Goal: Task Accomplishment & Management: Manage account settings

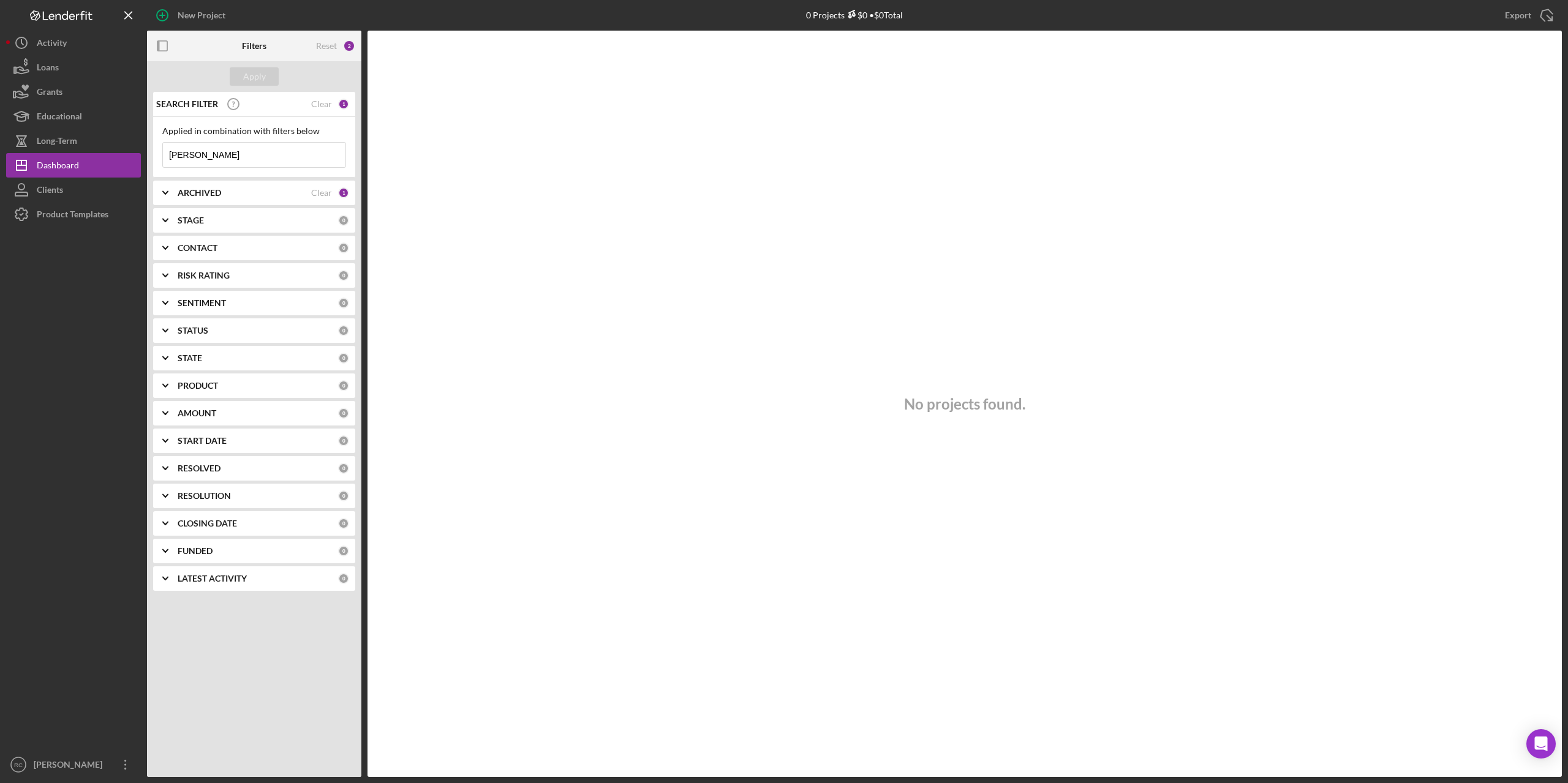
click at [248, 153] on input "dawson" at bounding box center [254, 155] width 182 height 24
type input "d"
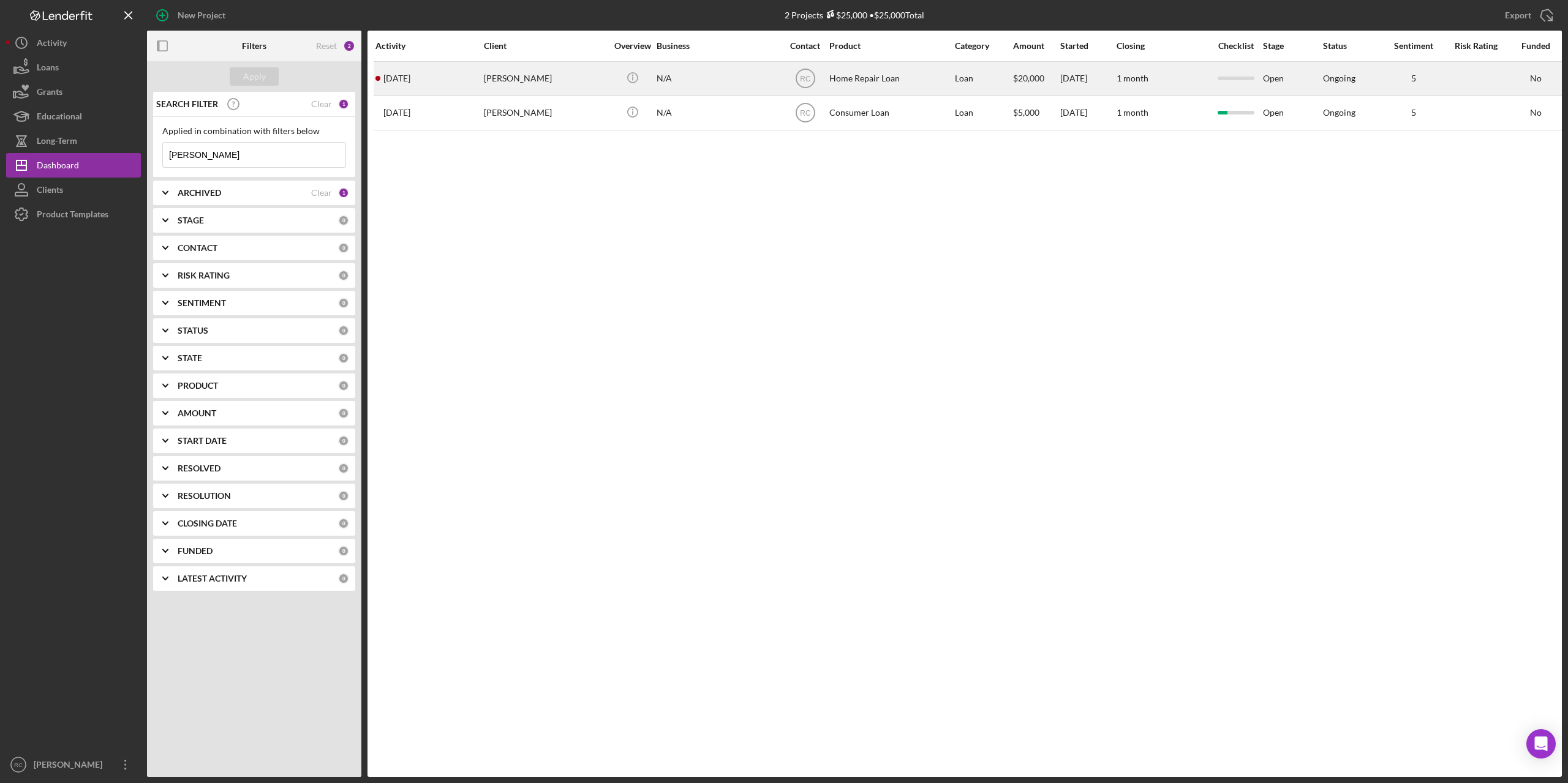
type input "[PERSON_NAME]"
click at [543, 76] on div "[PERSON_NAME]" at bounding box center [545, 79] width 122 height 32
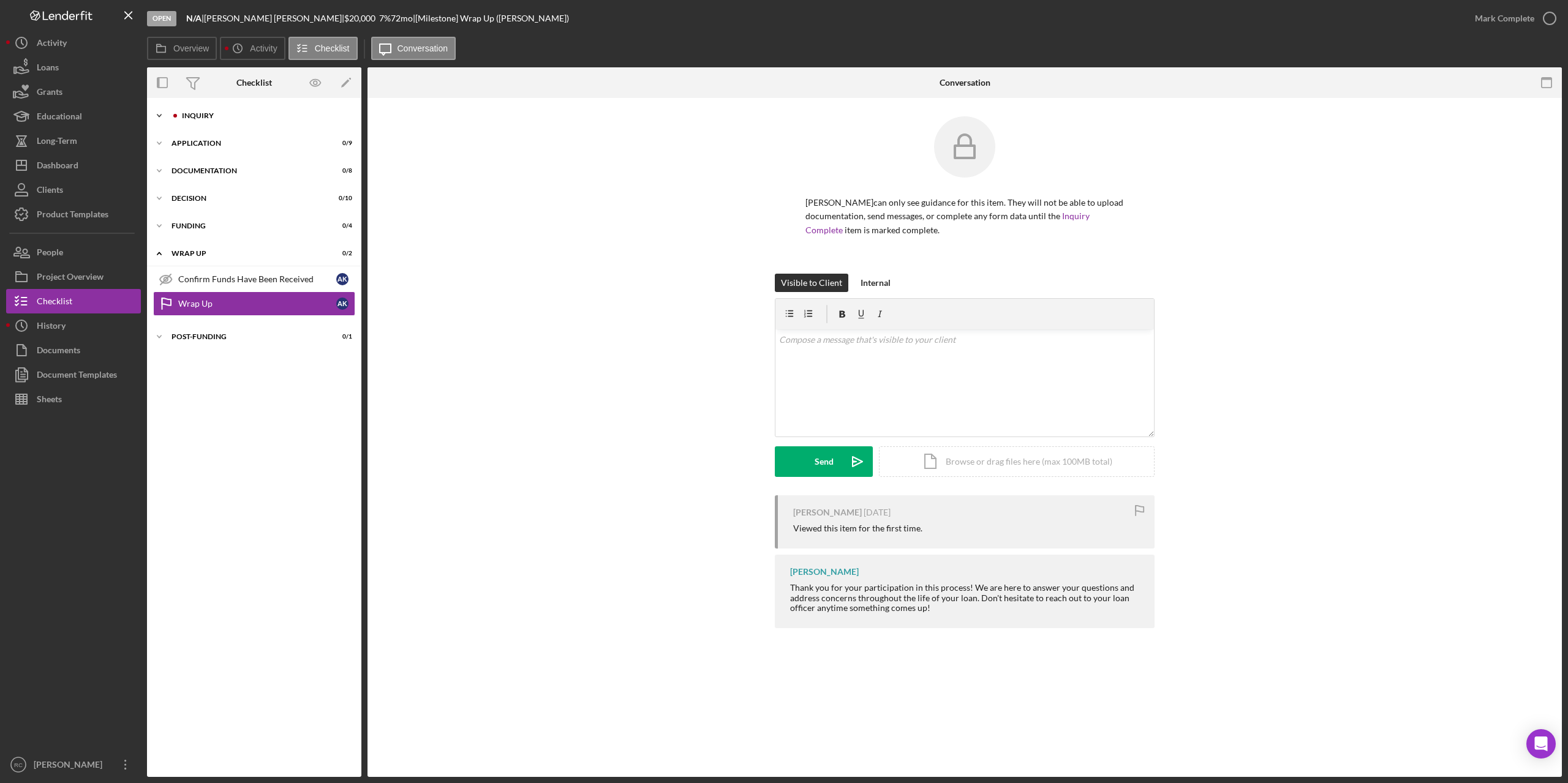
click at [186, 112] on div "Icon/Expander Inquiry 0 / 4" at bounding box center [254, 116] width 215 height 24
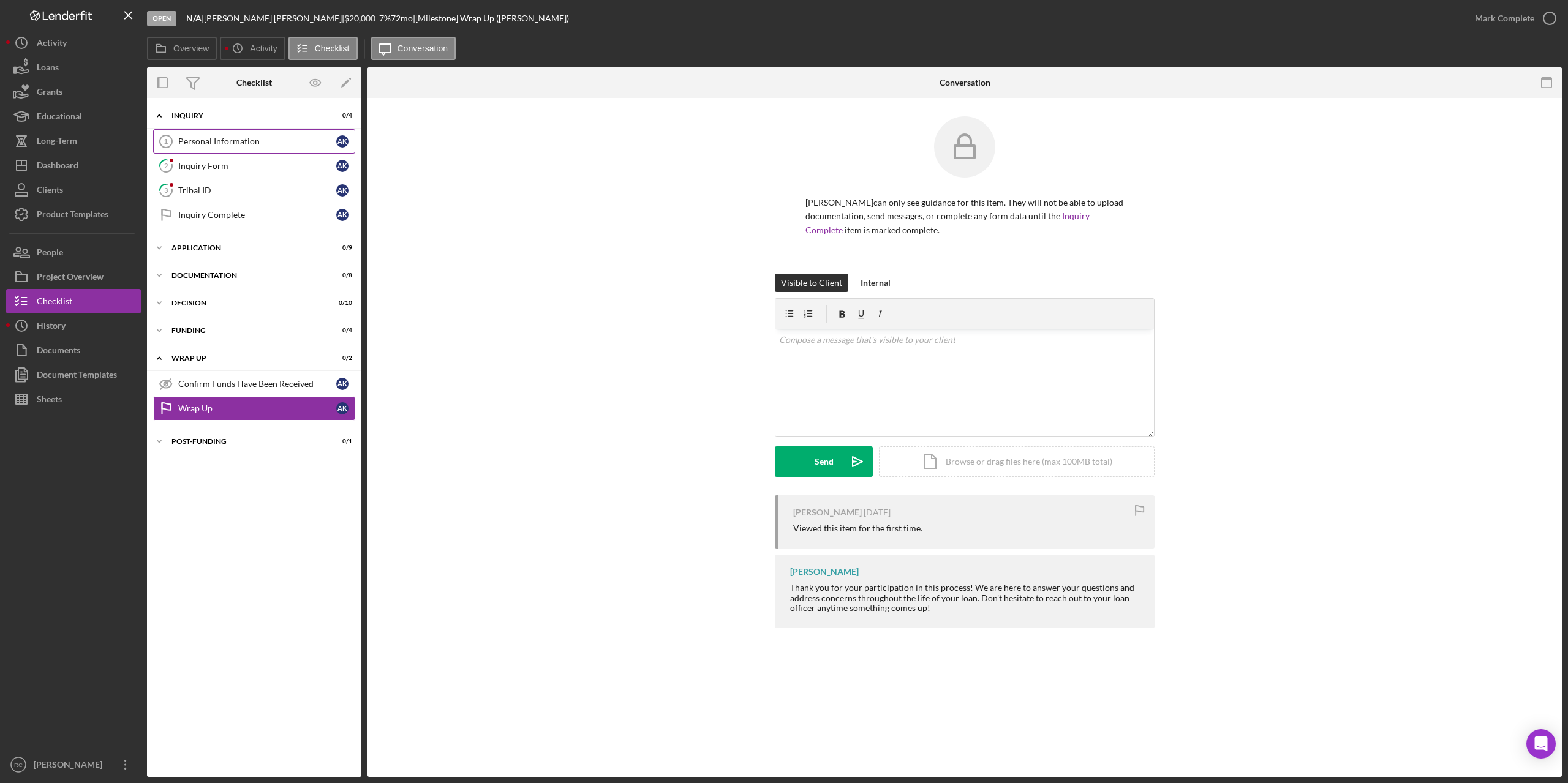
click at [205, 143] on div "Personal Information" at bounding box center [257, 142] width 158 height 10
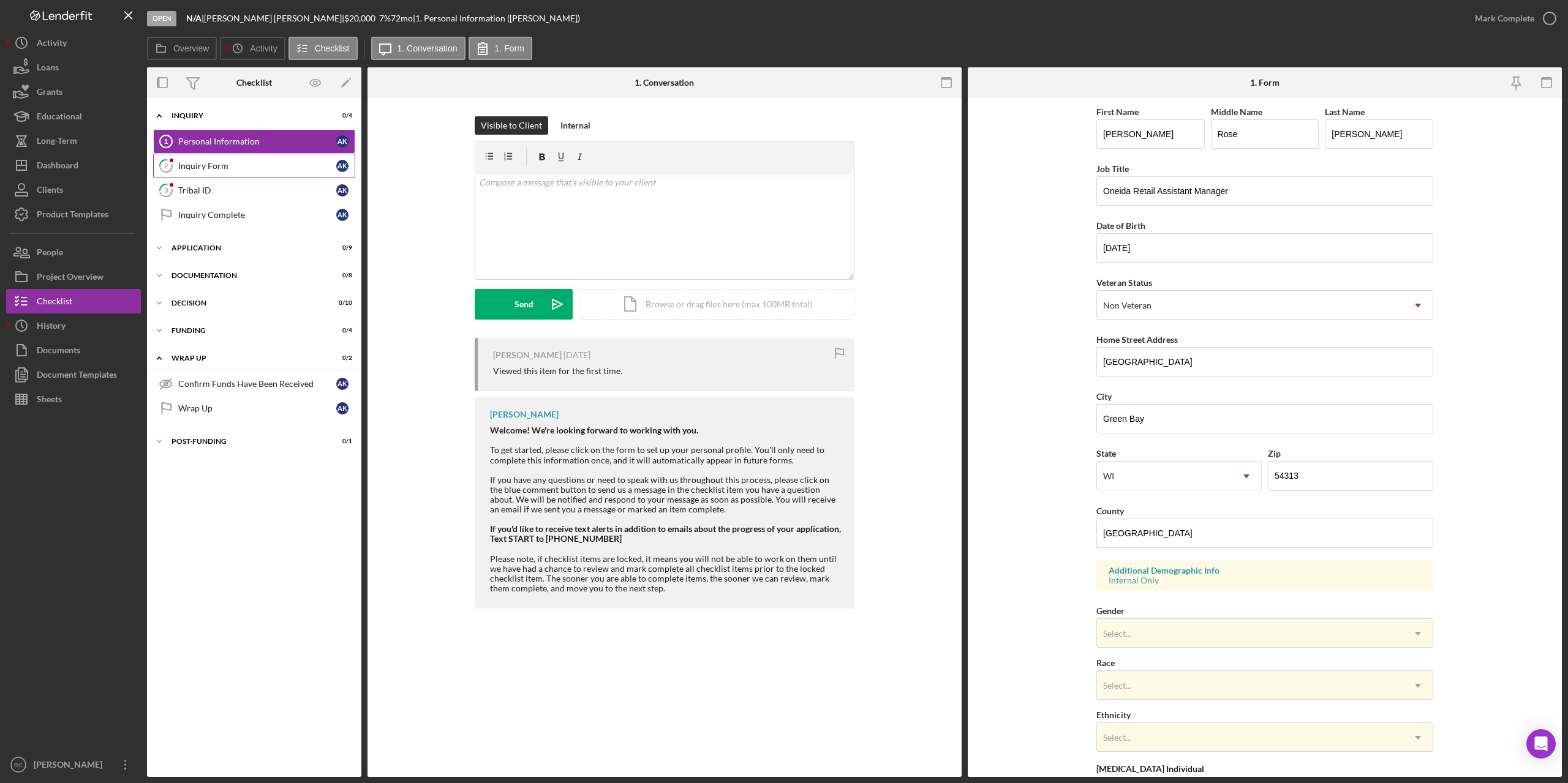
click at [230, 168] on div "Inquiry Form" at bounding box center [257, 166] width 158 height 10
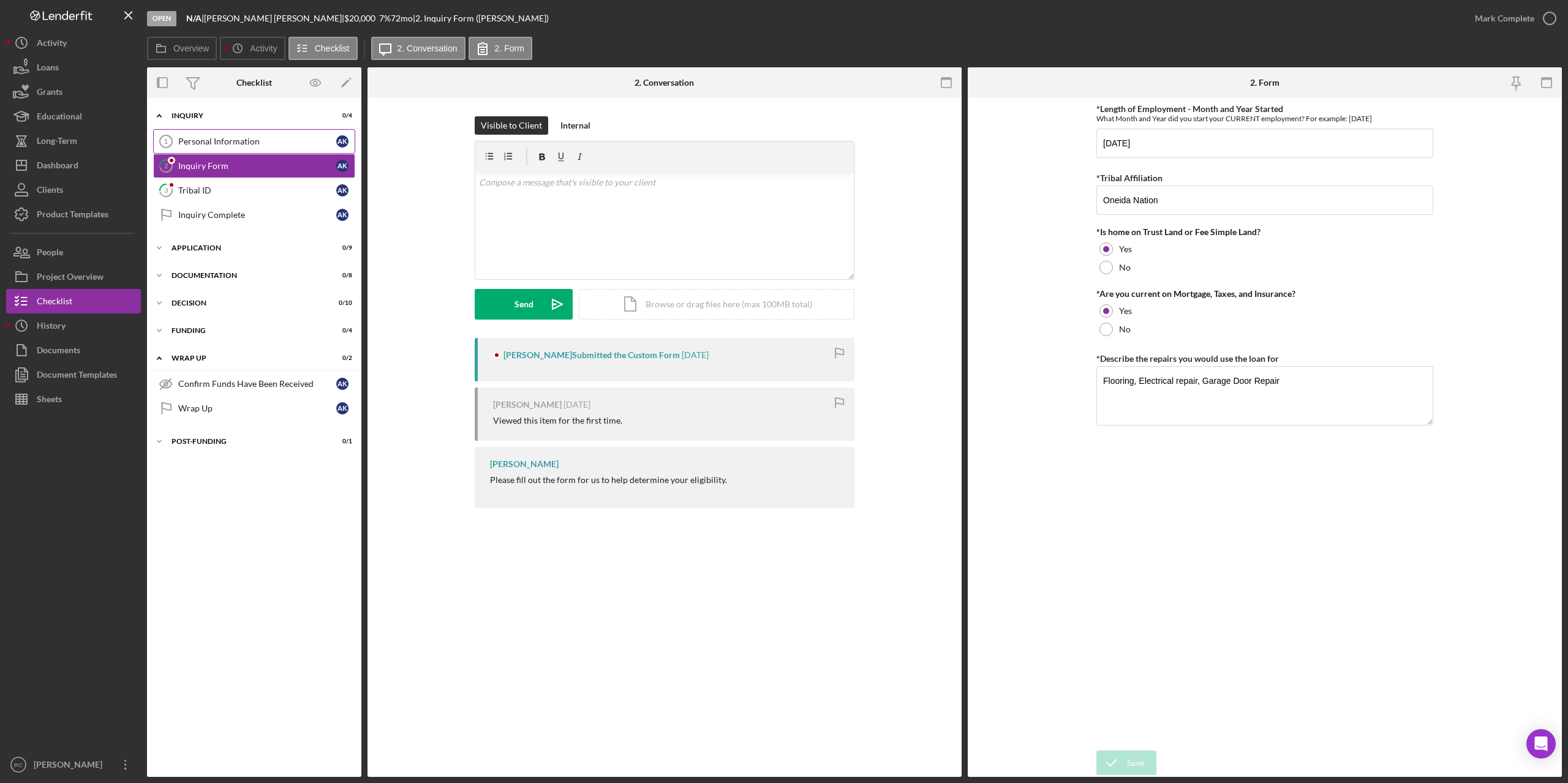
click at [213, 141] on div "Personal Information" at bounding box center [257, 142] width 158 height 10
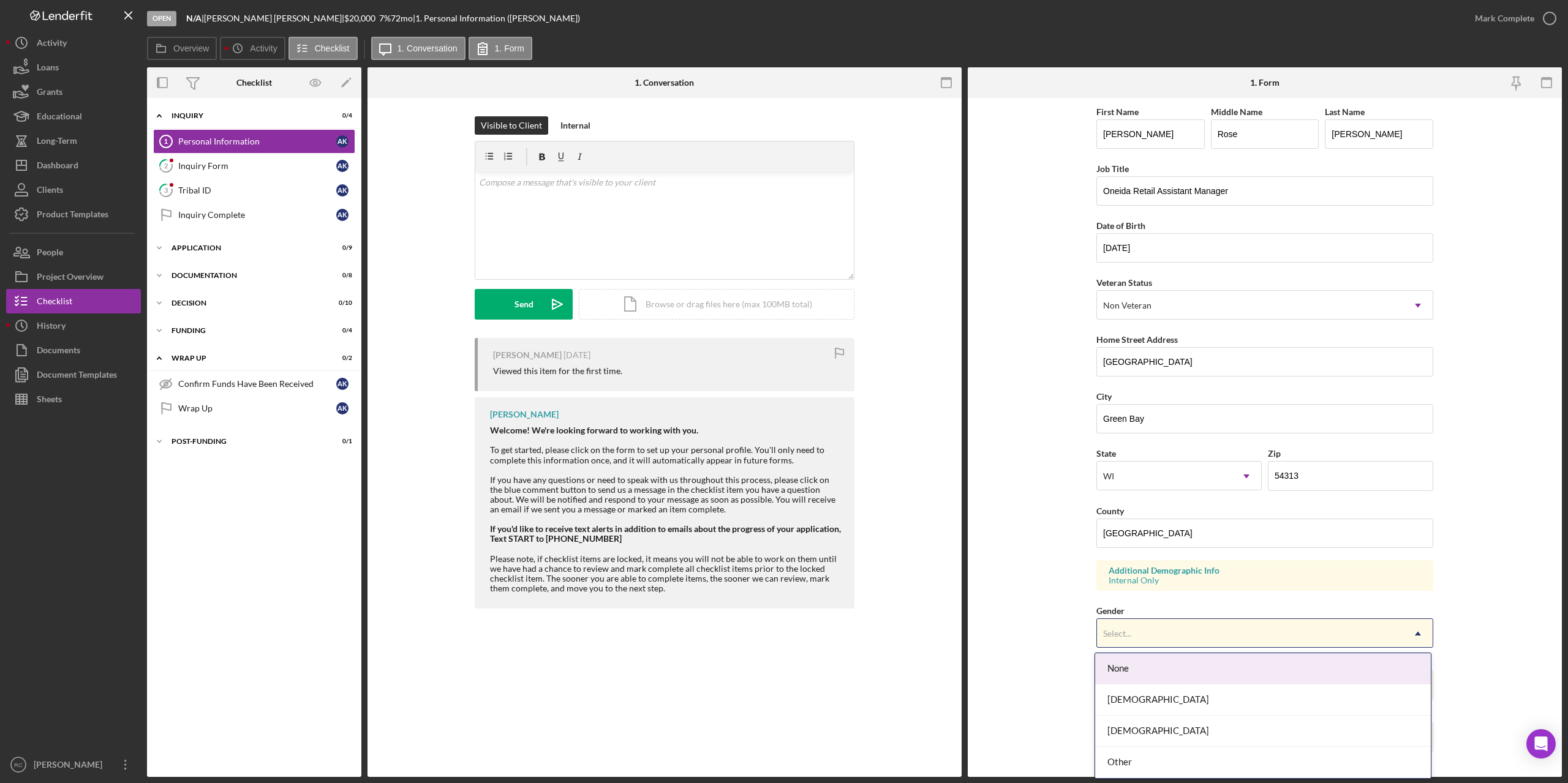
click at [1162, 632] on div "Select..." at bounding box center [1250, 633] width 306 height 28
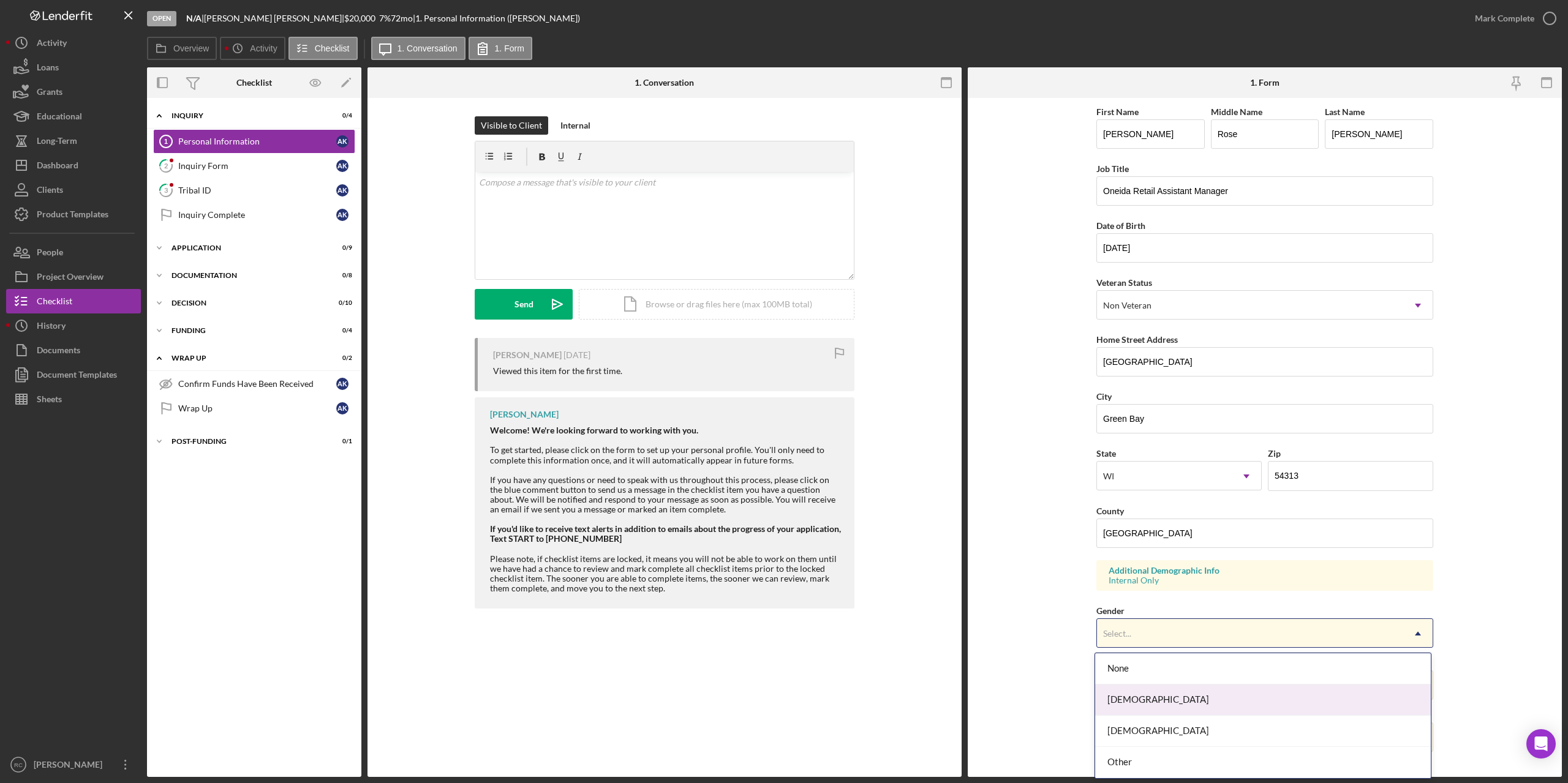
click at [1156, 700] on div "Female" at bounding box center [1263, 699] width 336 height 31
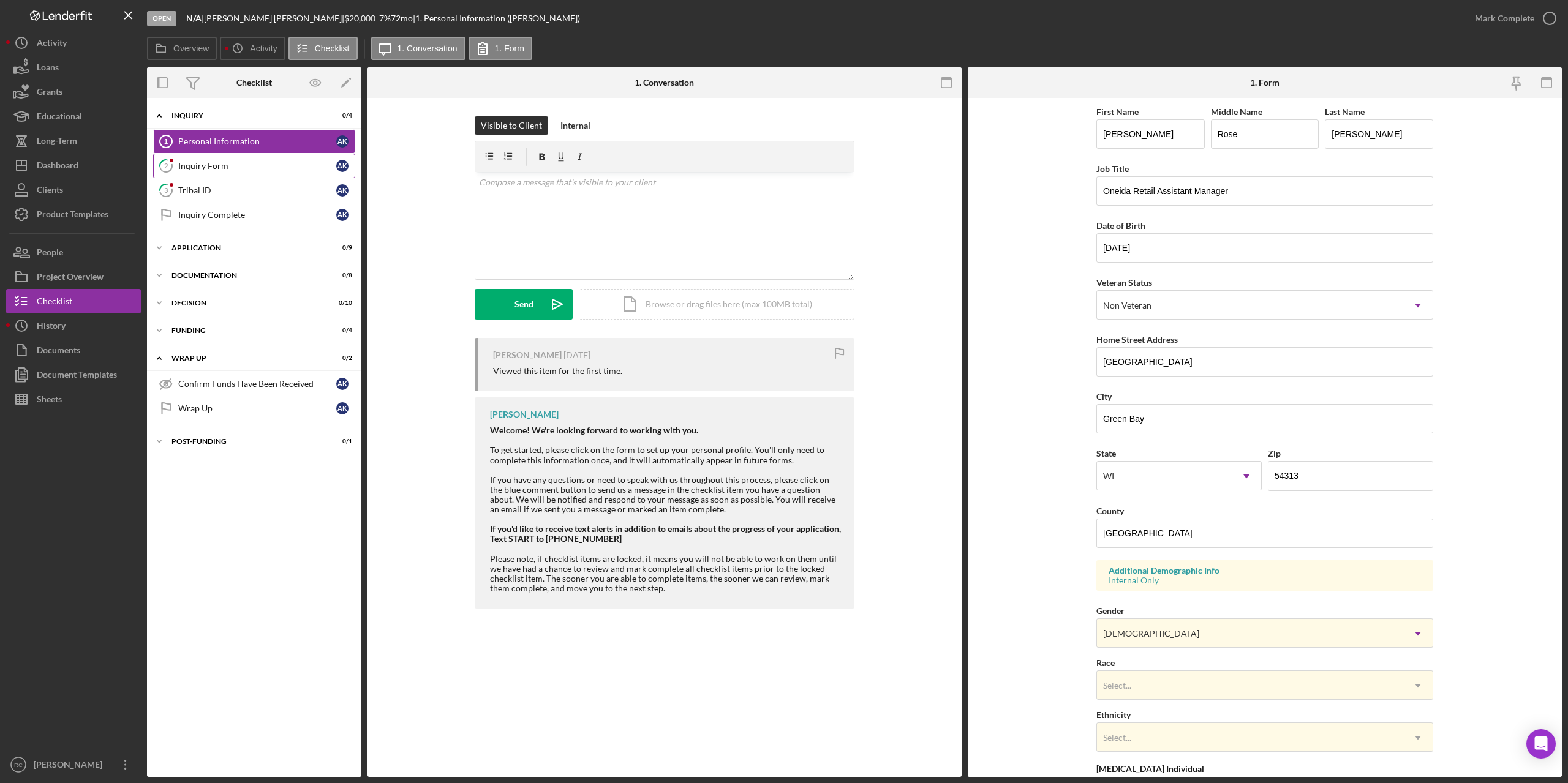
click at [246, 169] on div "Inquiry Form" at bounding box center [257, 166] width 158 height 10
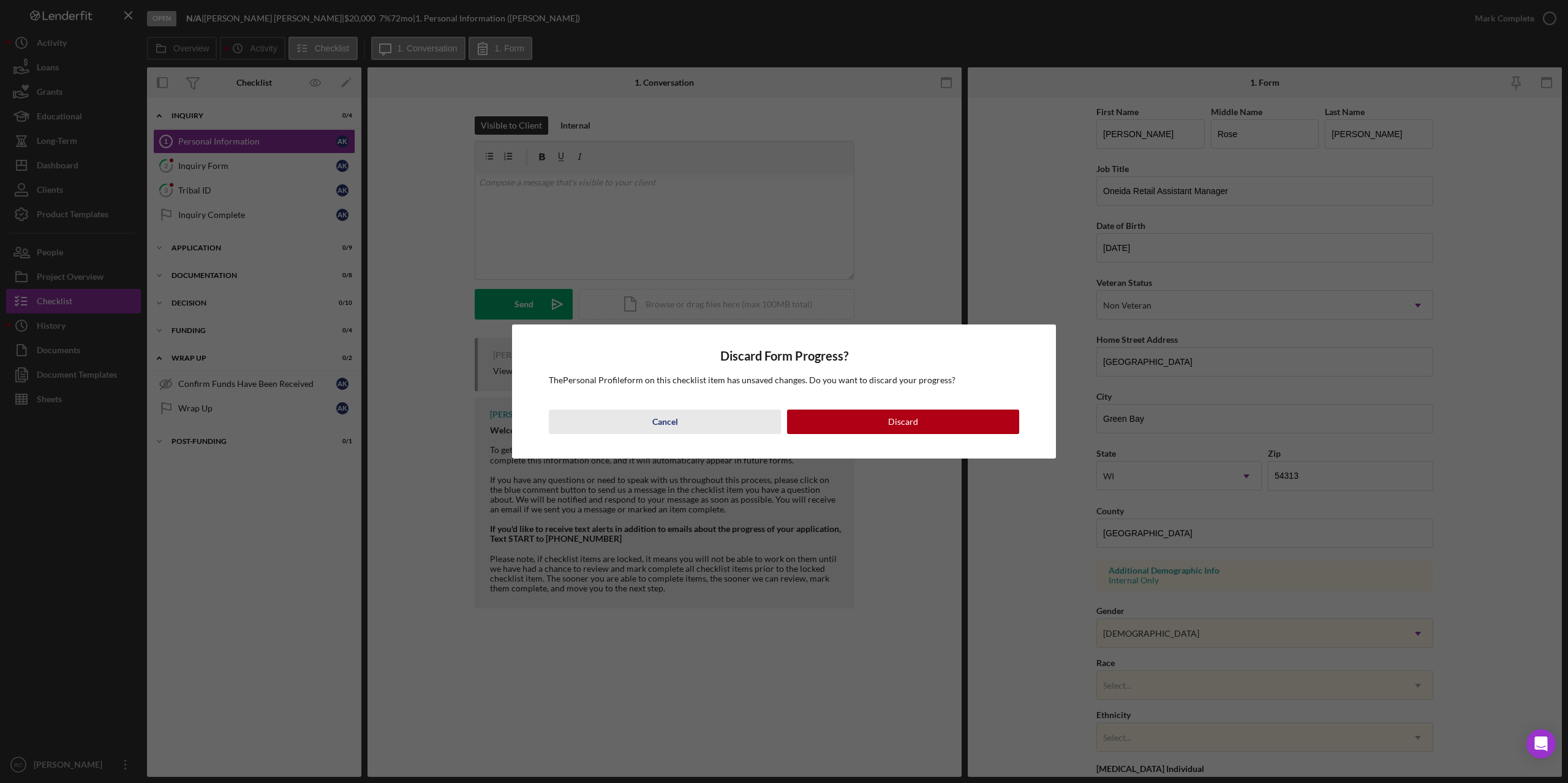
click at [656, 426] on div "Cancel" at bounding box center [665, 422] width 26 height 24
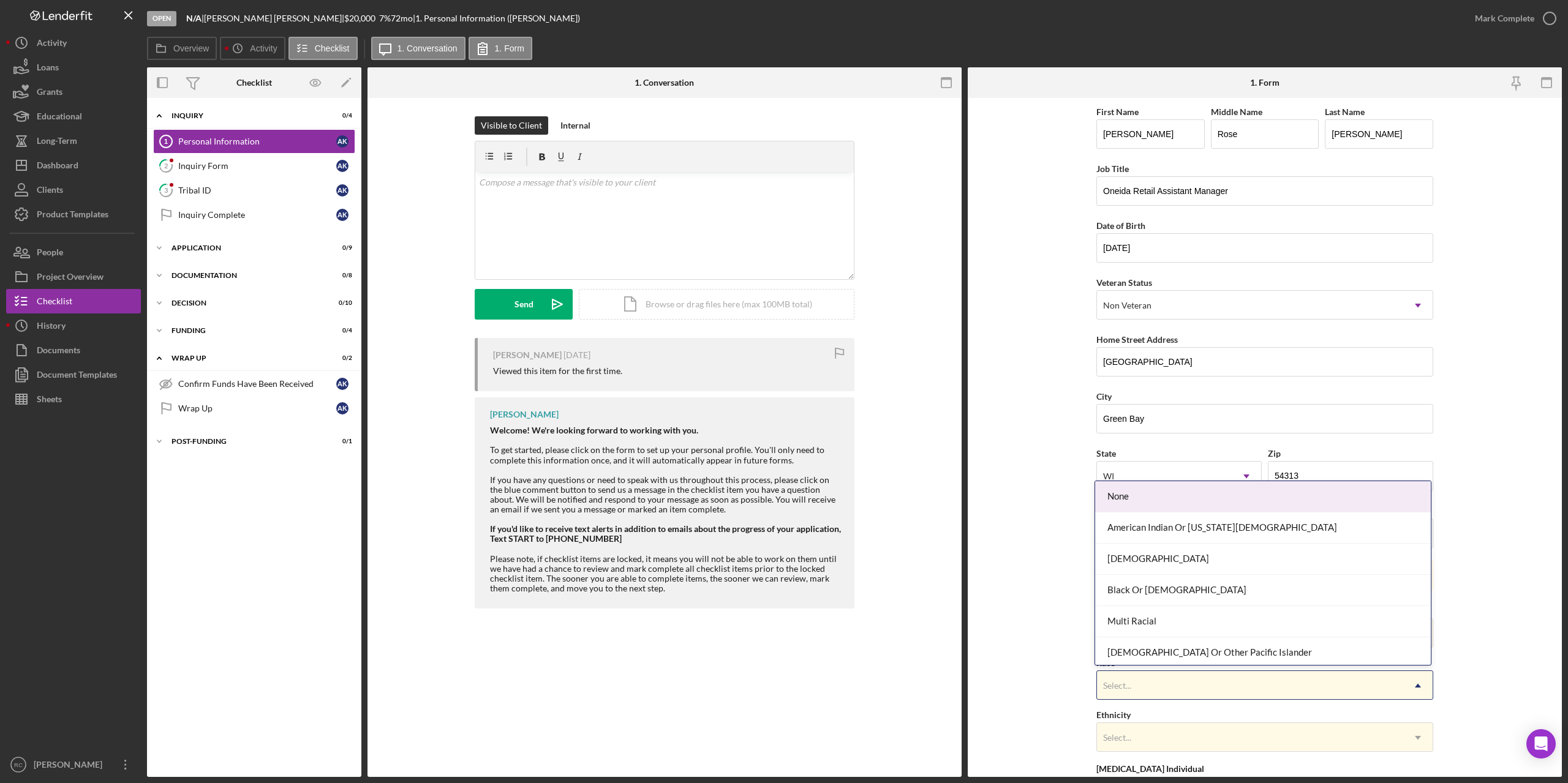
click at [1229, 687] on div "Select..." at bounding box center [1250, 685] width 306 height 28
click at [1206, 532] on div "American Indian Or Alaska Native" at bounding box center [1263, 527] width 336 height 31
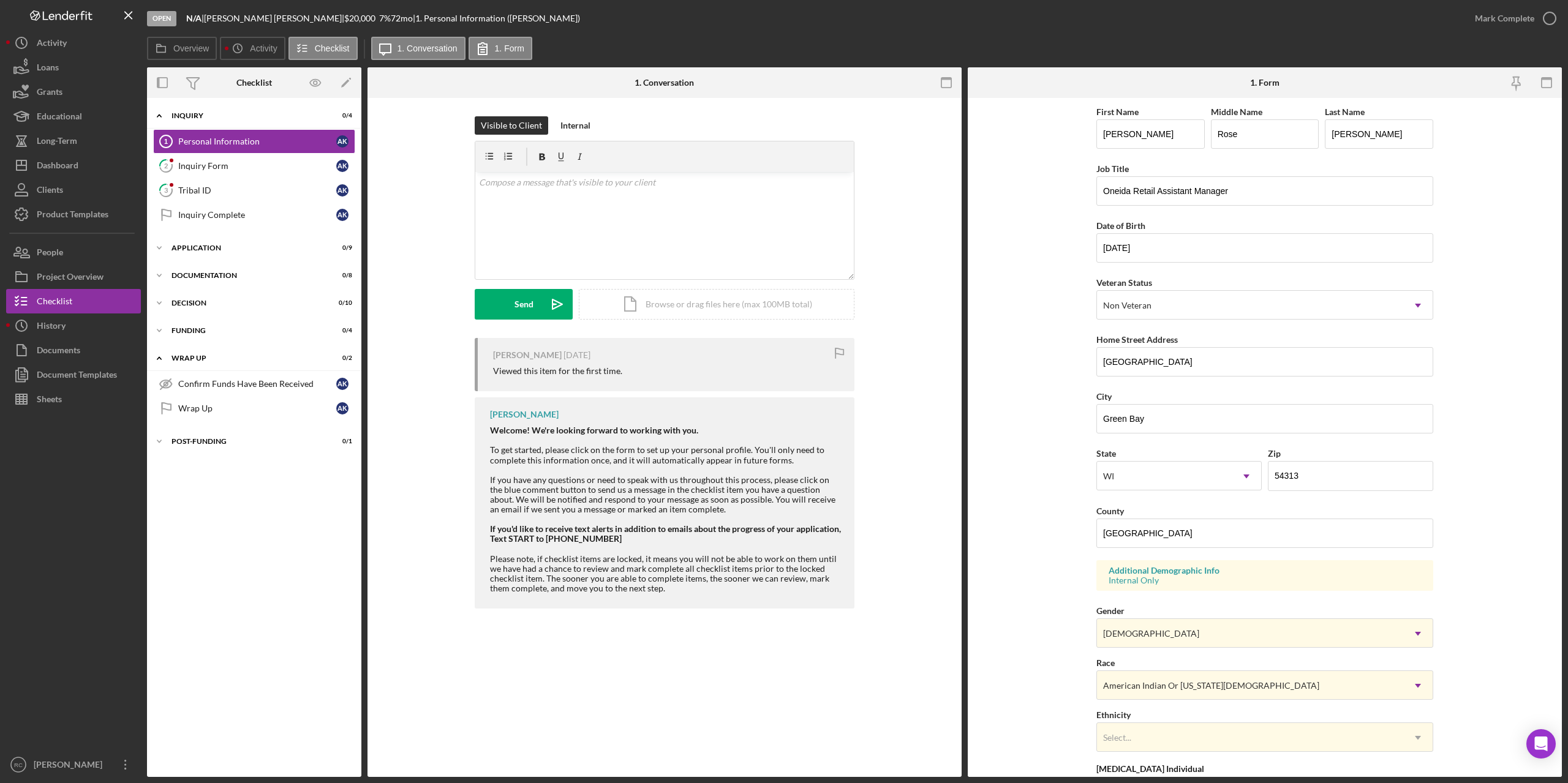
scroll to position [138, 0]
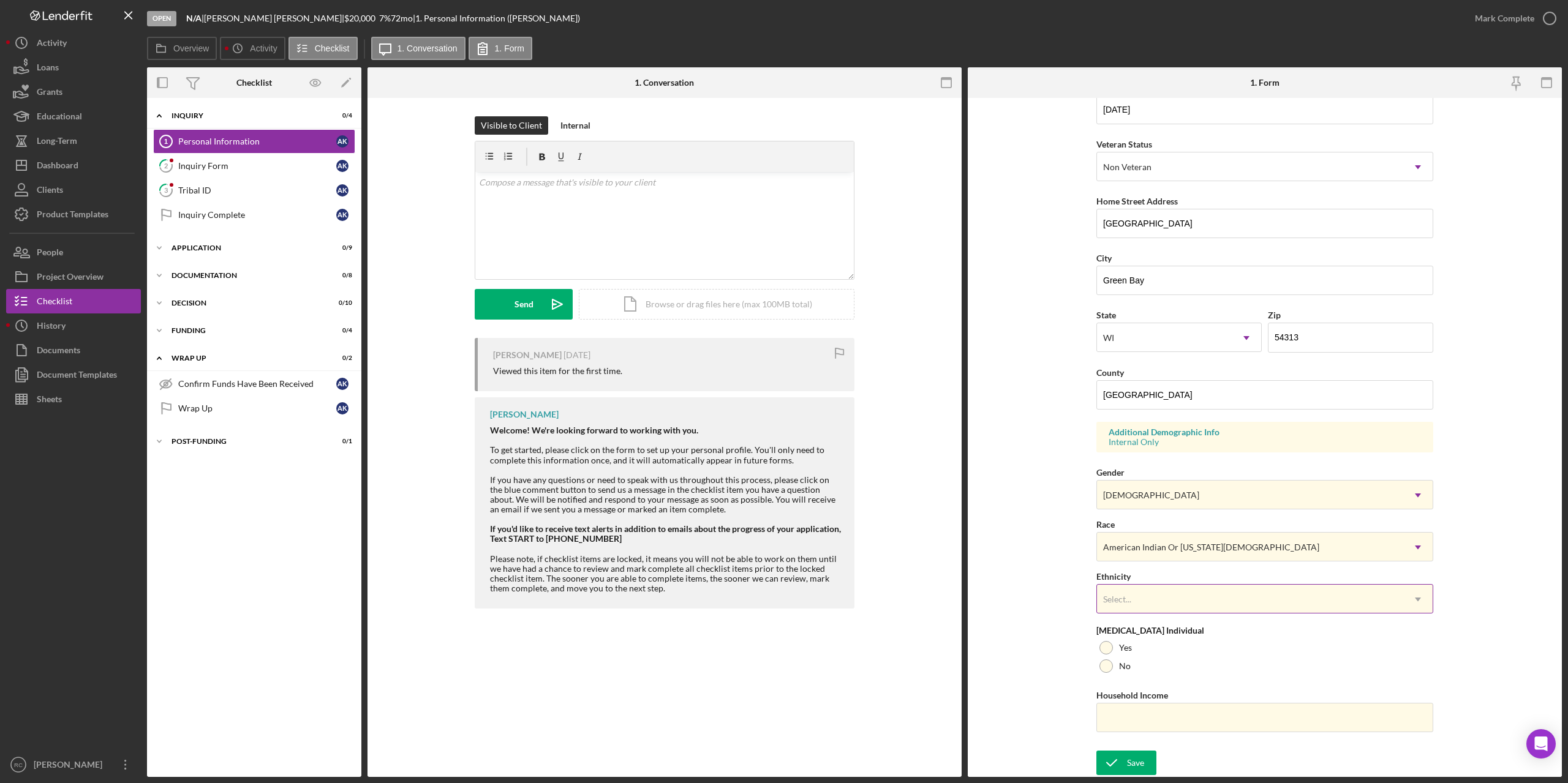
click at [1252, 604] on div "Select..." at bounding box center [1250, 599] width 306 height 28
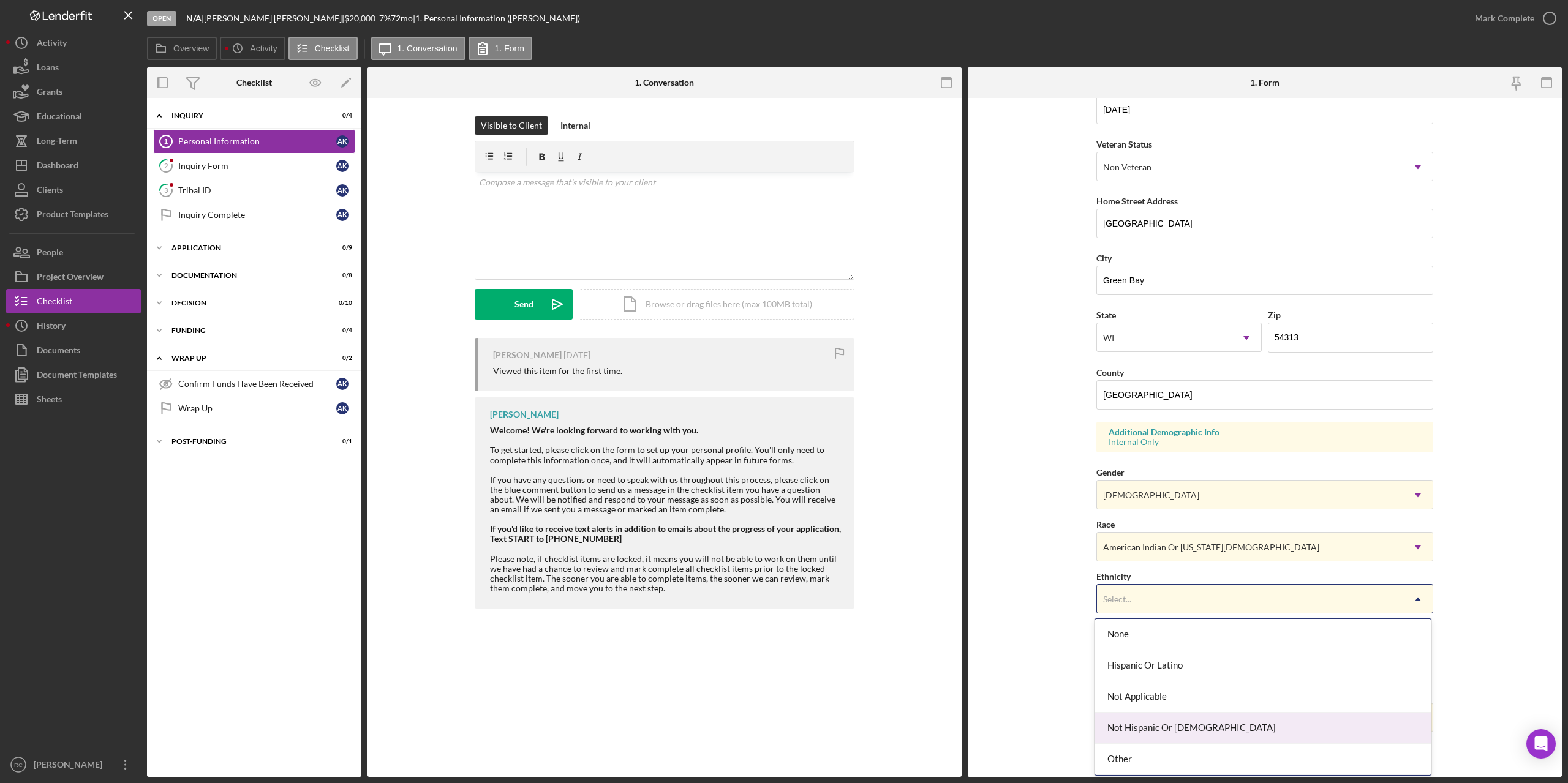
drag, startPoint x: 1168, startPoint y: 635, endPoint x: 1181, endPoint y: 724, distance: 89.9
click at [1181, 724] on div "None Hispanic Or Latino Not Applicable Not Hispanic Or Latino Other" at bounding box center [1263, 697] width 336 height 156
click at [1195, 734] on div "Not Hispanic Or Latino" at bounding box center [1263, 728] width 336 height 31
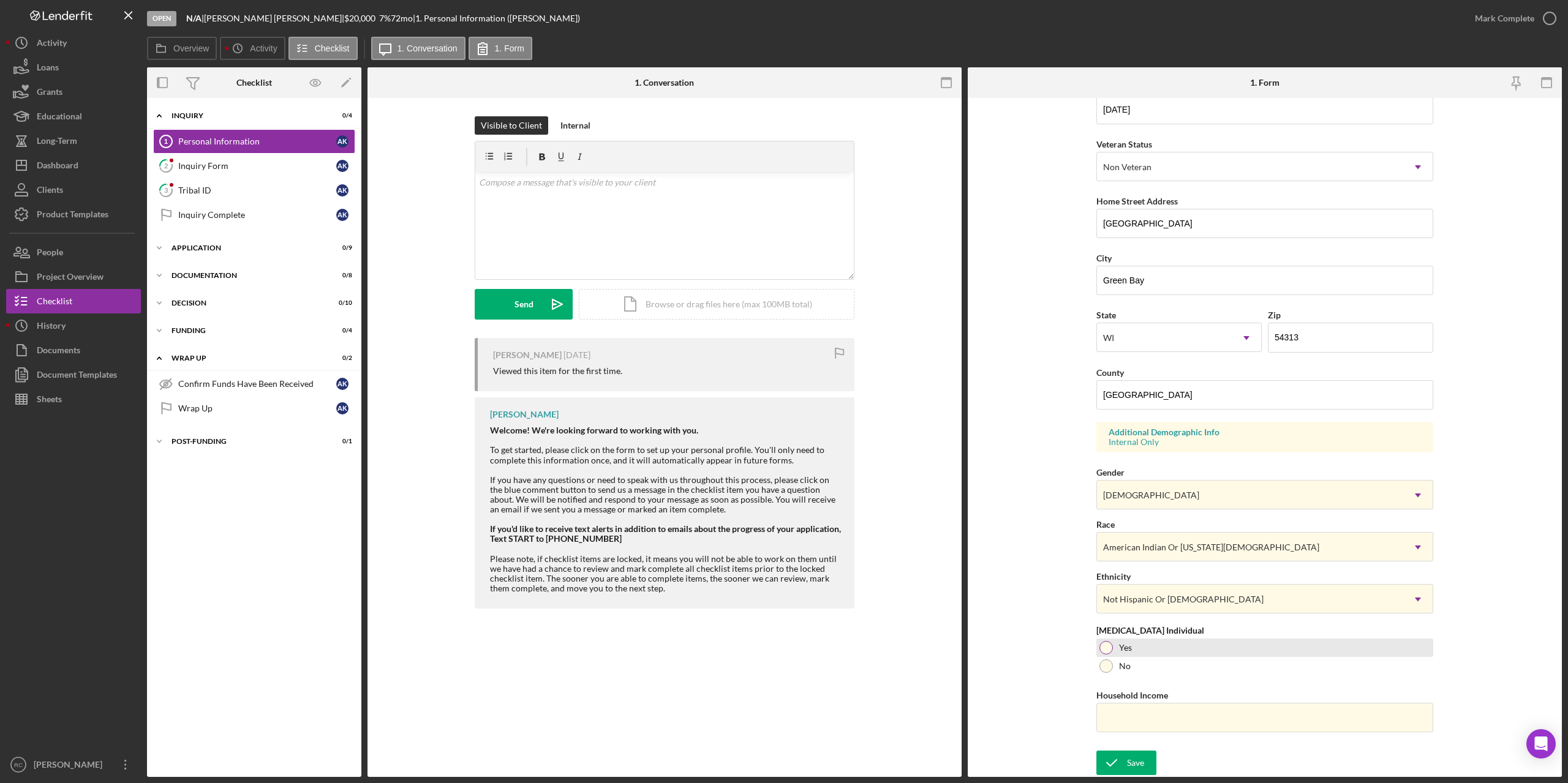
click at [1105, 650] on div at bounding box center [1106, 648] width 14 height 14
click at [1144, 725] on input "Household Income" at bounding box center [1265, 717] width 337 height 30
type input "$00"
click at [1133, 760] on div "Save" at bounding box center [1136, 763] width 17 height 24
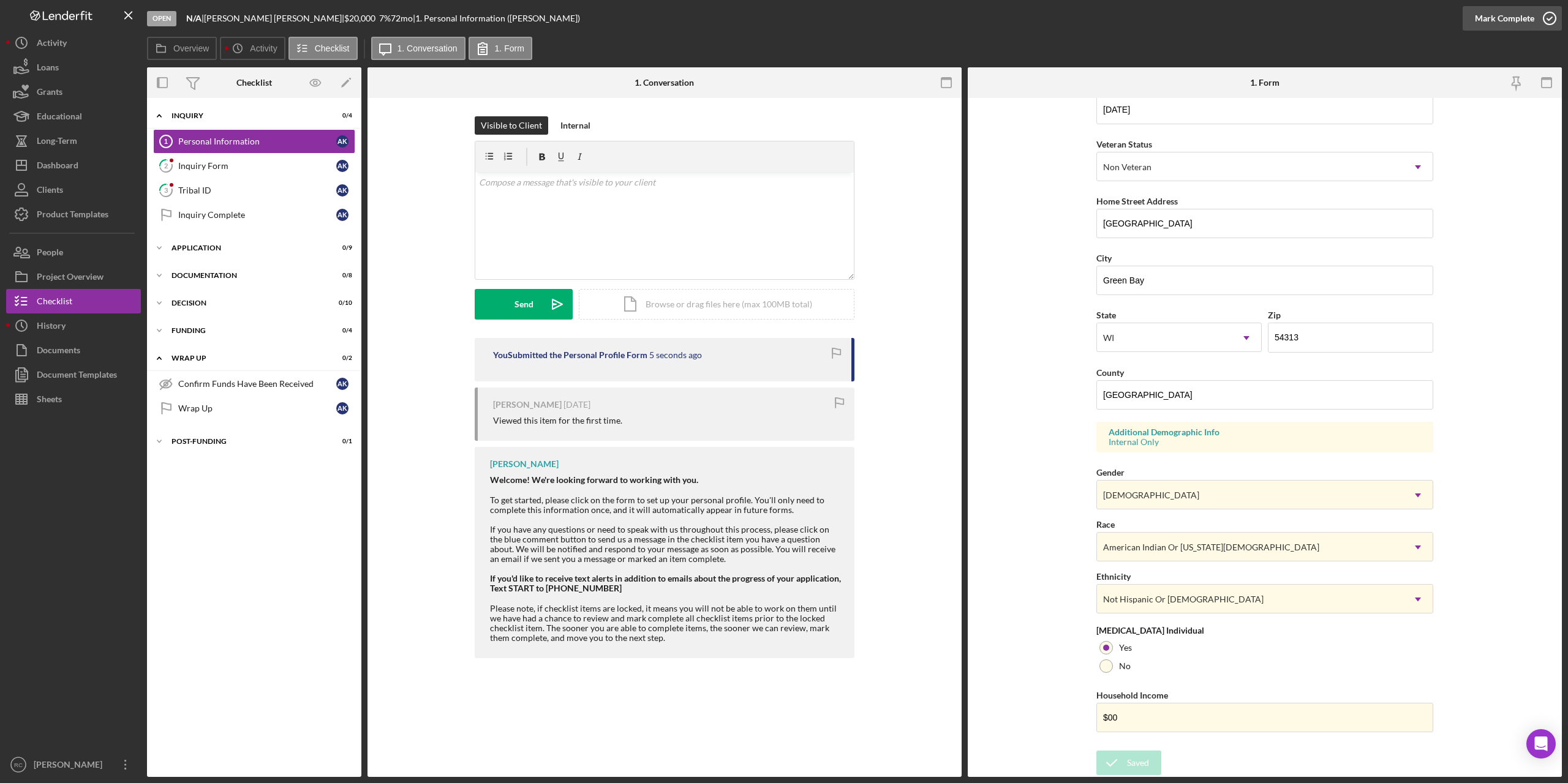
click at [1550, 17] on icon "button" at bounding box center [1549, 18] width 31 height 31
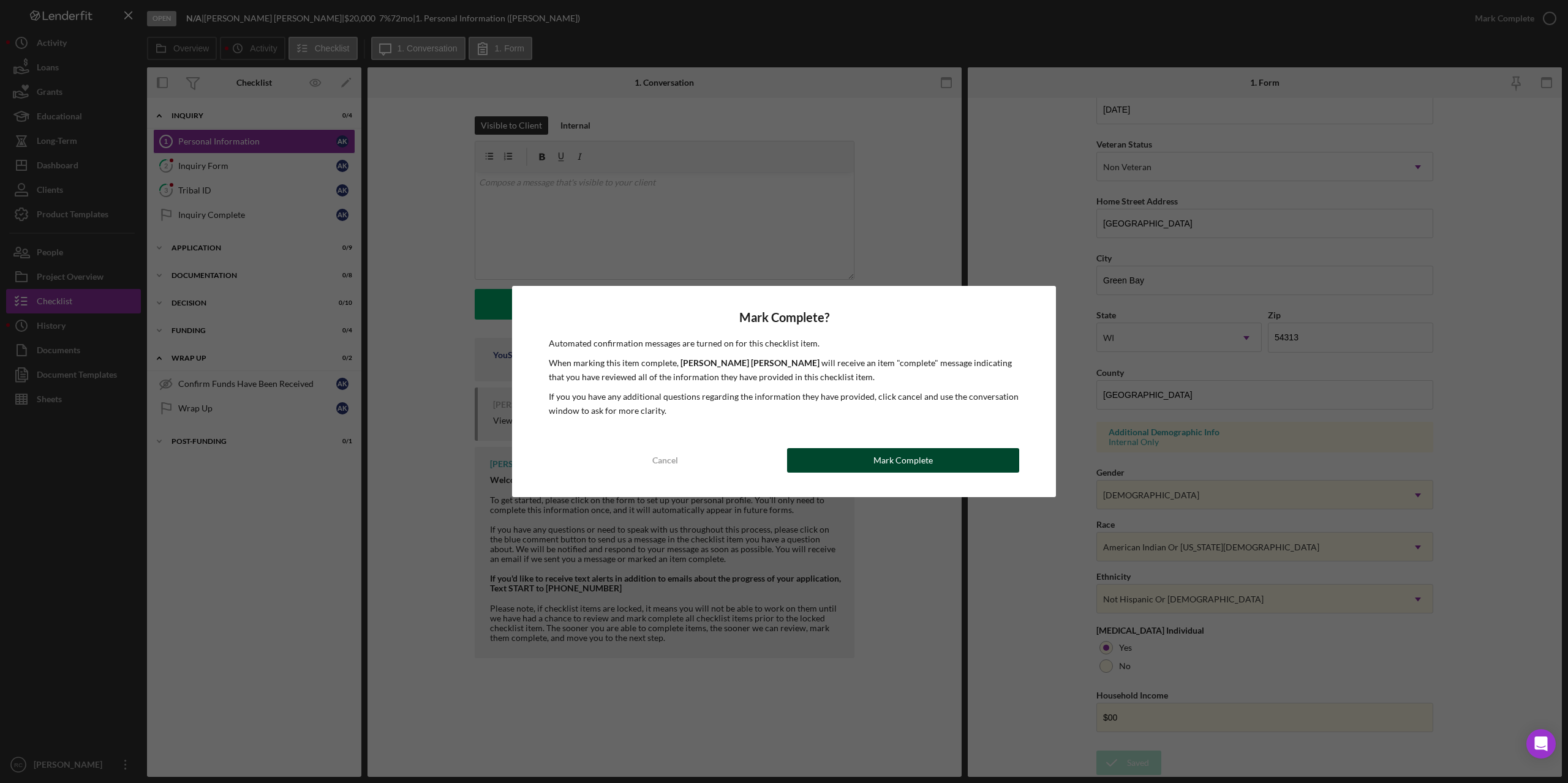
click at [971, 459] on button "Mark Complete" at bounding box center [903, 460] width 232 height 24
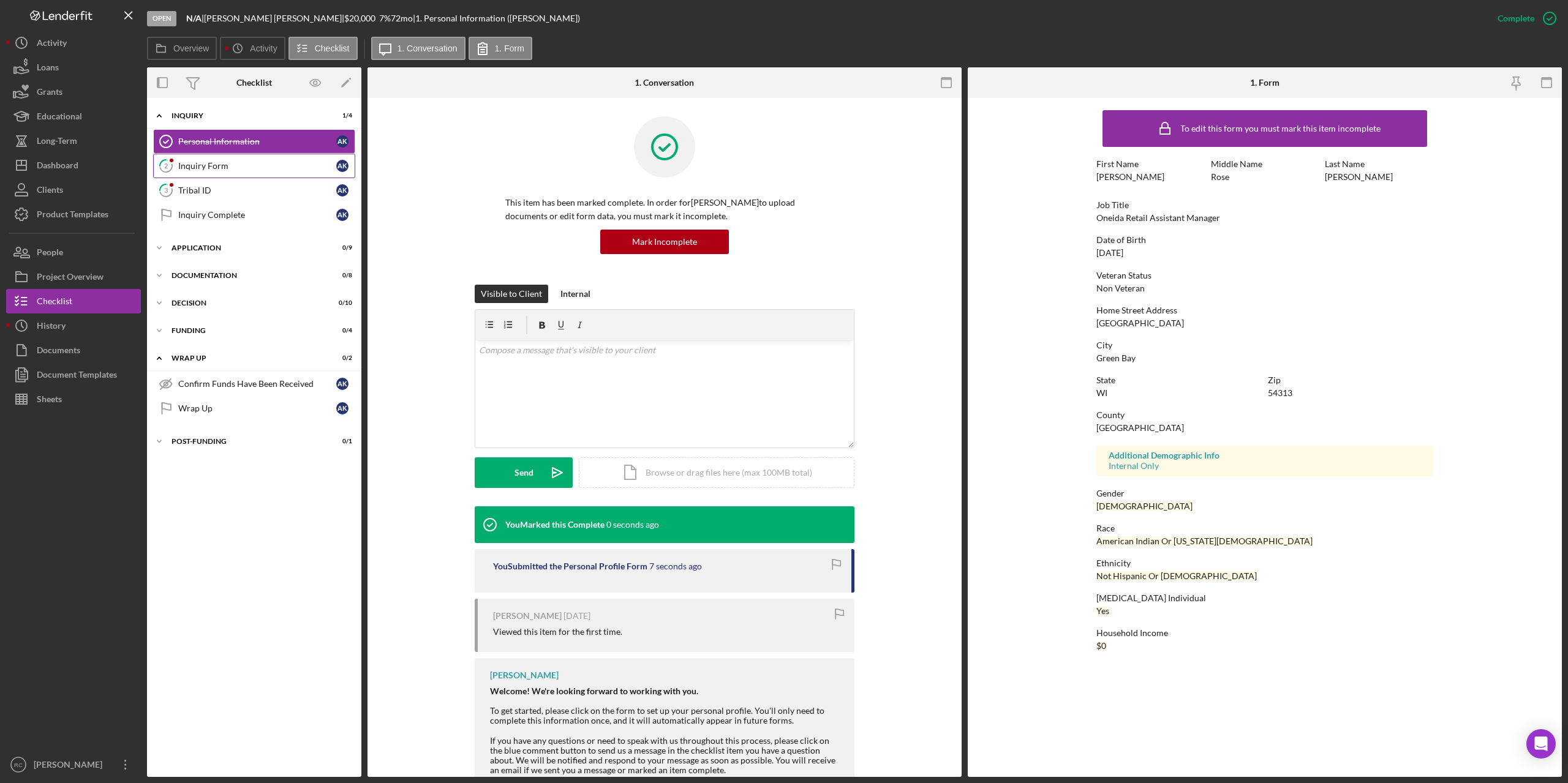
scroll to position [0, 0]
click at [201, 162] on div "Inquiry Form" at bounding box center [257, 166] width 158 height 10
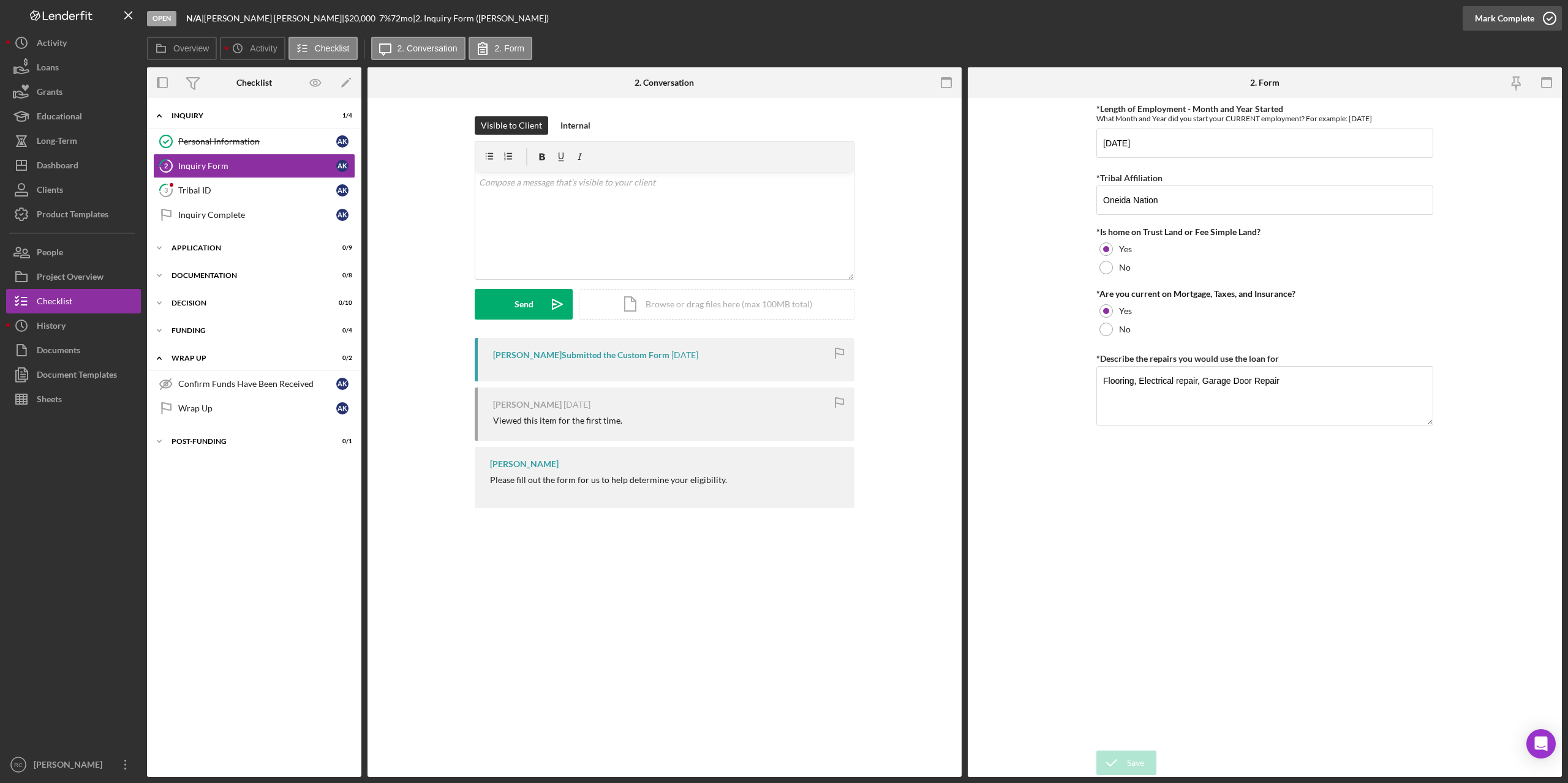
click at [1550, 18] on icon "button" at bounding box center [1549, 18] width 31 height 31
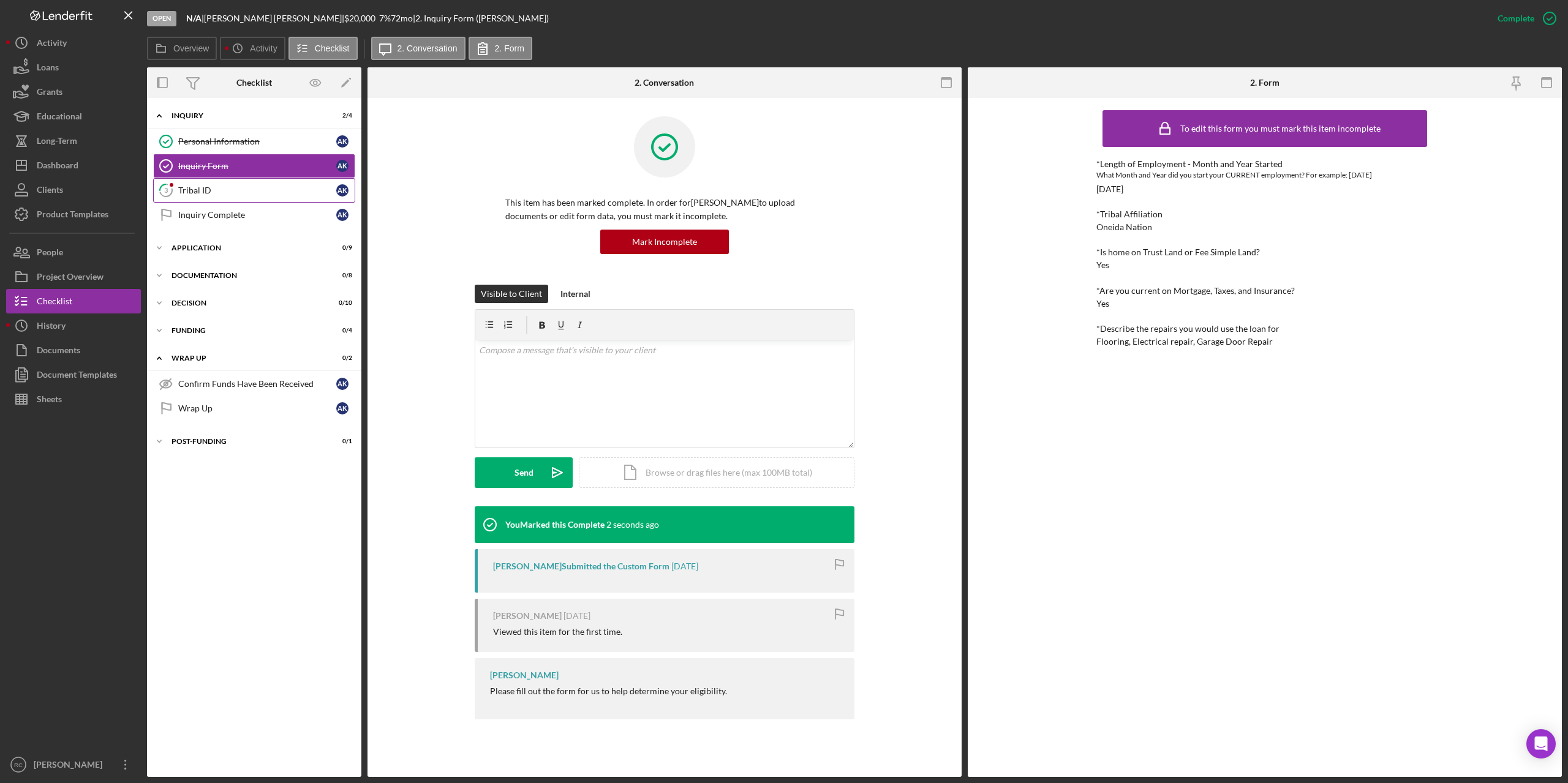
click at [172, 187] on div at bounding box center [172, 185] width 7 height 7
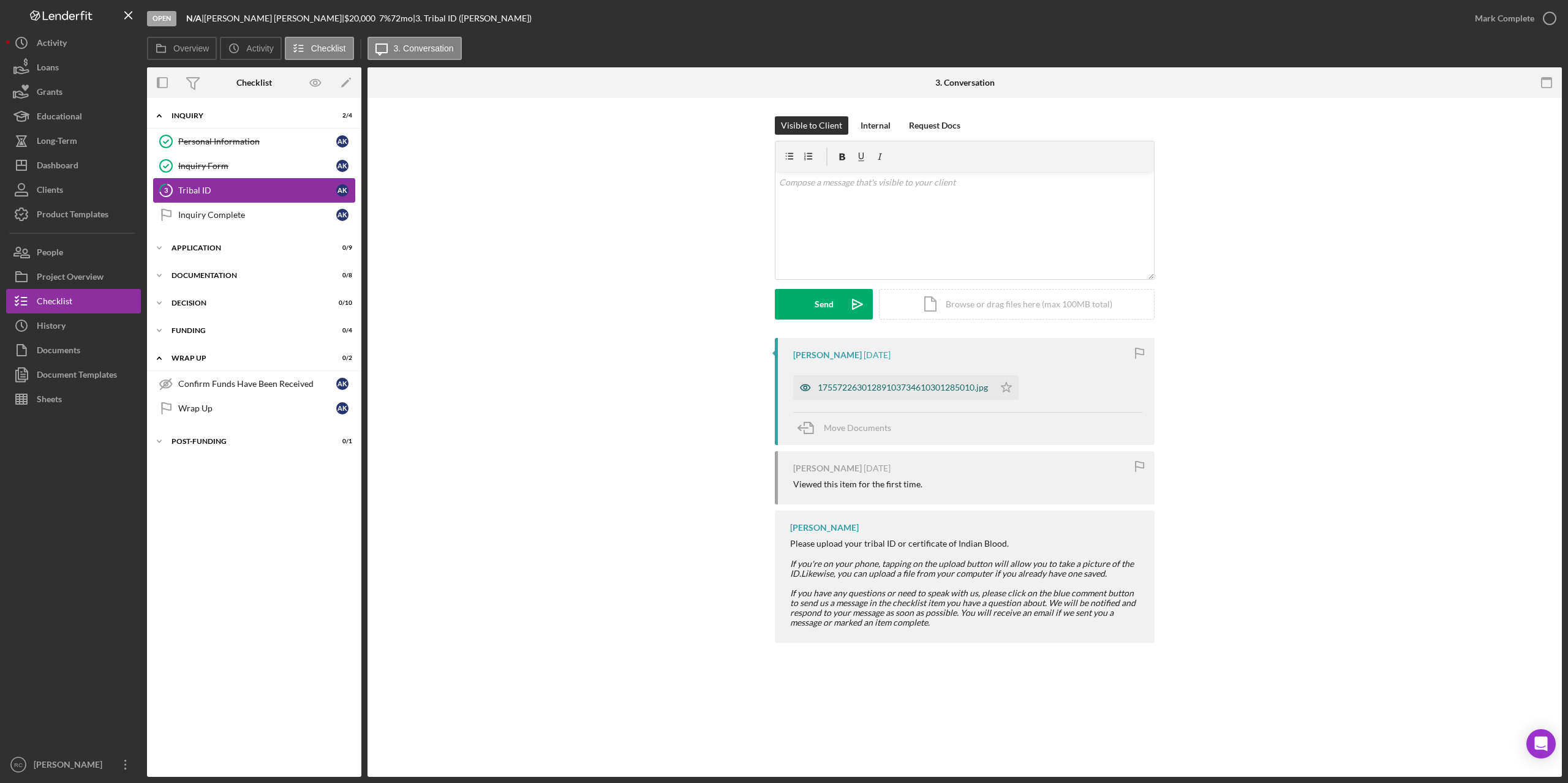
click at [894, 387] on div "17557226301289103734610301285010.jpg" at bounding box center [903, 388] width 170 height 10
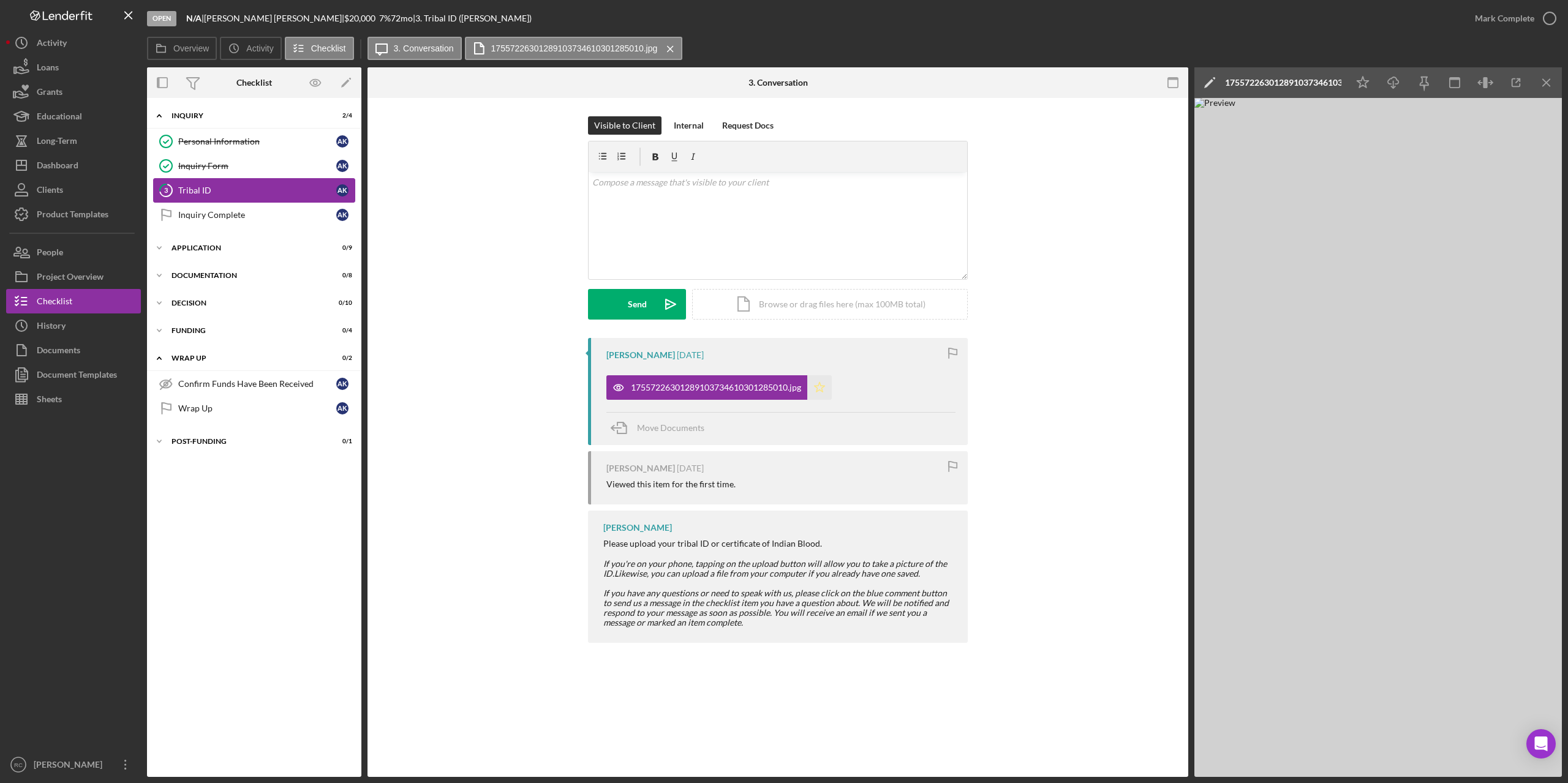
click at [823, 386] on polygon "button" at bounding box center [820, 387] width 10 height 10
click at [1549, 17] on icon "button" at bounding box center [1549, 18] width 31 height 31
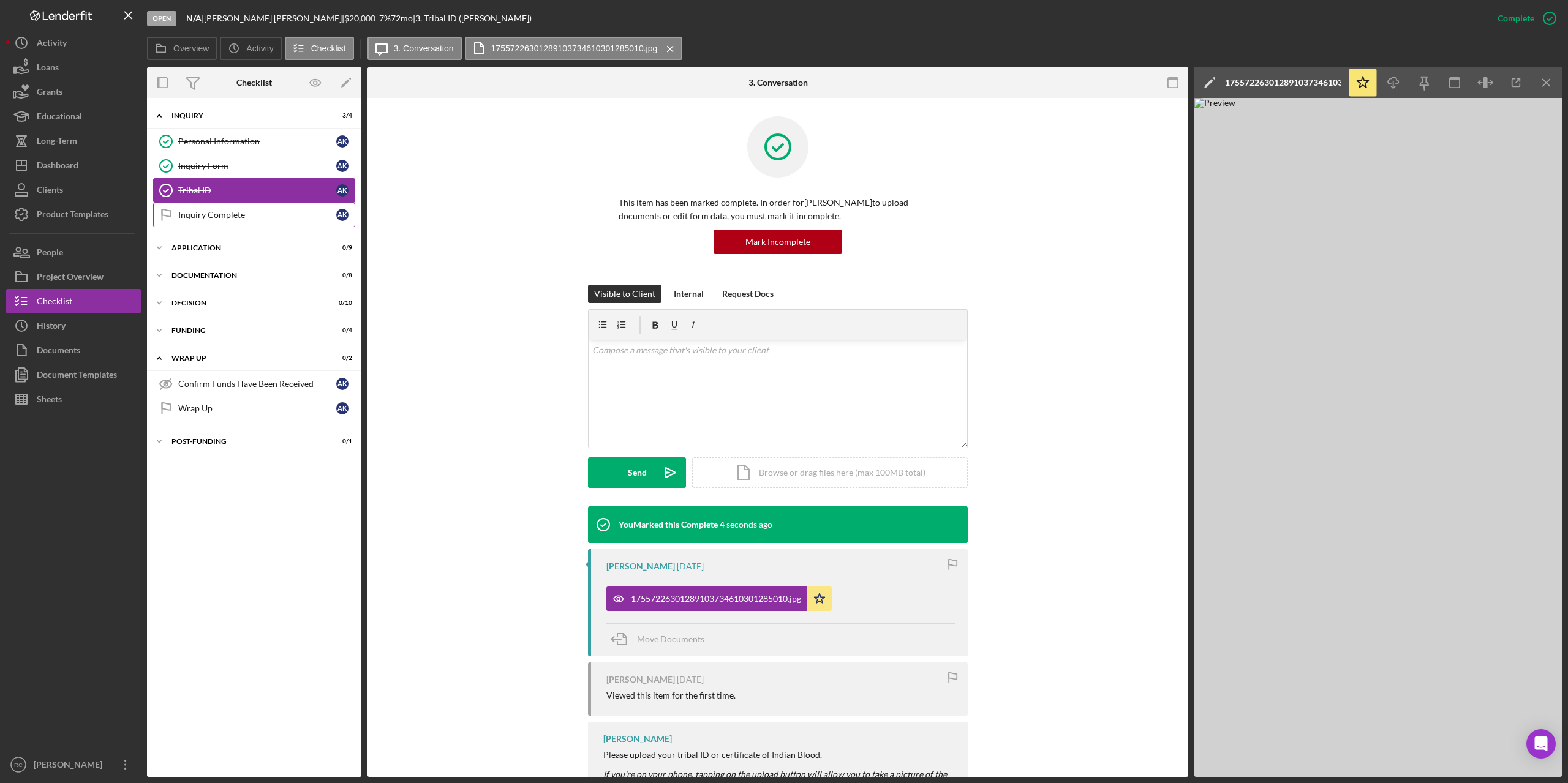
click at [208, 214] on div "Inquiry Complete" at bounding box center [257, 215] width 158 height 10
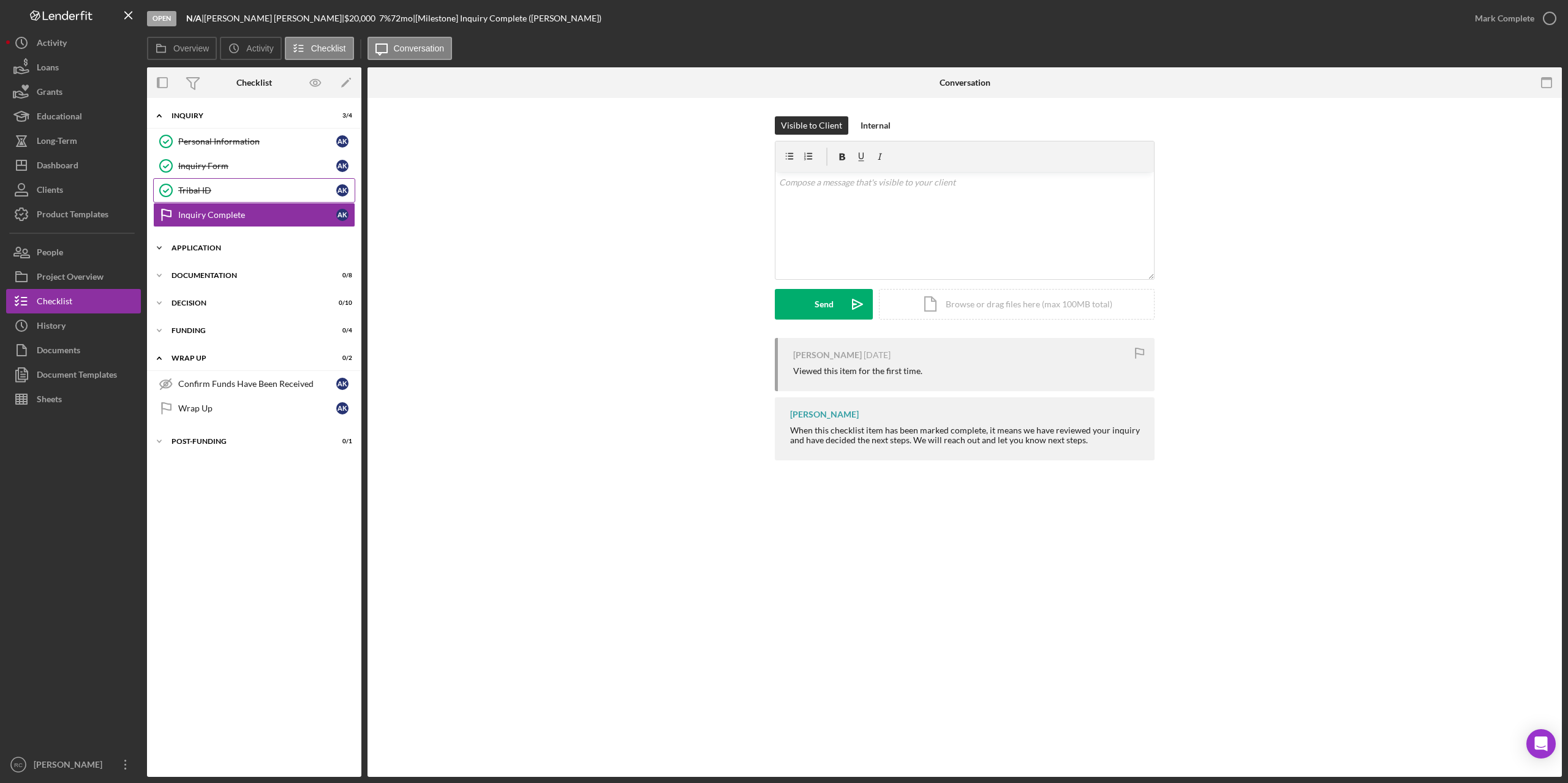
click at [212, 246] on div "Application" at bounding box center [259, 248] width 174 height 7
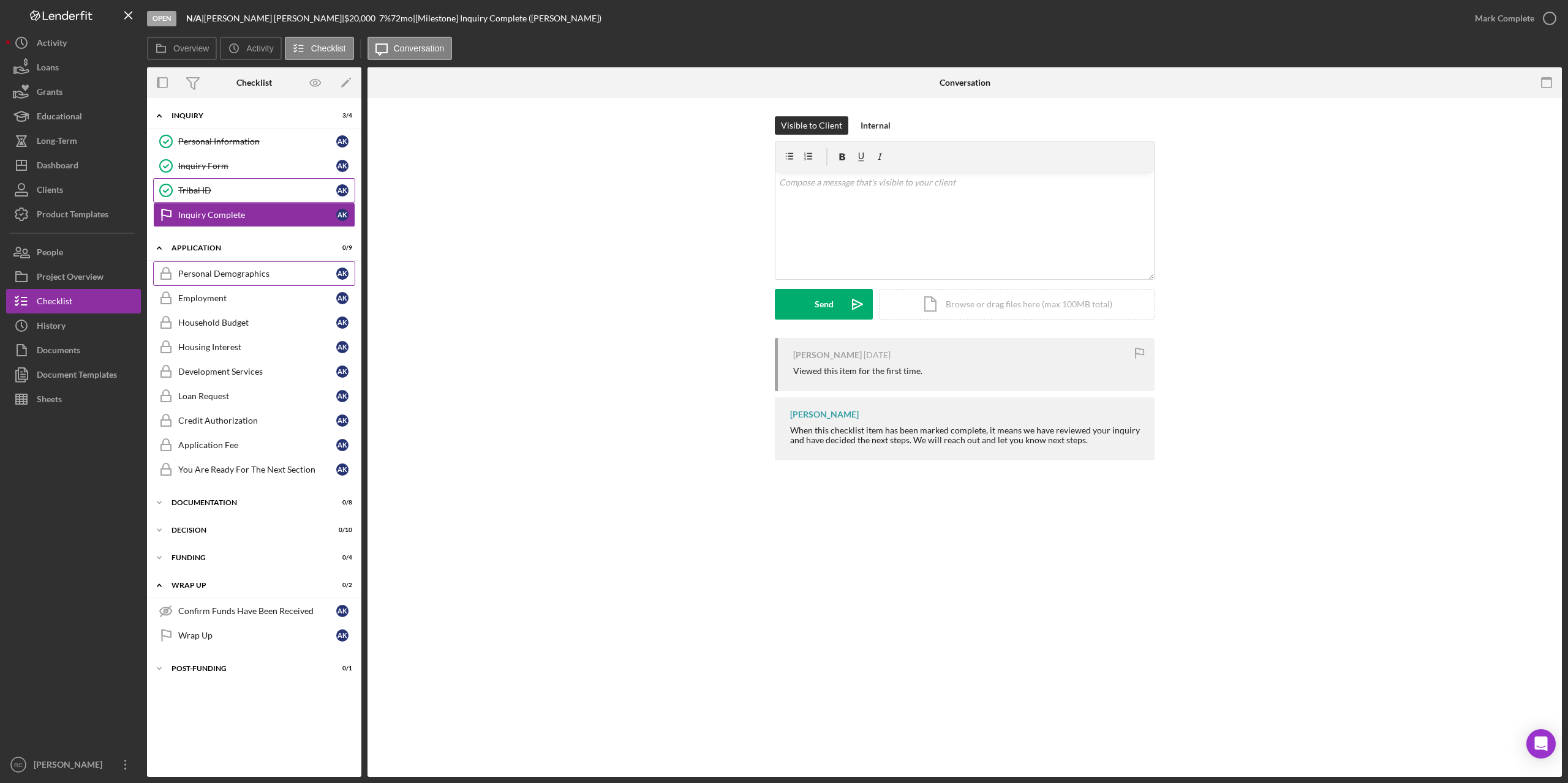
click at [203, 273] on div "Personal Demographics" at bounding box center [257, 274] width 158 height 10
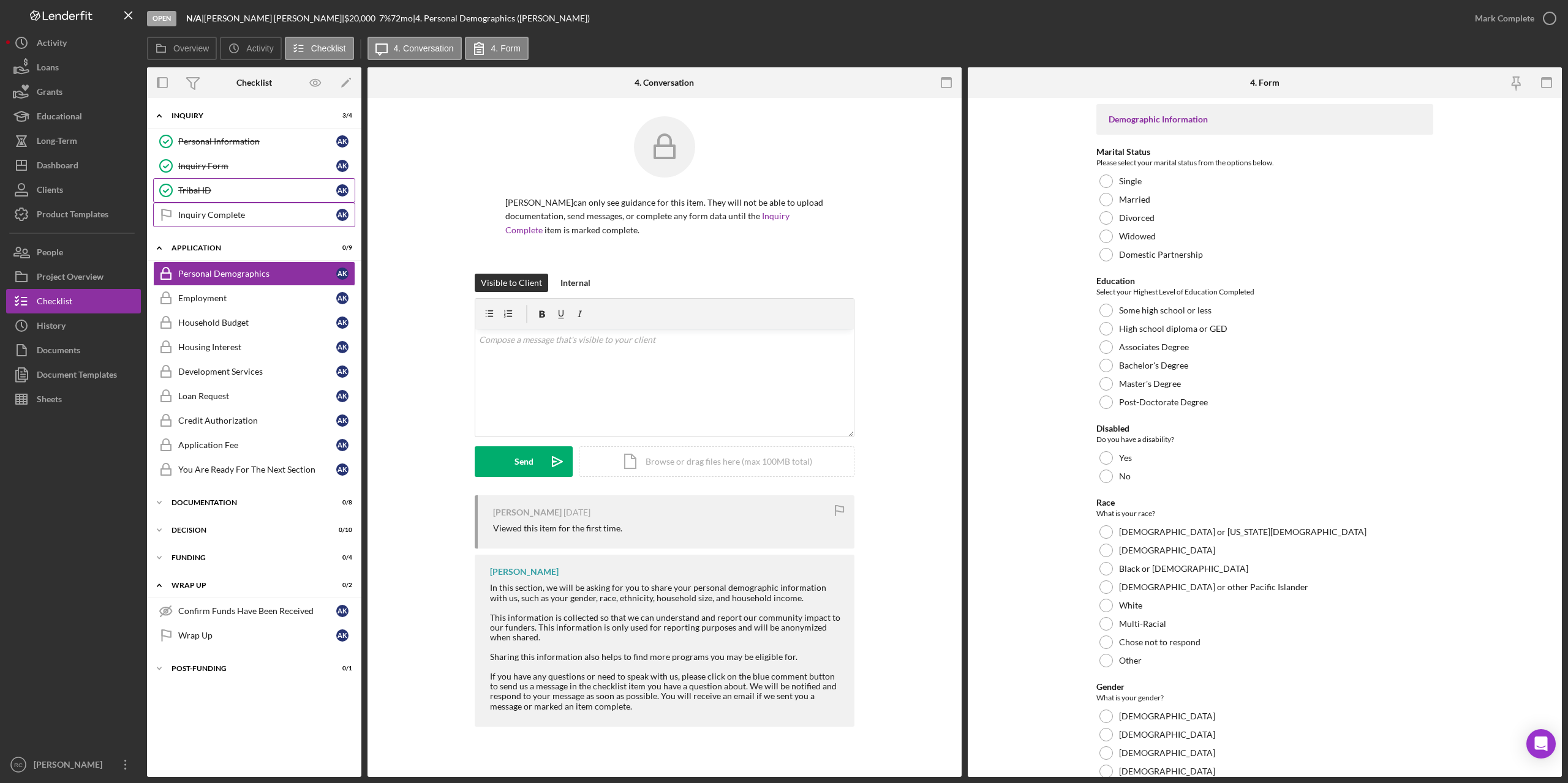
click at [214, 217] on div "Inquiry Complete" at bounding box center [257, 215] width 158 height 10
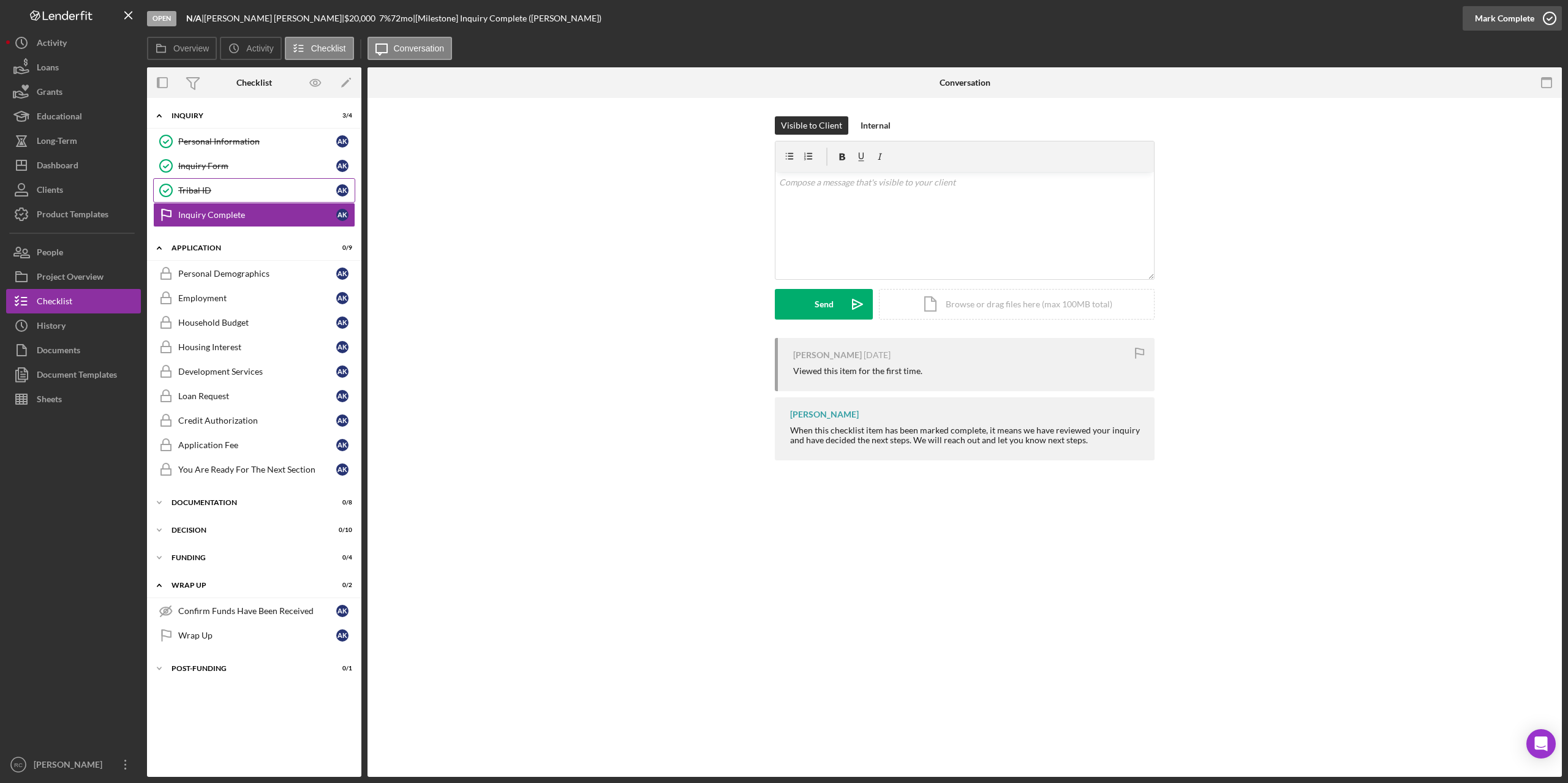
click at [1550, 16] on icon "button" at bounding box center [1549, 18] width 31 height 31
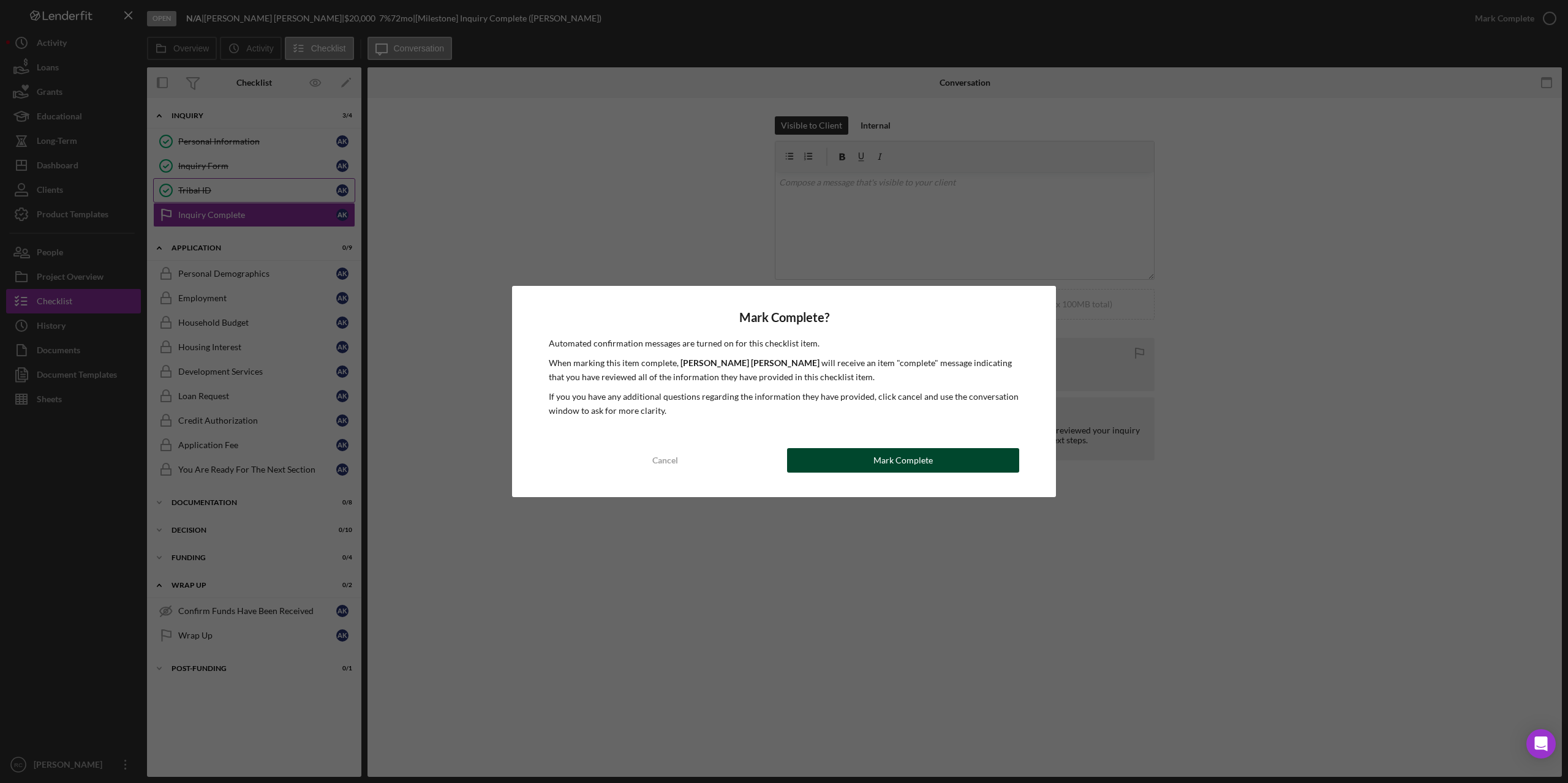
click at [961, 460] on button "Mark Complete" at bounding box center [903, 460] width 232 height 24
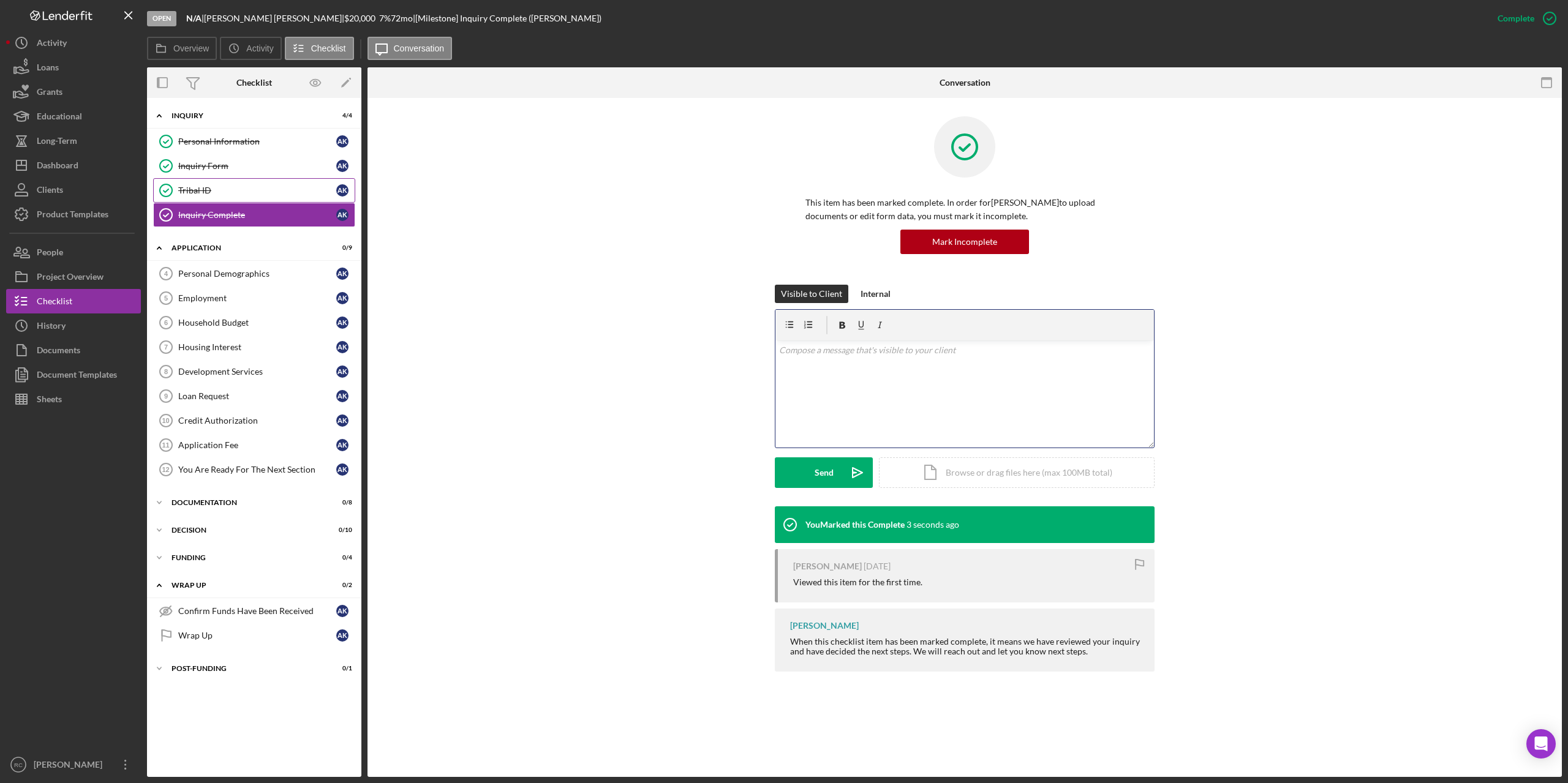
click at [824, 354] on p at bounding box center [965, 350] width 372 height 14
click at [238, 273] on div "Personal Demographics" at bounding box center [257, 274] width 158 height 10
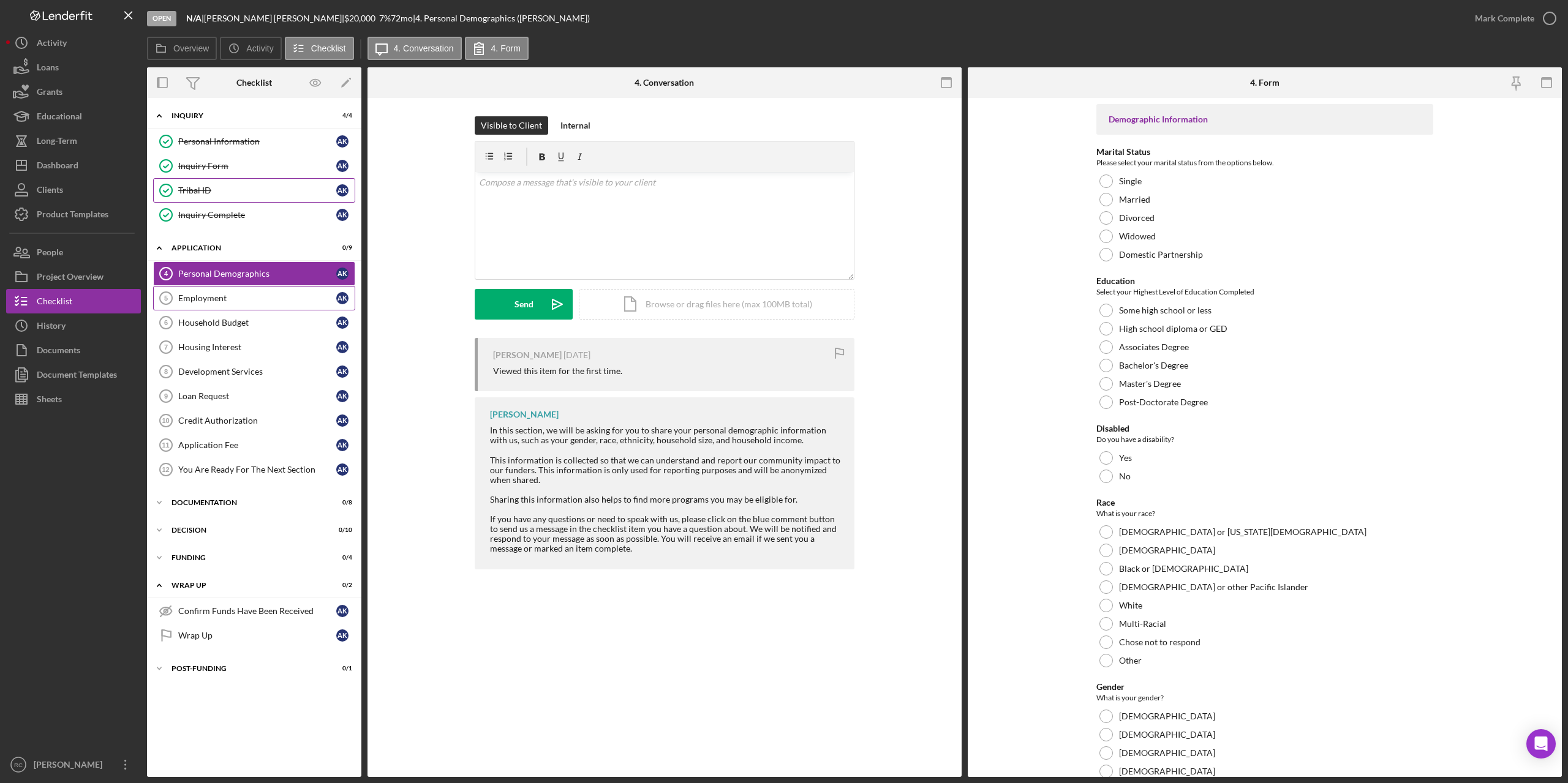
click at [205, 295] on div "Employment" at bounding box center [257, 298] width 158 height 10
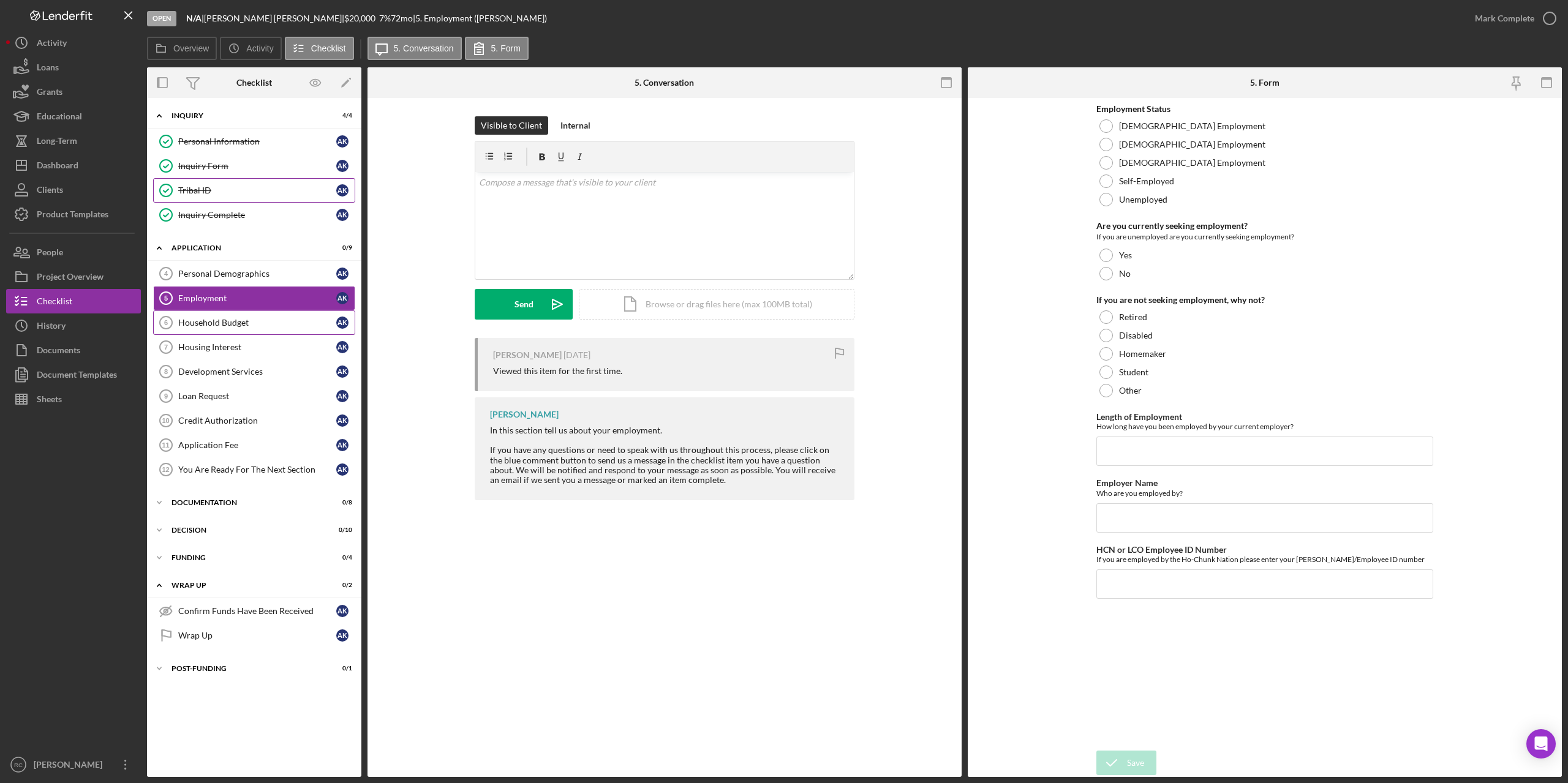
click at [207, 314] on link "Household Budget 6 Household Budget A K" at bounding box center [254, 323] width 202 height 24
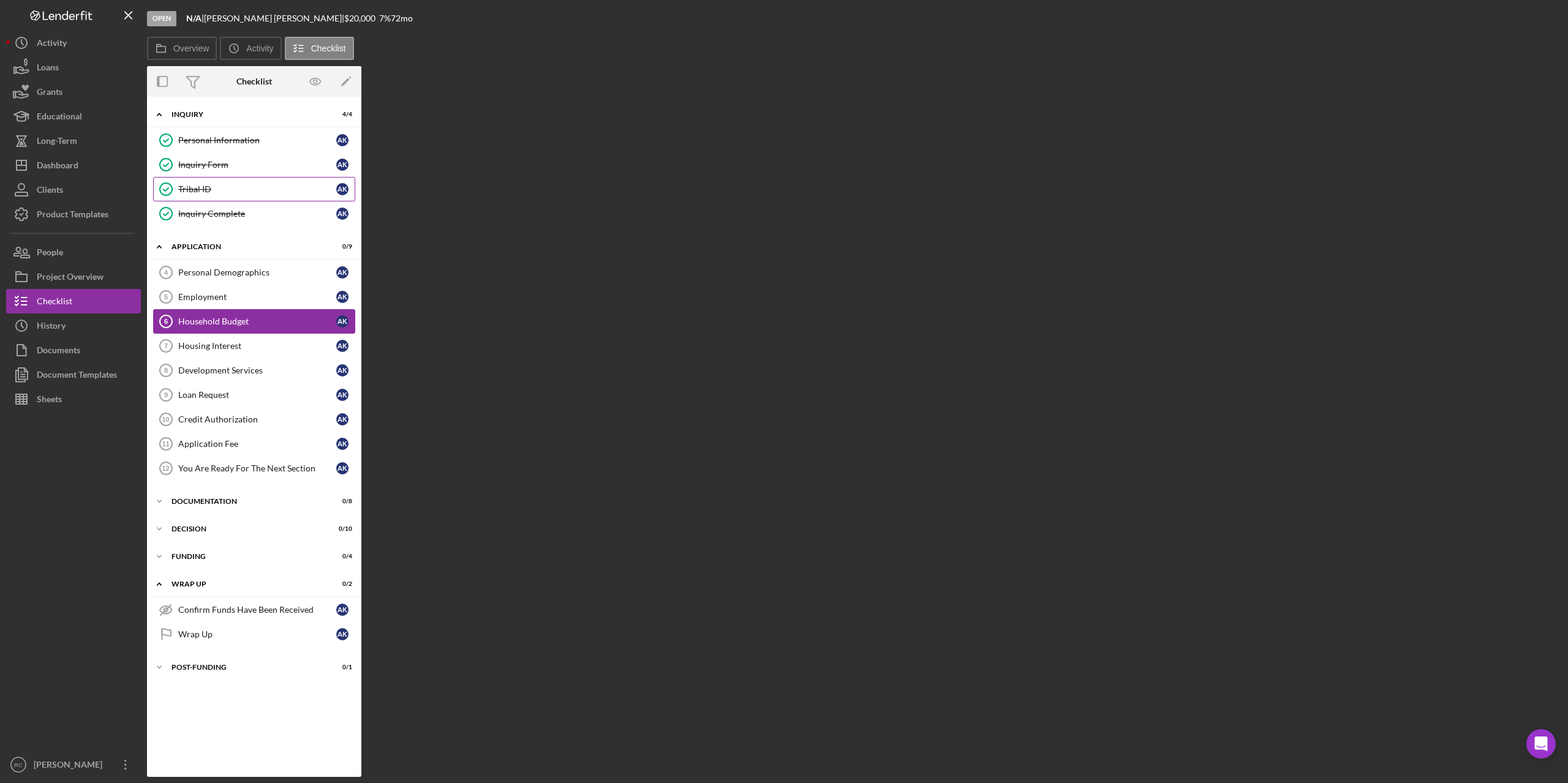
click at [207, 314] on link "Household Budget 6 Household Budget A K" at bounding box center [254, 321] width 202 height 24
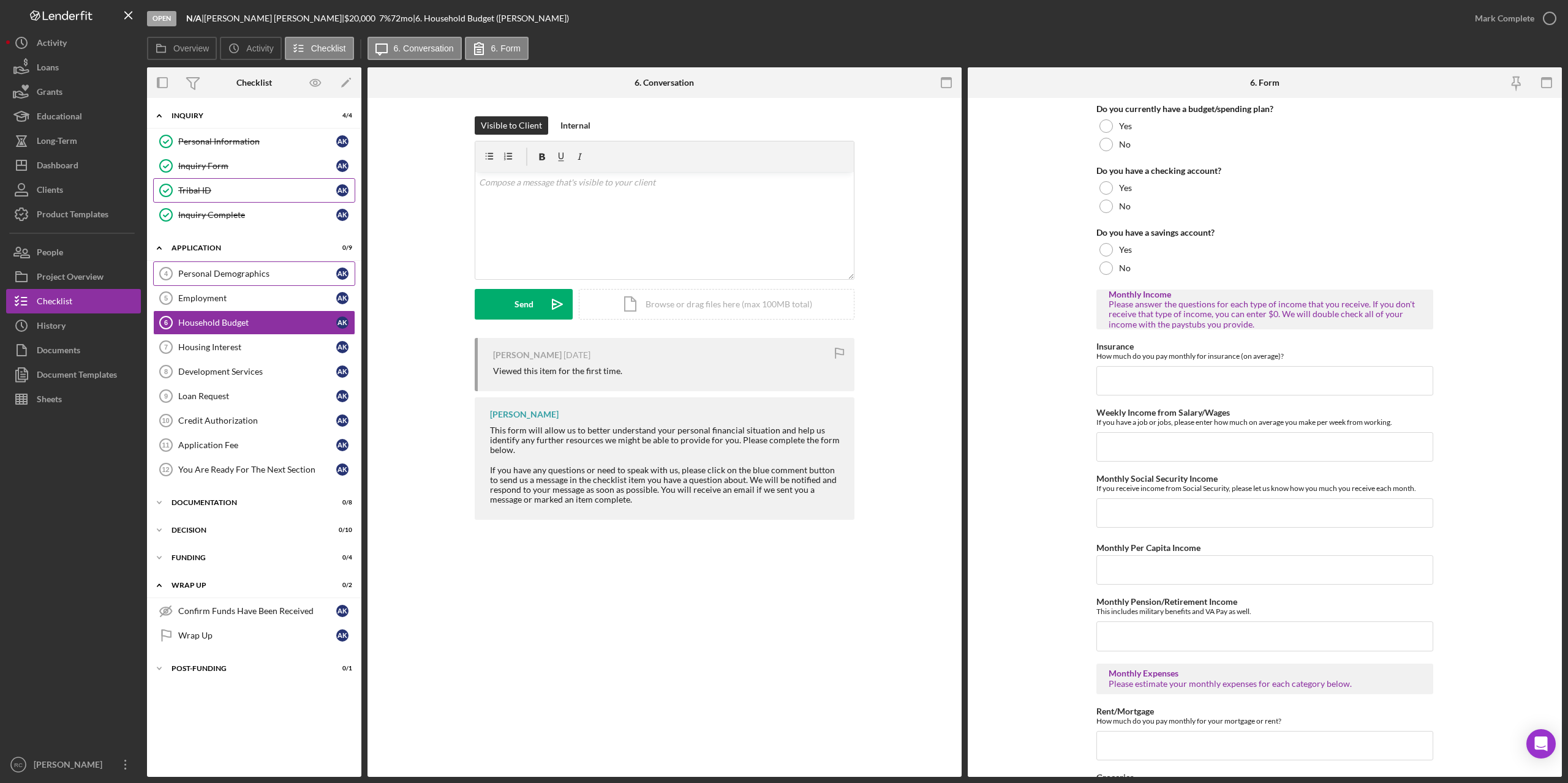
click at [215, 274] on div "Personal Demographics" at bounding box center [257, 274] width 158 height 10
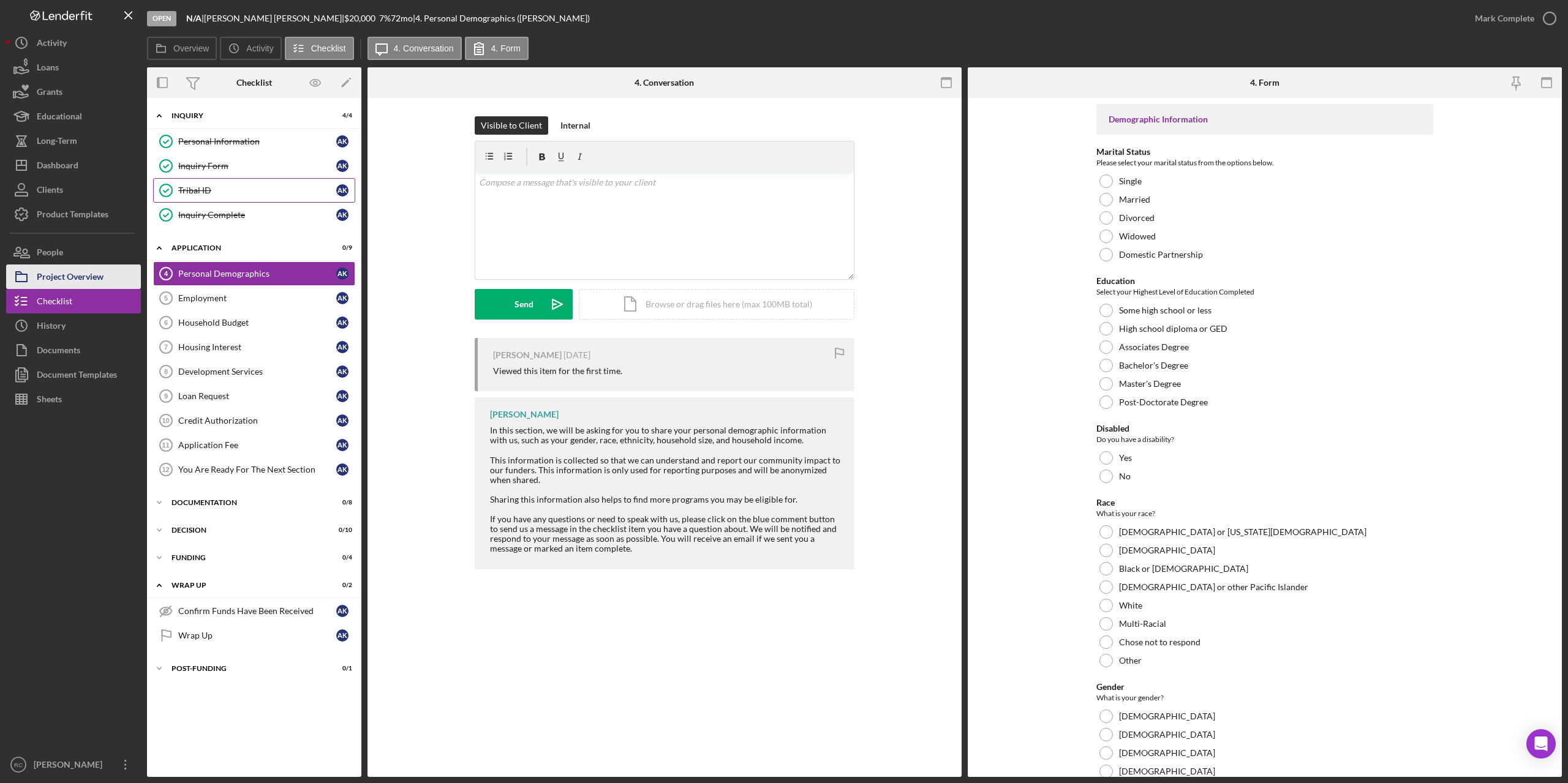
click at [81, 279] on div "Project Overview" at bounding box center [70, 278] width 67 height 27
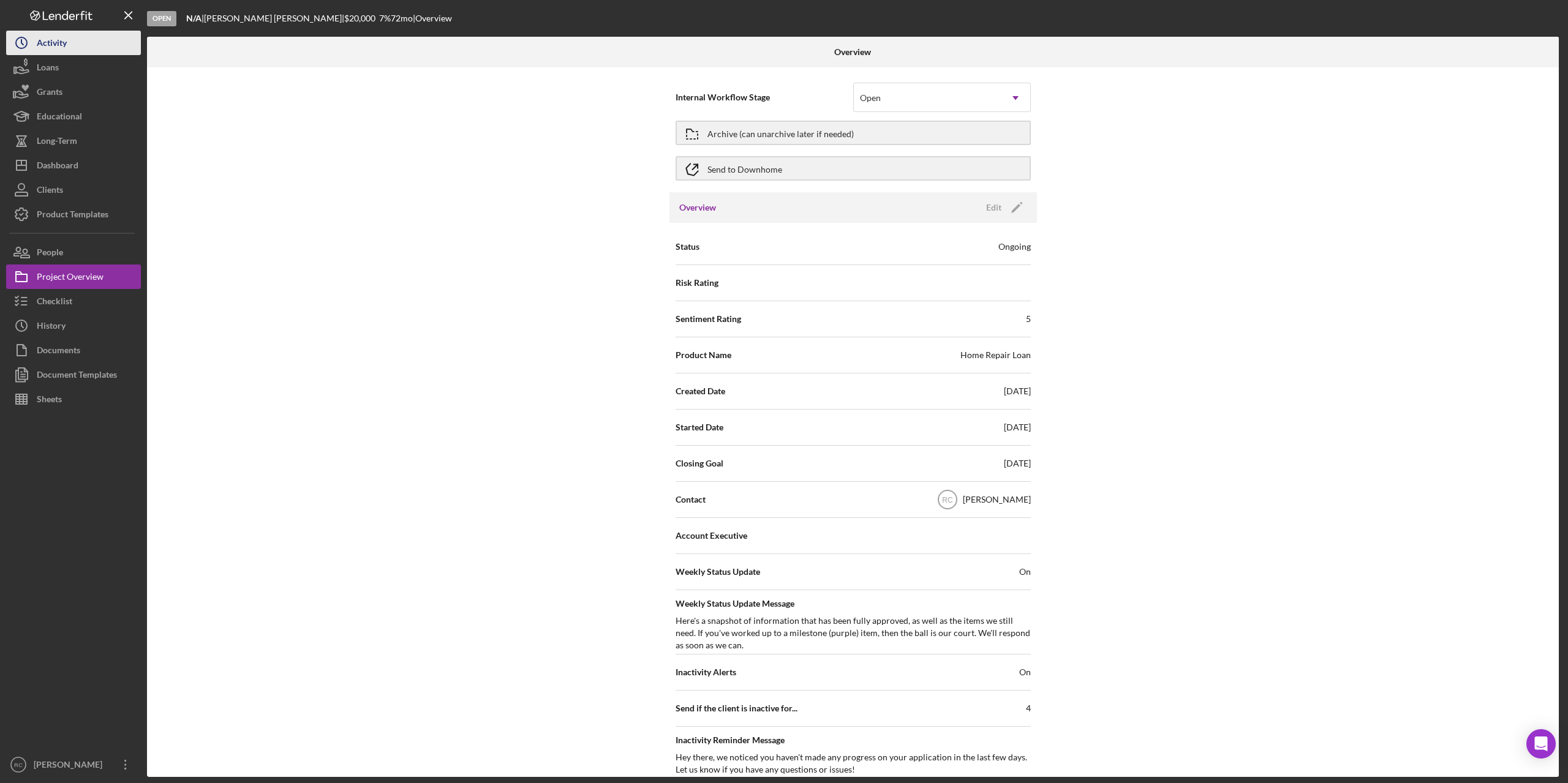
click at [46, 39] on div "Activity" at bounding box center [52, 45] width 30 height 27
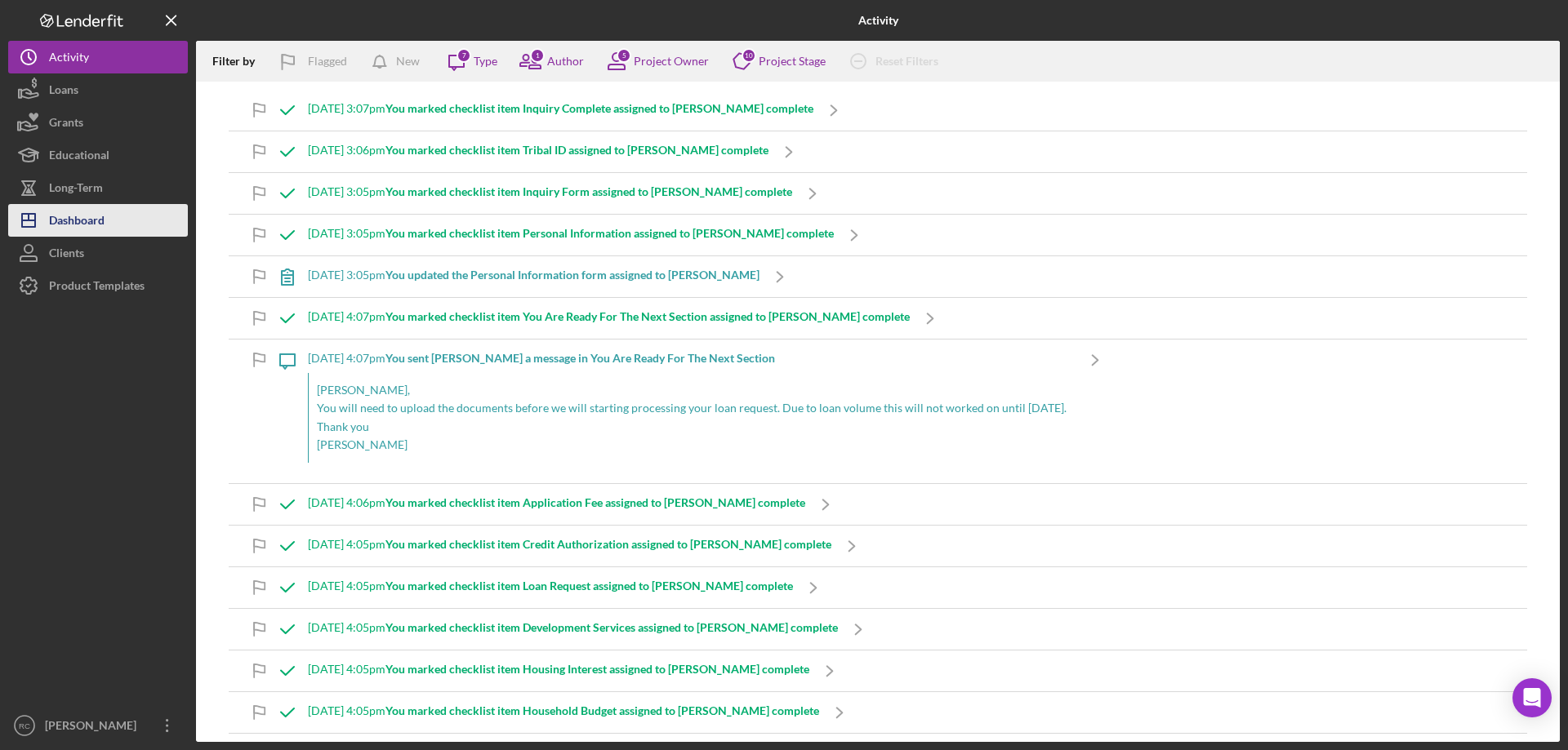
click at [90, 221] on div "Dashboard" at bounding box center [77, 223] width 56 height 36
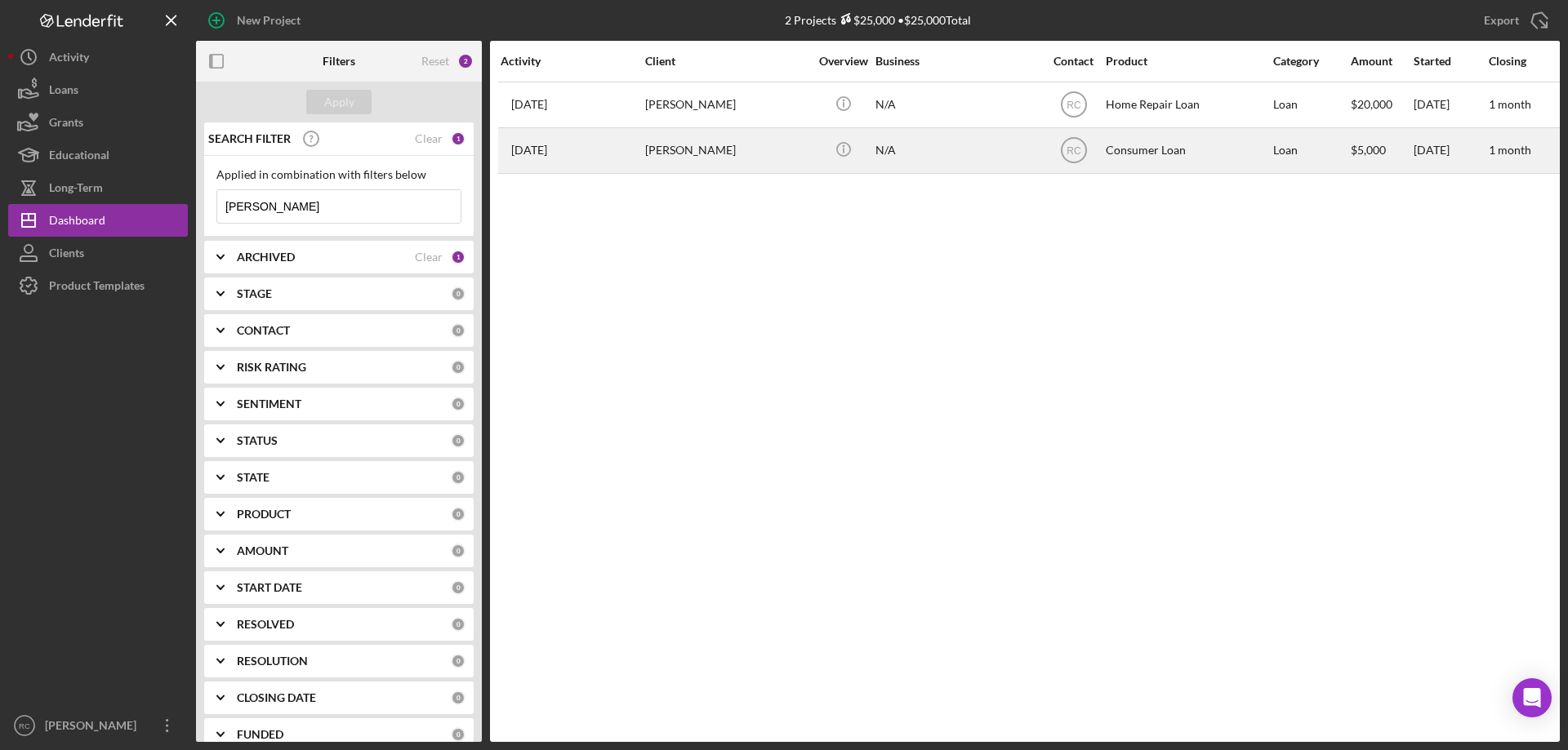
click at [701, 149] on div "Amanda Kabacinski" at bounding box center [727, 150] width 163 height 43
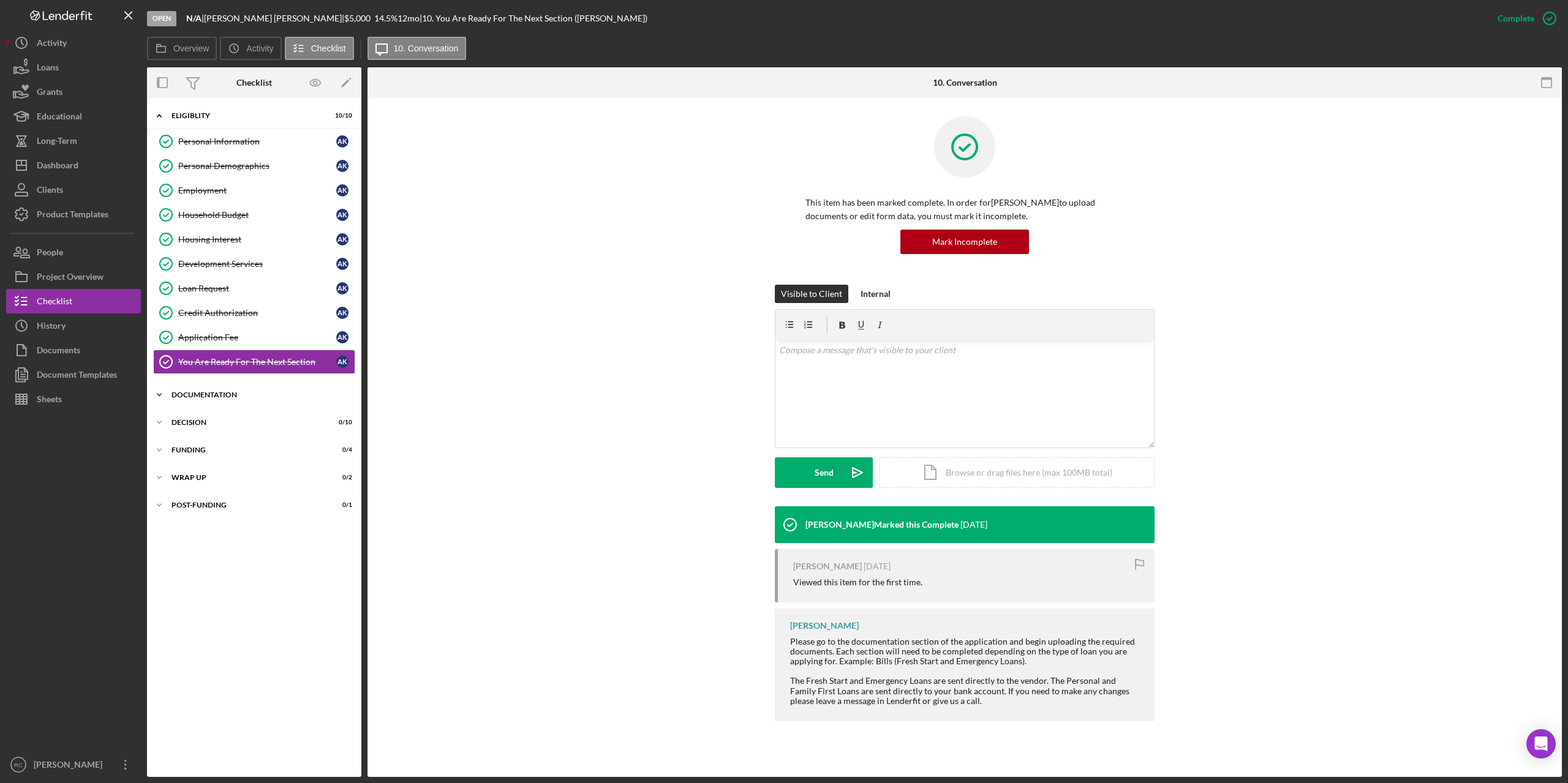
click at [211, 398] on div "Icon/Expander Documentation 0 / 9" at bounding box center [254, 395] width 215 height 24
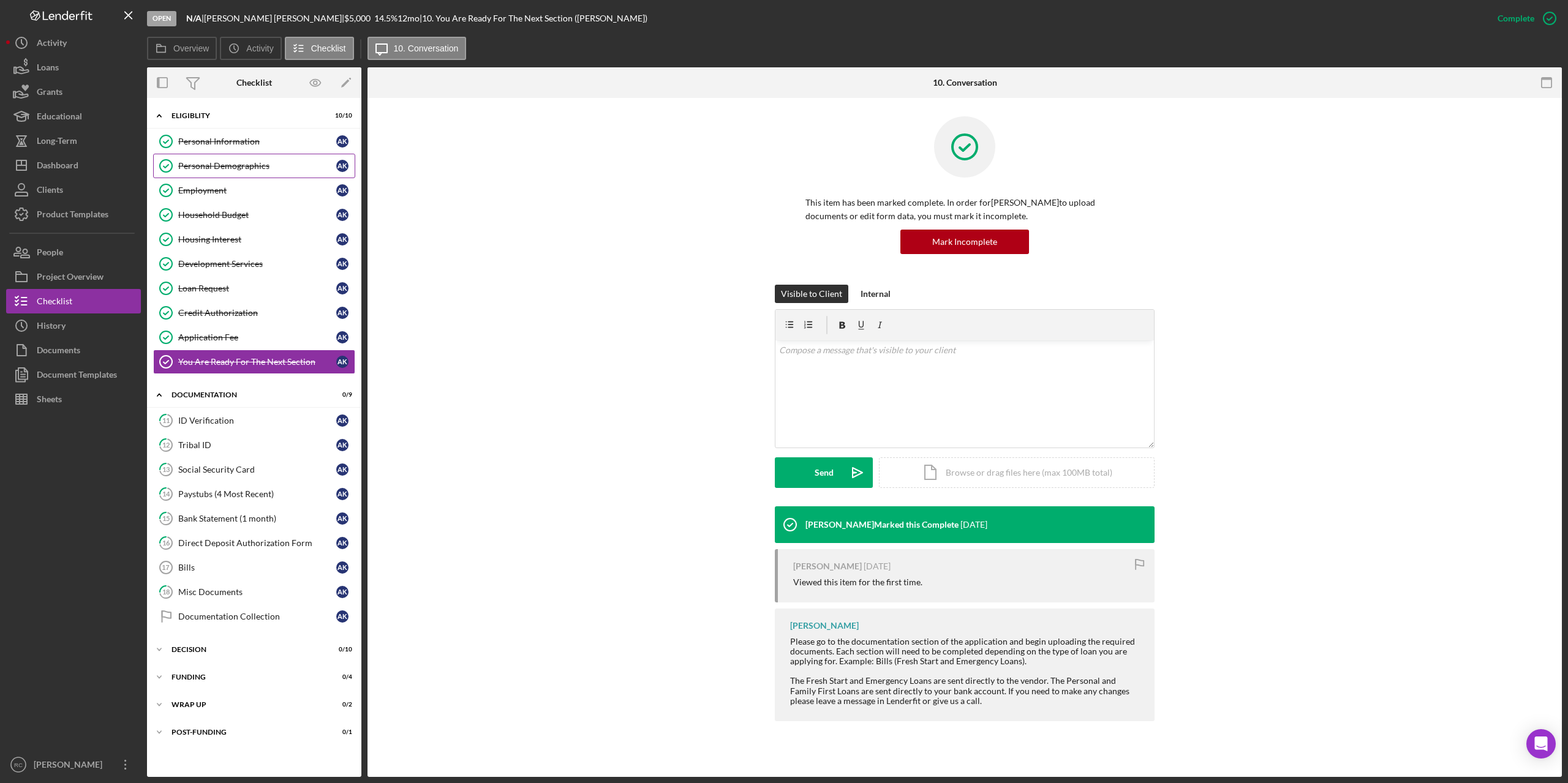
click at [227, 166] on div "Personal Demographics" at bounding box center [257, 166] width 158 height 10
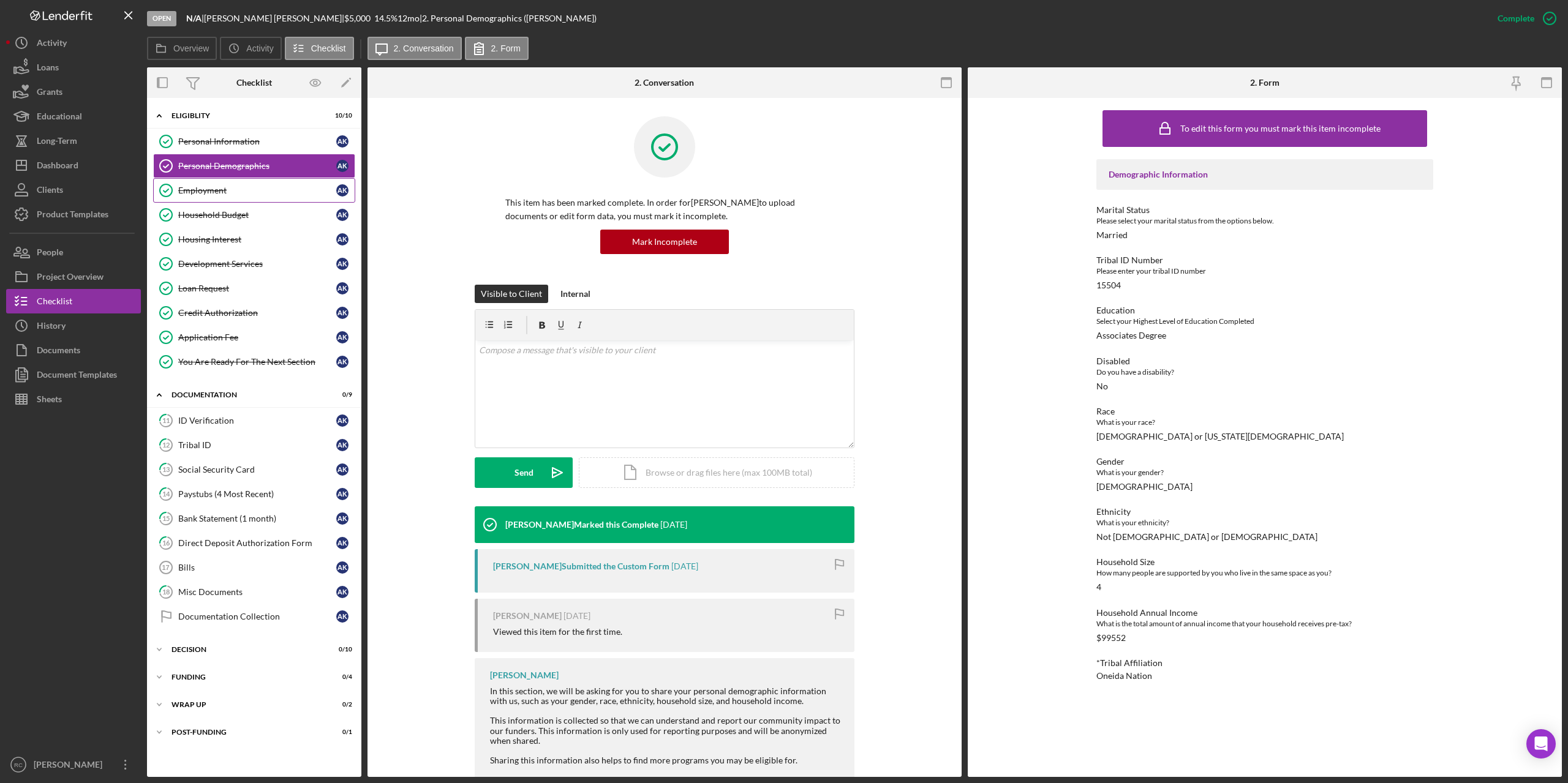
click at [206, 186] on div "Employment" at bounding box center [257, 191] width 158 height 10
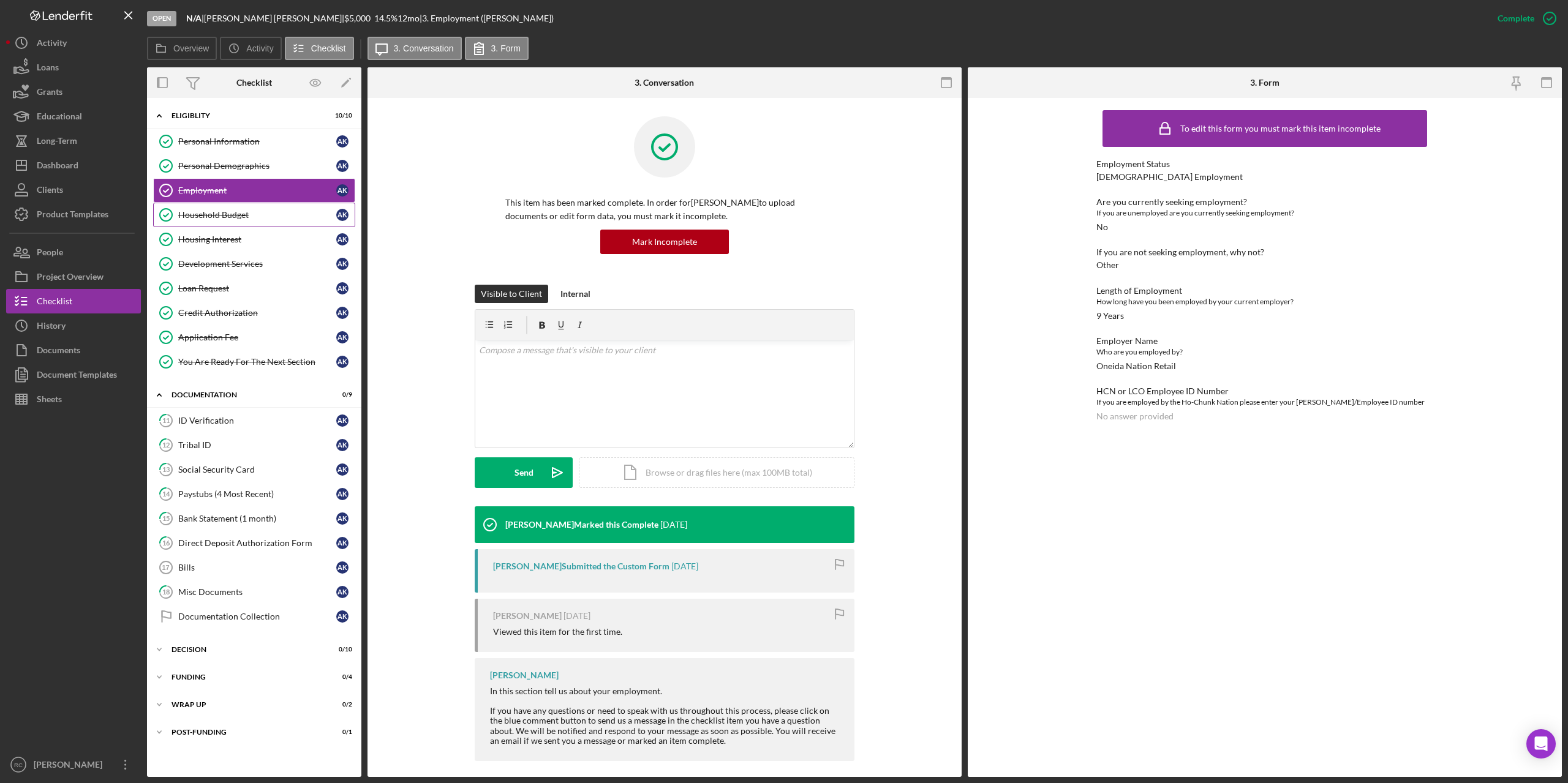
click at [244, 210] on div "Household Budget" at bounding box center [257, 215] width 158 height 10
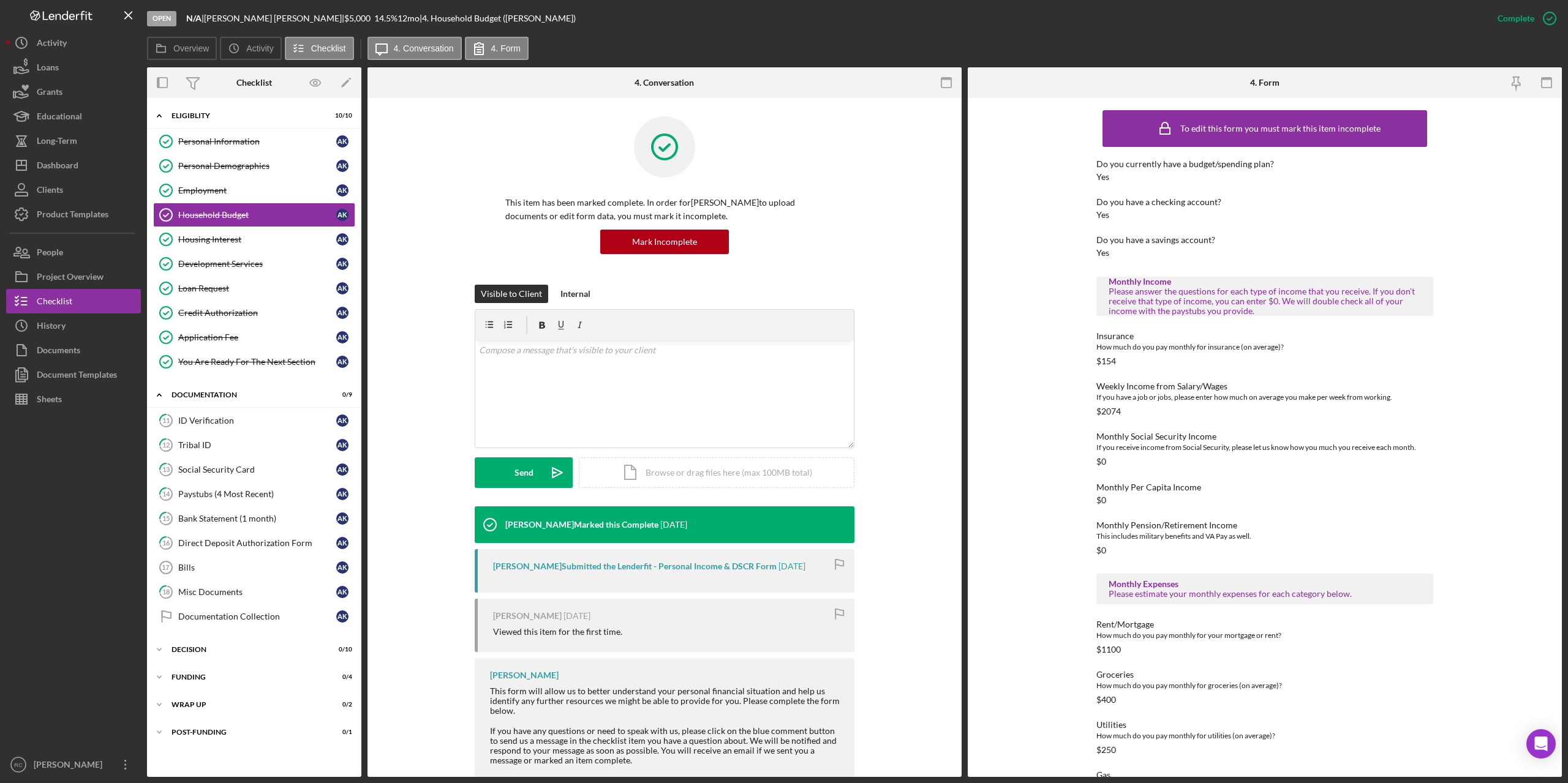
scroll to position [248, 0]
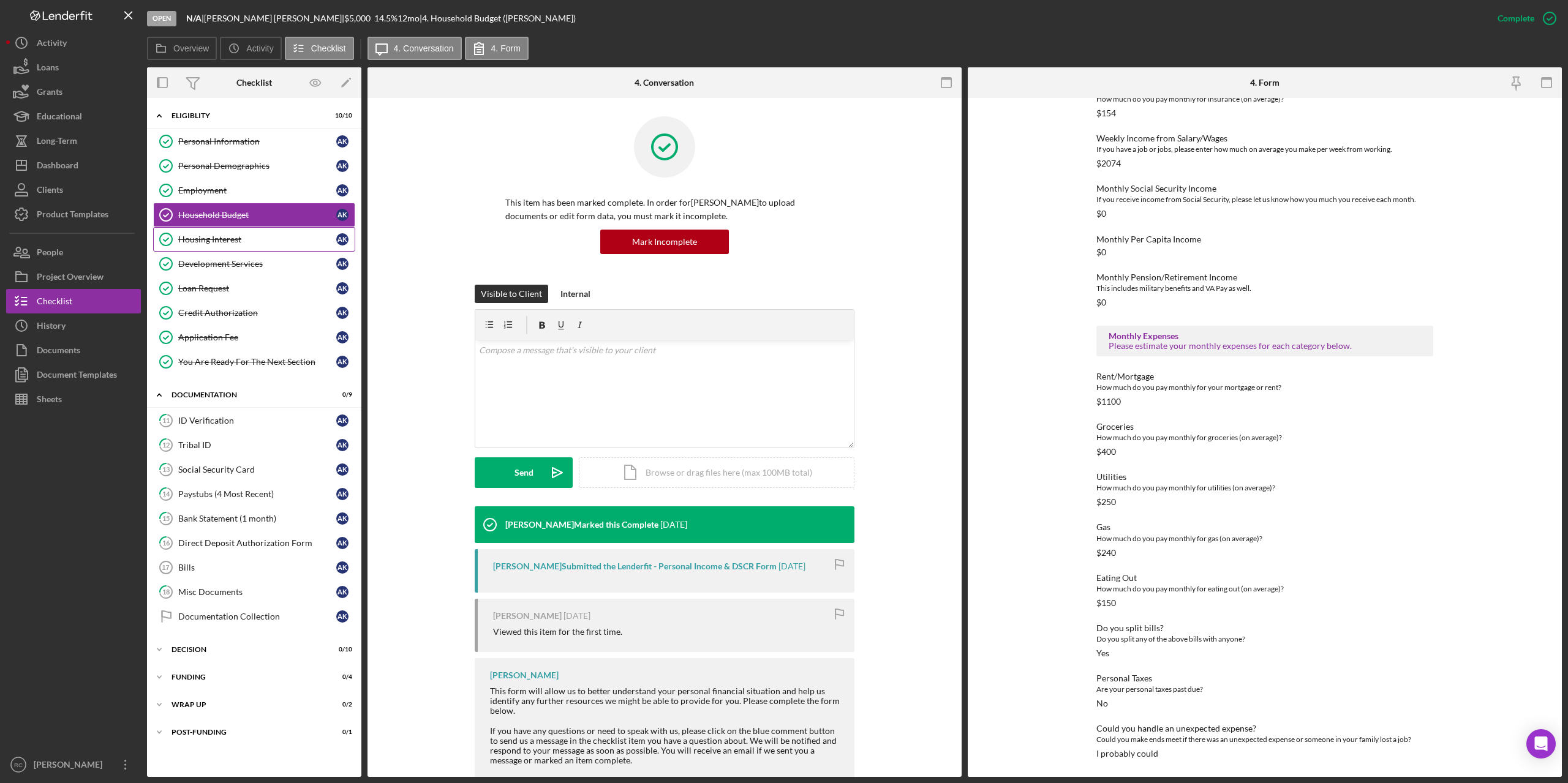
click at [218, 236] on div "Housing Interest" at bounding box center [257, 240] width 158 height 10
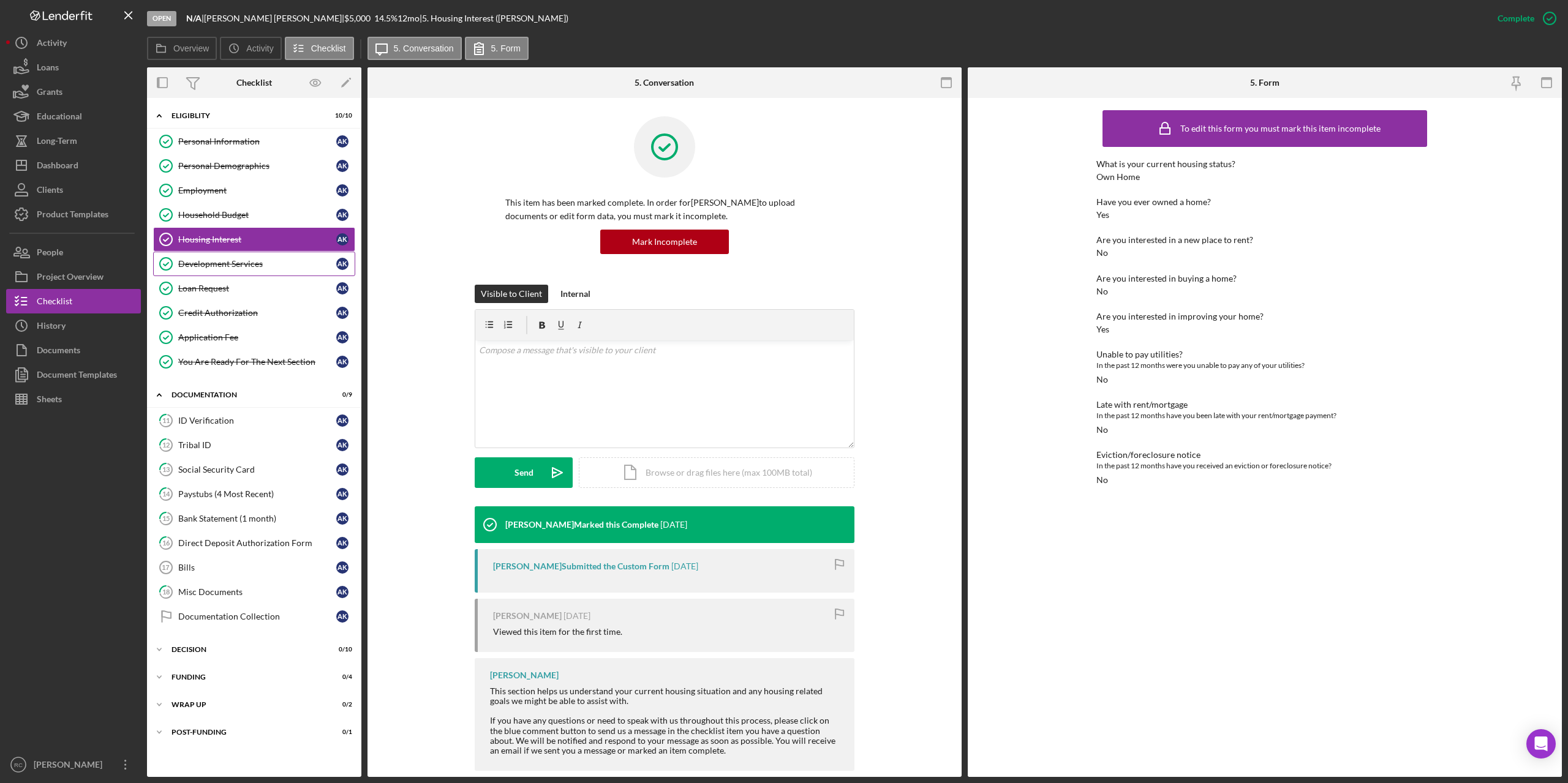
click at [247, 266] on div "Development Services" at bounding box center [257, 264] width 158 height 10
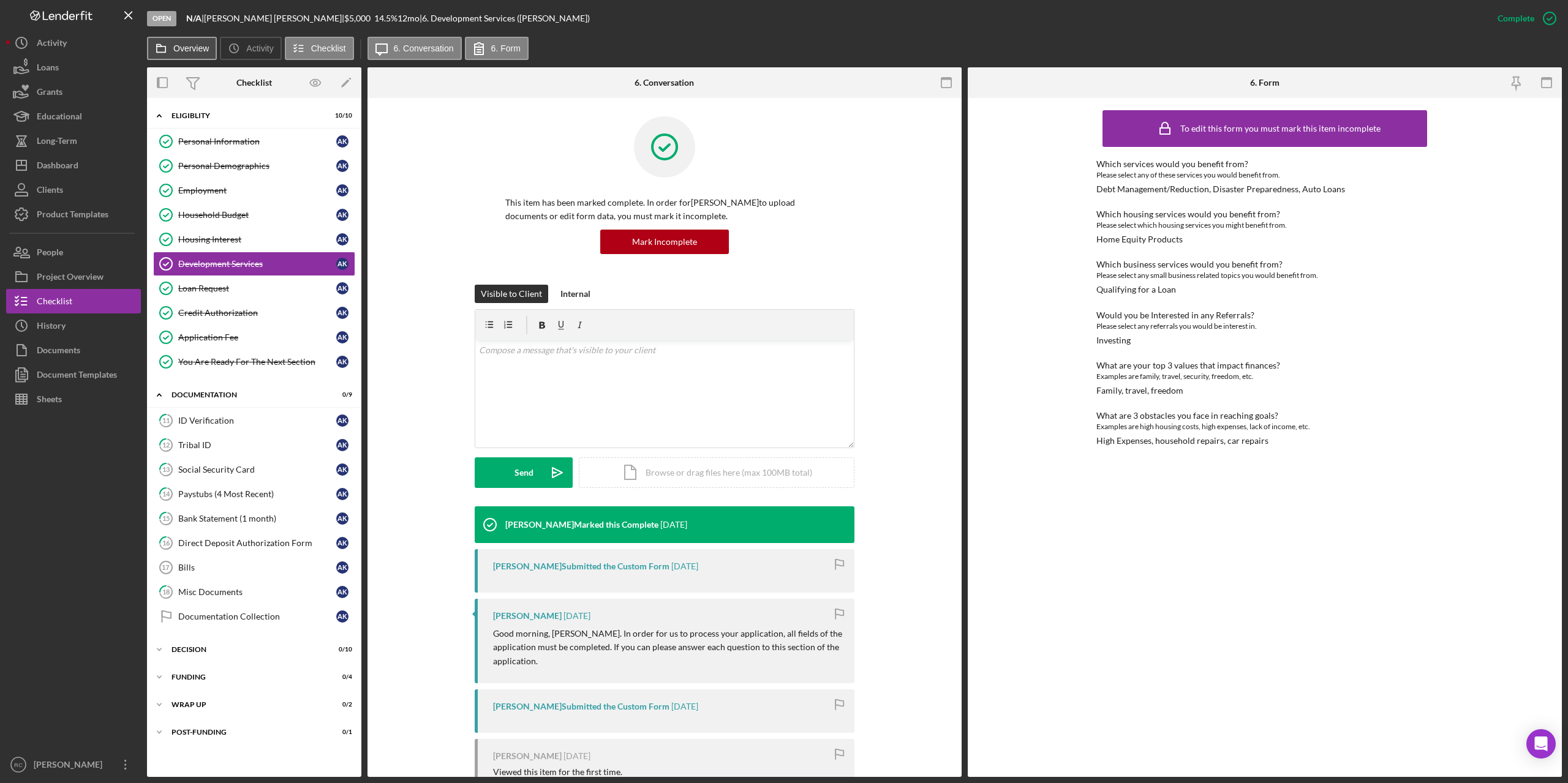
click at [184, 45] on label "Overview" at bounding box center [191, 48] width 35 height 10
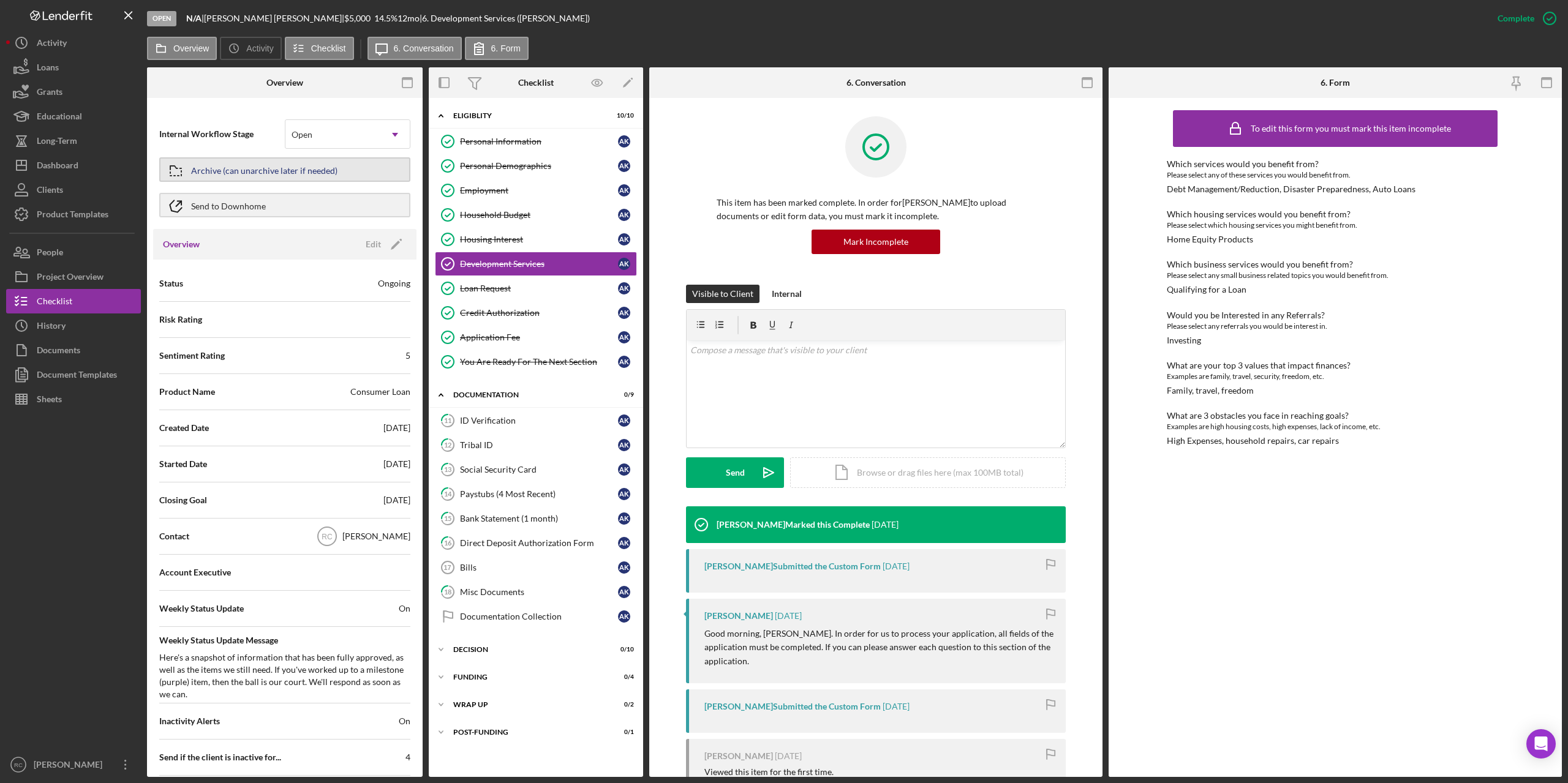
click at [255, 175] on div "Archive (can unarchive later if needed)" at bounding box center [264, 169] width 146 height 22
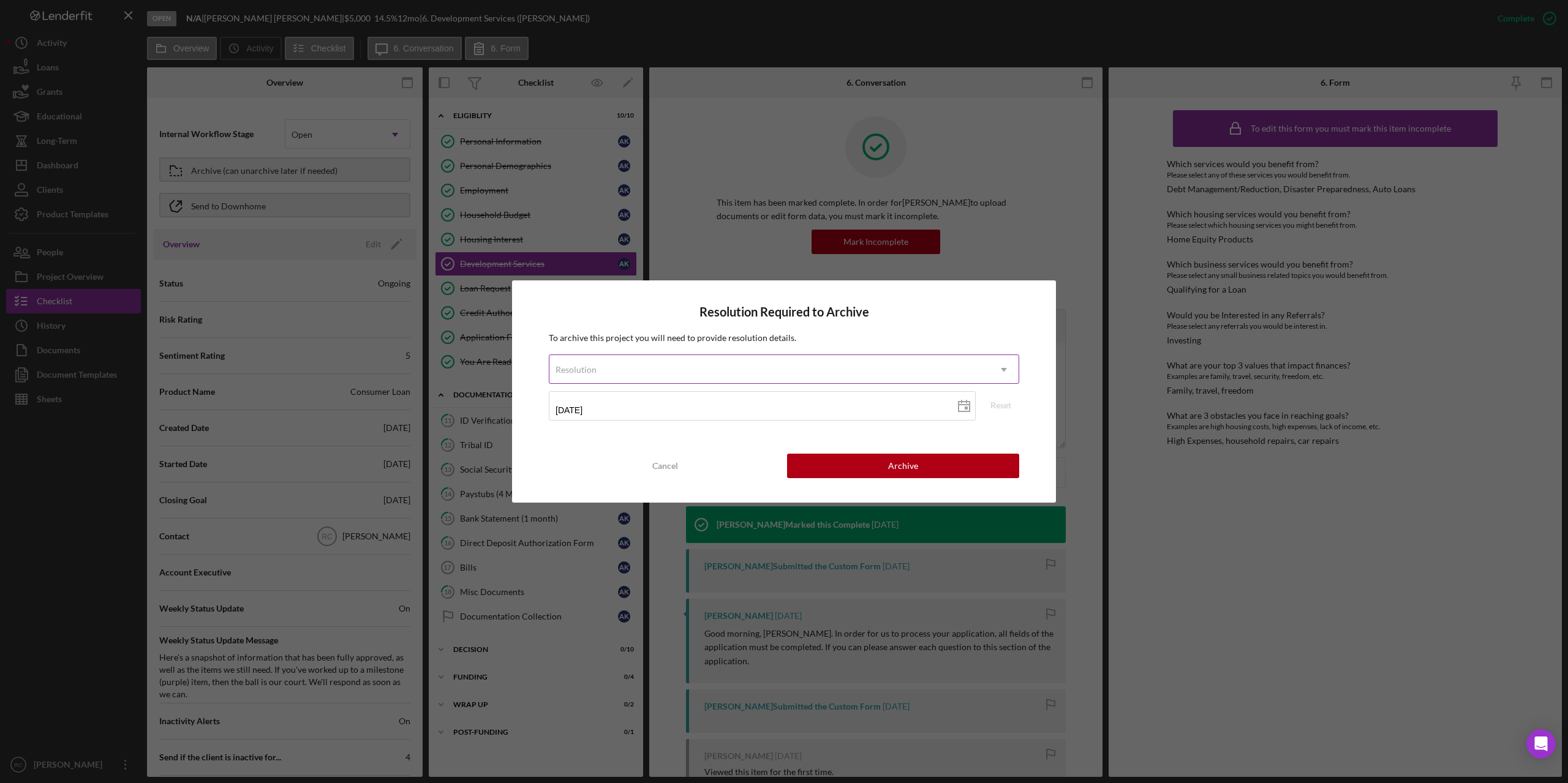
click at [696, 372] on div "Resolution" at bounding box center [769, 370] width 440 height 28
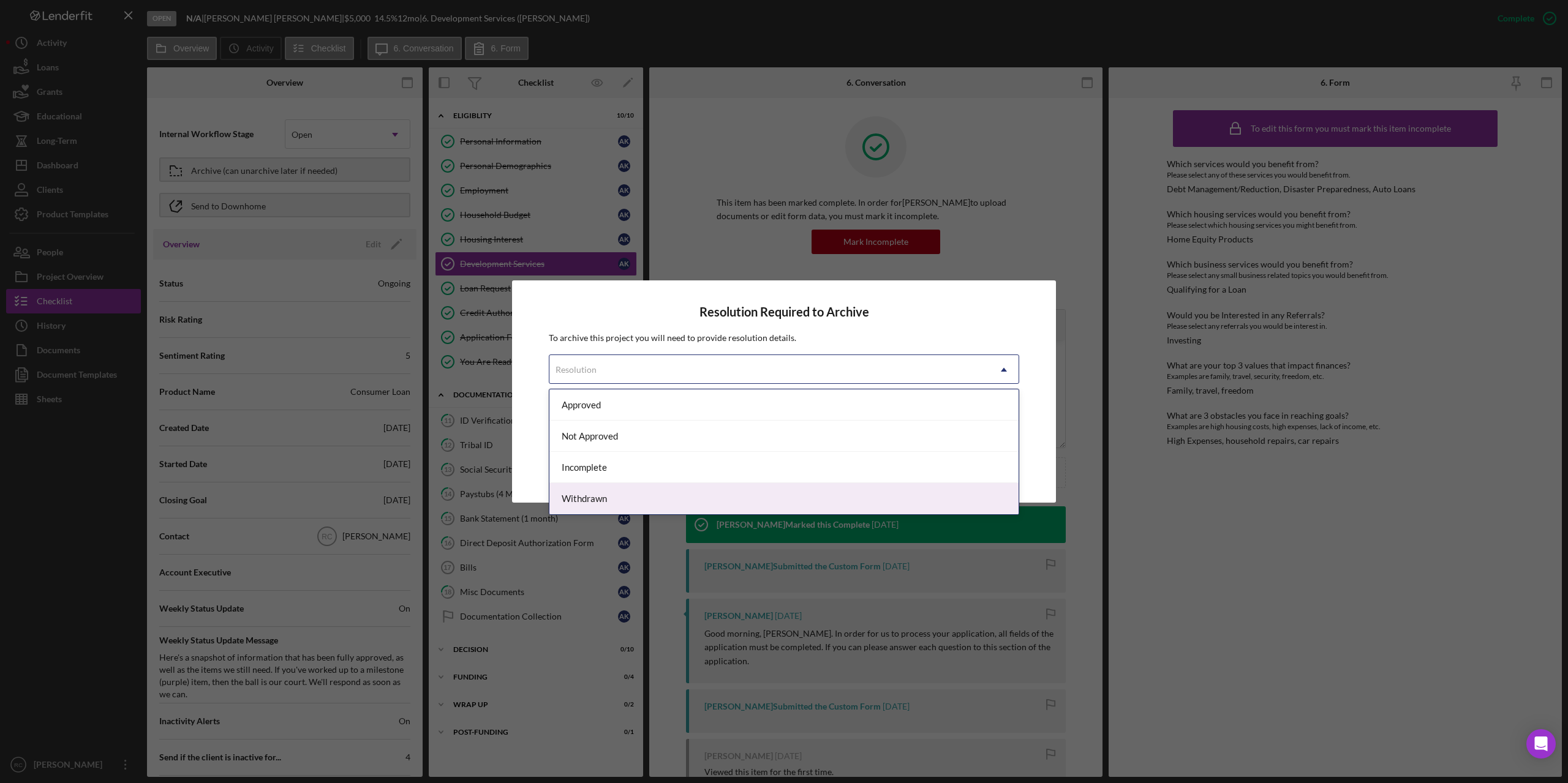
click at [681, 498] on div "Withdrawn" at bounding box center [783, 498] width 469 height 31
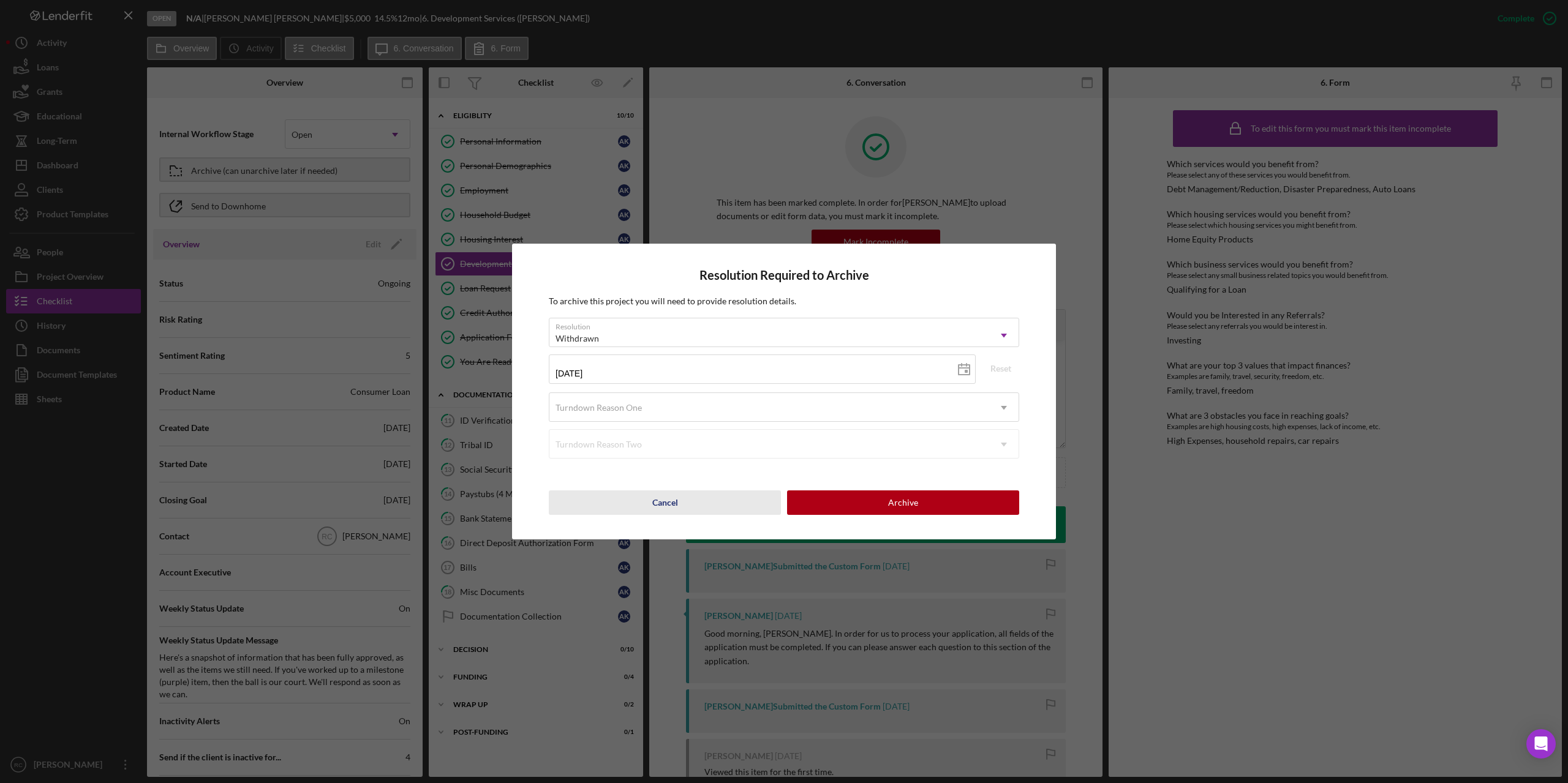
click at [681, 498] on button "Cancel" at bounding box center [665, 503] width 232 height 24
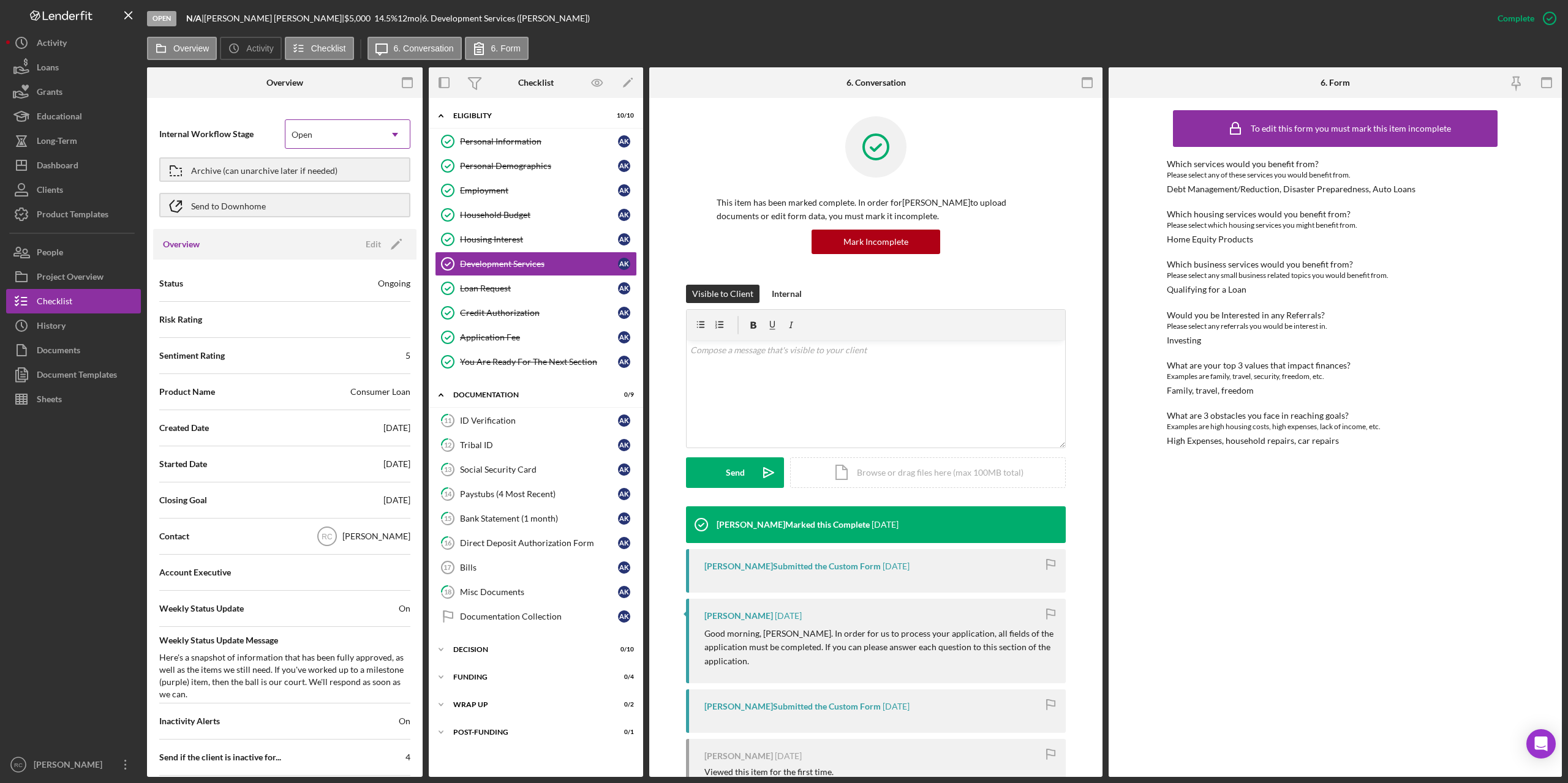
click at [347, 138] on div "Open" at bounding box center [333, 134] width 95 height 28
click at [342, 299] on div "Done" at bounding box center [345, 295] width 122 height 31
click at [307, 171] on div "Archive (can unarchive later if needed)" at bounding box center [264, 169] width 146 height 22
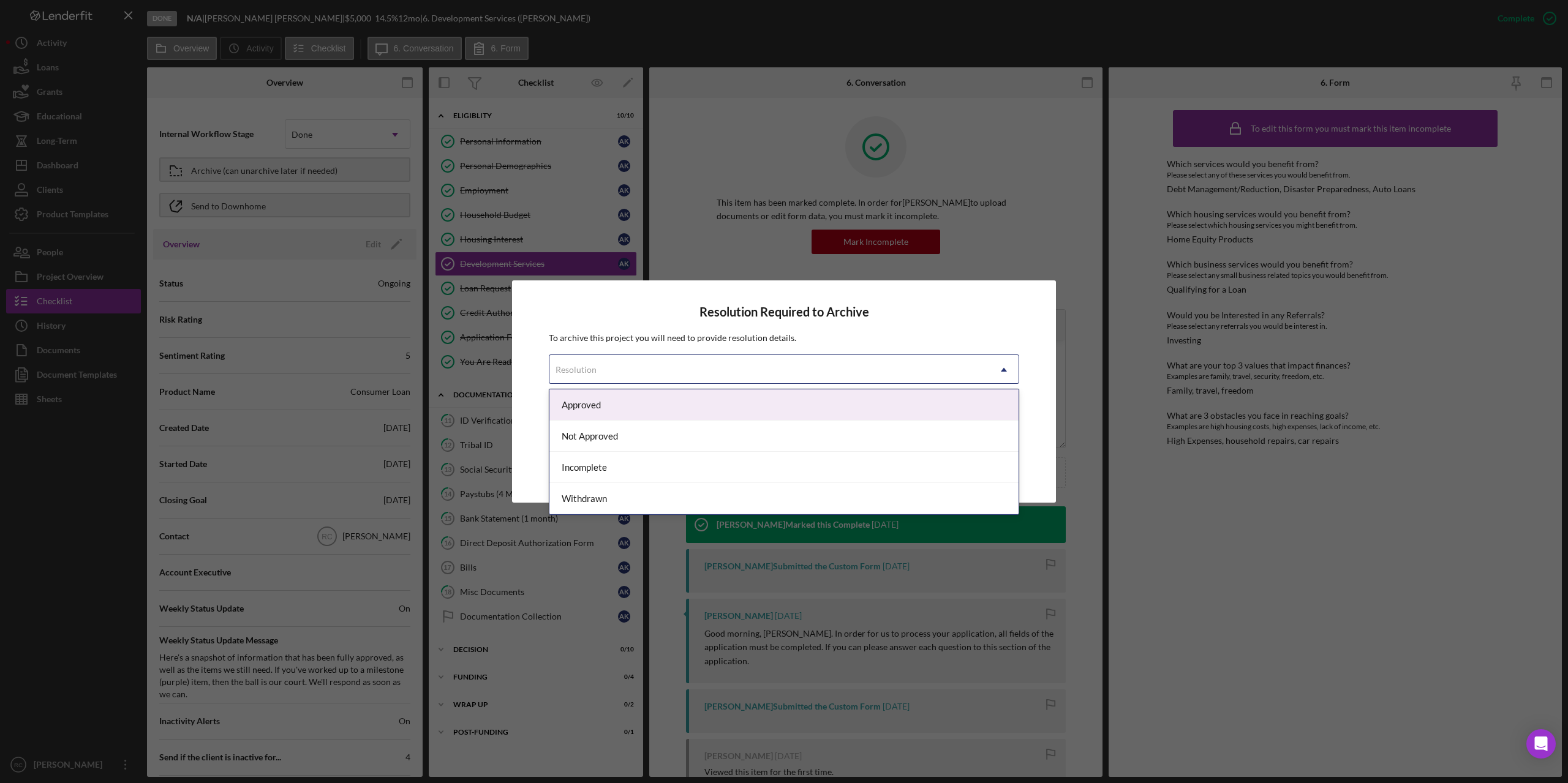
click at [696, 370] on div "Resolution" at bounding box center [769, 370] width 440 height 28
click at [594, 406] on div "Approved" at bounding box center [783, 405] width 469 height 31
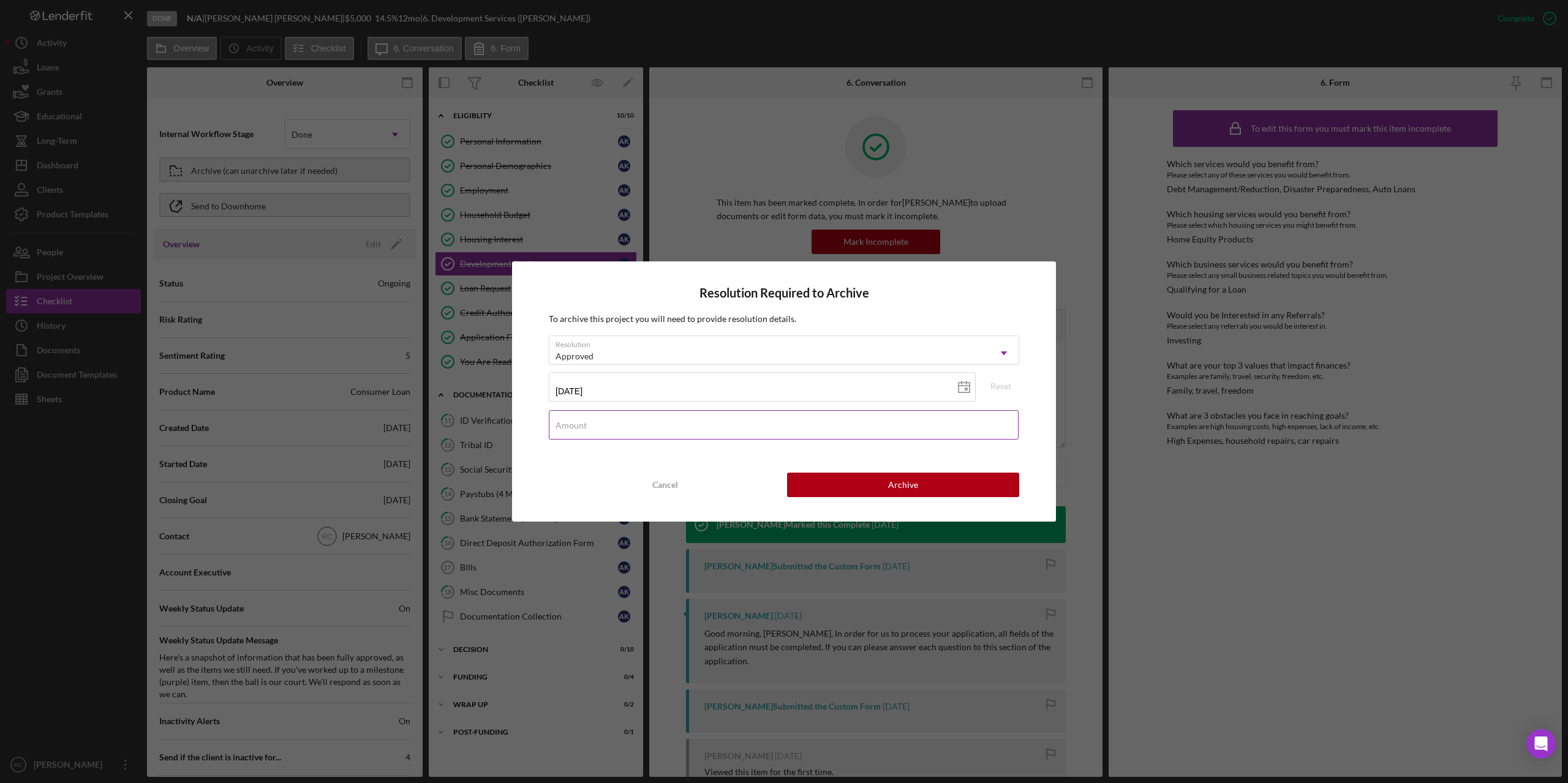
click at [734, 429] on input "Amount" at bounding box center [784, 425] width 470 height 30
click at [716, 353] on div "Approved" at bounding box center [769, 356] width 440 height 28
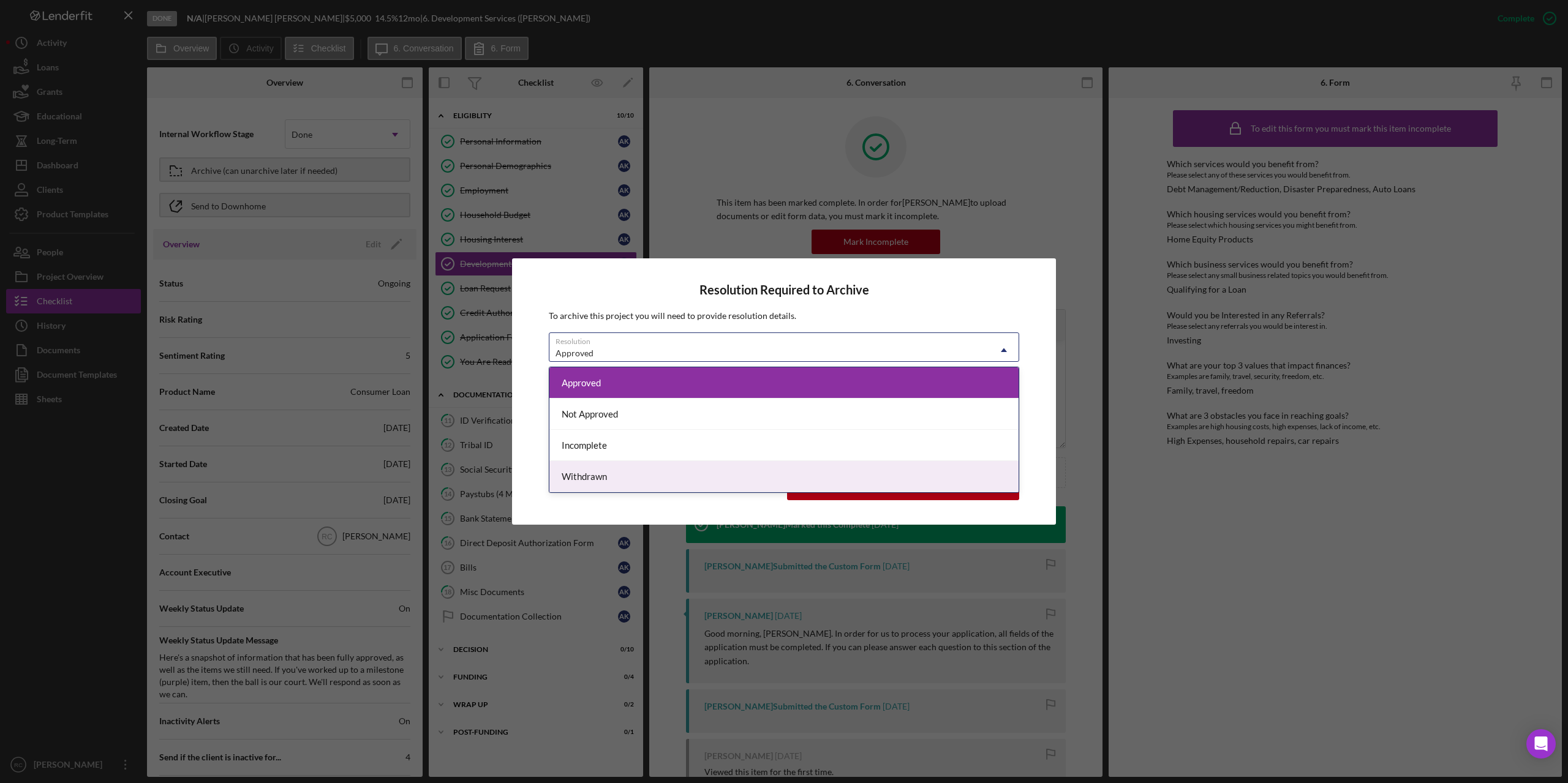
click at [660, 481] on div "Withdrawn" at bounding box center [783, 476] width 469 height 31
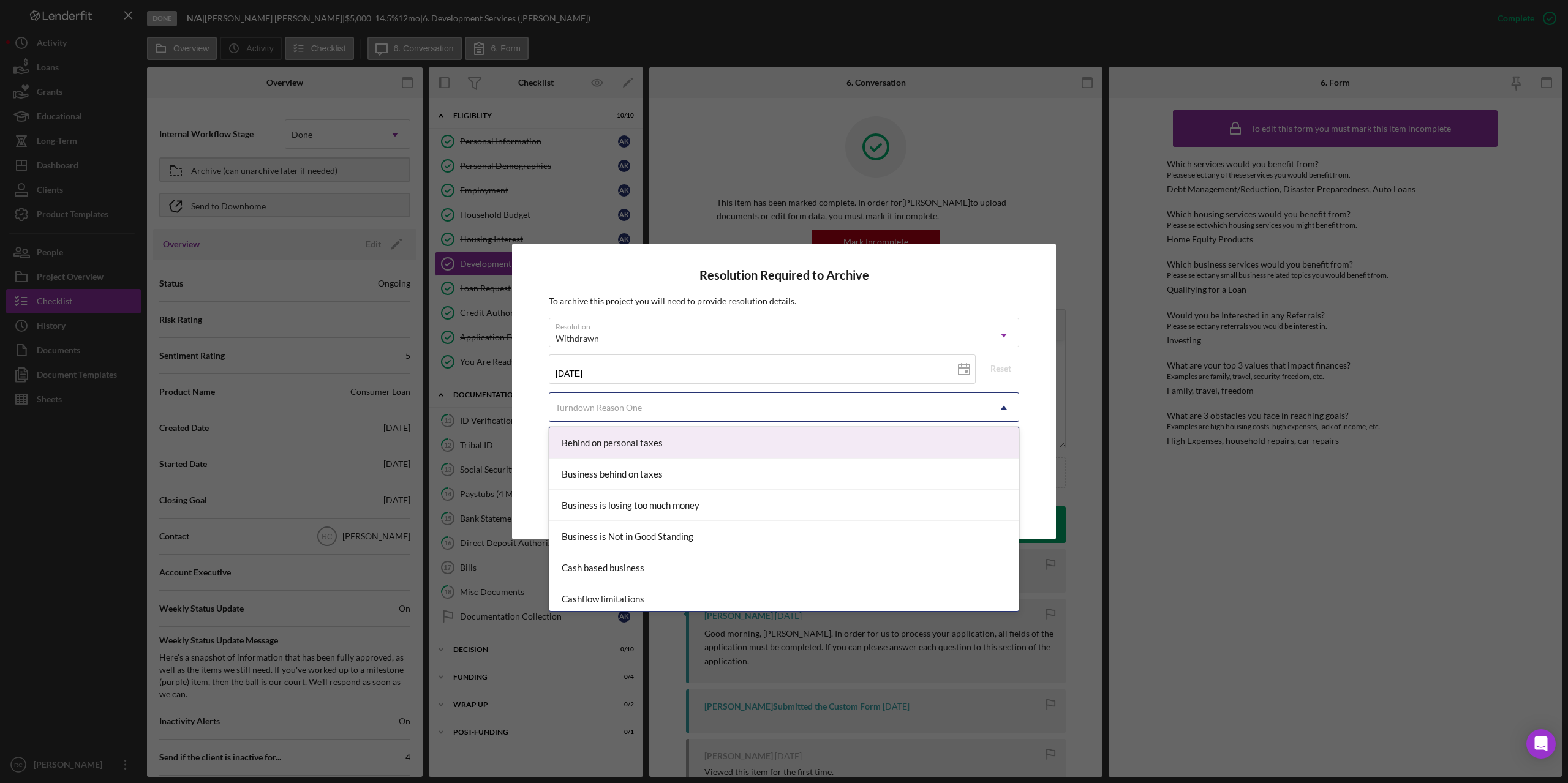
click at [620, 409] on div "Turndown Reason One" at bounding box center [599, 408] width 86 height 10
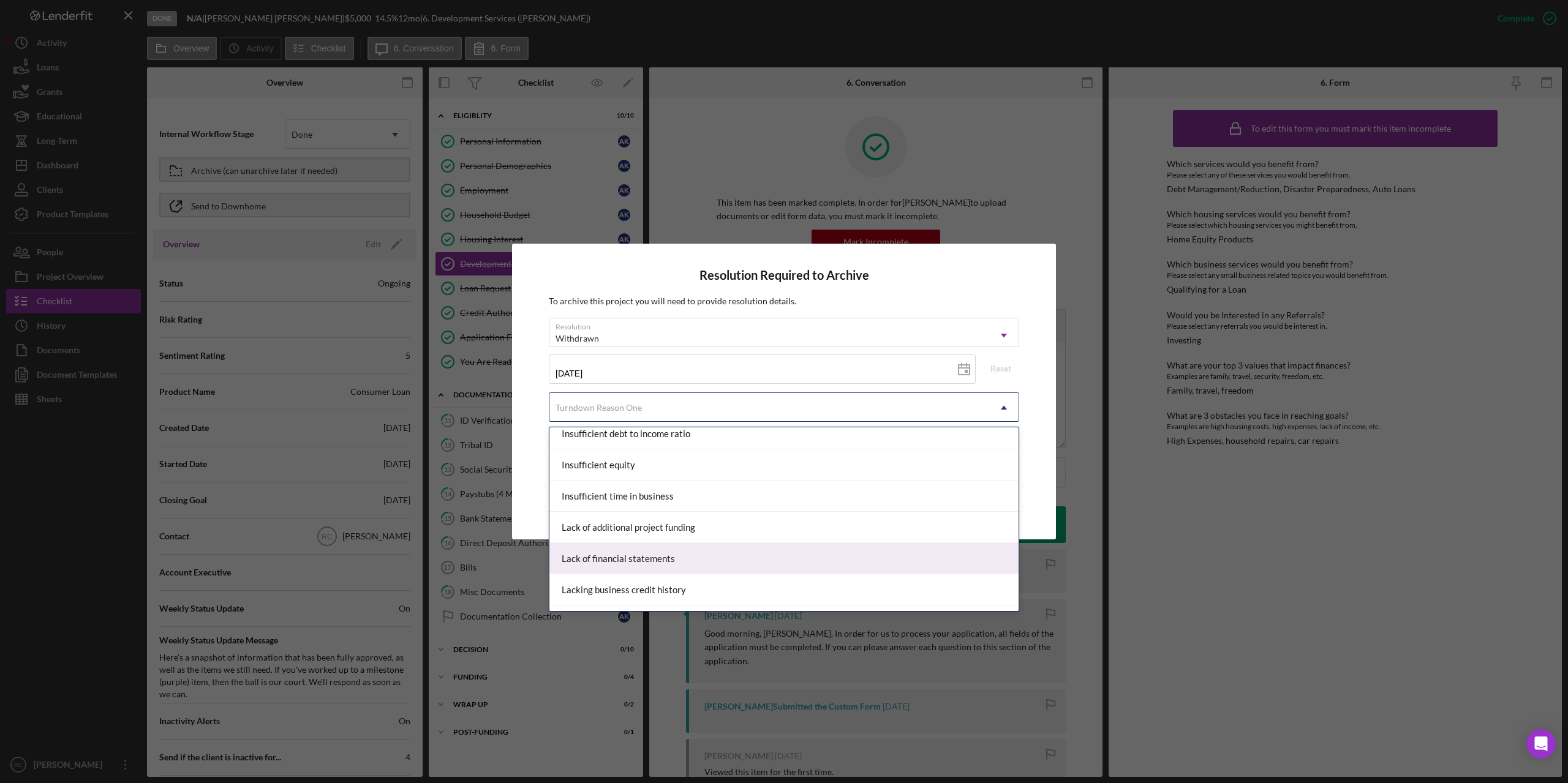
scroll to position [816, 0]
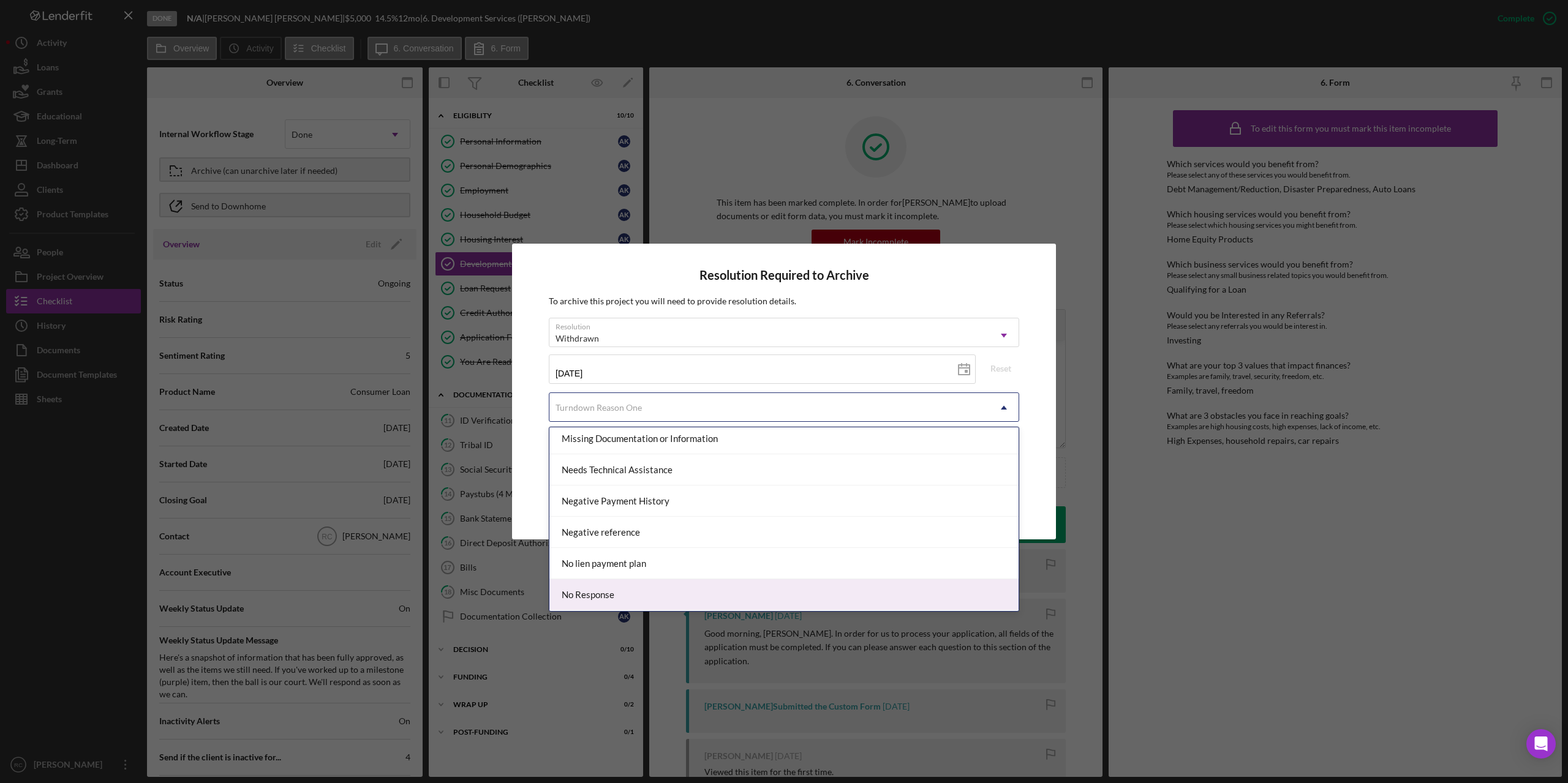
click at [656, 596] on div "No Response" at bounding box center [783, 594] width 469 height 31
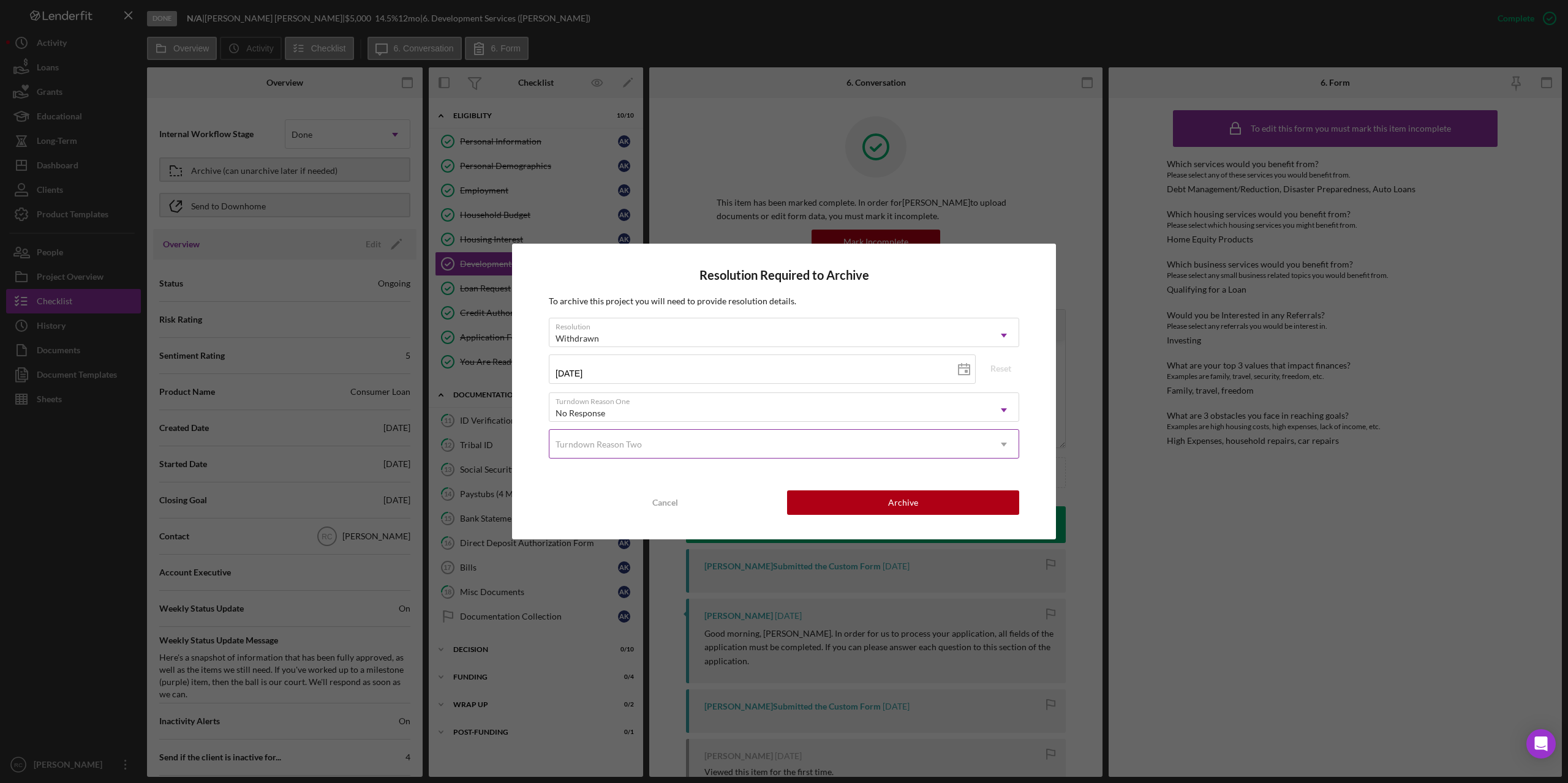
click at [707, 446] on div "Turndown Reason Two" at bounding box center [769, 444] width 440 height 28
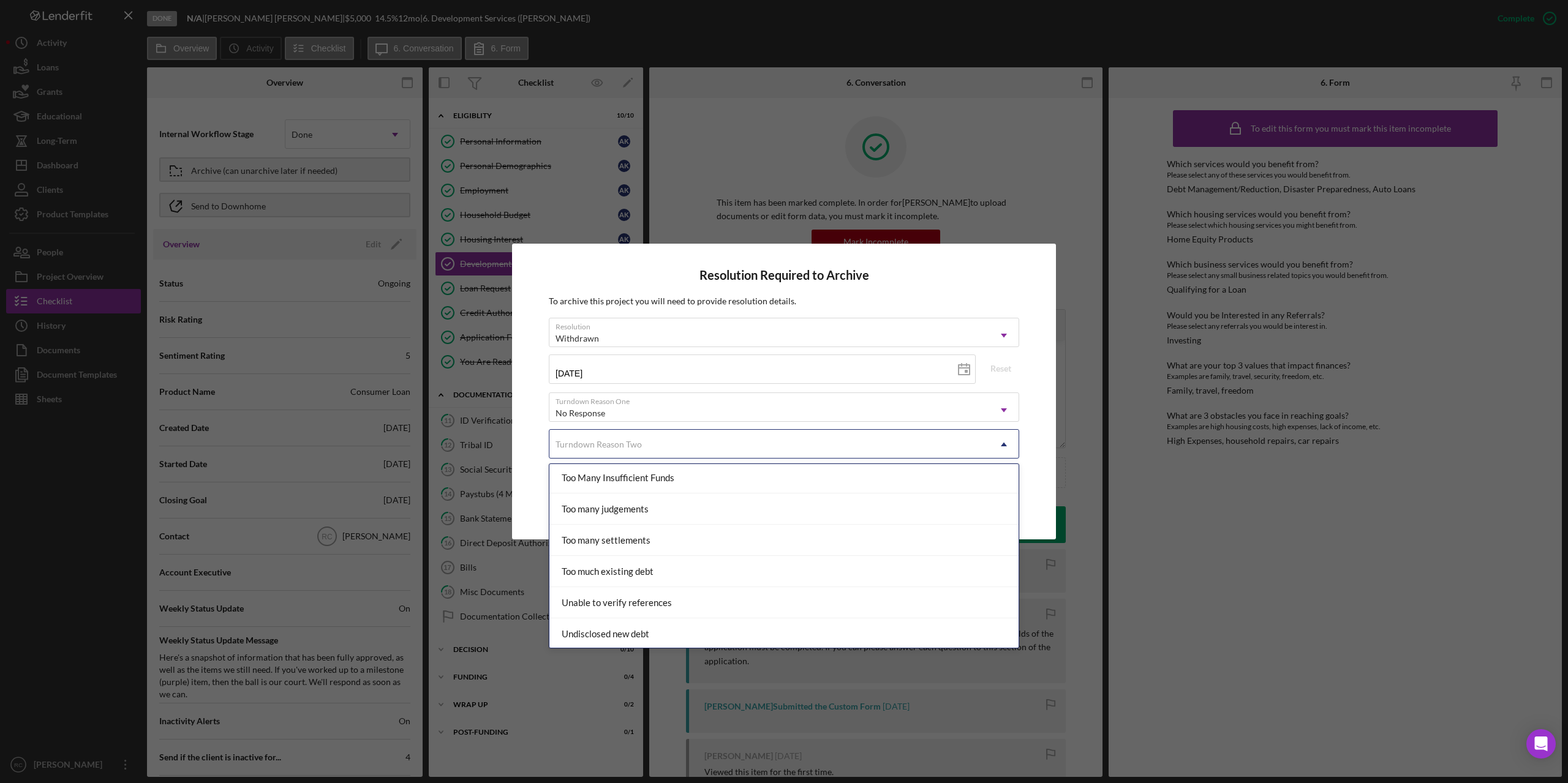
scroll to position [1534, 0]
click at [721, 627] on div "Wrong product" at bounding box center [783, 632] width 469 height 31
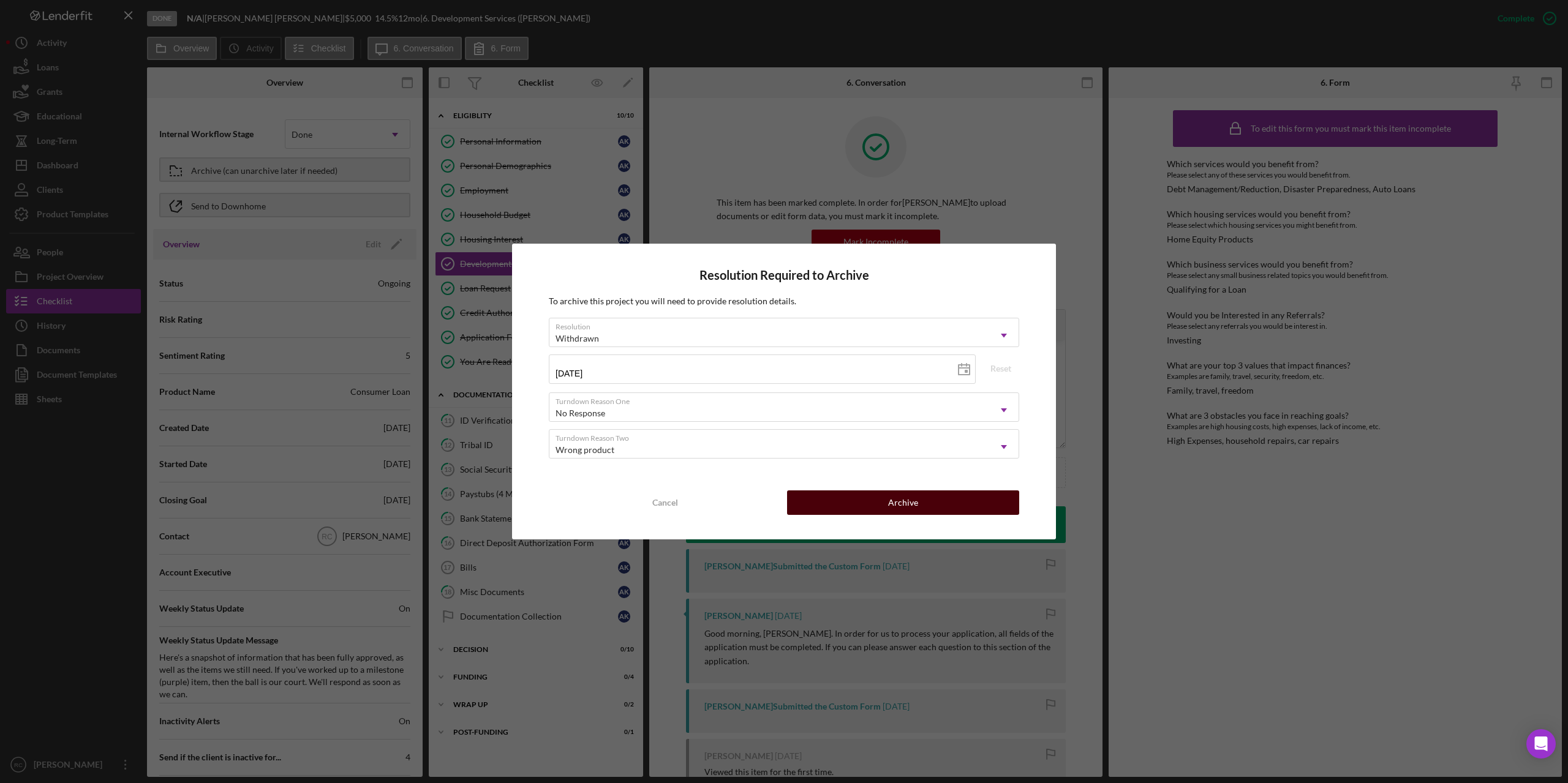
click at [901, 496] on div "Archive" at bounding box center [904, 503] width 30 height 24
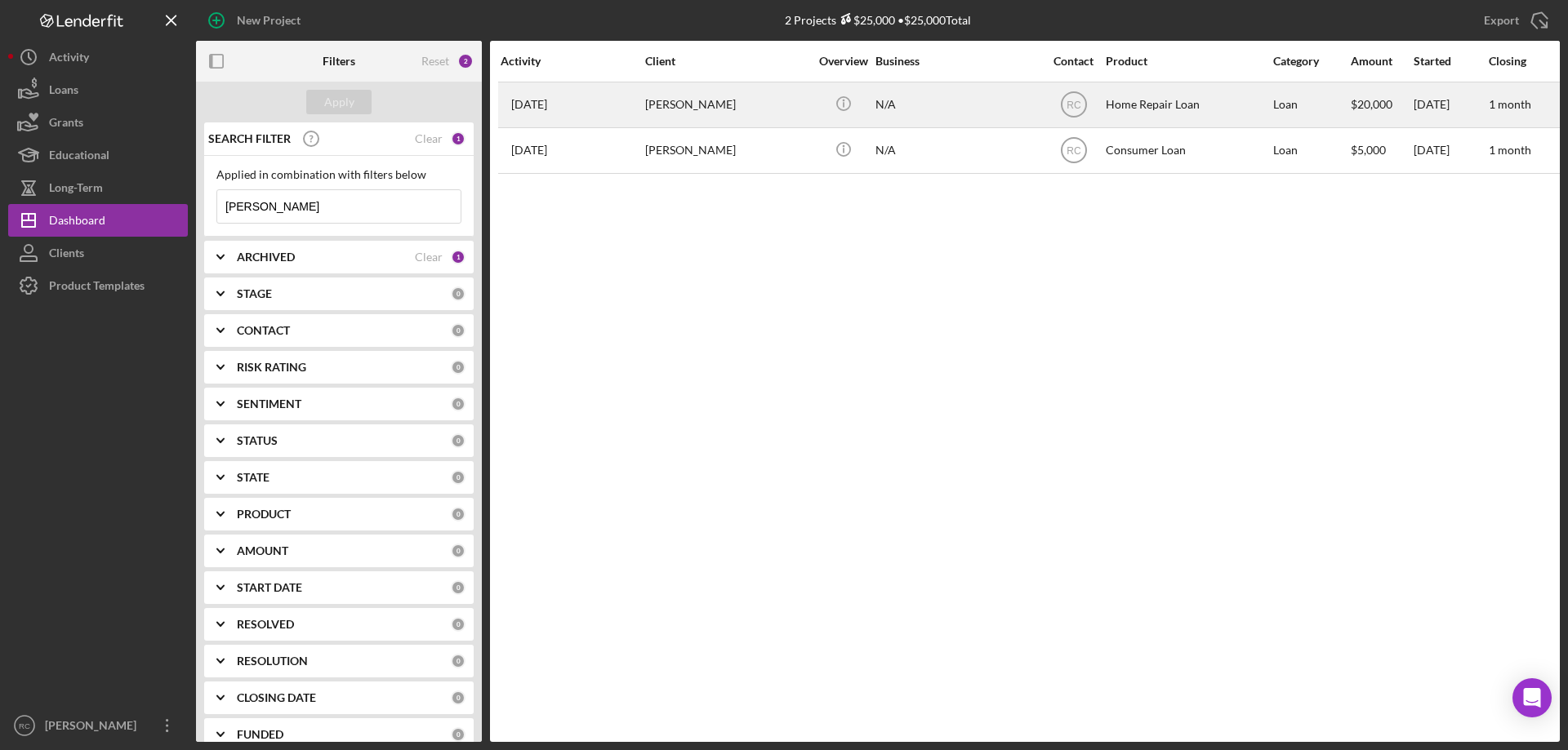
click at [712, 105] on div "[PERSON_NAME]" at bounding box center [727, 105] width 163 height 43
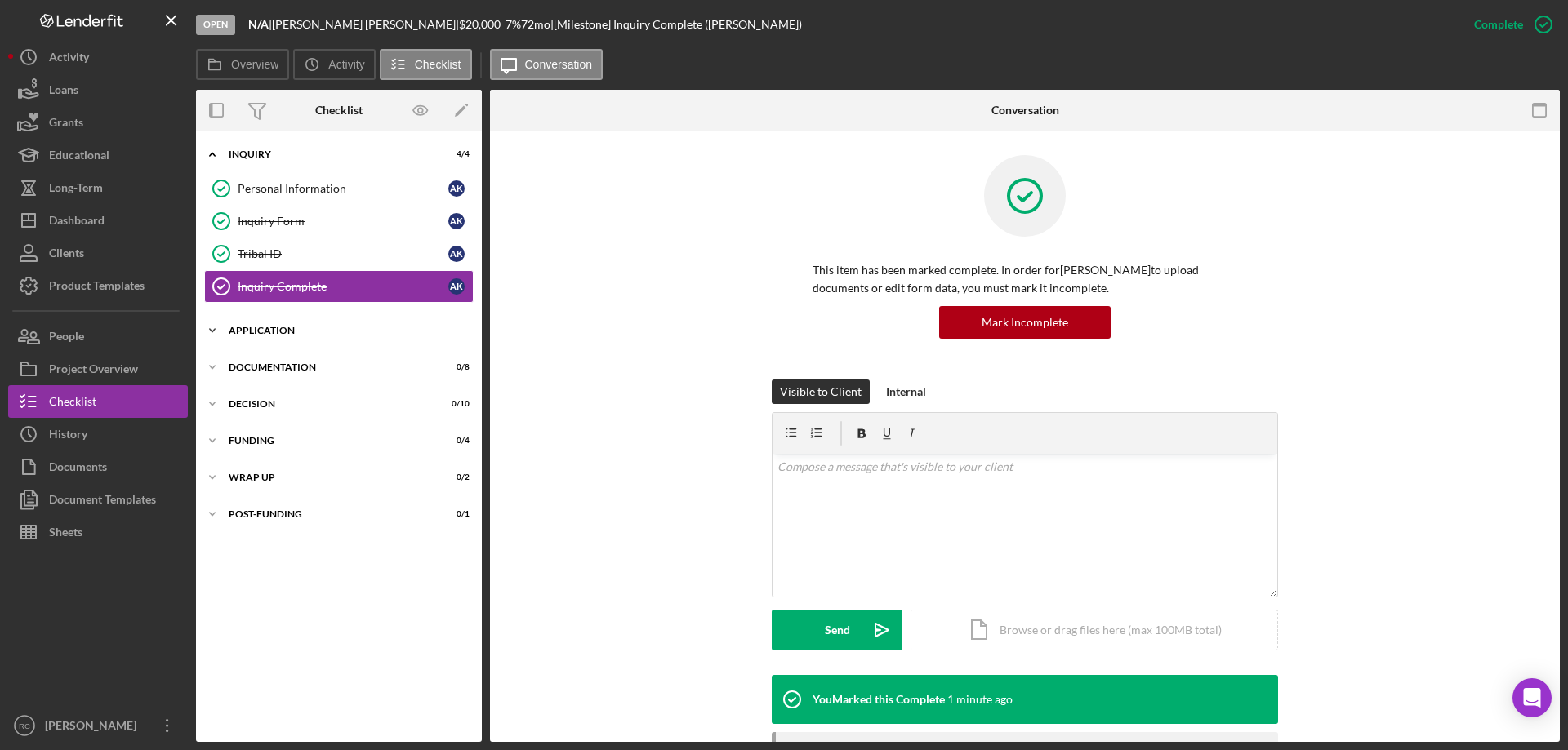
click at [275, 328] on div "Application" at bounding box center [345, 330] width 233 height 10
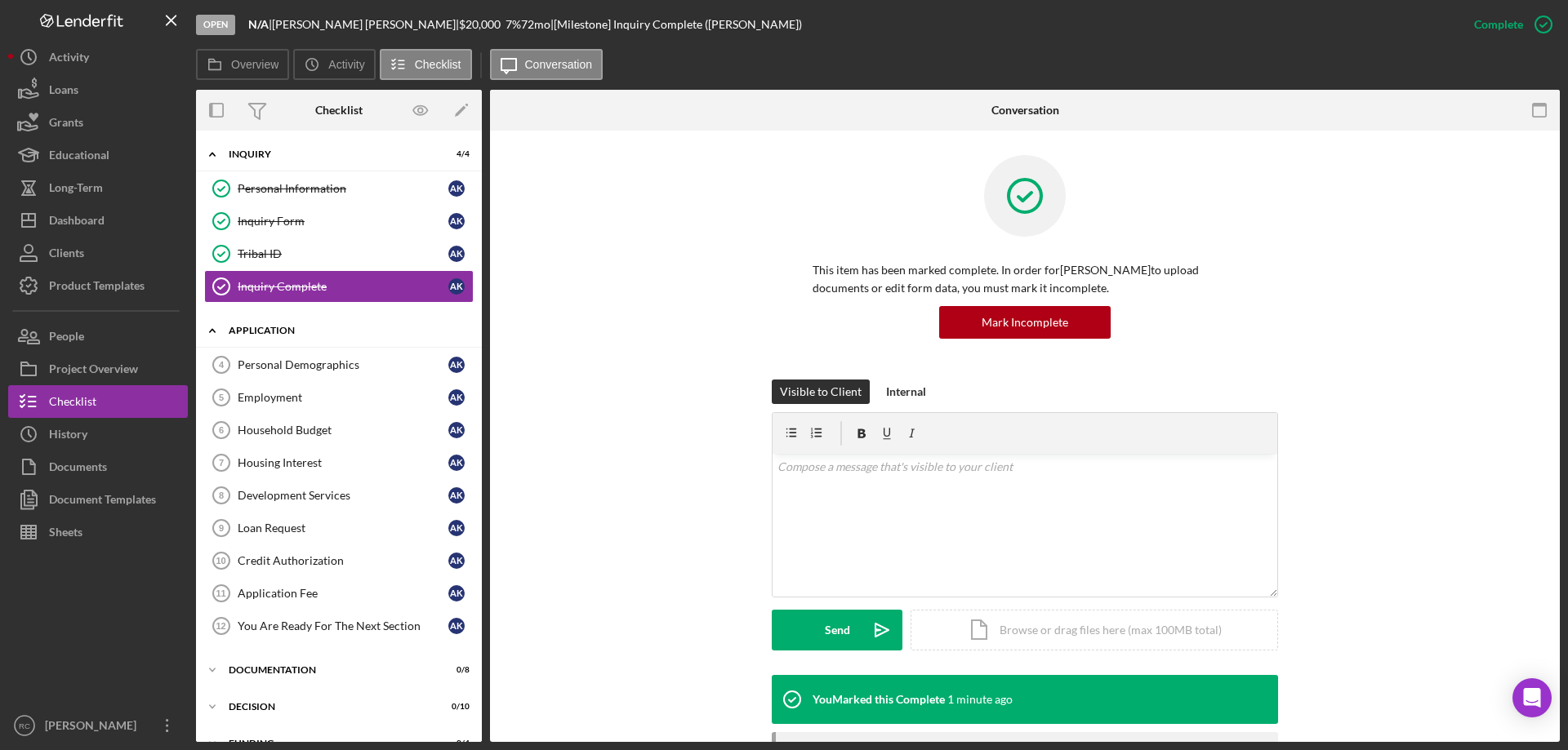
drag, startPoint x: 314, startPoint y: 364, endPoint x: 393, endPoint y: 322, distance: 89.5
click at [315, 363] on div "Personal Demographics" at bounding box center [342, 365] width 210 height 13
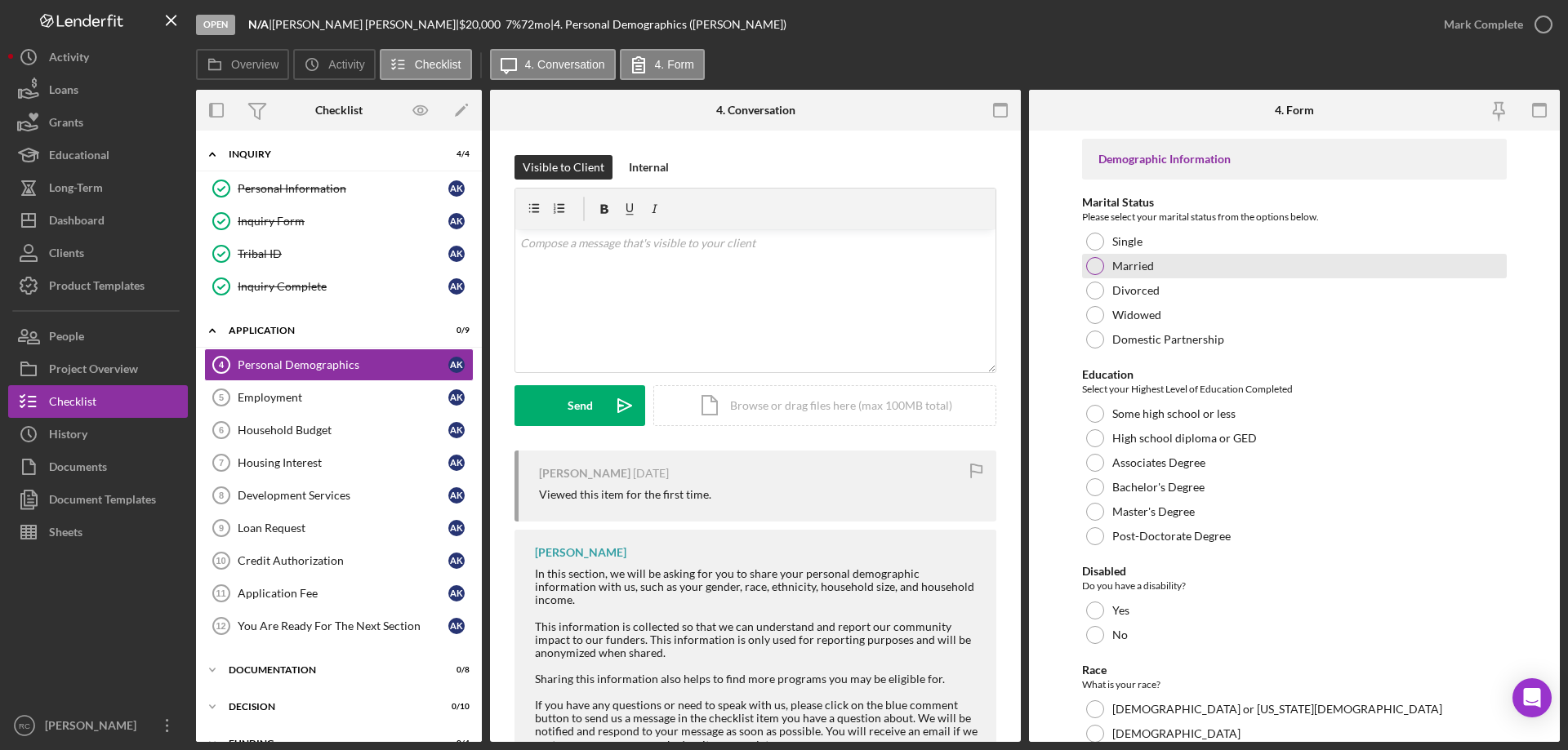
click at [1092, 261] on div at bounding box center [1095, 266] width 18 height 18
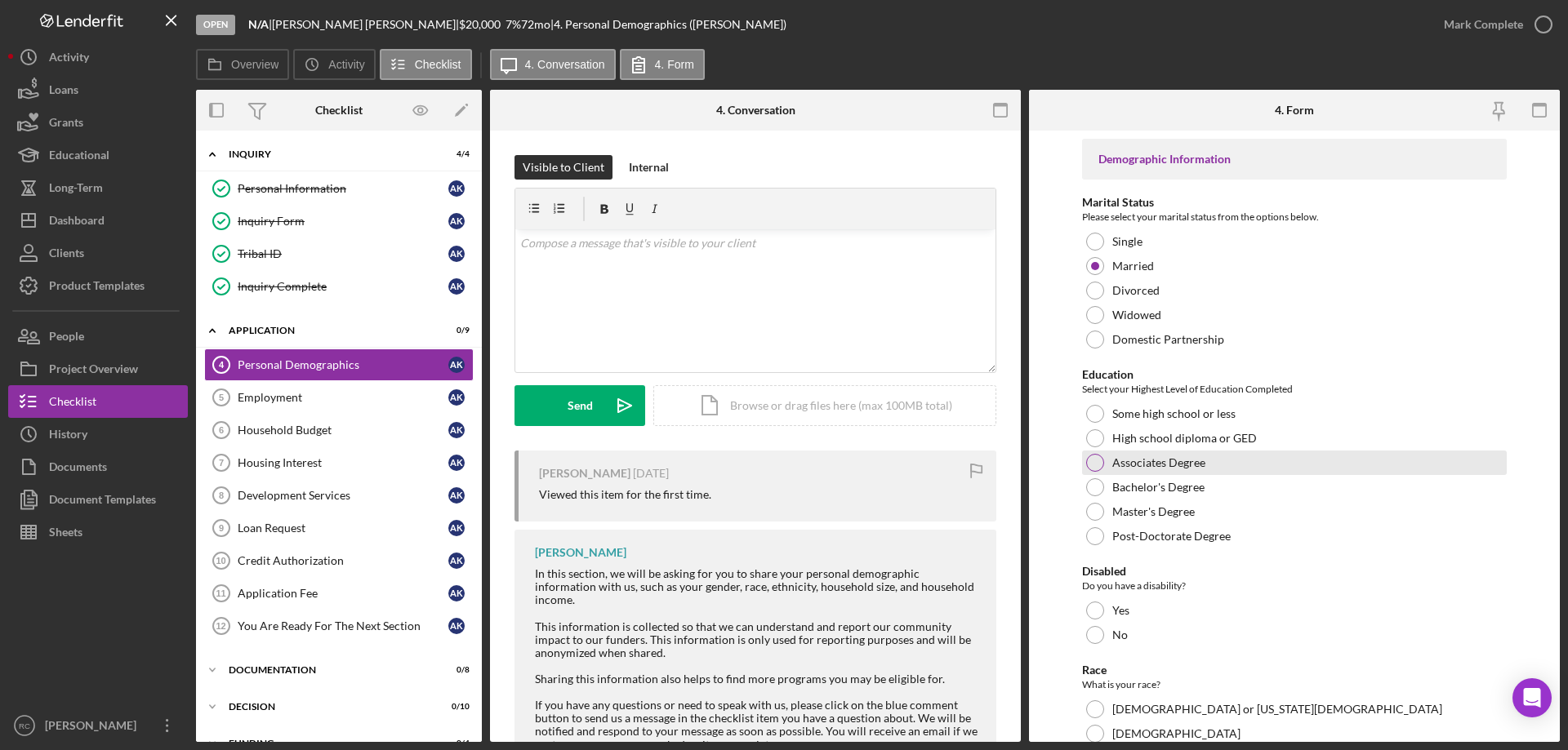
click at [1092, 465] on div at bounding box center [1095, 463] width 18 height 18
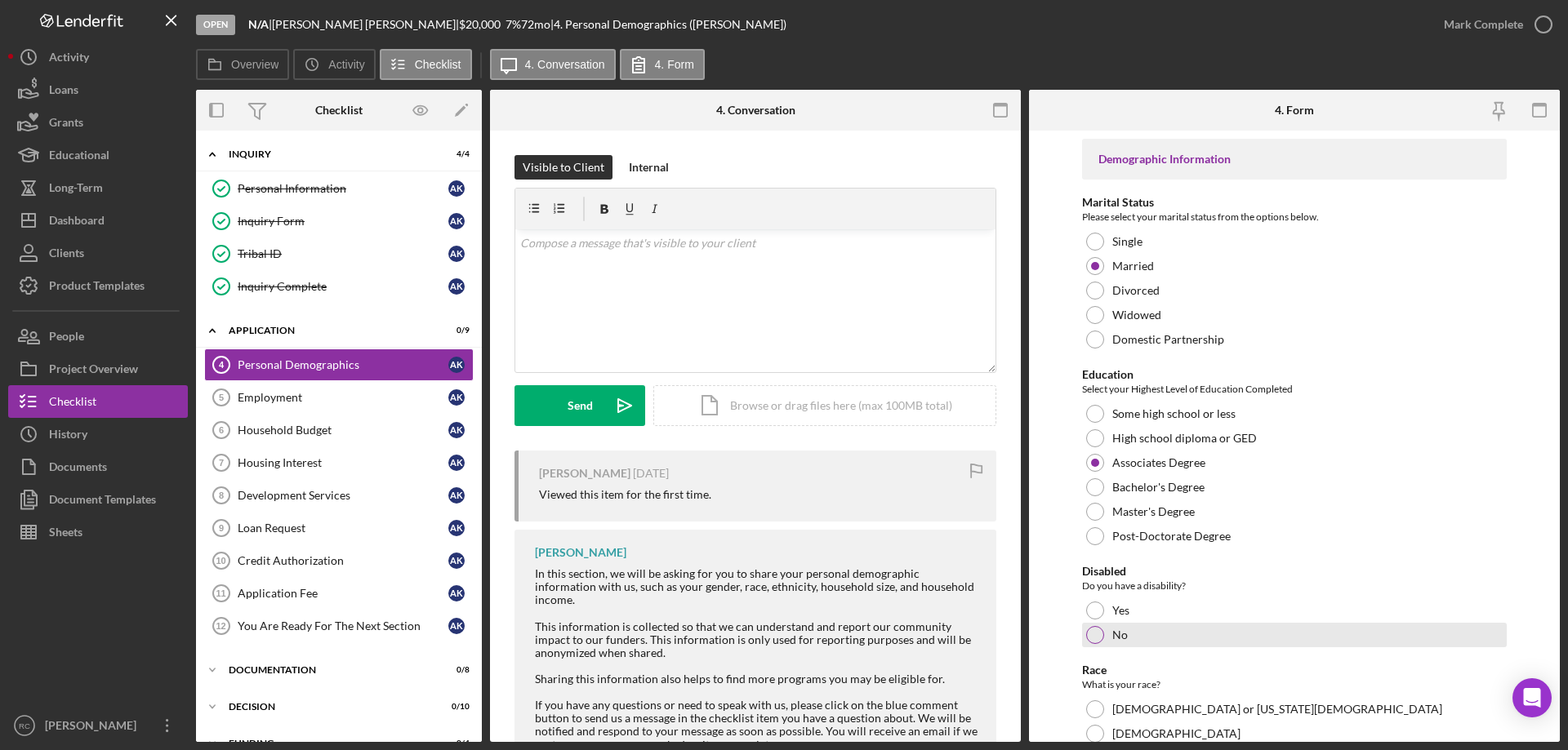
click at [1096, 634] on div at bounding box center [1095, 635] width 18 height 18
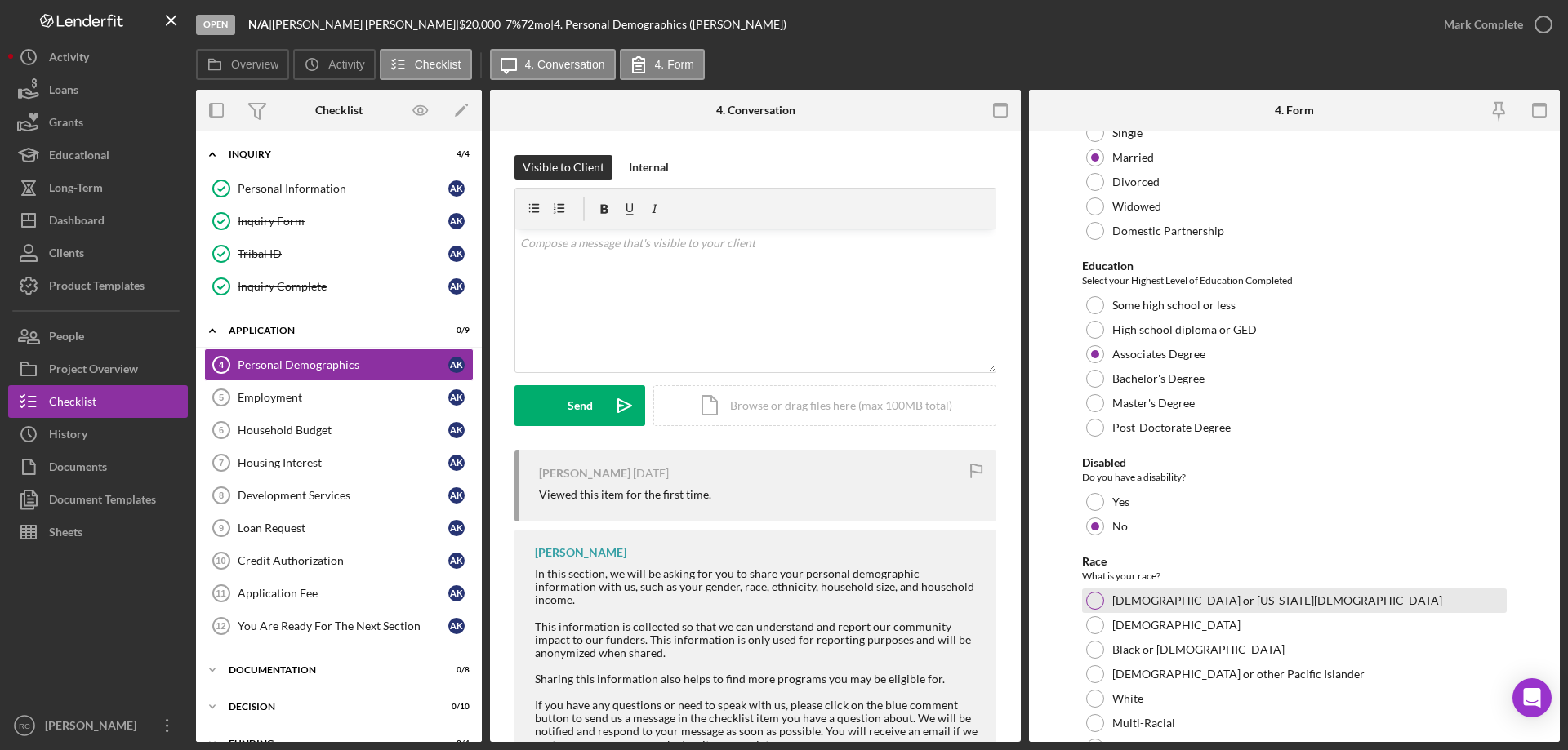
click at [1090, 599] on div at bounding box center [1095, 600] width 18 height 18
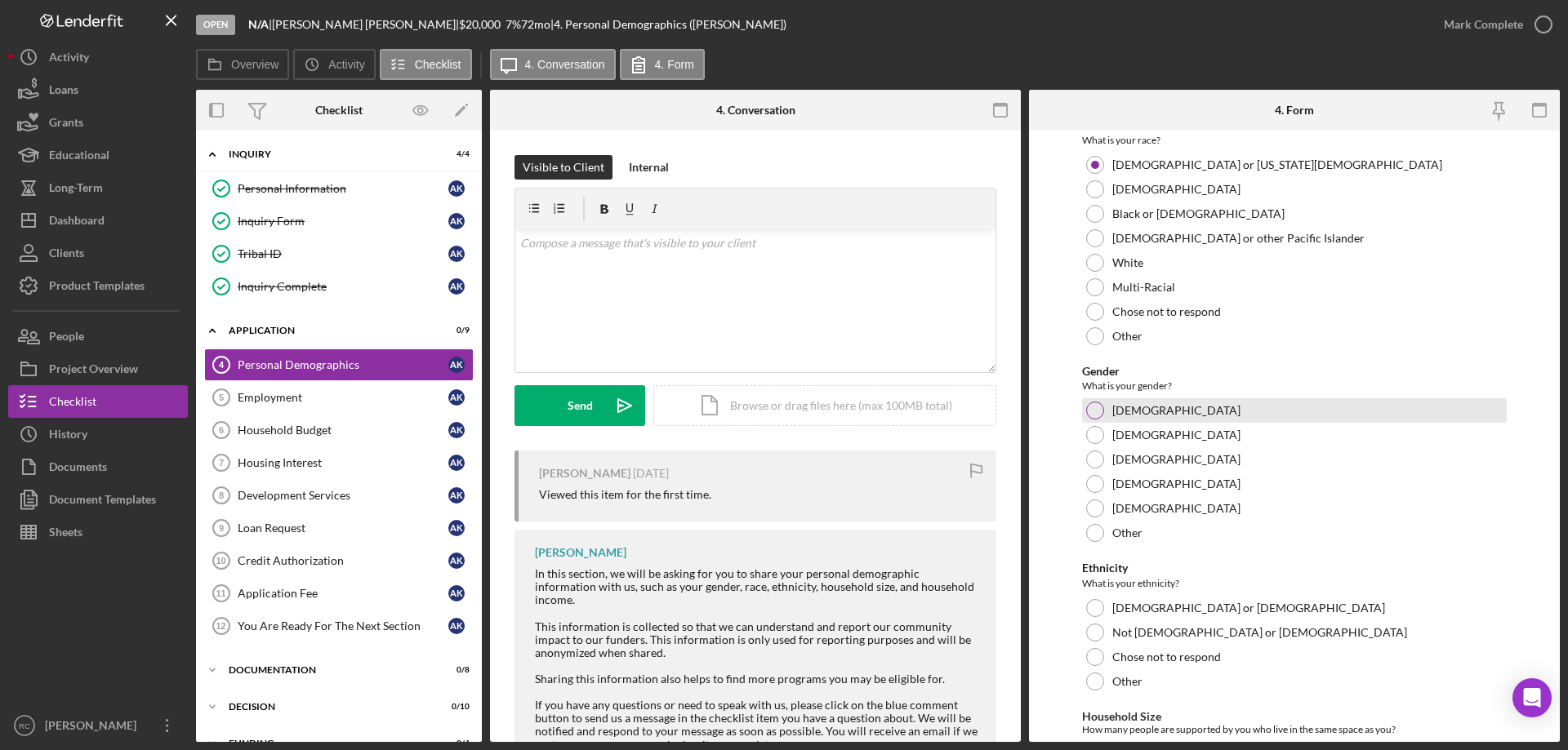
click at [1095, 410] on div at bounding box center [1095, 410] width 18 height 18
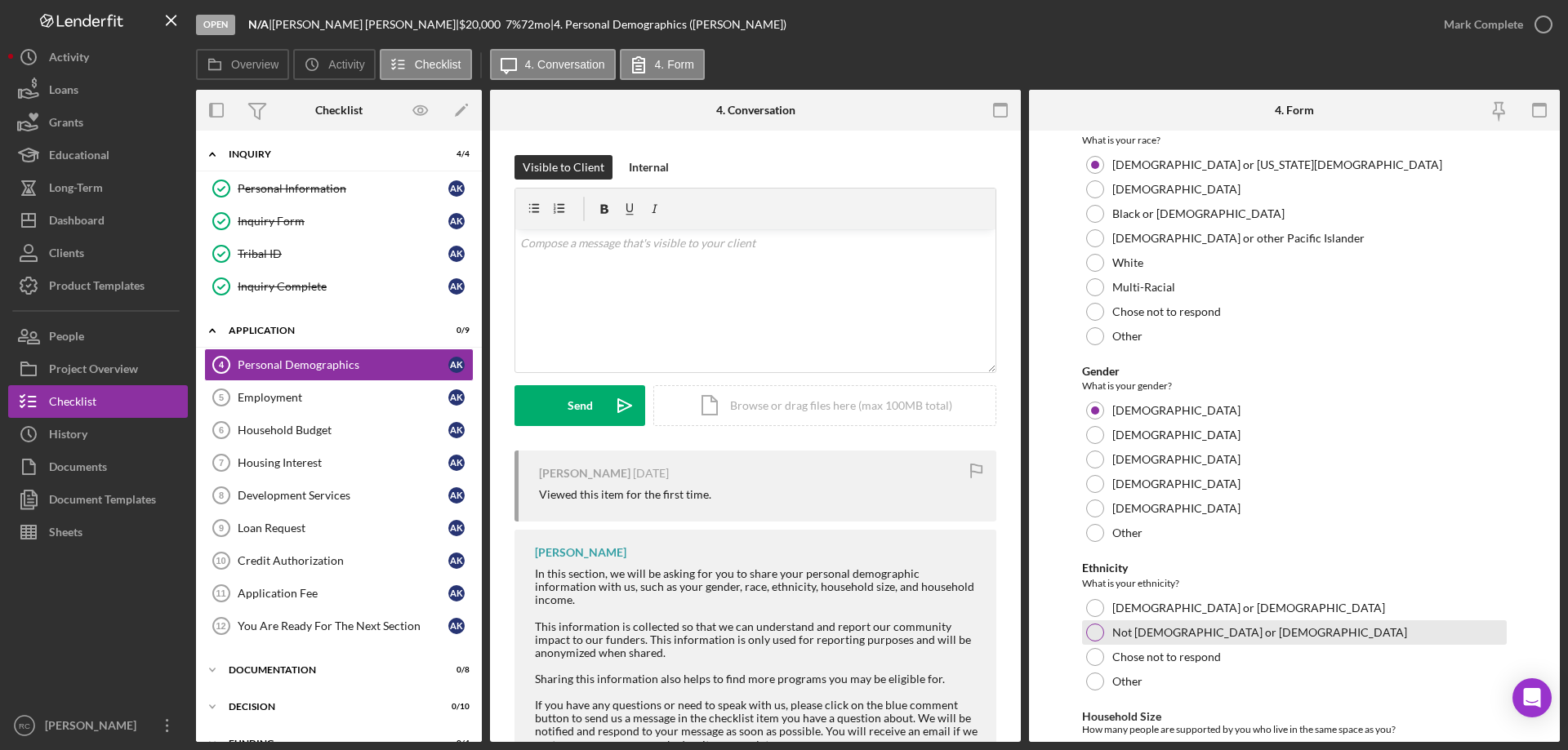
click at [1093, 635] on div at bounding box center [1095, 632] width 18 height 18
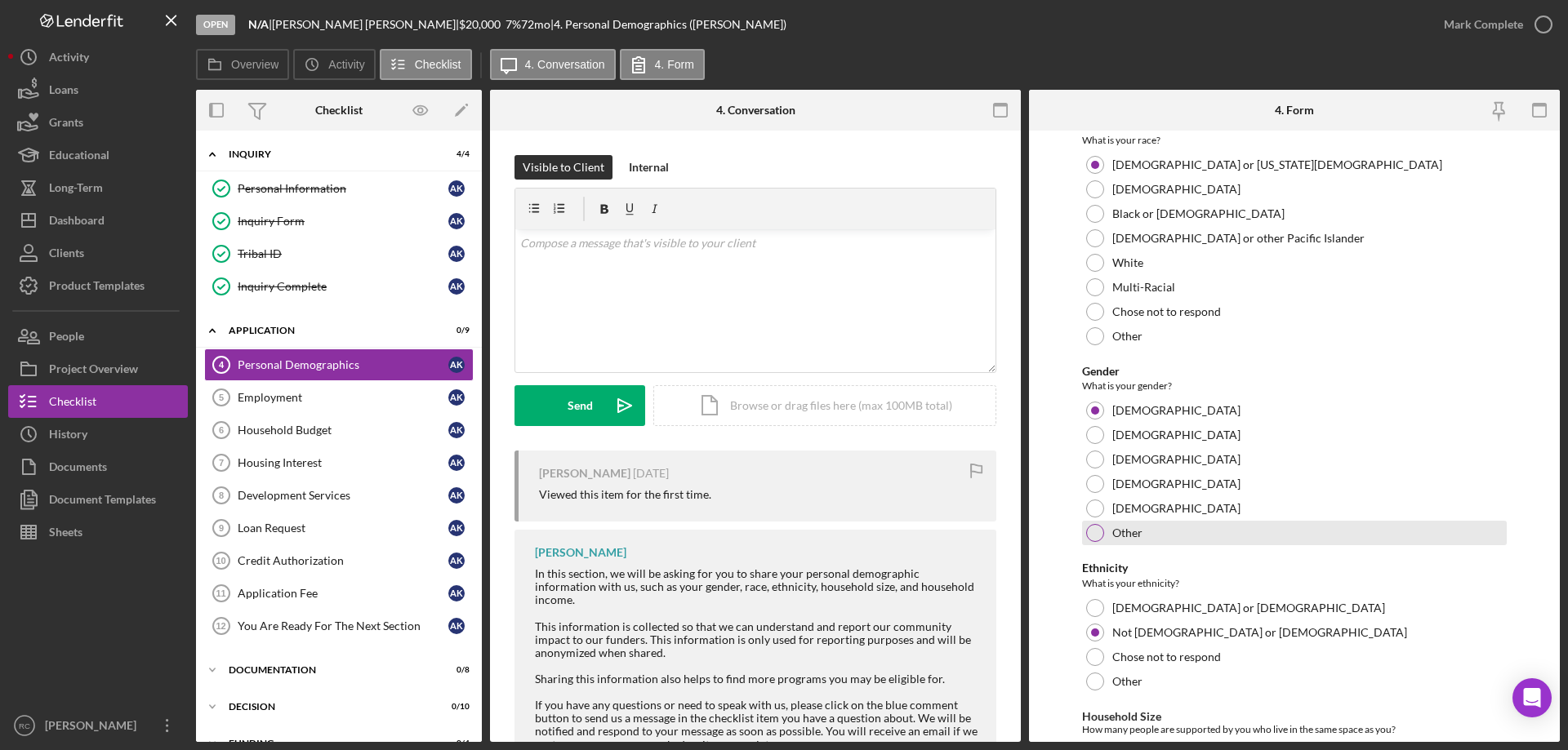
scroll to position [732, 0]
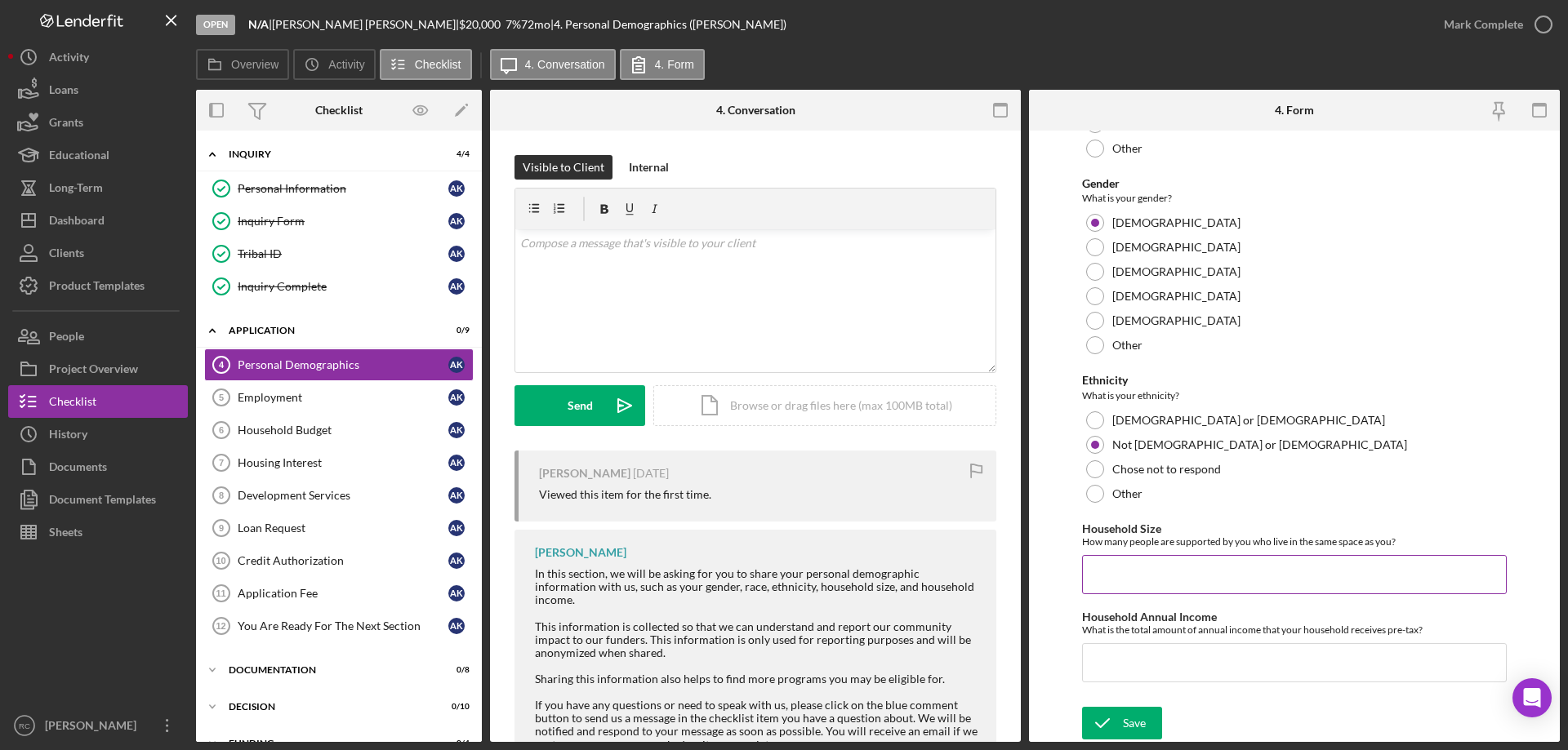
click at [1130, 576] on input "Household Size" at bounding box center [1294, 574] width 425 height 39
type input "4"
type input "$99,552"
click at [1137, 723] on div "Save" at bounding box center [1135, 723] width 23 height 33
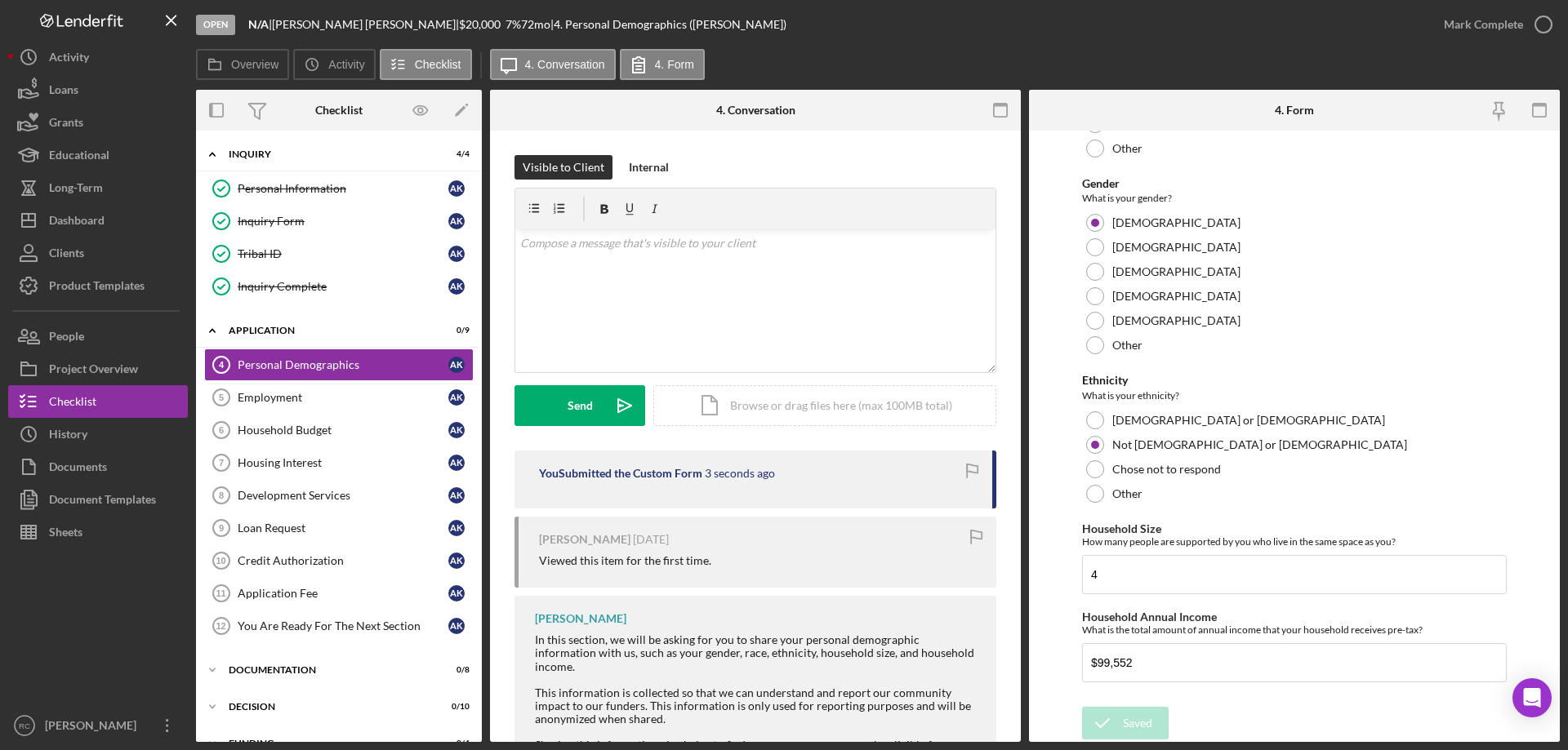
click at [0, 0] on icon "button" at bounding box center [0, 0] width 0 height 0
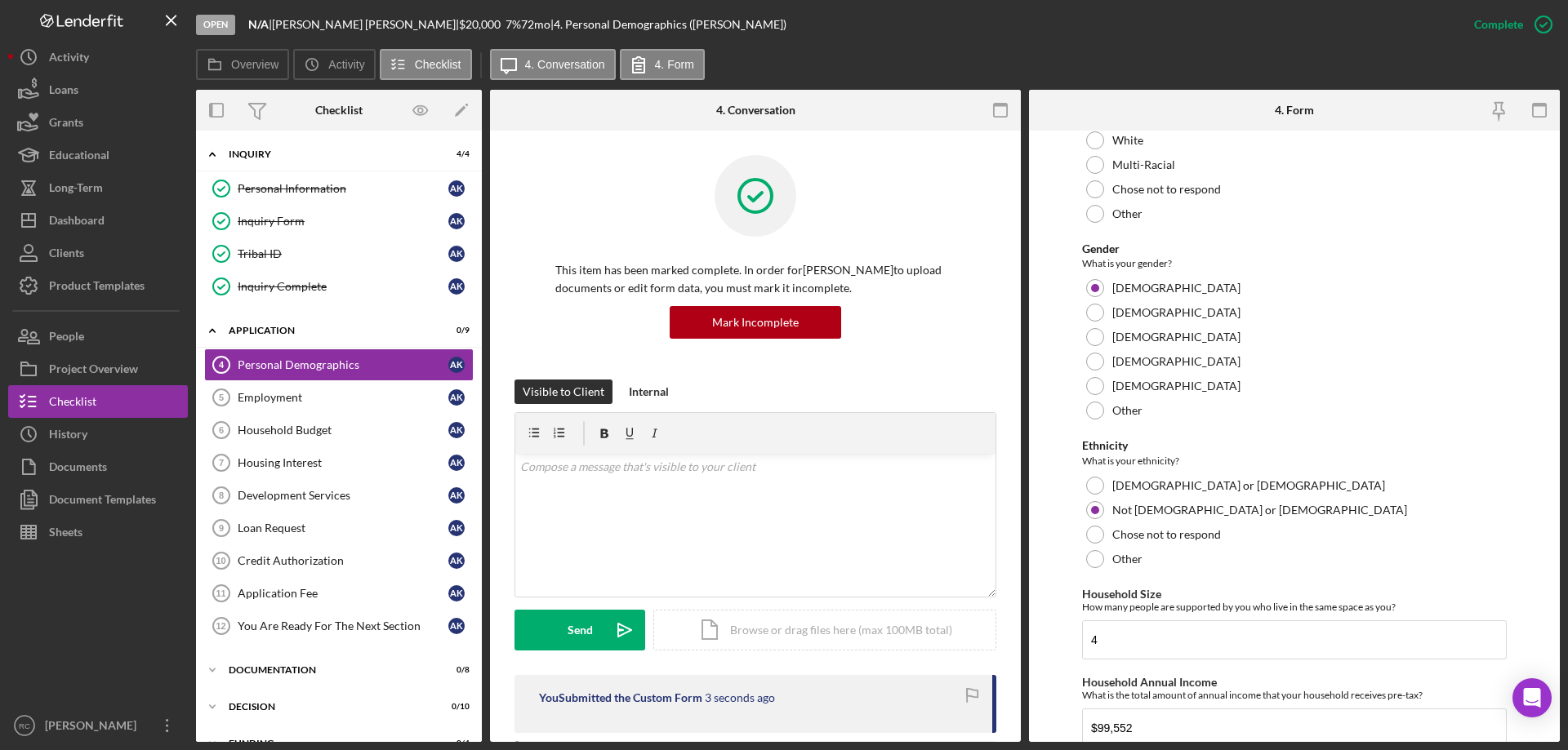
scroll to position [797, 0]
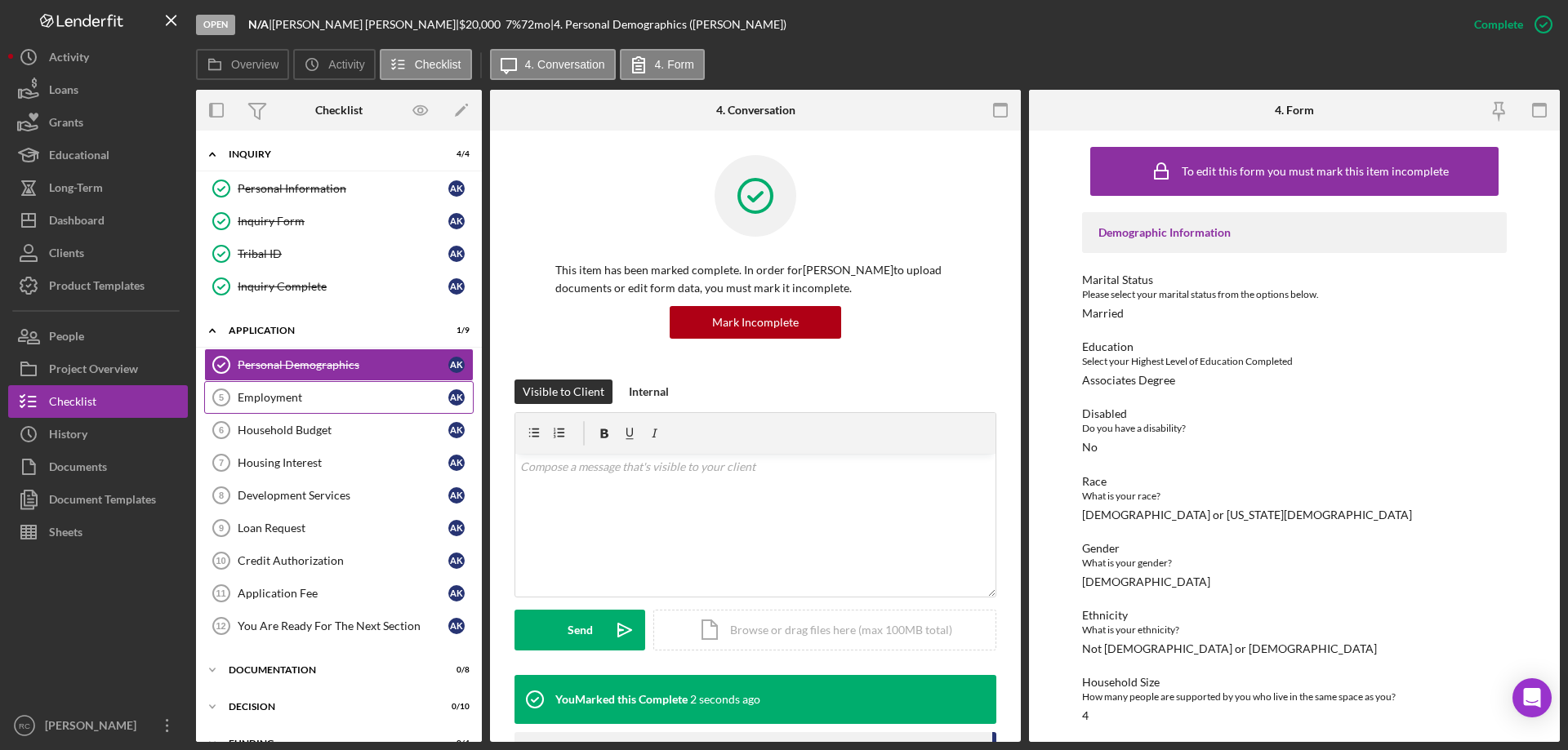
click at [301, 397] on div "Employment" at bounding box center [342, 398] width 210 height 13
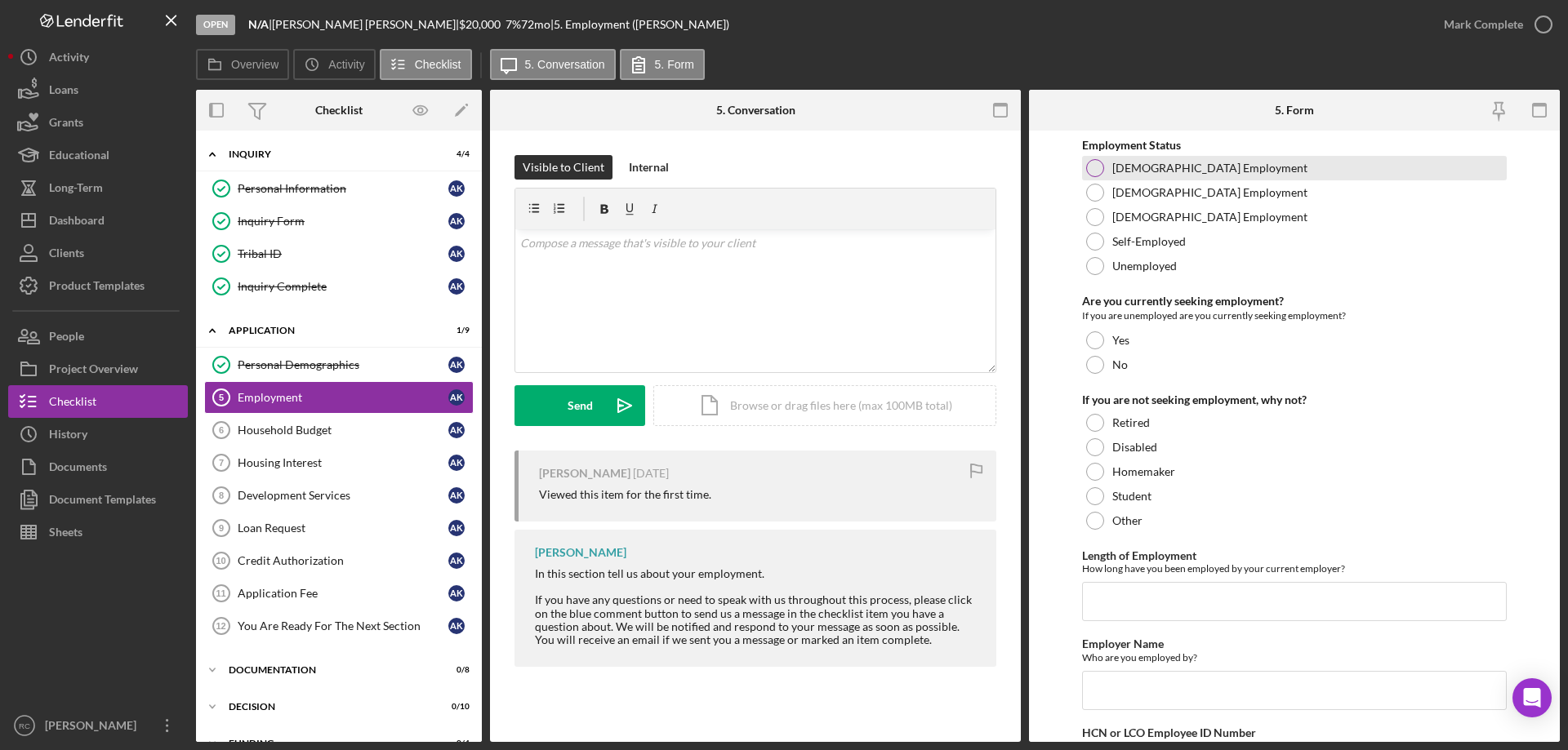
click at [1097, 168] on div at bounding box center [1095, 168] width 18 height 18
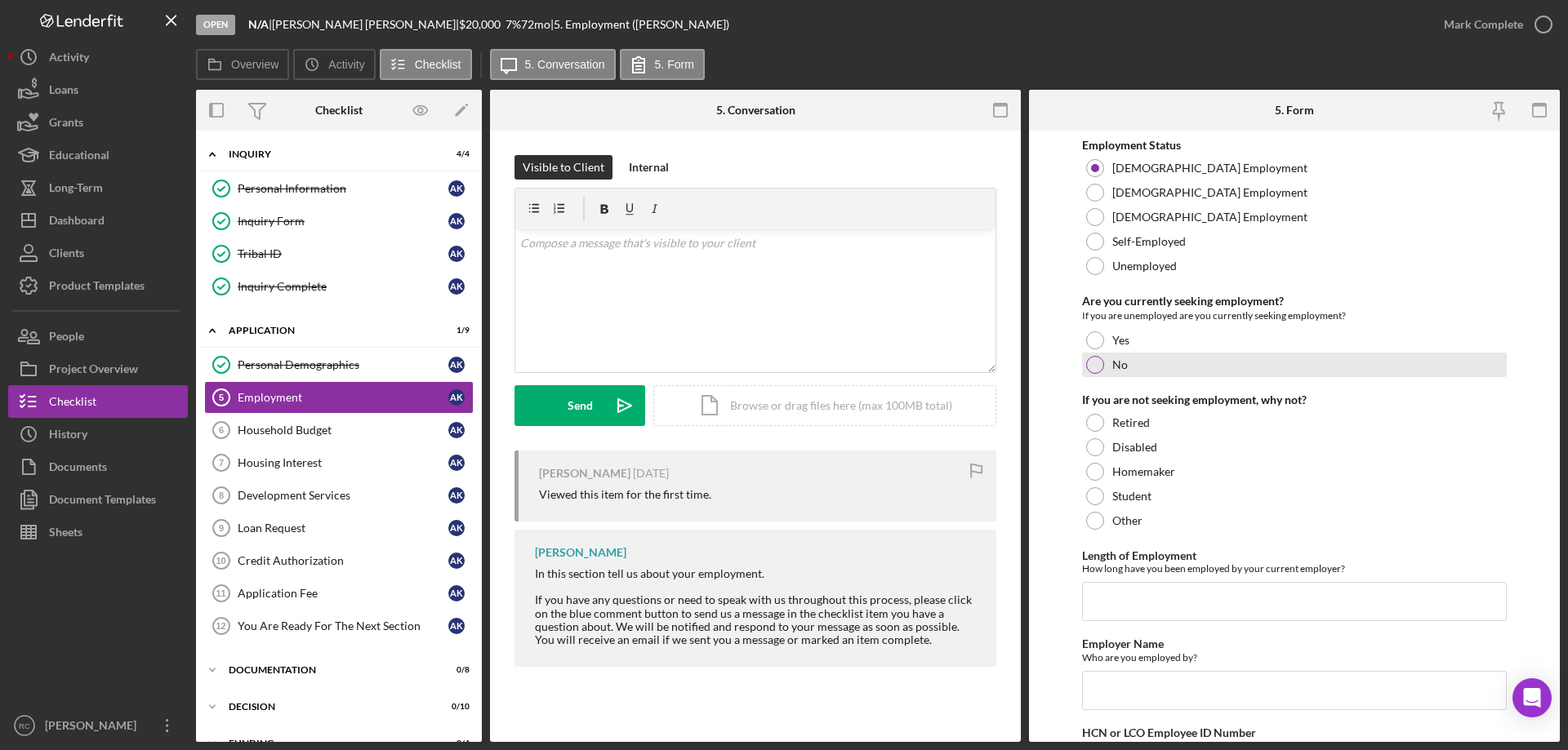
click at [1092, 362] on div at bounding box center [1095, 365] width 18 height 18
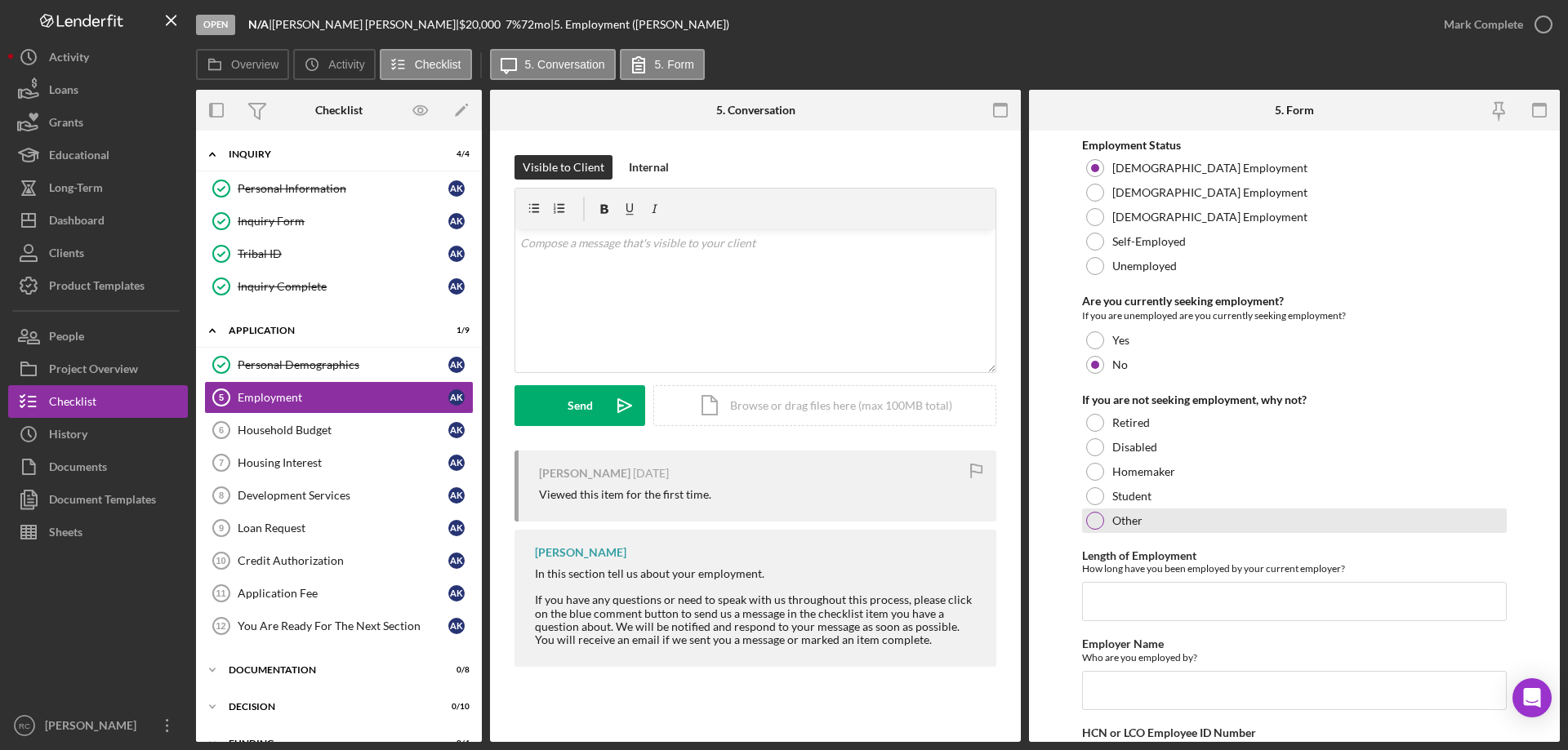
click at [1092, 517] on div at bounding box center [1095, 520] width 18 height 18
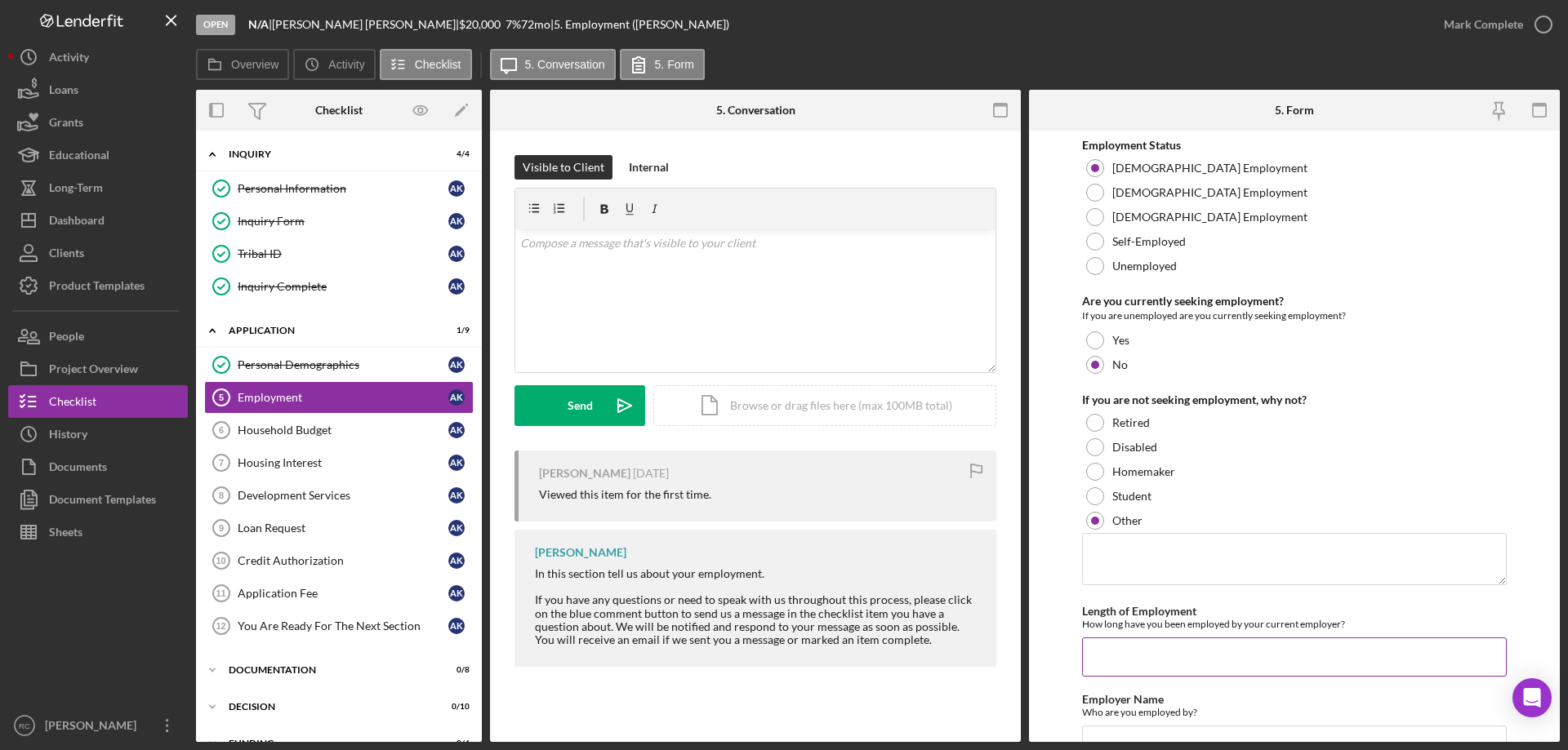
click at [1153, 647] on input "Length of Employment" at bounding box center [1294, 657] width 425 height 39
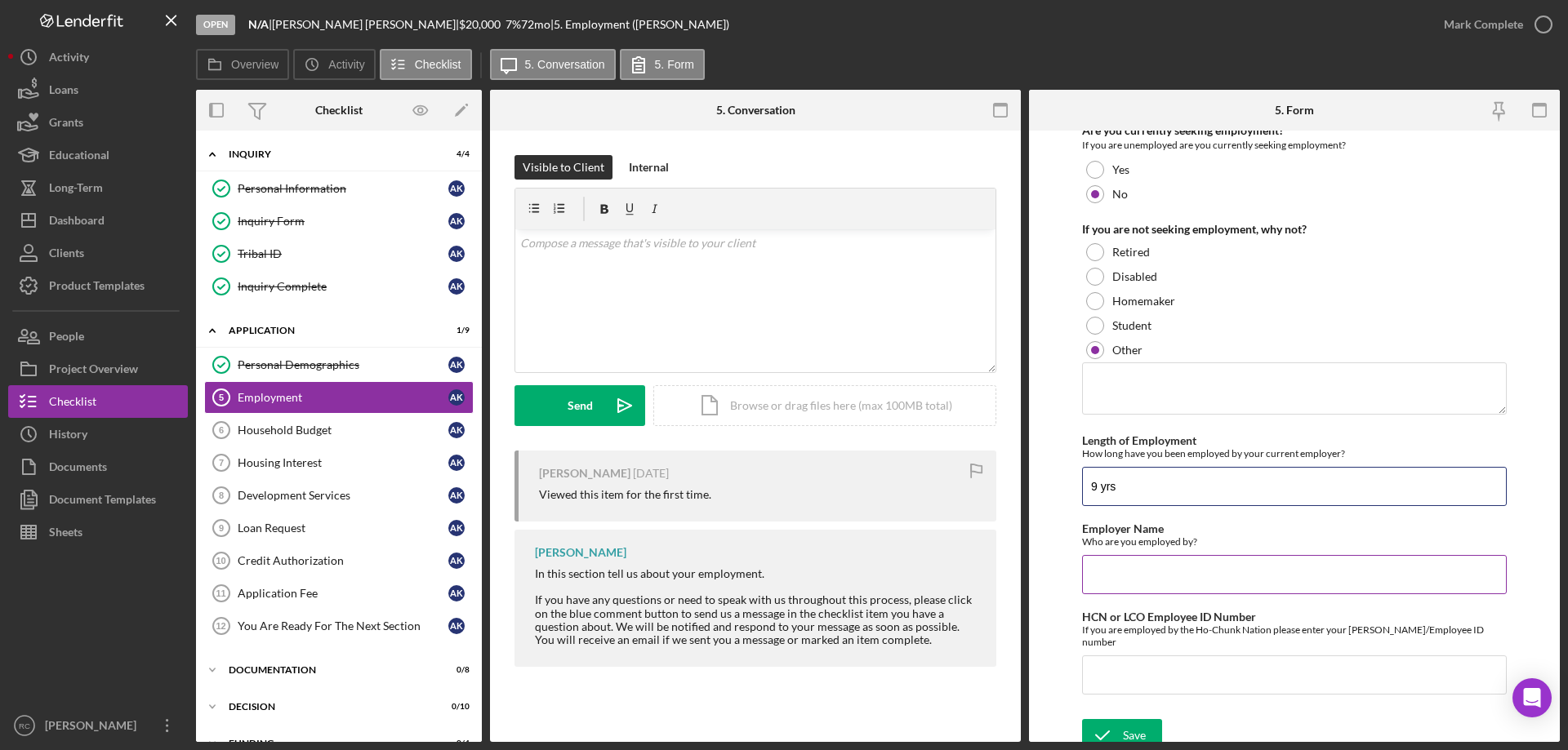
type input "9 yrs"
click at [1164, 578] on input "Employer Name" at bounding box center [1294, 574] width 425 height 39
type input "Oneida Nation retail"
click at [1186, 657] on input "HCN or LCO Employee ID Number" at bounding box center [1294, 675] width 425 height 39
click at [1139, 719] on div "Save" at bounding box center [1135, 736] width 23 height 33
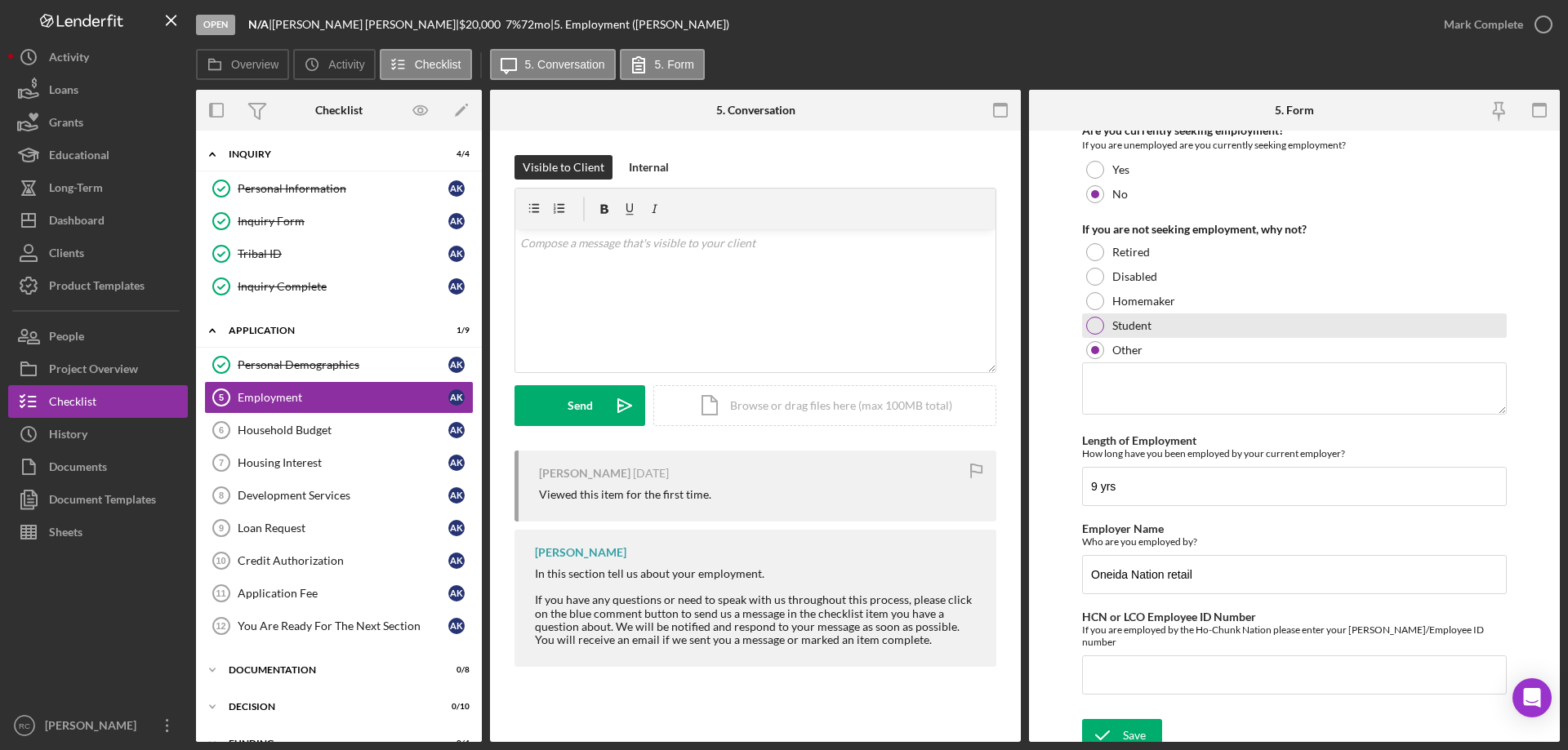
scroll to position [181, 0]
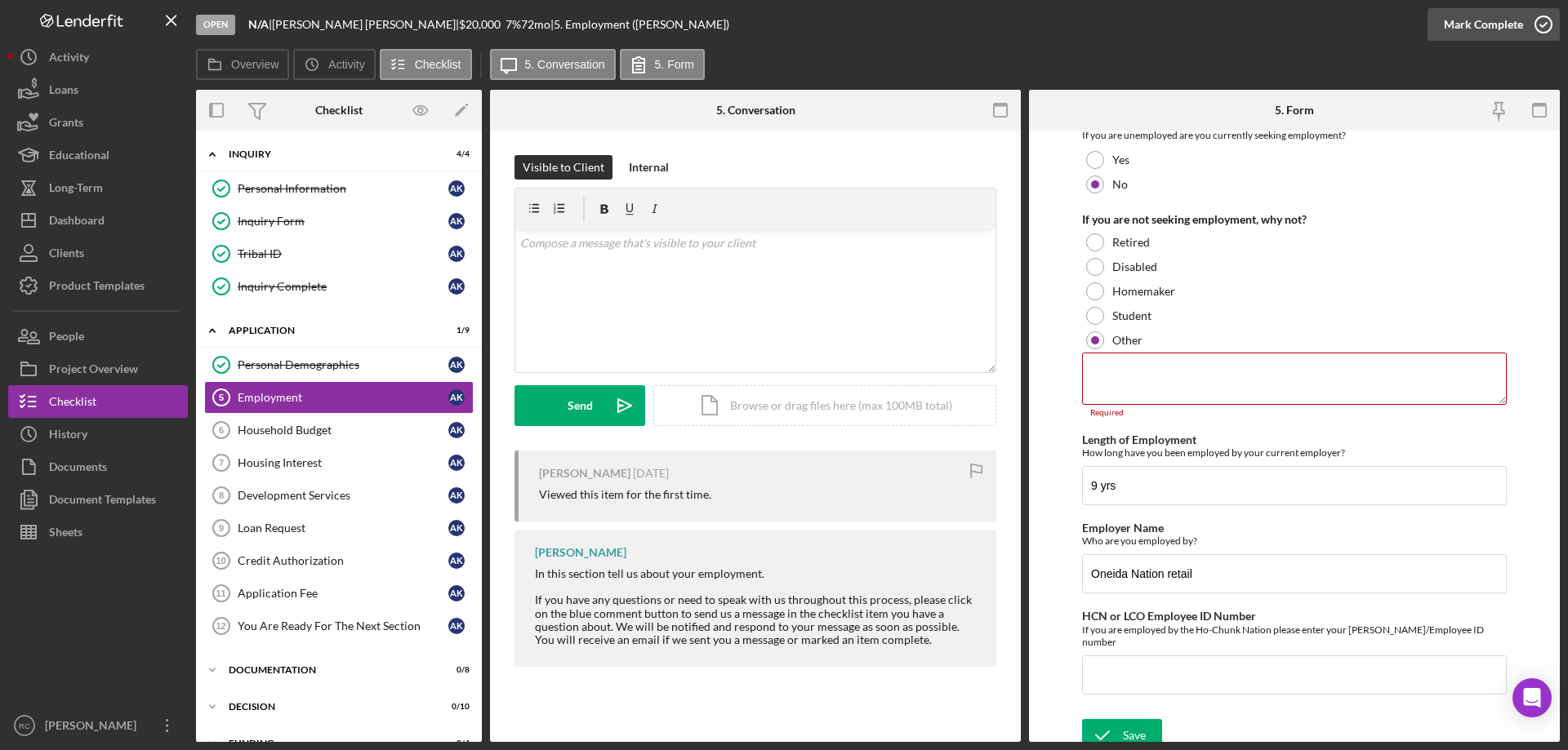
click at [1547, 19] on icon "button" at bounding box center [1543, 24] width 41 height 41
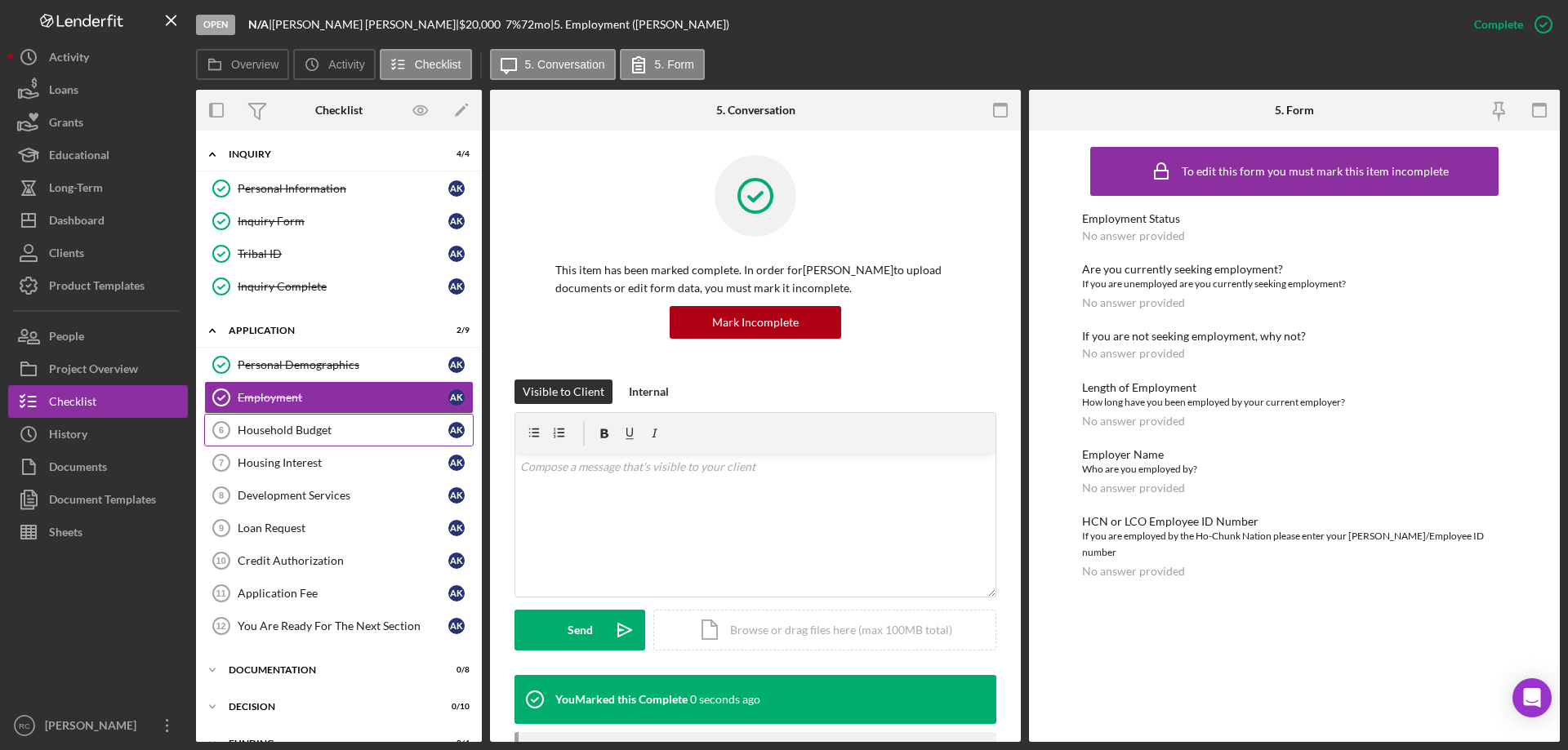
click at [282, 423] on div "Household Budget" at bounding box center [342, 430] width 210 height 13
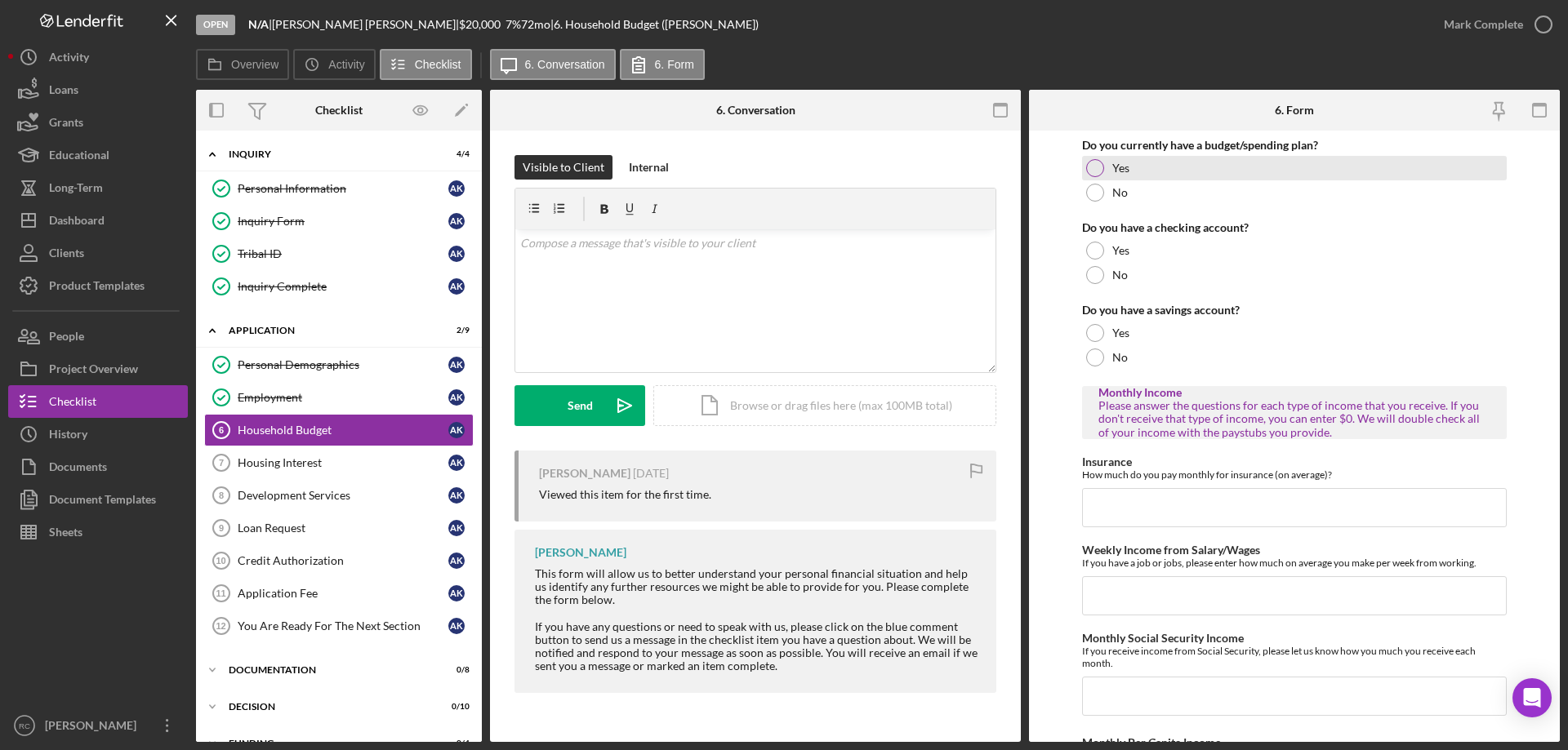
click at [1096, 165] on div at bounding box center [1095, 168] width 18 height 18
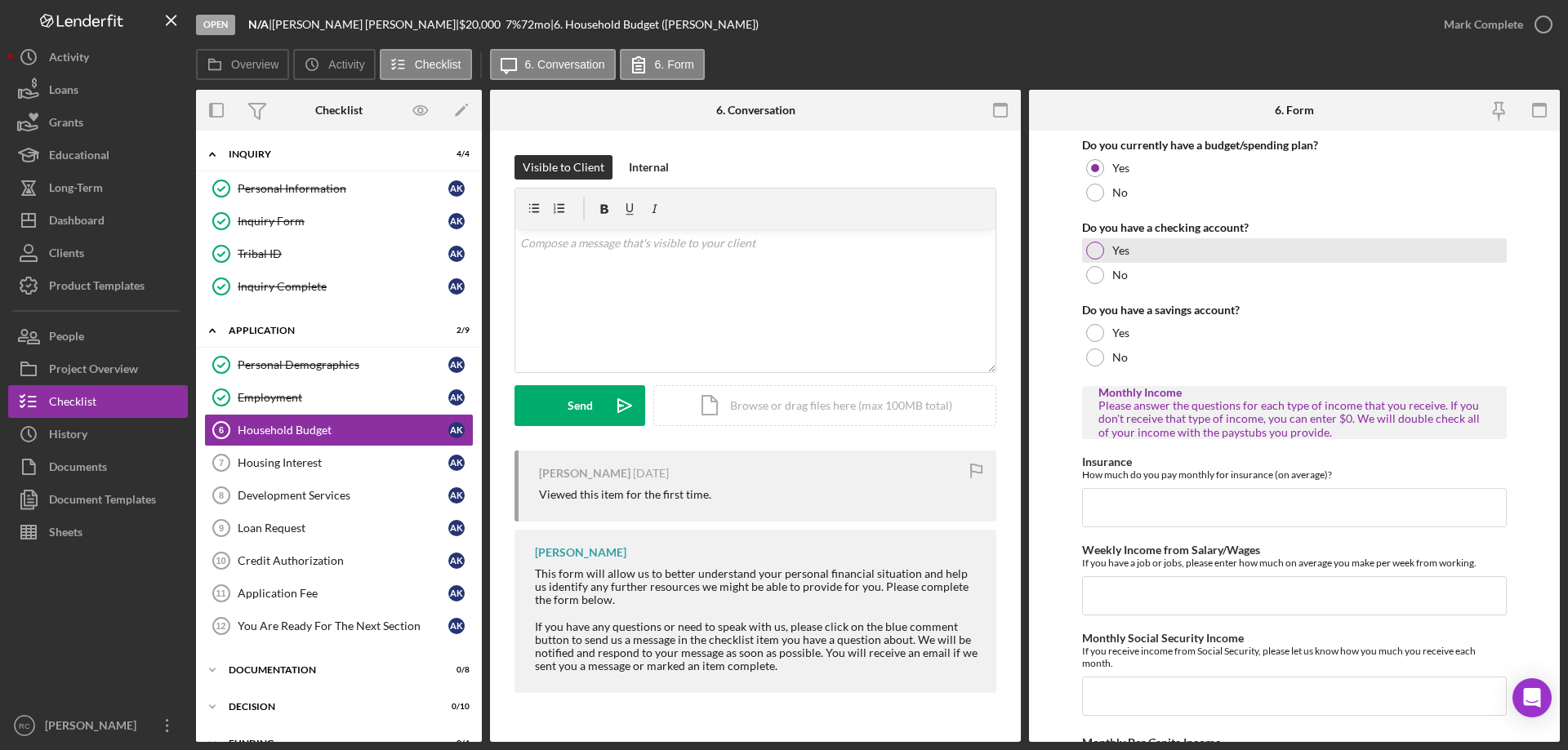
click at [1092, 258] on div at bounding box center [1095, 251] width 18 height 18
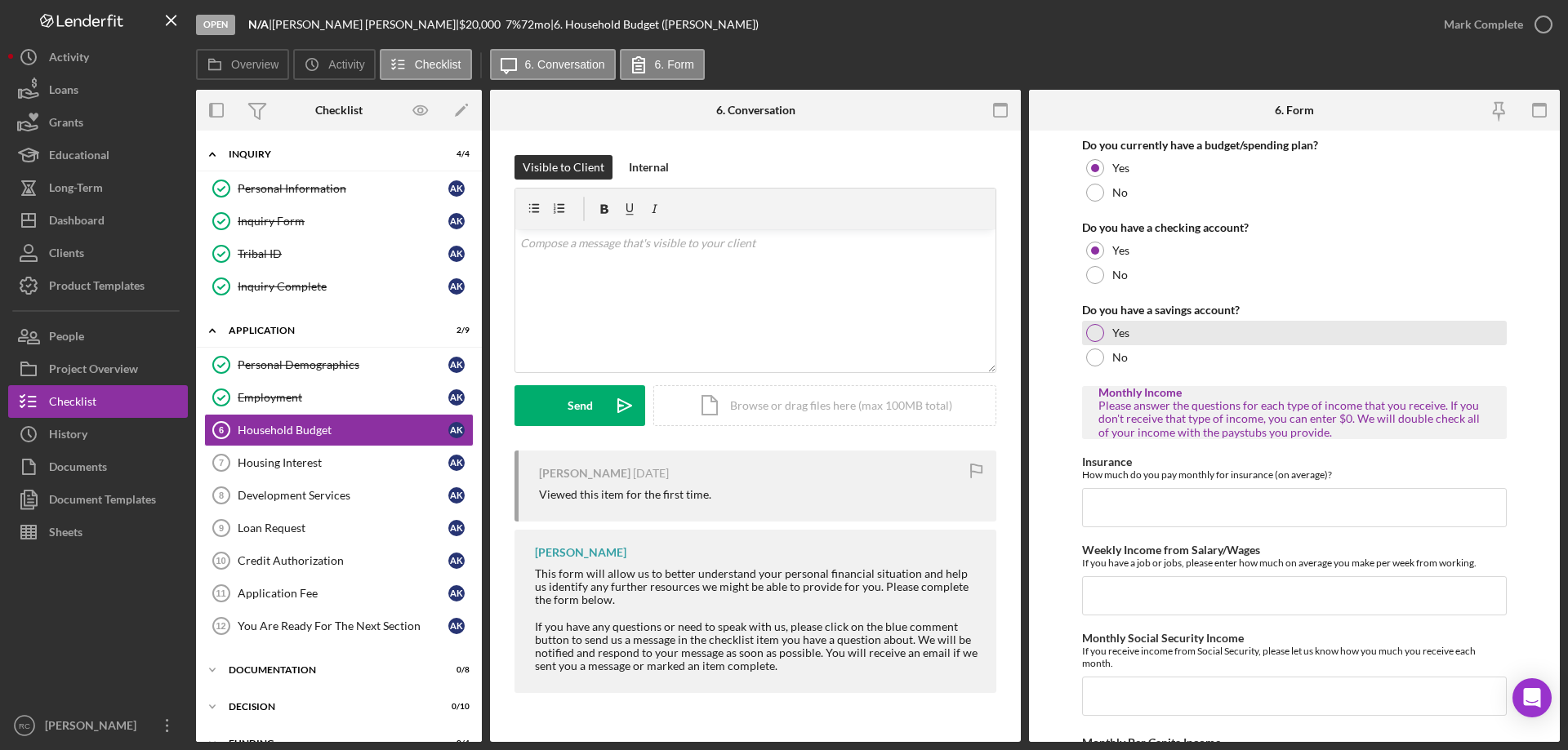
click at [1097, 329] on div at bounding box center [1095, 332] width 18 height 18
click at [1127, 500] on input "Insurance" at bounding box center [1294, 507] width 425 height 39
type input "$154"
type input "$0"
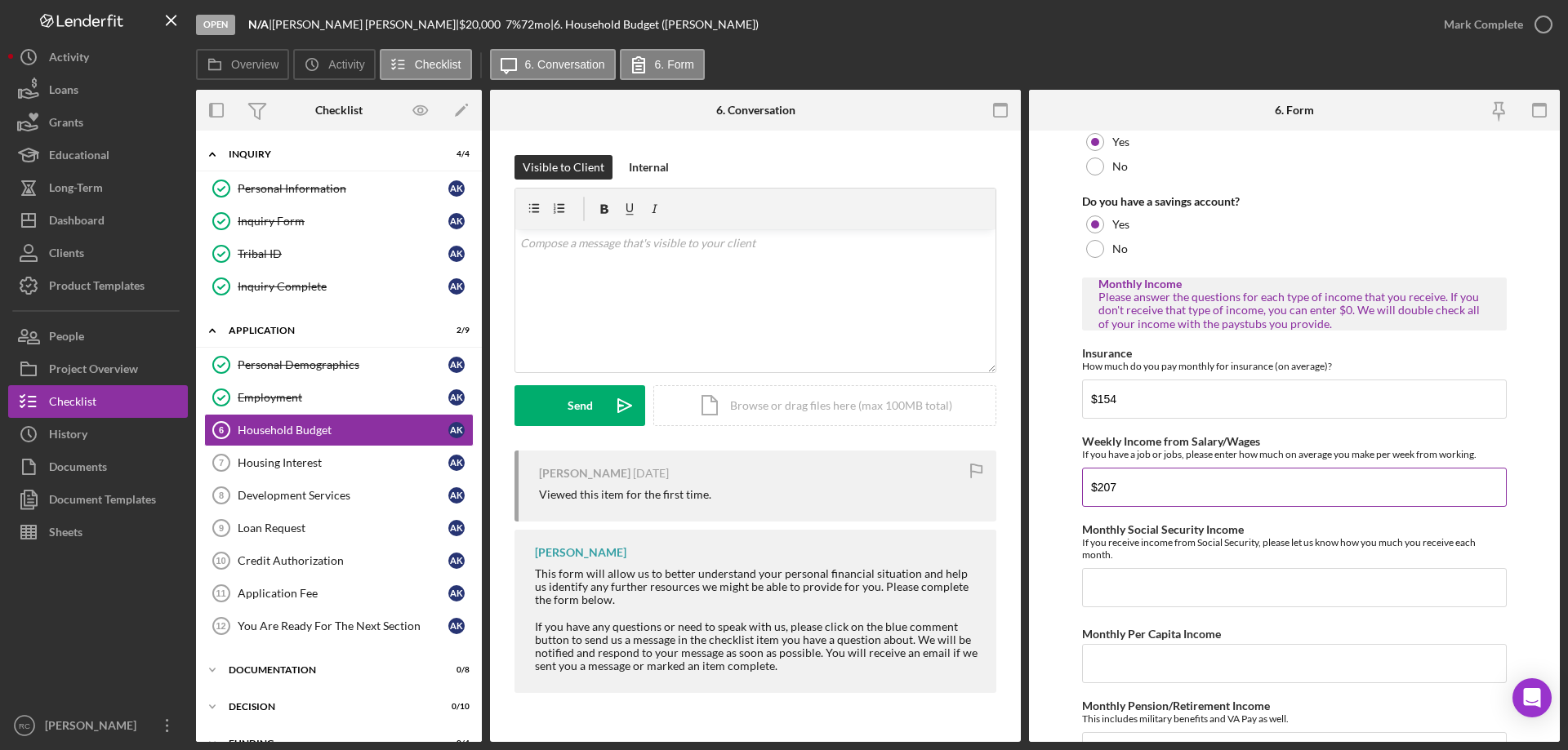
click at [1127, 487] on input "$207" at bounding box center [1294, 487] width 425 height 39
type input "$2,074"
type input "$0"
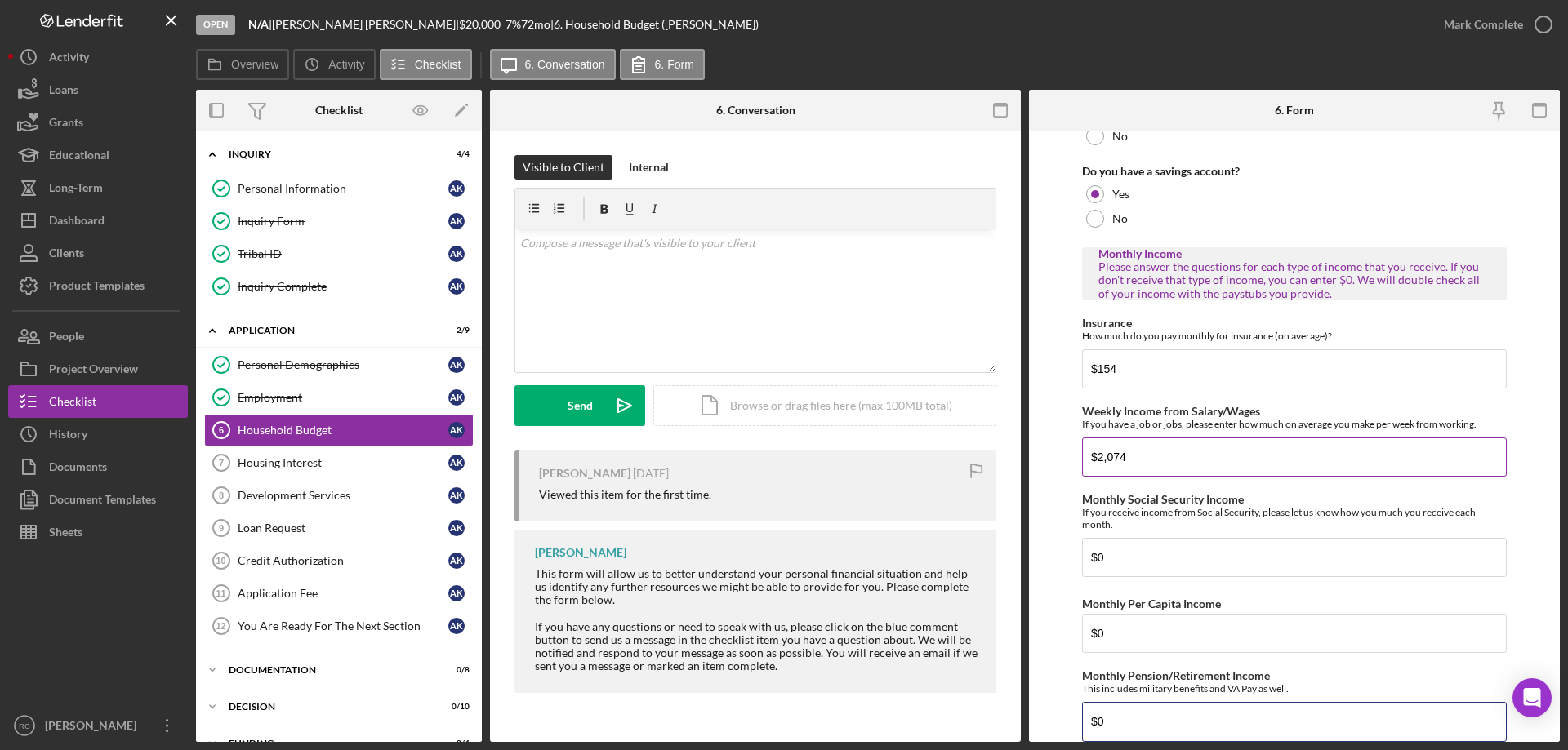
type input "$0"
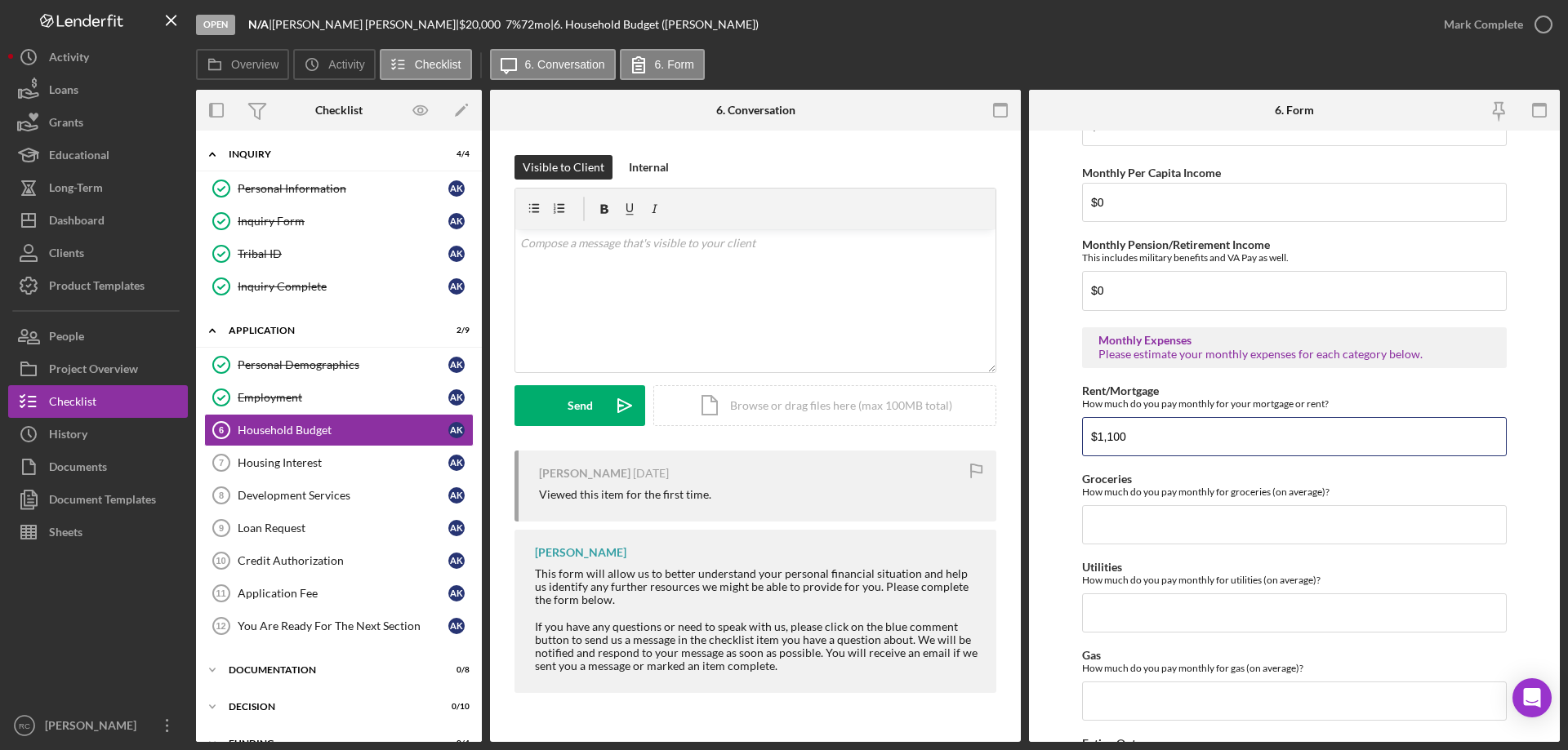
type input "$1,100"
type input "$400"
type input "$250"
type input "$240"
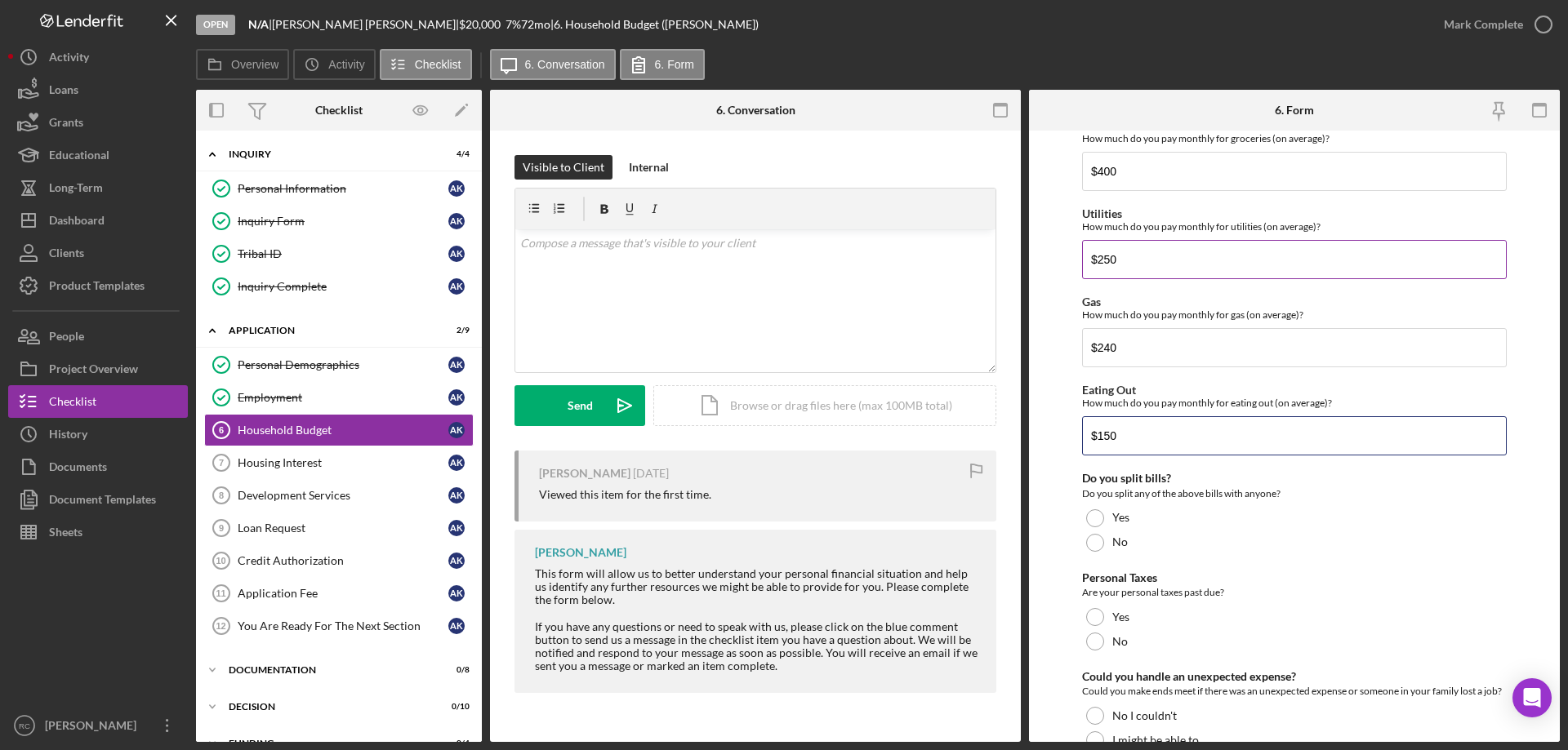
type input "$150"
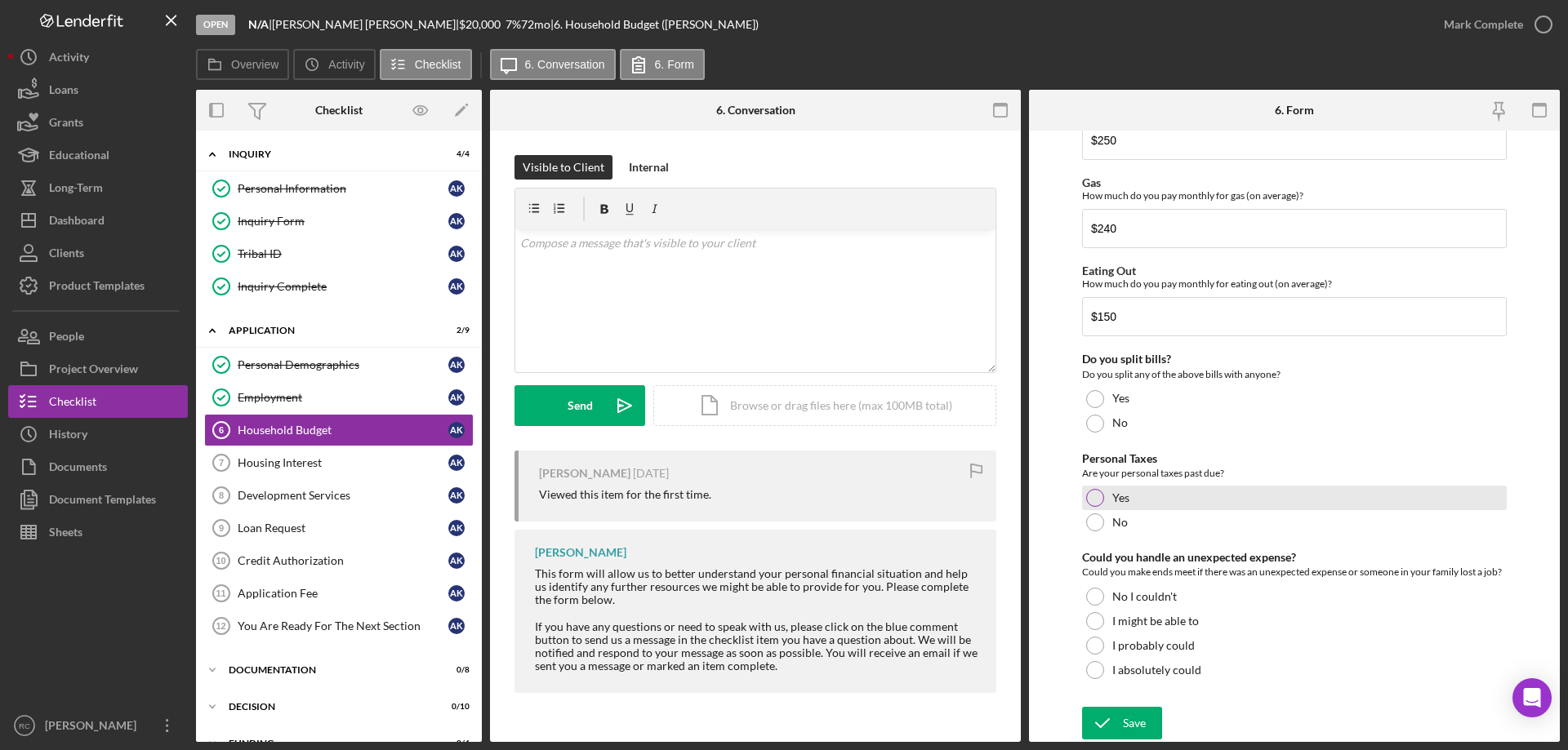
click at [1096, 489] on div at bounding box center [1095, 497] width 18 height 18
click at [1097, 390] on div at bounding box center [1095, 399] width 18 height 18
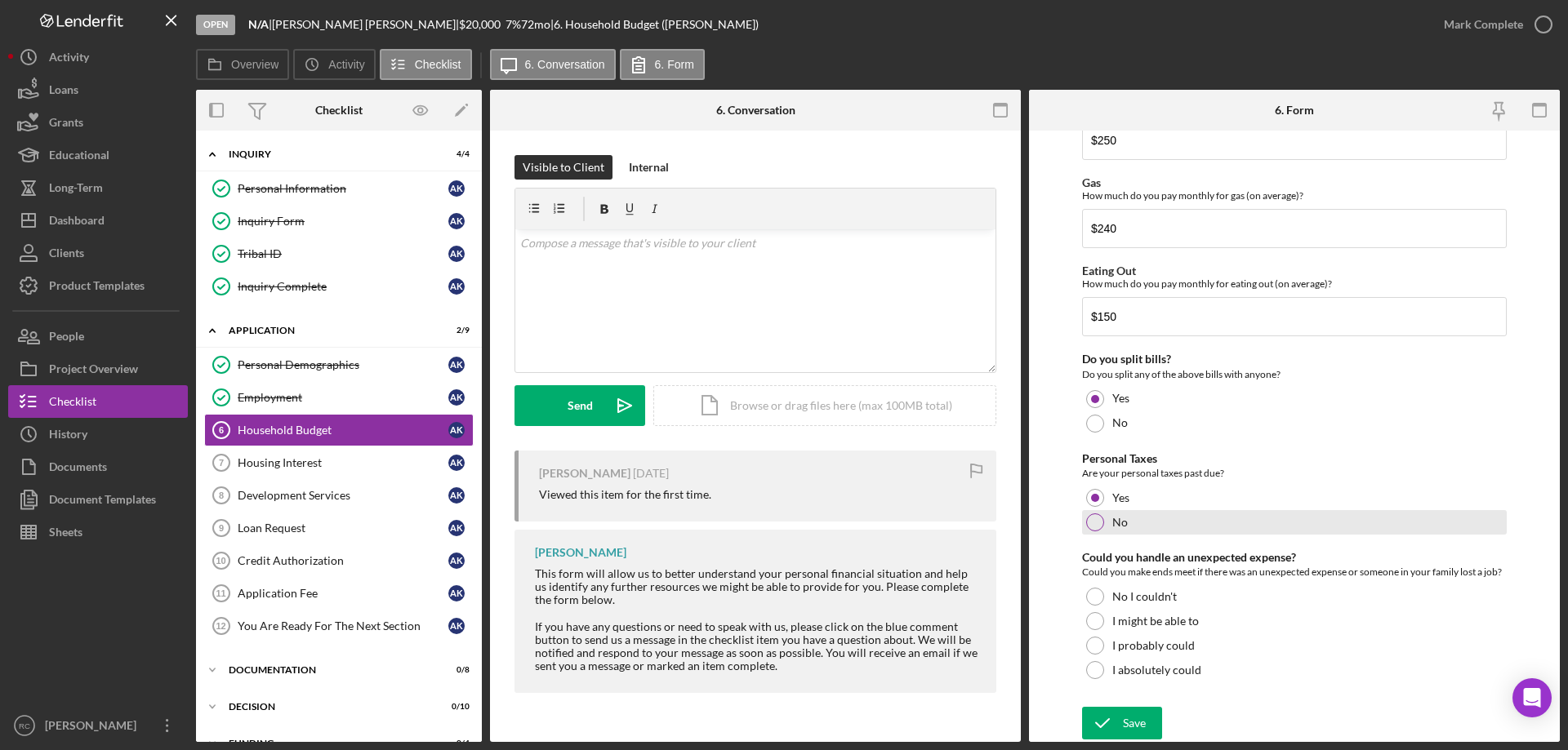
click at [1094, 514] on div at bounding box center [1095, 522] width 18 height 18
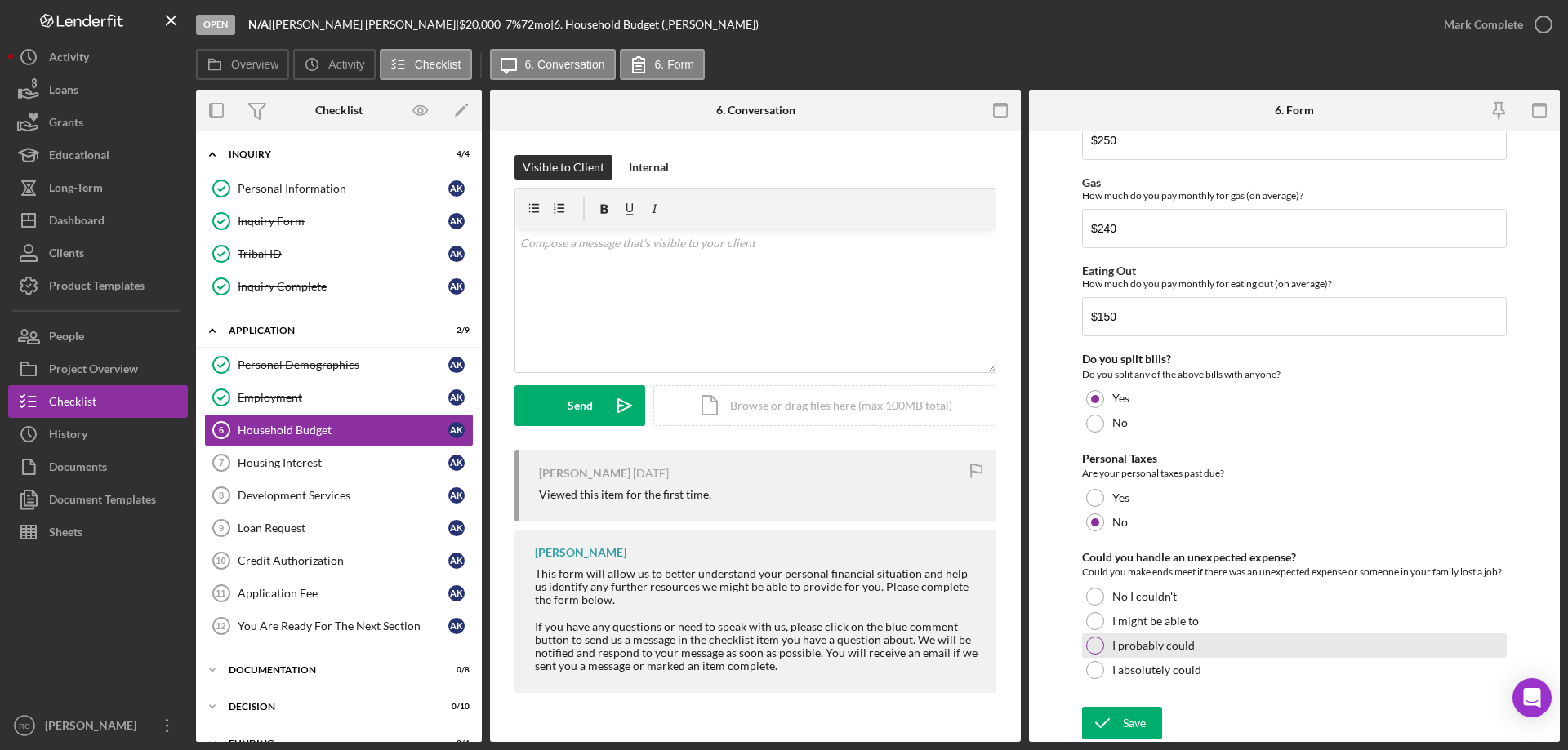
click at [1088, 644] on div at bounding box center [1095, 645] width 18 height 18
click at [1125, 708] on div "Save" at bounding box center [1135, 723] width 23 height 33
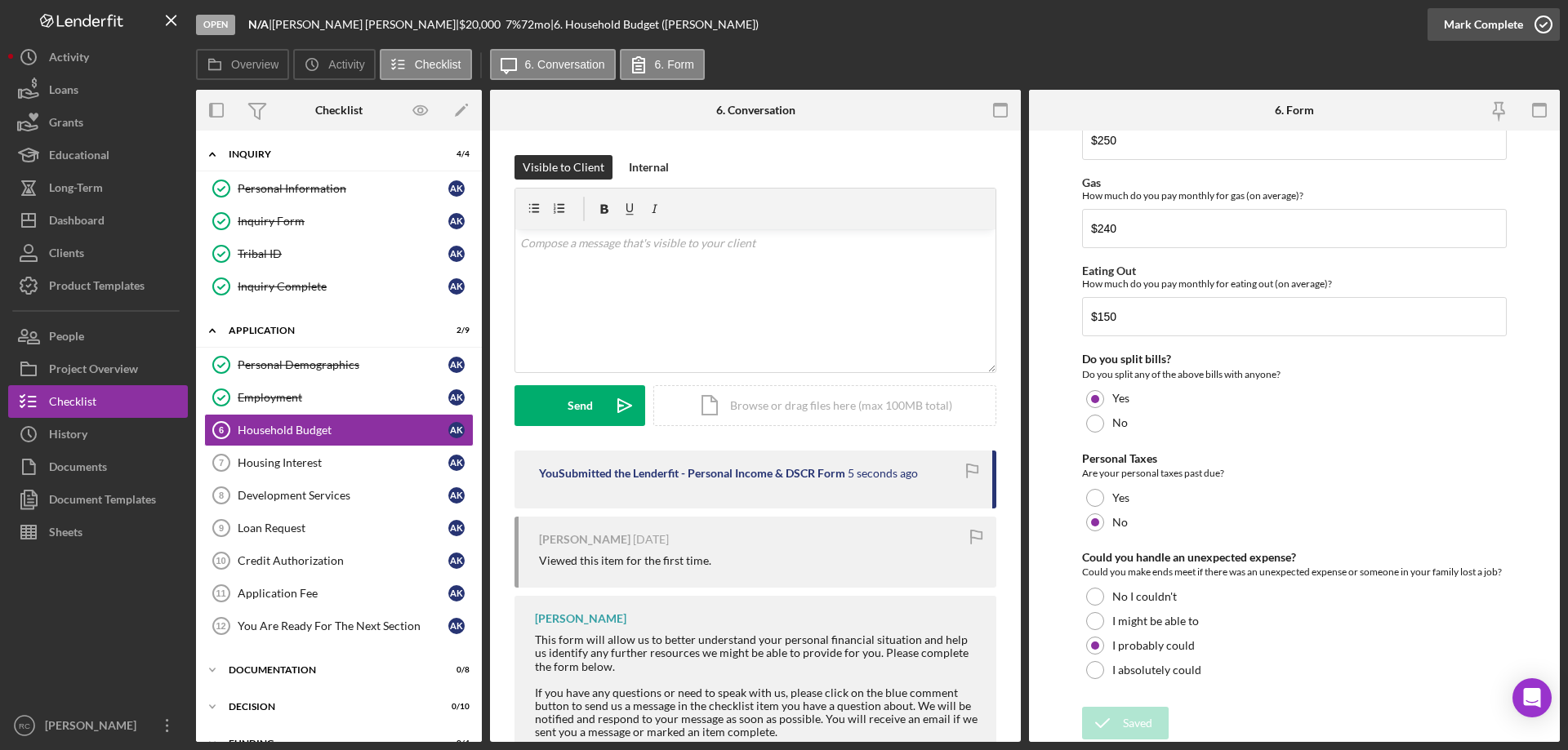
click at [1541, 19] on icon "button" at bounding box center [1543, 24] width 41 height 41
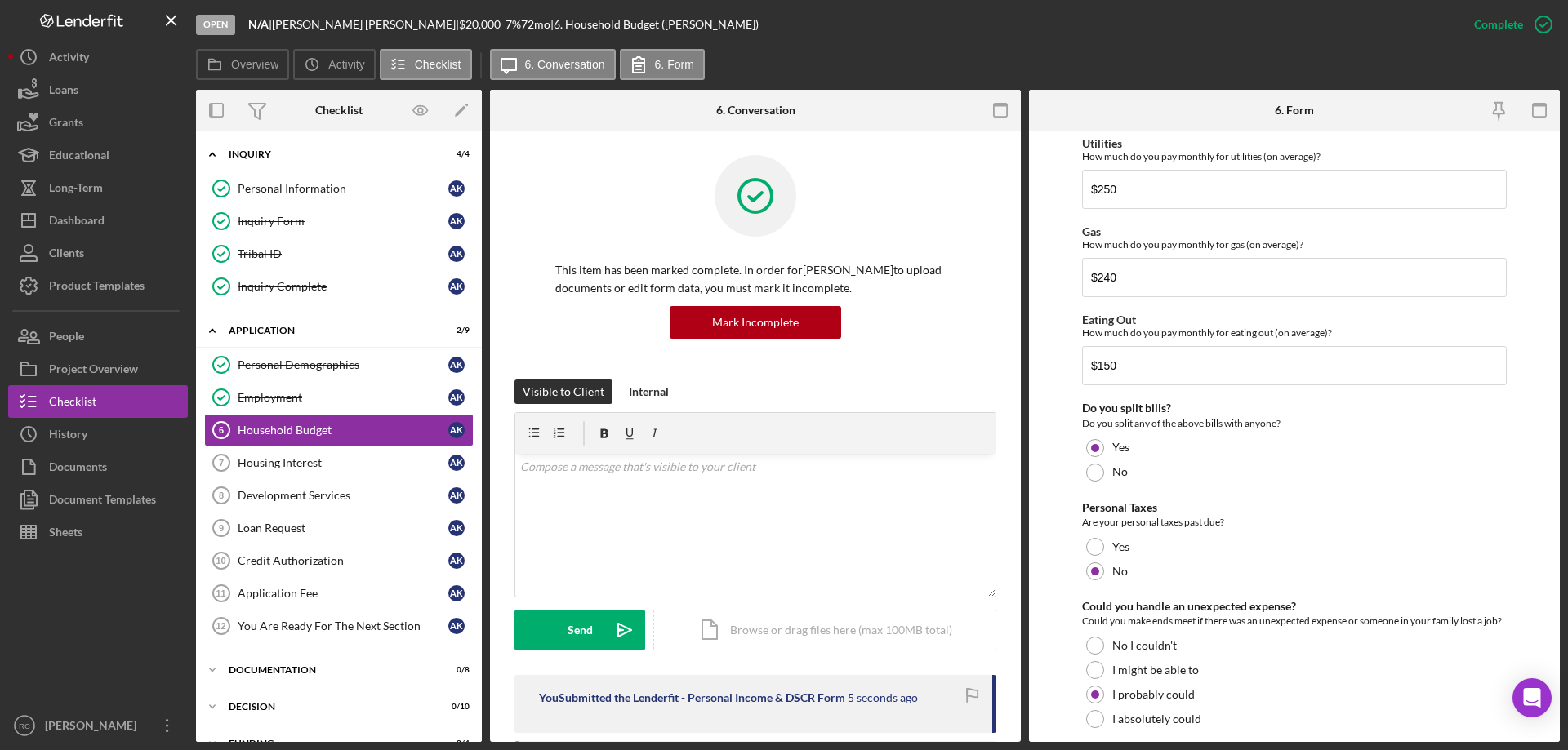
scroll to position [1125, 0]
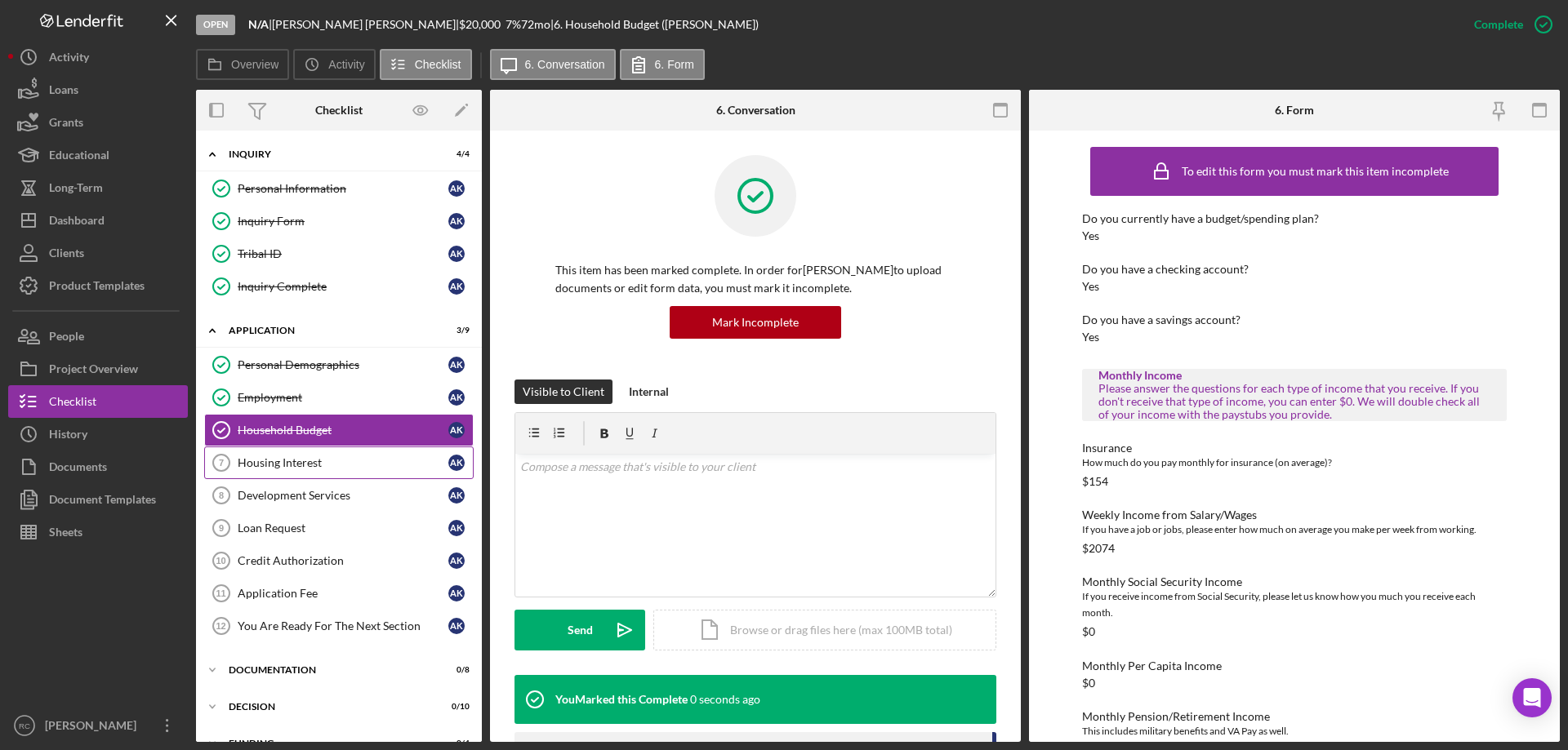
click at [281, 456] on div "Housing Interest" at bounding box center [342, 463] width 210 height 13
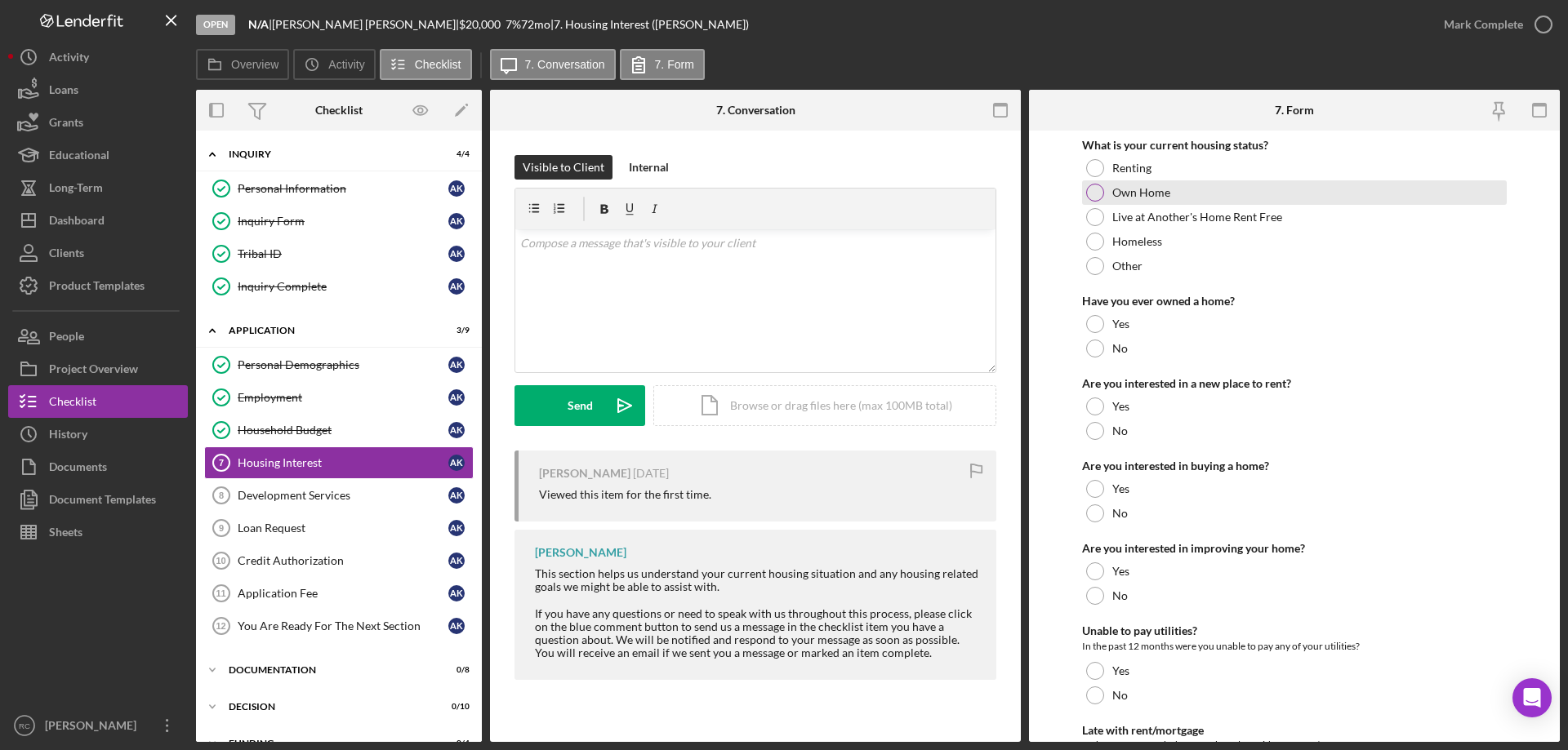
click at [1092, 191] on div at bounding box center [1095, 192] width 18 height 18
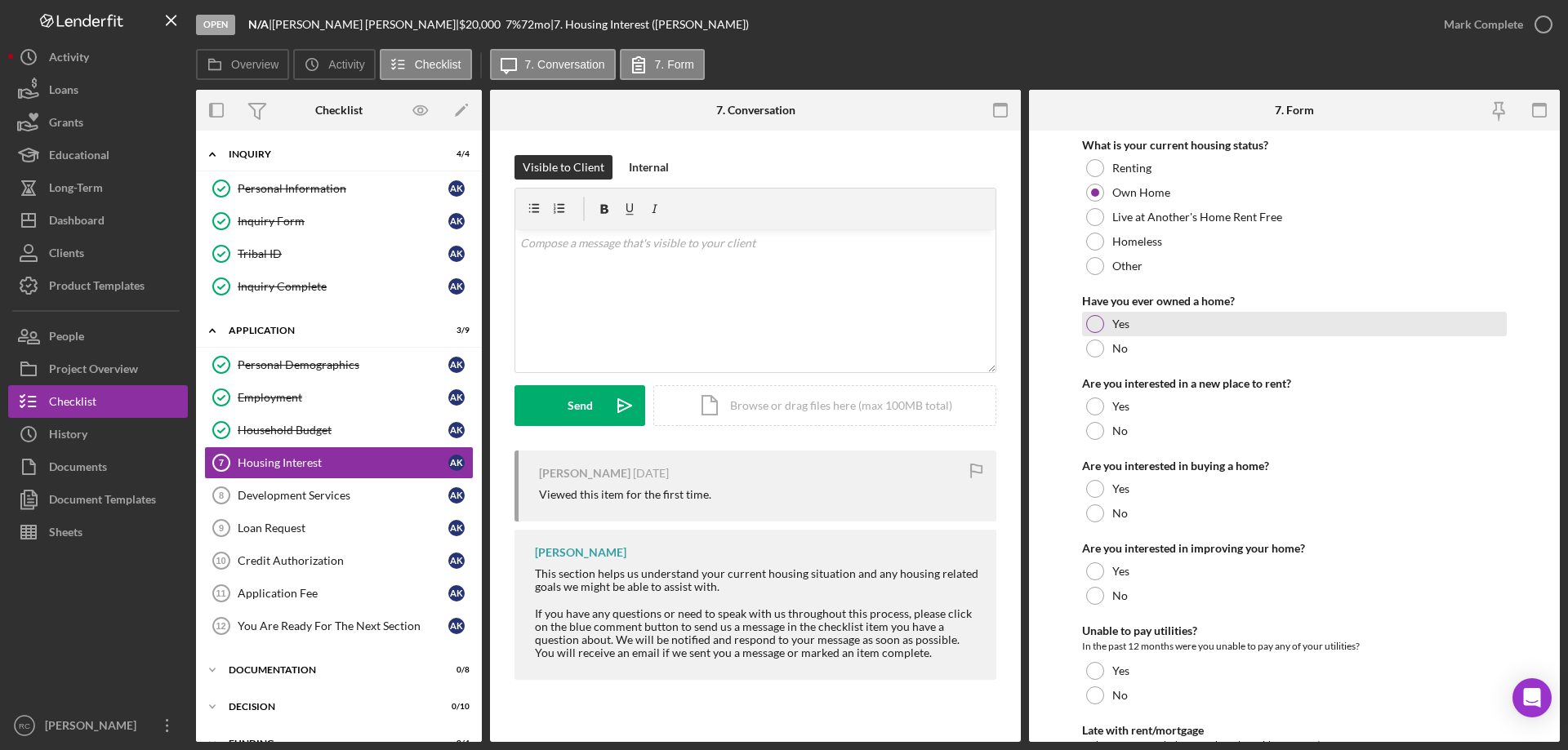
click at [1092, 322] on div at bounding box center [1095, 324] width 18 height 18
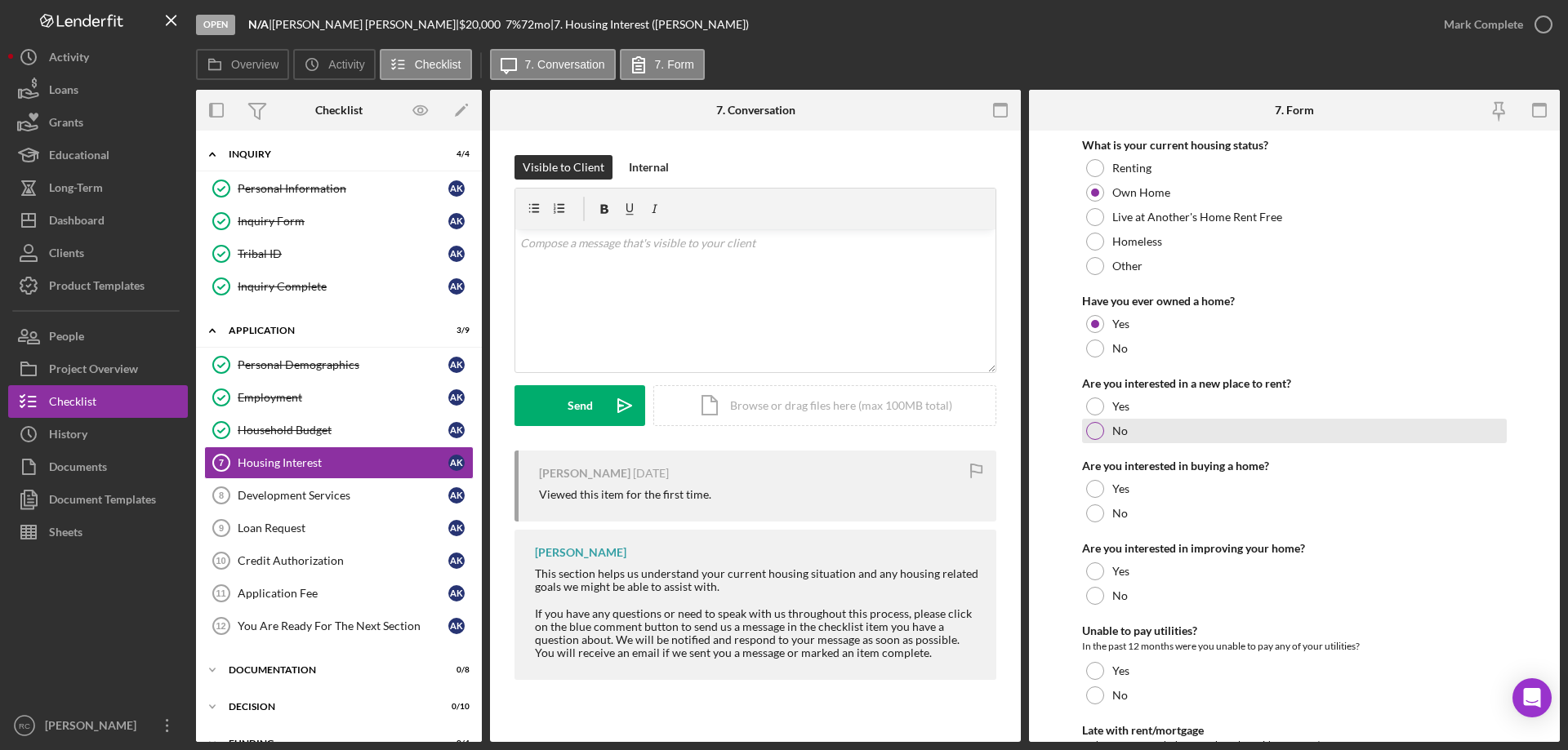
click at [1090, 435] on div at bounding box center [1095, 430] width 18 height 18
click at [1092, 517] on div at bounding box center [1095, 513] width 18 height 18
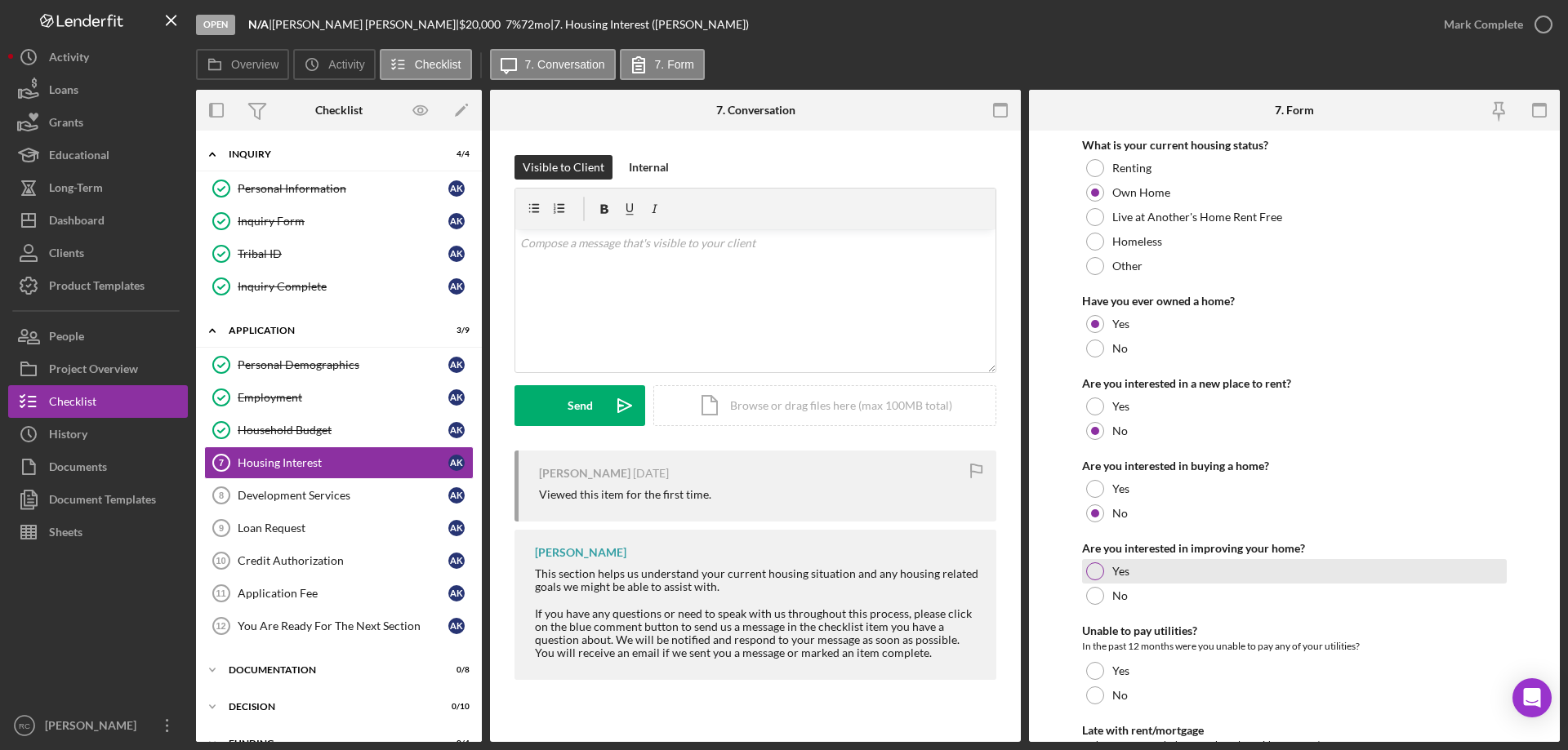
click at [1092, 567] on div at bounding box center [1095, 571] width 18 height 18
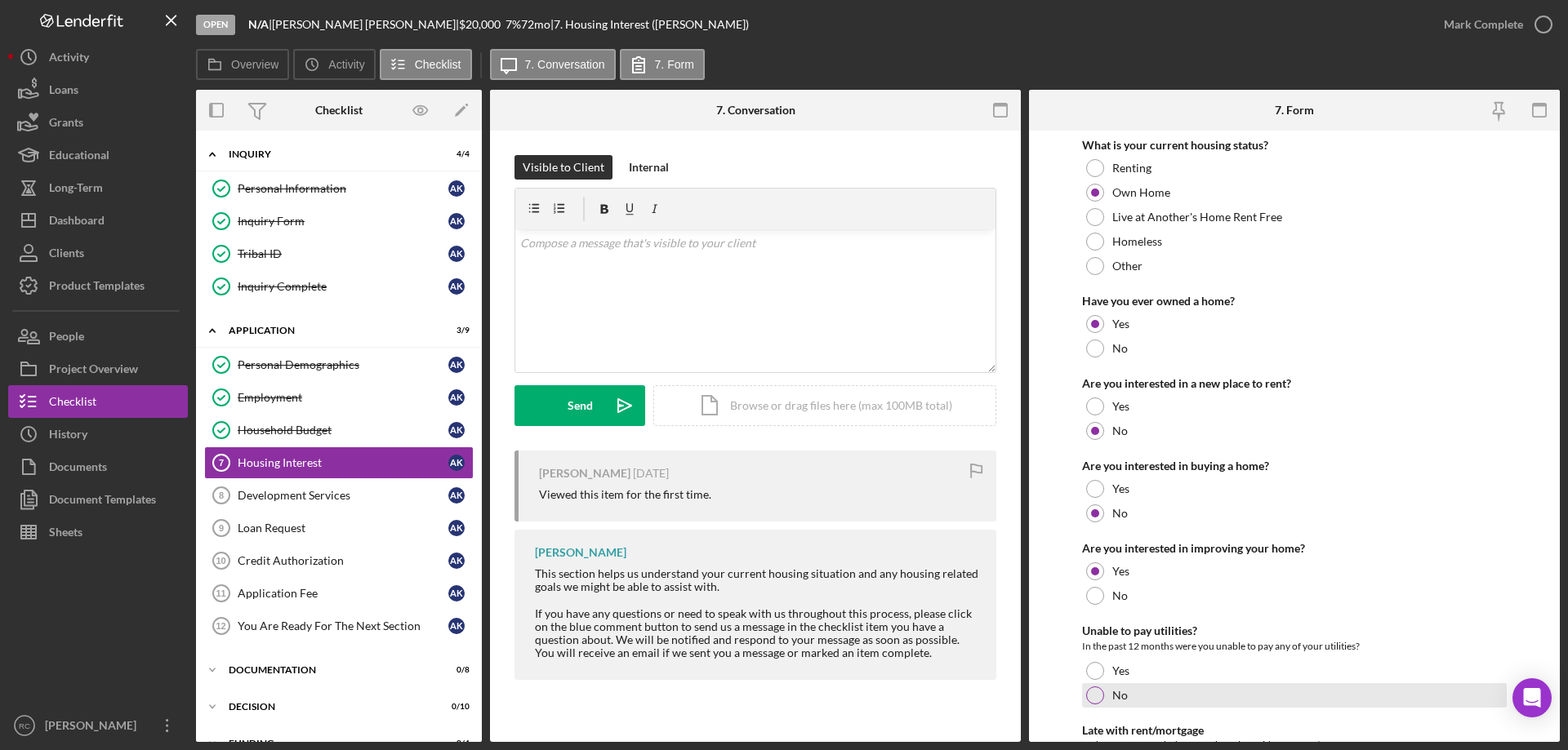
click at [1096, 697] on div at bounding box center [1095, 695] width 18 height 18
click at [1095, 695] on div at bounding box center [1095, 695] width 0 height 0
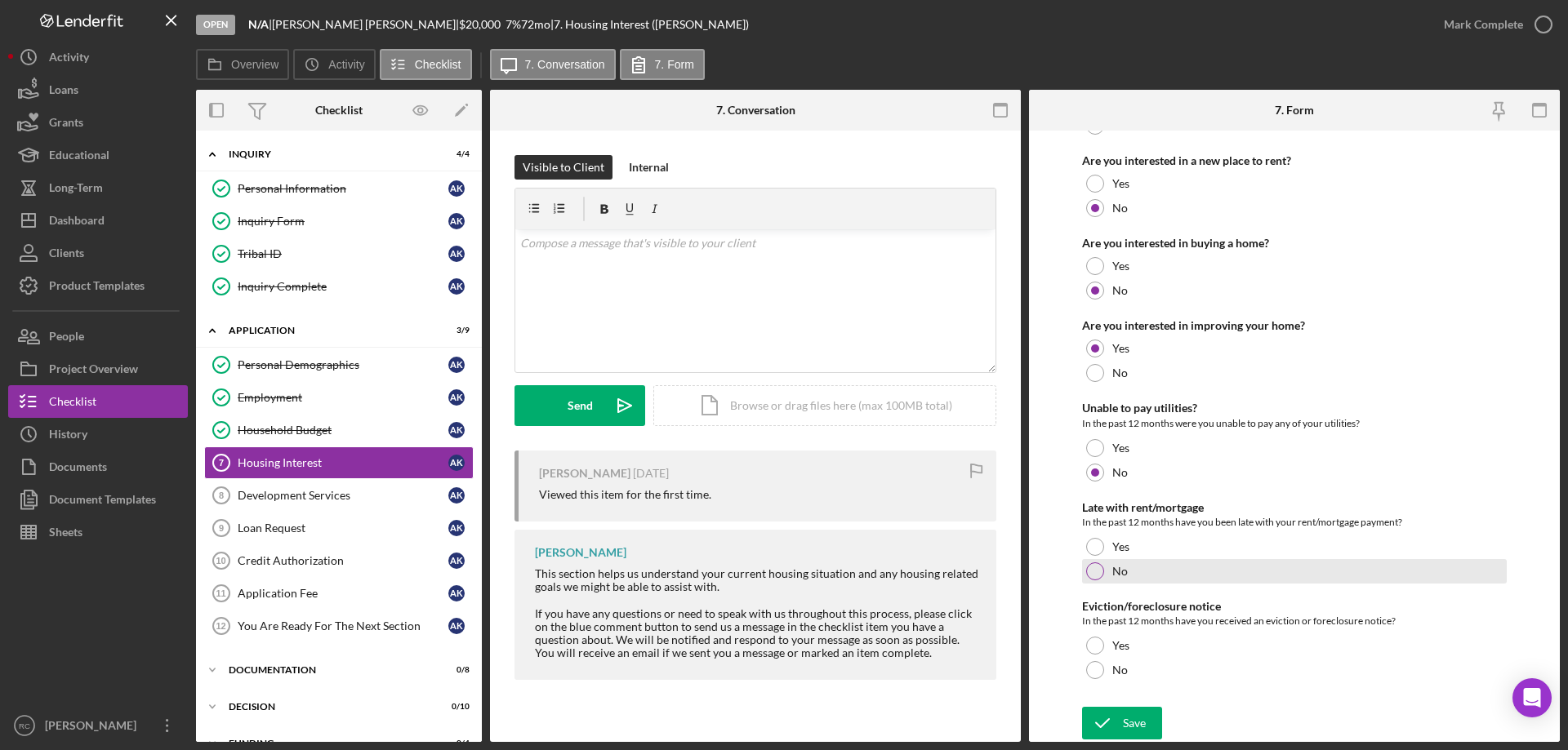
click at [1093, 575] on div at bounding box center [1095, 571] width 18 height 18
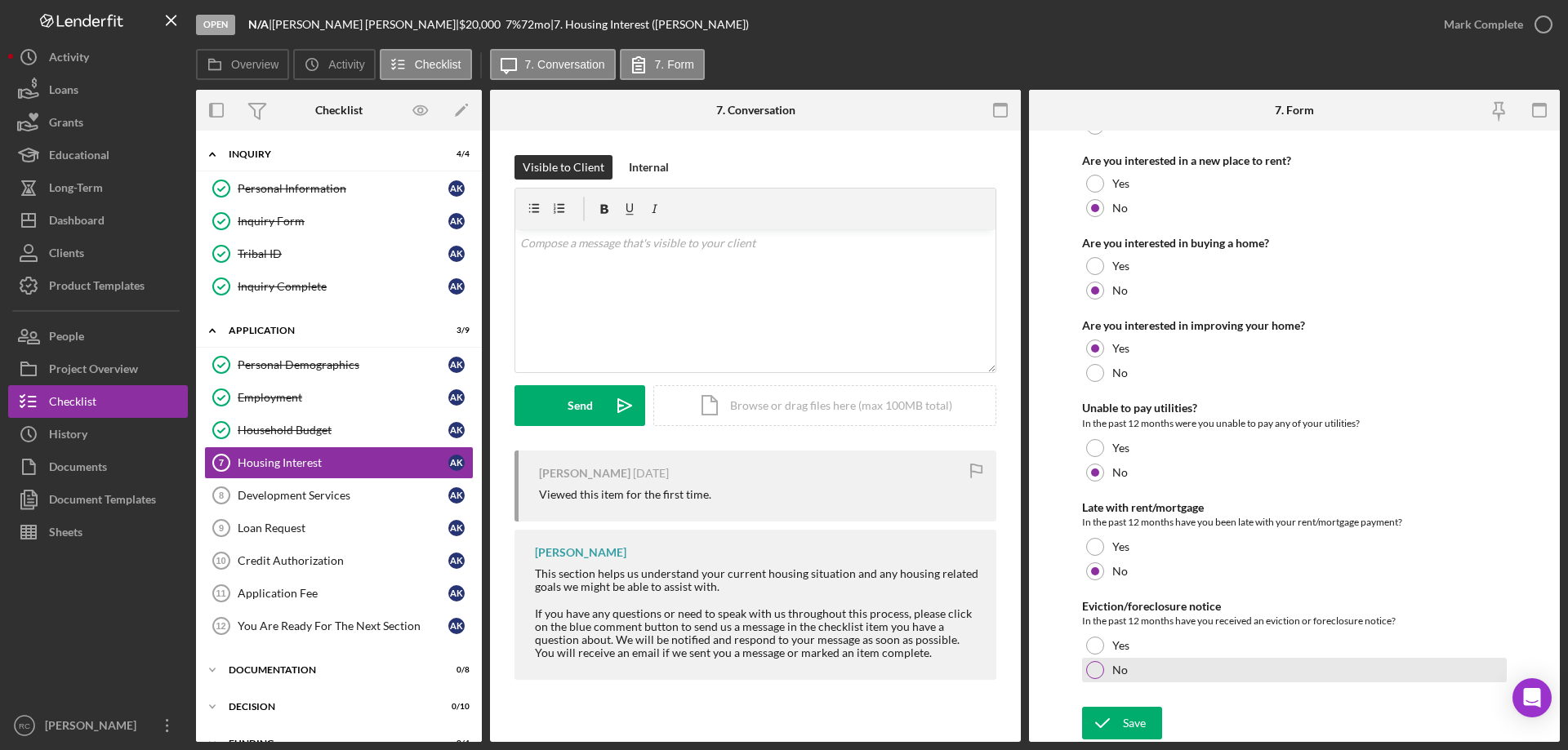
click at [1088, 671] on div at bounding box center [1095, 670] width 18 height 18
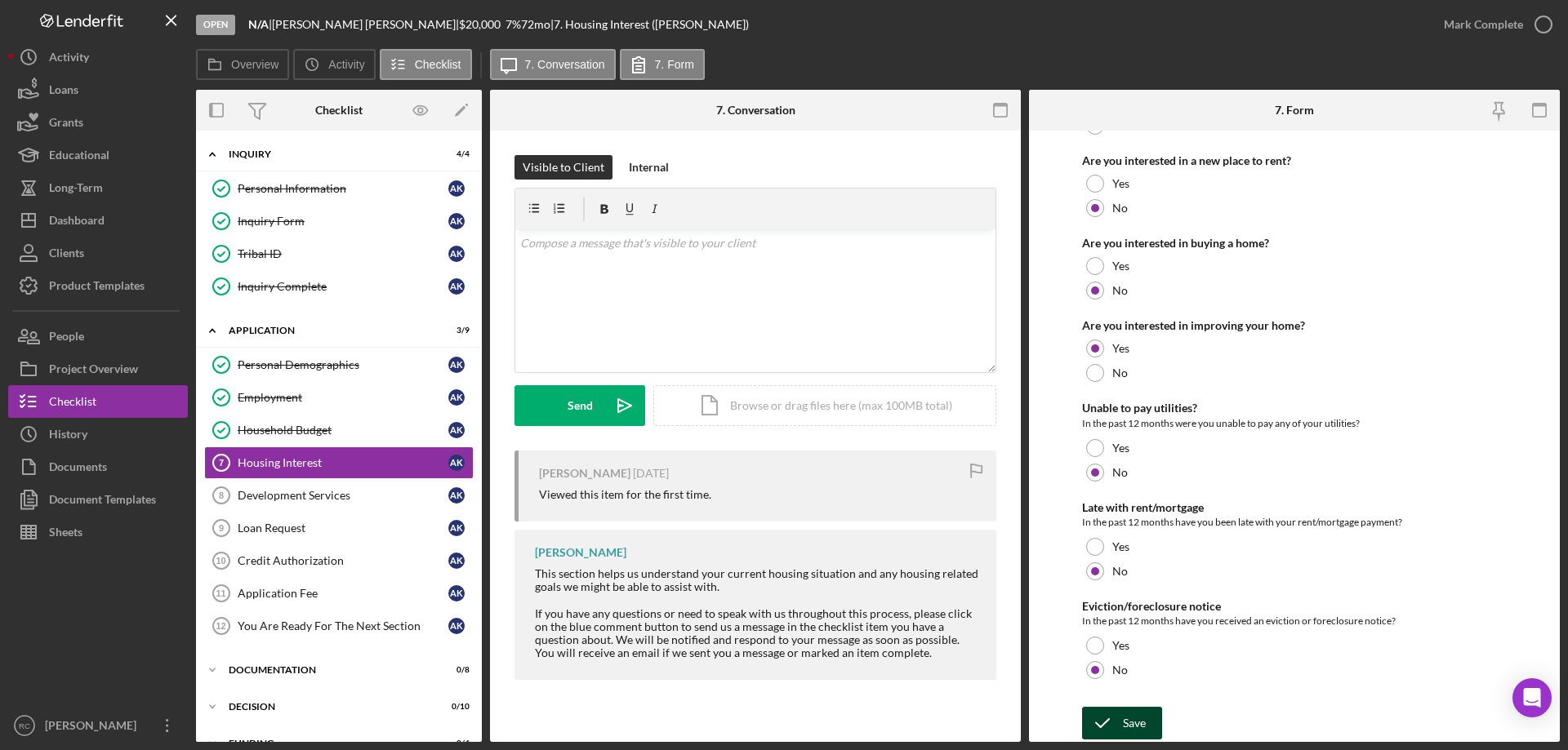
click at [1129, 716] on div "Save" at bounding box center [1135, 723] width 23 height 33
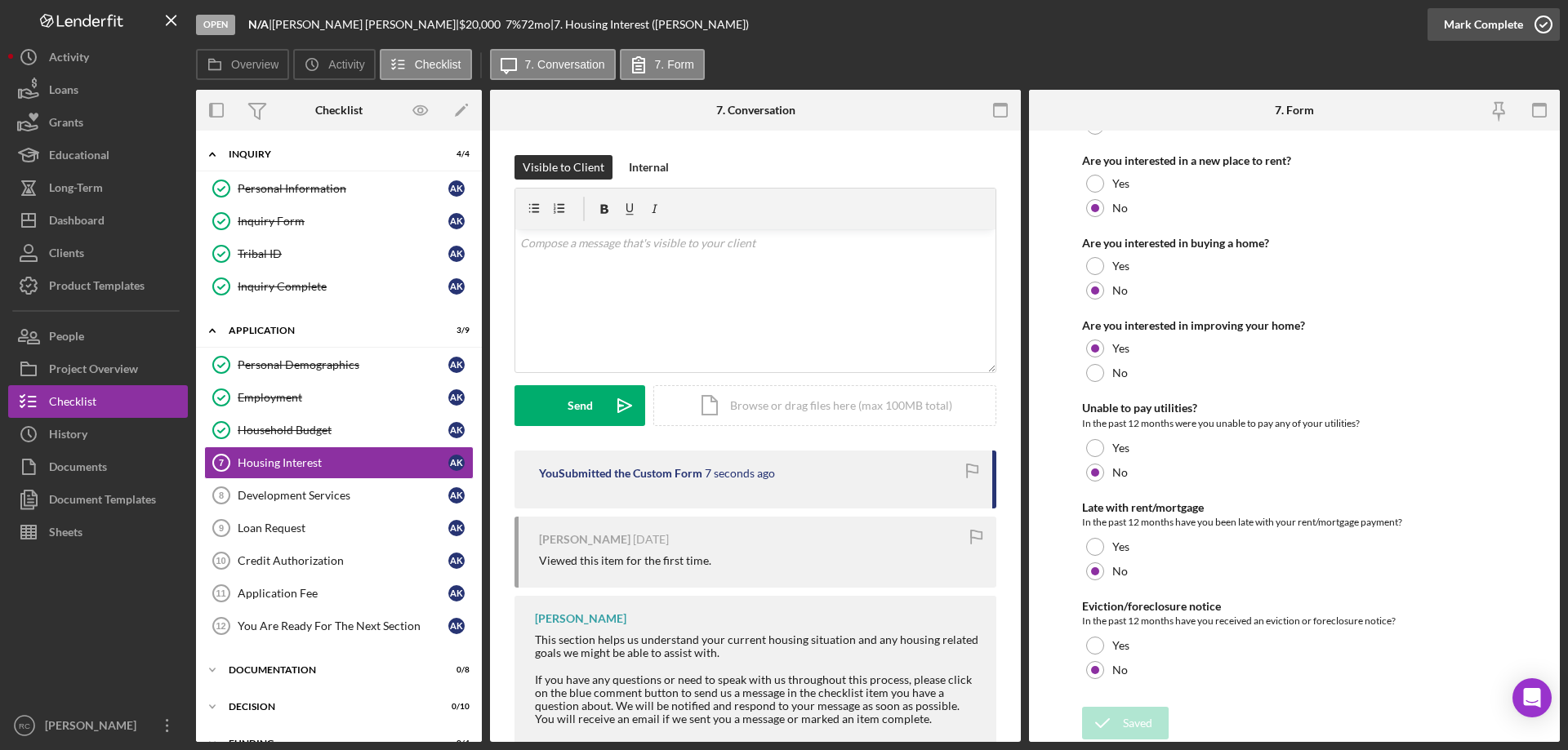
click at [1542, 20] on icon "button" at bounding box center [1543, 24] width 41 height 41
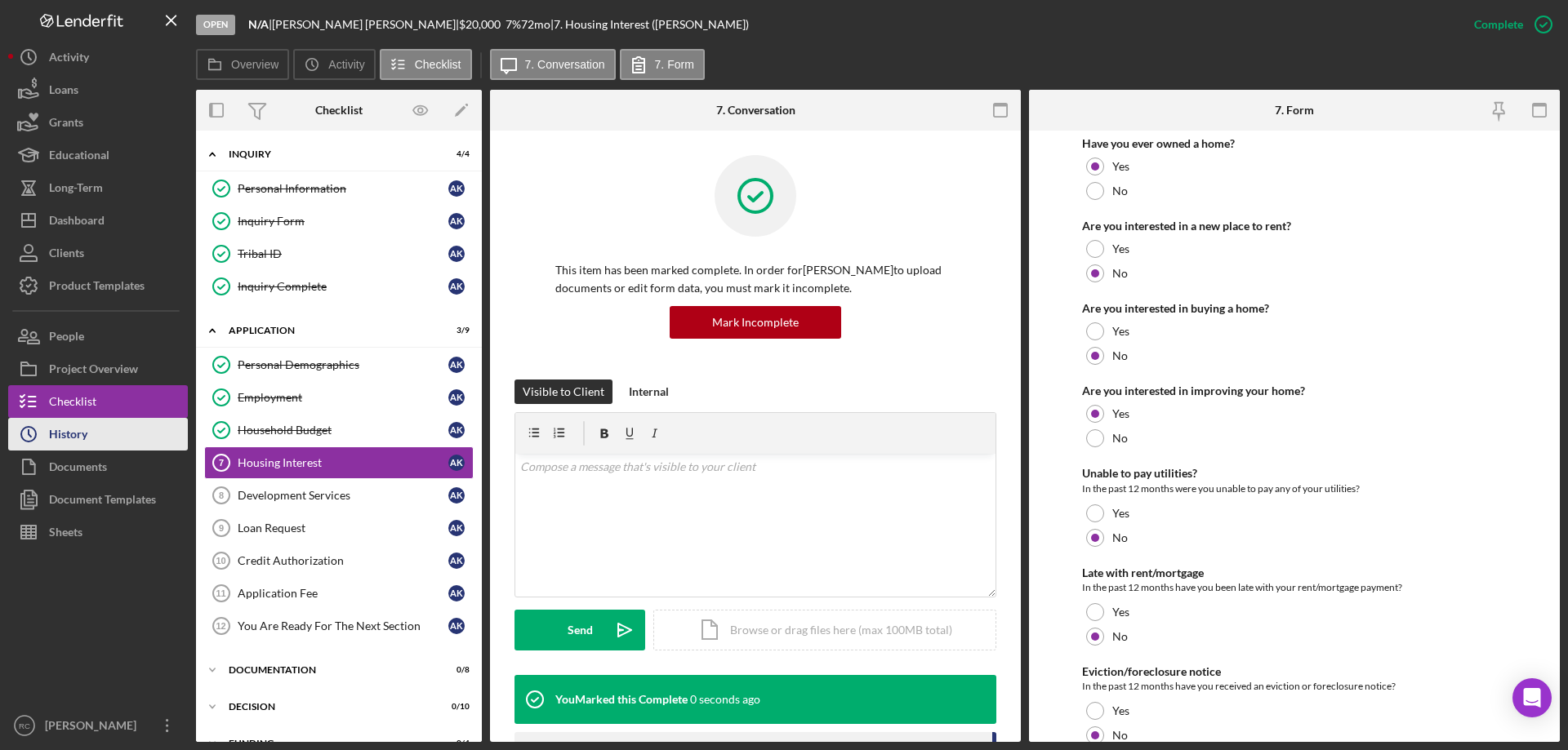
scroll to position [288, 0]
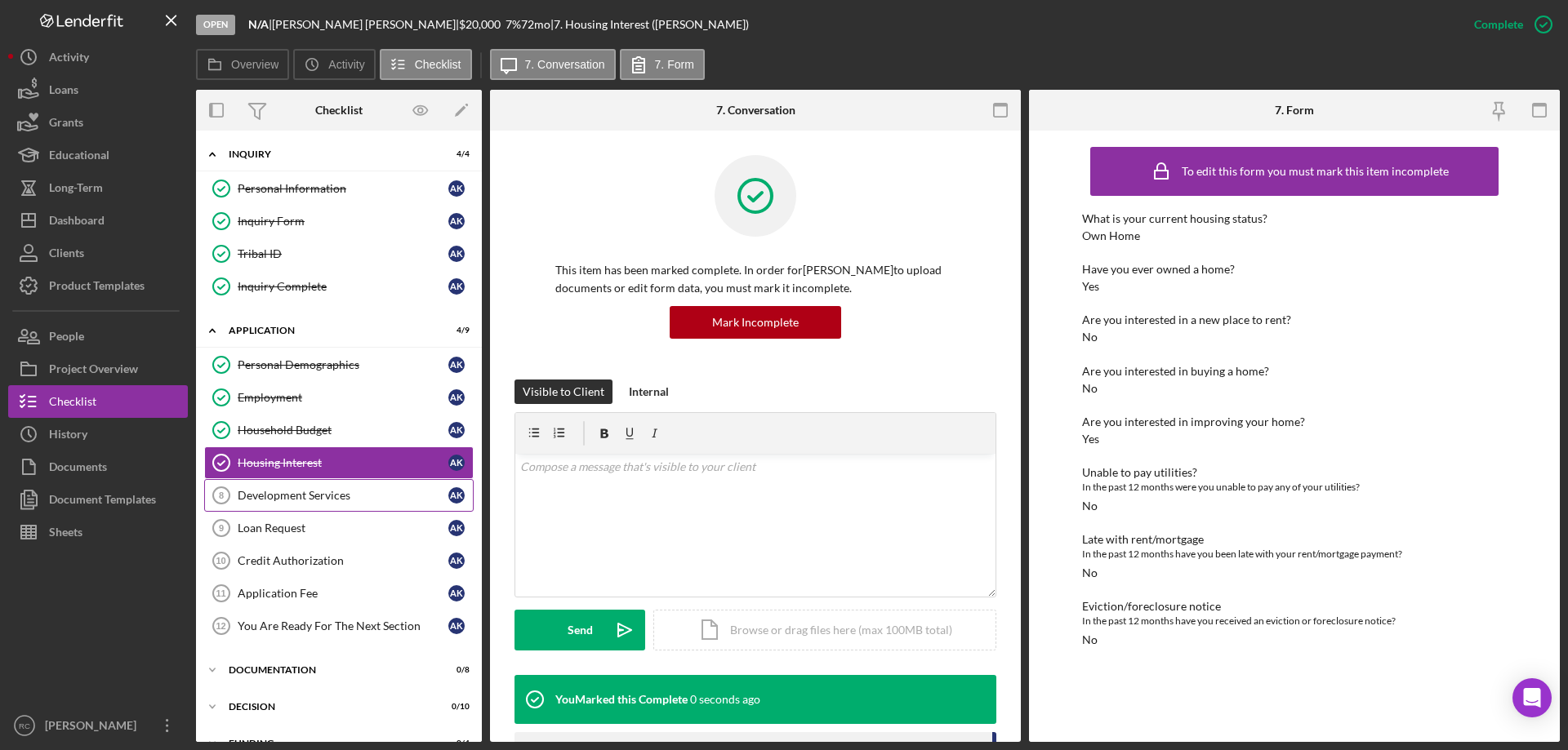
click at [291, 490] on div "Development Services" at bounding box center [342, 496] width 210 height 13
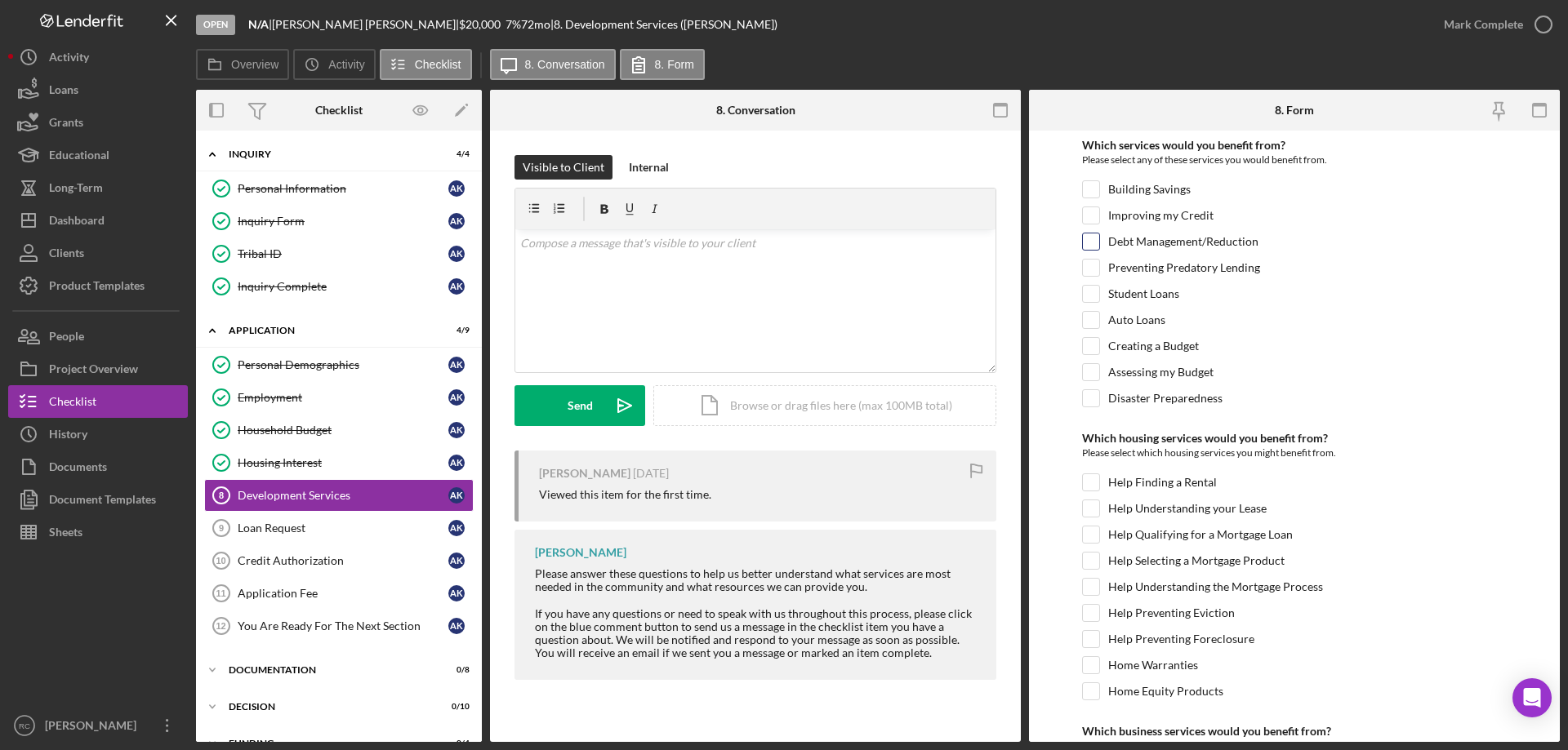
click at [1085, 238] on input "Debt Management/Reduction" at bounding box center [1090, 241] width 16 height 16
checkbox input "true"
click at [1090, 399] on input "Disaster Preparedness" at bounding box center [1090, 398] width 16 height 16
checkbox input "true"
click at [1089, 690] on input "Home Equity Products" at bounding box center [1090, 690] width 16 height 16
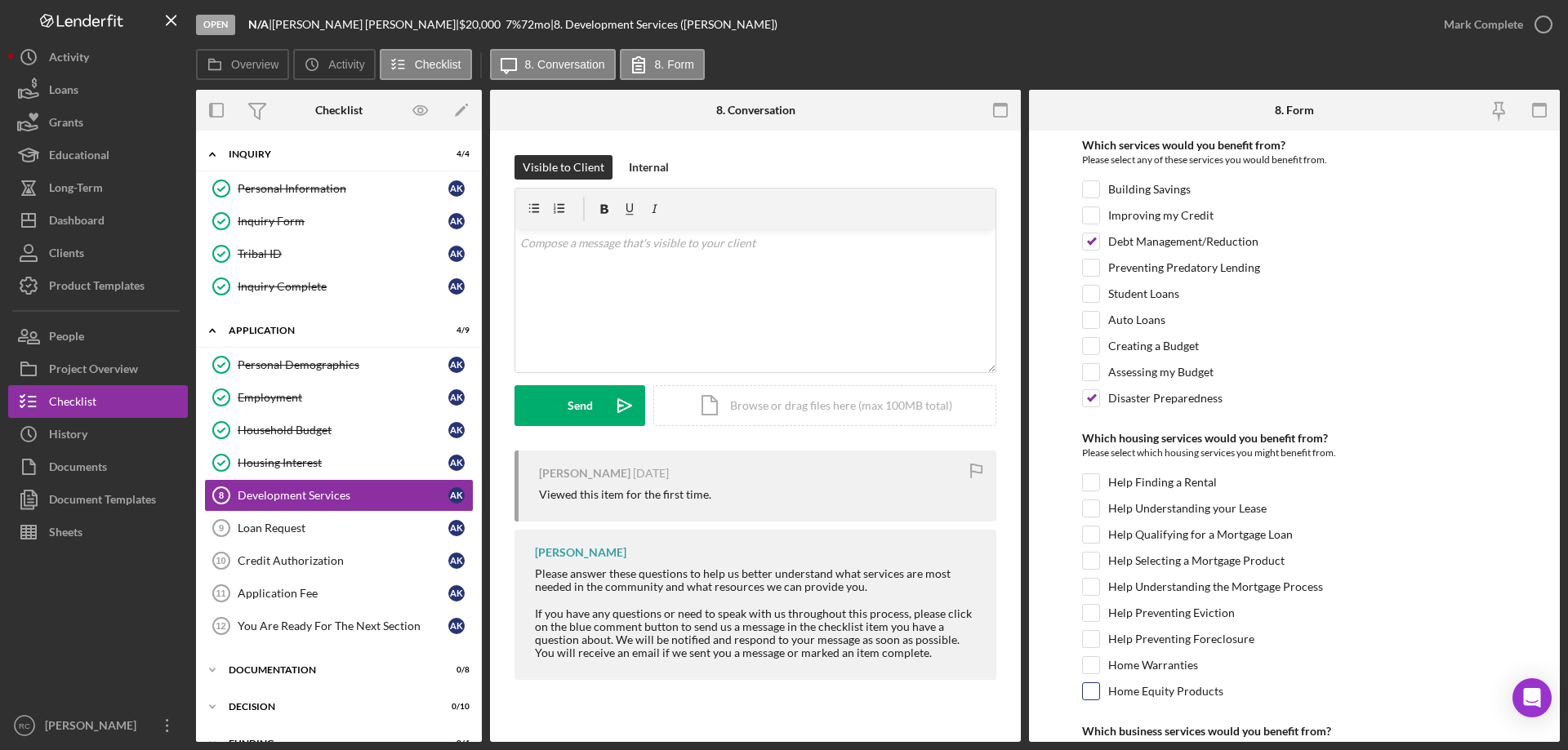
checkbox input "true"
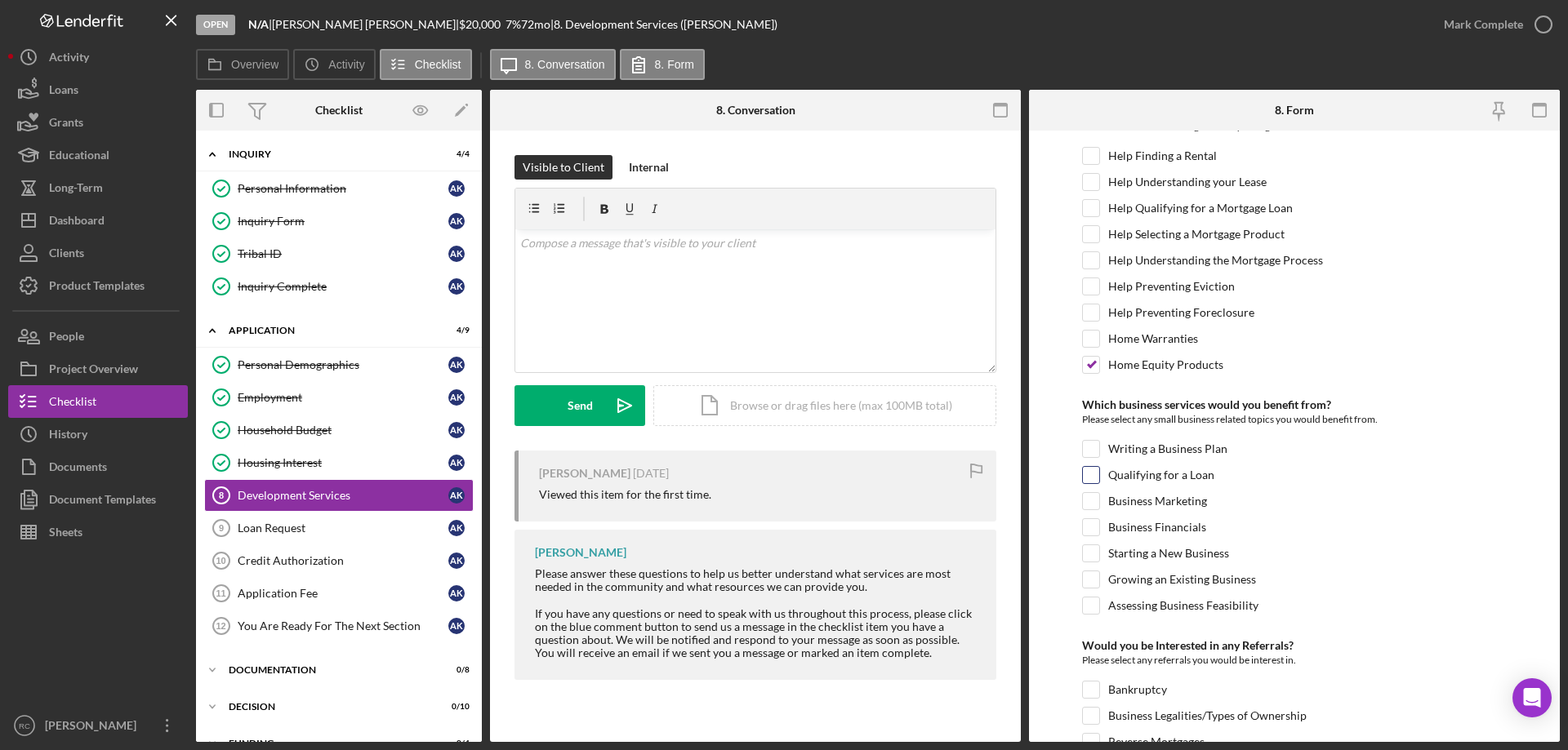
click at [1092, 477] on input "Qualifying for a Loan" at bounding box center [1090, 474] width 16 height 16
checkbox input "true"
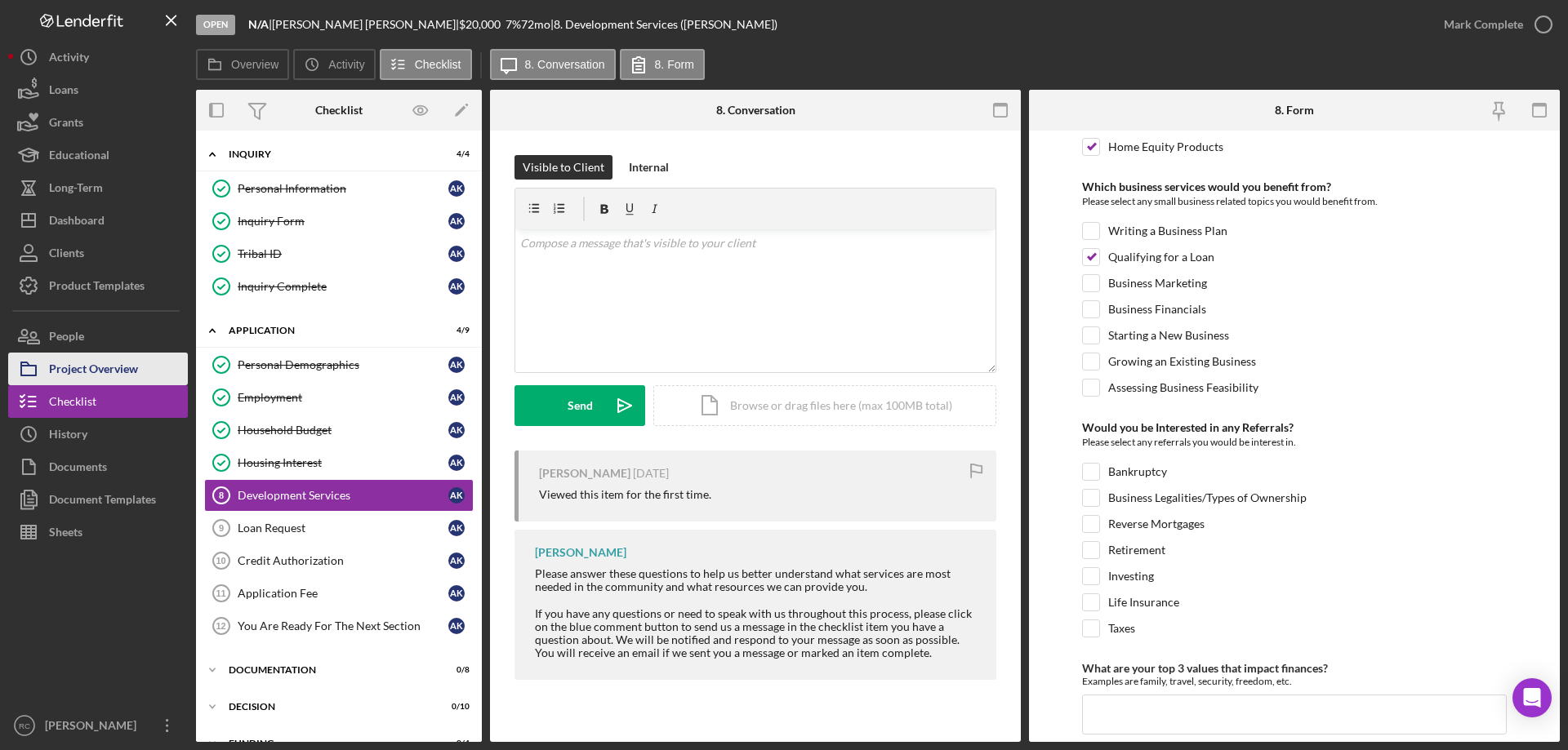
click at [99, 362] on div "Project Overview" at bounding box center [93, 371] width 89 height 36
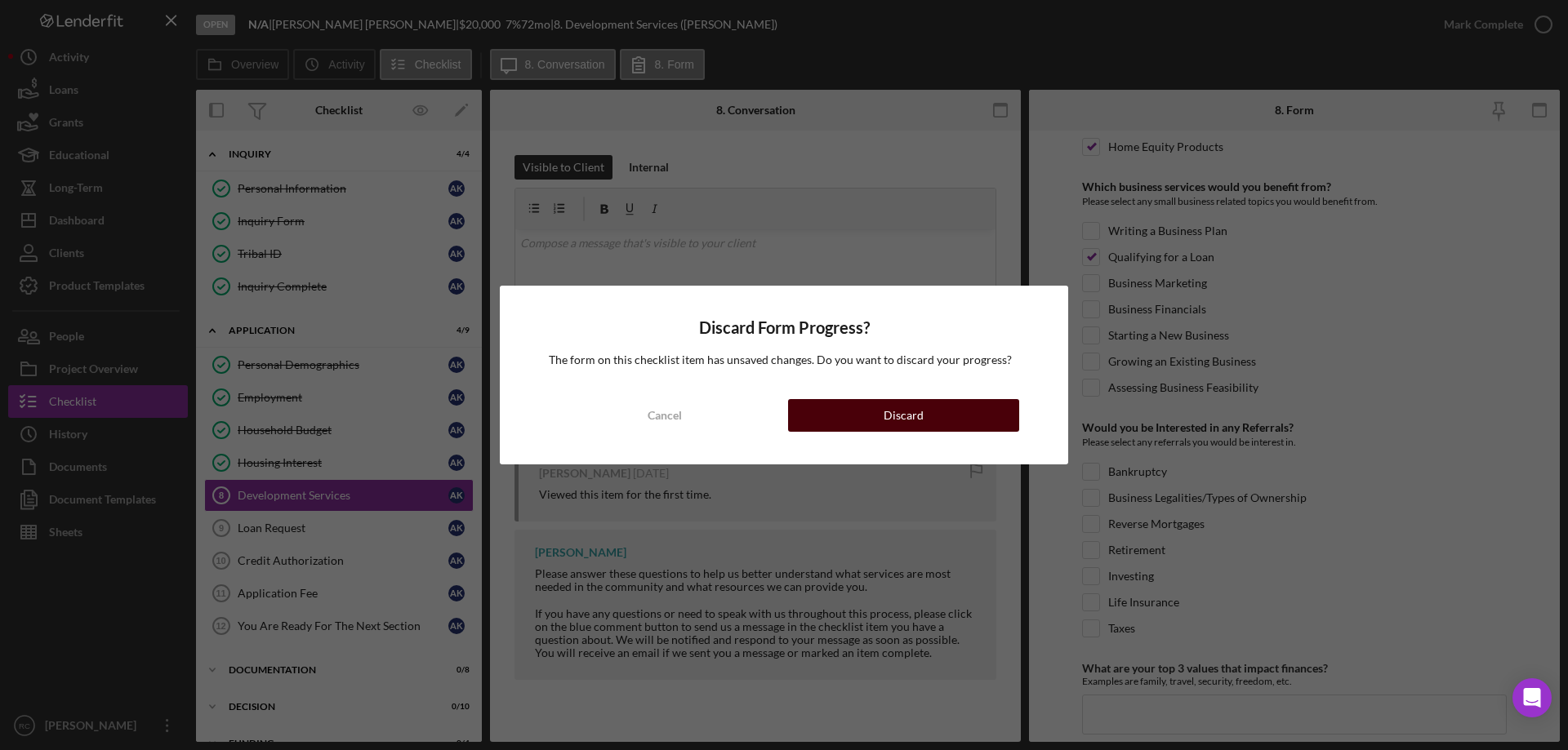
click at [935, 414] on button "Discard" at bounding box center [903, 416] width 232 height 33
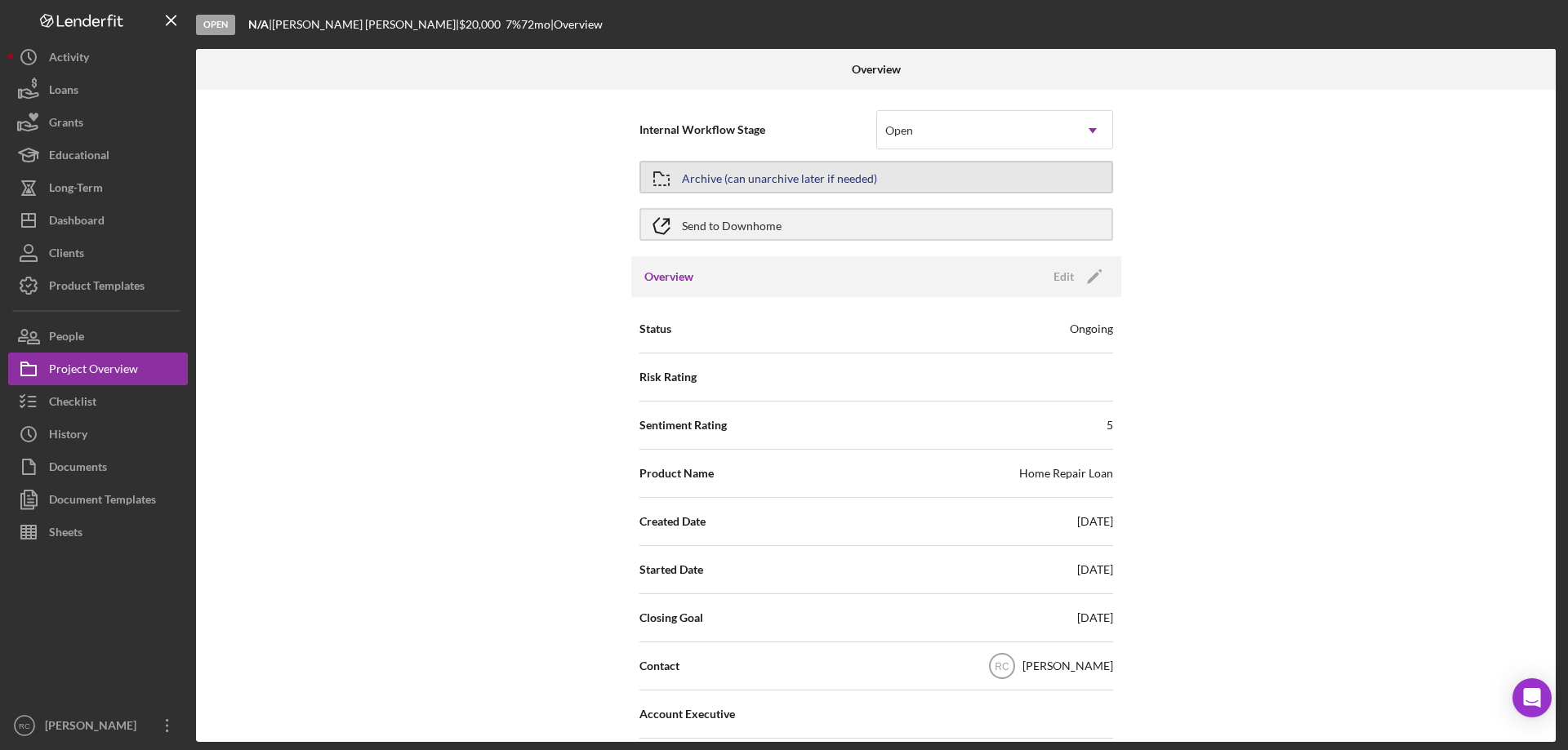
click at [796, 176] on div "Archive (can unarchive later if needed)" at bounding box center [779, 177] width 195 height 30
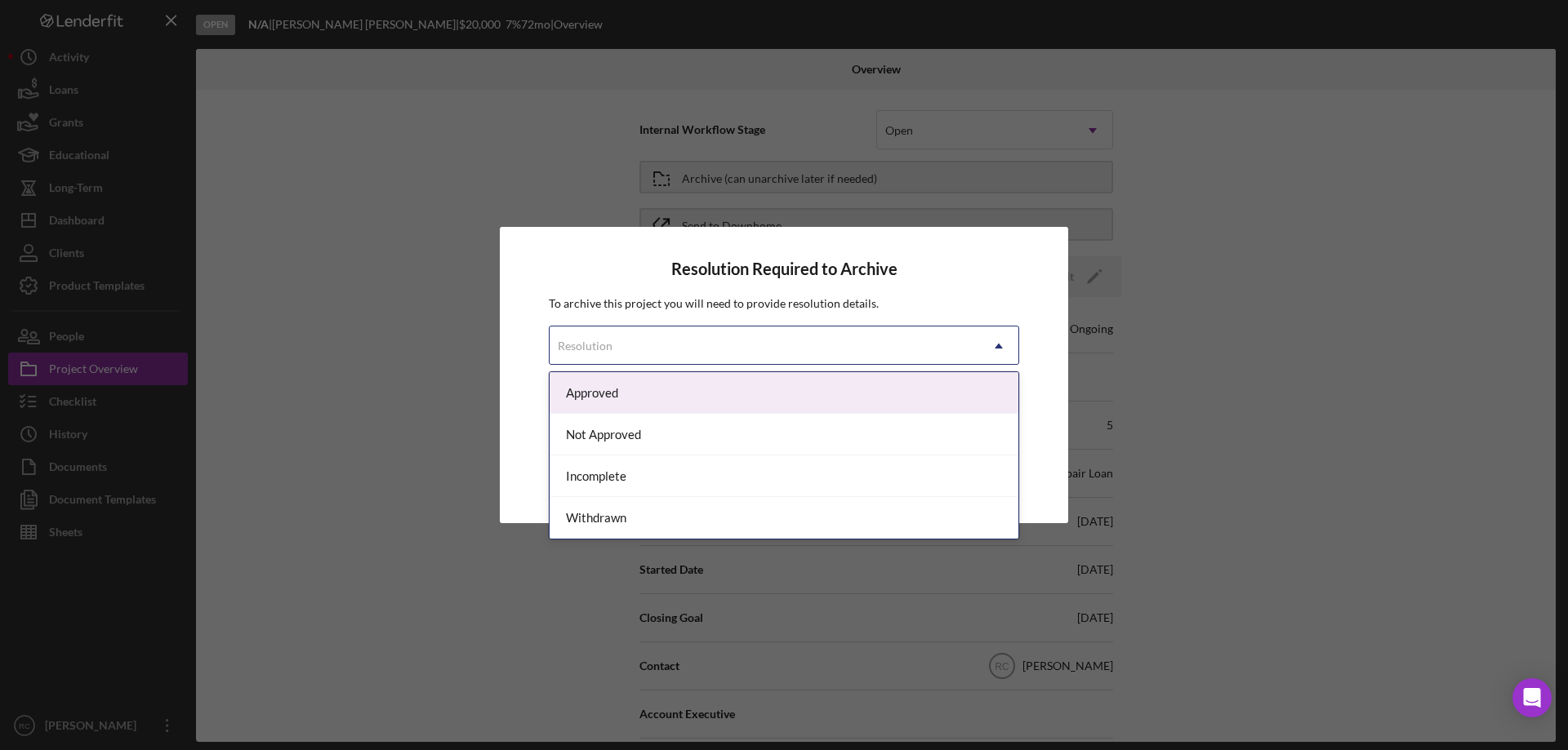
click at [785, 348] on div "Resolution" at bounding box center [764, 346] width 429 height 37
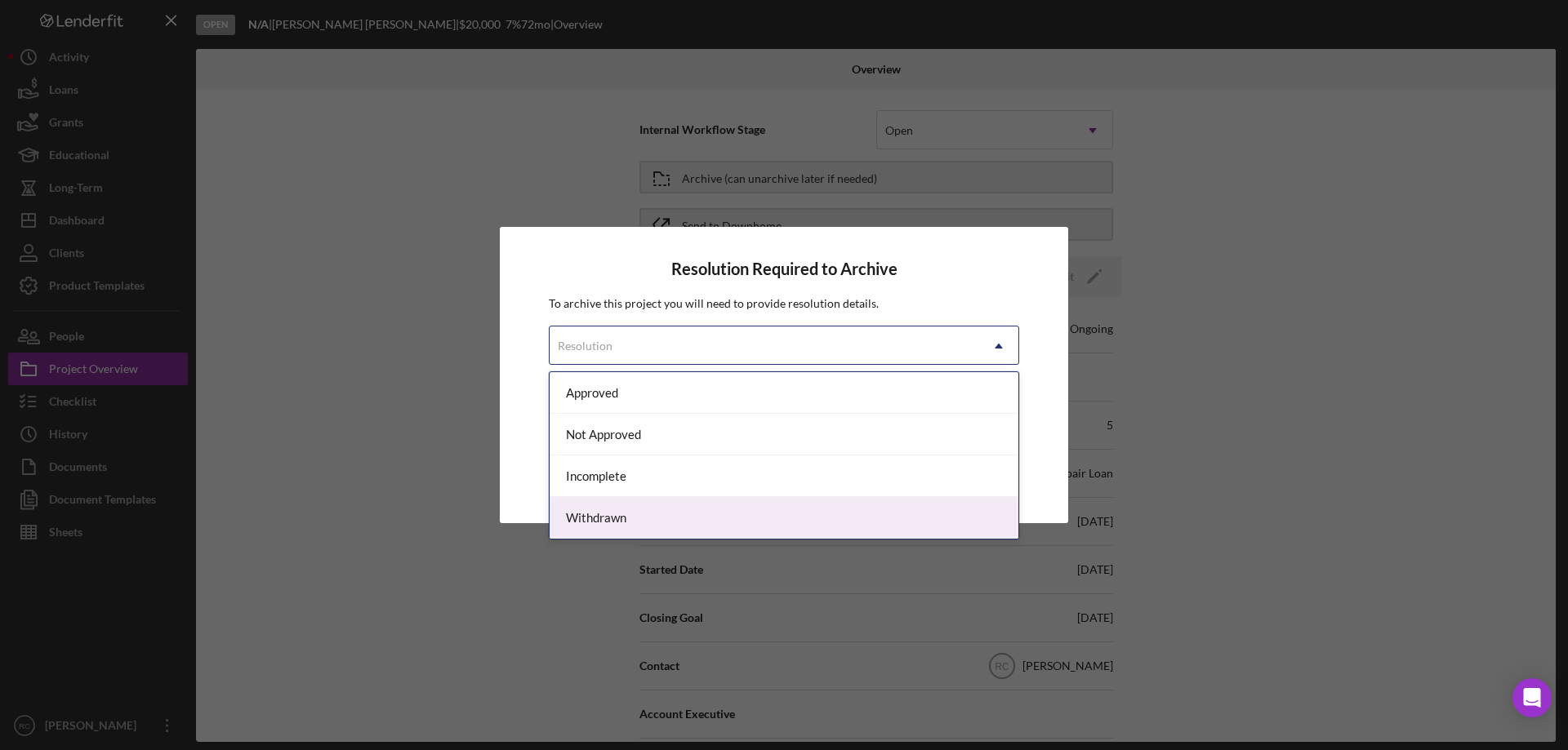
click at [703, 519] on div "Withdrawn" at bounding box center [784, 518] width 469 height 41
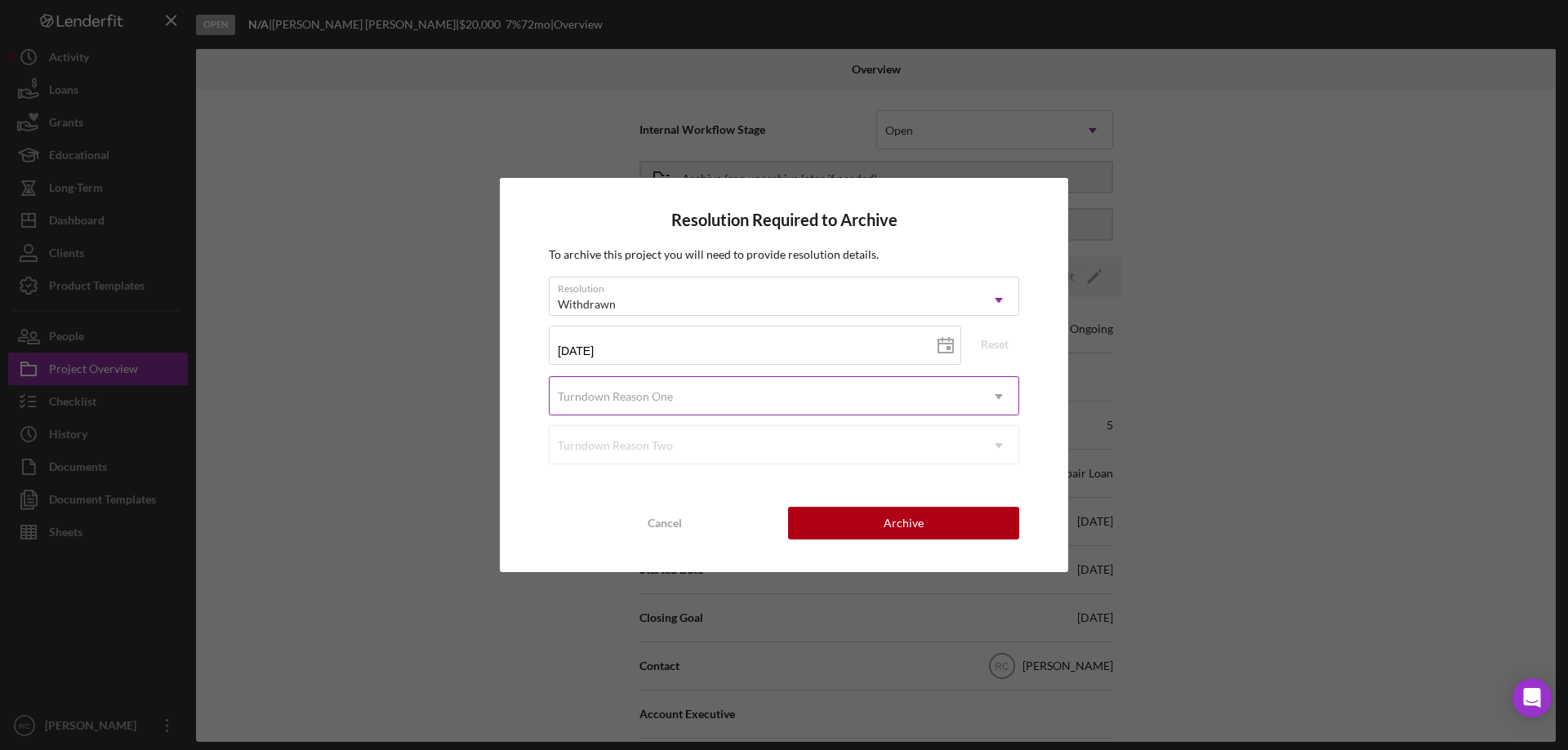
click at [680, 396] on div "Turndown Reason One" at bounding box center [764, 397] width 429 height 37
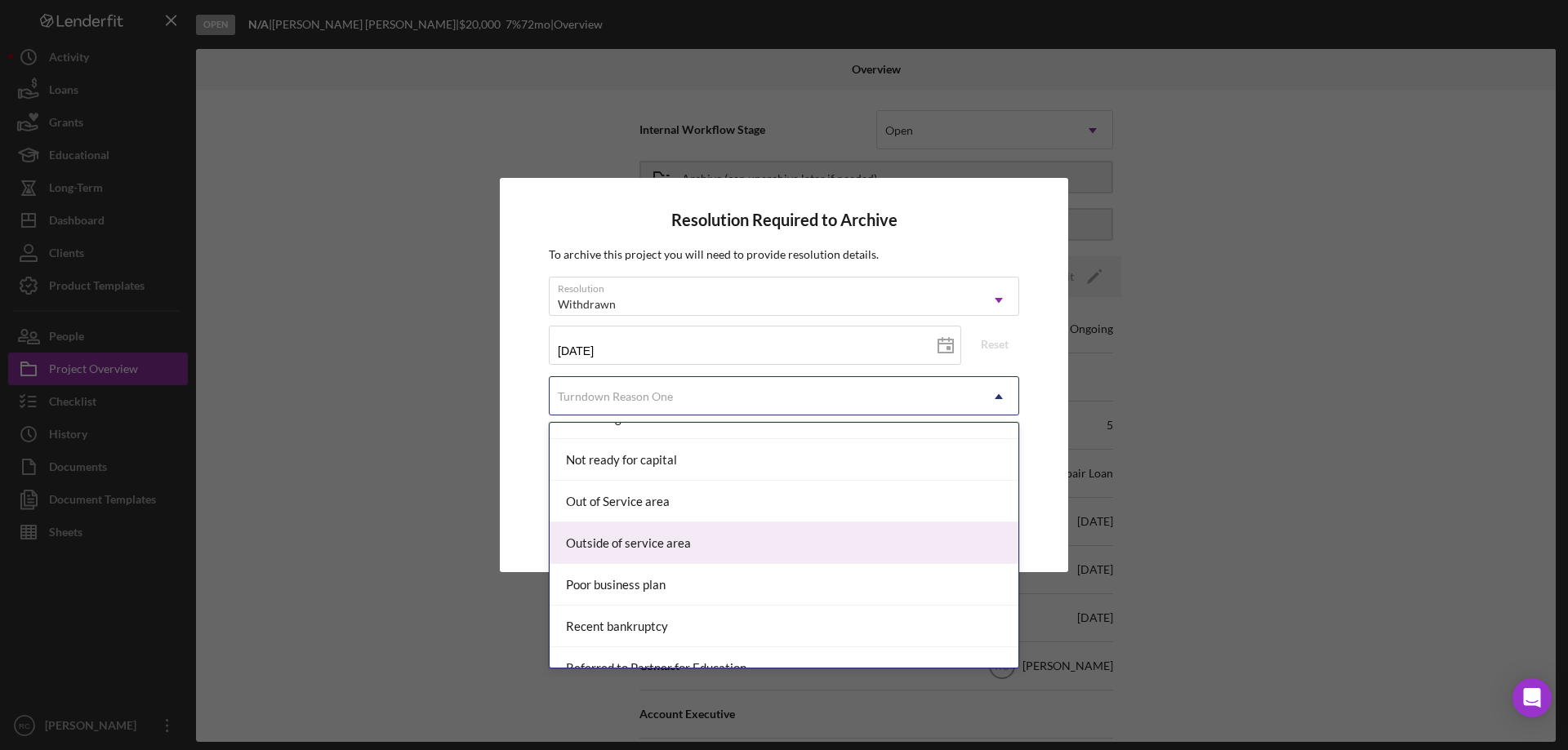
scroll to position [2044, 0]
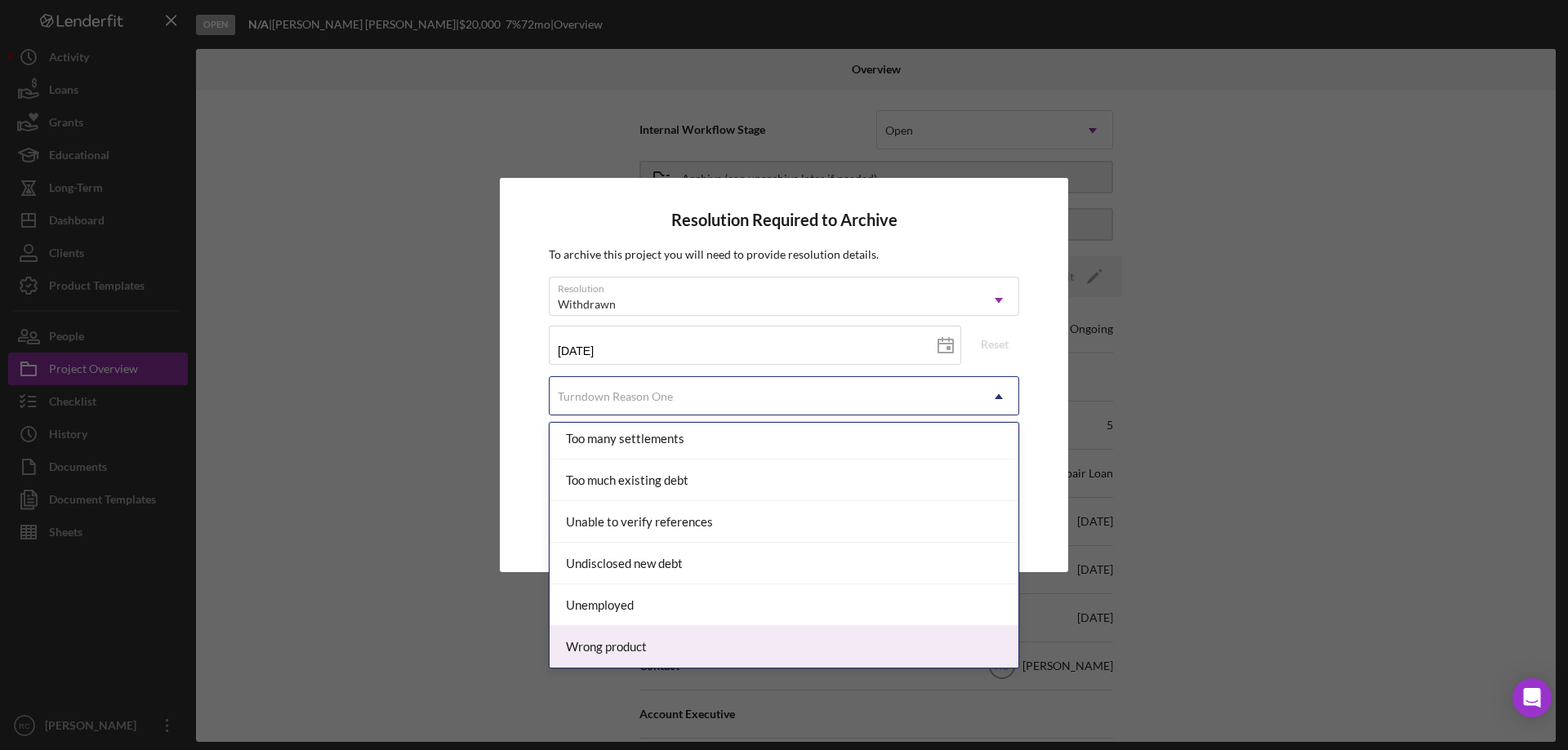
click at [733, 641] on div "Wrong product" at bounding box center [784, 646] width 469 height 41
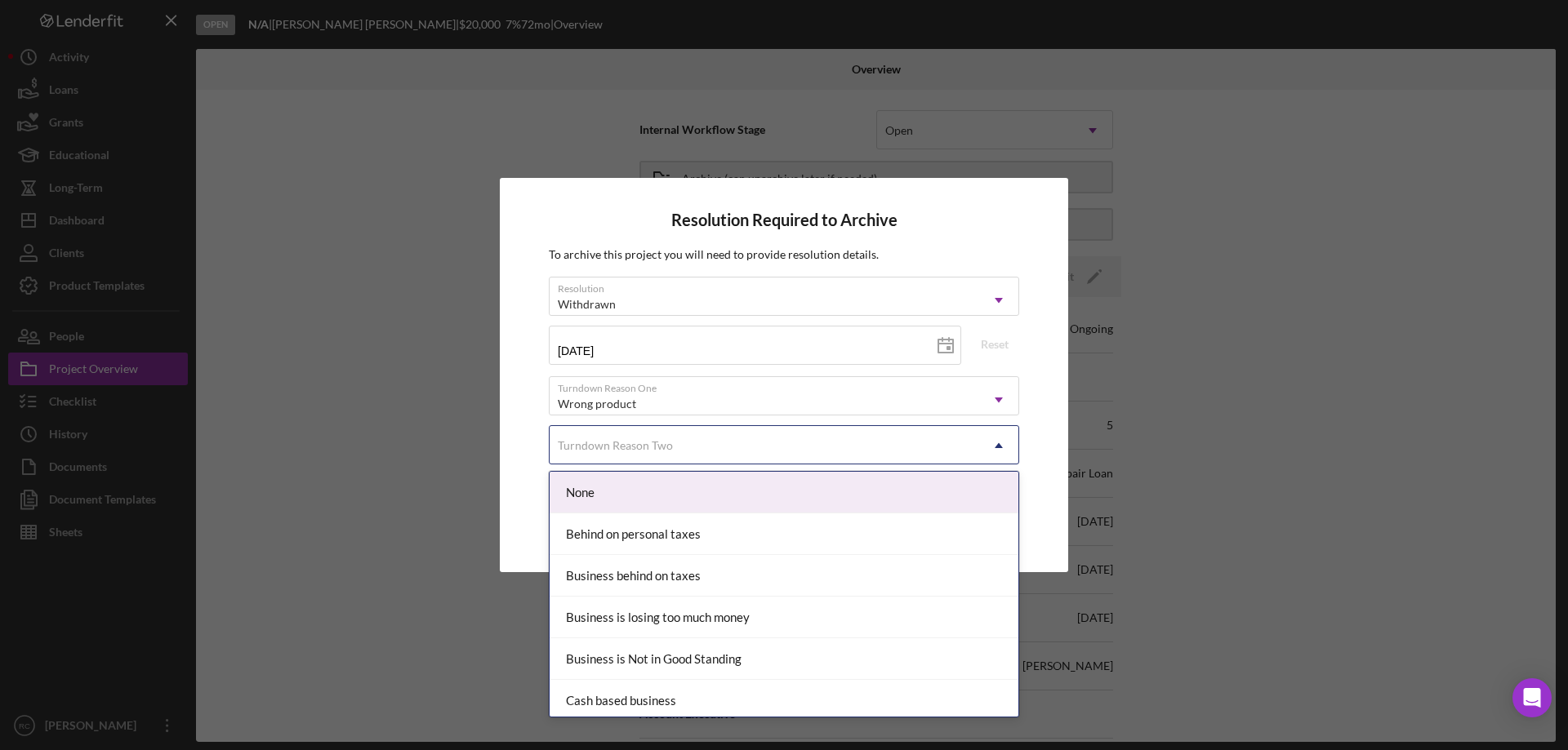
click at [840, 444] on div "Turndown Reason Two" at bounding box center [764, 446] width 429 height 37
click at [752, 499] on div "None" at bounding box center [784, 492] width 469 height 41
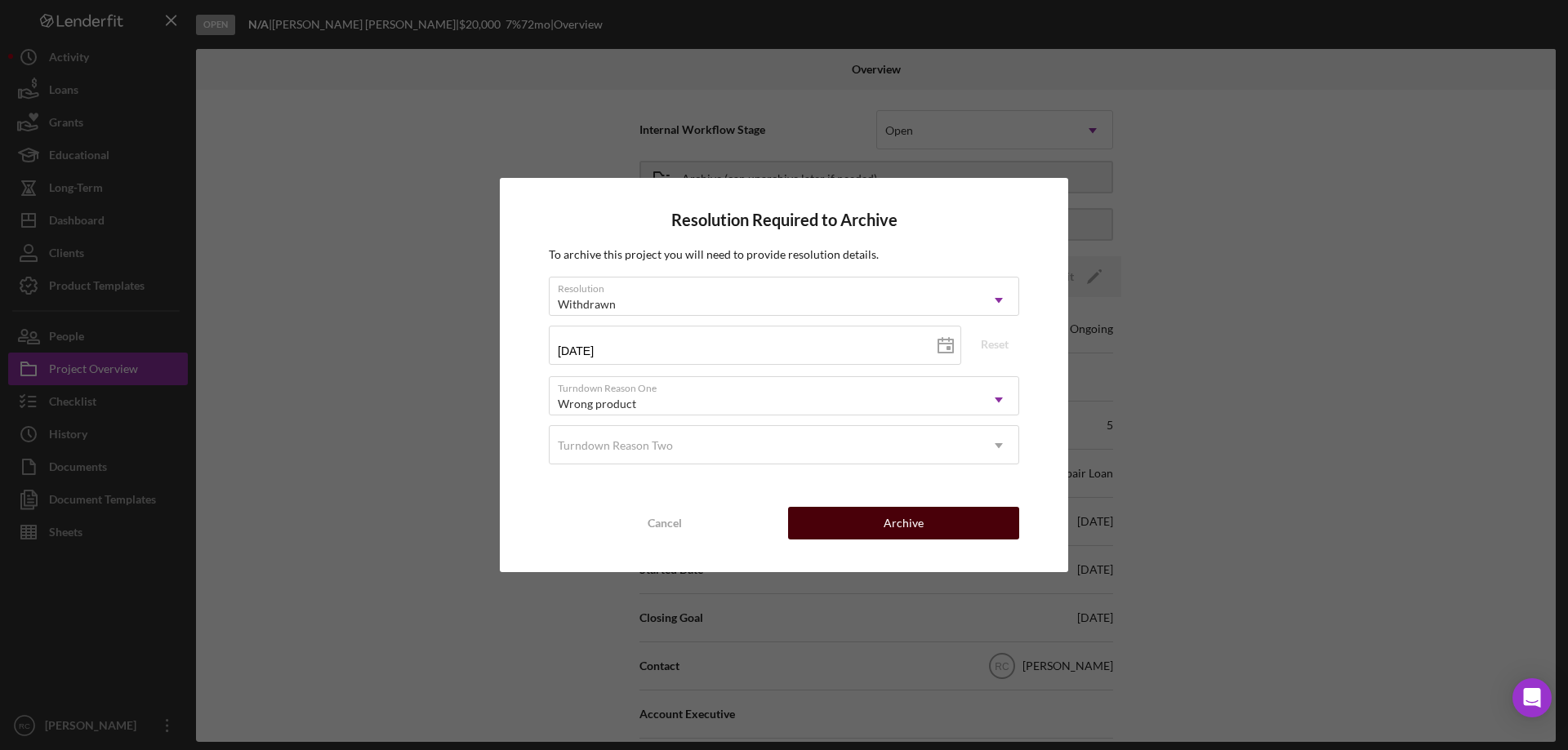
click at [862, 515] on button "Archive" at bounding box center [903, 523] width 232 height 33
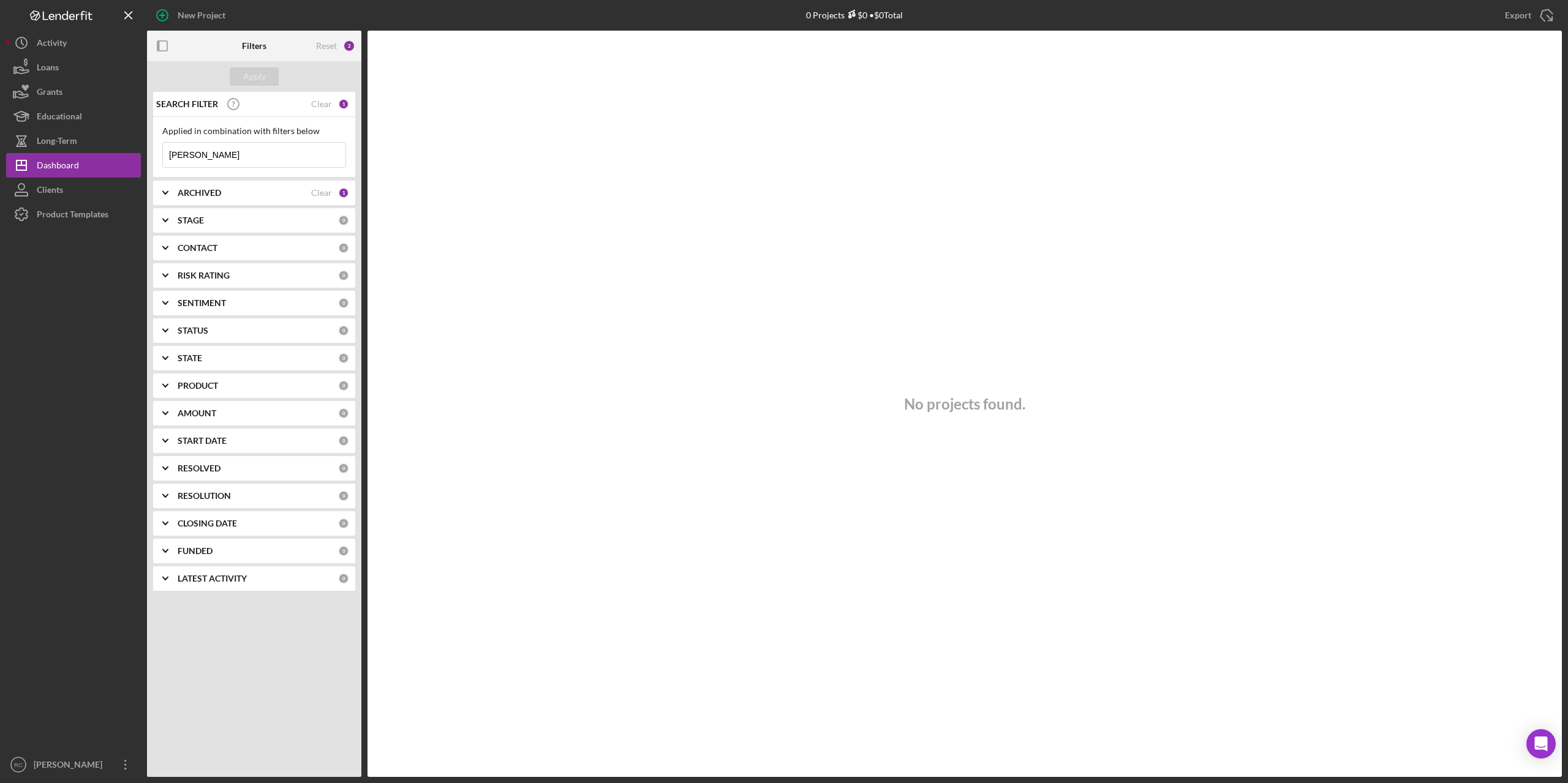
click at [231, 149] on input "kabacinski" at bounding box center [254, 155] width 182 height 24
type input "k"
type input "[PERSON_NAME]"
click at [57, 165] on div "Dashboard" at bounding box center [58, 167] width 43 height 27
click at [215, 158] on input "[PERSON_NAME]" at bounding box center [254, 155] width 182 height 24
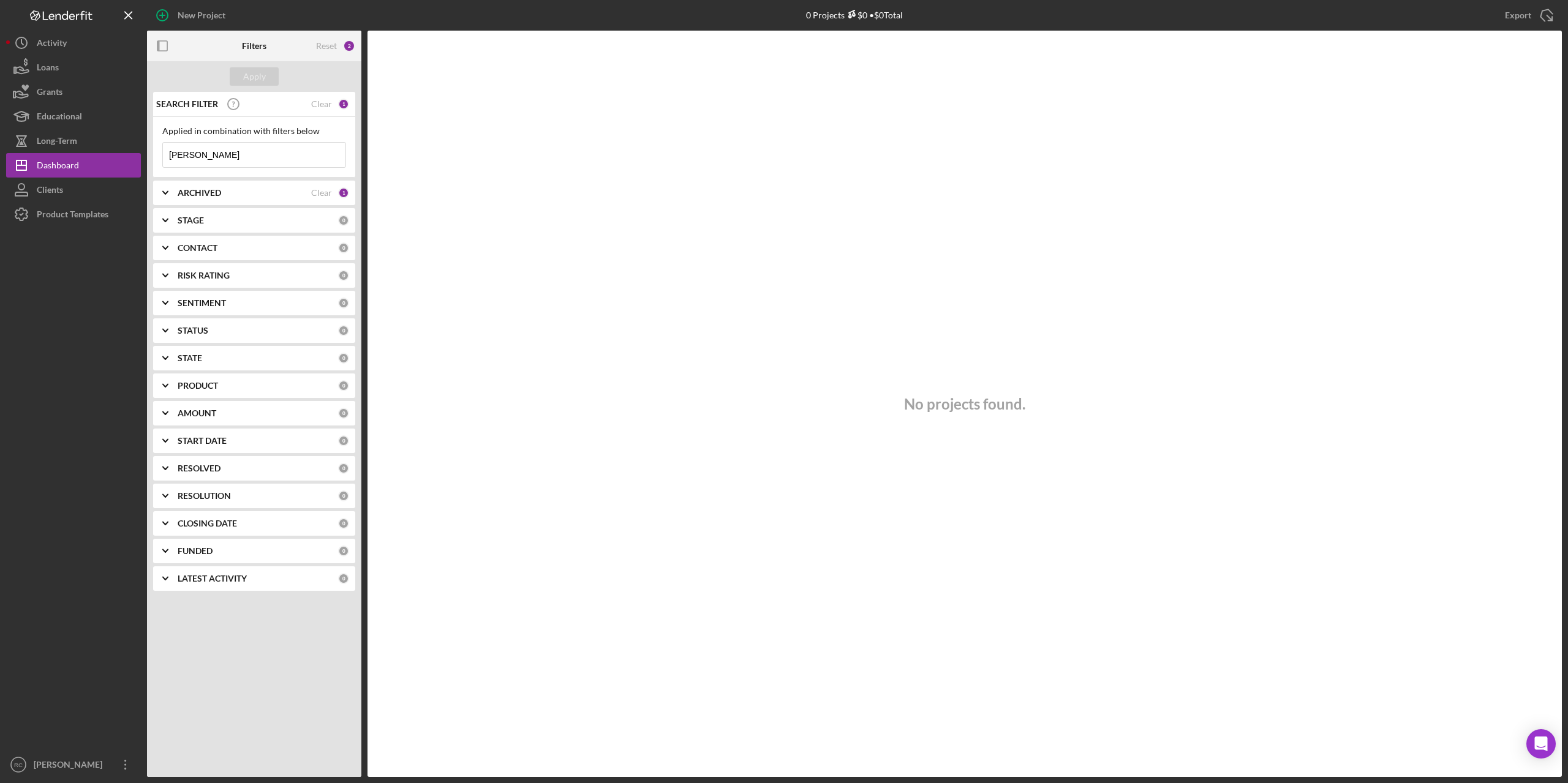
click at [202, 190] on b "ARCHIVED" at bounding box center [200, 193] width 43 height 10
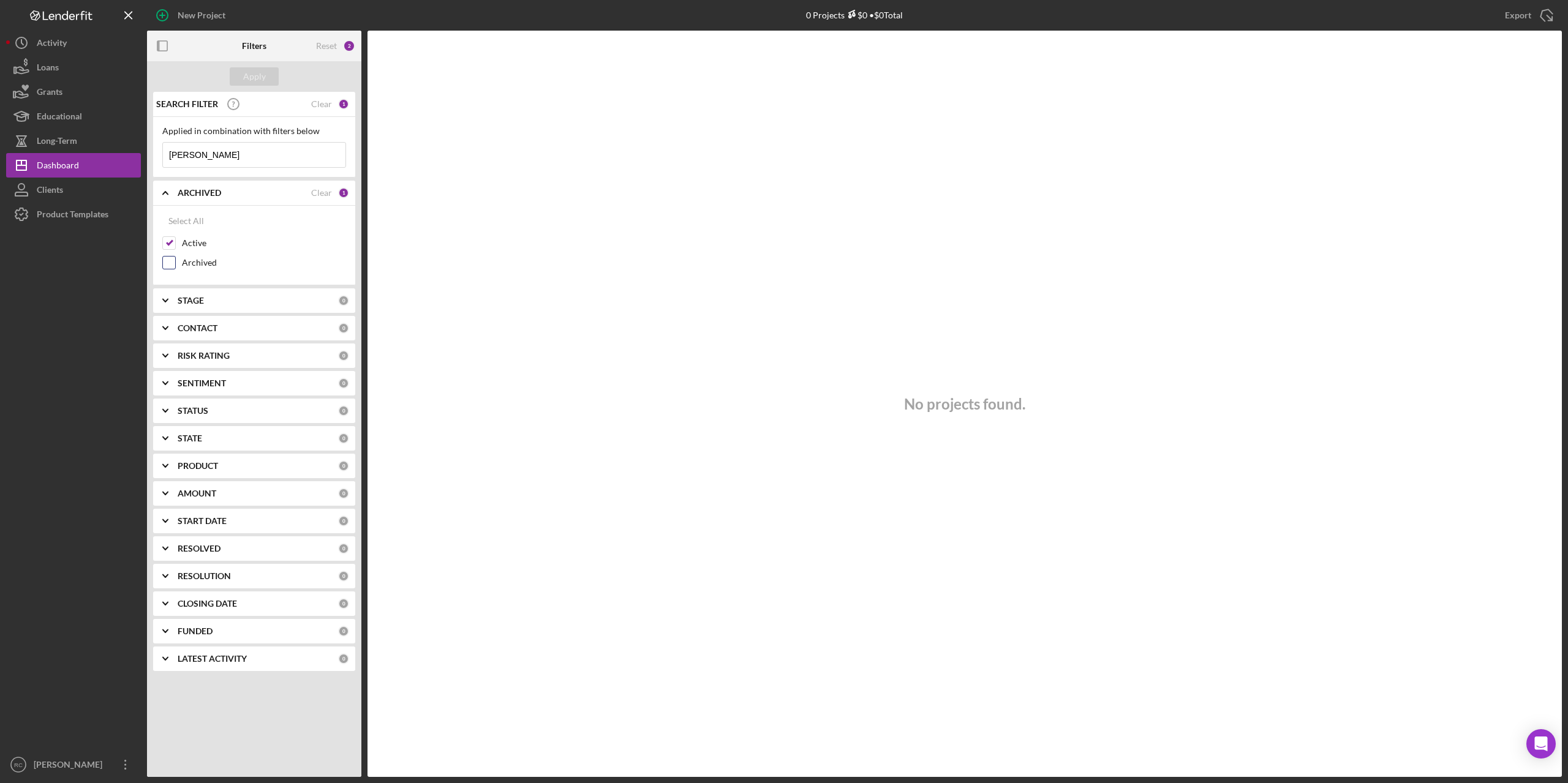
click at [168, 261] on input "Archived" at bounding box center [169, 262] width 12 height 12
checkbox input "true"
click at [253, 70] on div "Apply" at bounding box center [254, 77] width 22 height 19
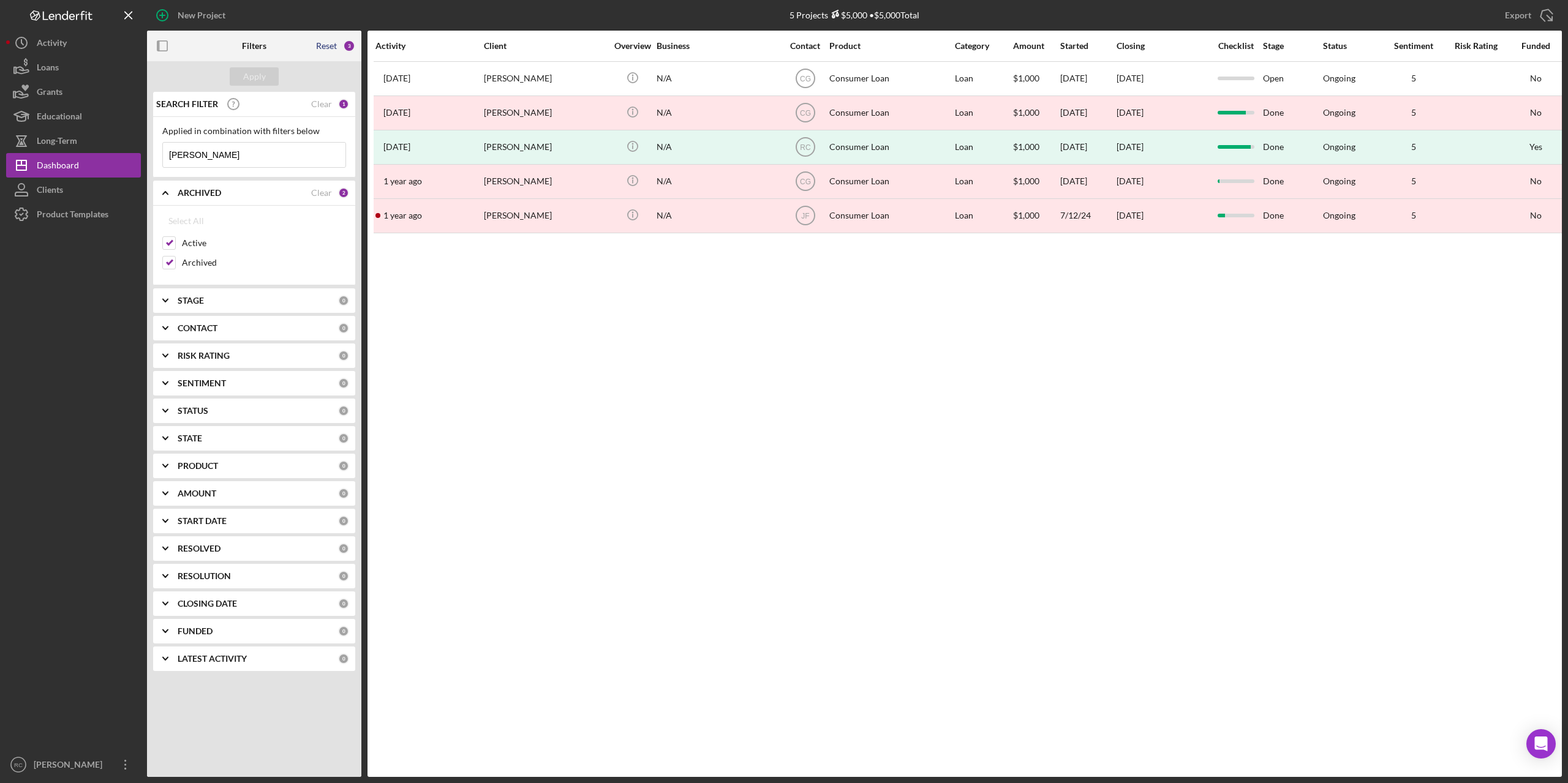
click at [328, 44] on div "Reset" at bounding box center [326, 46] width 21 height 10
click at [169, 263] on input "Archived" at bounding box center [169, 262] width 12 height 12
checkbox input "true"
click at [202, 157] on input at bounding box center [254, 155] width 182 height 24
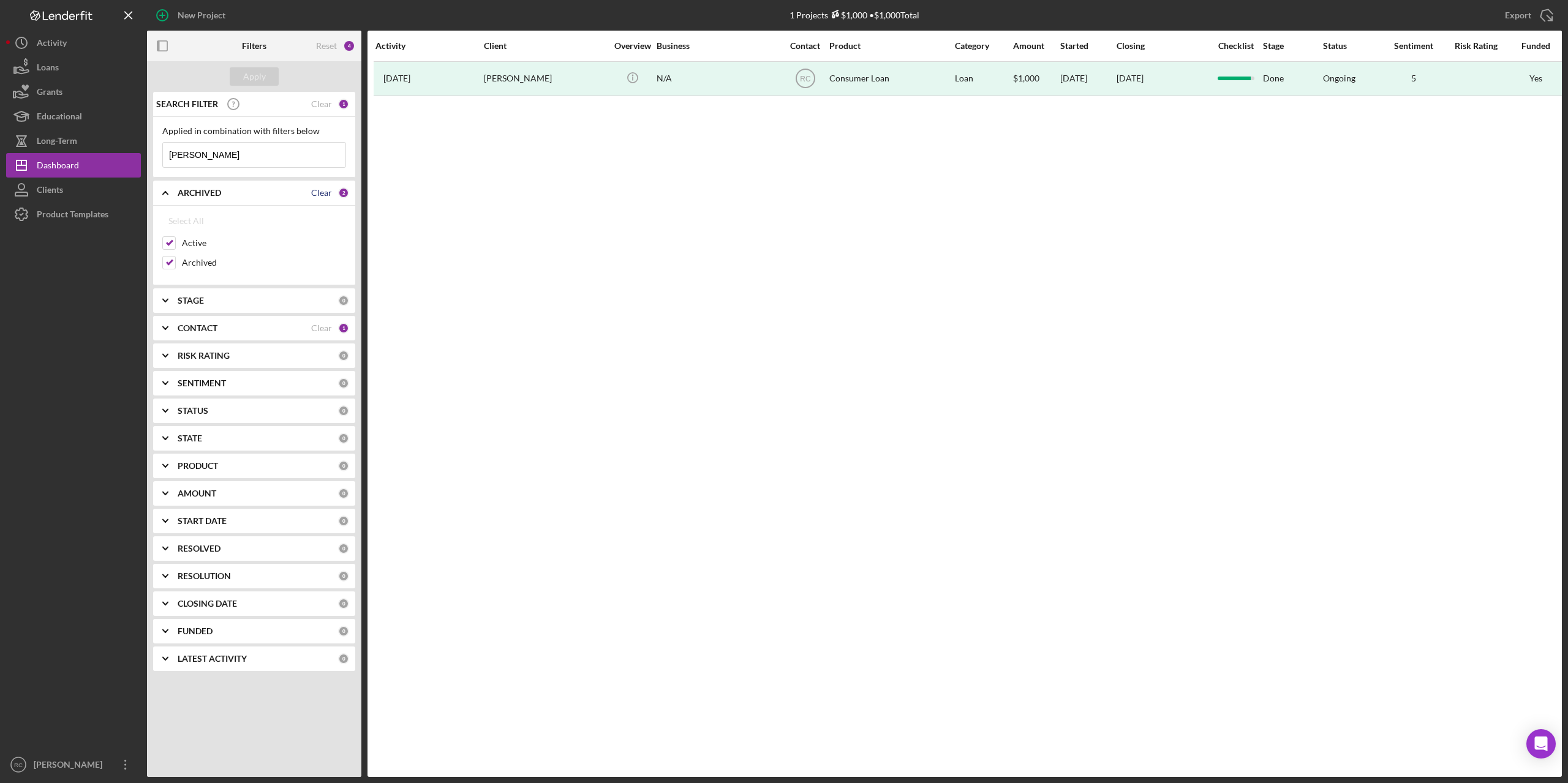
type input "[PERSON_NAME]"
click at [320, 192] on div "Clear" at bounding box center [321, 193] width 21 height 10
checkbox input "false"
click at [250, 68] on div "Apply" at bounding box center [254, 77] width 22 height 19
click at [165, 262] on input "Archived" at bounding box center [169, 262] width 12 height 12
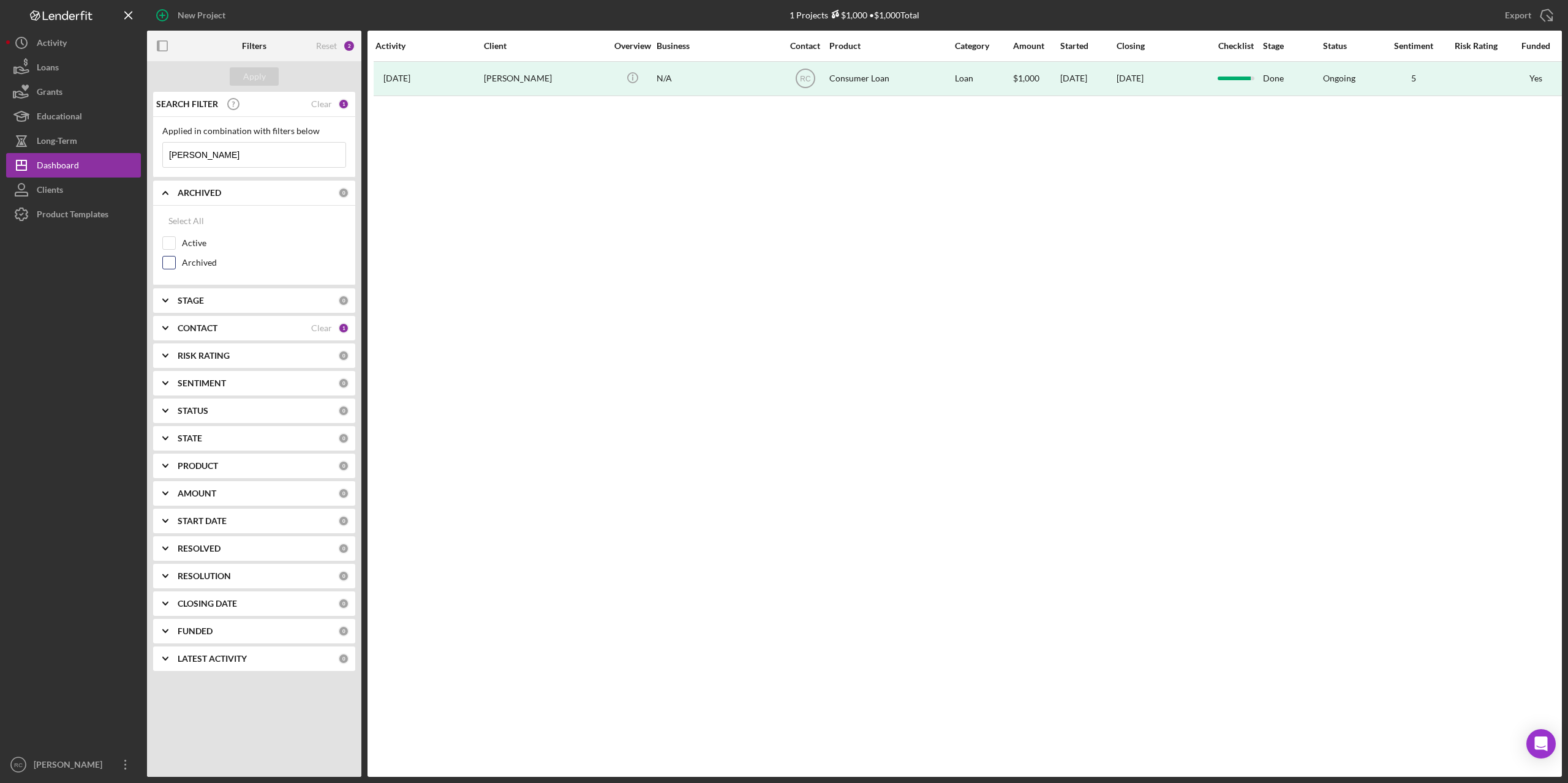
checkbox input "true"
click at [167, 241] on input "Active" at bounding box center [169, 243] width 12 height 12
checkbox input "true"
click at [257, 70] on div "Apply" at bounding box center [254, 77] width 22 height 19
click at [239, 146] on input "[PERSON_NAME]" at bounding box center [254, 155] width 182 height 24
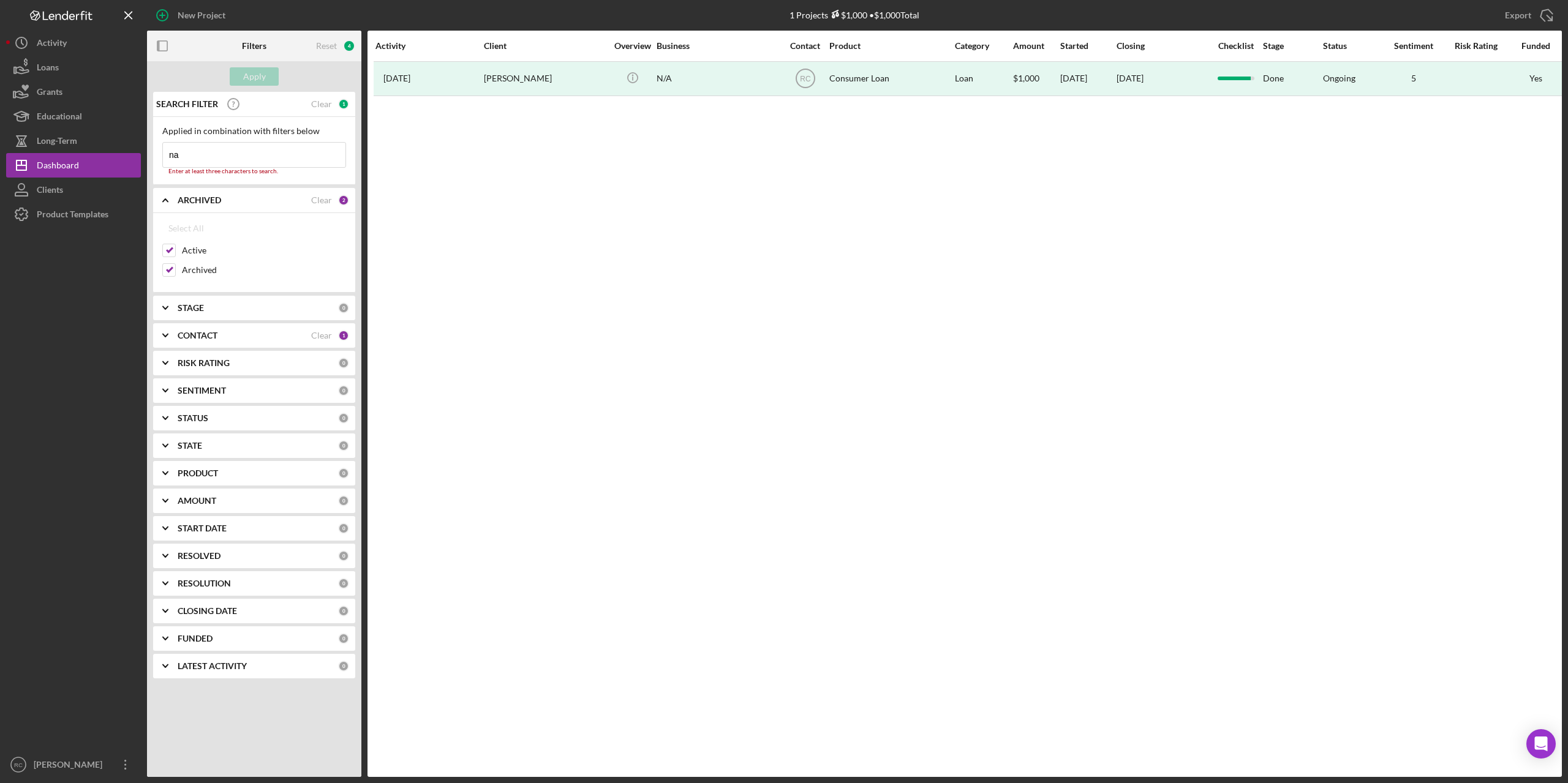
type input "n"
click at [213, 325] on b "CONTACT" at bounding box center [197, 328] width 40 height 10
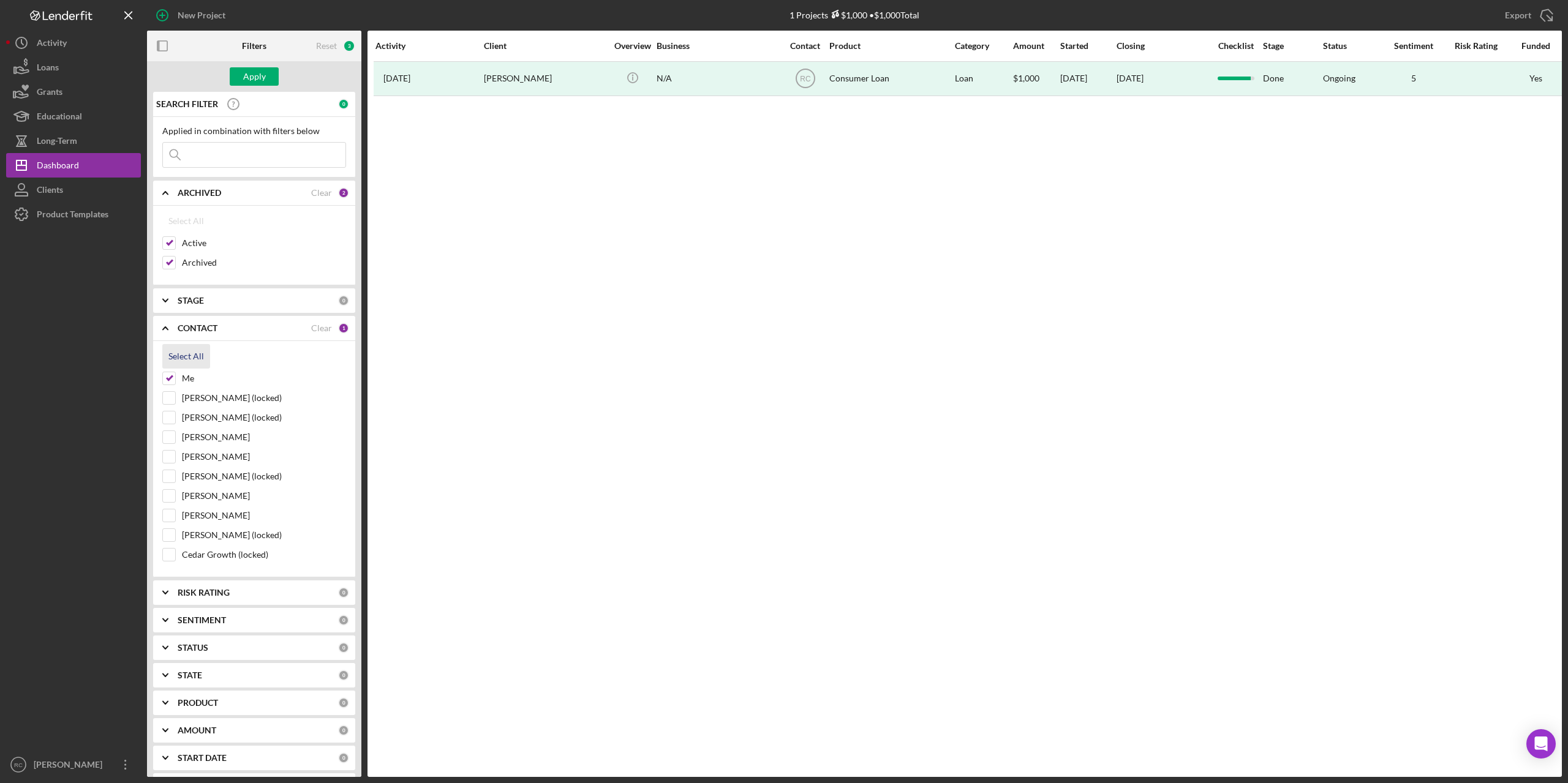
click at [183, 352] on div "Select All" at bounding box center [186, 357] width 35 height 24
checkbox input "true"
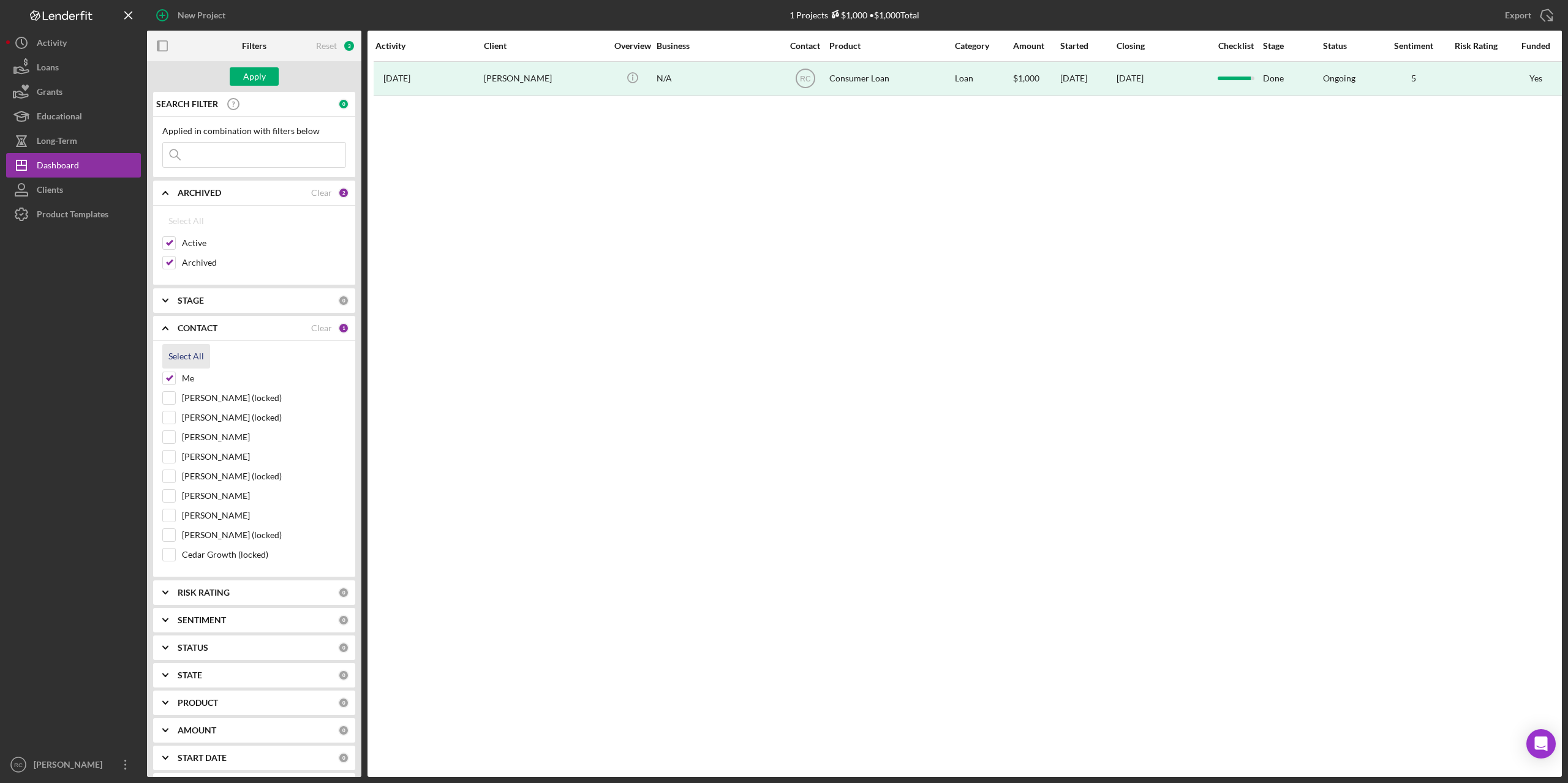
checkbox input "true"
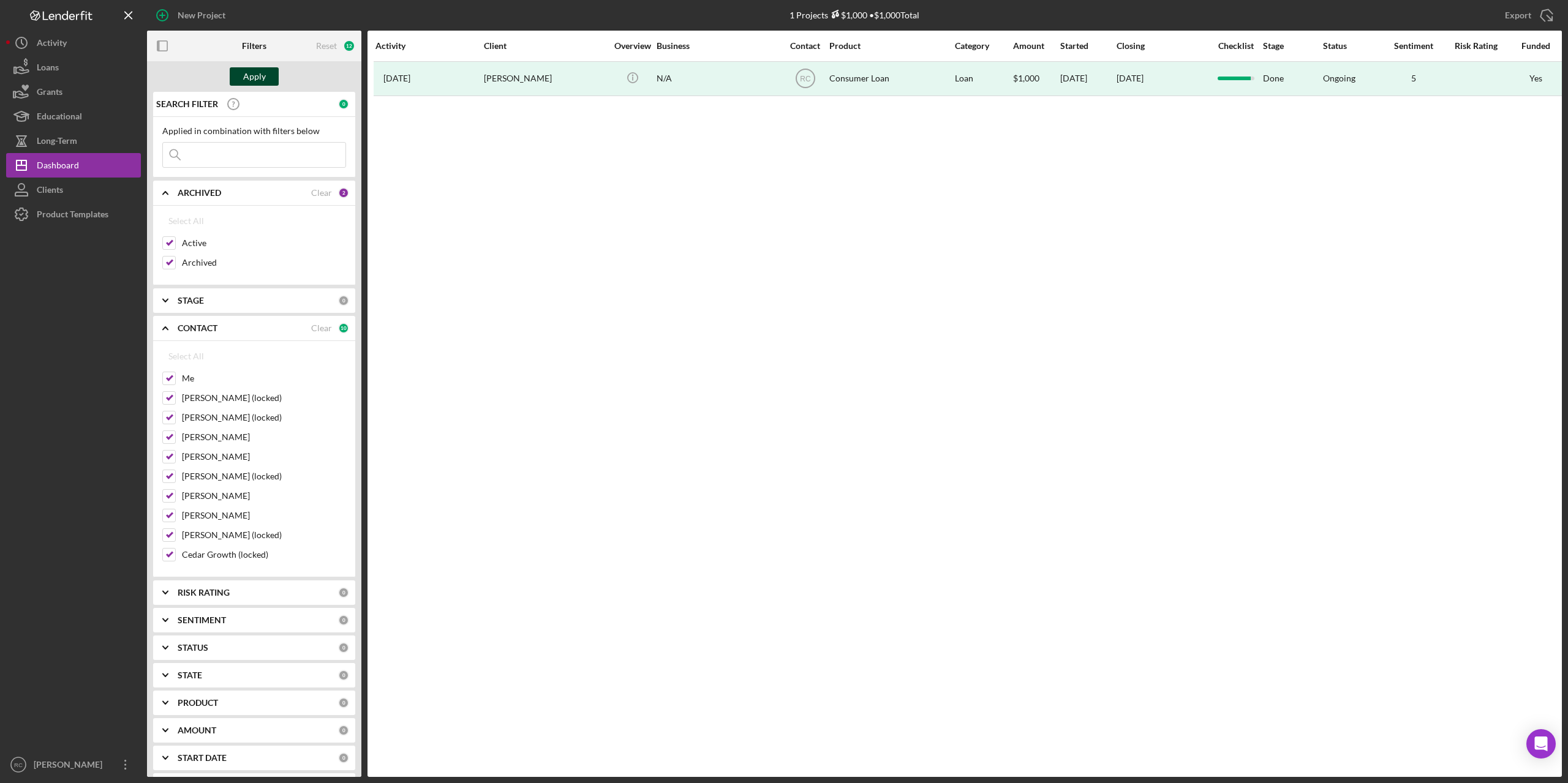
click at [262, 75] on div "Apply" at bounding box center [254, 77] width 22 height 19
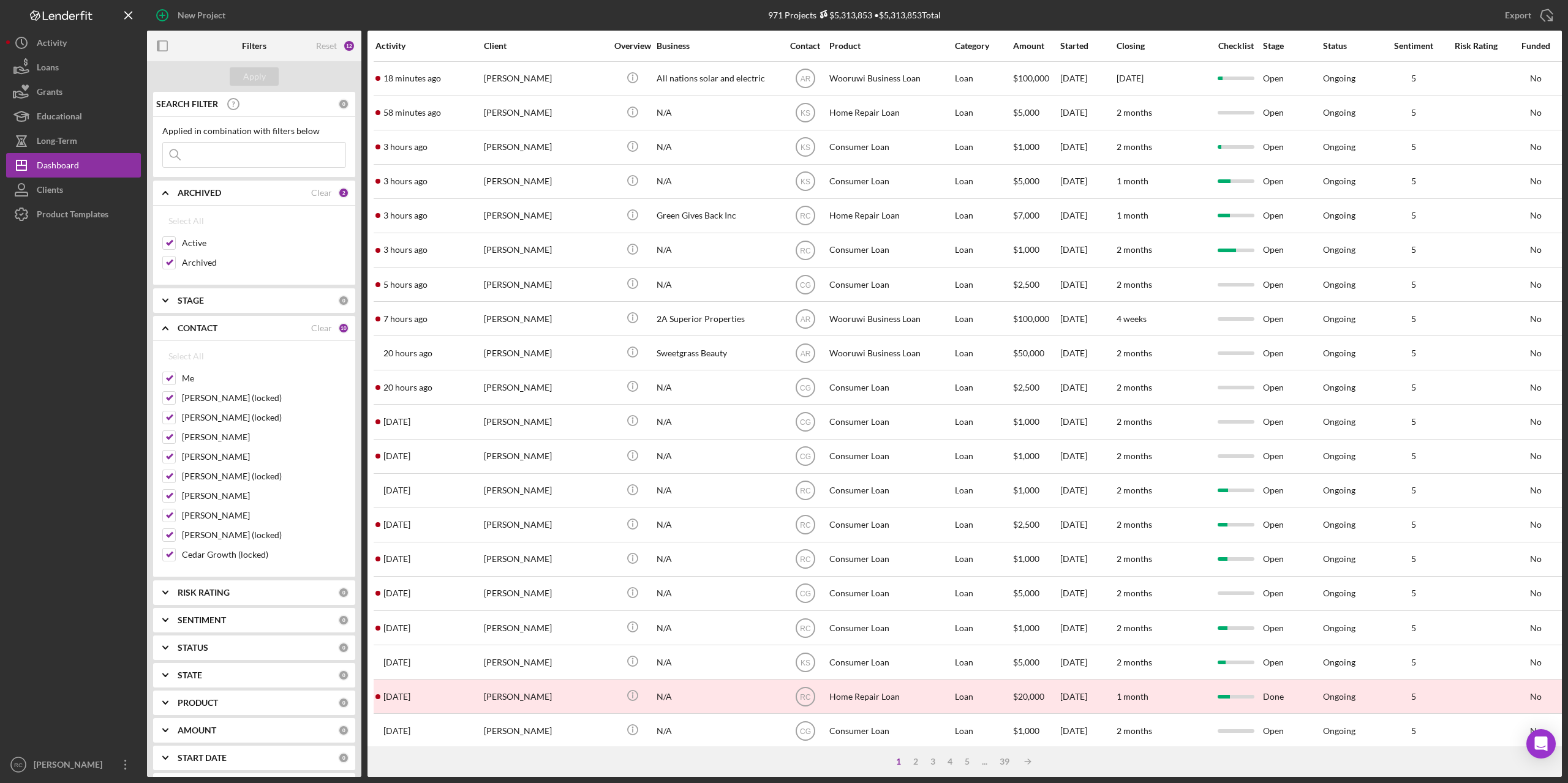
click at [207, 157] on input at bounding box center [254, 155] width 182 height 24
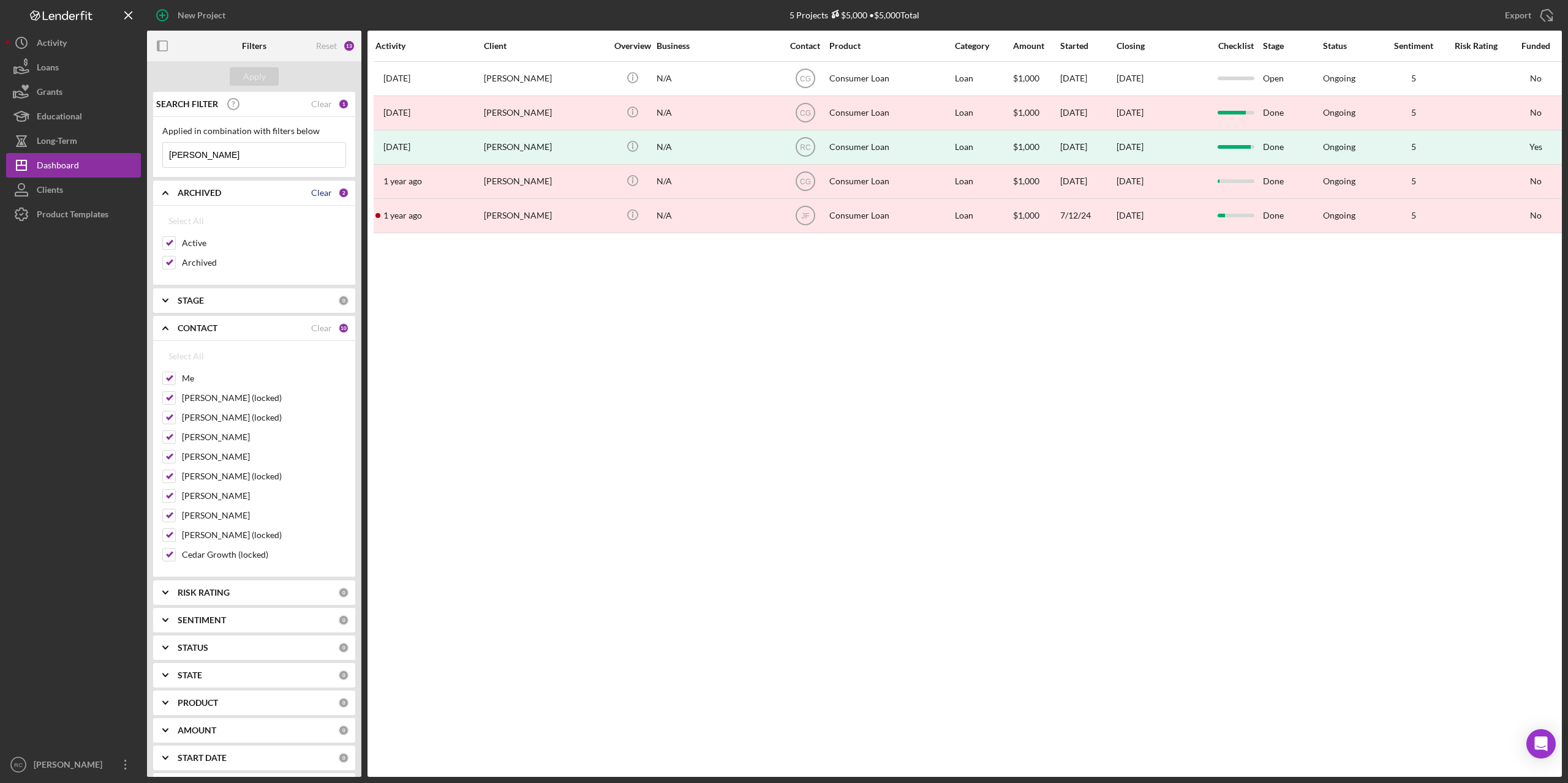
type input "[PERSON_NAME]"
click at [311, 193] on div "Clear" at bounding box center [321, 193] width 21 height 10
checkbox input "false"
click at [171, 243] on input "Active" at bounding box center [169, 243] width 12 height 12
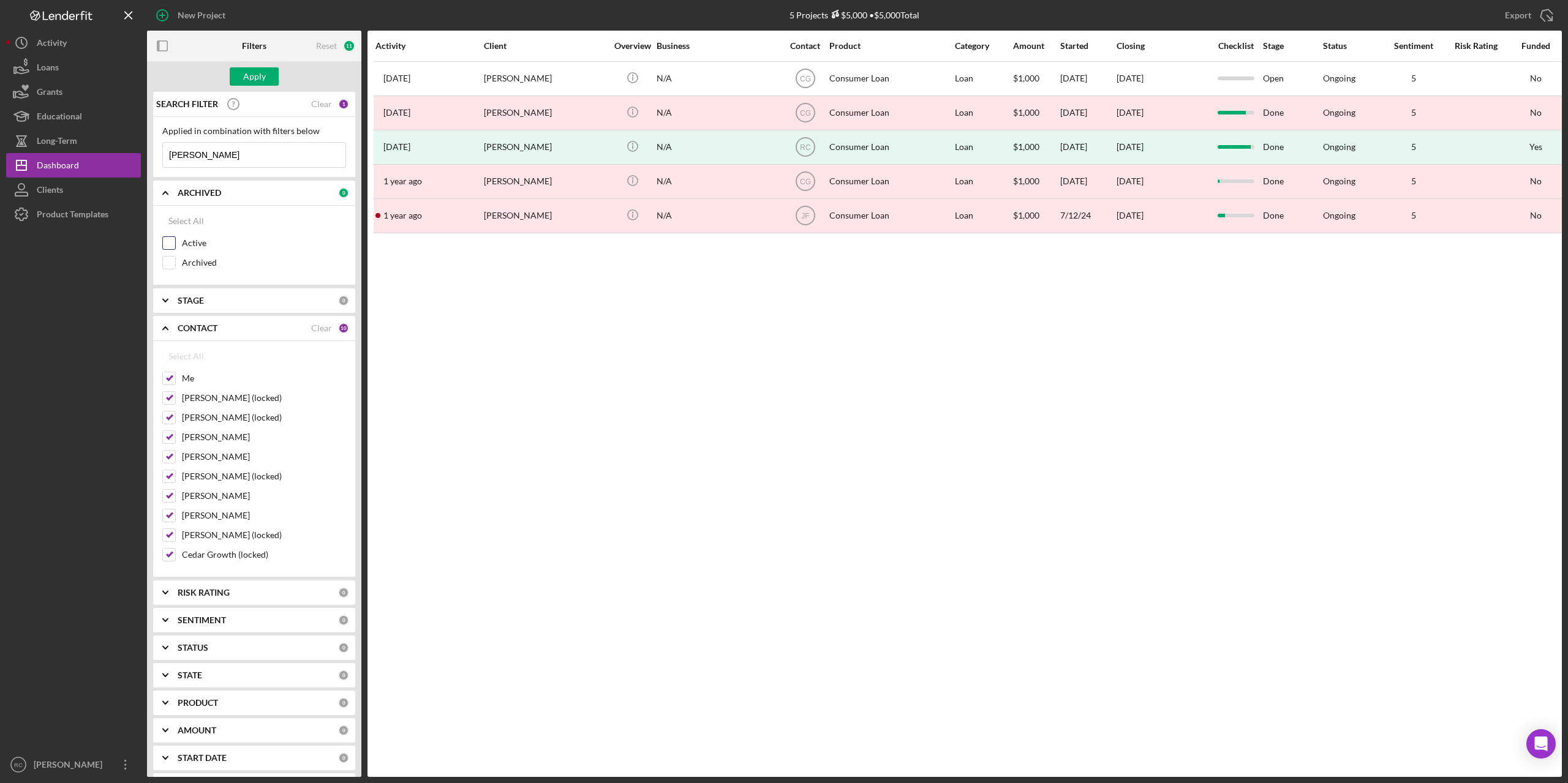
checkbox input "true"
click at [170, 263] on input "Archived" at bounding box center [169, 262] width 12 height 12
checkbox input "true"
click at [255, 73] on div "Apply" at bounding box center [254, 77] width 22 height 19
click at [324, 45] on div "Reset" at bounding box center [326, 46] width 21 height 10
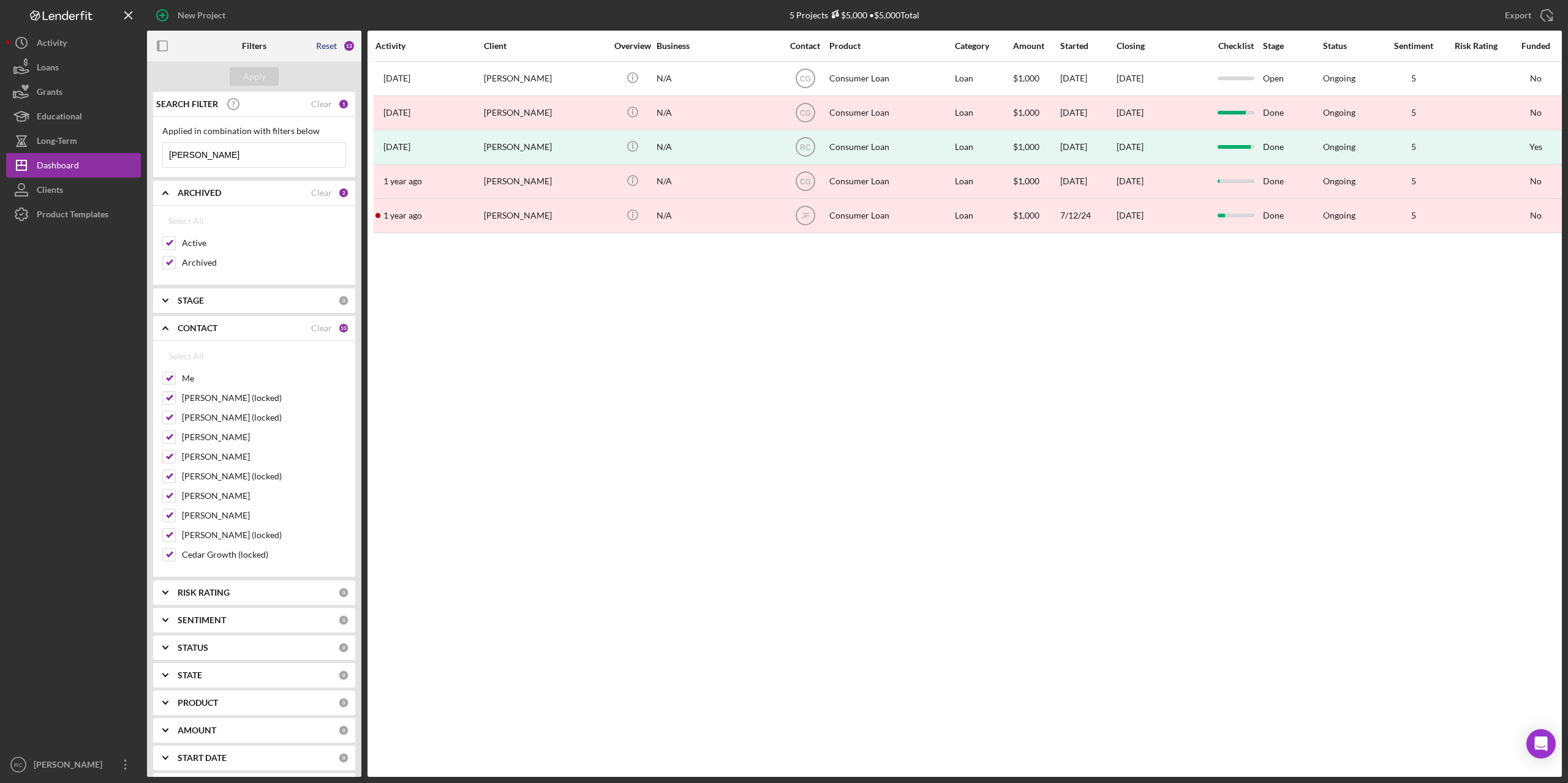
checkbox input "false"
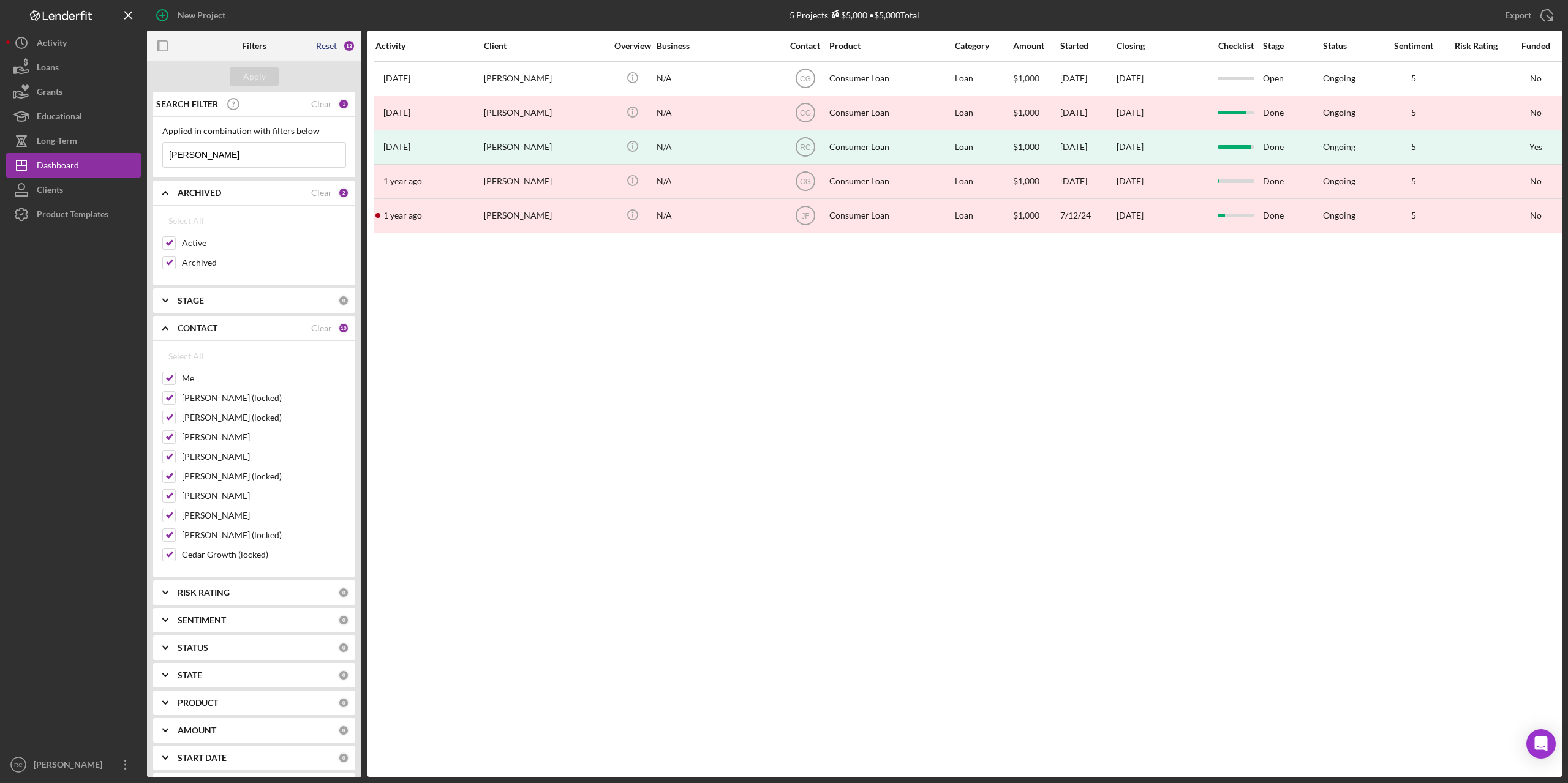
checkbox input "false"
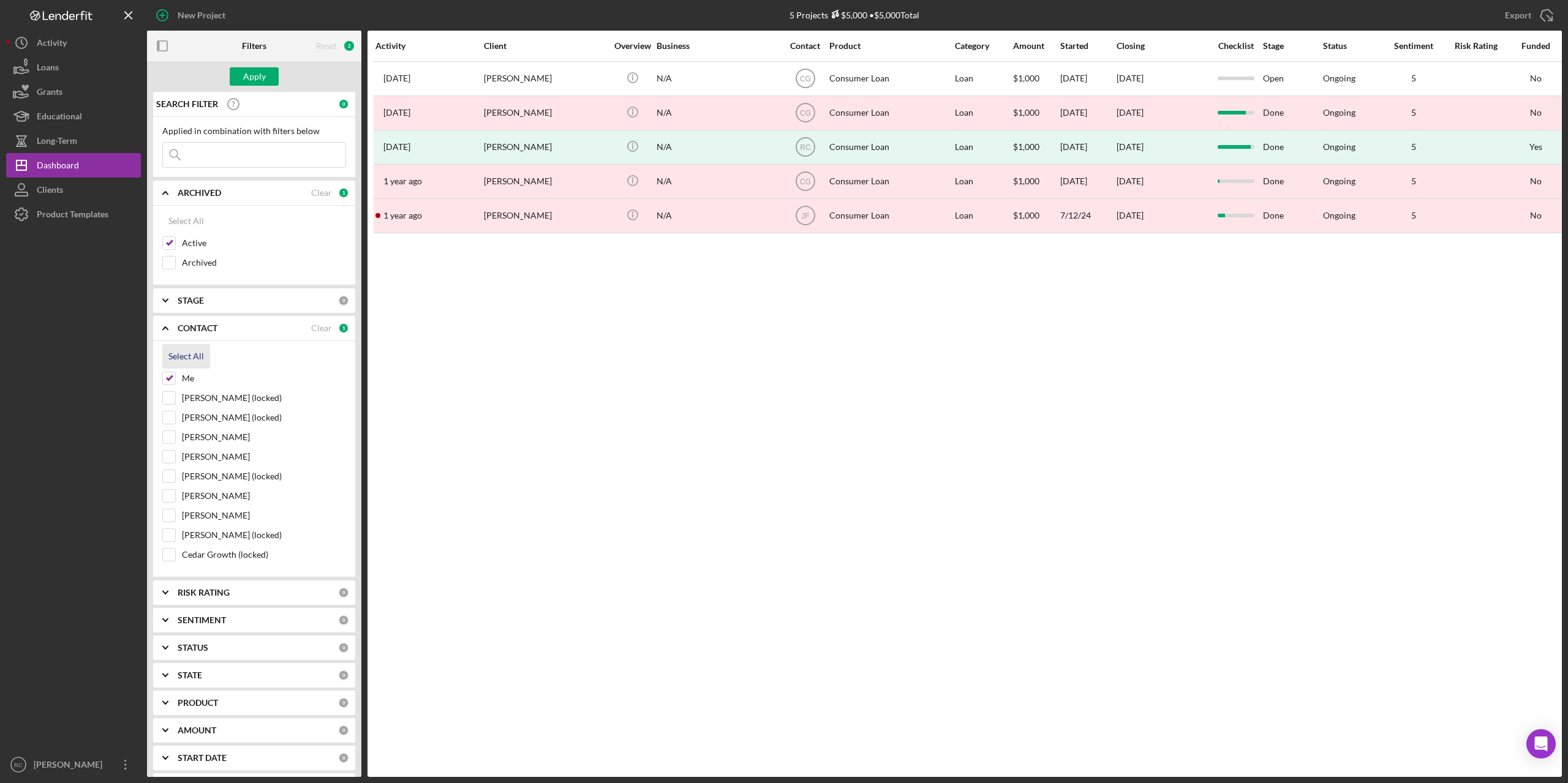
click at [184, 357] on div "Select All" at bounding box center [186, 357] width 35 height 24
checkbox input "true"
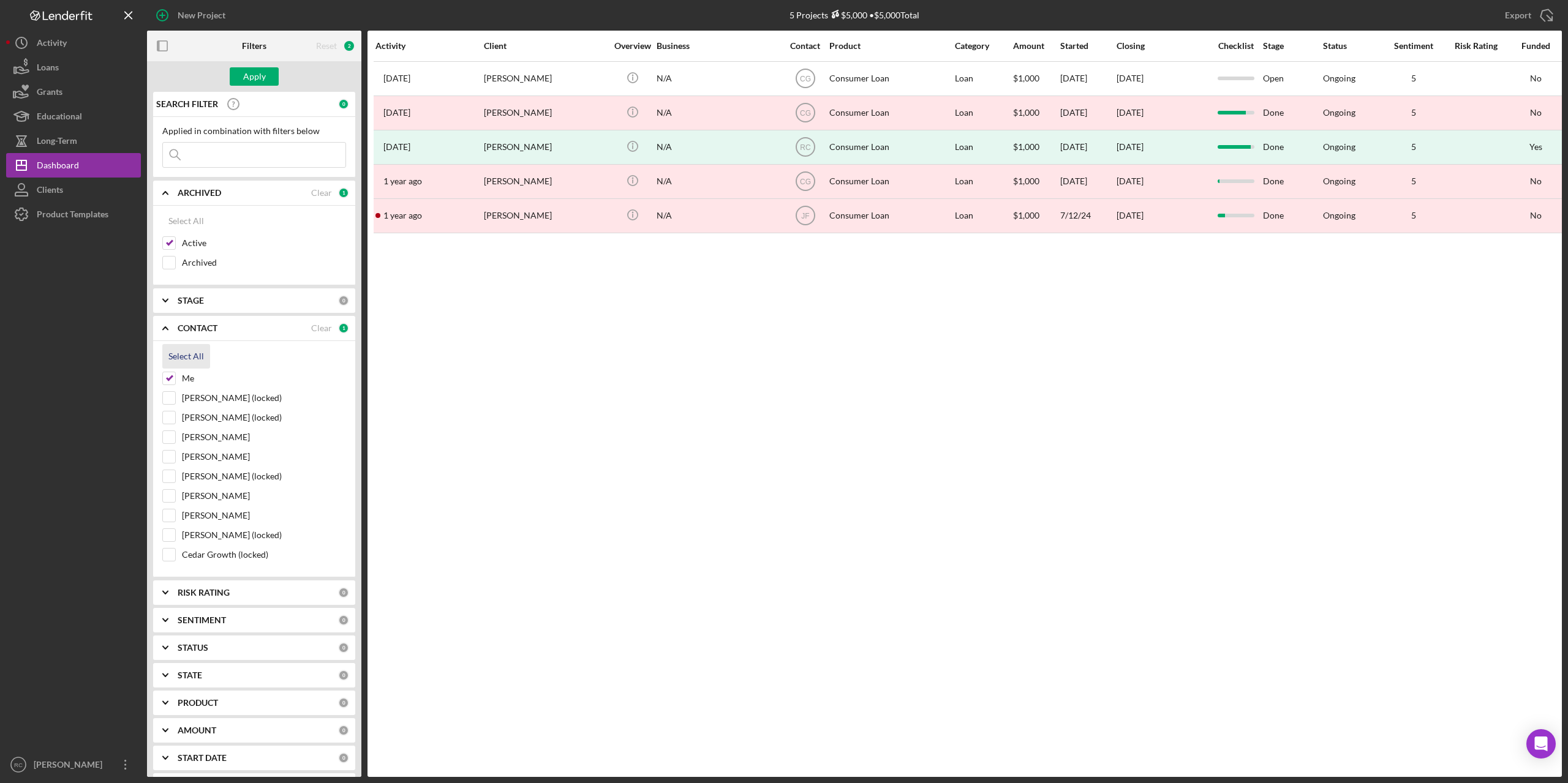
checkbox input "true"
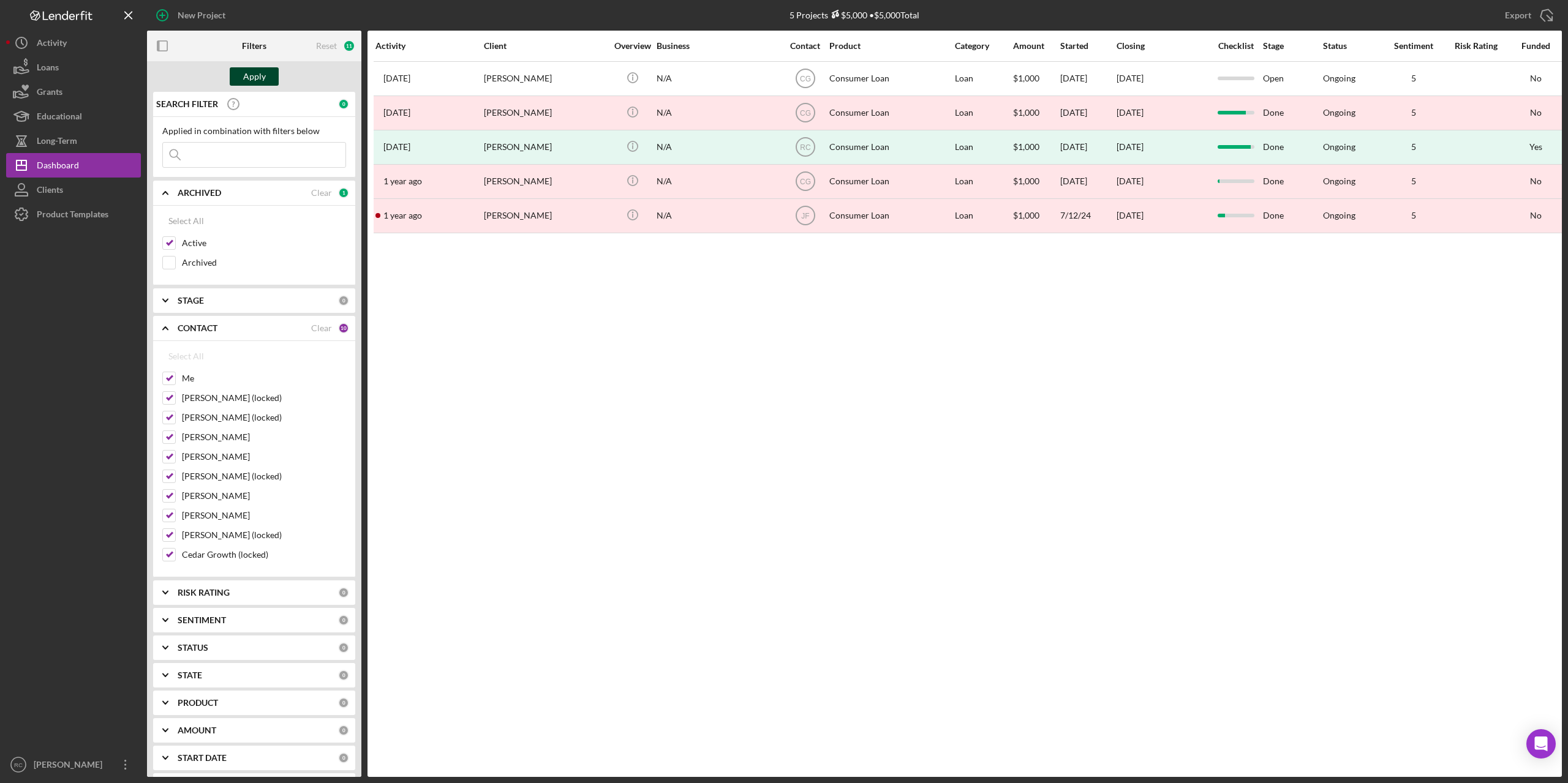
click at [257, 69] on div "Apply" at bounding box center [254, 77] width 22 height 19
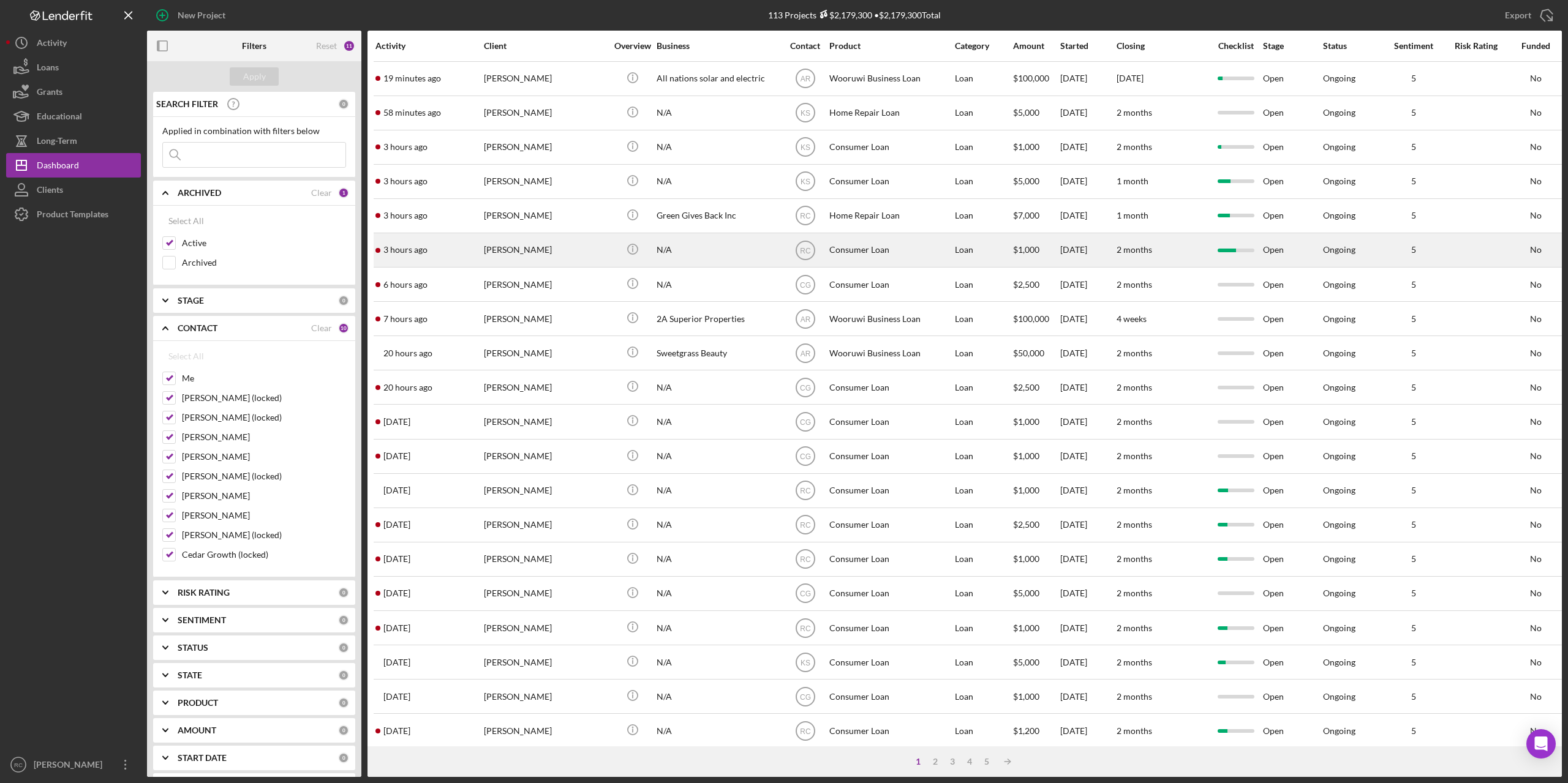
click at [516, 251] on div "Nathen Steinhorst" at bounding box center [545, 250] width 122 height 32
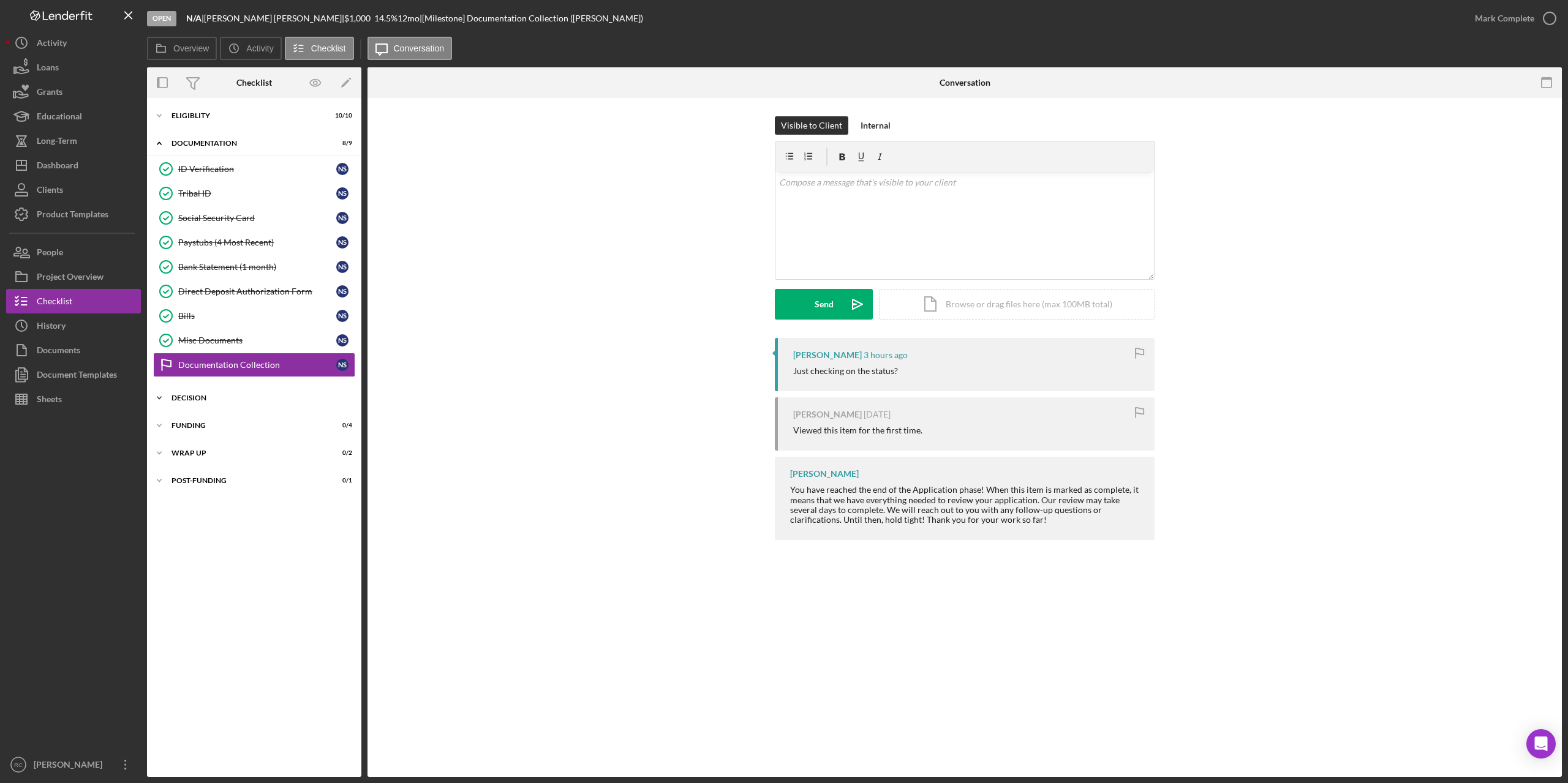
click at [190, 398] on div "Decision" at bounding box center [259, 398] width 174 height 7
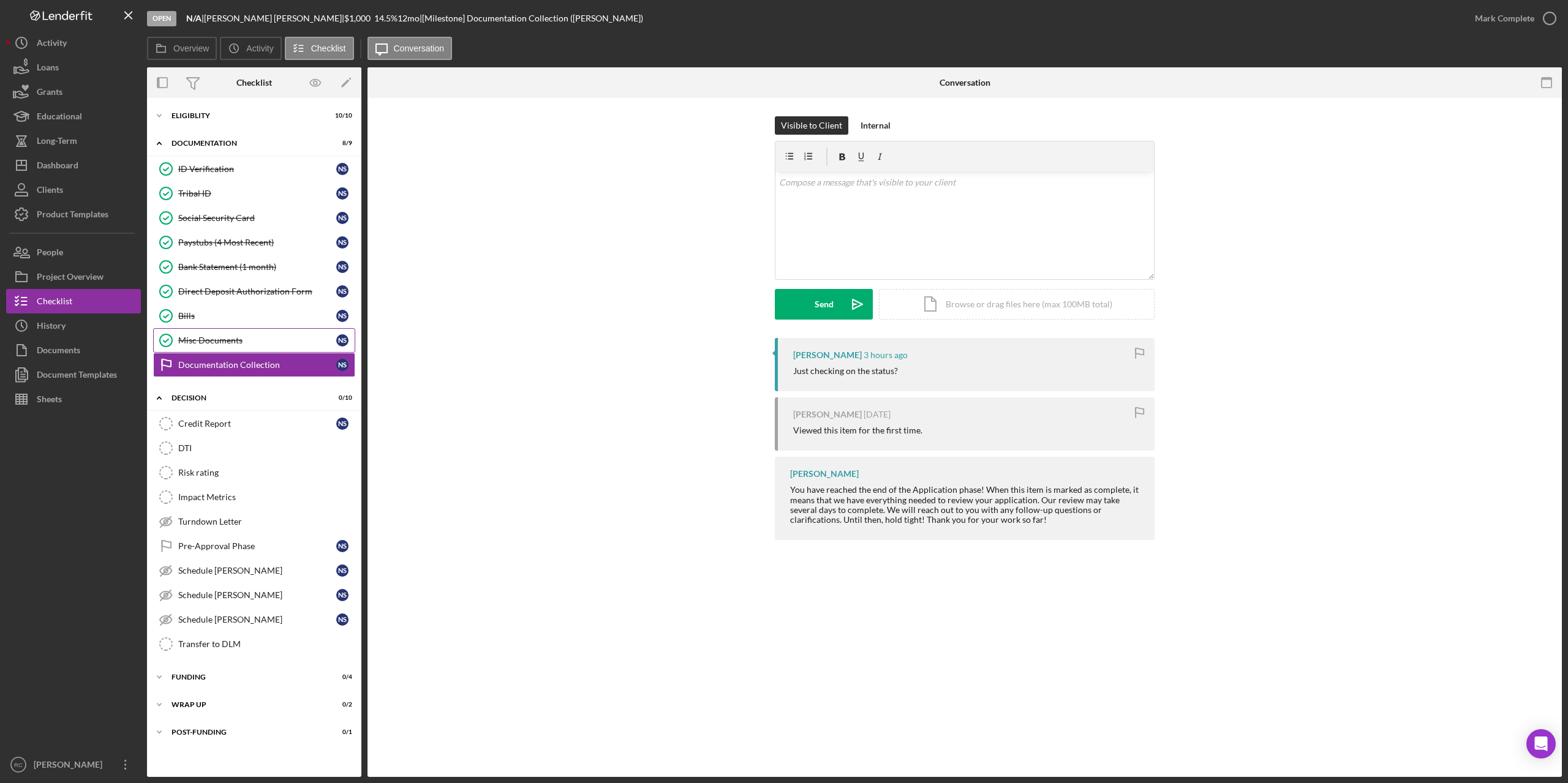
click at [200, 341] on div "Misc Documents" at bounding box center [257, 341] width 158 height 10
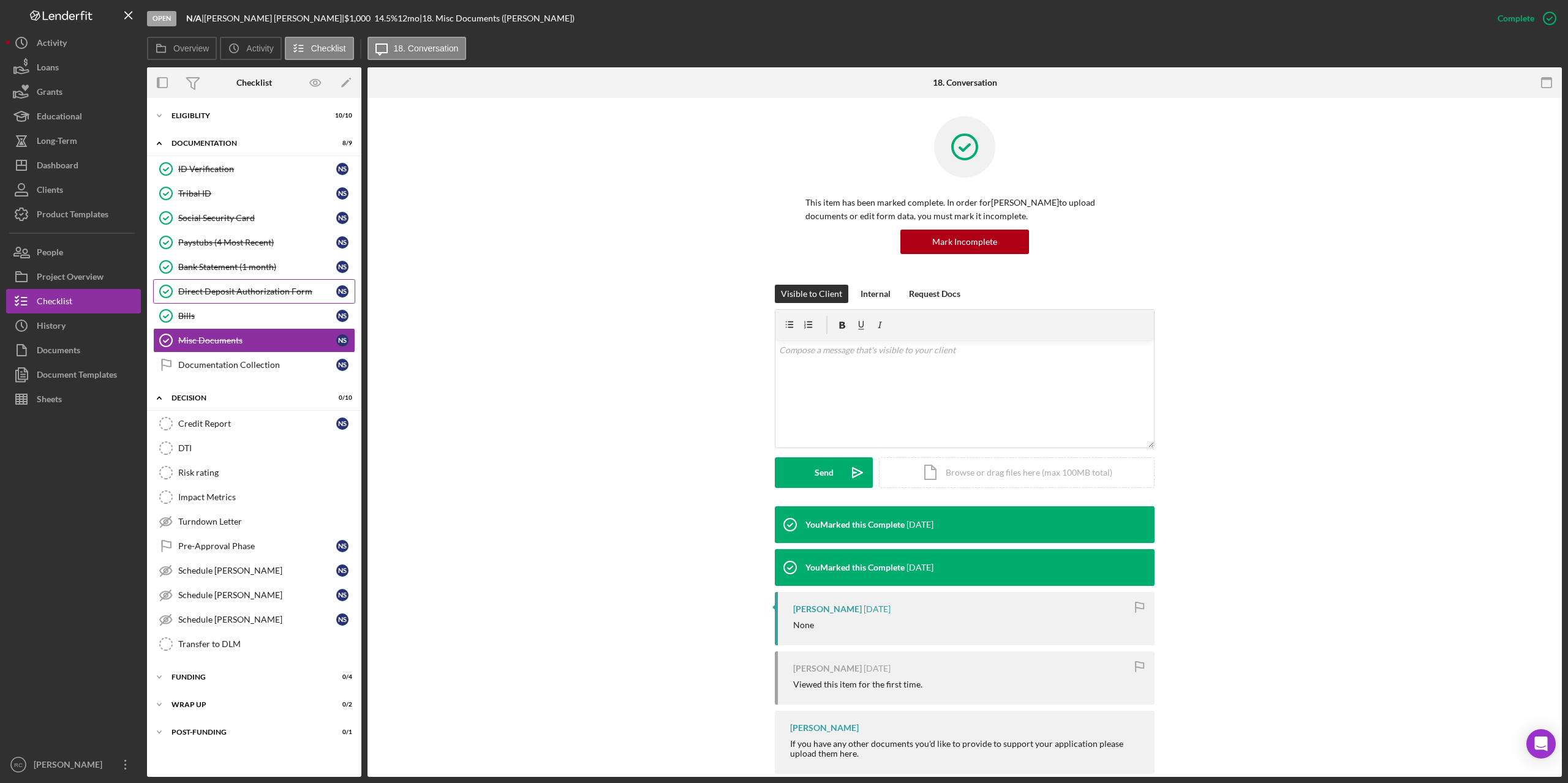
click at [222, 292] on div "Direct Deposit Authorization Form" at bounding box center [257, 292] width 158 height 10
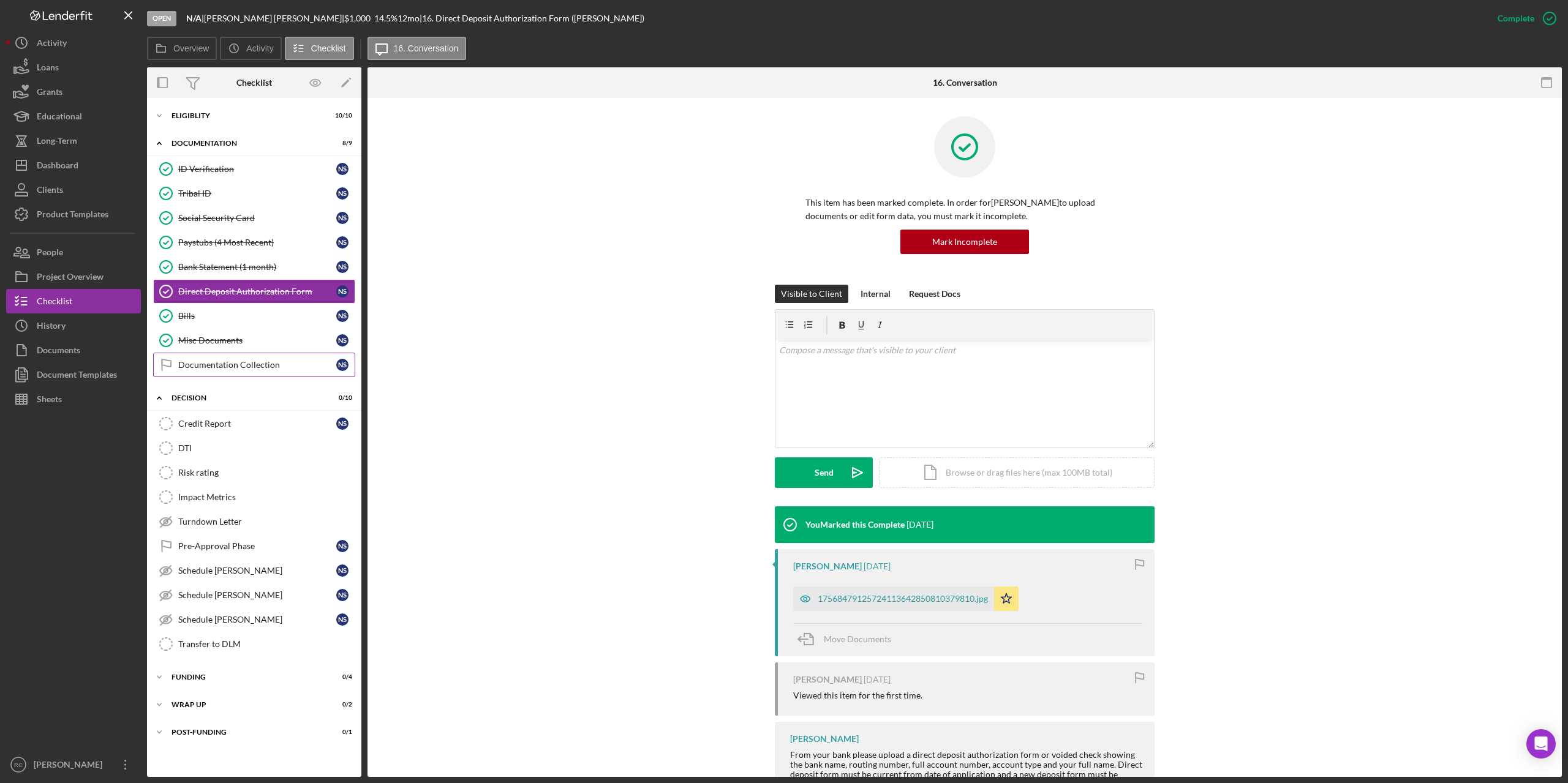
click at [206, 362] on div "Documentation Collection" at bounding box center [257, 365] width 158 height 10
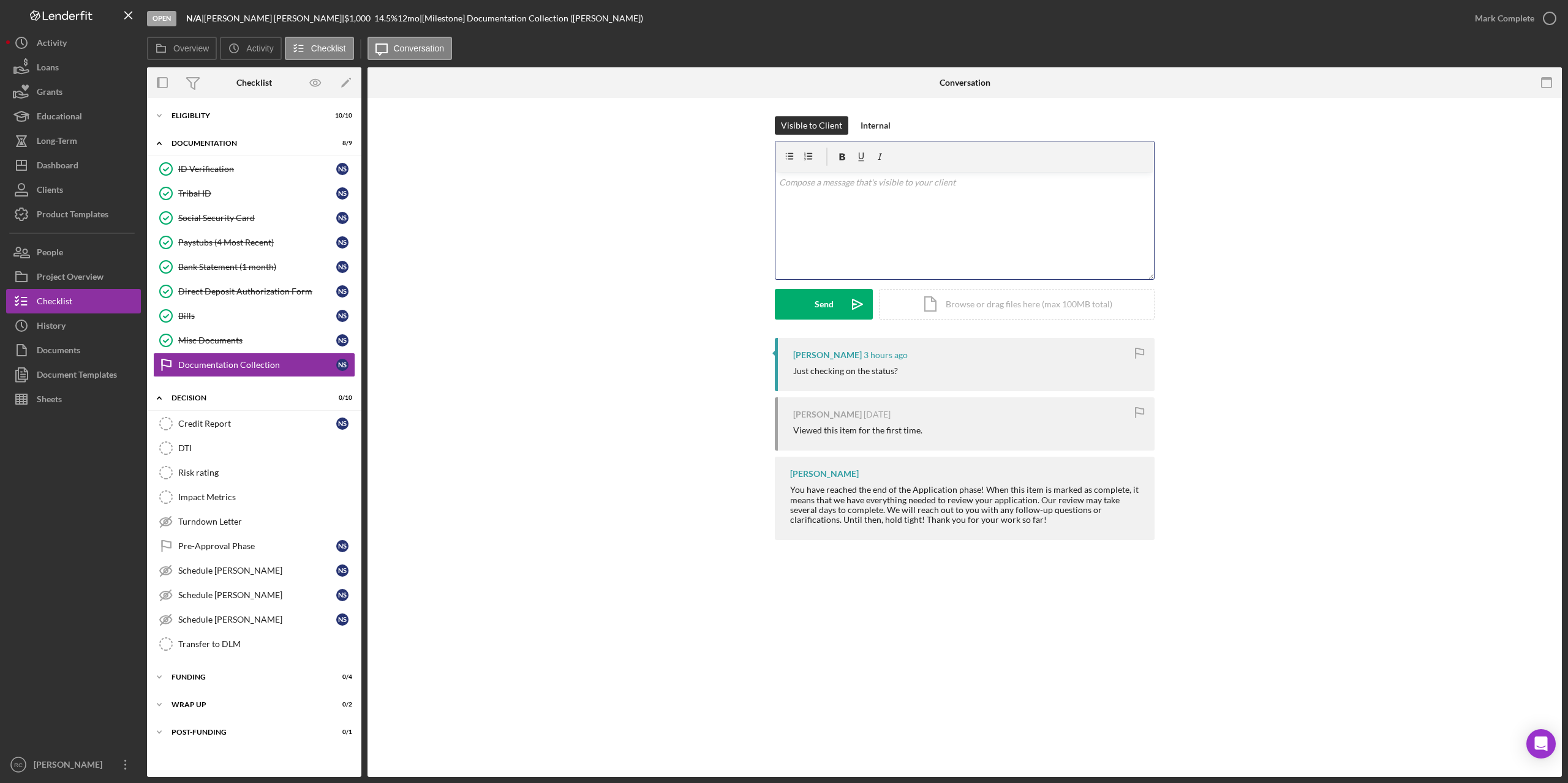
click at [834, 190] on div "v Color teal Color pink Remove color Add row above Add row below Add column bef…" at bounding box center [964, 225] width 378 height 107
click at [823, 303] on div "Send" at bounding box center [824, 304] width 19 height 31
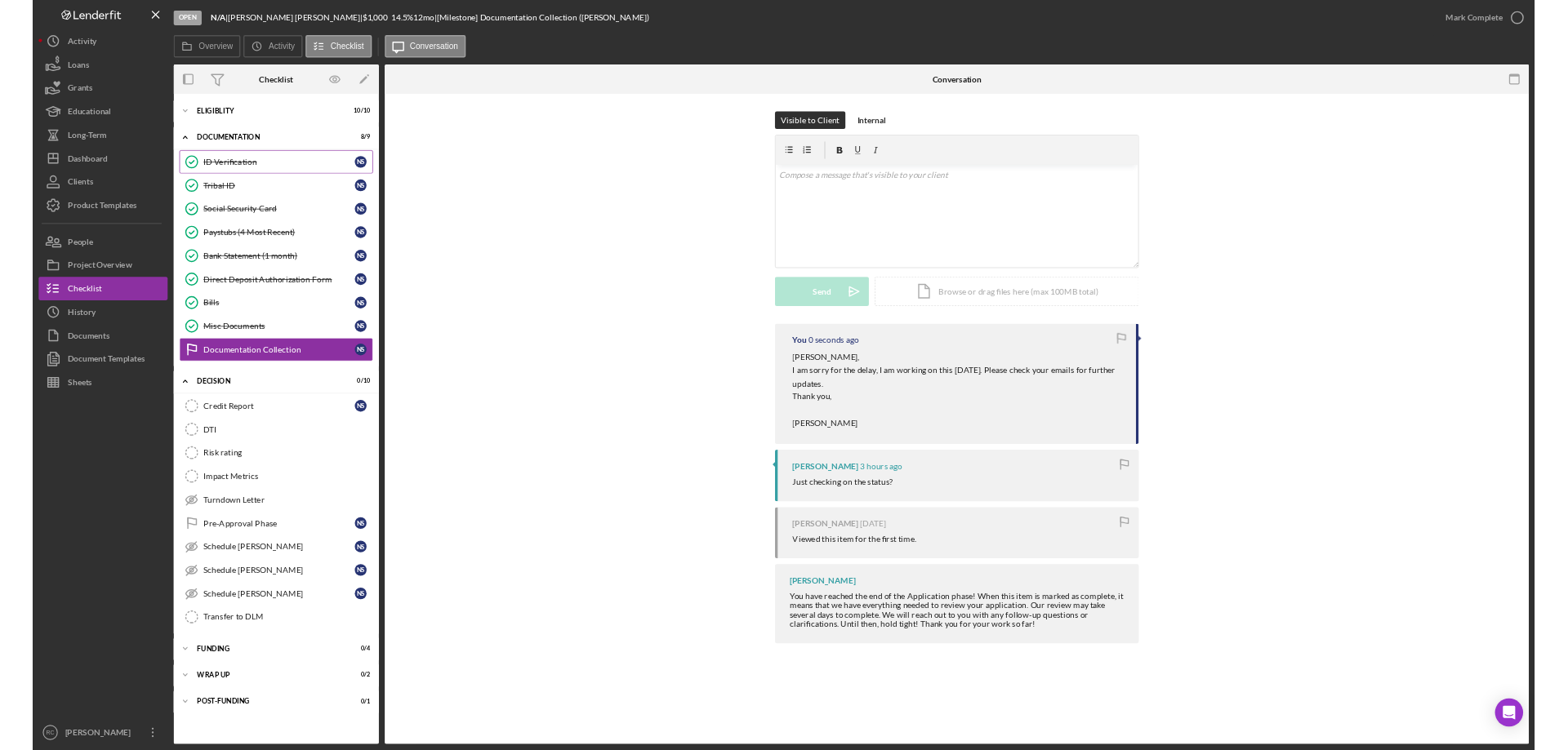
scroll to position [0, 0]
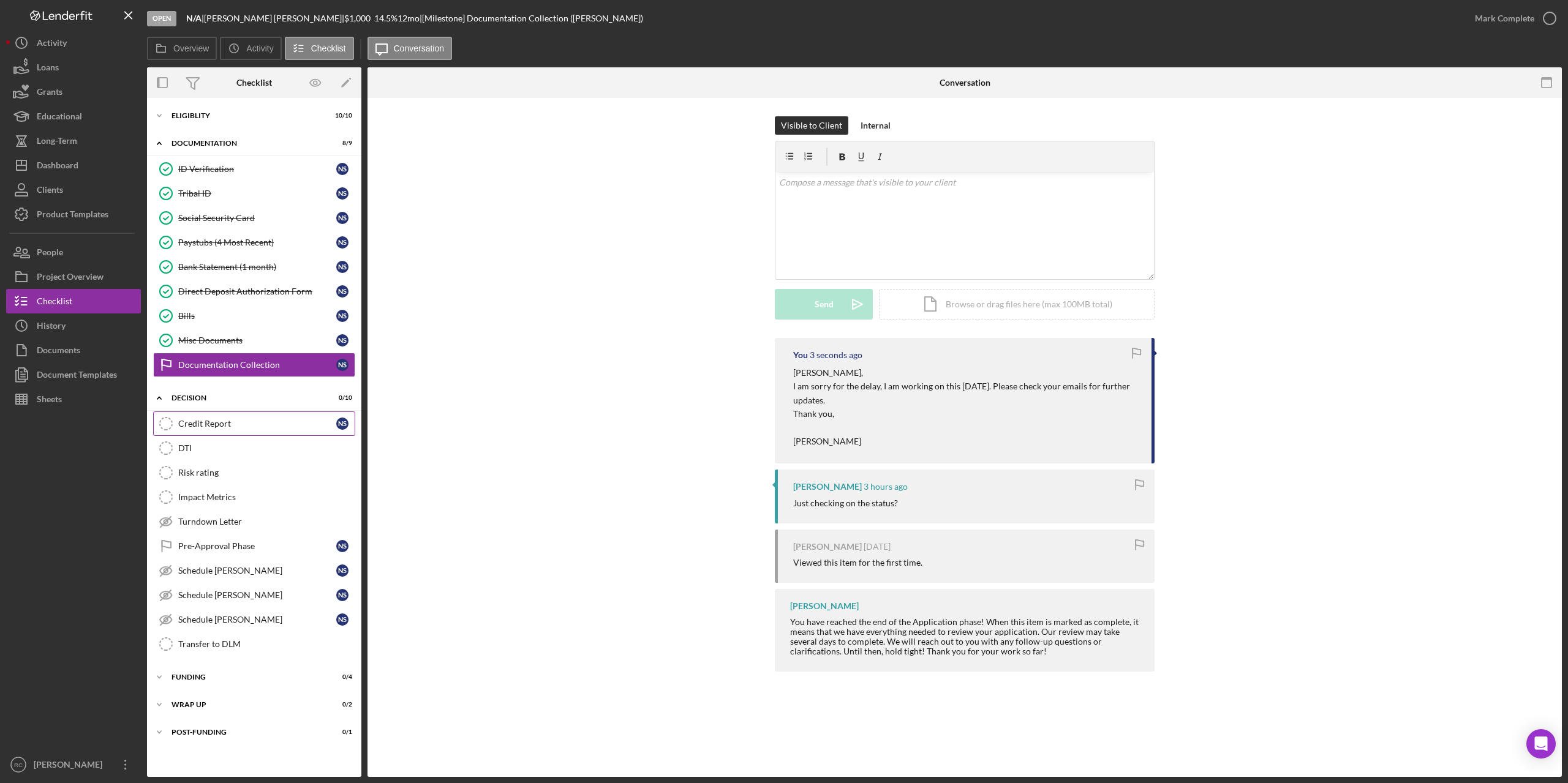
click at [206, 419] on div "Credit Report" at bounding box center [257, 424] width 158 height 10
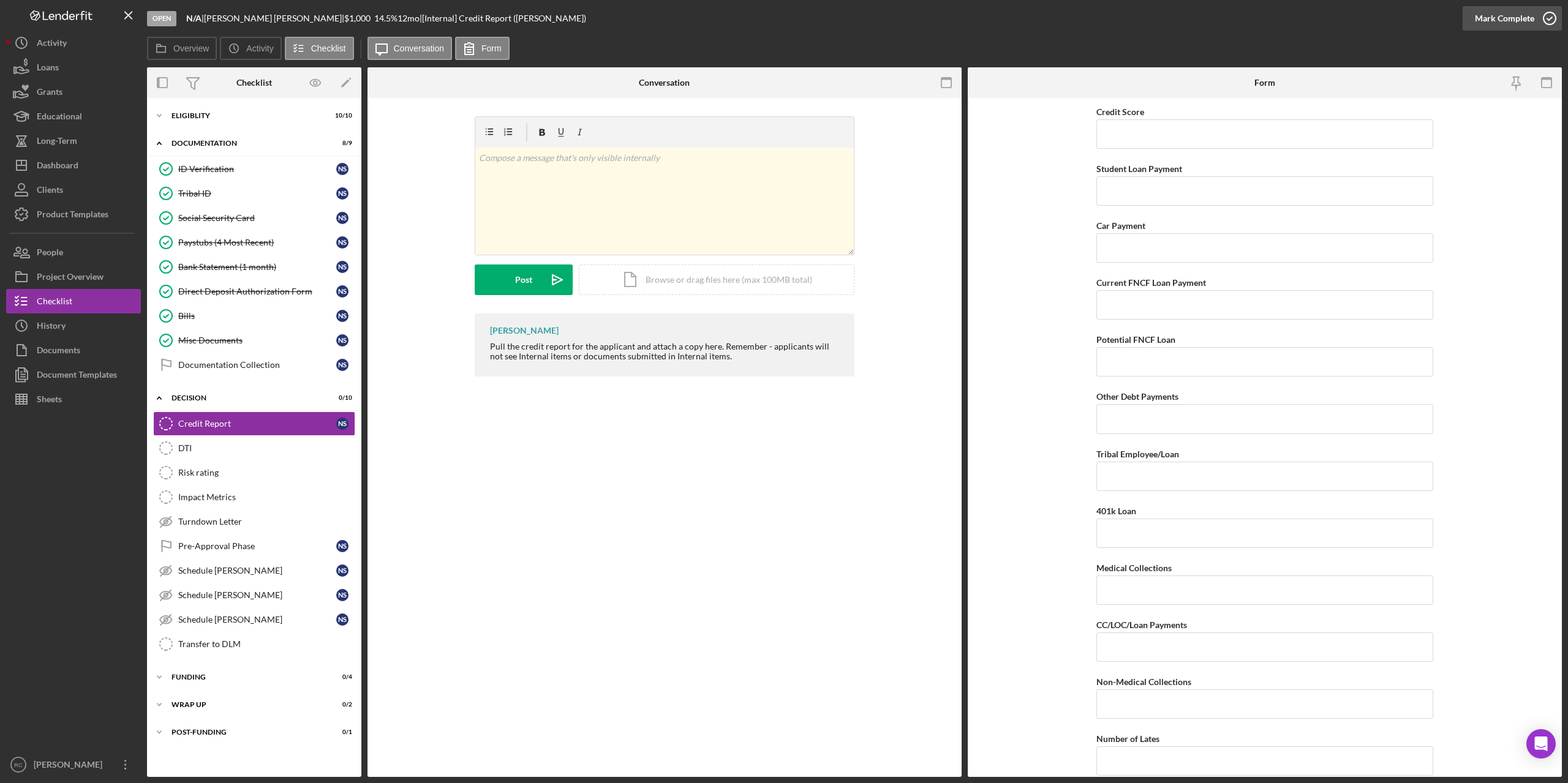
click at [1549, 19] on icon "button" at bounding box center [1549, 18] width 31 height 31
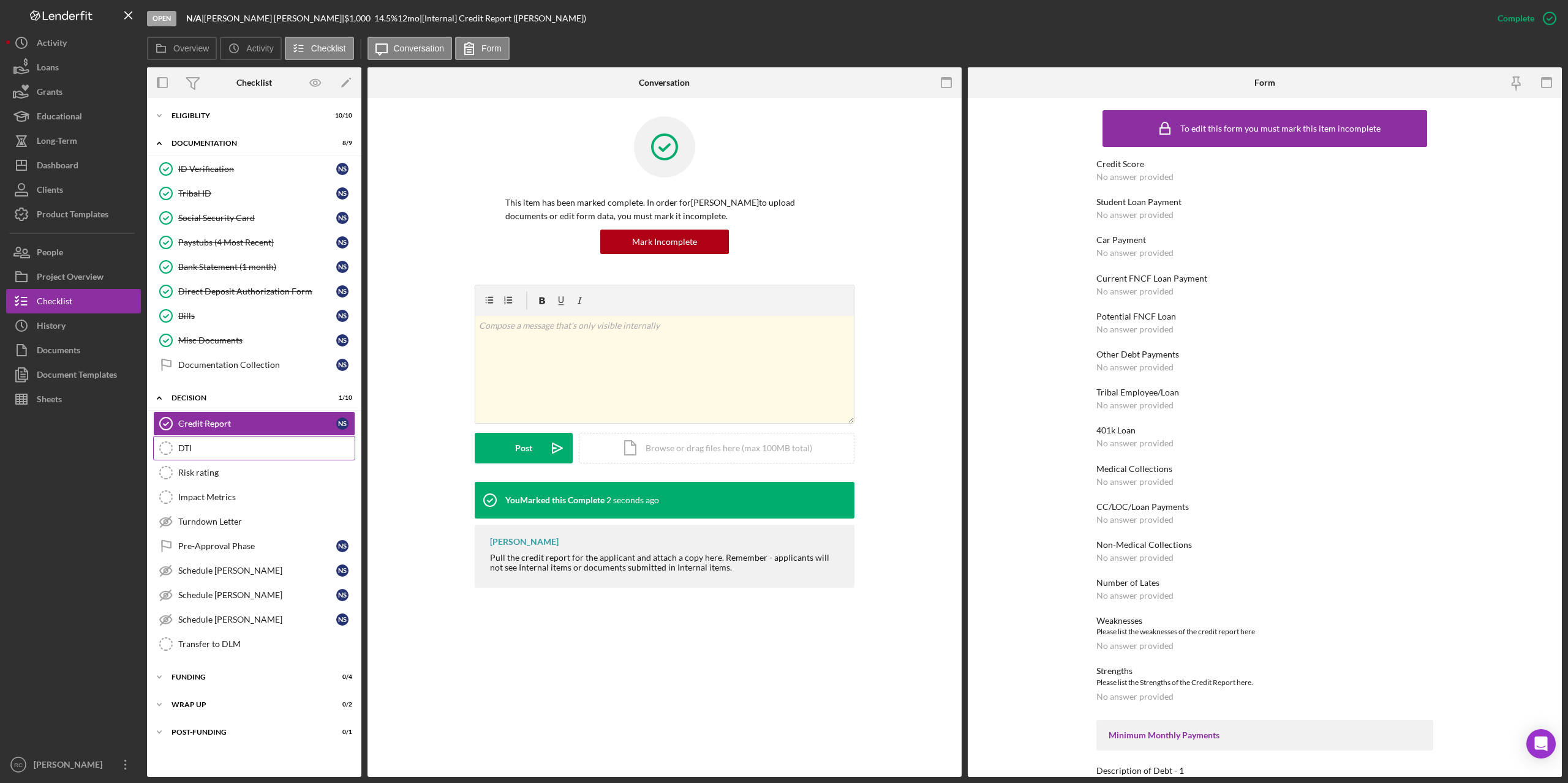
click at [182, 447] on div "DTI" at bounding box center [266, 448] width 177 height 10
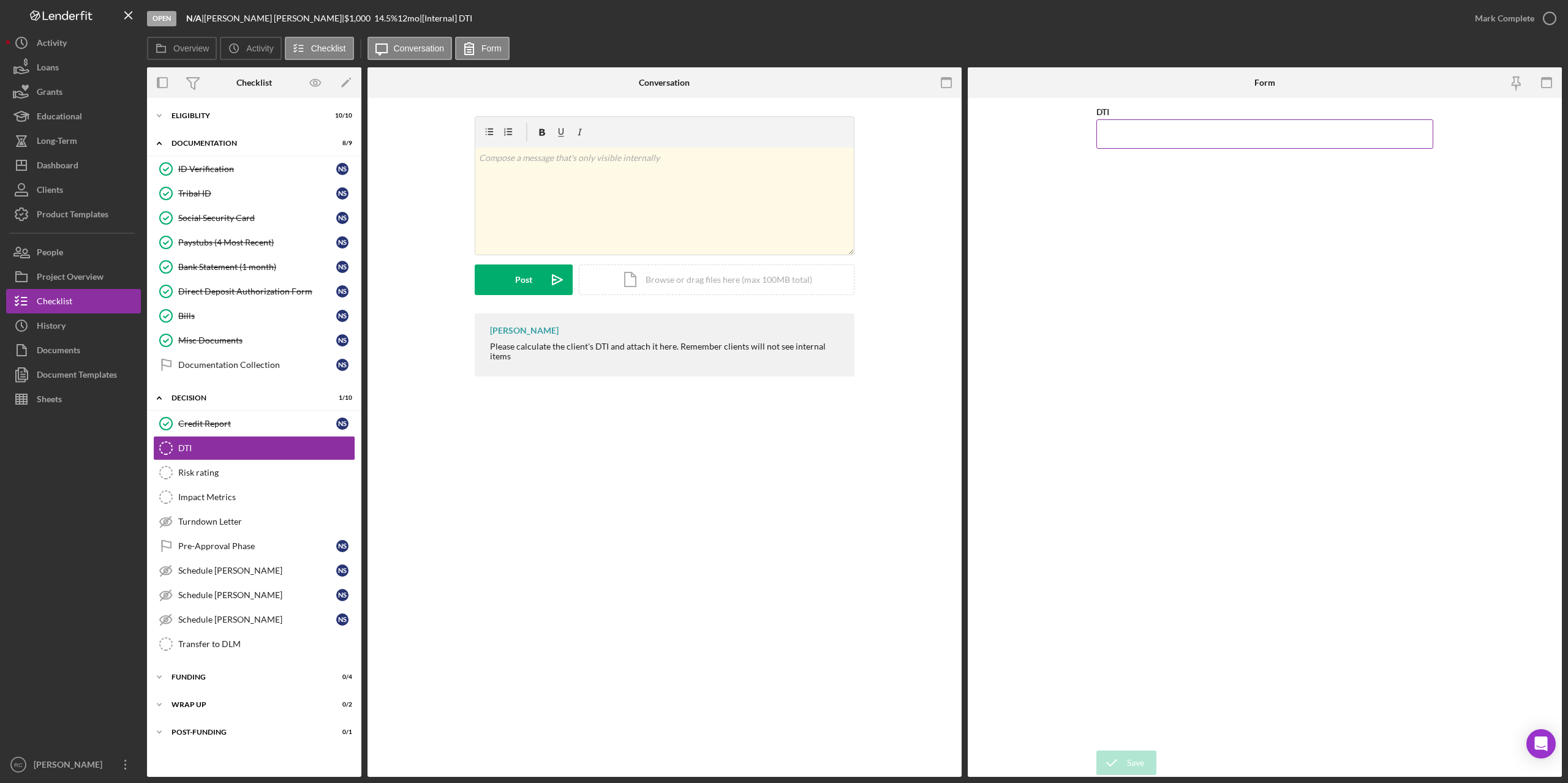
click at [1157, 130] on input "DTI" at bounding box center [1265, 134] width 337 height 30
type input "39.50000%"
click at [1121, 766] on icon "submit" at bounding box center [1112, 763] width 31 height 31
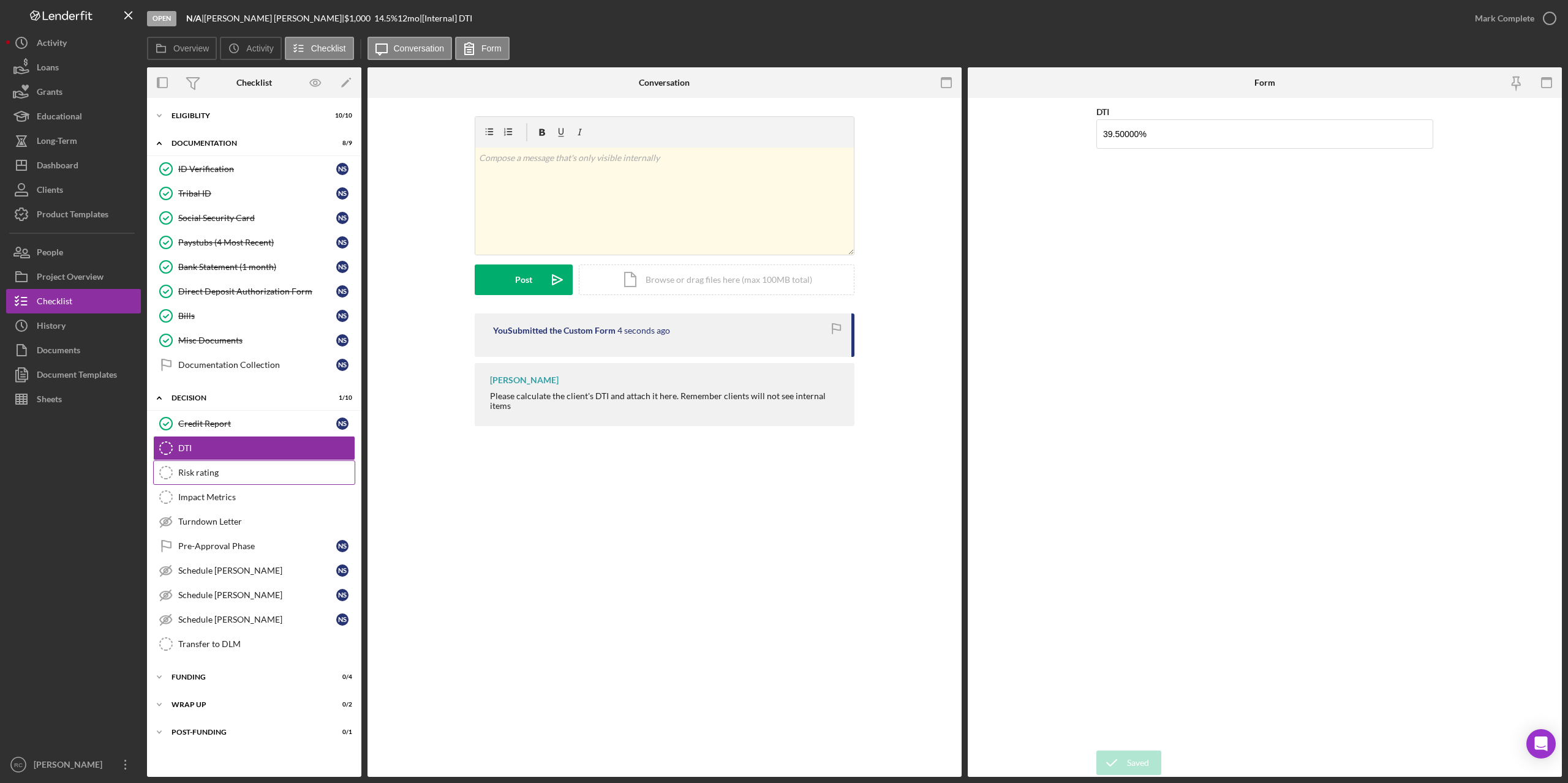
click at [192, 474] on div "Risk rating" at bounding box center [266, 473] width 177 height 10
click at [192, 473] on div "Risk rating" at bounding box center [266, 473] width 177 height 10
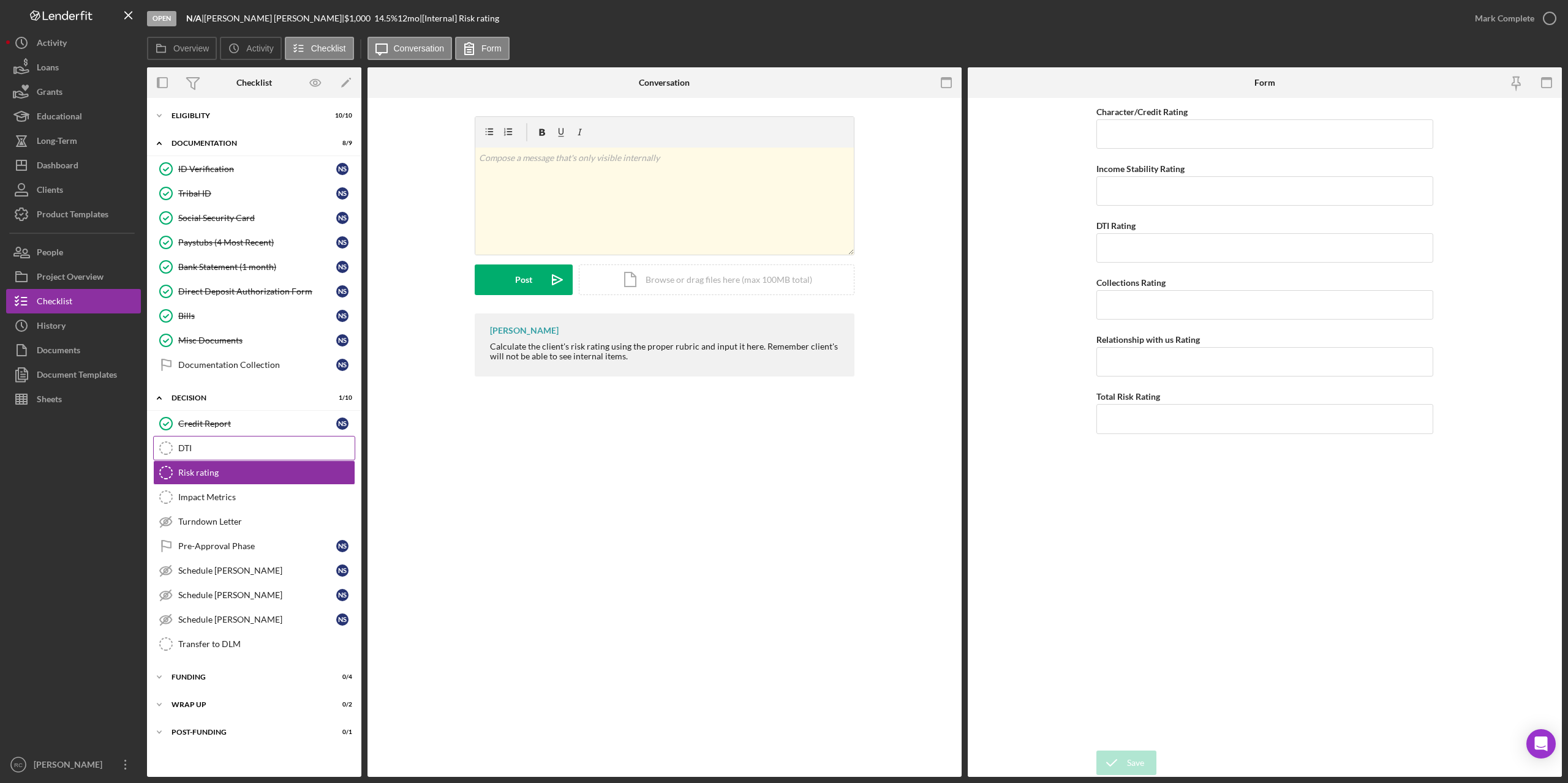
click at [169, 450] on icon "DTI" at bounding box center [166, 448] width 31 height 31
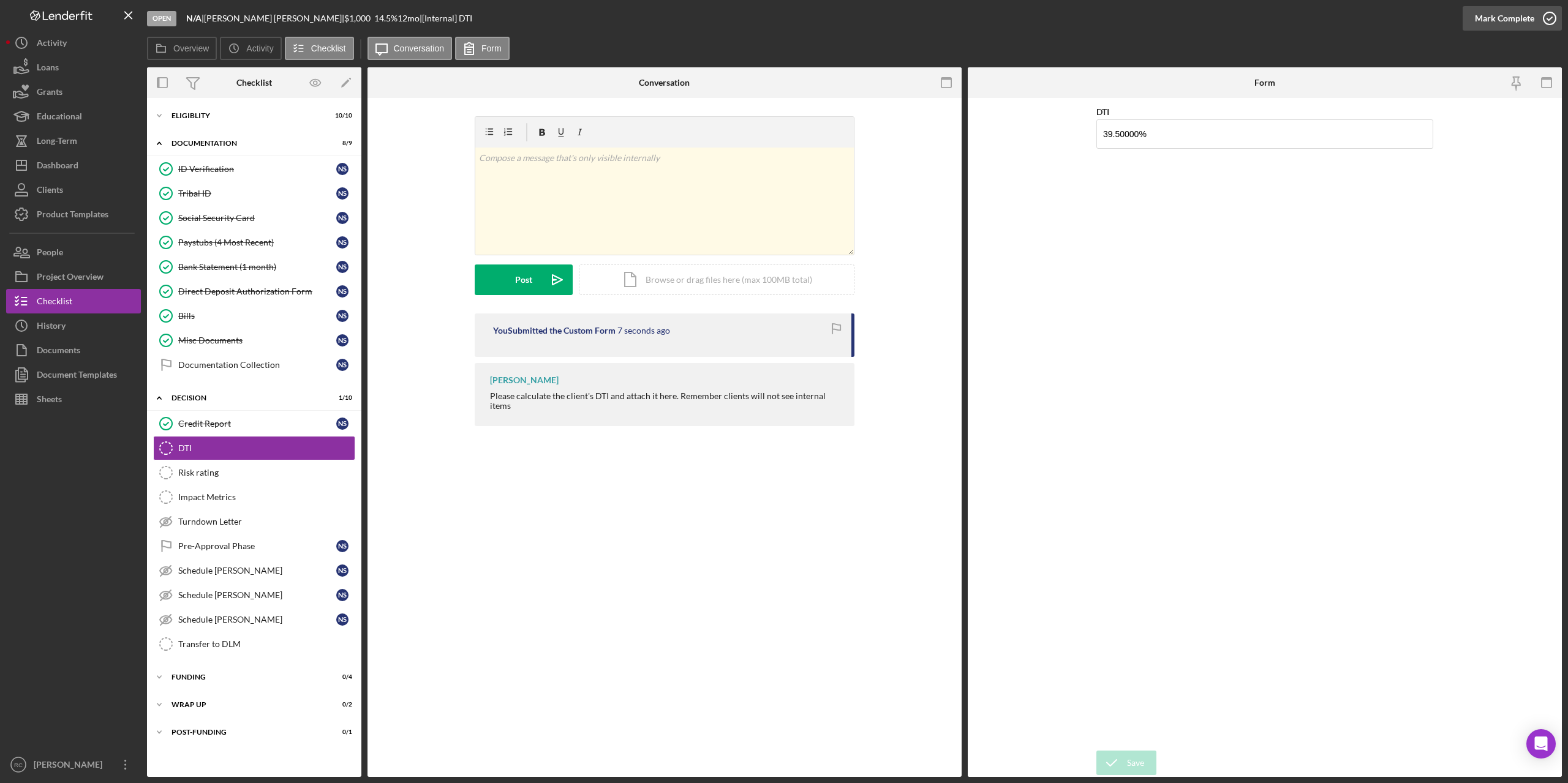
click at [1554, 18] on icon "button" at bounding box center [1549, 18] width 31 height 31
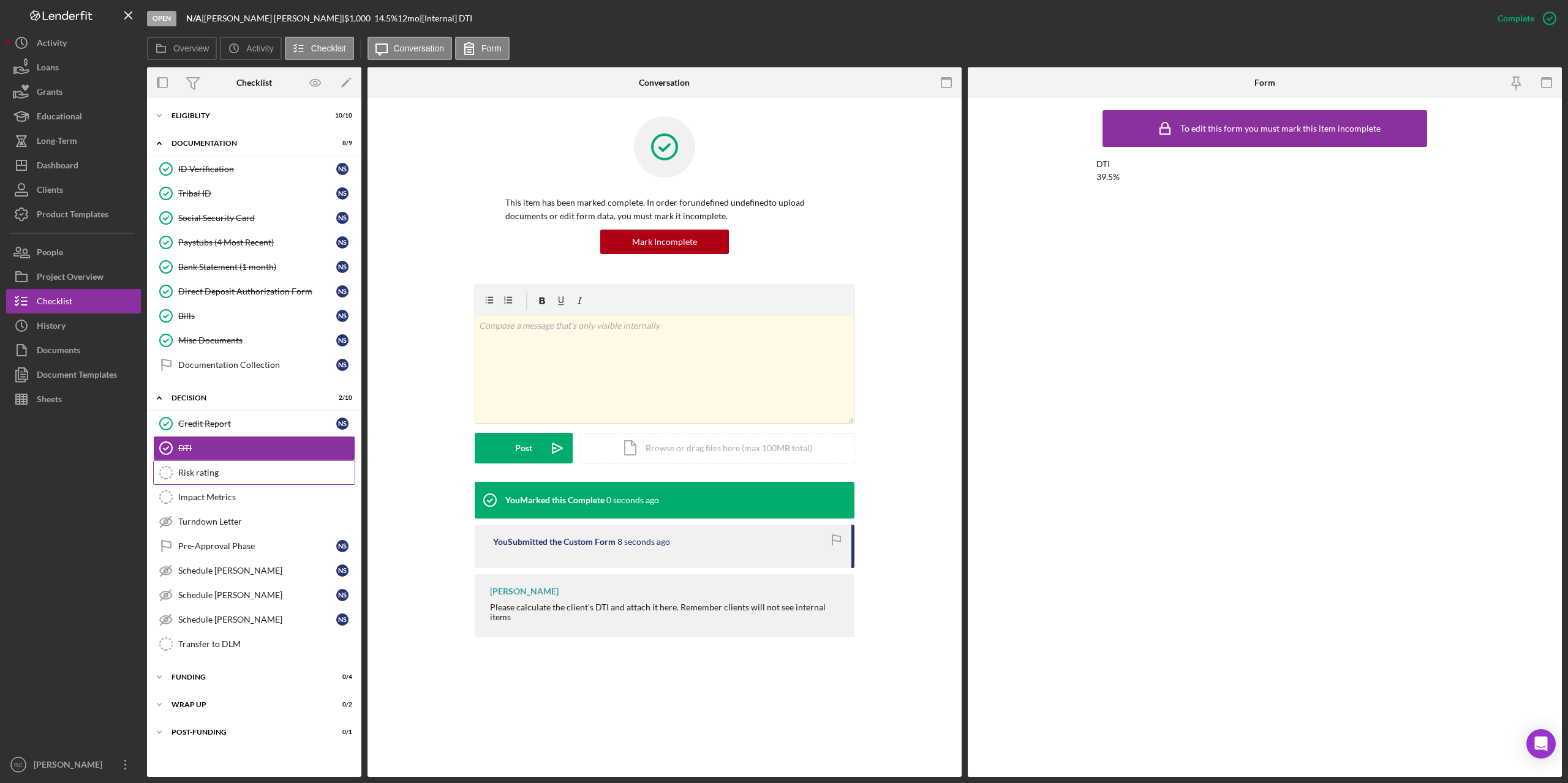
click at [193, 473] on div "Risk rating" at bounding box center [266, 473] width 177 height 10
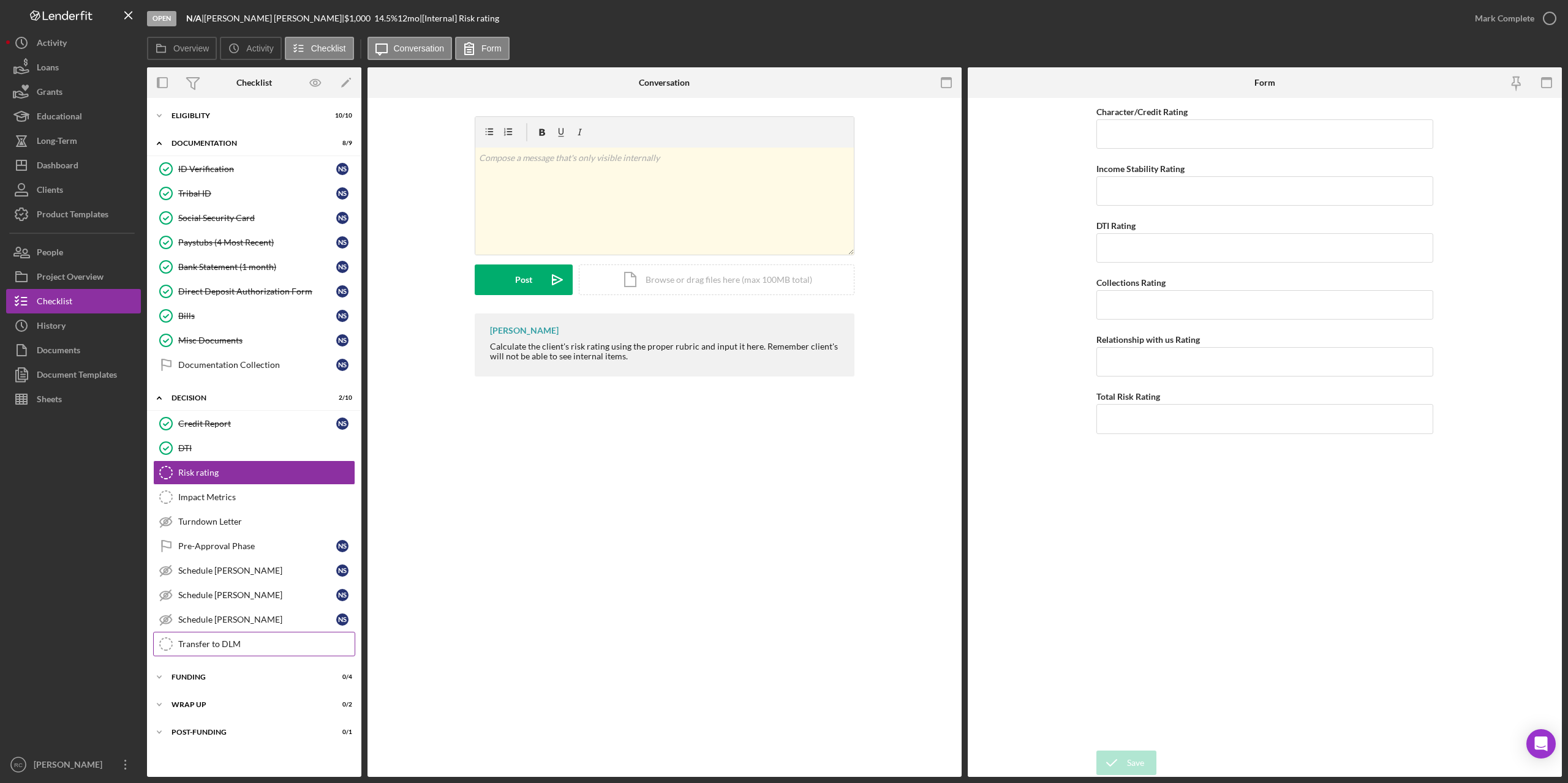
click at [214, 647] on div "Transfer to DLM" at bounding box center [266, 644] width 177 height 10
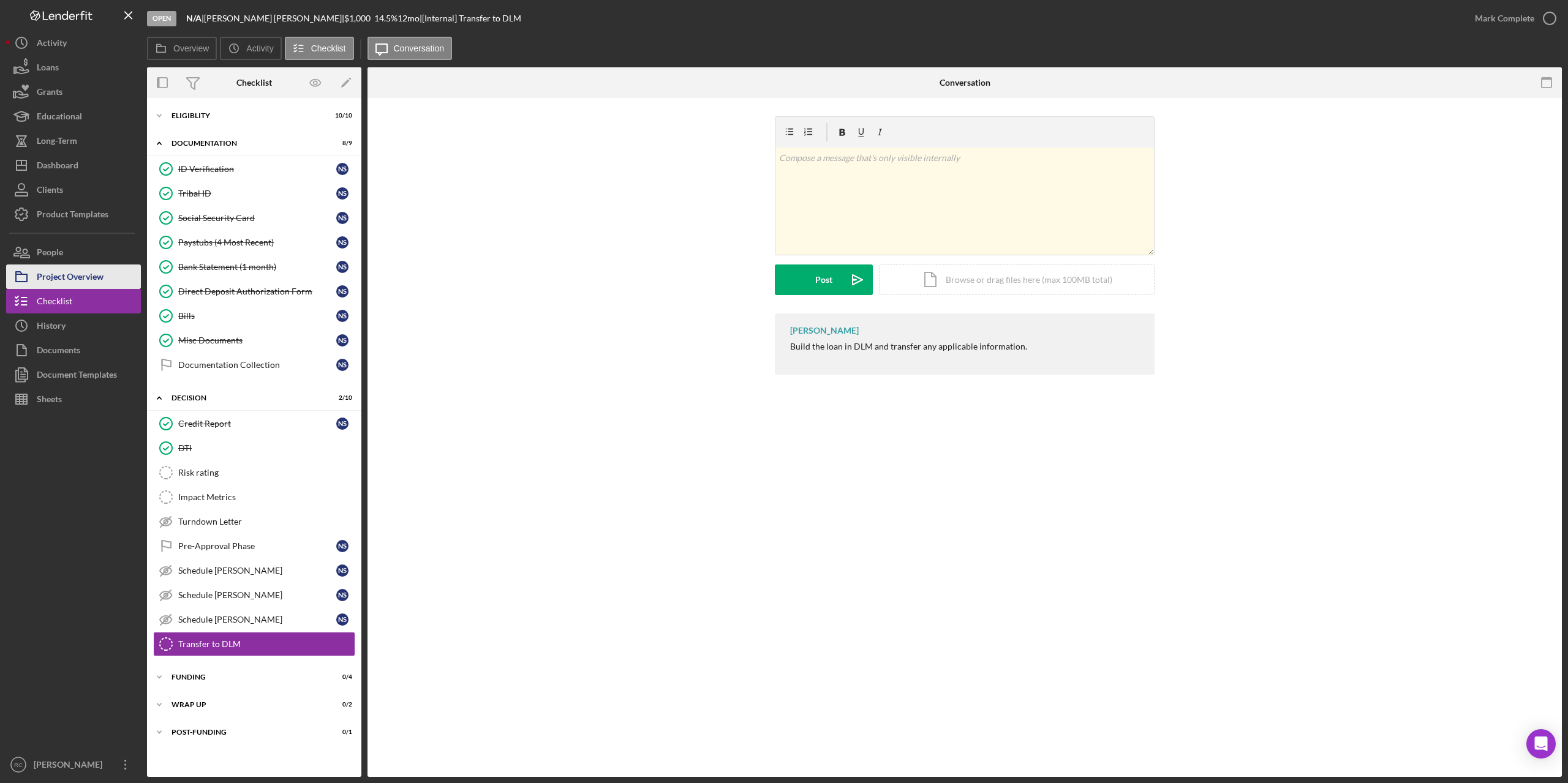
click at [71, 272] on div "Project Overview" at bounding box center [70, 278] width 67 height 27
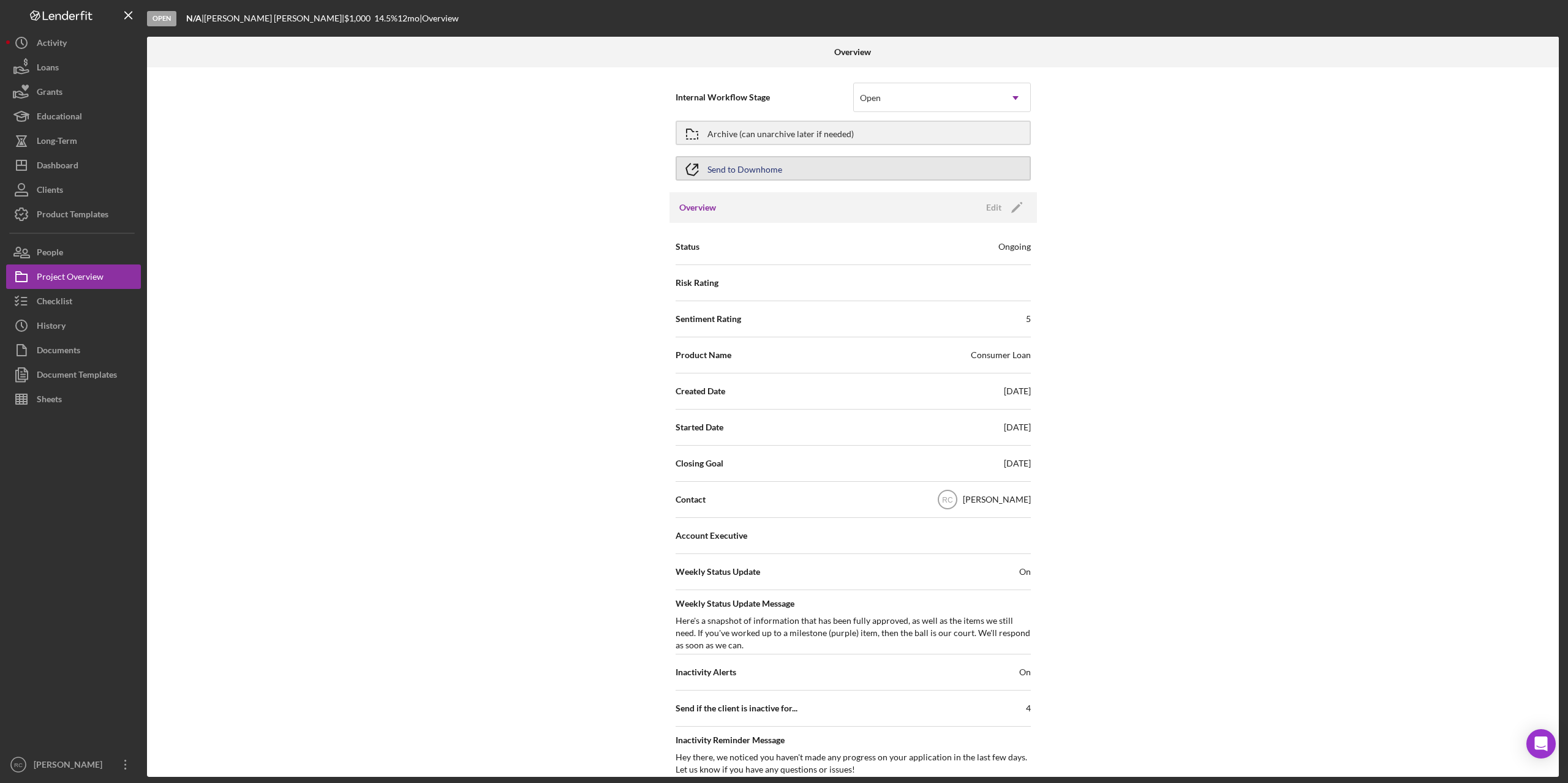
click at [806, 170] on button "Send to Downhome" at bounding box center [853, 169] width 355 height 24
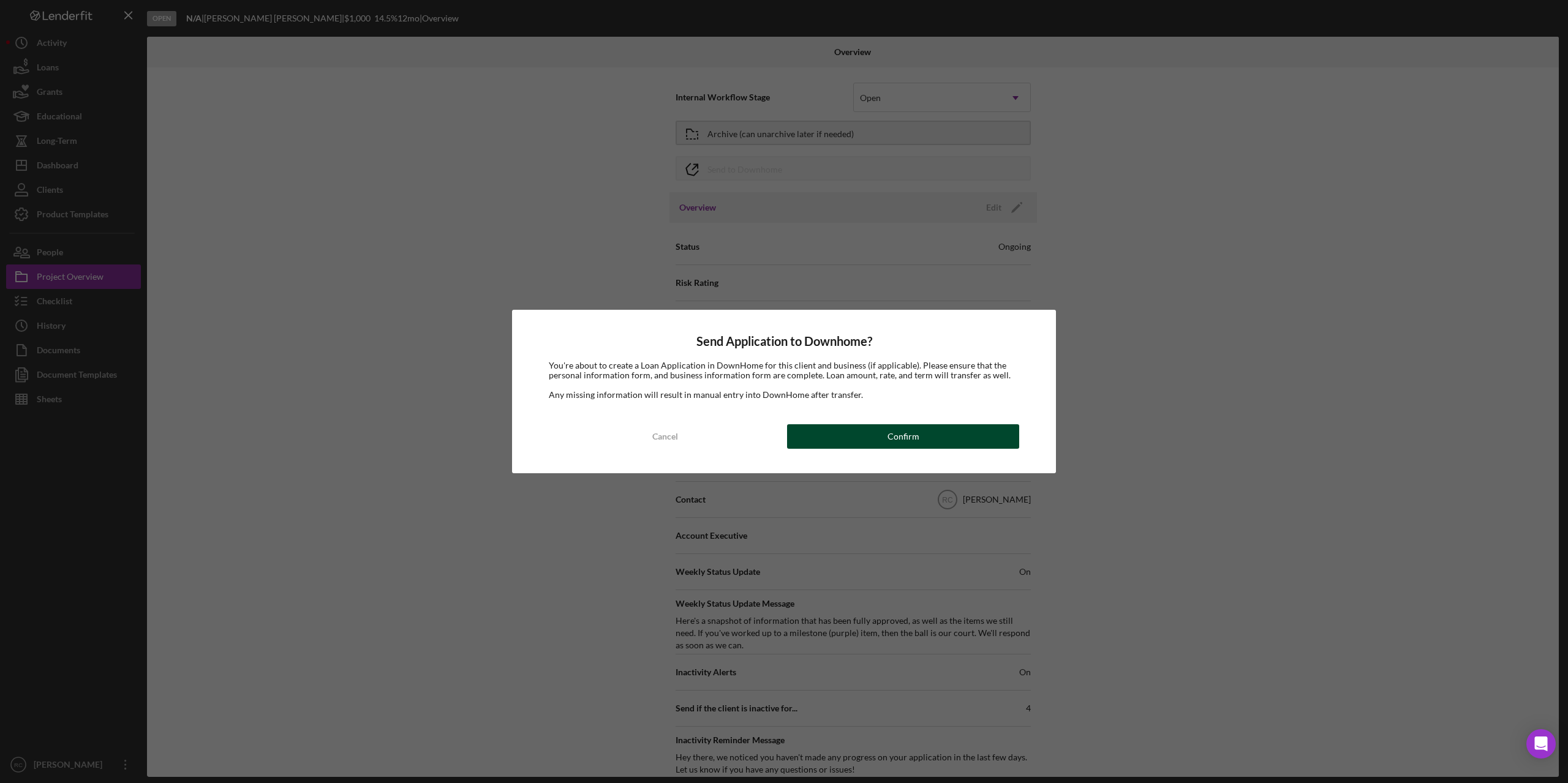
click at [899, 436] on div "Confirm" at bounding box center [904, 437] width 32 height 24
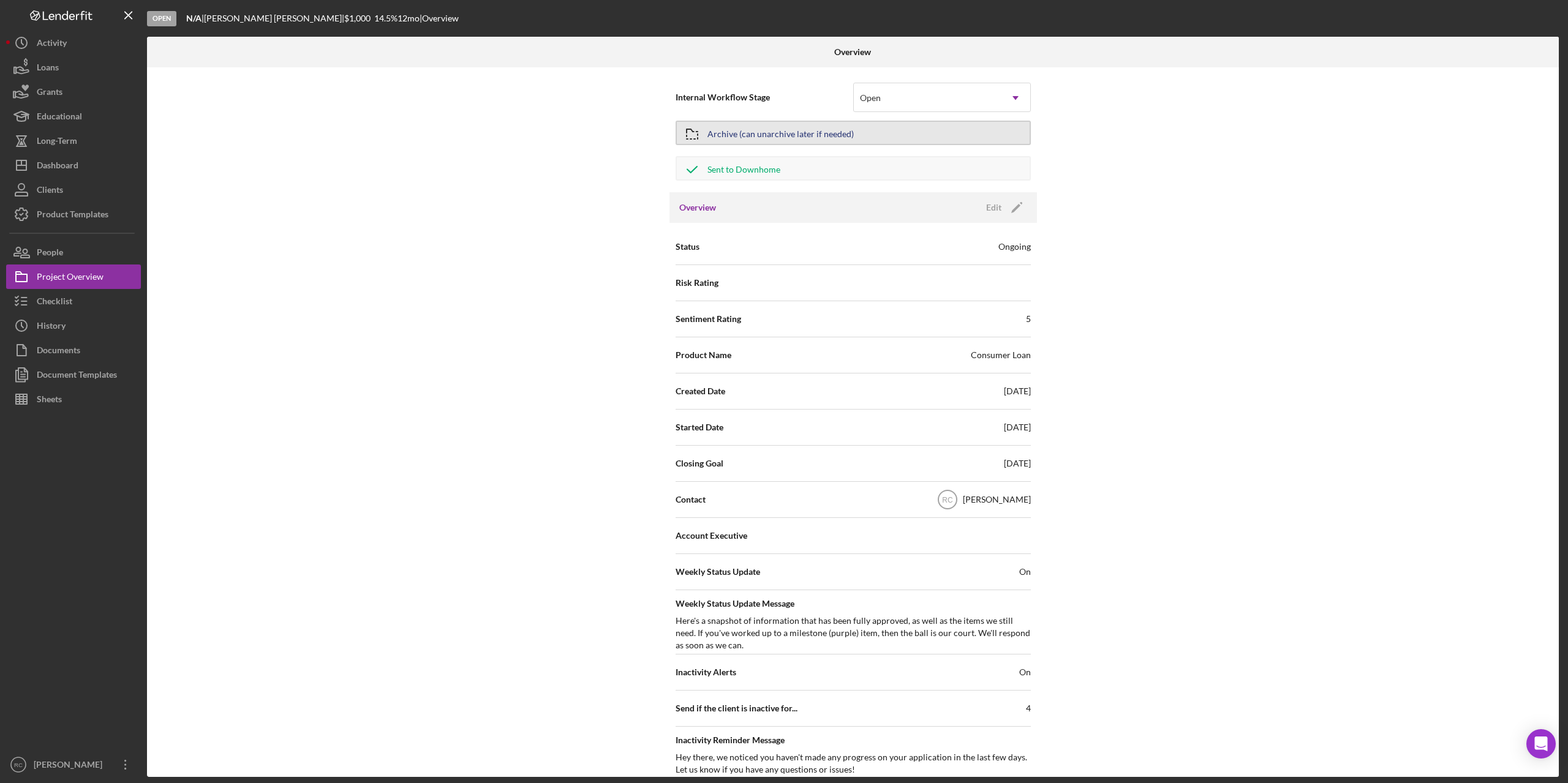
click at [777, 137] on div "Archive (can unarchive later if needed)" at bounding box center [780, 133] width 146 height 22
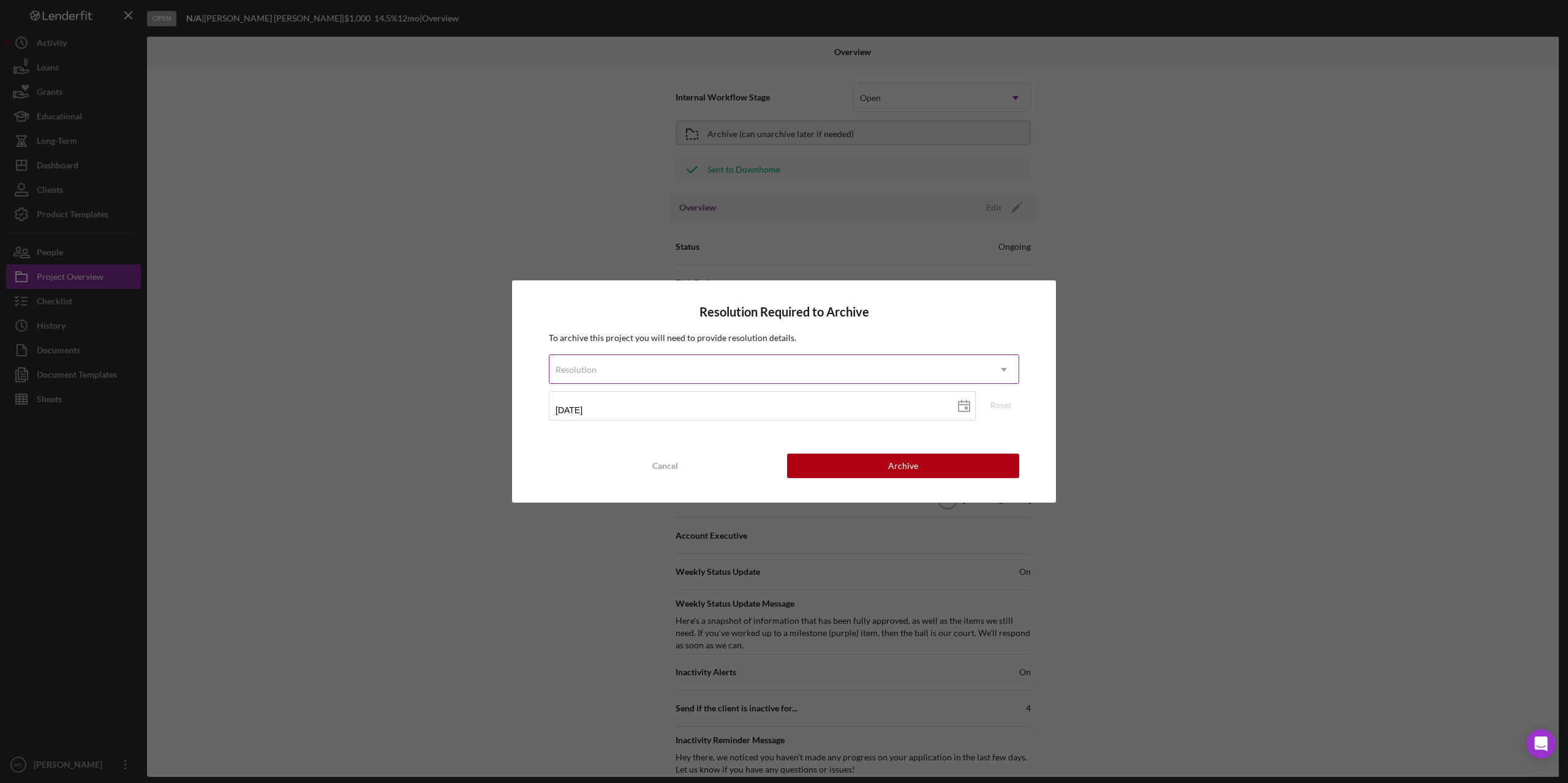
click at [764, 366] on div "Resolution" at bounding box center [769, 370] width 440 height 28
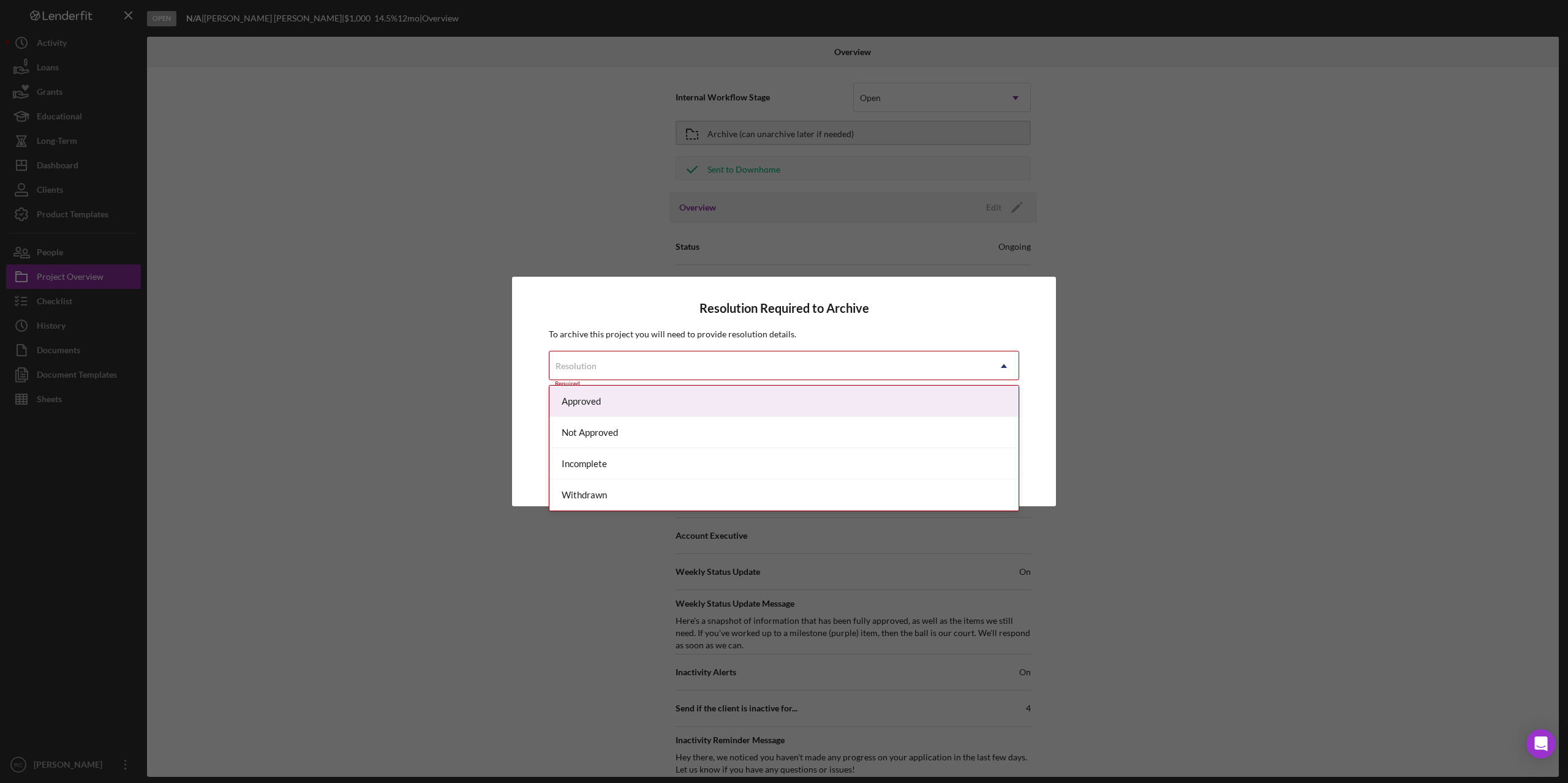
click at [764, 366] on div "Resolution" at bounding box center [769, 366] width 440 height 28
click at [633, 404] on div "Approved" at bounding box center [783, 401] width 469 height 31
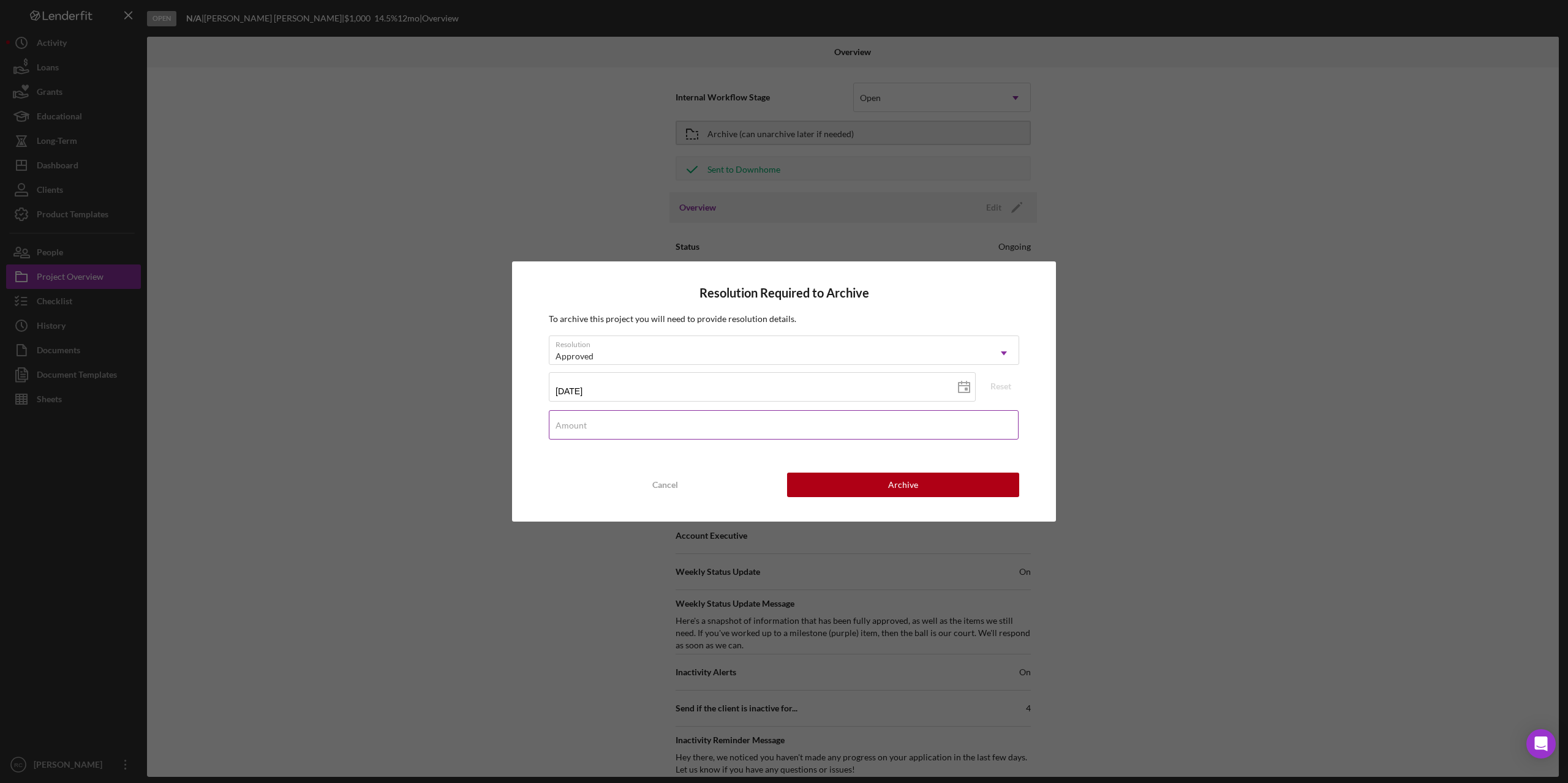
click at [810, 426] on input "Amount" at bounding box center [784, 425] width 470 height 30
type input "$1,000"
click at [926, 483] on button "Archive" at bounding box center [903, 485] width 232 height 24
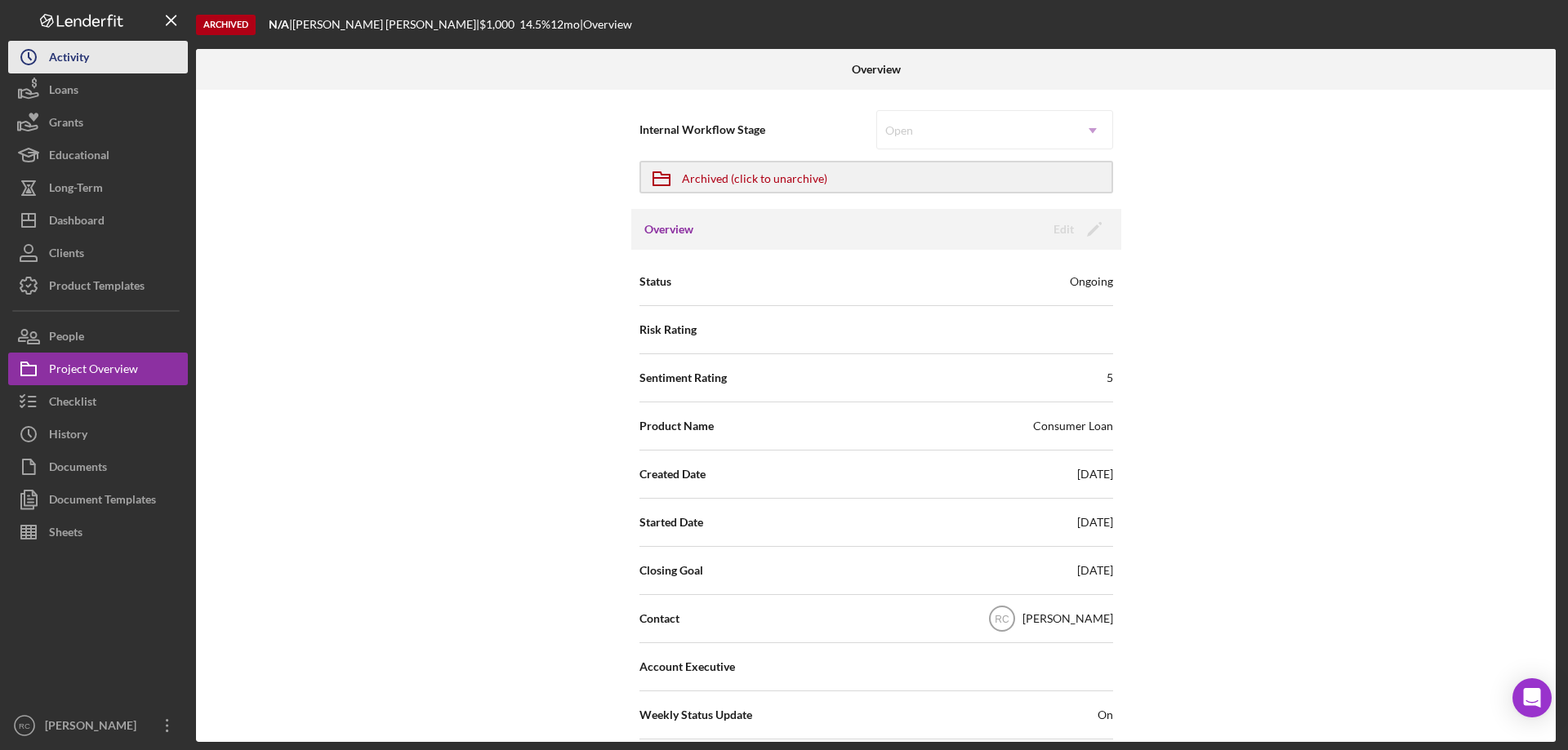
click at [65, 62] on div "Activity" at bounding box center [69, 60] width 40 height 36
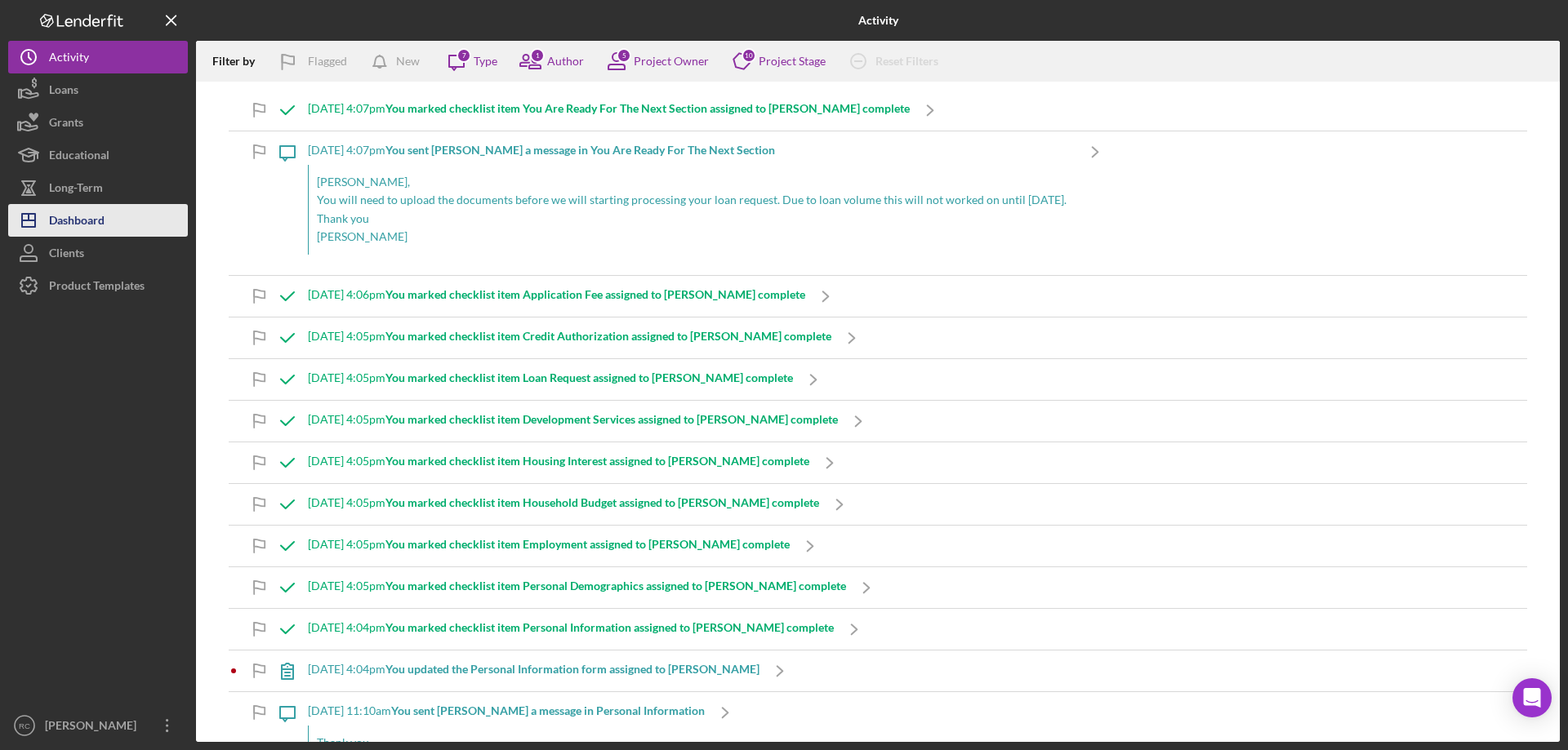
click at [76, 219] on div "Dashboard" at bounding box center [77, 223] width 56 height 36
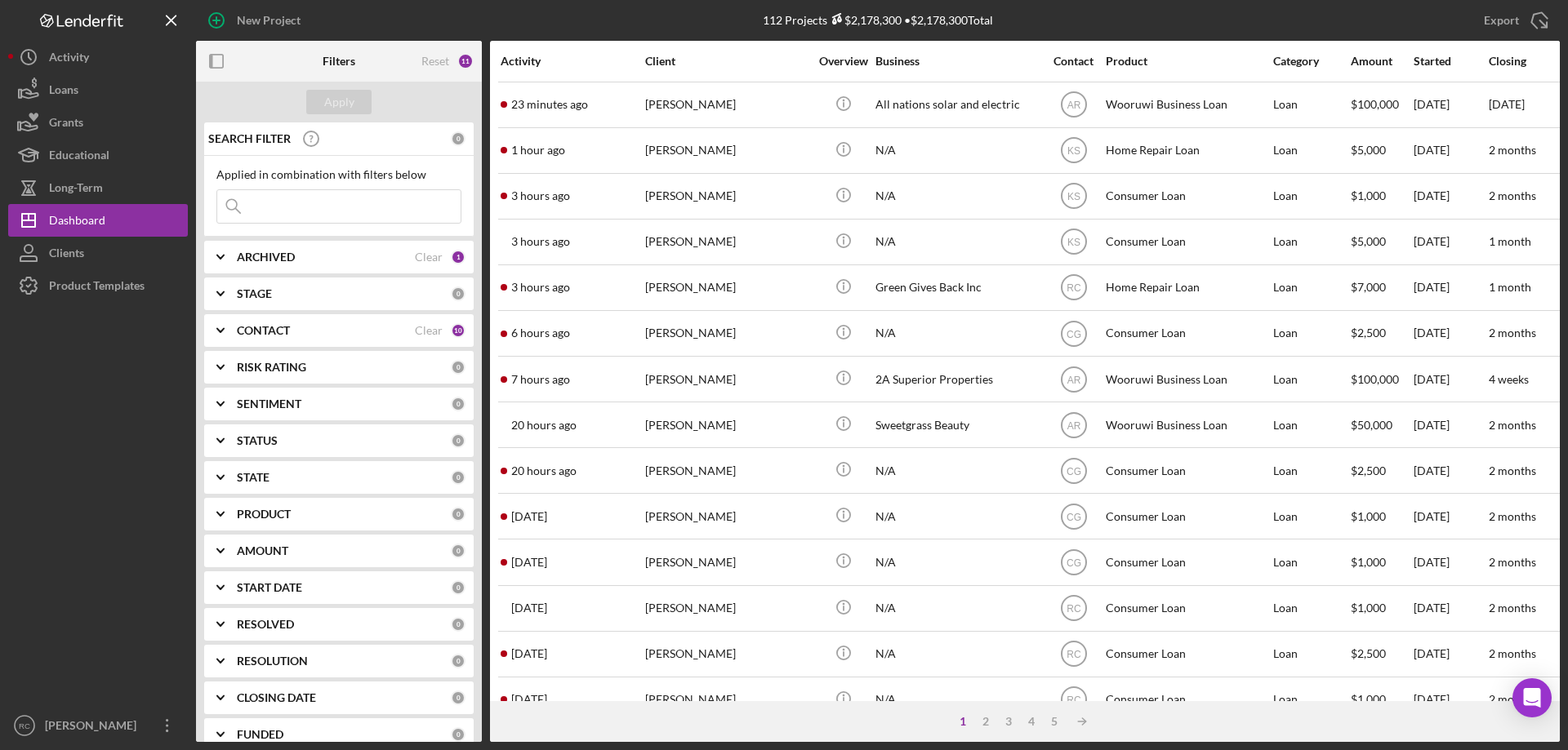
click at [301, 206] on input at bounding box center [338, 206] width 243 height 33
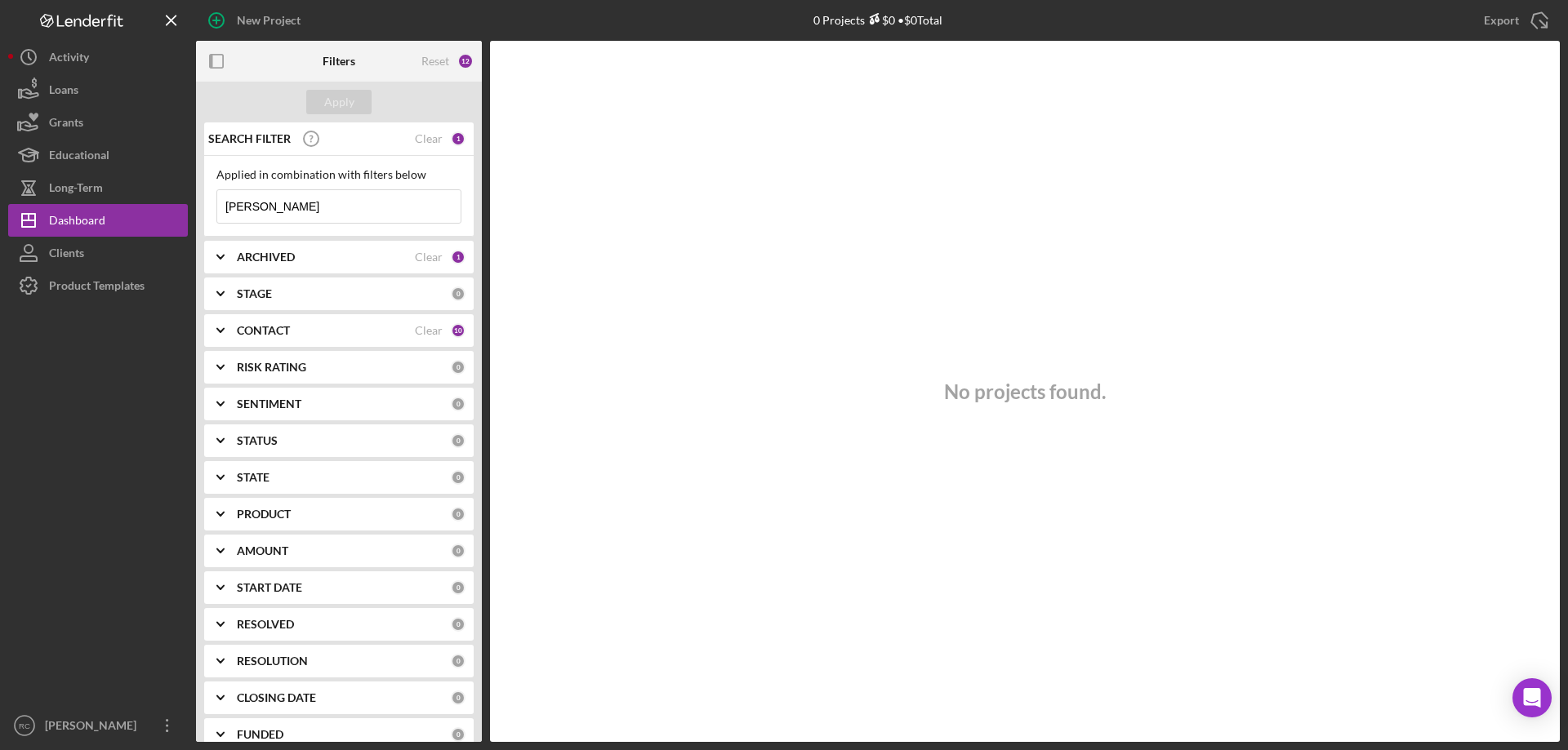
type input "nathan"
click at [451, 257] on div "1" at bounding box center [457, 256] width 14 height 14
click at [248, 296] on div "Select All" at bounding box center [248, 295] width 47 height 33
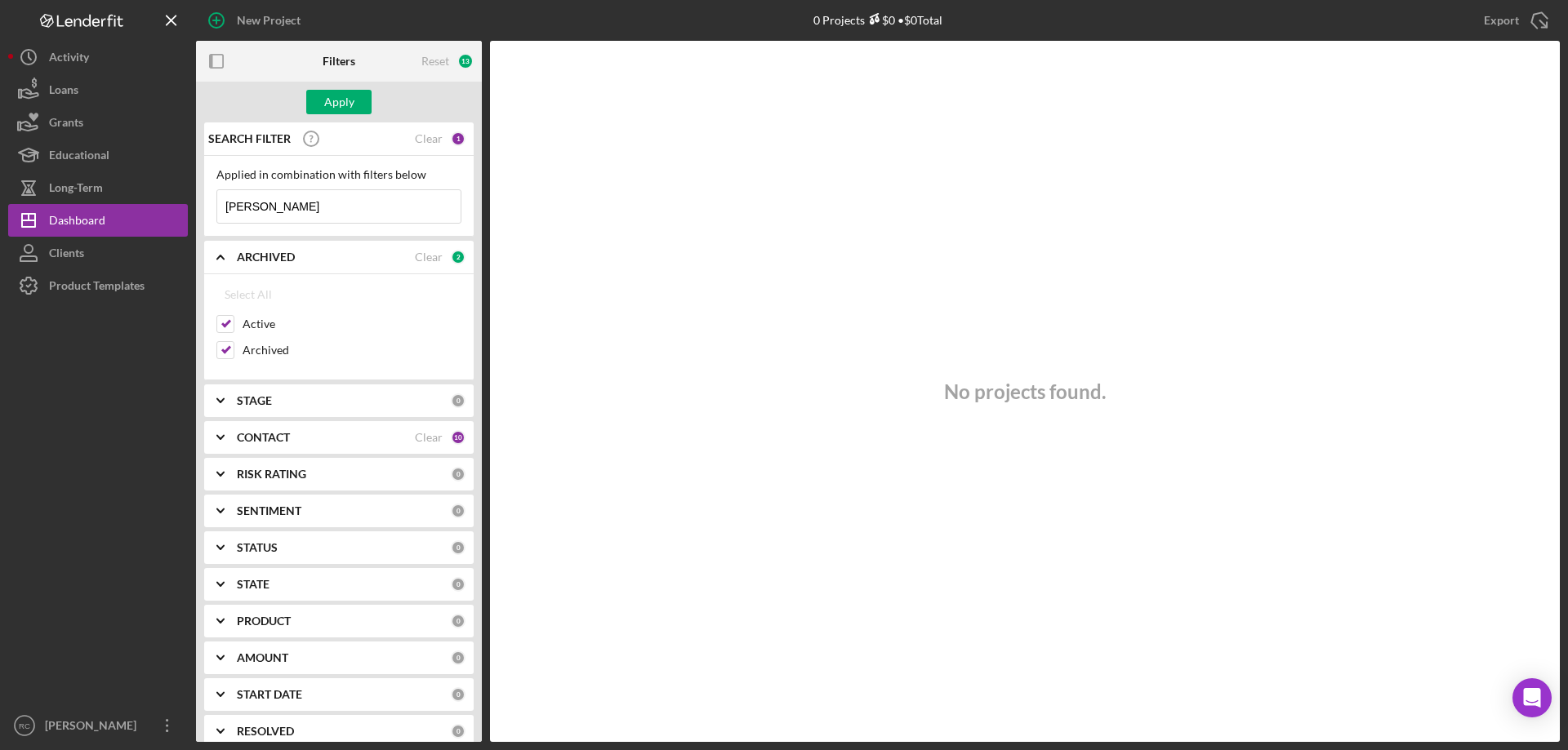
checkbox input "true"
click at [347, 99] on div "Apply" at bounding box center [338, 103] width 30 height 25
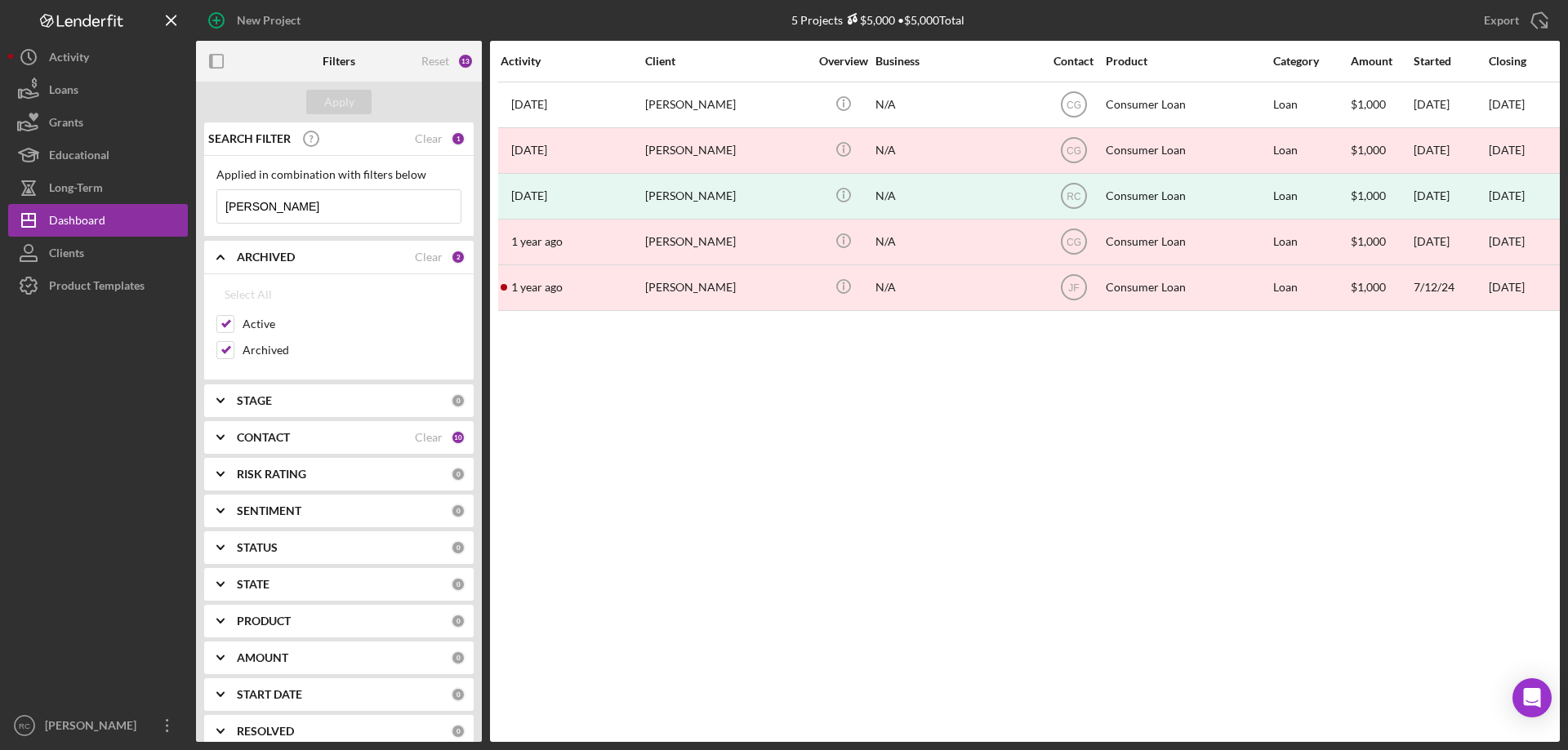
click at [259, 433] on b "CONTACT" at bounding box center [263, 438] width 53 height 13
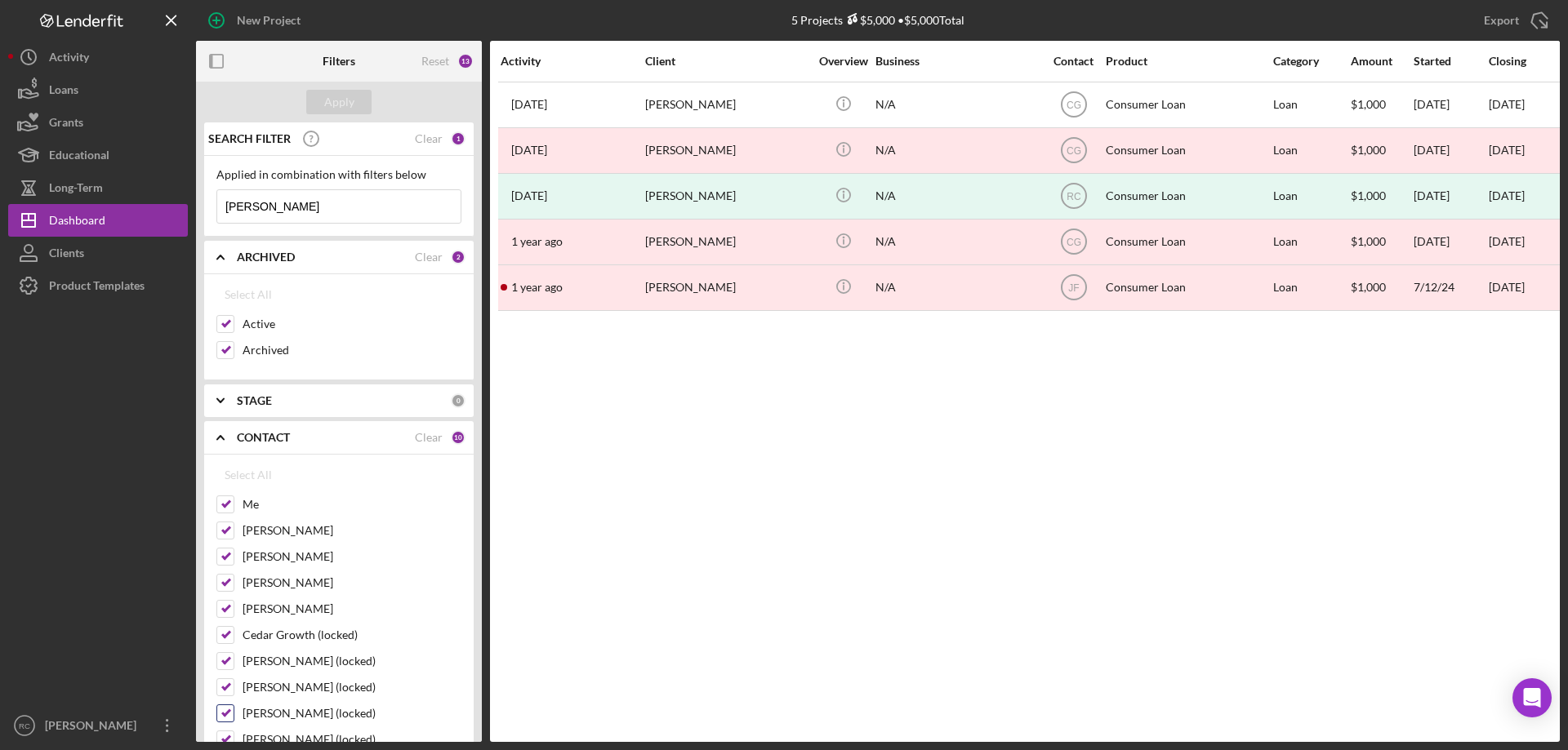
scroll to position [327, 0]
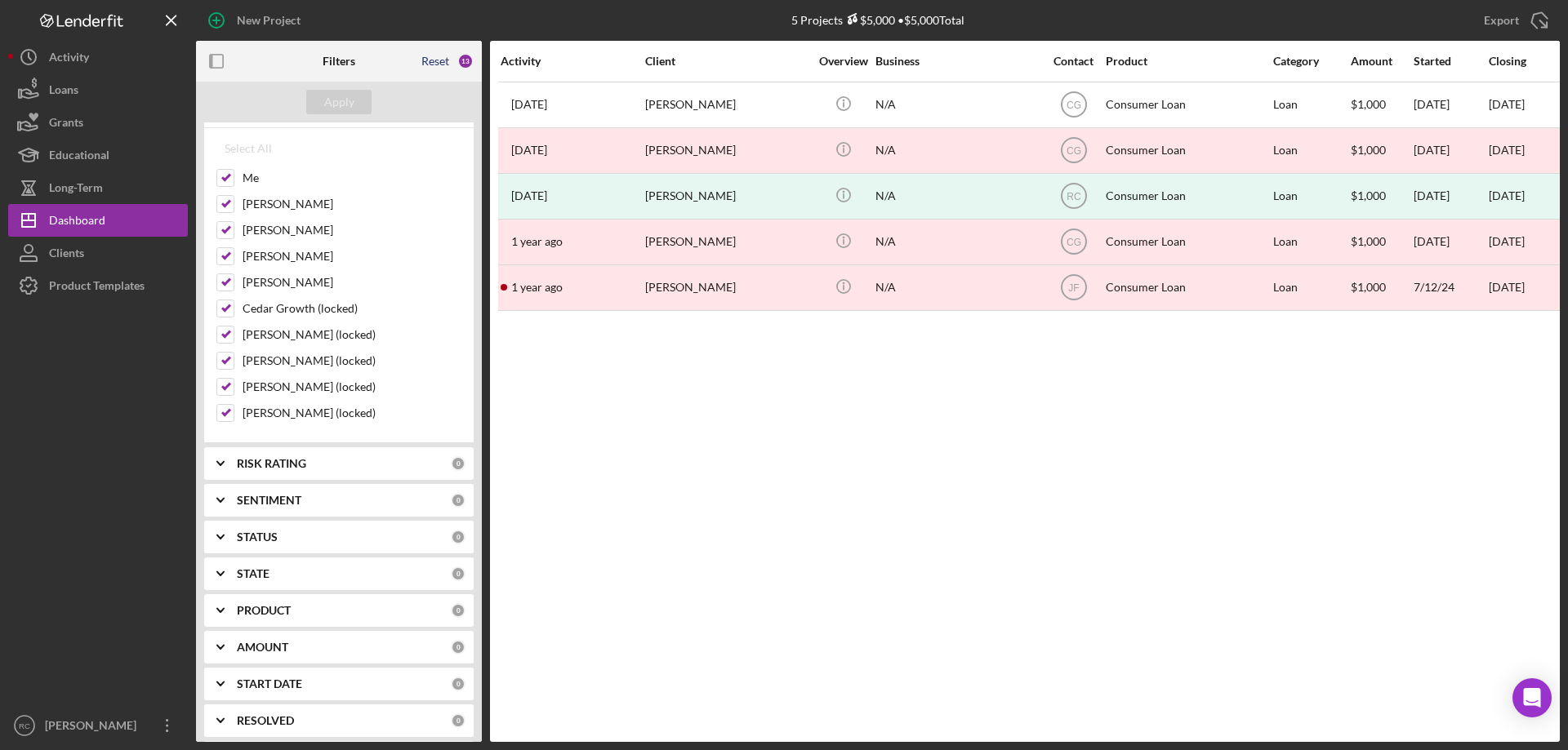
click at [441, 59] on div "Reset" at bounding box center [435, 61] width 28 height 13
checkbox input "false"
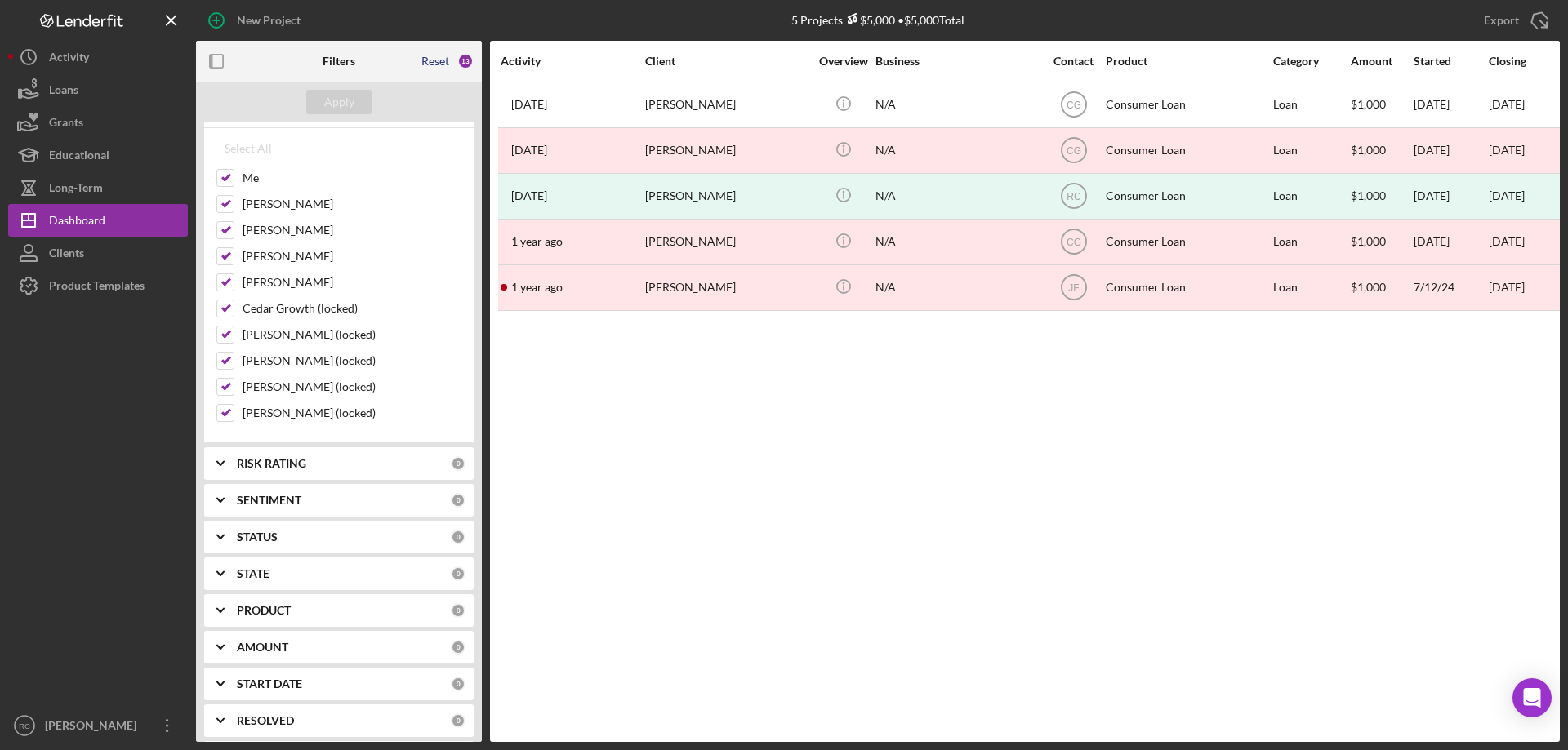
checkbox input "false"
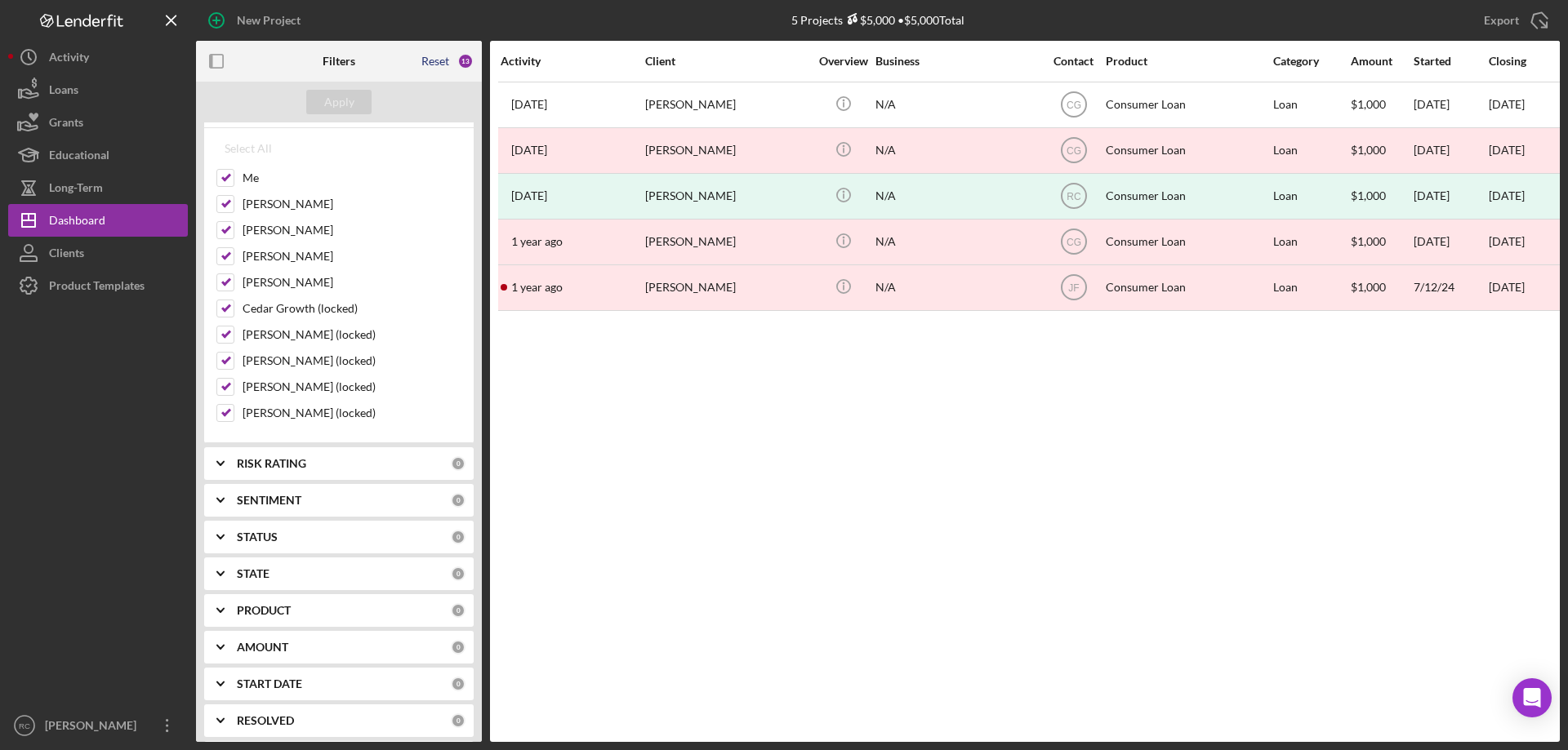
checkbox input "false"
click at [340, 100] on div "Apply" at bounding box center [338, 103] width 30 height 25
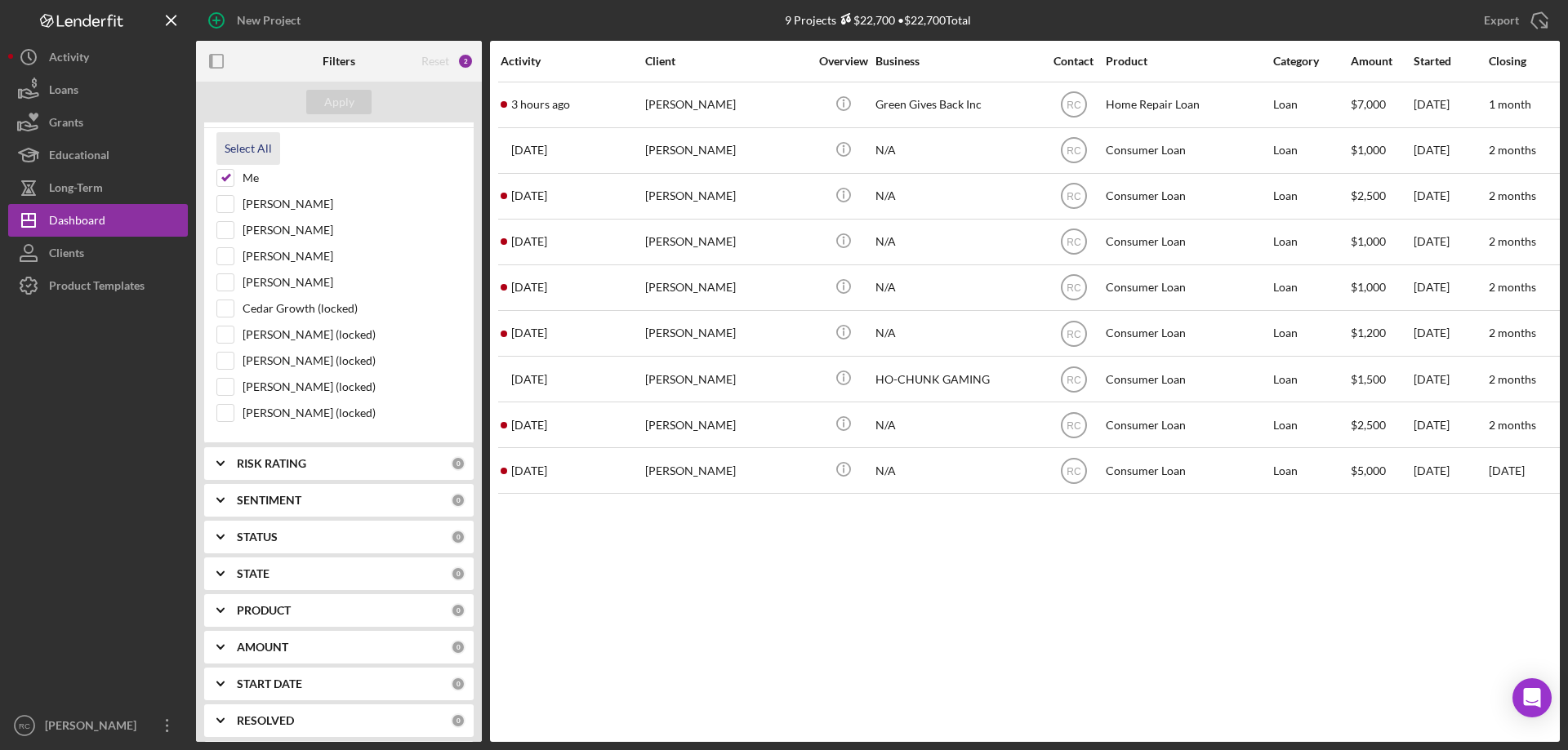
click at [261, 142] on div "Select All" at bounding box center [248, 149] width 47 height 33
checkbox input "true"
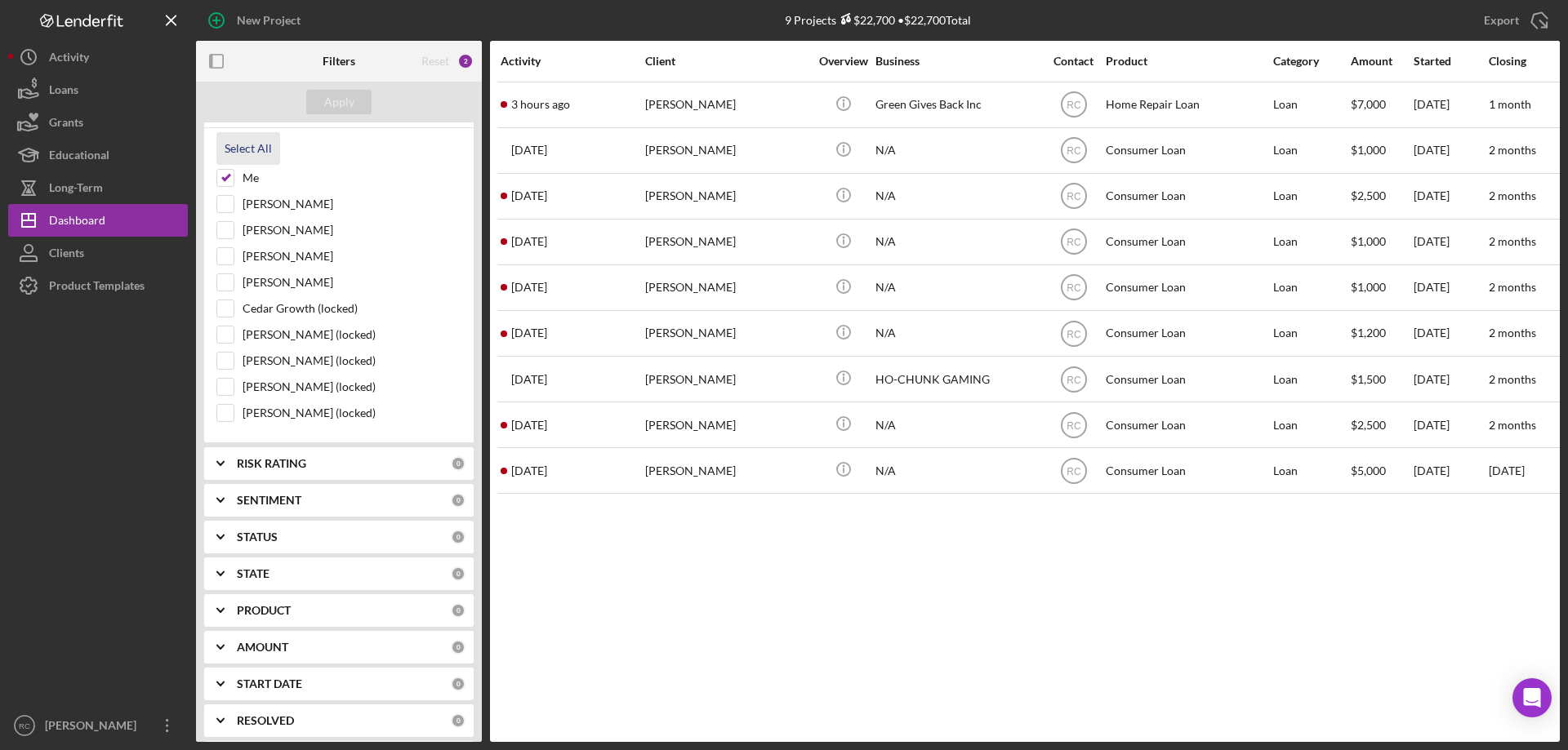
checkbox input "true"
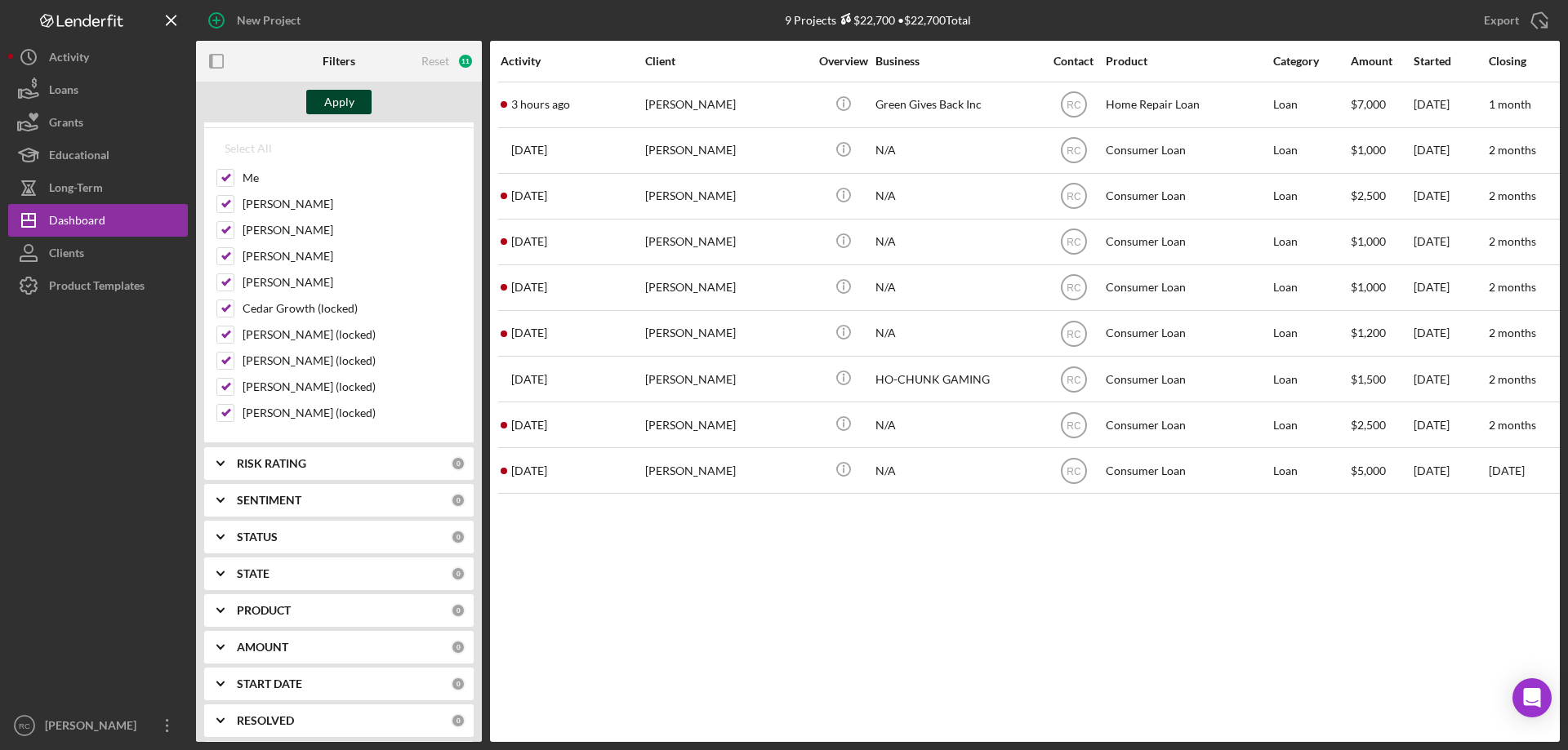
click at [333, 102] on div "Apply" at bounding box center [338, 103] width 30 height 25
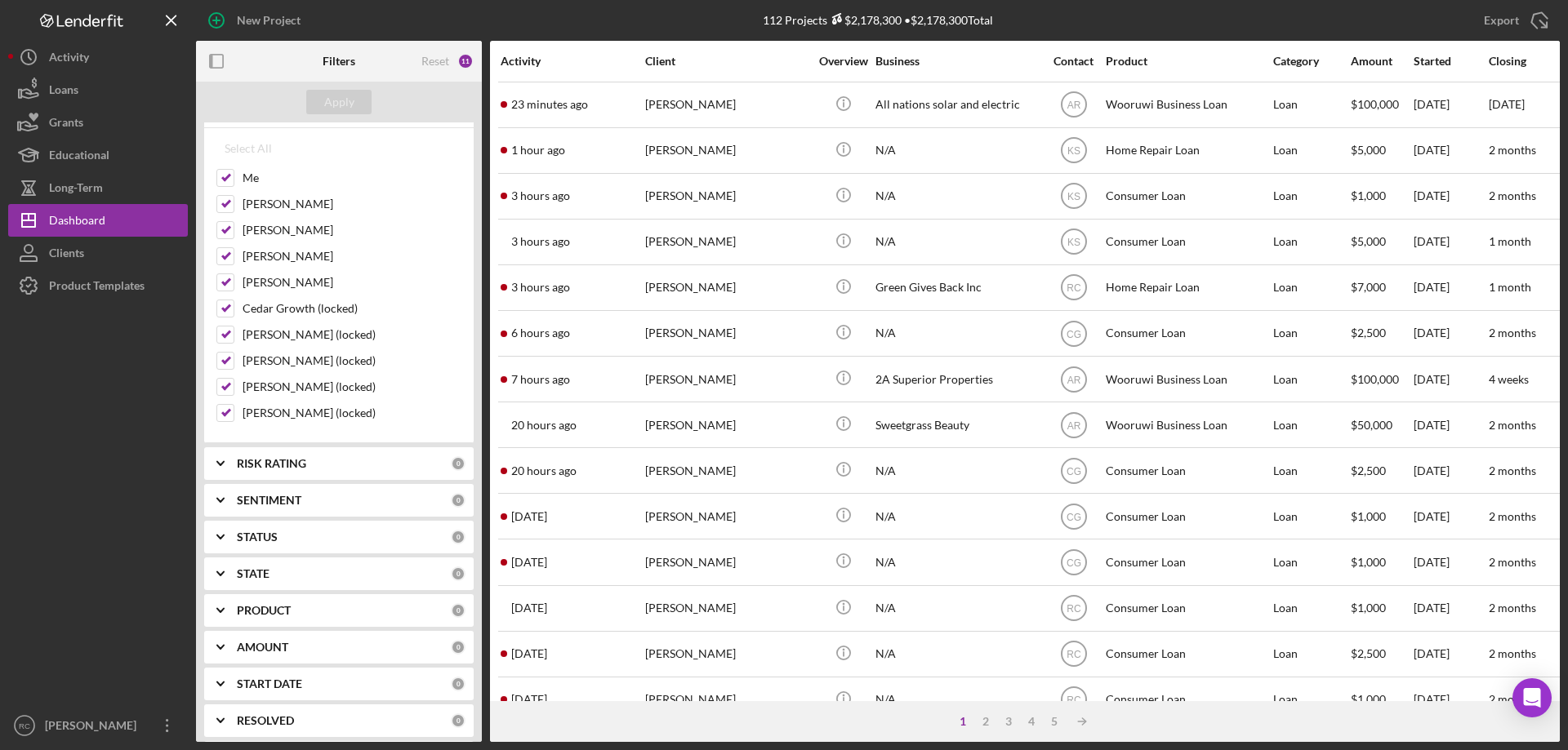
scroll to position [0, 0]
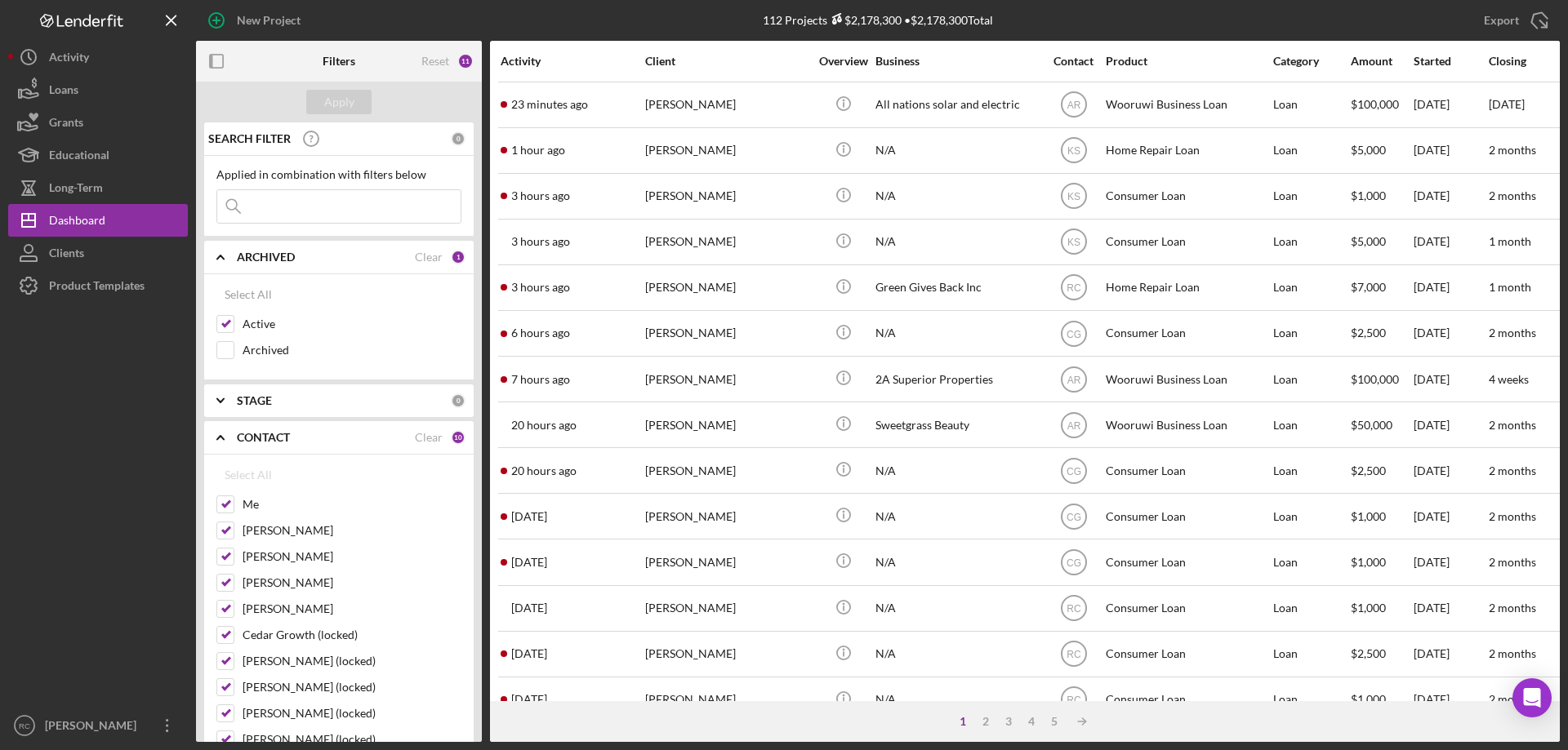
click at [282, 207] on input at bounding box center [338, 206] width 243 height 33
drag, startPoint x: 221, startPoint y: 350, endPoint x: 233, endPoint y: 346, distance: 12.6
click at [222, 351] on input "Archived" at bounding box center [225, 350] width 16 height 16
checkbox input "true"
click at [266, 205] on input at bounding box center [338, 206] width 243 height 33
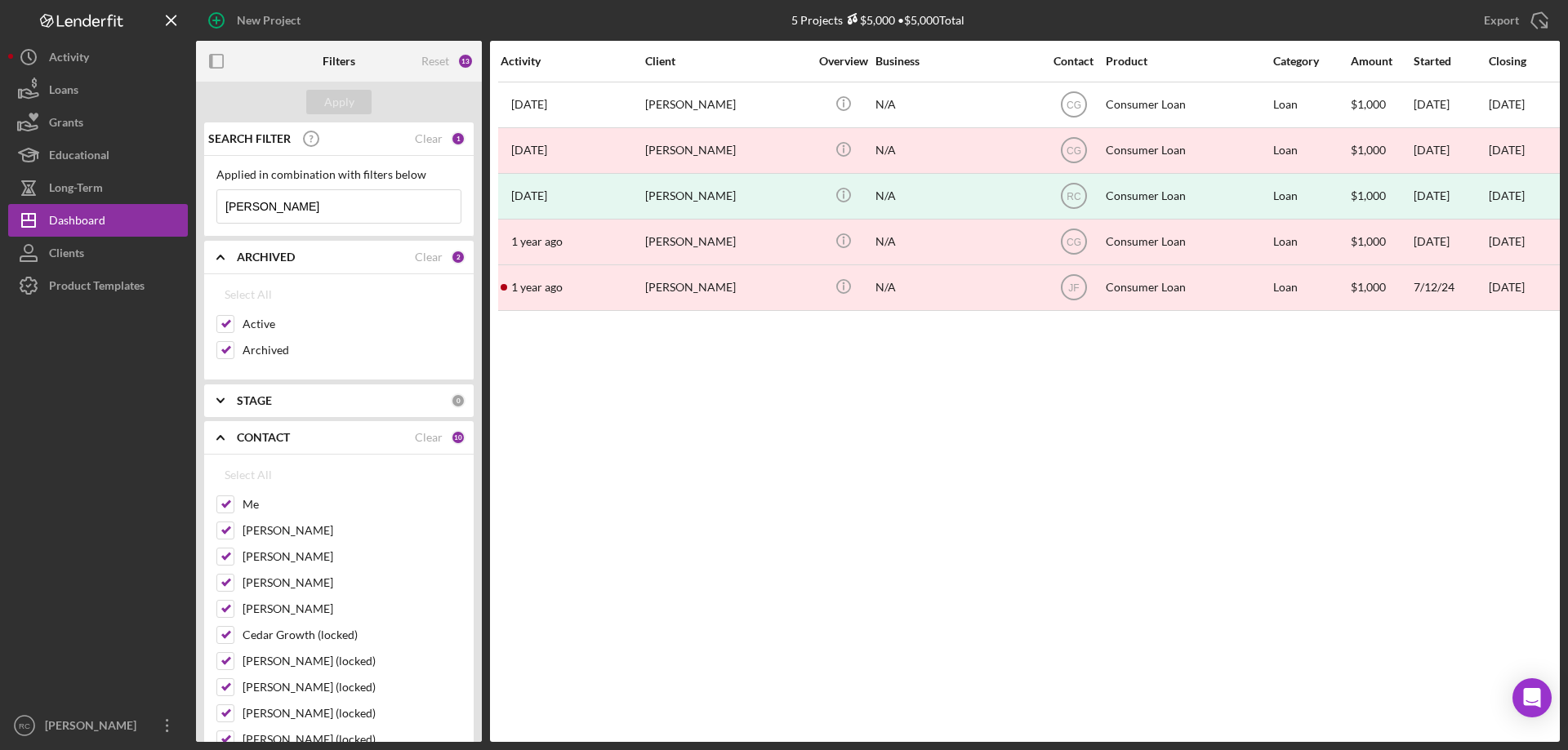
type input "nathan"
click at [263, 400] on b "STAGE" at bounding box center [255, 401] width 36 height 13
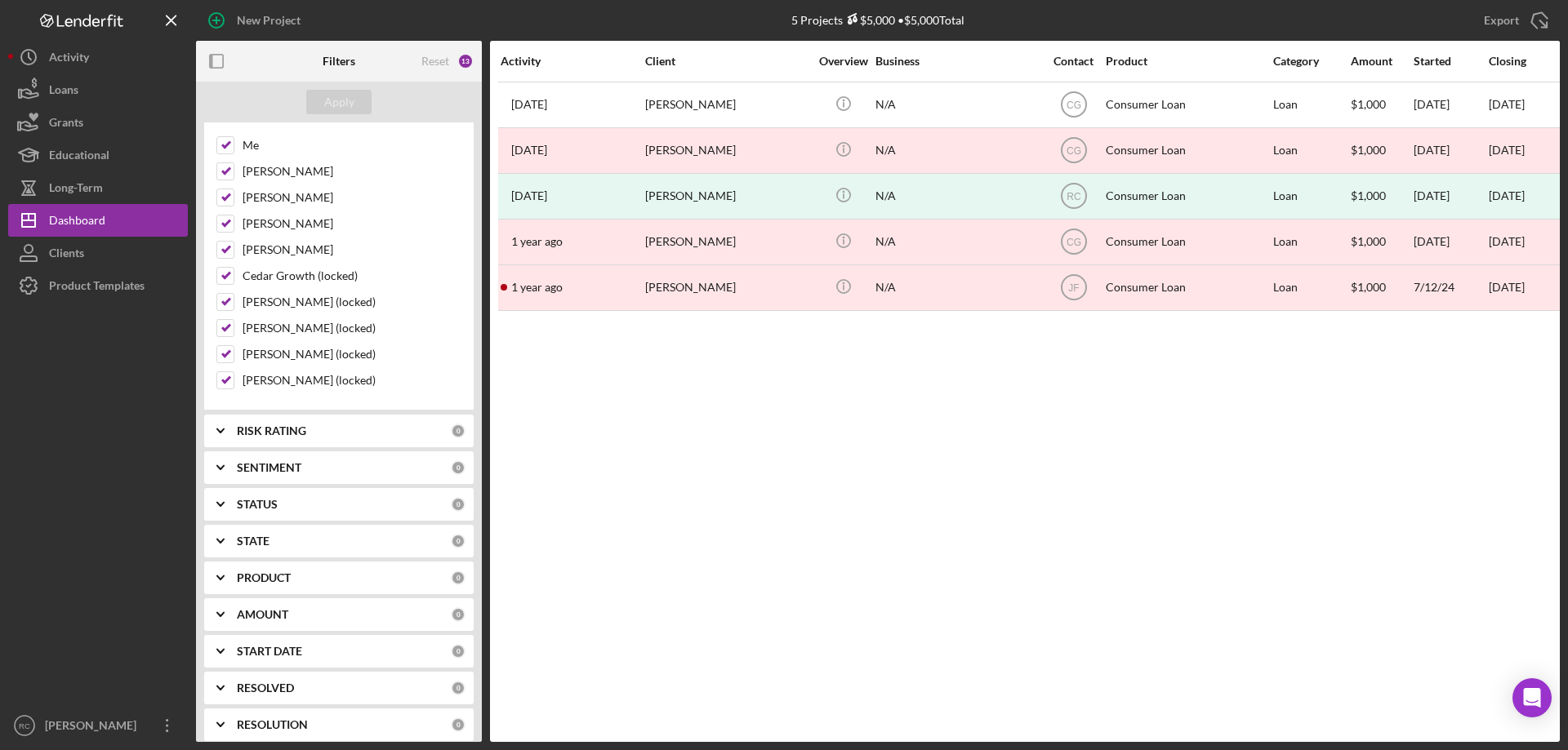
scroll to position [218, 0]
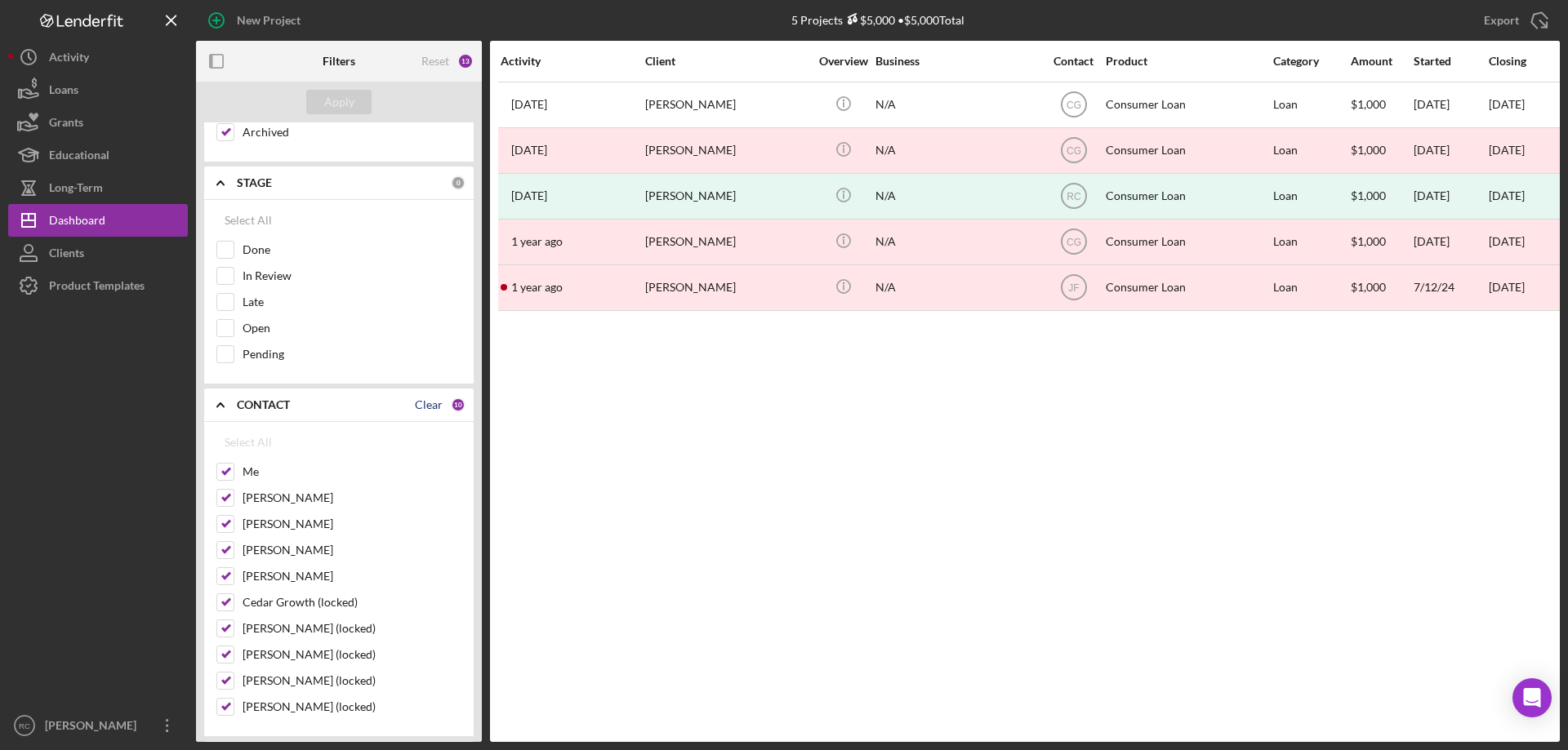
click at [436, 404] on div "Clear" at bounding box center [429, 405] width 28 height 13
checkbox input "false"
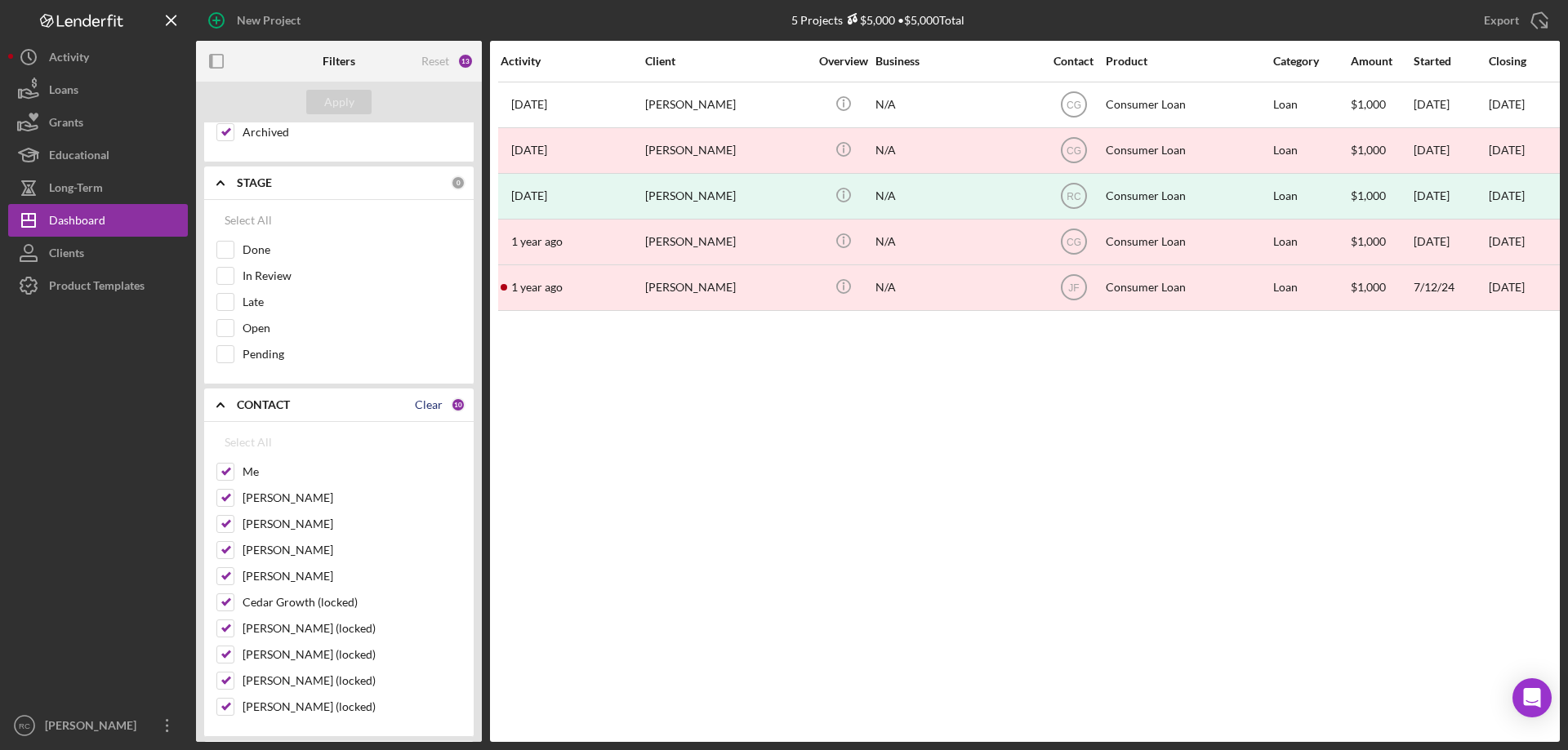
checkbox input "false"
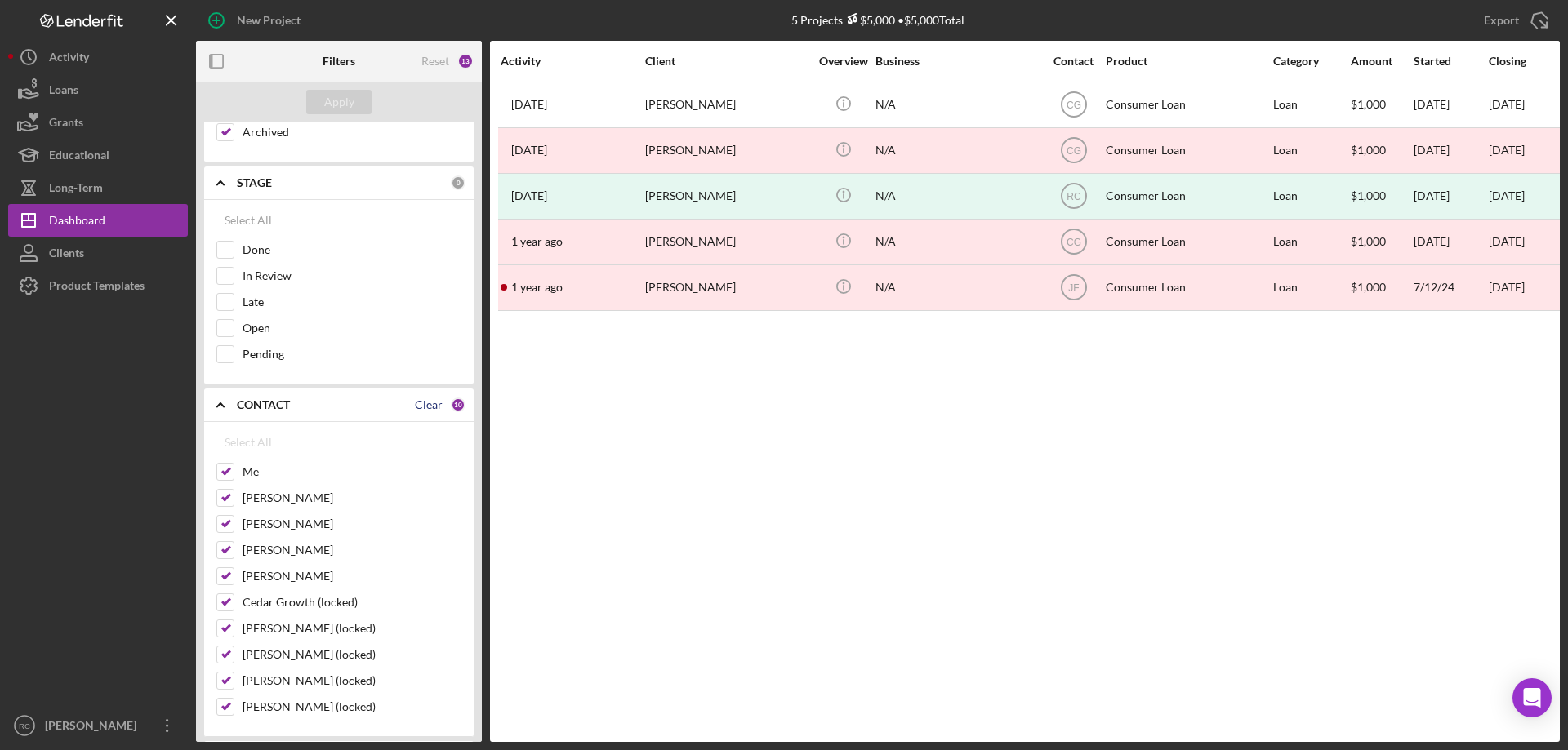
checkbox input "false"
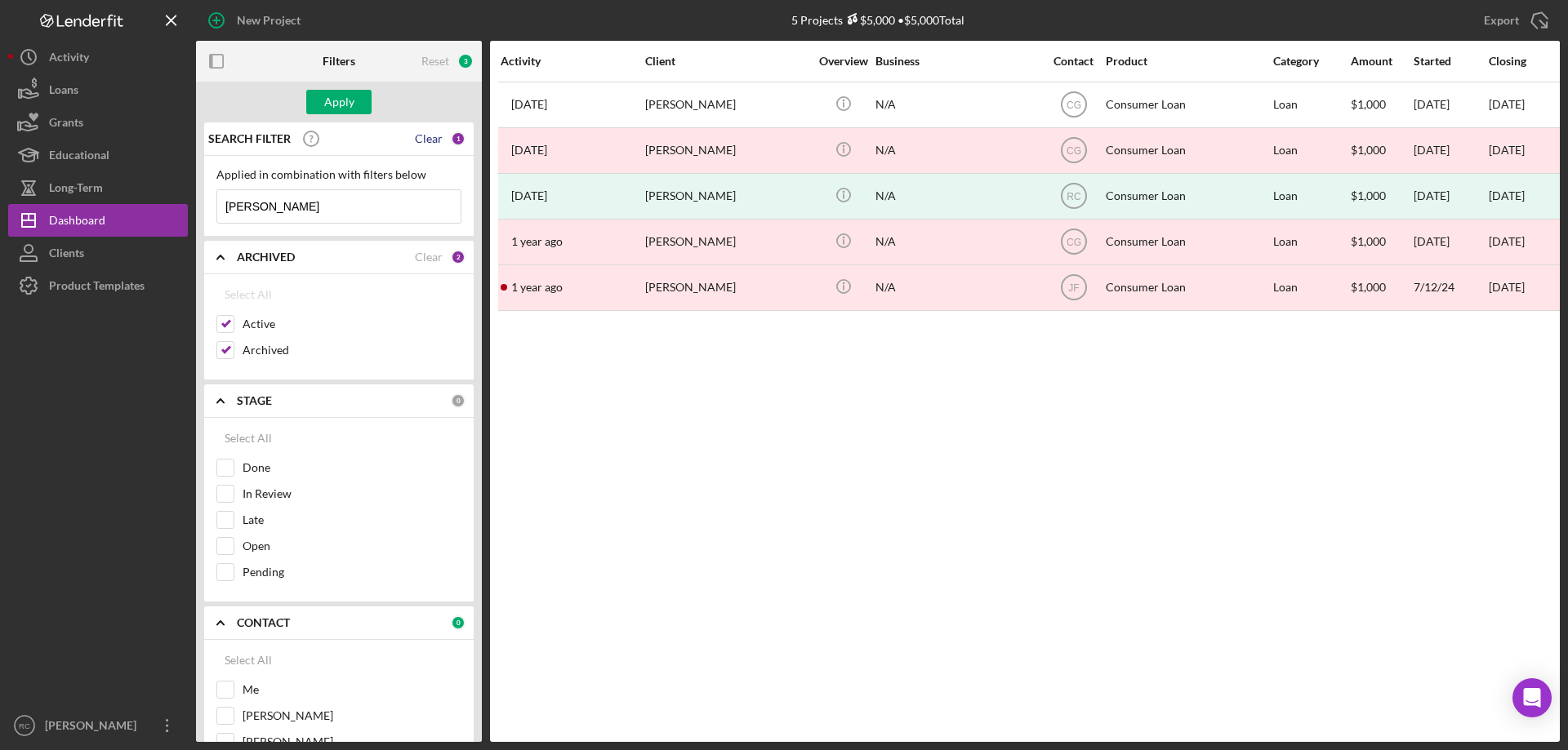
click at [428, 134] on div "Clear" at bounding box center [429, 139] width 28 height 13
click at [423, 259] on div "Clear" at bounding box center [429, 257] width 28 height 13
checkbox input "false"
click at [304, 205] on input at bounding box center [338, 206] width 243 height 33
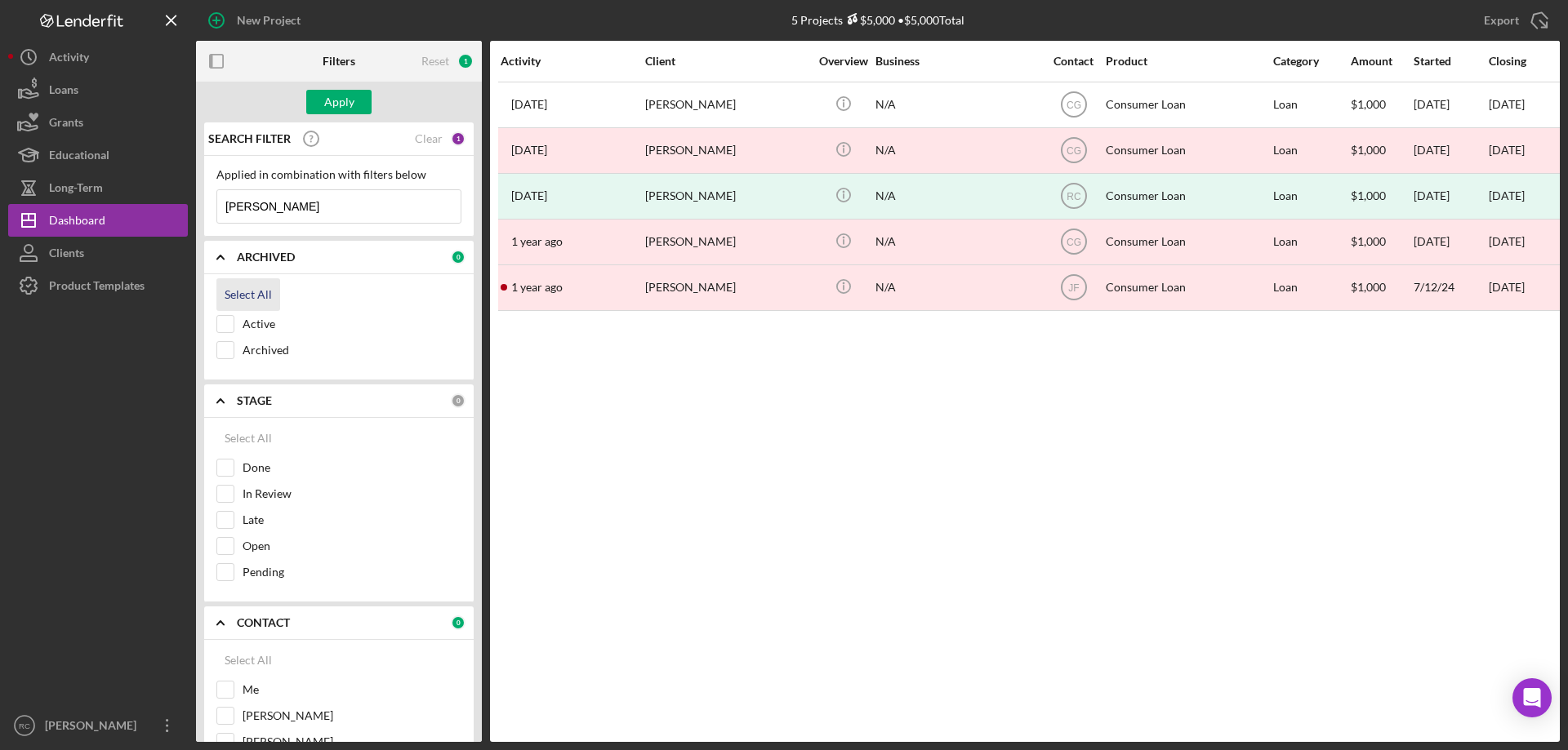
type input "nathan"
click at [254, 296] on div "Select All" at bounding box center [248, 295] width 47 height 33
checkbox input "true"
click at [243, 435] on div "Select All" at bounding box center [248, 438] width 47 height 33
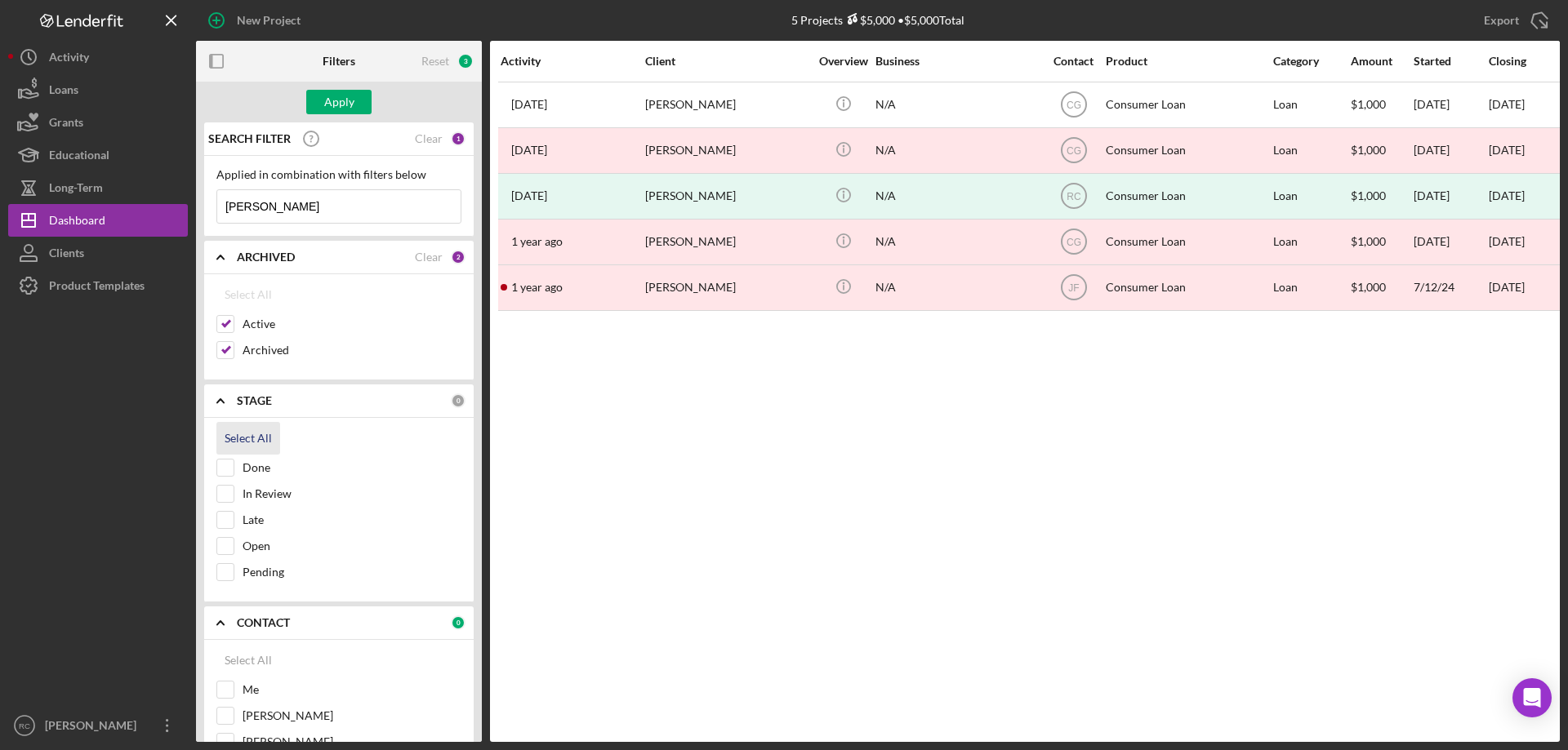
checkbox input "true"
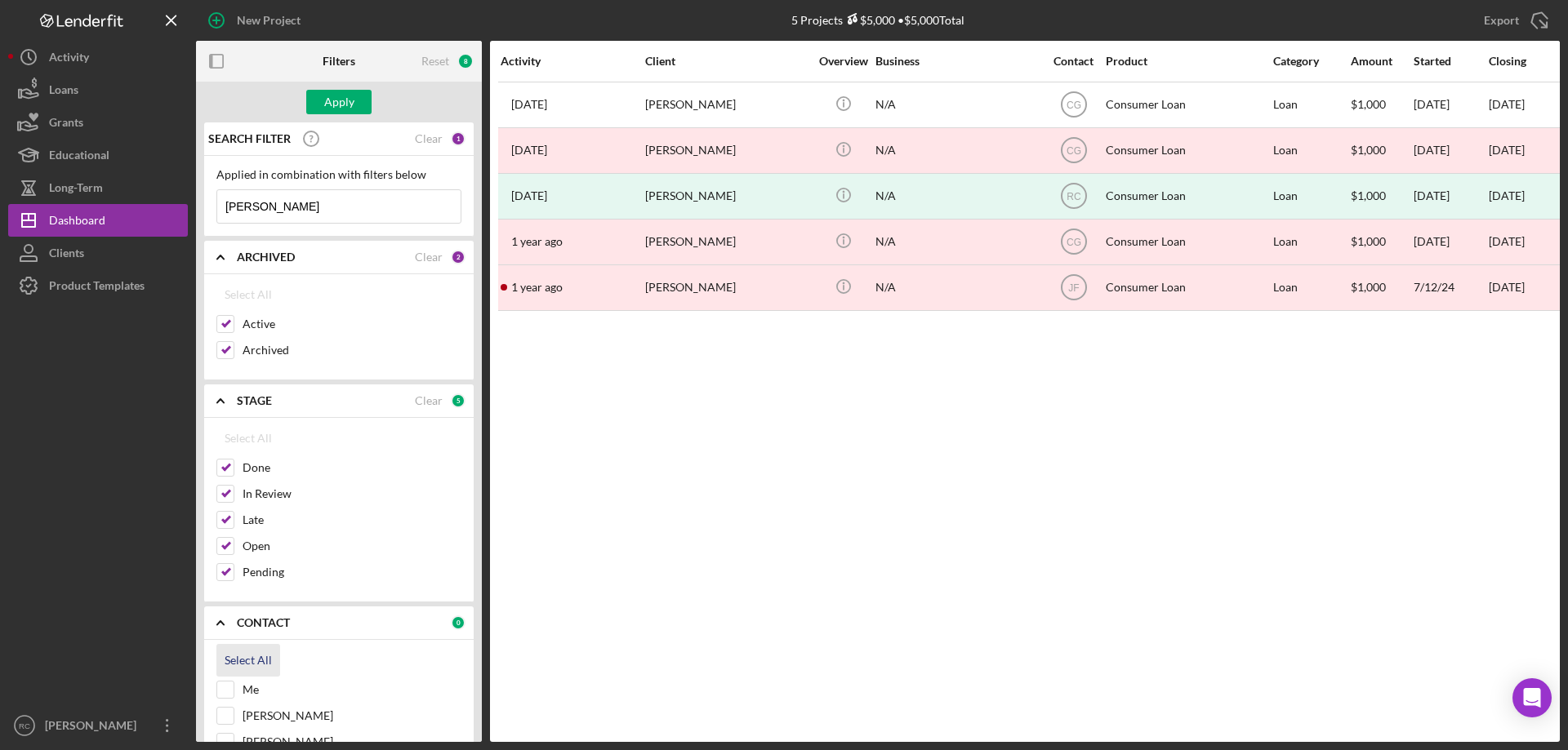
click at [247, 655] on div "Select All" at bounding box center [248, 661] width 47 height 33
checkbox input "true"
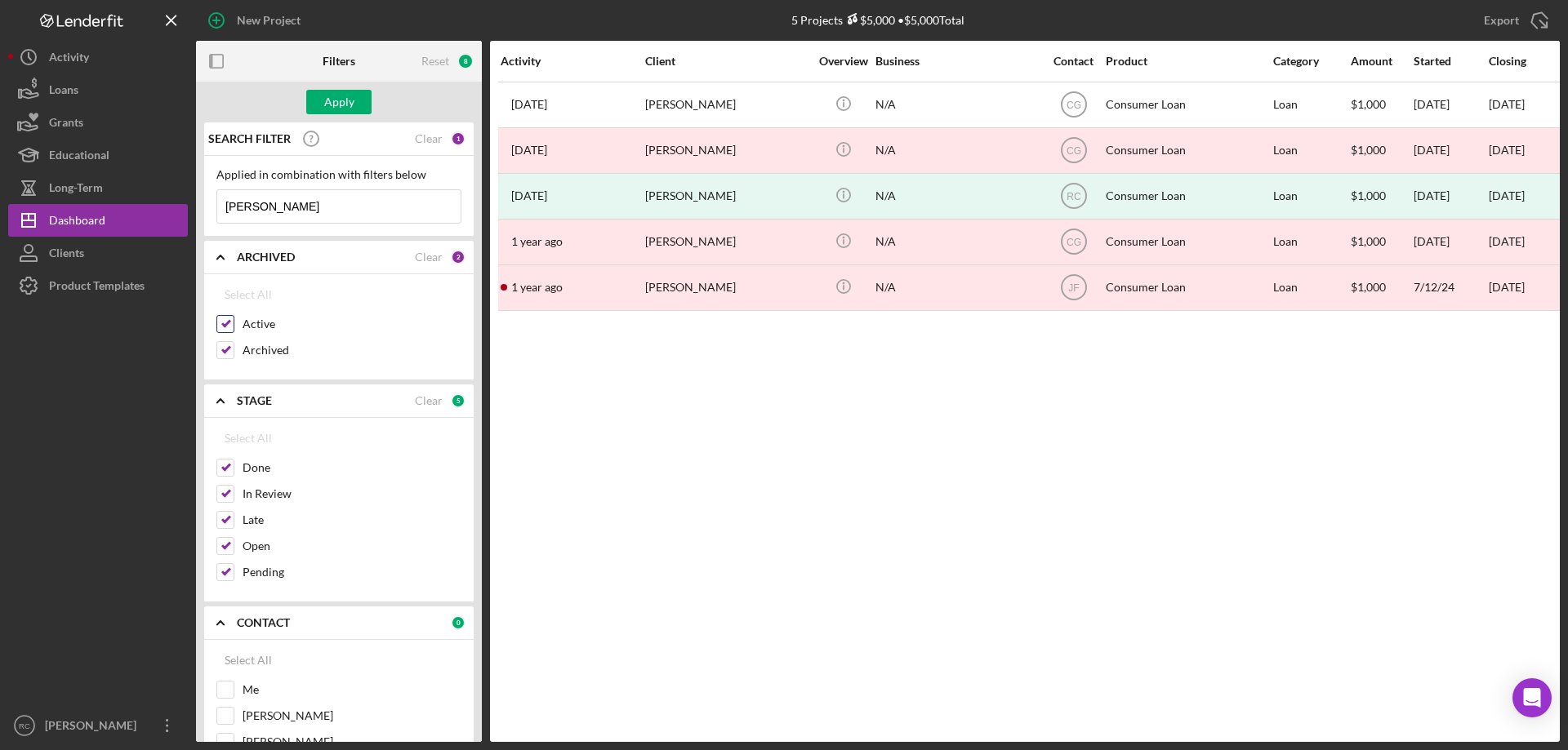
checkbox input "true"
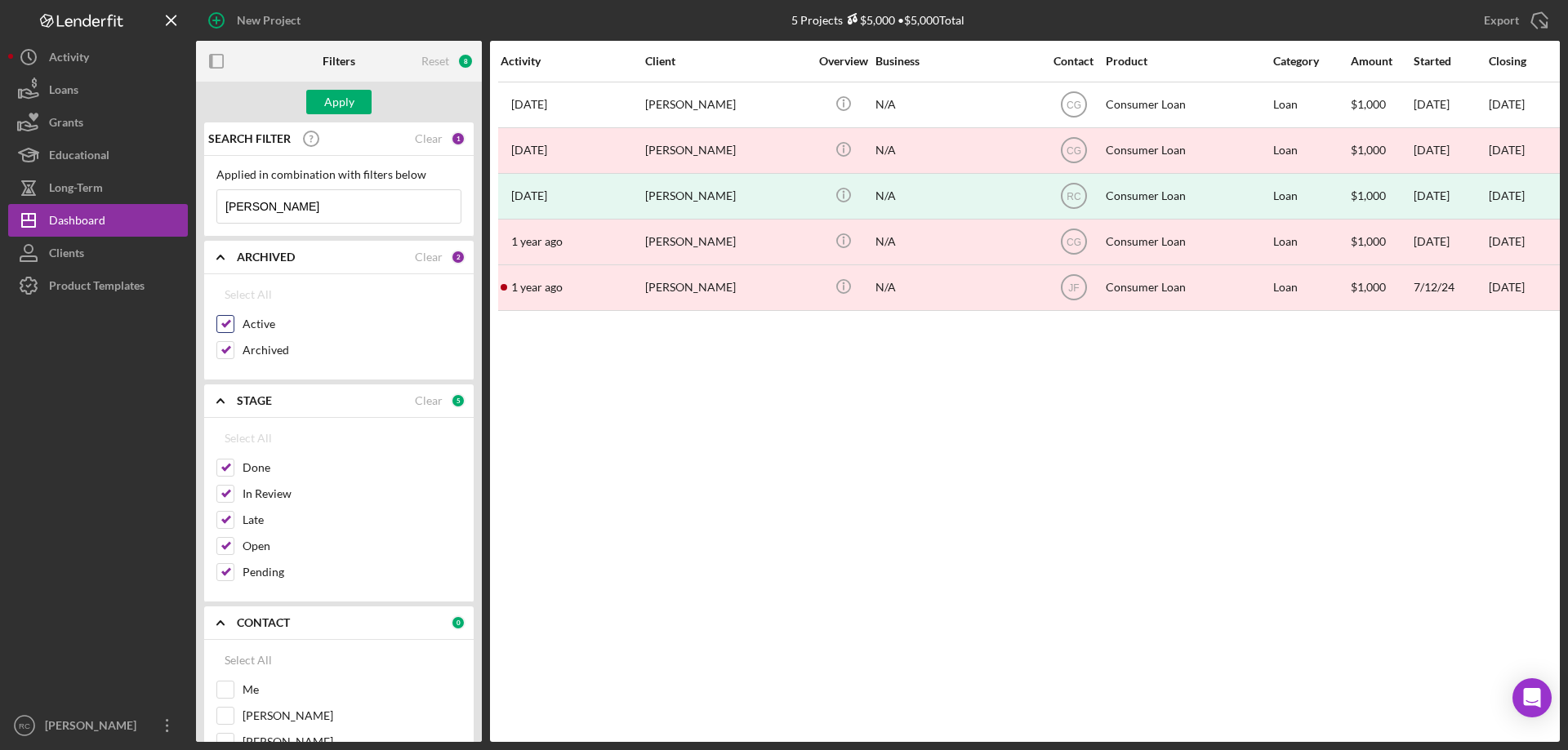
checkbox input "true"
click at [352, 102] on div "Apply" at bounding box center [338, 103] width 30 height 25
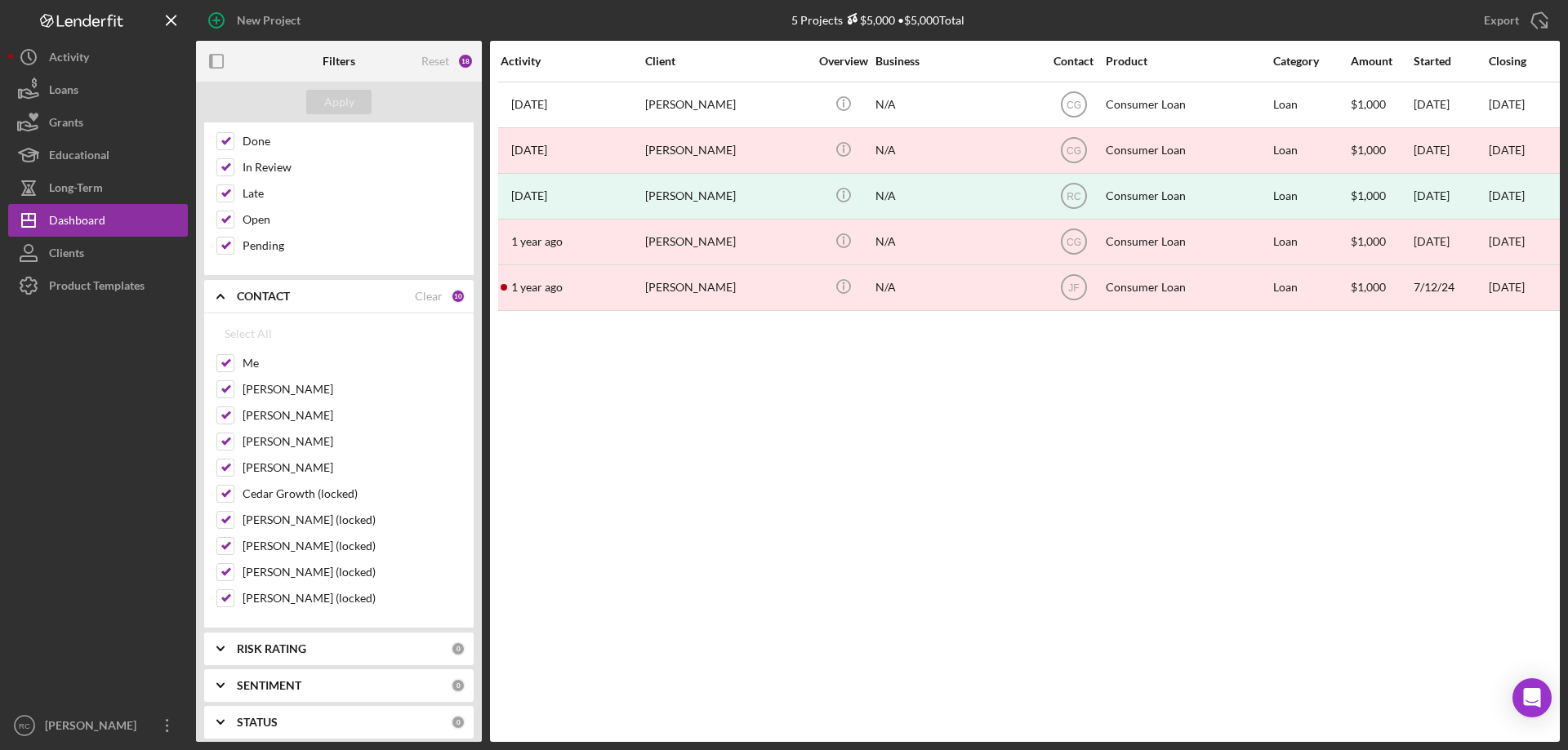
scroll to position [653, 0]
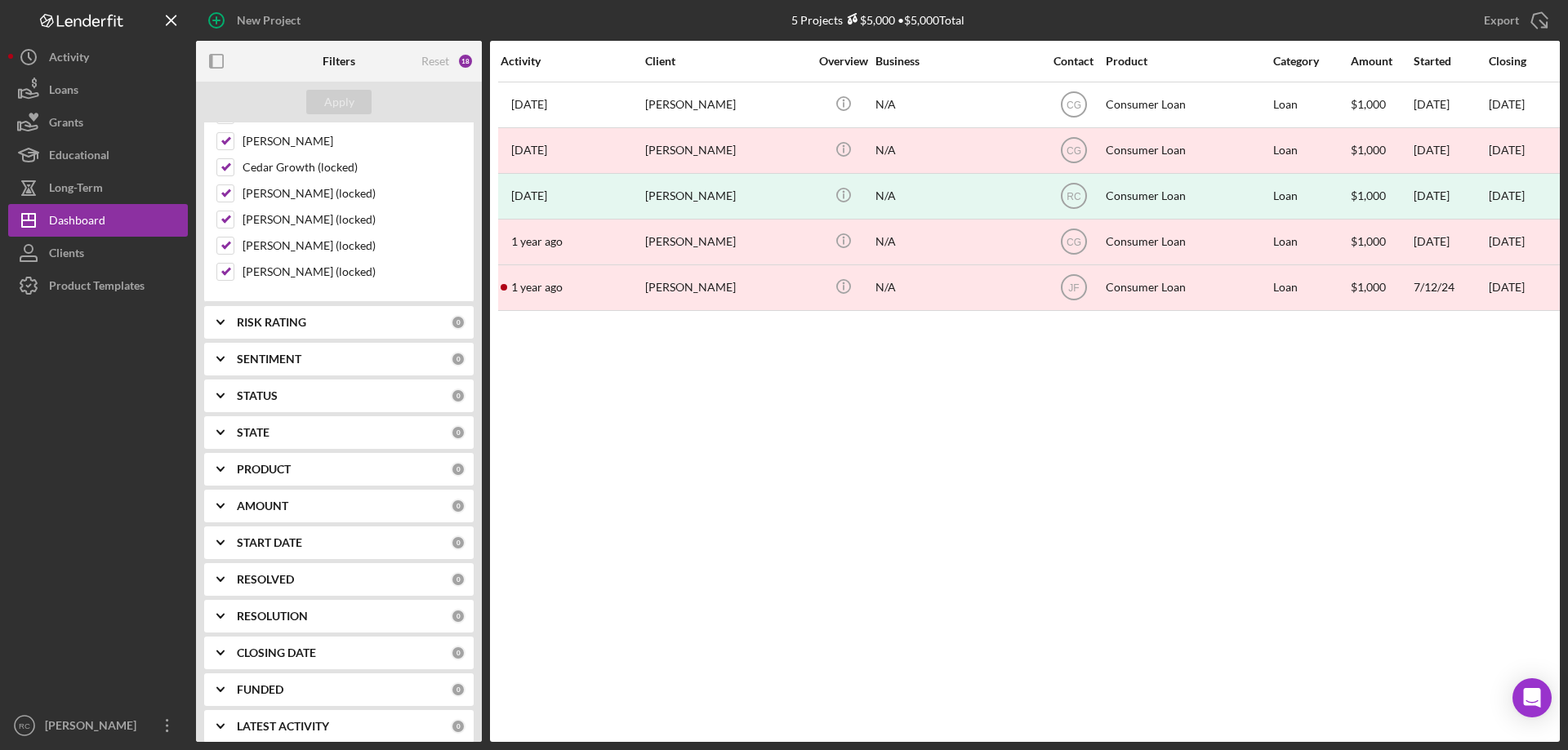
click at [313, 396] on div "STATUS" at bounding box center [344, 396] width 214 height 13
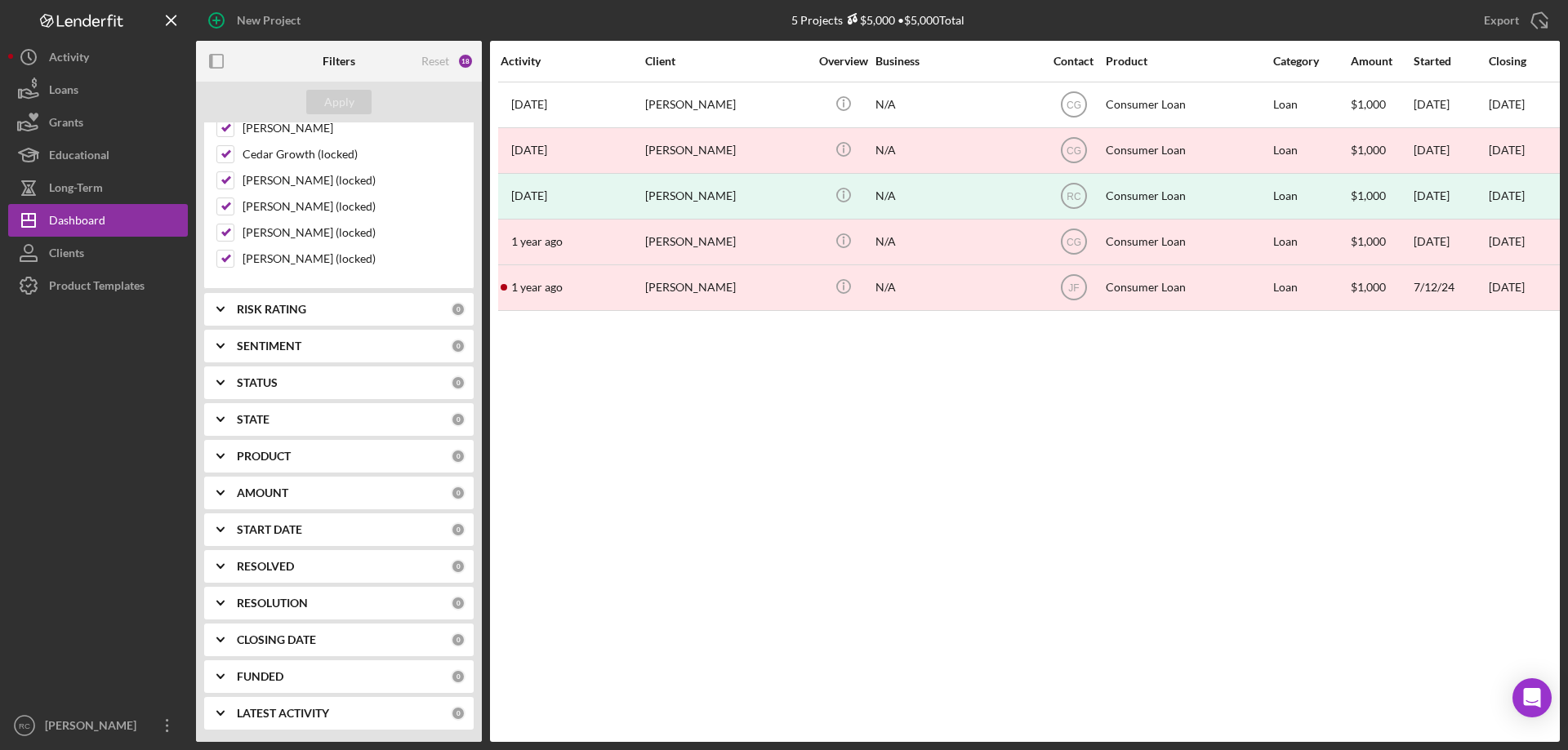
scroll to position [340, 0]
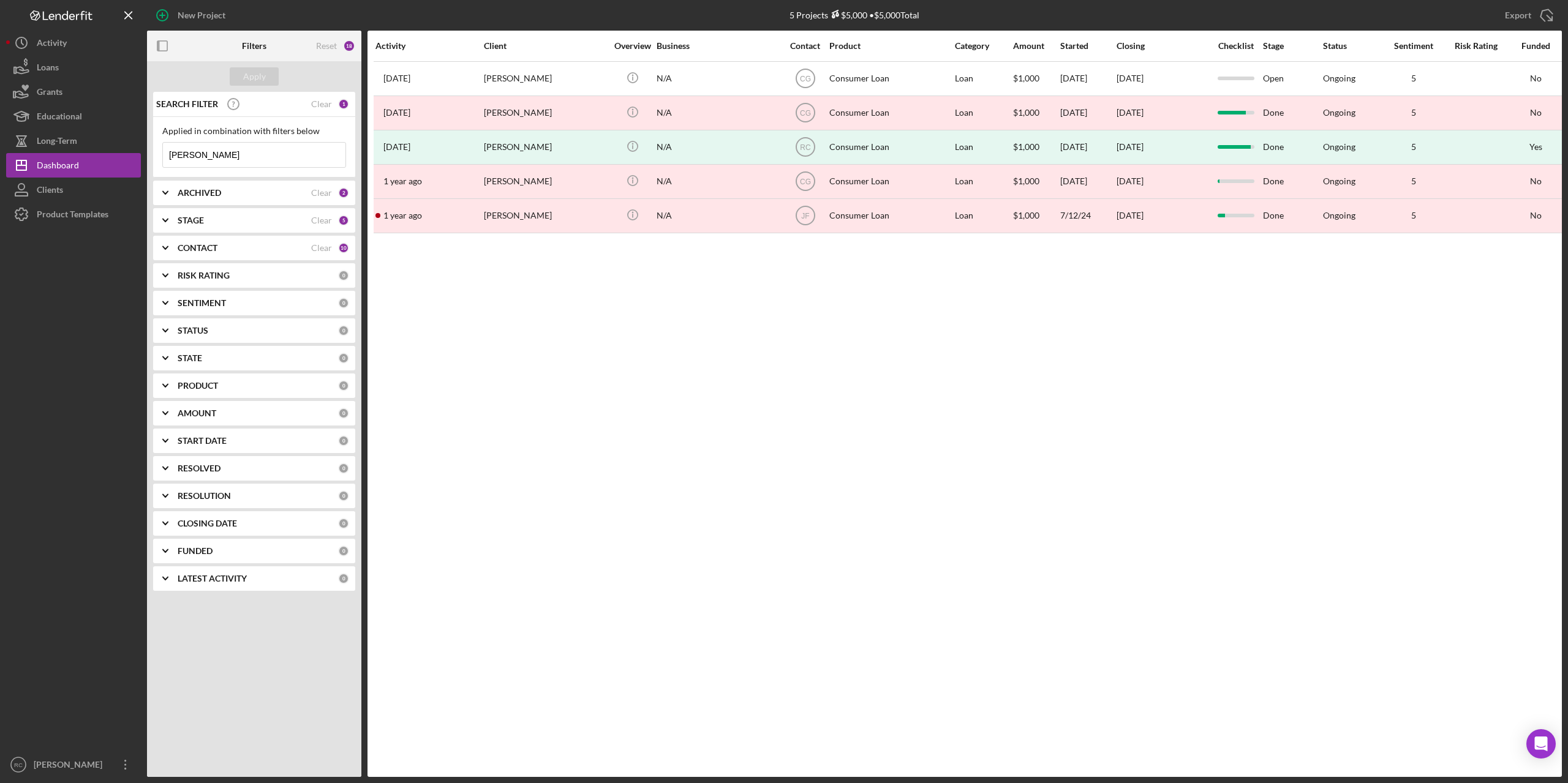
click at [223, 156] on input "[PERSON_NAME]" at bounding box center [254, 155] width 182 height 24
type input "n"
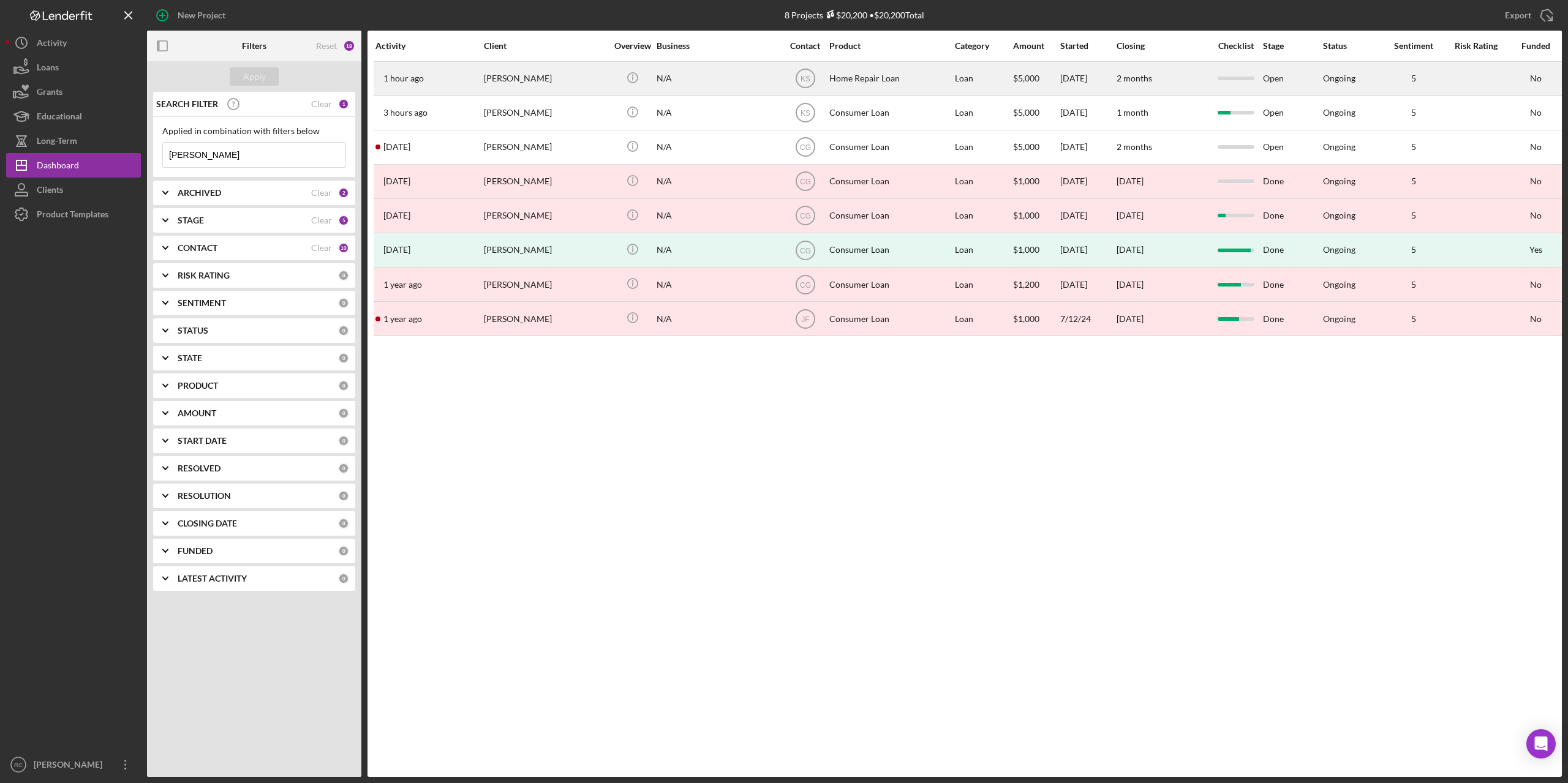
type input "[PERSON_NAME]"
click at [517, 78] on div "[PERSON_NAME]" at bounding box center [545, 79] width 122 height 32
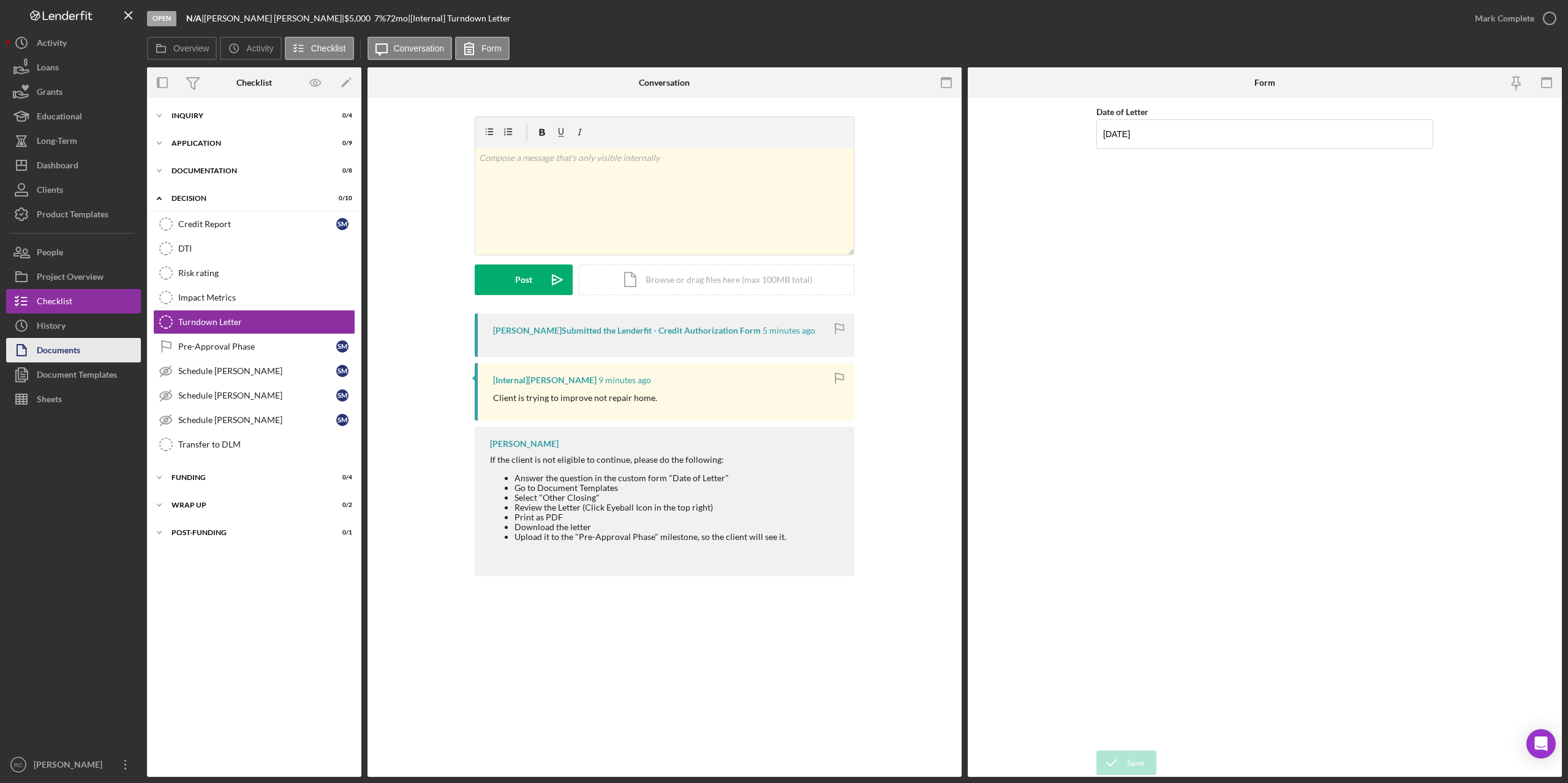
click at [70, 349] on div "Documents" at bounding box center [58, 352] width 43 height 27
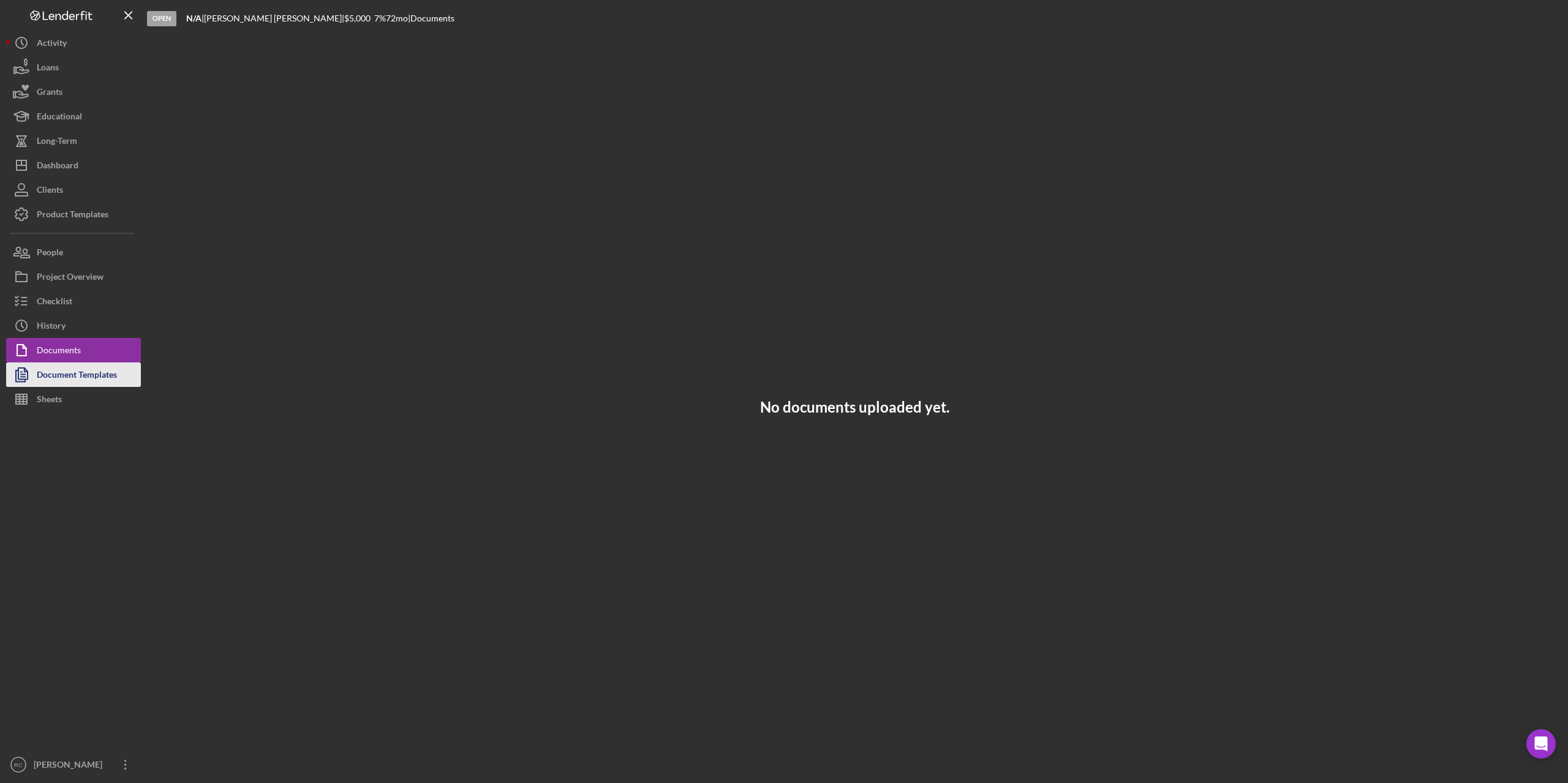
click at [113, 379] on div "Document Templates" at bounding box center [76, 376] width 80 height 27
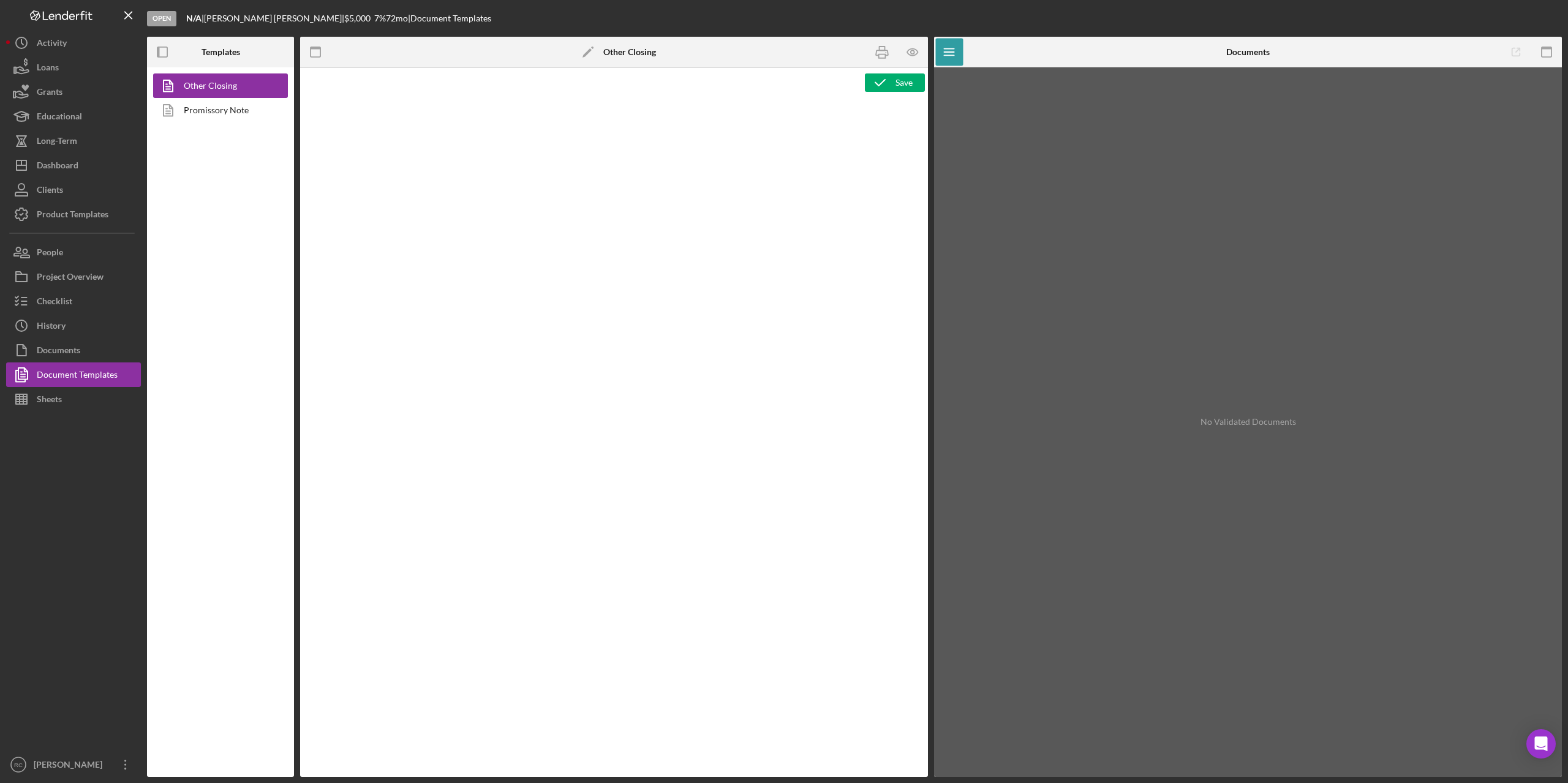
type textarea "<p style="margin-top: 0pt; margin-bottom: 0pt;">&nbsp;</p> <p style="margin-top…"
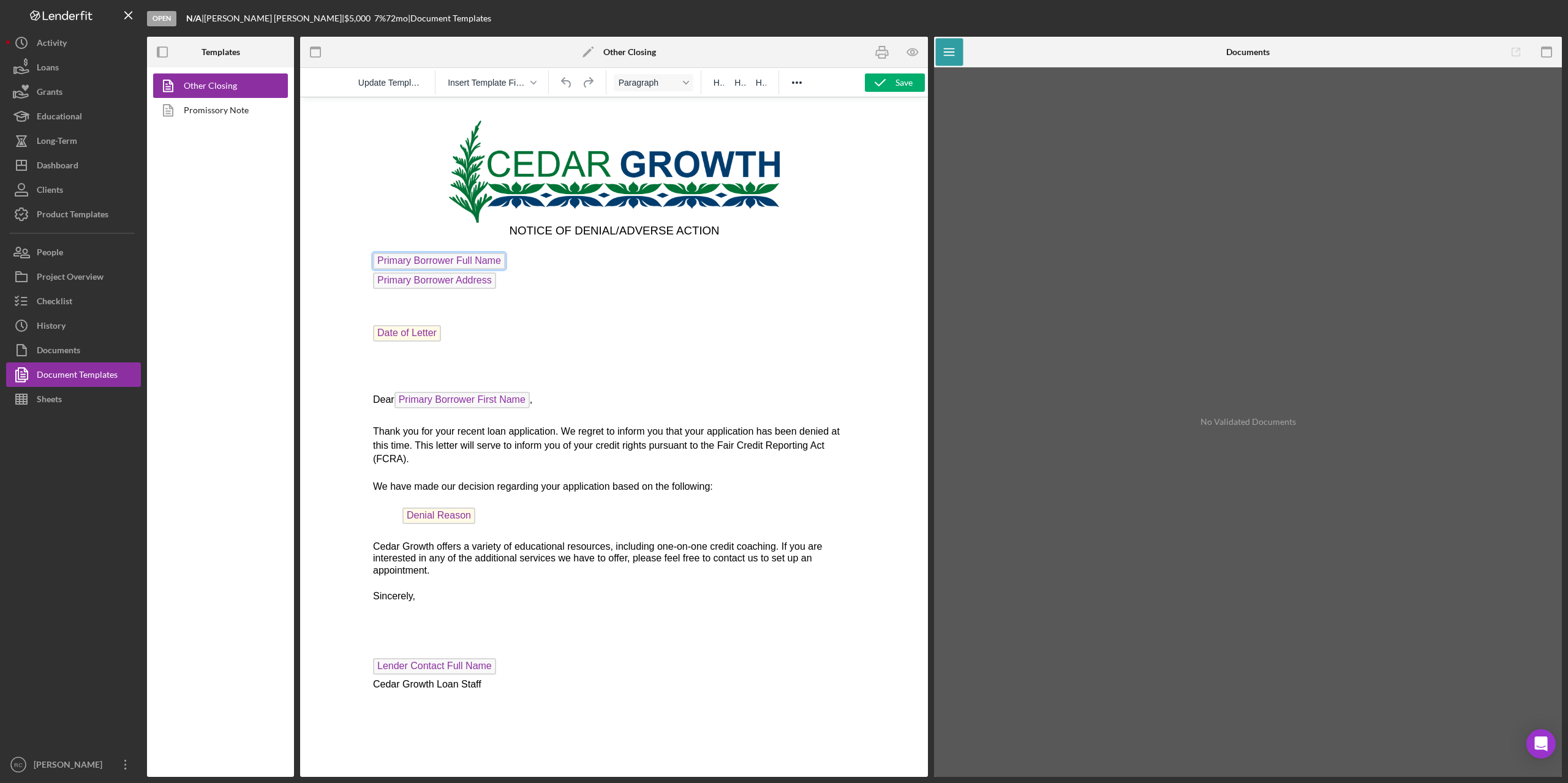
click at [482, 261] on span "Primary Borrower Full Name" at bounding box center [439, 261] width 133 height 17
click at [495, 79] on span "Insert Template Field" at bounding box center [486, 83] width 79 height 10
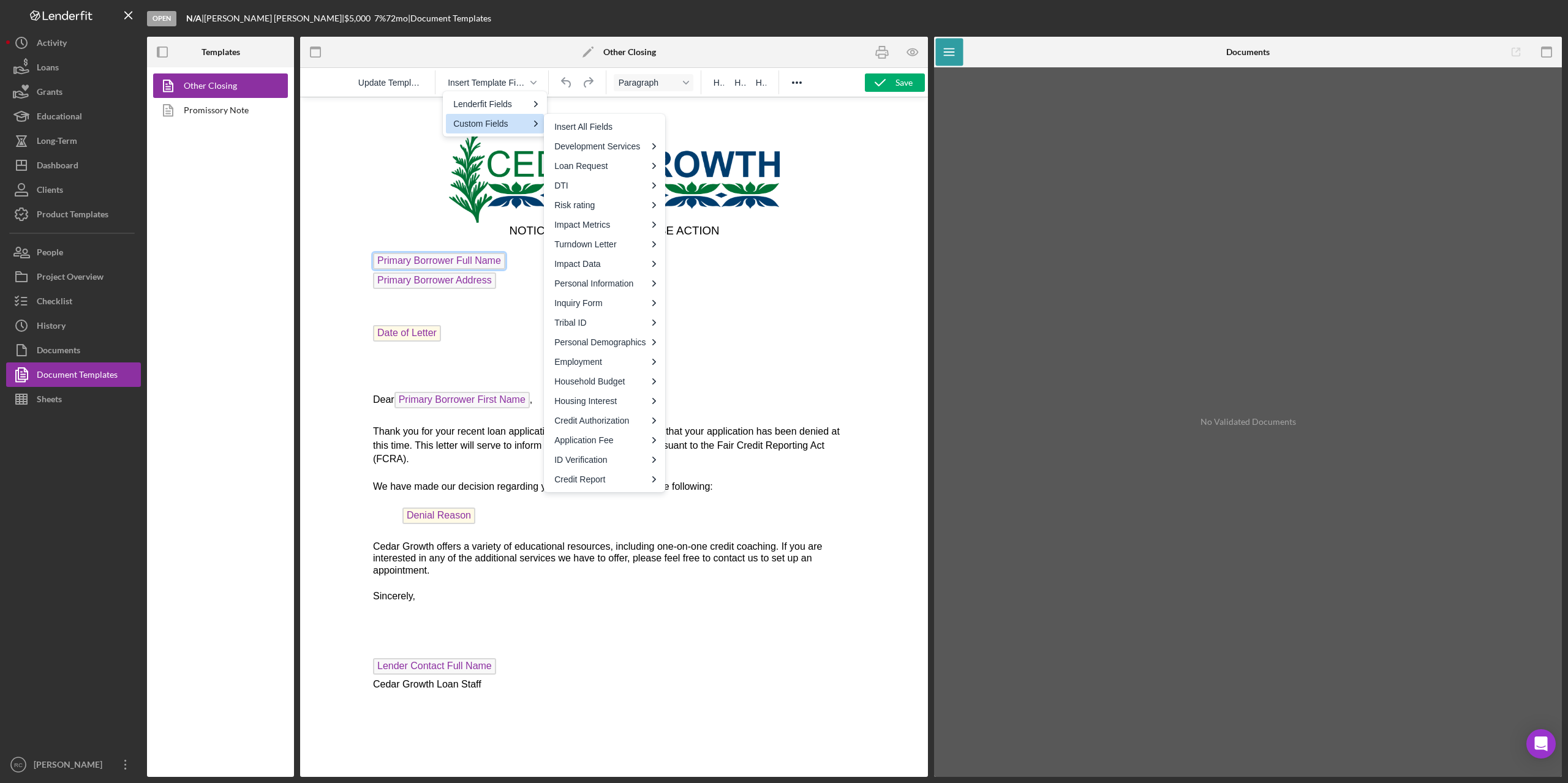
click at [503, 122] on div "Custom Fields" at bounding box center [491, 124] width 75 height 14
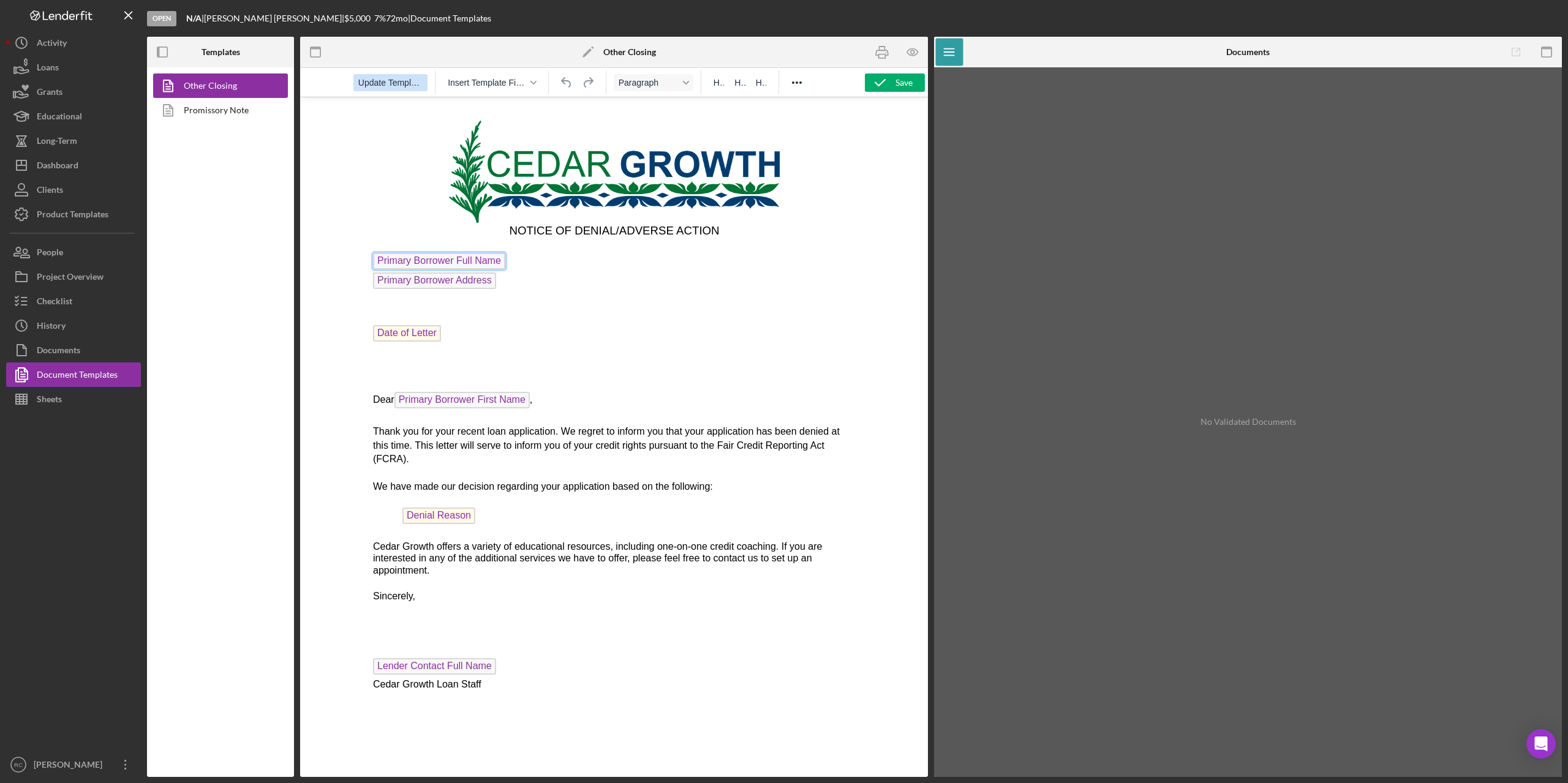
click at [375, 84] on span "Update Template" at bounding box center [390, 83] width 64 height 10
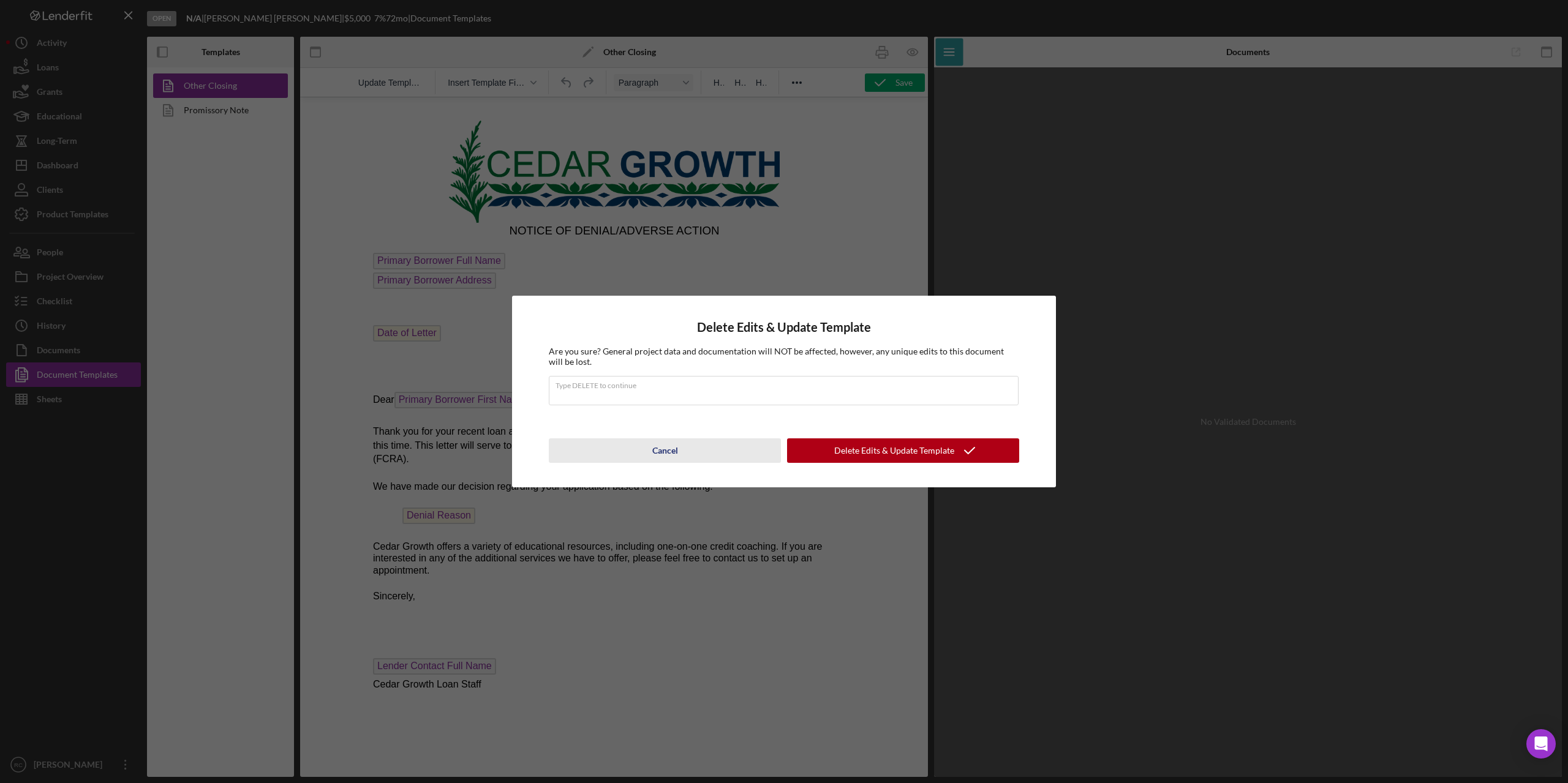
click at [671, 452] on div "Cancel" at bounding box center [665, 451] width 26 height 24
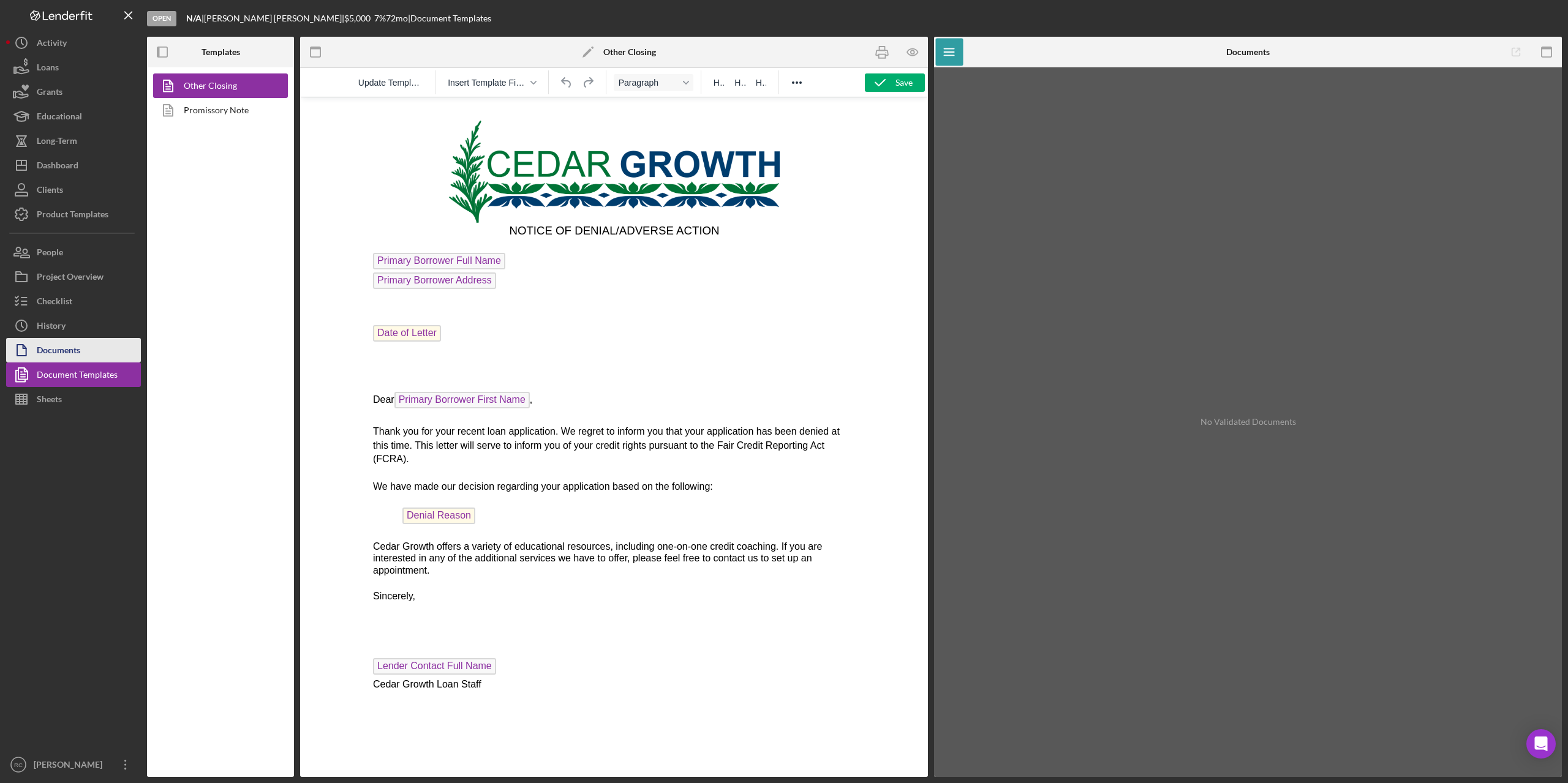
click at [78, 352] on div "Documents" at bounding box center [58, 352] width 43 height 27
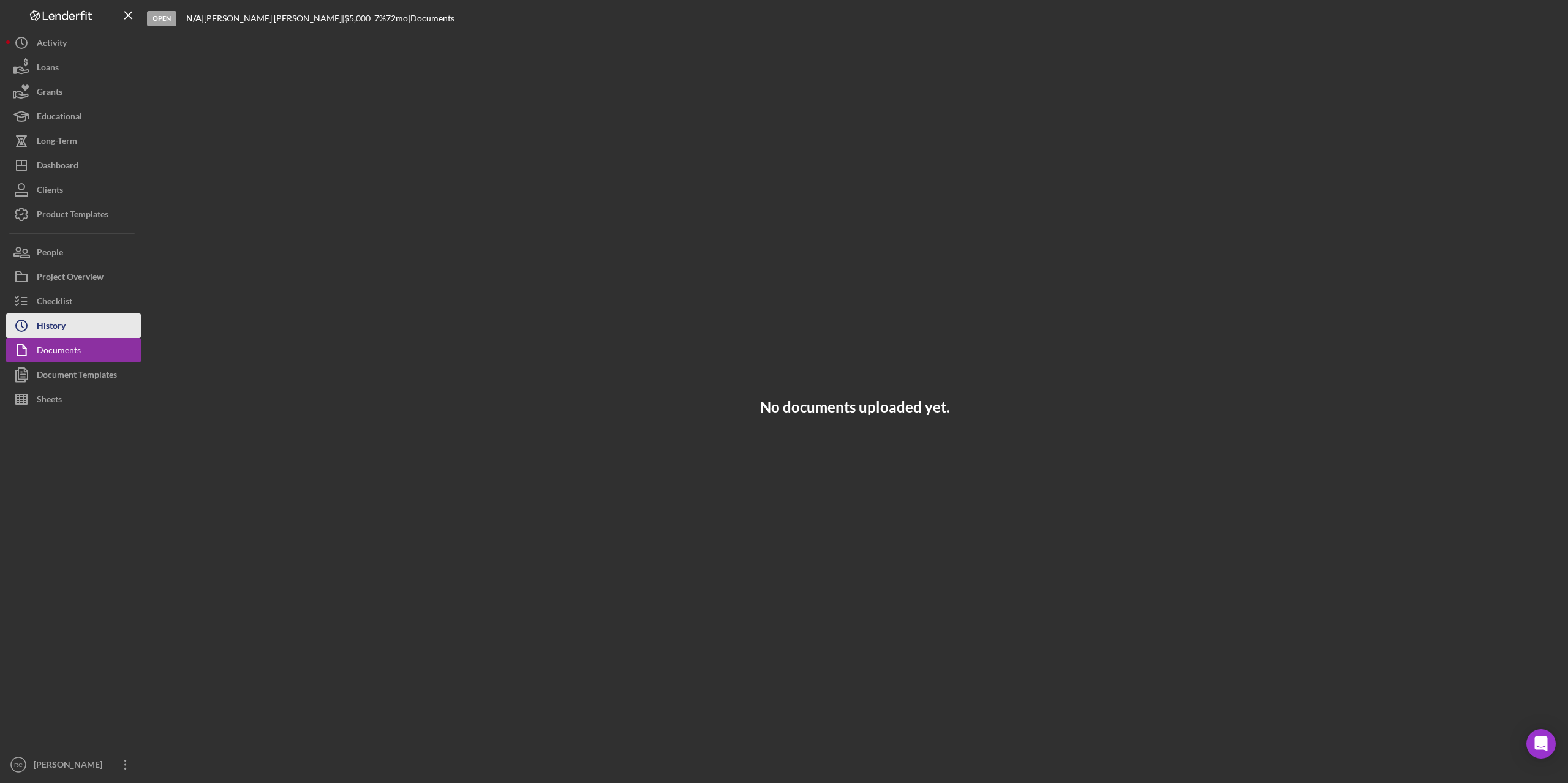
click at [66, 326] on button "Icon/History History" at bounding box center [74, 326] width 135 height 24
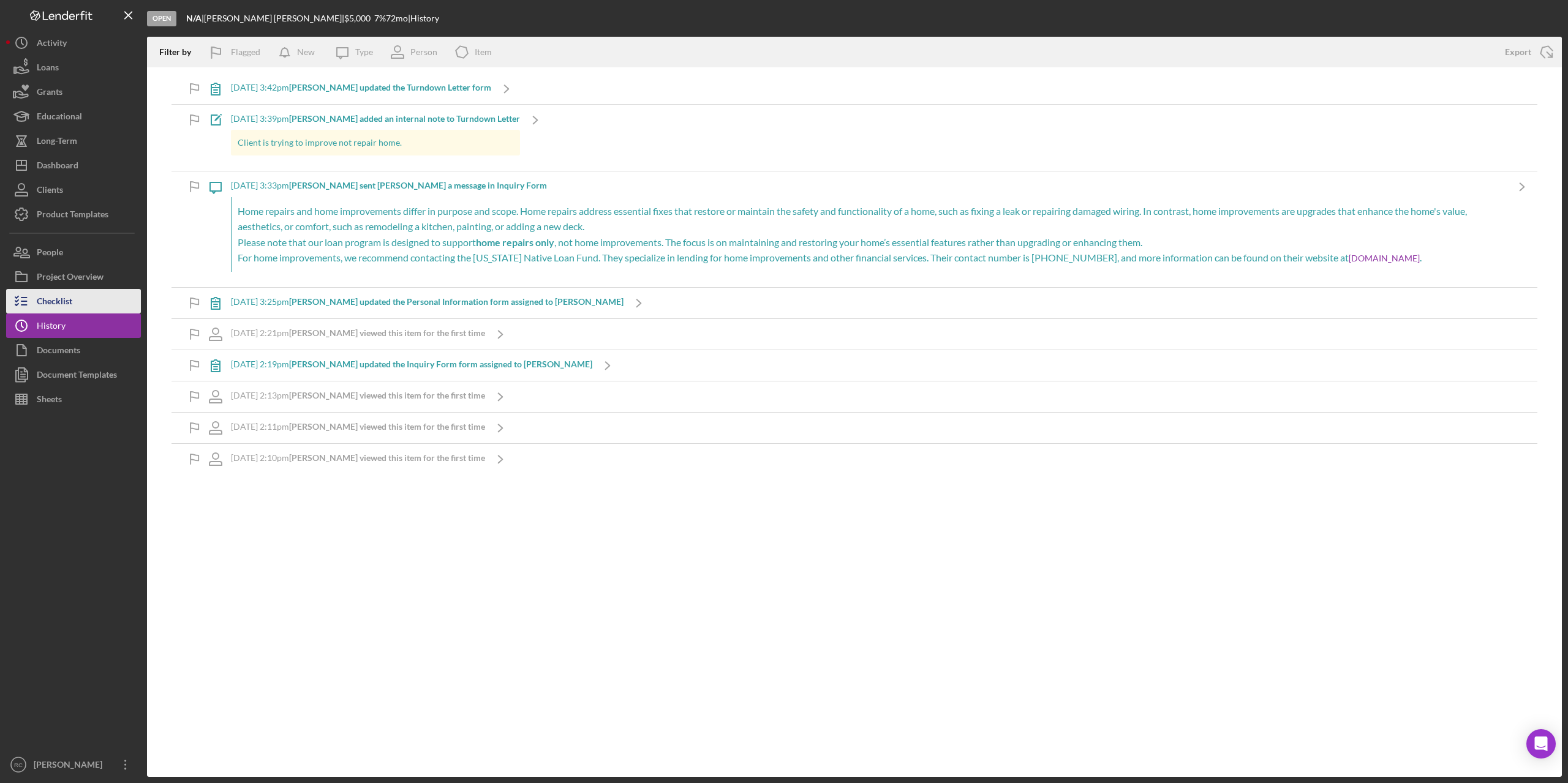
click at [66, 303] on div "Checklist" at bounding box center [54, 303] width 35 height 27
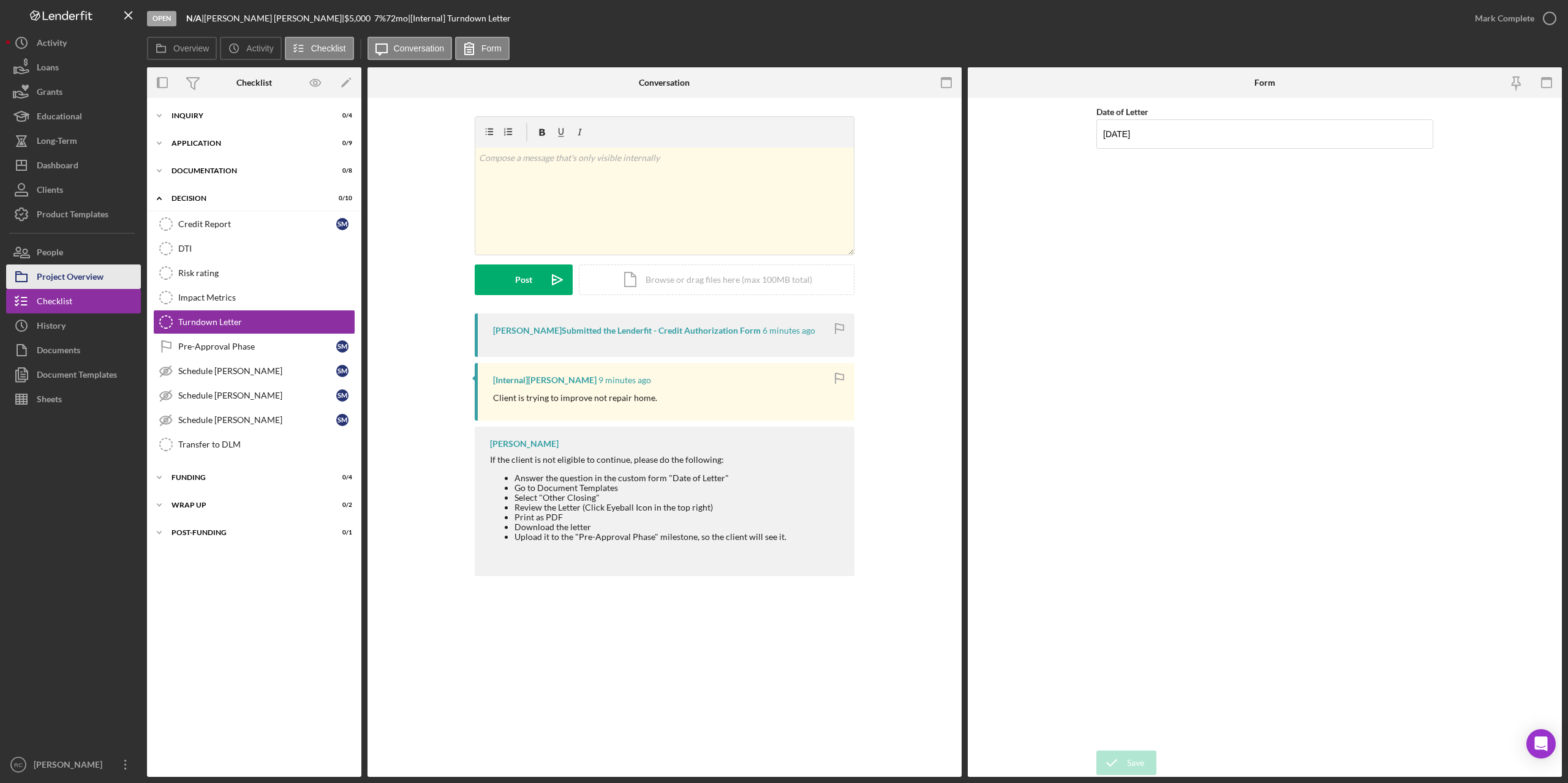
click at [86, 278] on div "Project Overview" at bounding box center [70, 278] width 67 height 27
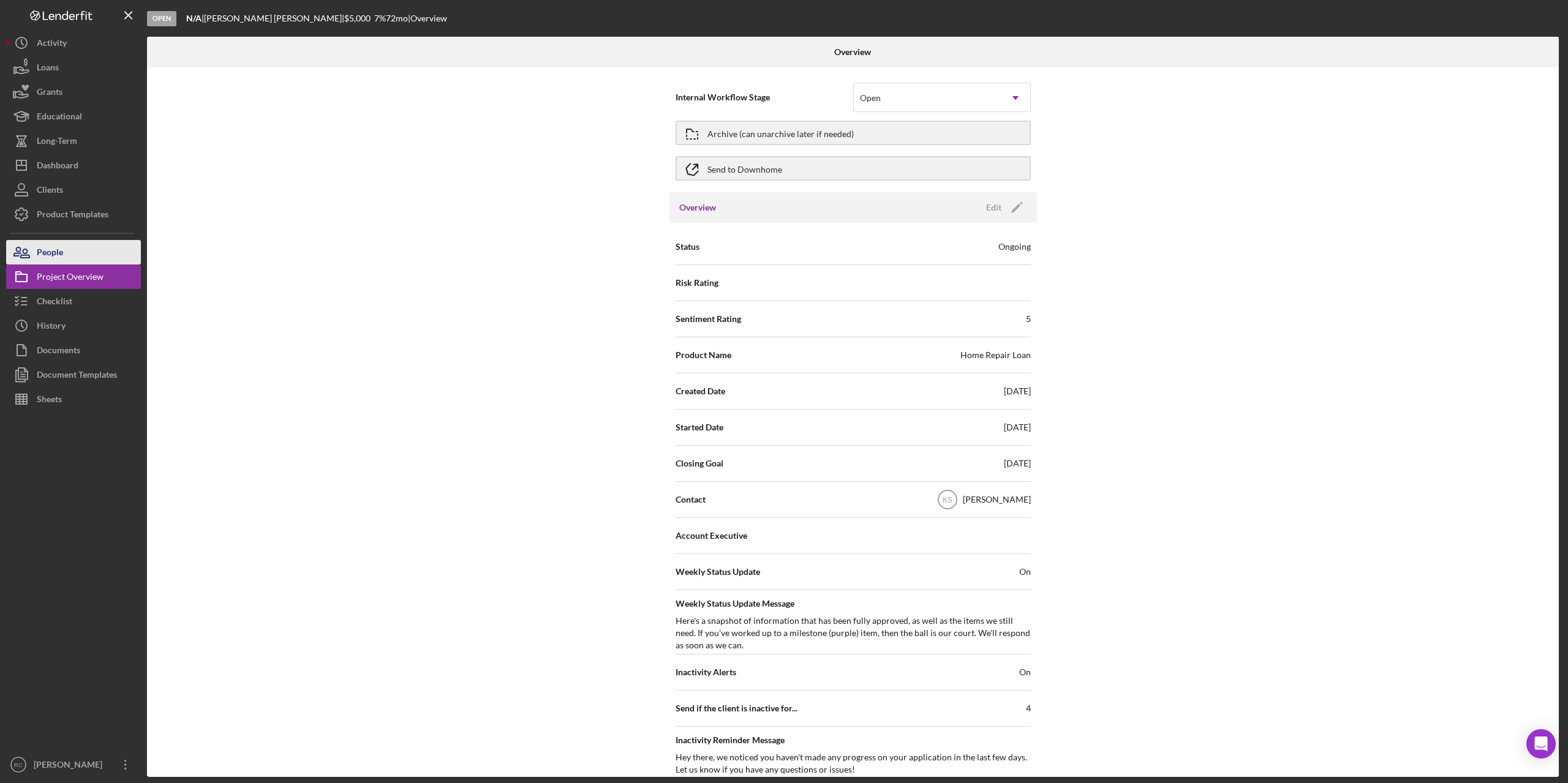
drag, startPoint x: 38, startPoint y: 245, endPoint x: 129, endPoint y: 372, distance: 156.2
click at [39, 246] on div "People" at bounding box center [50, 254] width 27 height 27
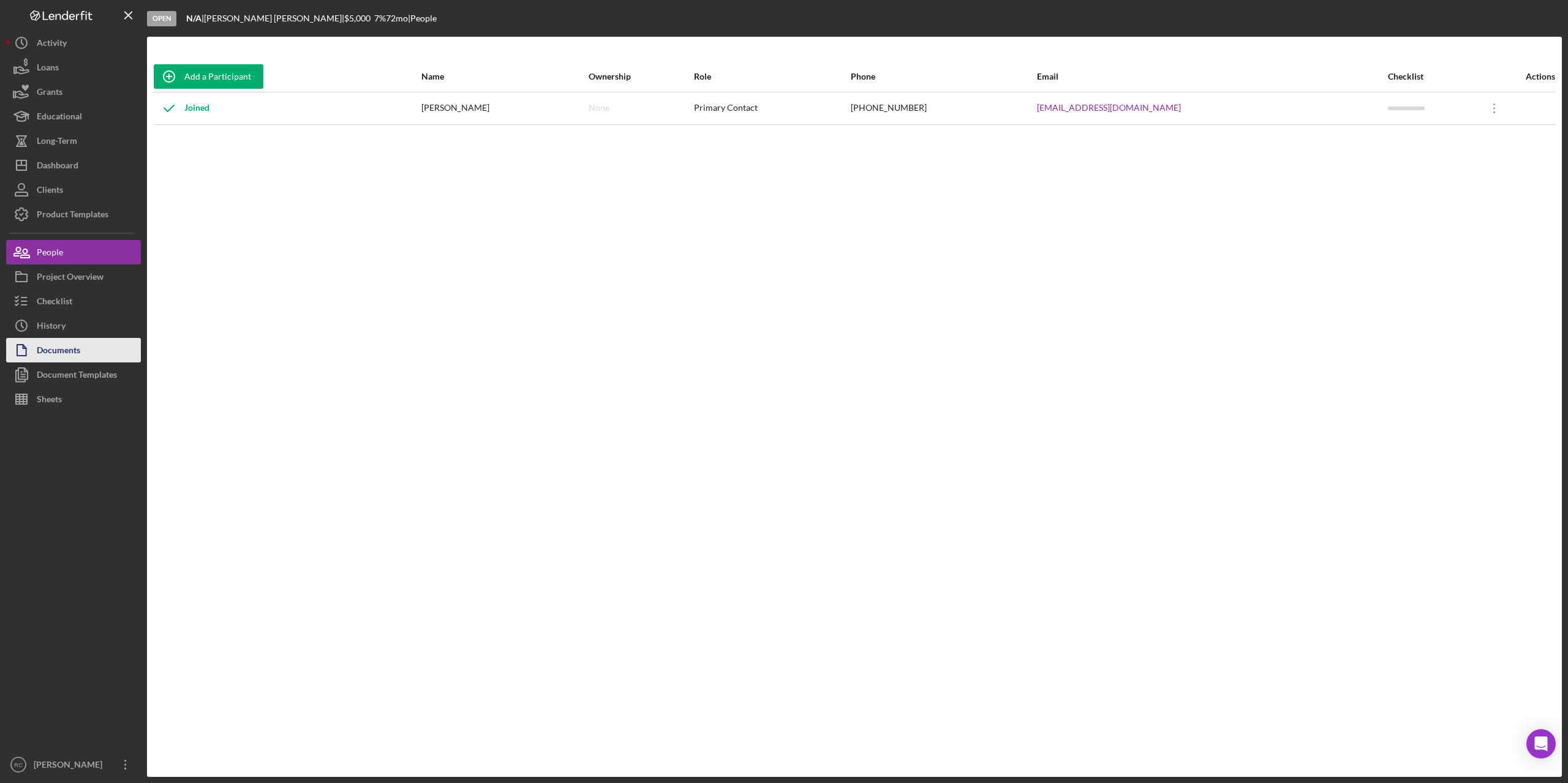
click at [71, 348] on div "Documents" at bounding box center [58, 352] width 43 height 27
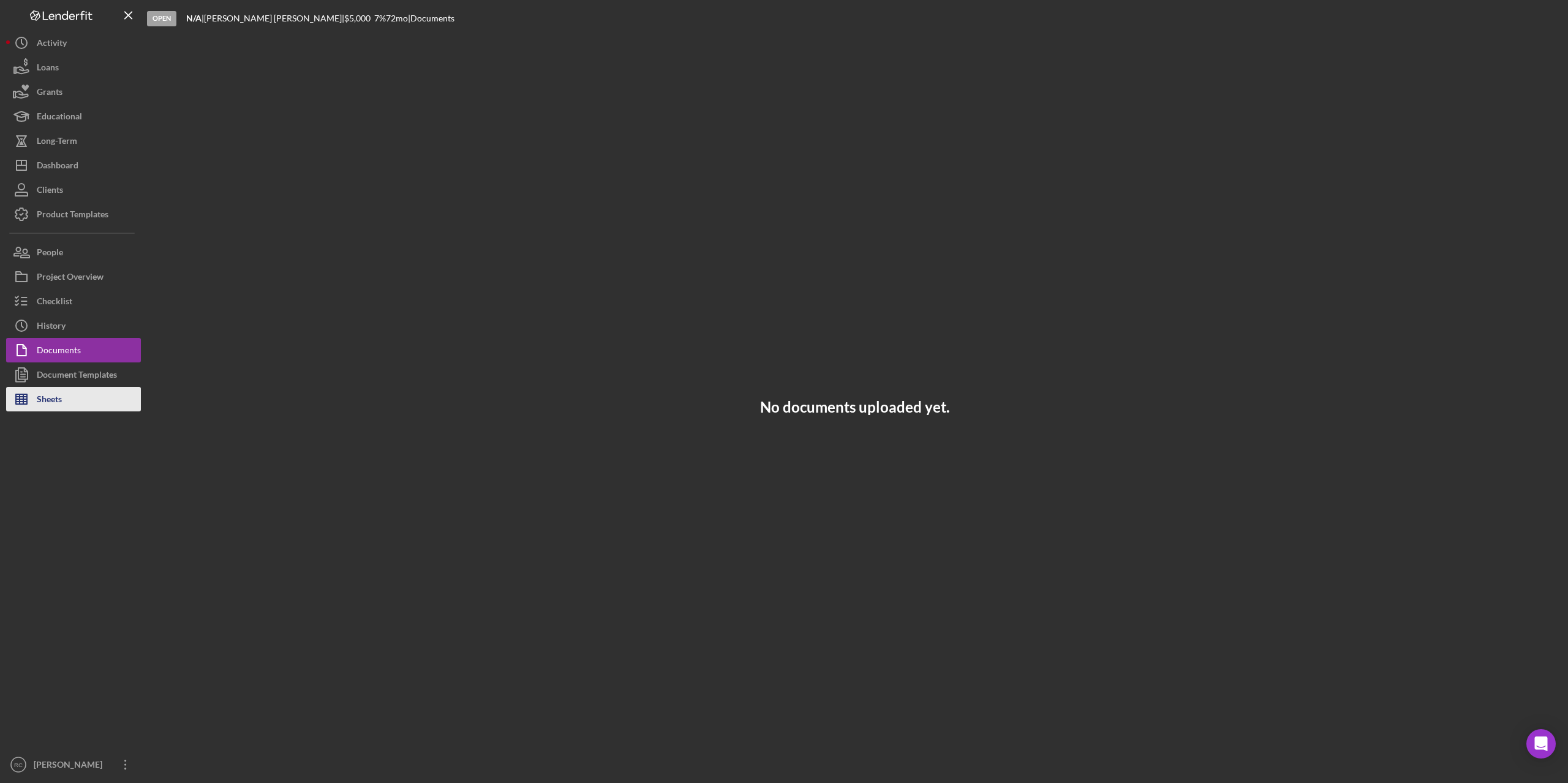
click at [57, 398] on div "Sheets" at bounding box center [49, 401] width 25 height 27
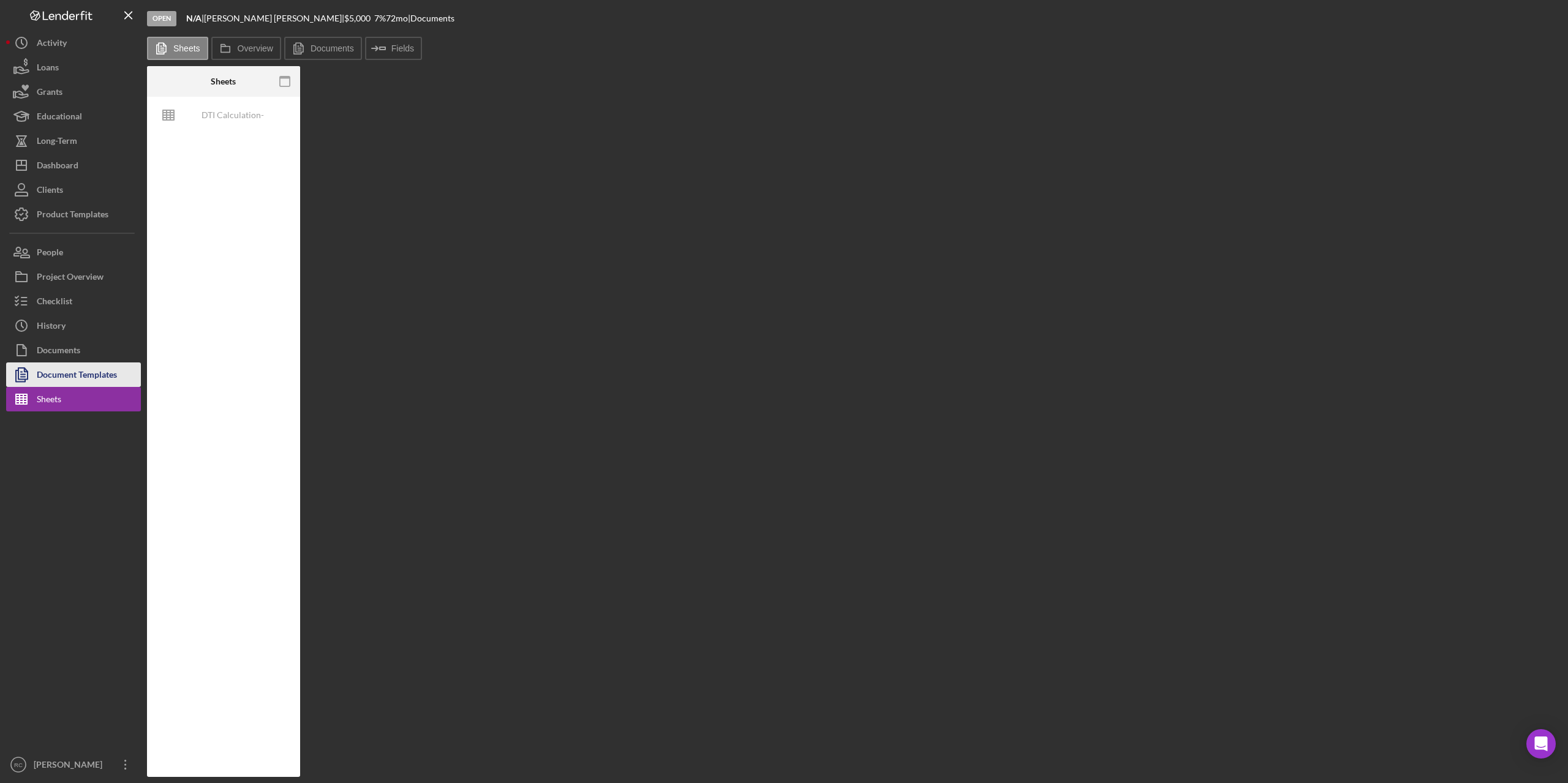
click at [86, 372] on div "Document Templates" at bounding box center [76, 376] width 80 height 27
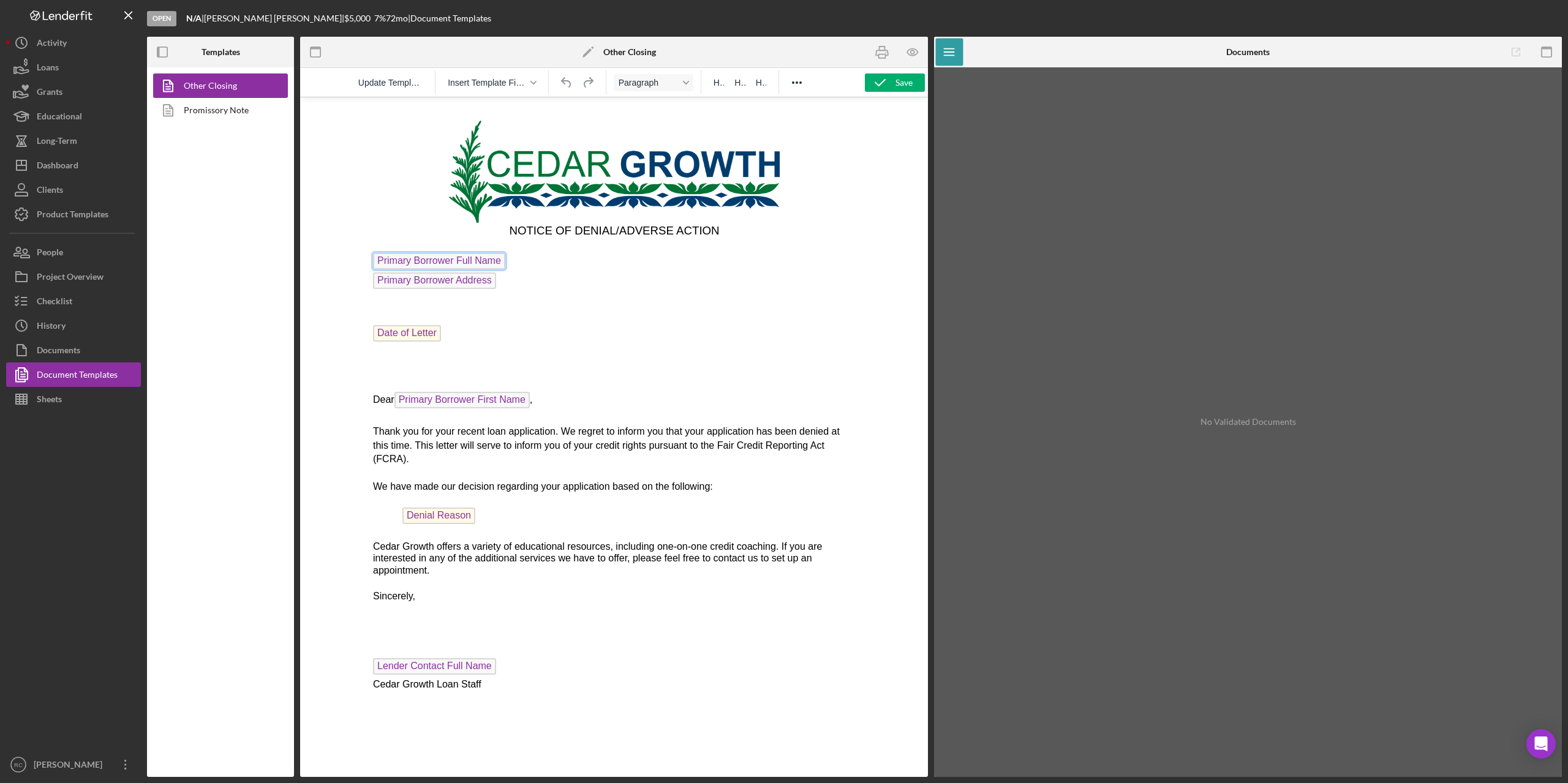
click at [470, 260] on span "Primary Borrower Full Name" at bounding box center [439, 261] width 133 height 17
click at [911, 51] on icon "button" at bounding box center [912, 52] width 4 height 4
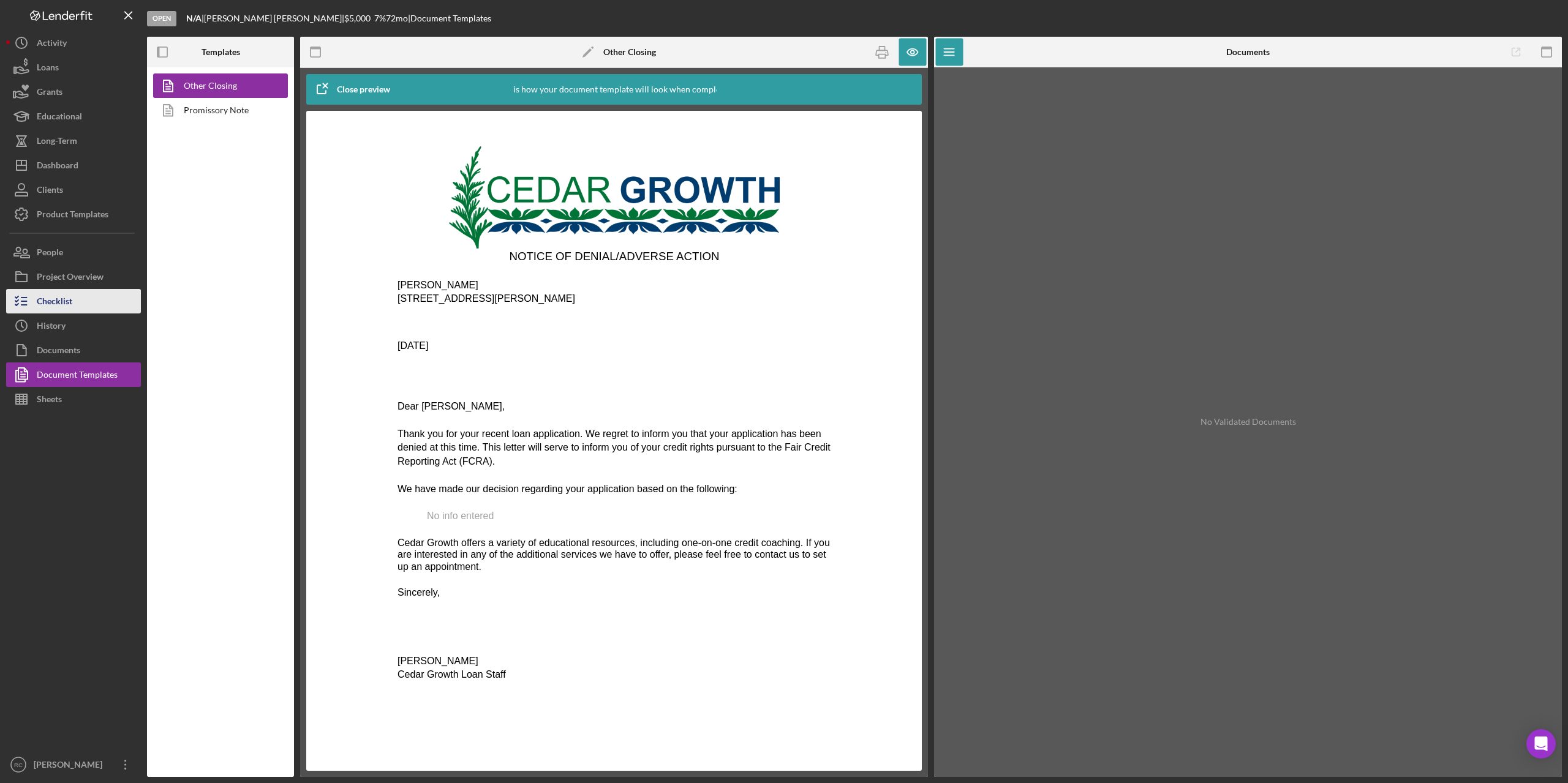
click at [71, 304] on div "Checklist" at bounding box center [54, 303] width 35 height 27
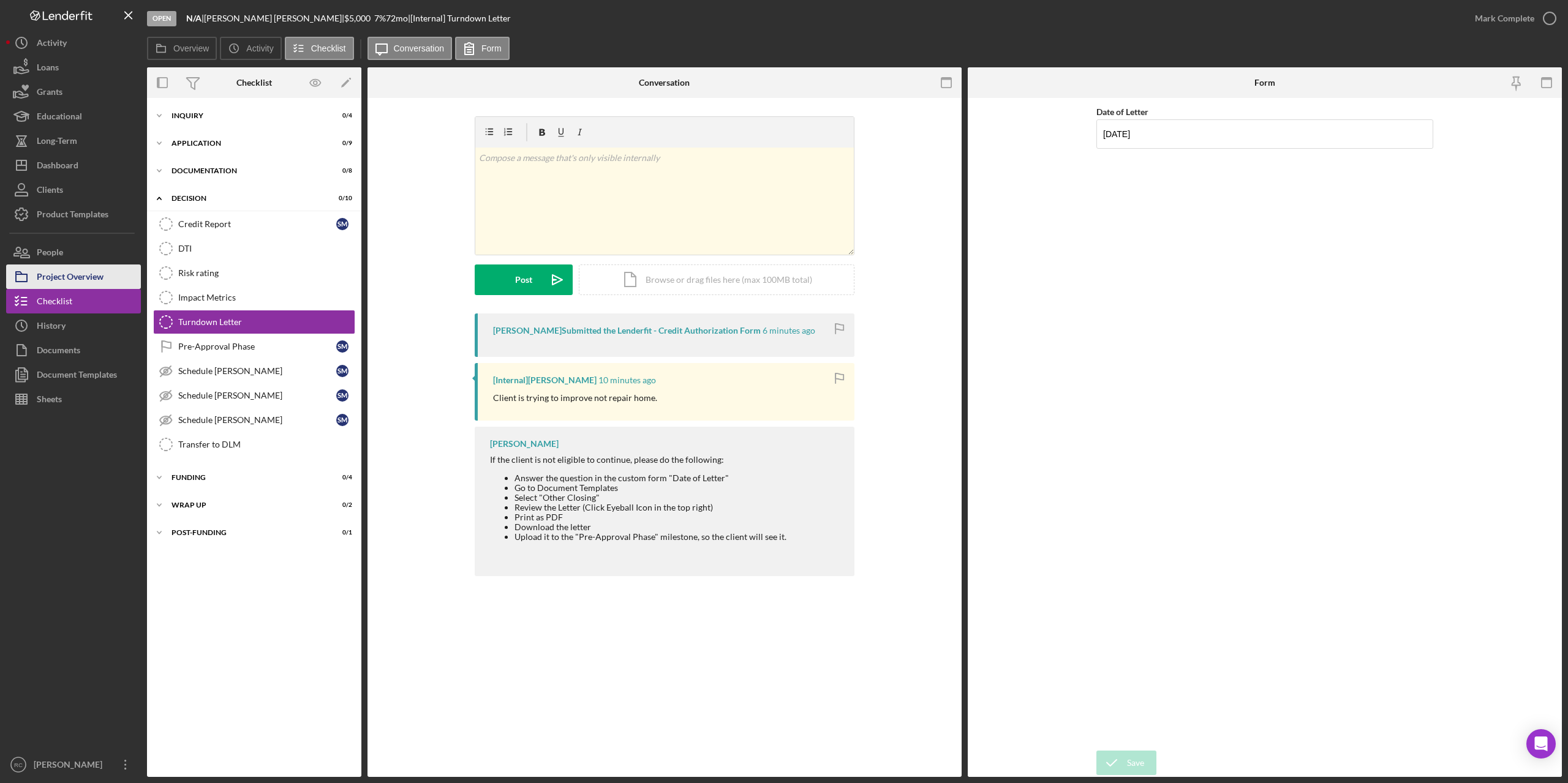
click at [89, 278] on div "Project Overview" at bounding box center [70, 278] width 67 height 27
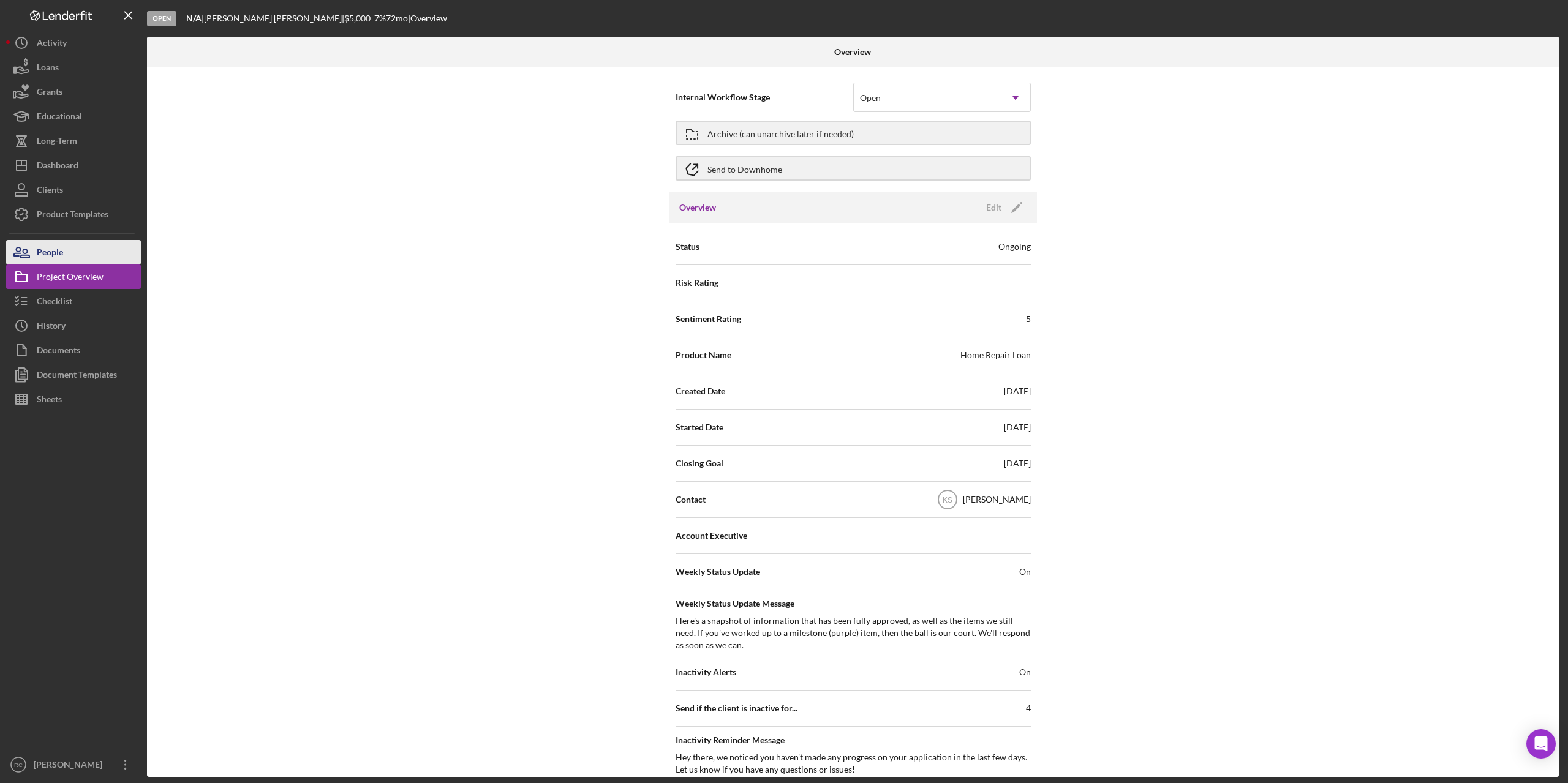
click at [74, 247] on button "People" at bounding box center [74, 252] width 135 height 24
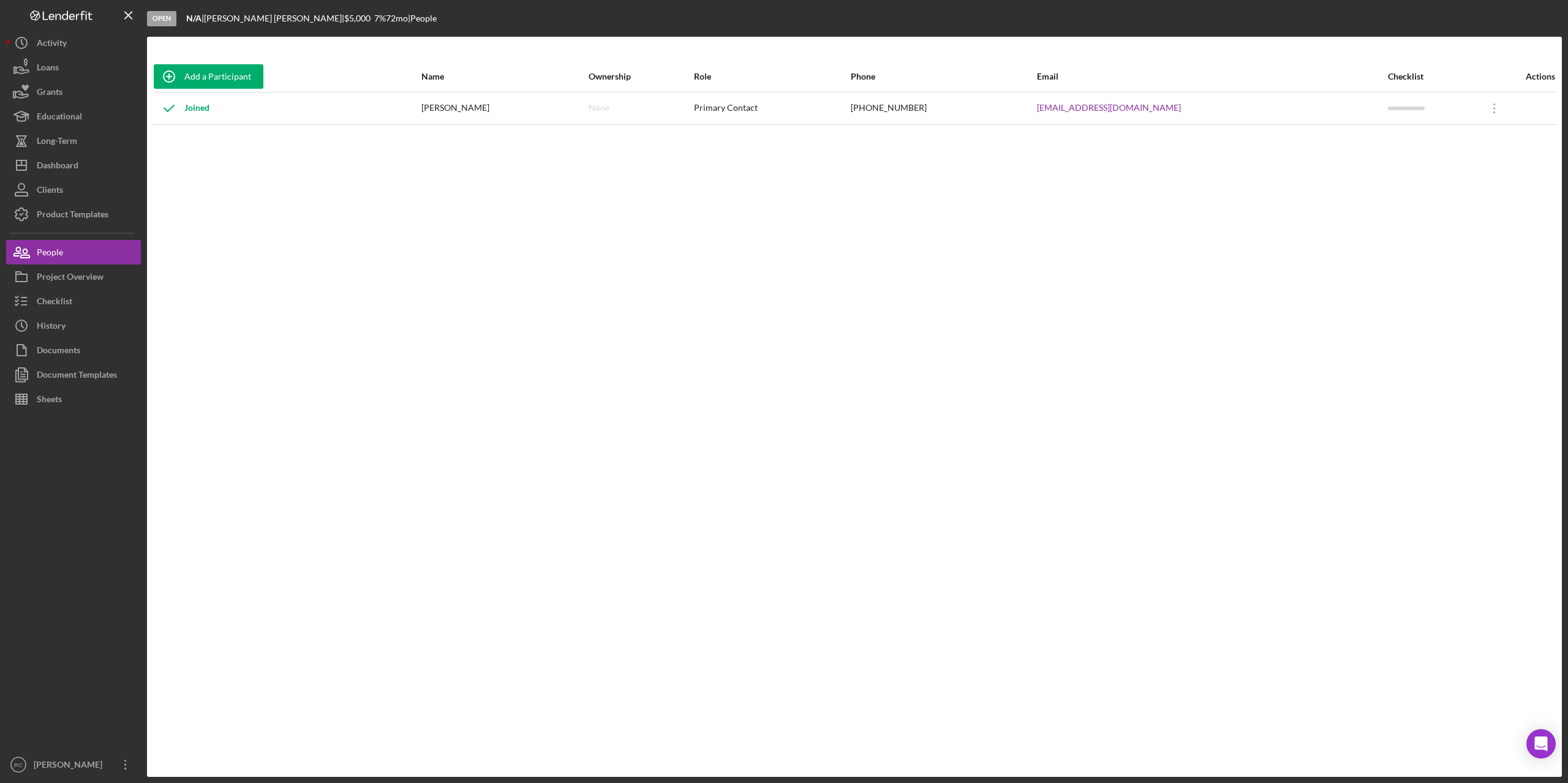
click at [476, 108] on div "[PERSON_NAME]" at bounding box center [504, 108] width 166 height 31
click at [81, 215] on div "Product Templates" at bounding box center [72, 216] width 71 height 27
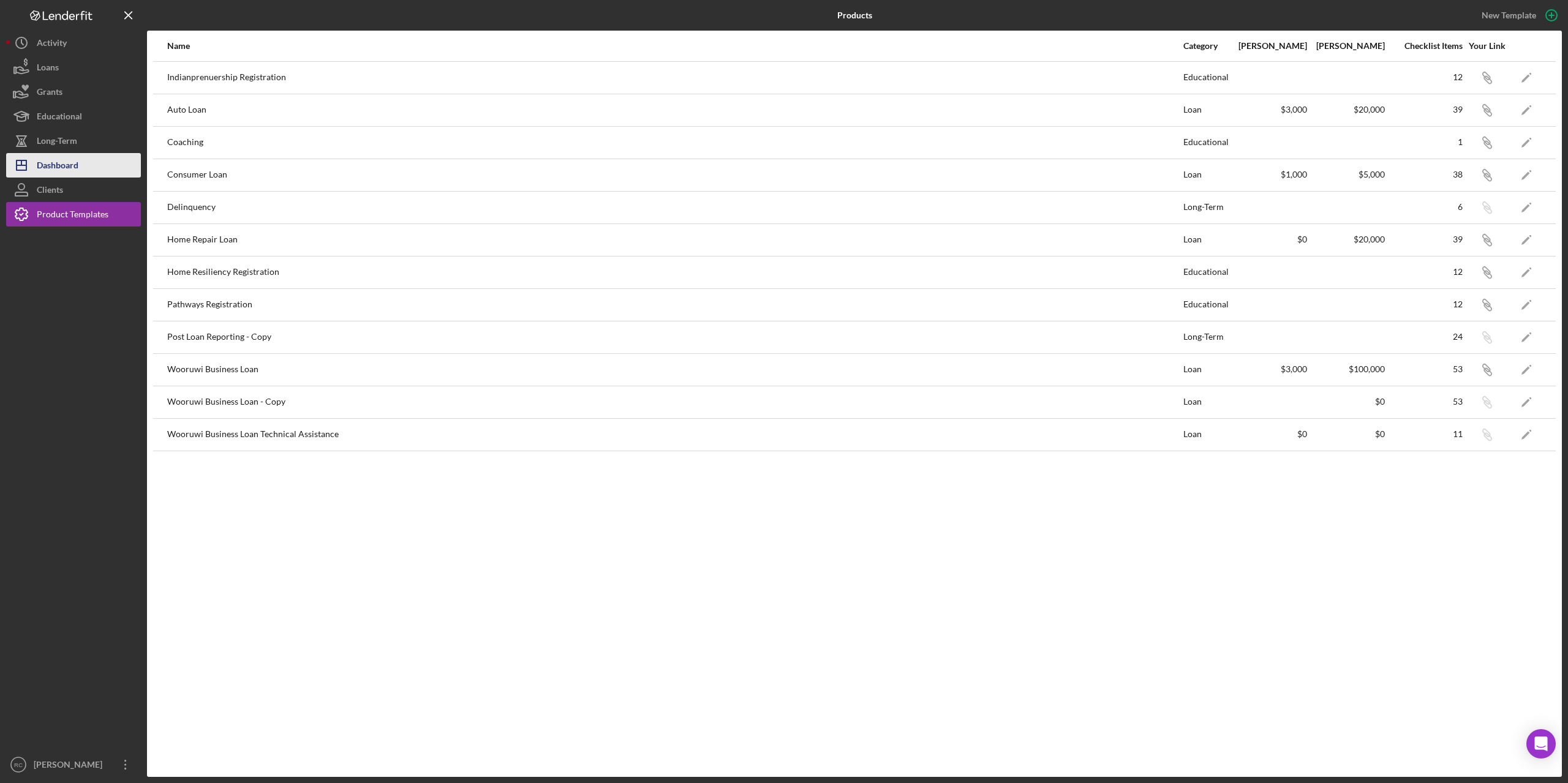
click at [61, 164] on div "Dashboard" at bounding box center [58, 167] width 42 height 27
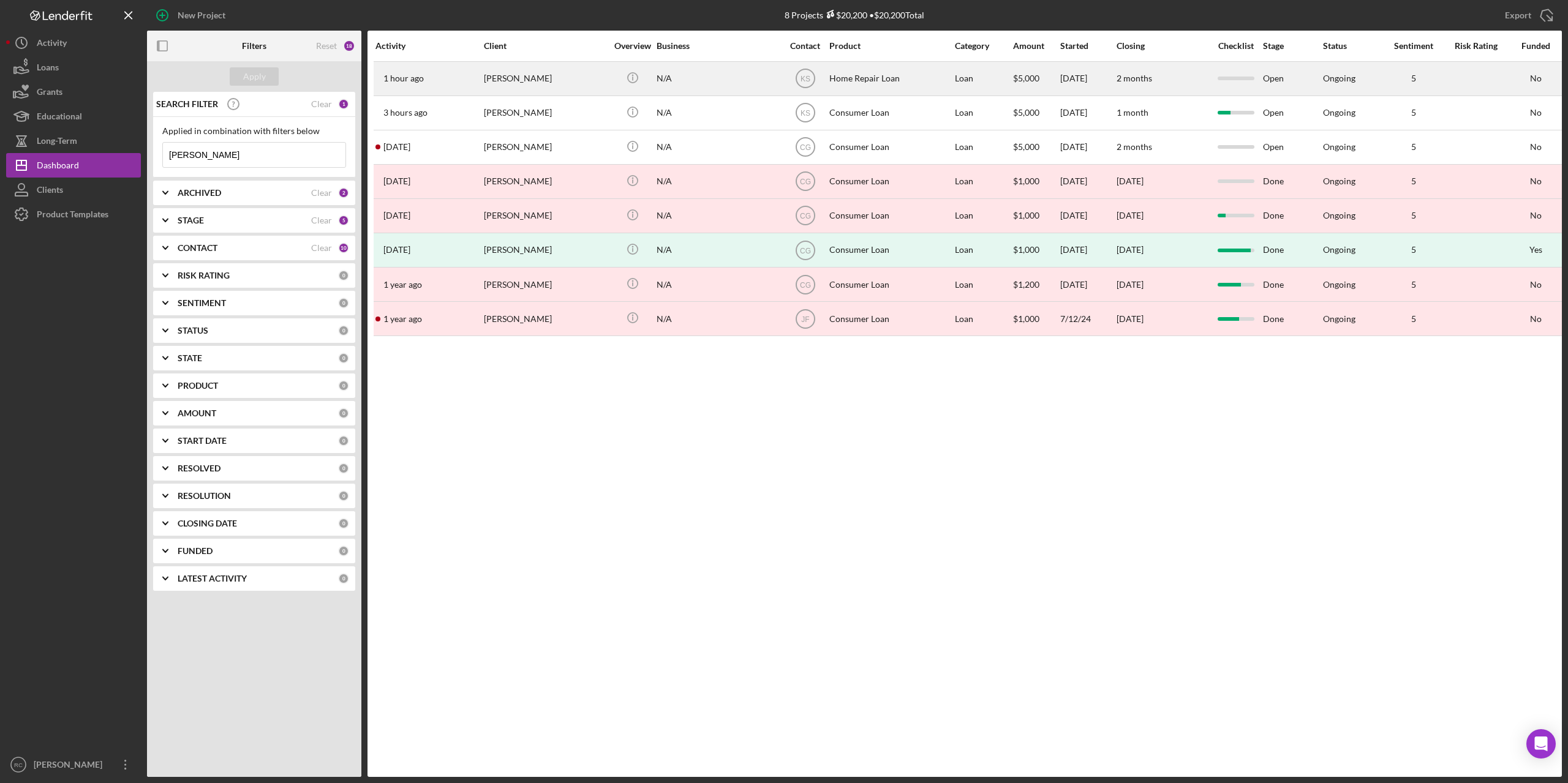
click at [526, 77] on div "[PERSON_NAME]" at bounding box center [545, 79] width 122 height 32
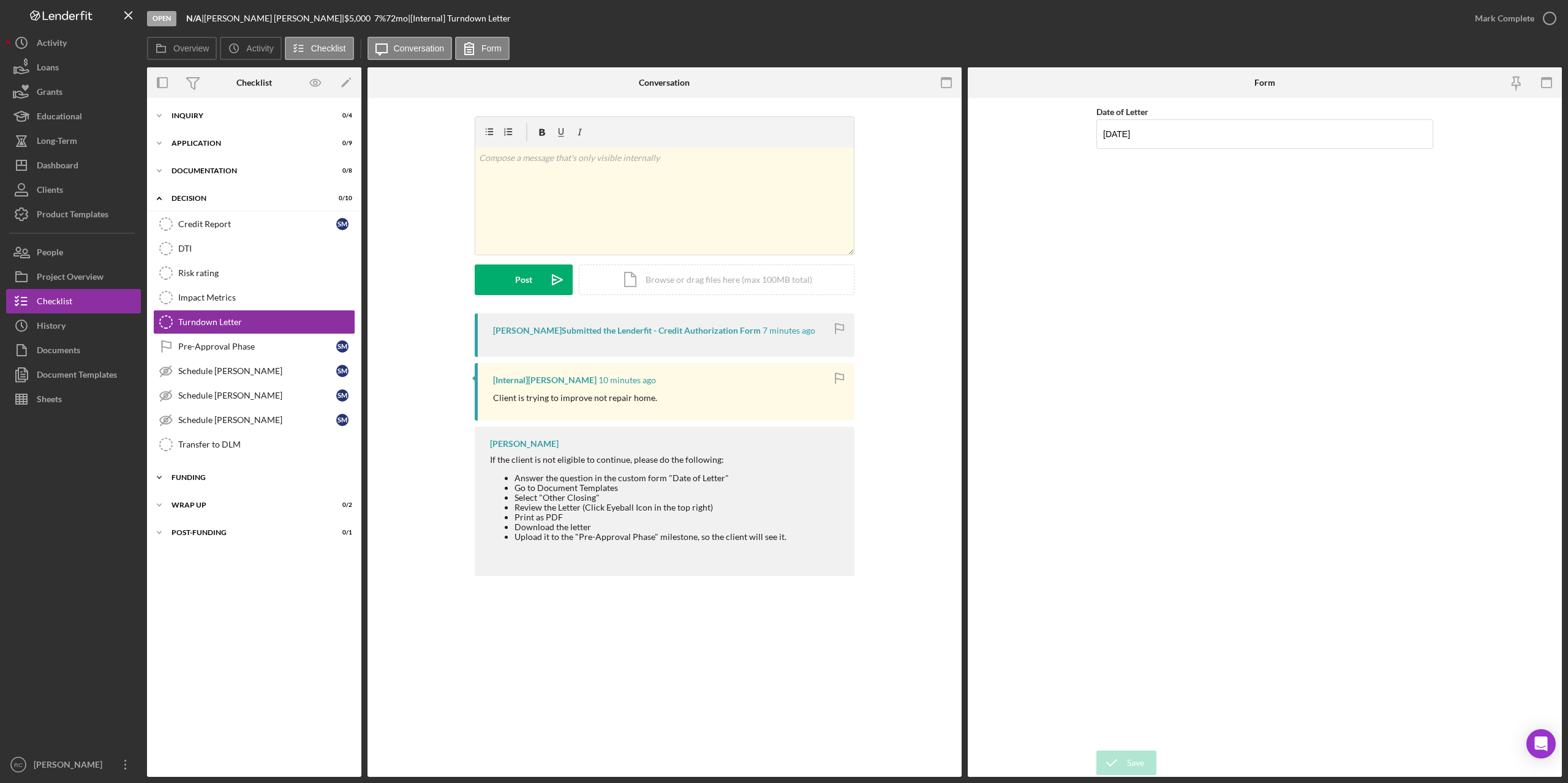
click at [186, 477] on div "Funding" at bounding box center [259, 478] width 174 height 7
click at [194, 611] on div "Wrap up" at bounding box center [259, 610] width 174 height 7
click at [195, 686] on div "Icon/Expander Post-Funding 0 / 1" at bounding box center [254, 693] width 215 height 24
click at [221, 303] on div "Impact Metrics" at bounding box center [266, 297] width 177 height 10
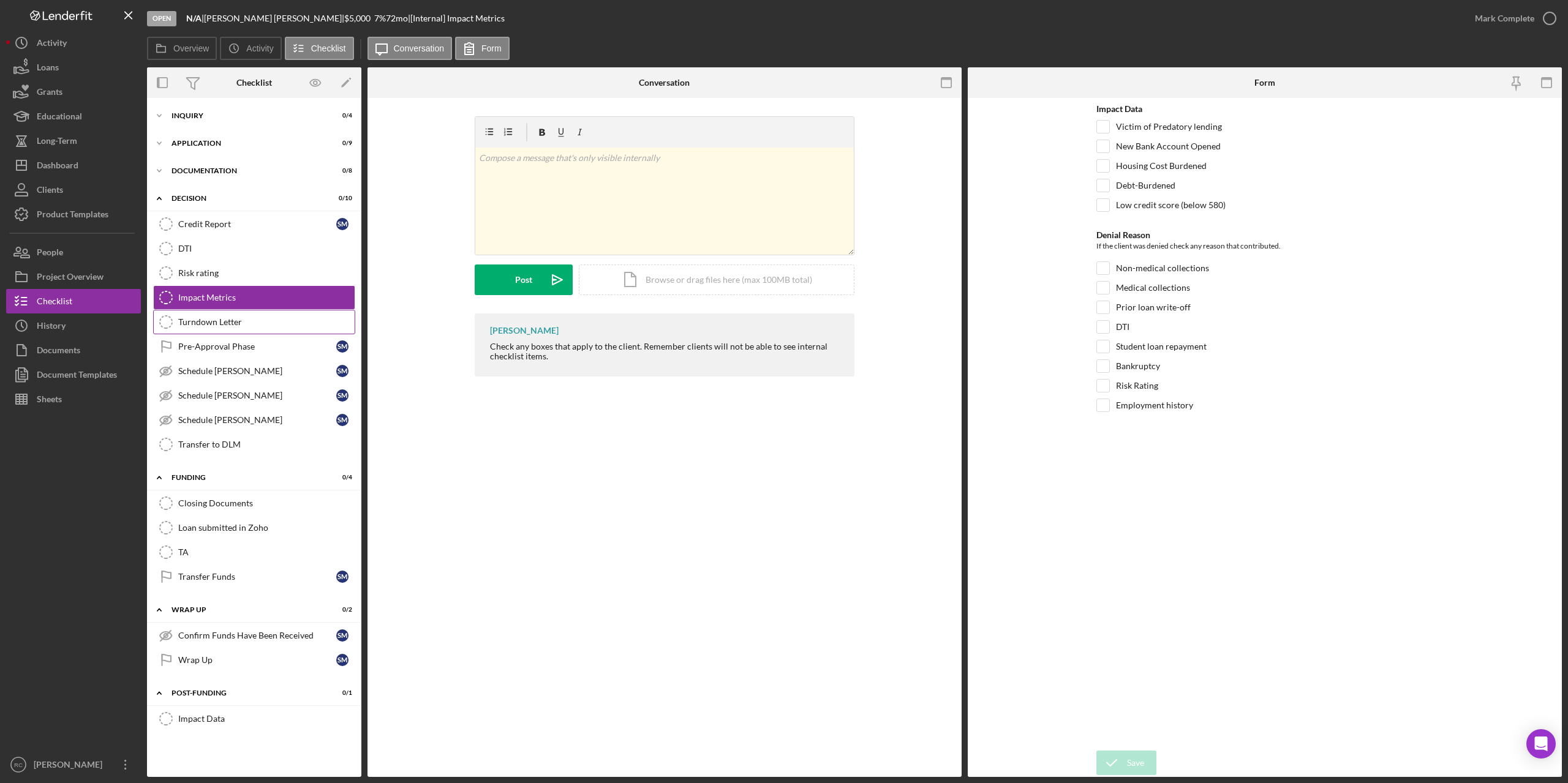
click at [211, 321] on div "Turndown Letter" at bounding box center [266, 322] width 177 height 10
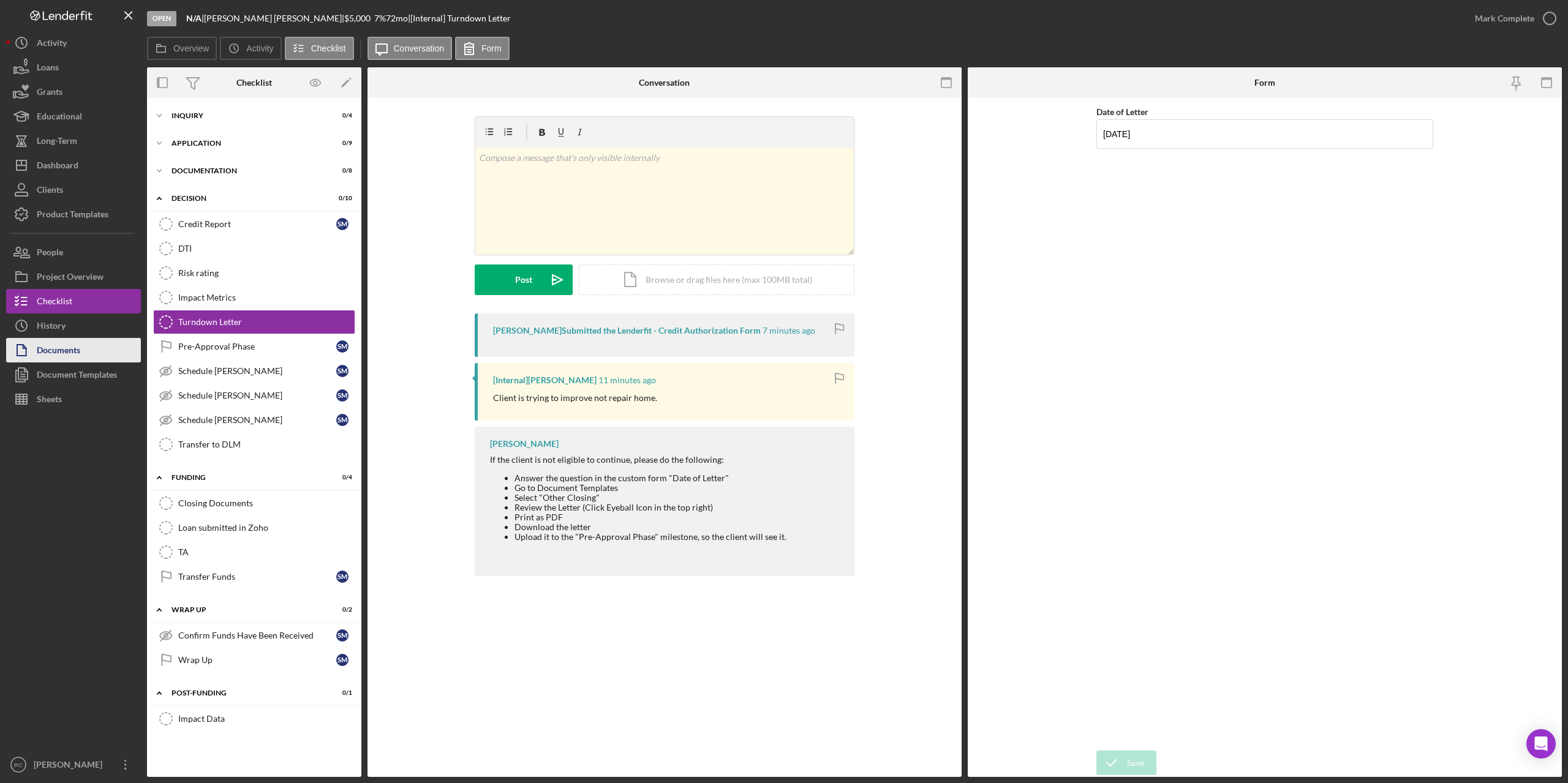
click at [88, 348] on button "Documents" at bounding box center [74, 350] width 135 height 24
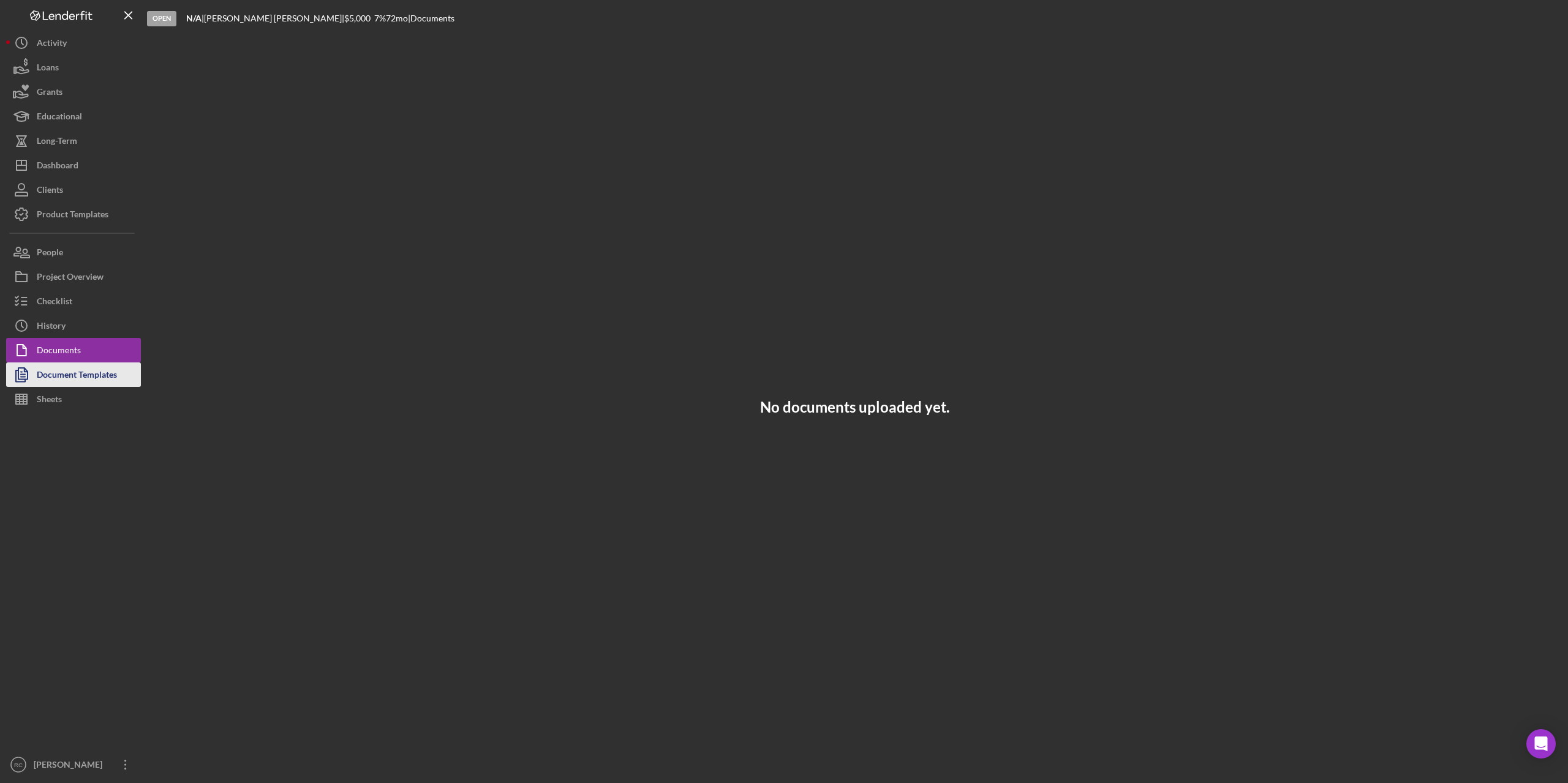
click at [84, 372] on div "Document Templates" at bounding box center [76, 376] width 80 height 27
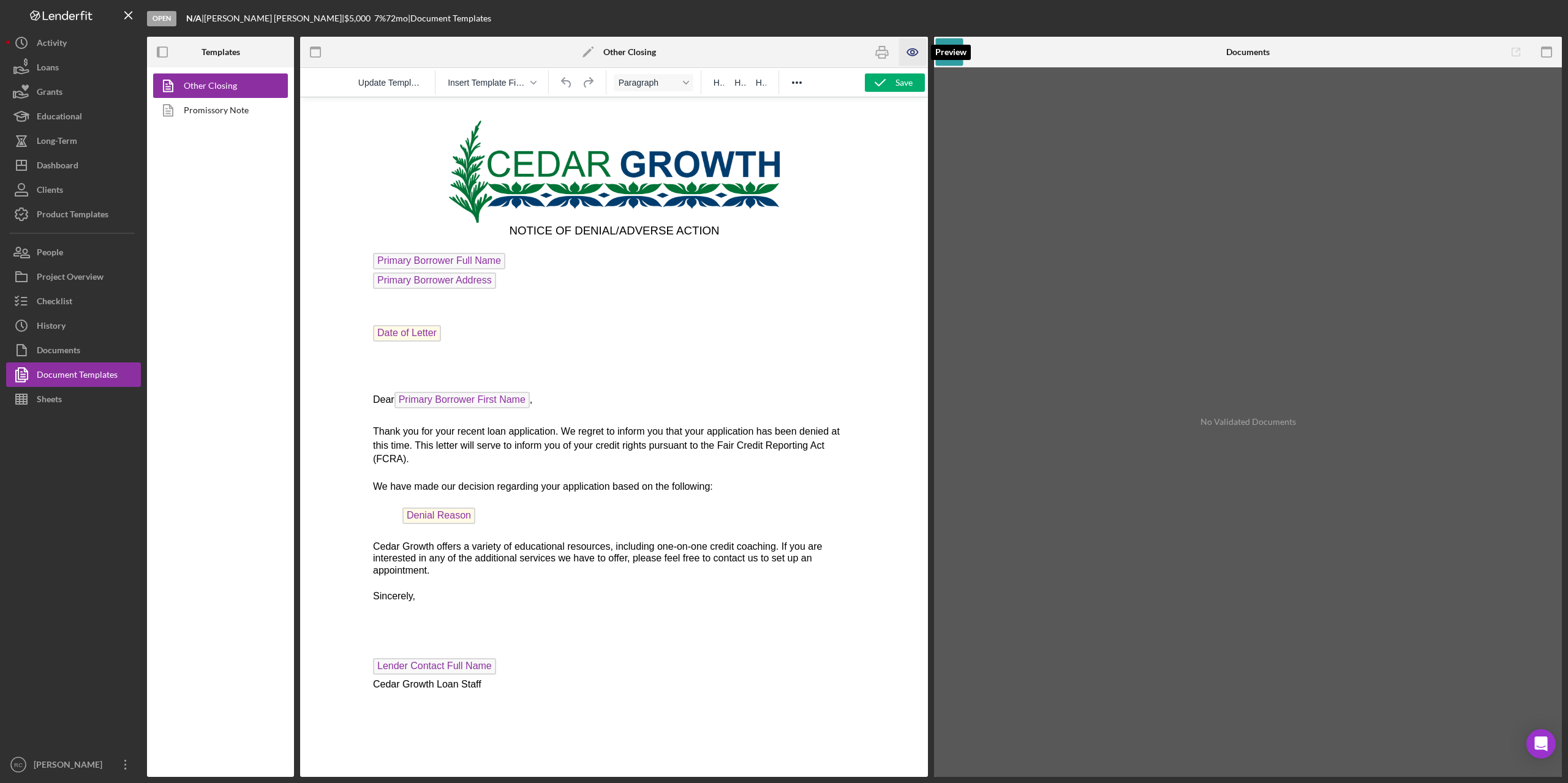
click at [913, 51] on icon "button" at bounding box center [912, 52] width 4 height 4
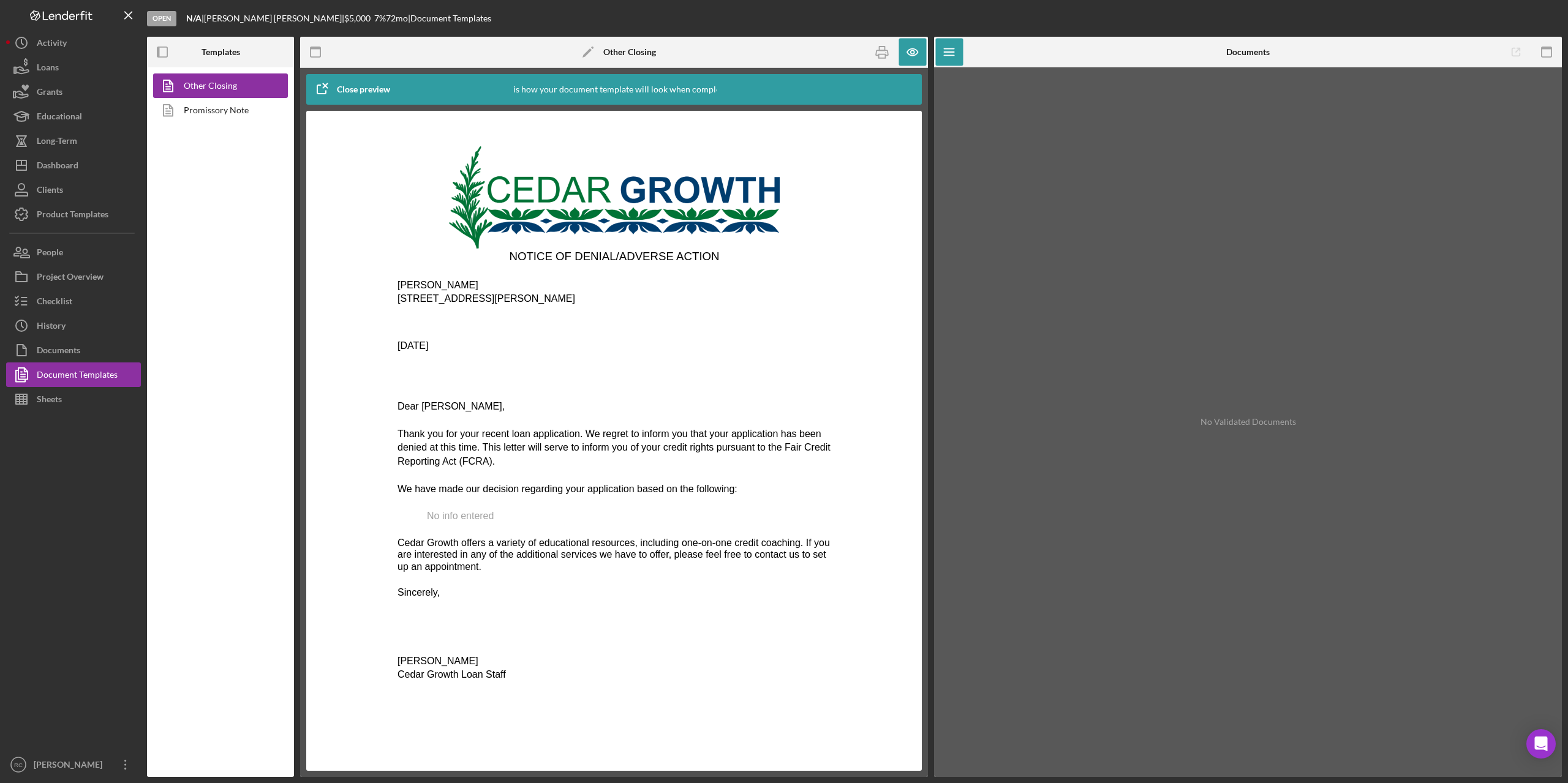
click at [476, 521] on span "No info entered" at bounding box center [460, 516] width 67 height 10
click at [1550, 48] on rect "button" at bounding box center [1547, 48] width 10 height 2
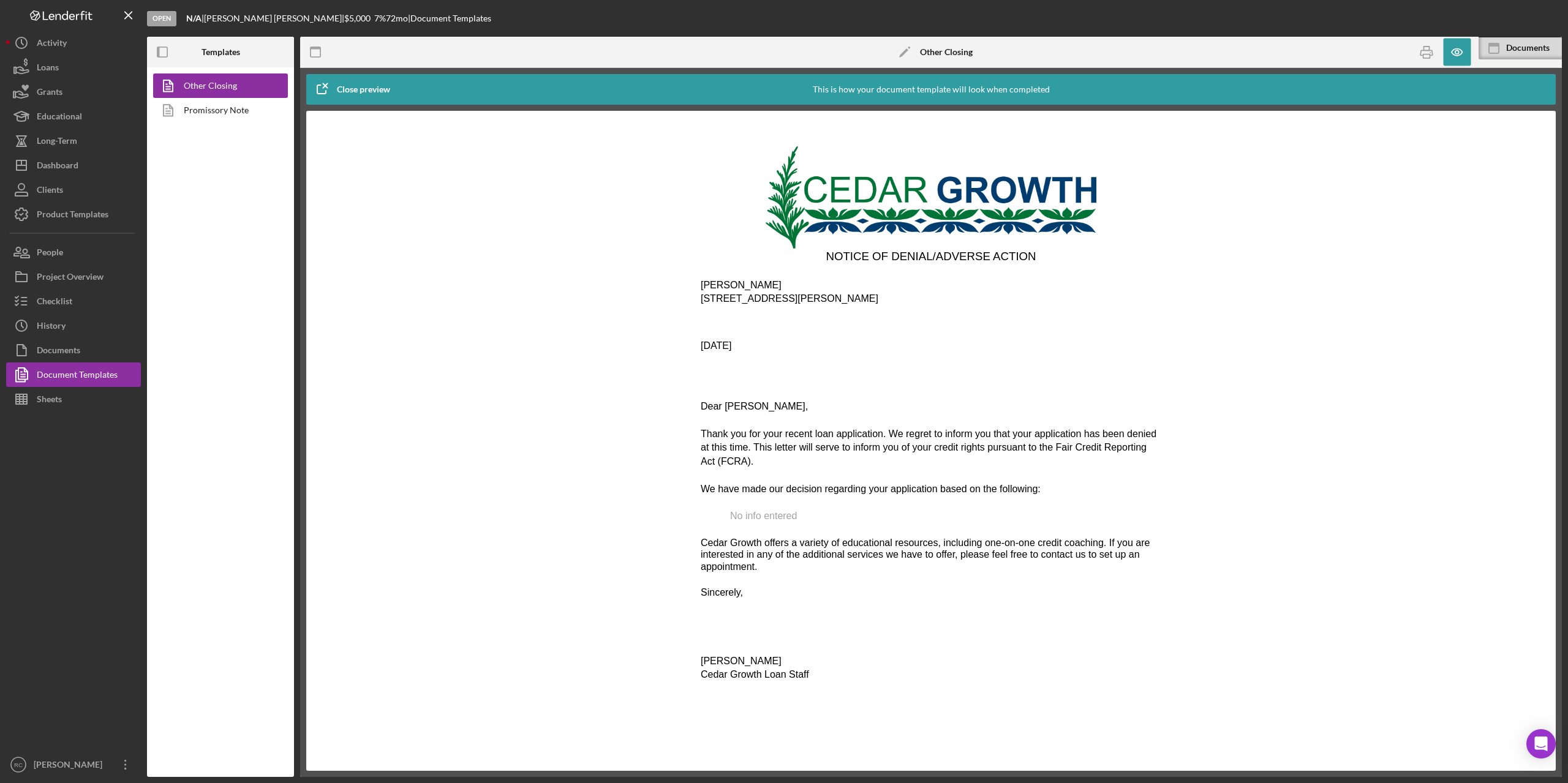
click at [795, 513] on span "No info entered" at bounding box center [763, 516] width 67 height 10
click at [909, 50] on icon "Icon/Edit" at bounding box center [904, 52] width 31 height 31
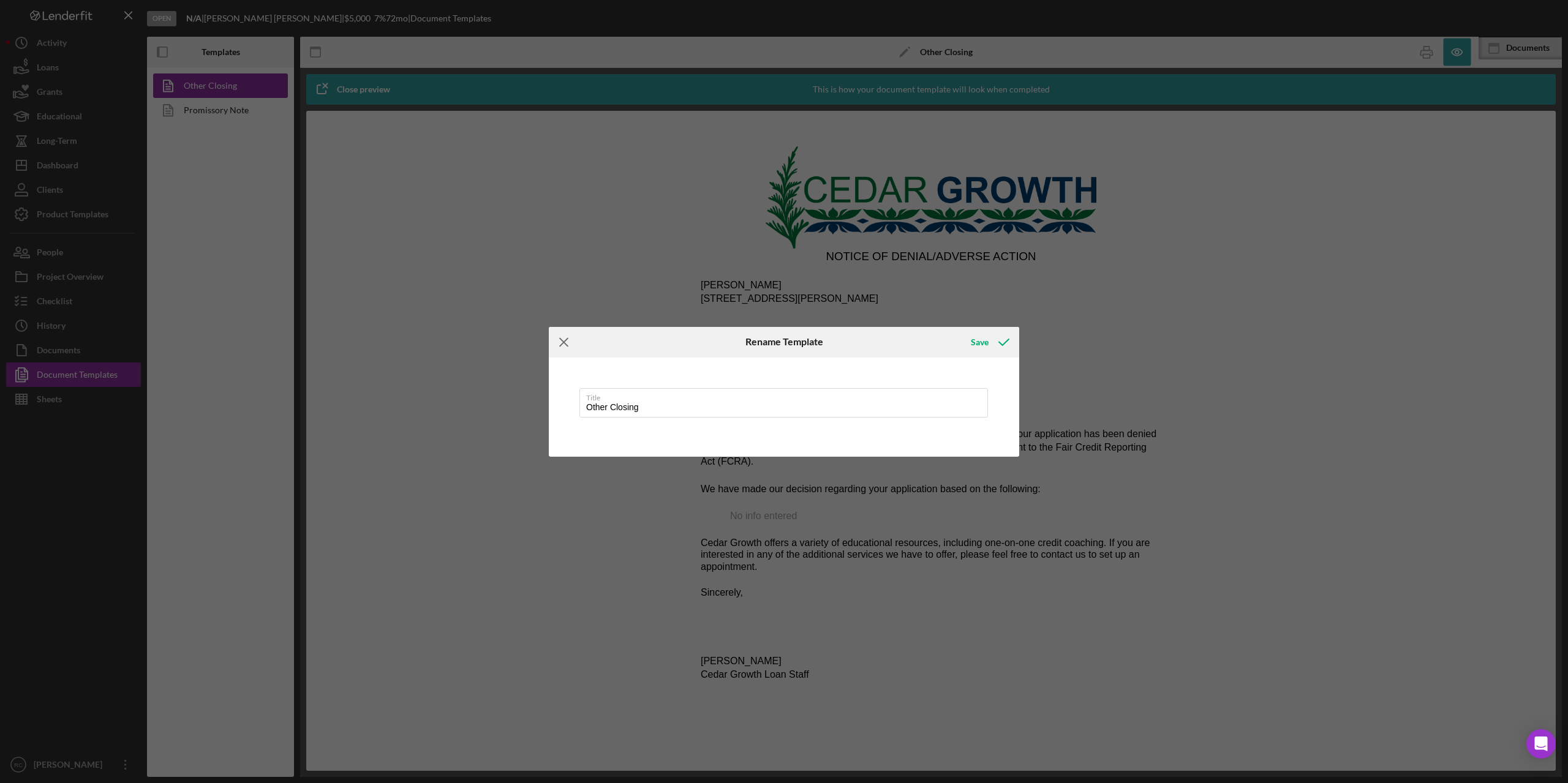
click at [563, 340] on icon "Icon/Menu Close" at bounding box center [564, 342] width 31 height 31
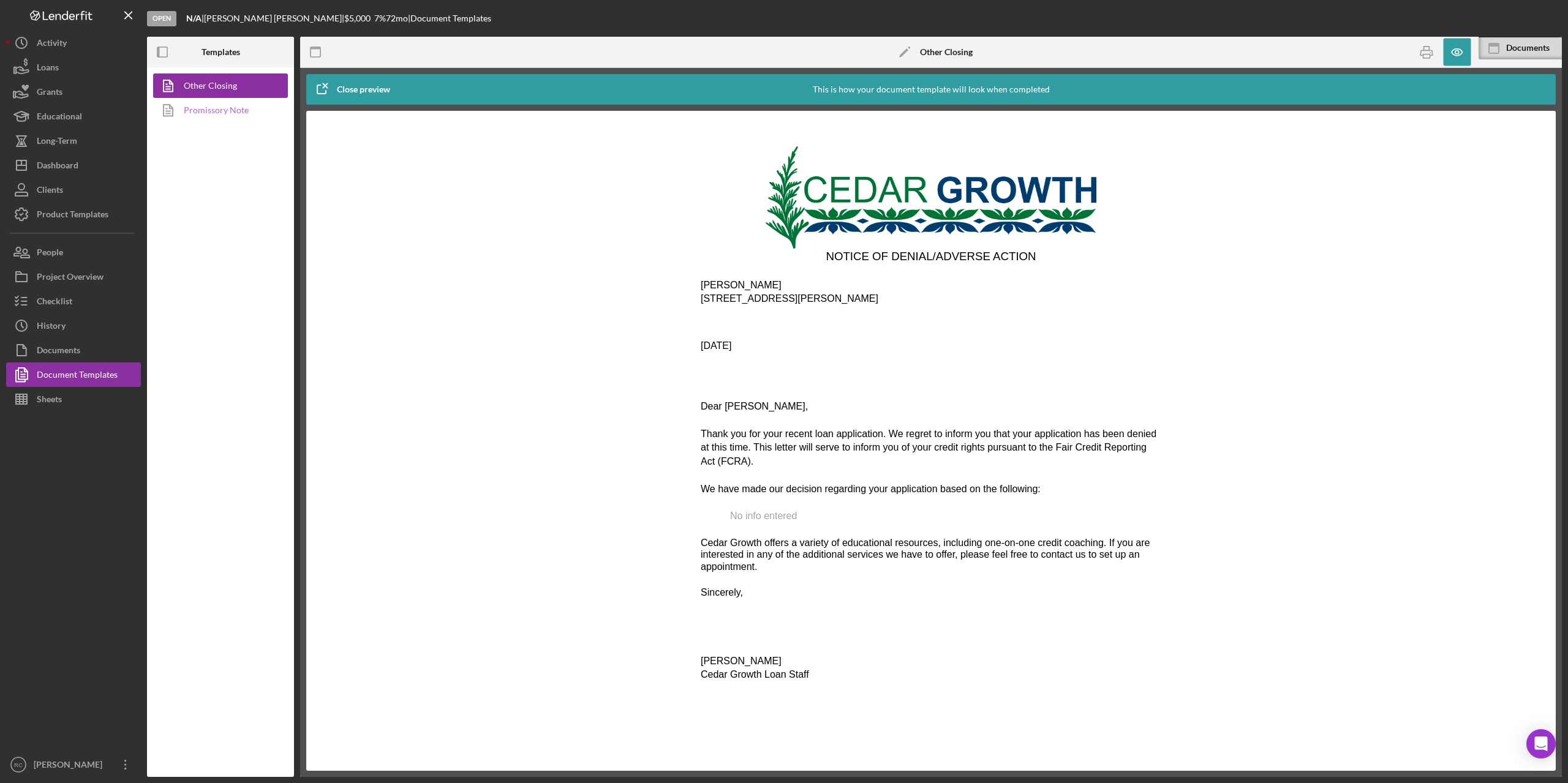
click at [206, 112] on link "Promissory Note" at bounding box center [218, 110] width 129 height 24
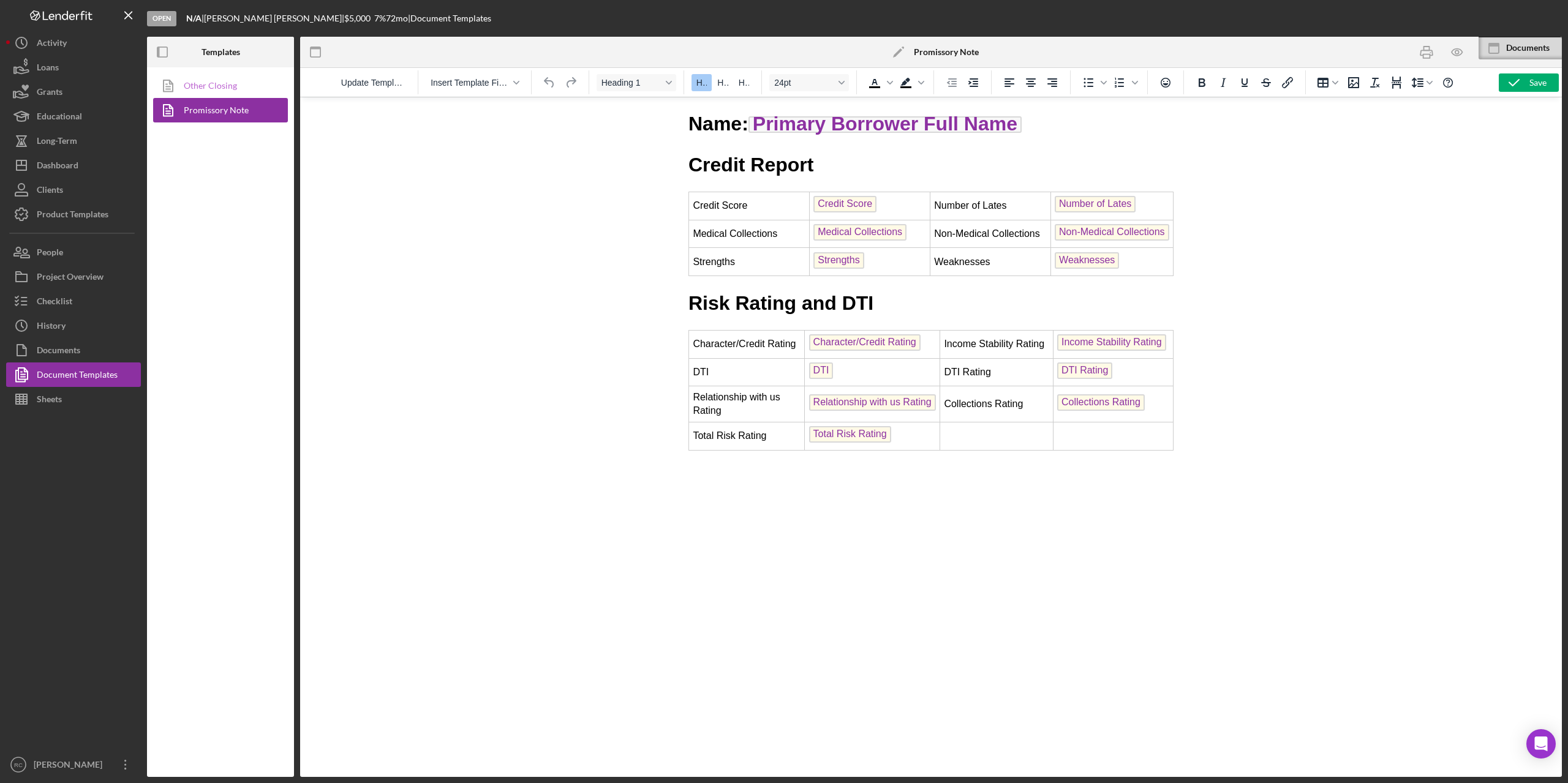
click at [227, 84] on link "Other Closing" at bounding box center [218, 86] width 129 height 24
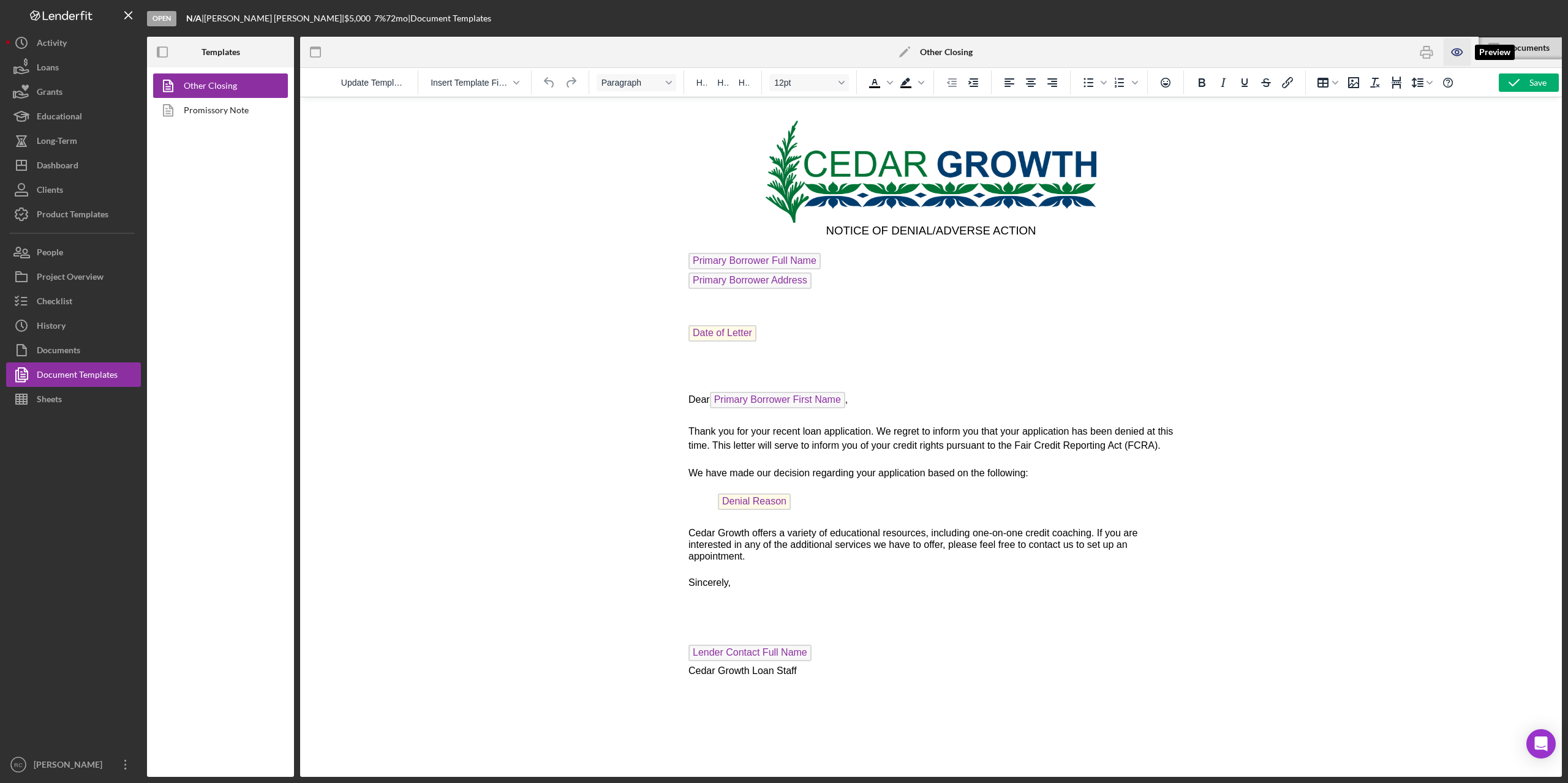
click at [1452, 50] on icon "button" at bounding box center [1458, 53] width 27 height 27
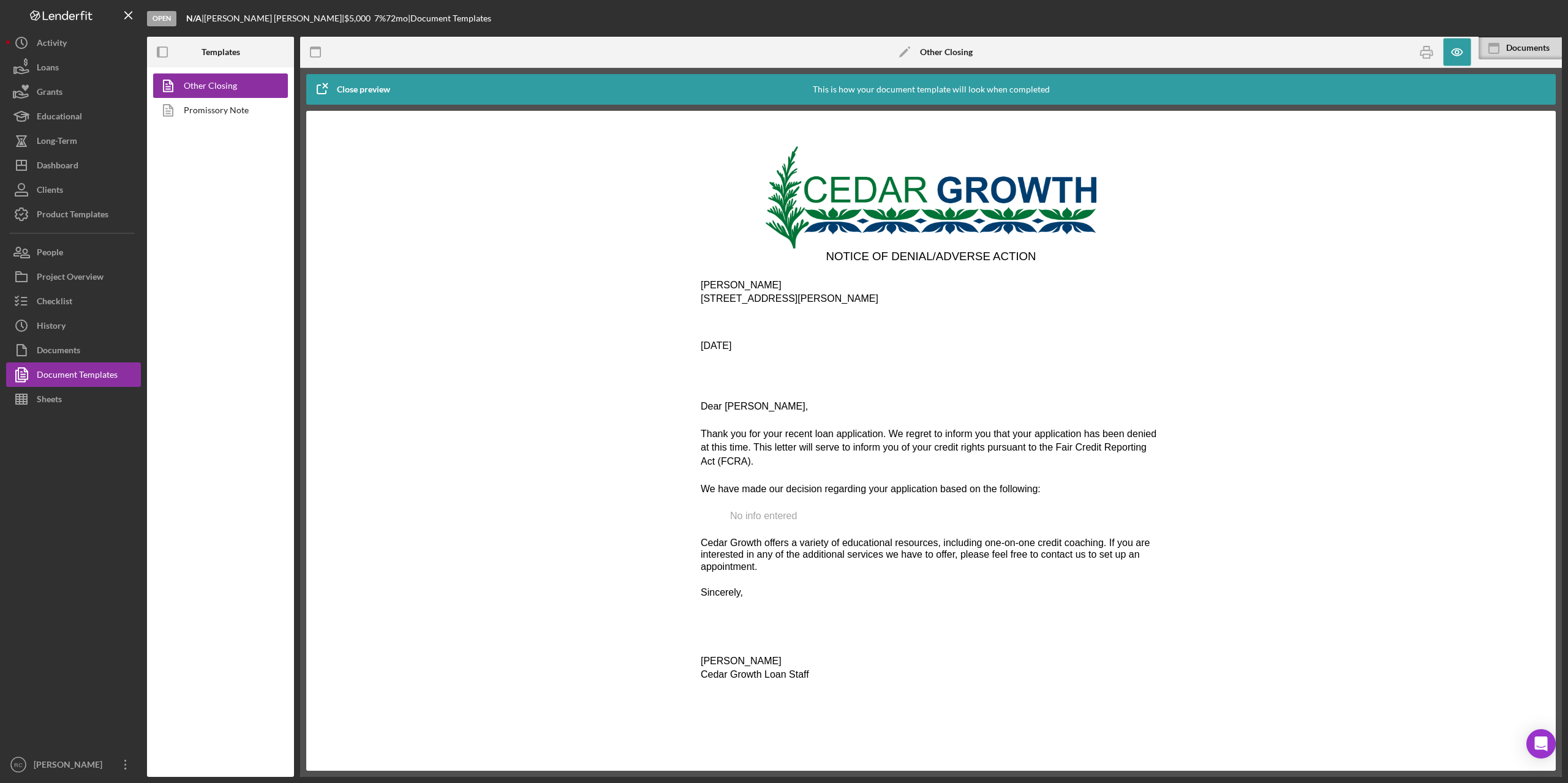
click at [783, 511] on span "No info entered" at bounding box center [763, 516] width 67 height 10
click at [84, 346] on button "Documents" at bounding box center [74, 350] width 135 height 24
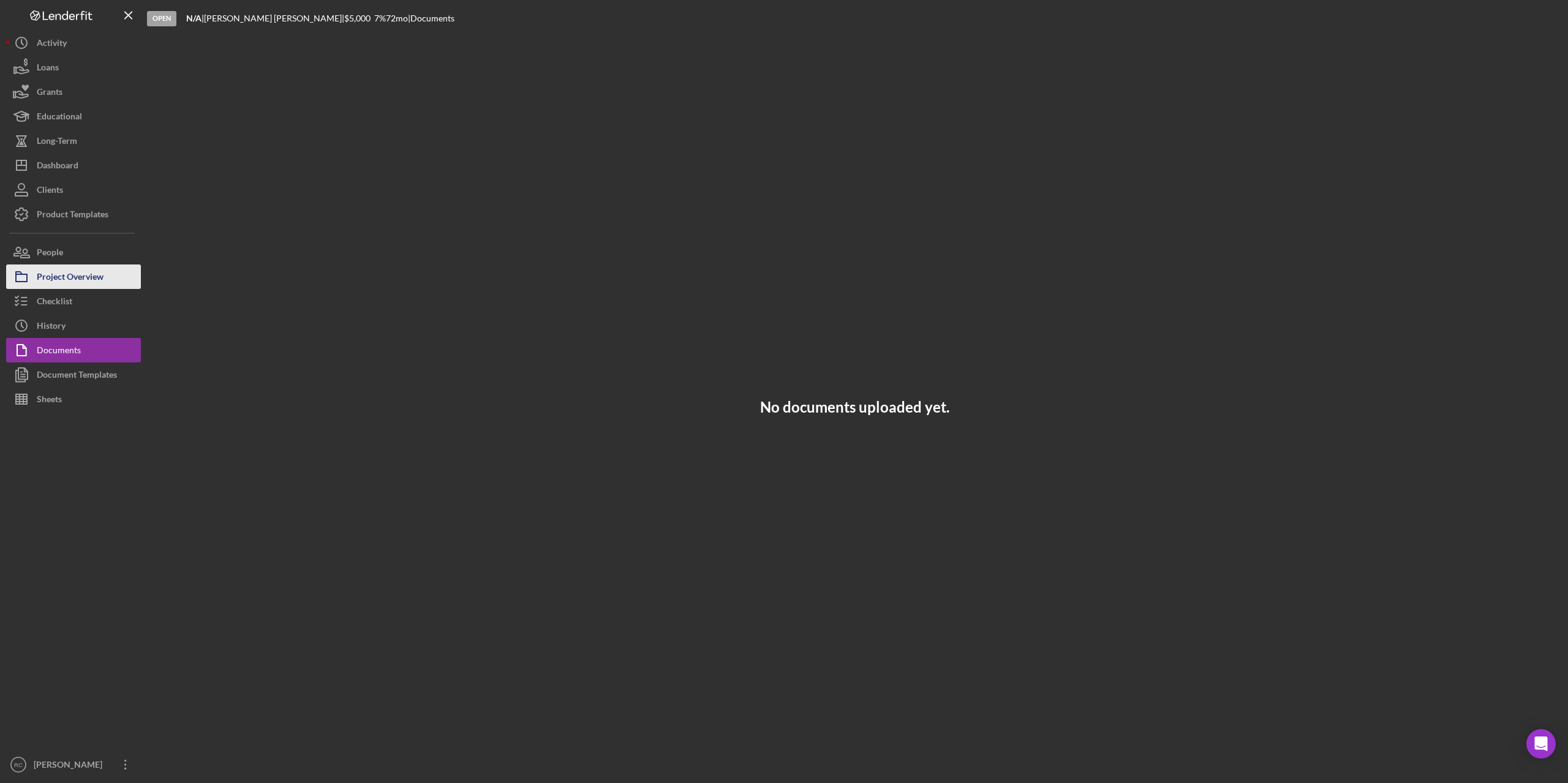
click at [88, 276] on div "Project Overview" at bounding box center [70, 278] width 67 height 27
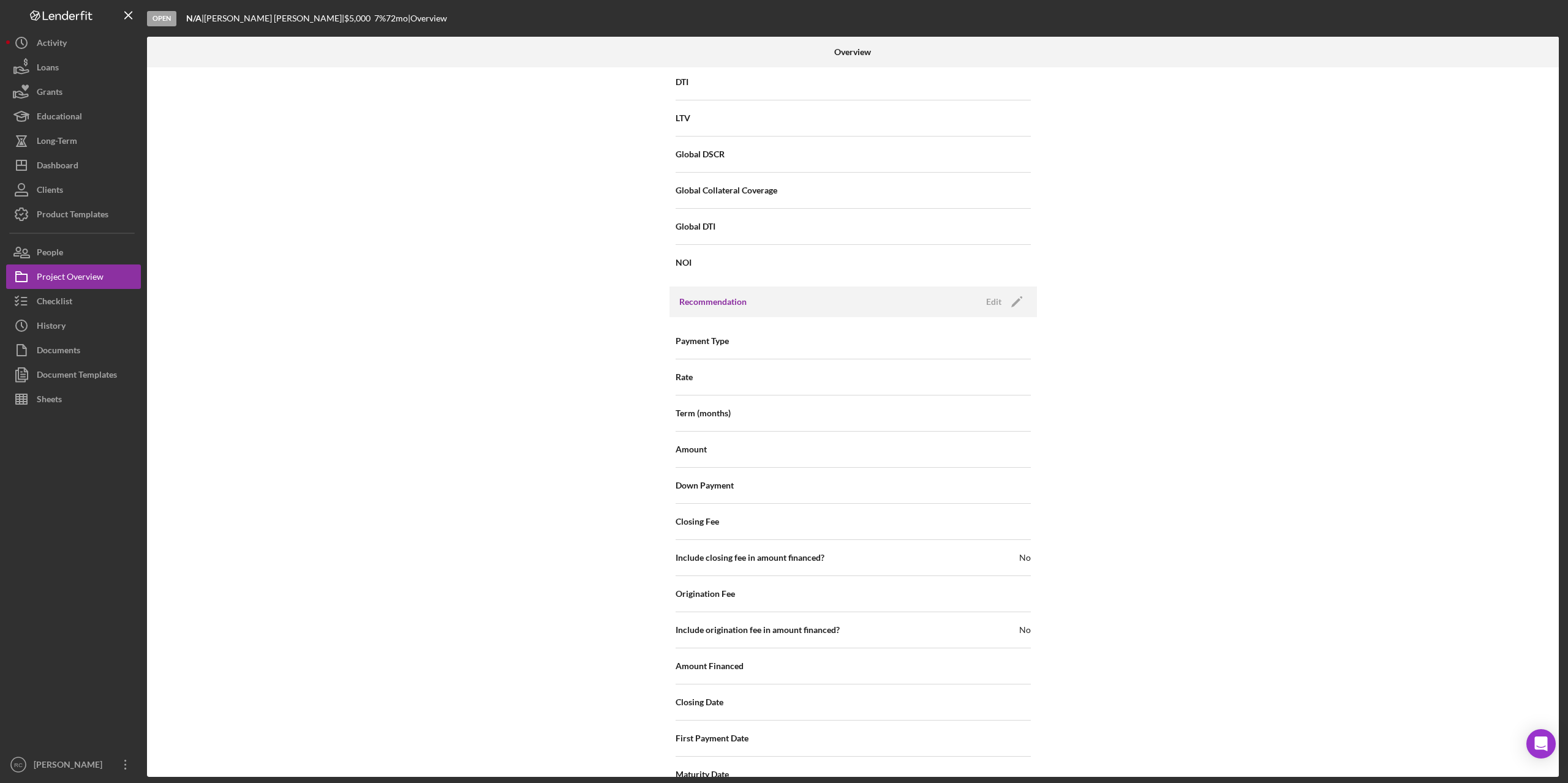
scroll to position [1122, 0]
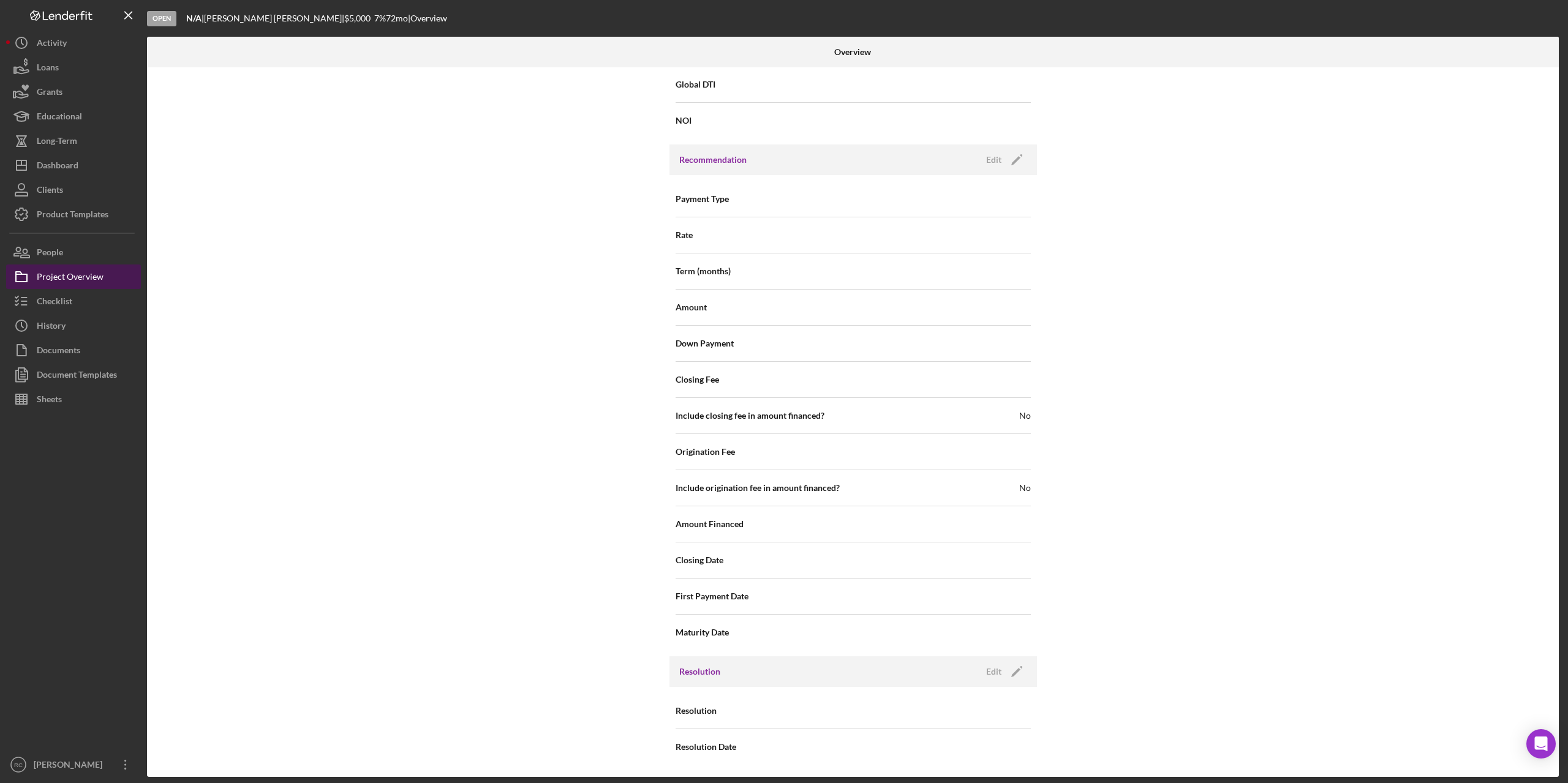
click at [75, 276] on div "Project Overview" at bounding box center [70, 278] width 67 height 27
click at [61, 349] on div "Documents" at bounding box center [58, 352] width 43 height 27
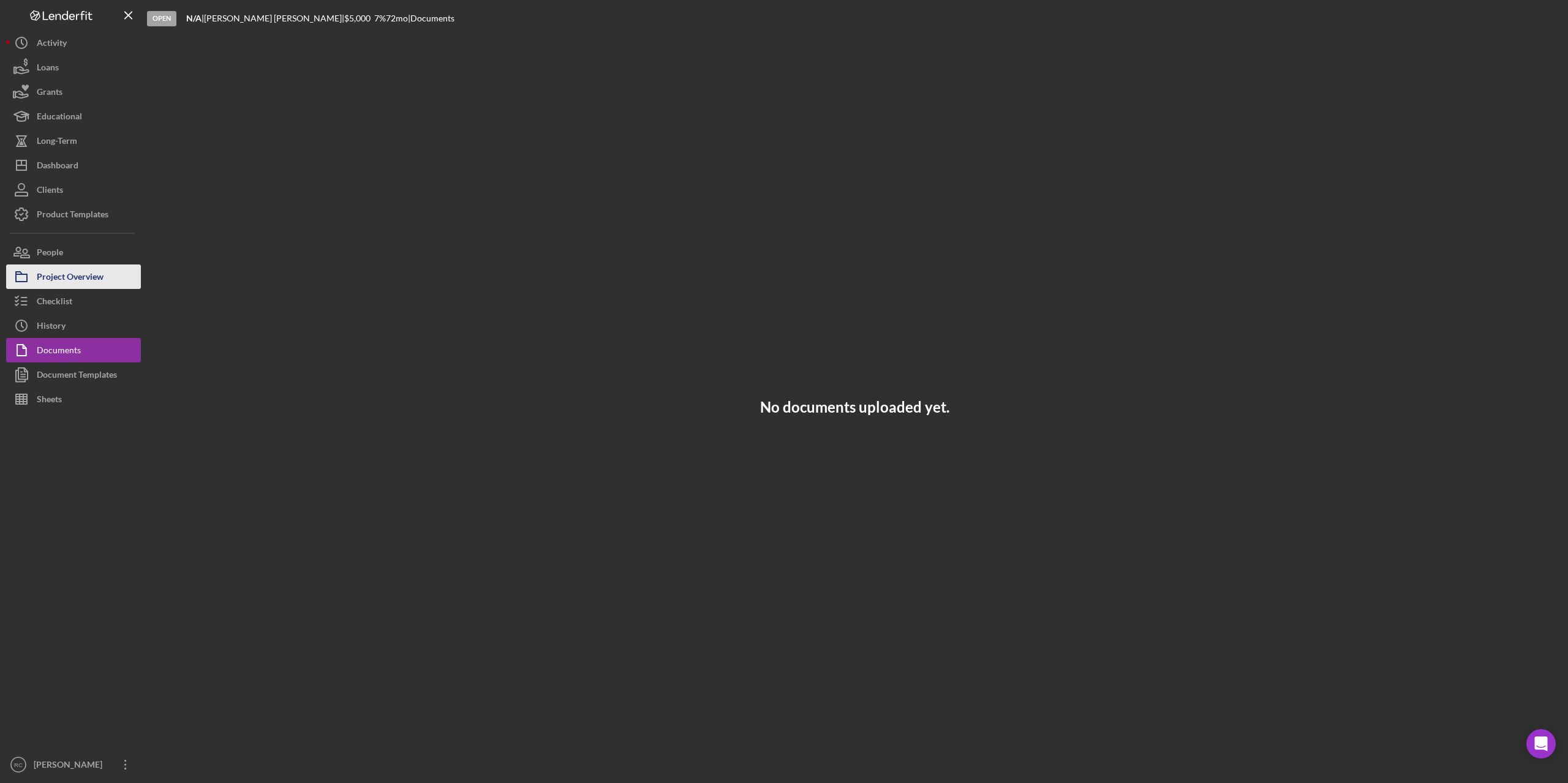
click at [68, 277] on div "Project Overview" at bounding box center [70, 278] width 67 height 27
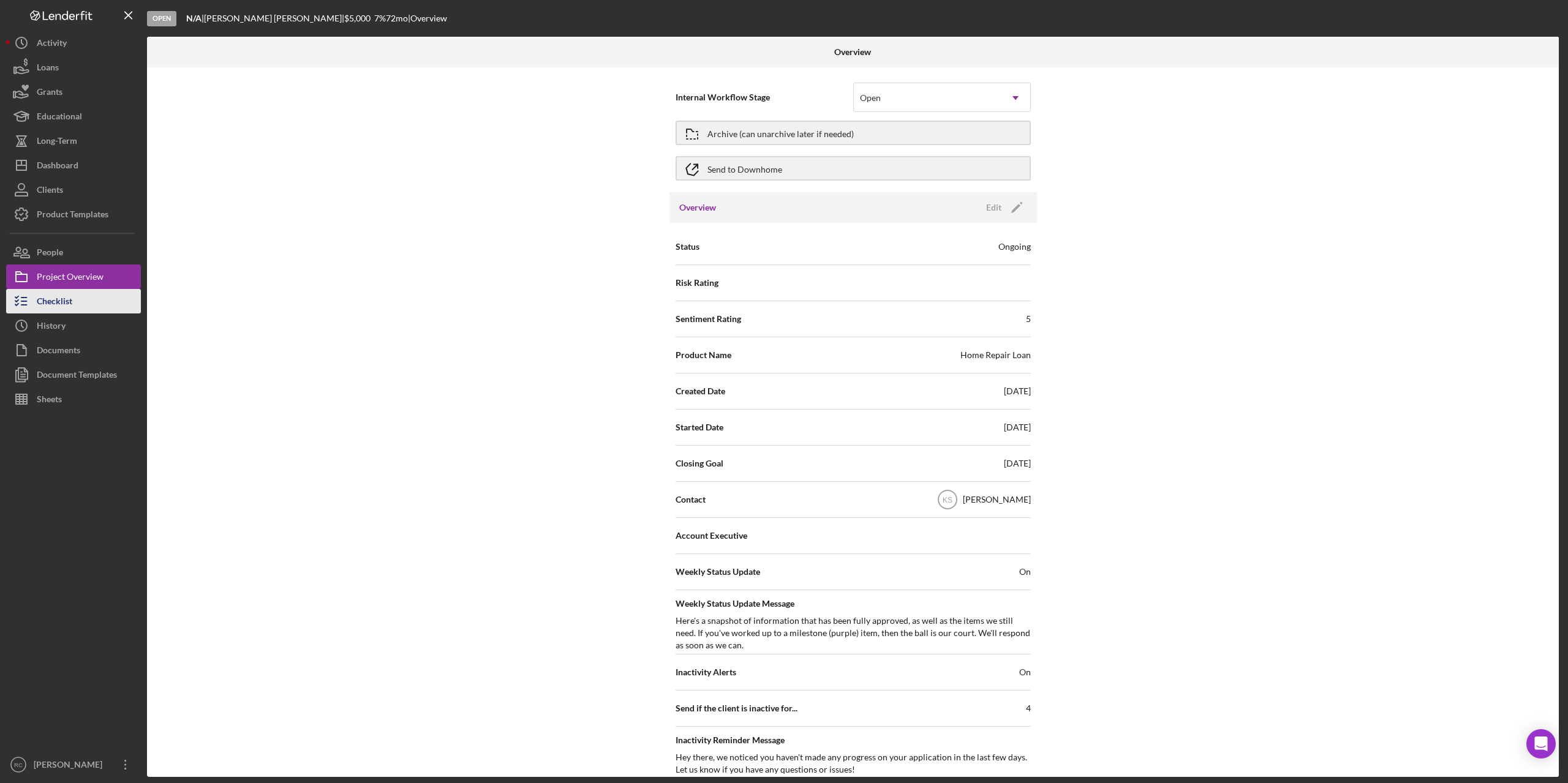
click at [59, 300] on div "Checklist" at bounding box center [54, 303] width 35 height 27
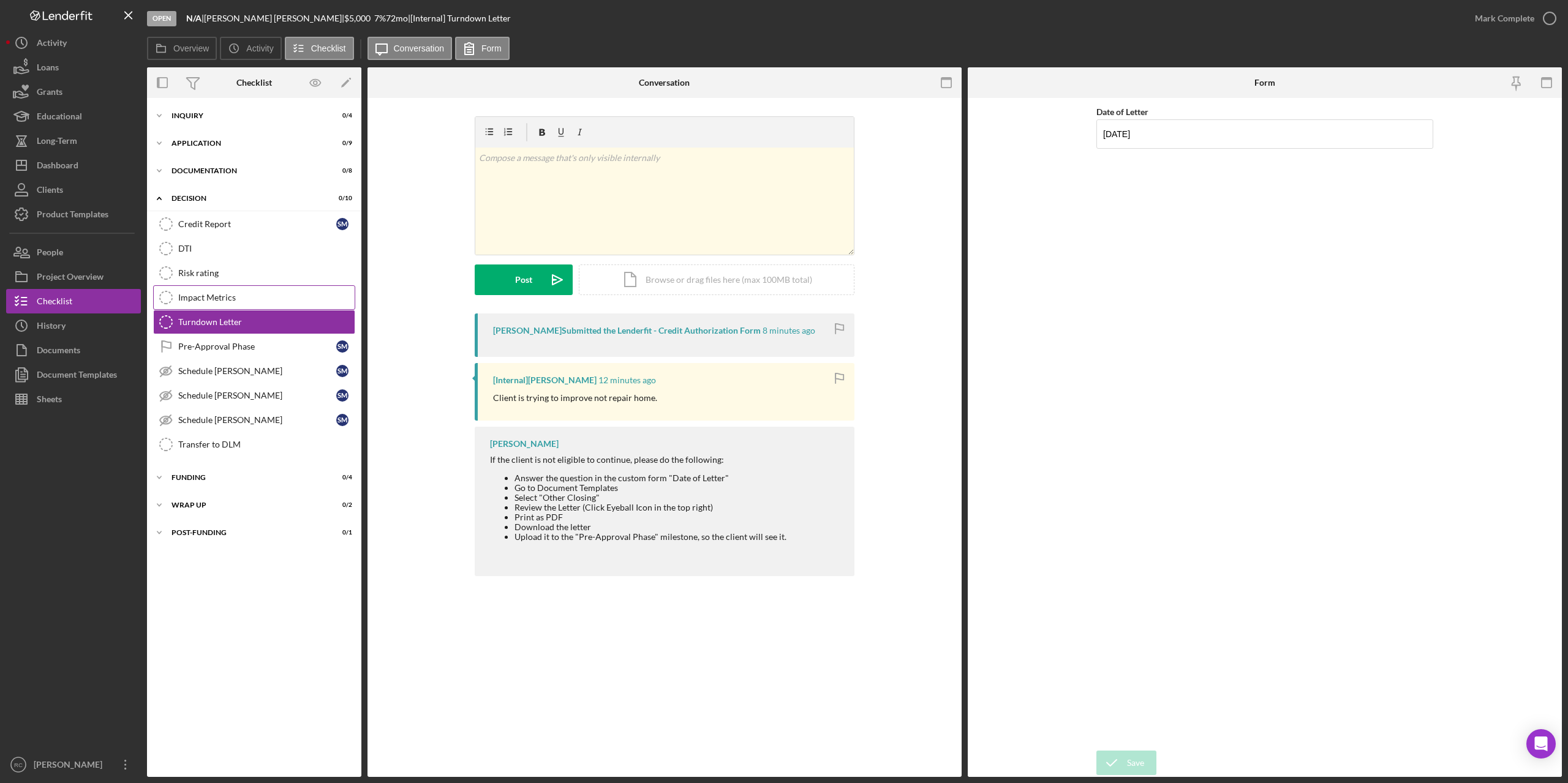
click at [210, 300] on div "Impact Metrics" at bounding box center [266, 297] width 177 height 10
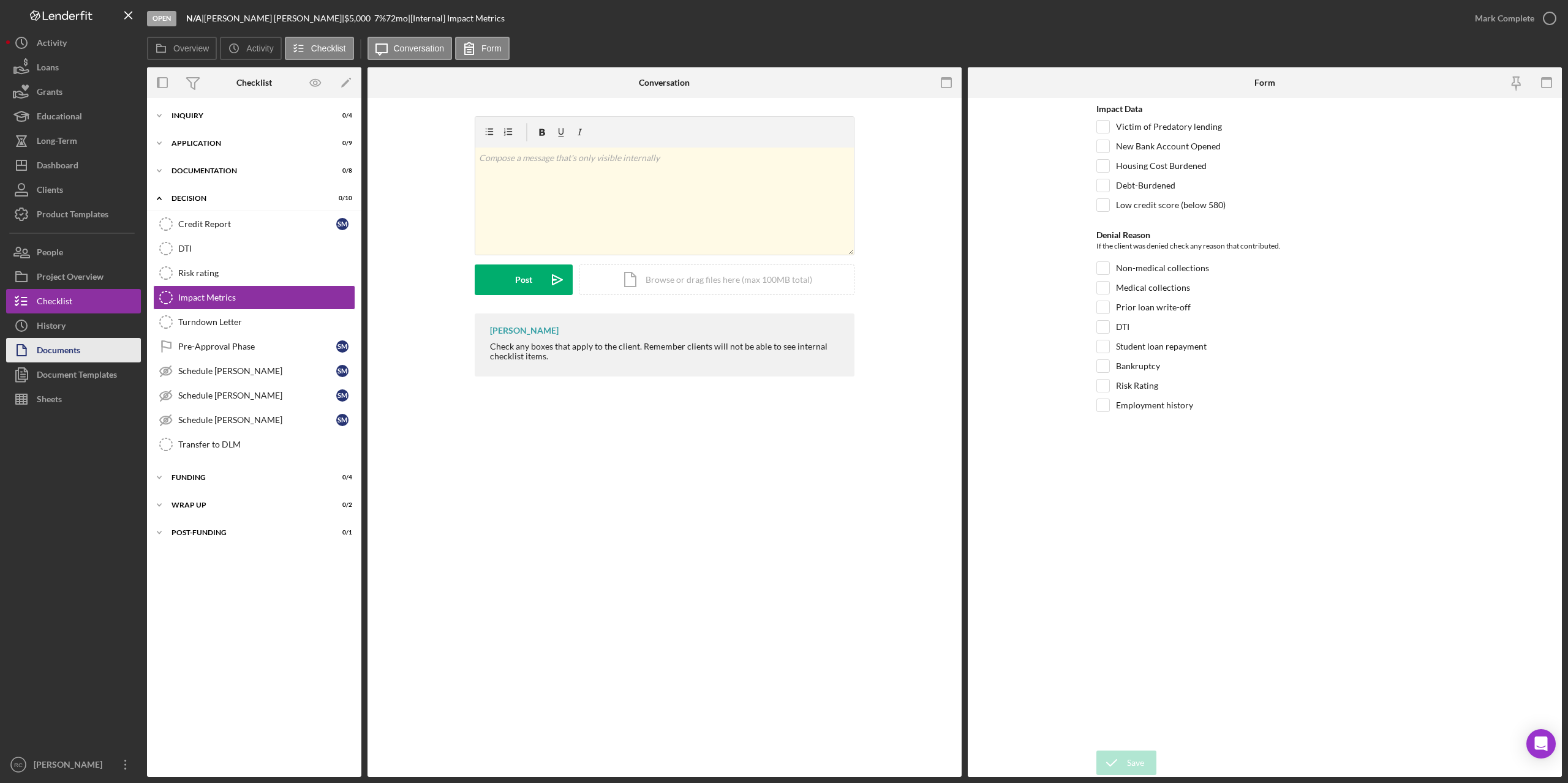
click at [58, 355] on div "Documents" at bounding box center [58, 352] width 43 height 27
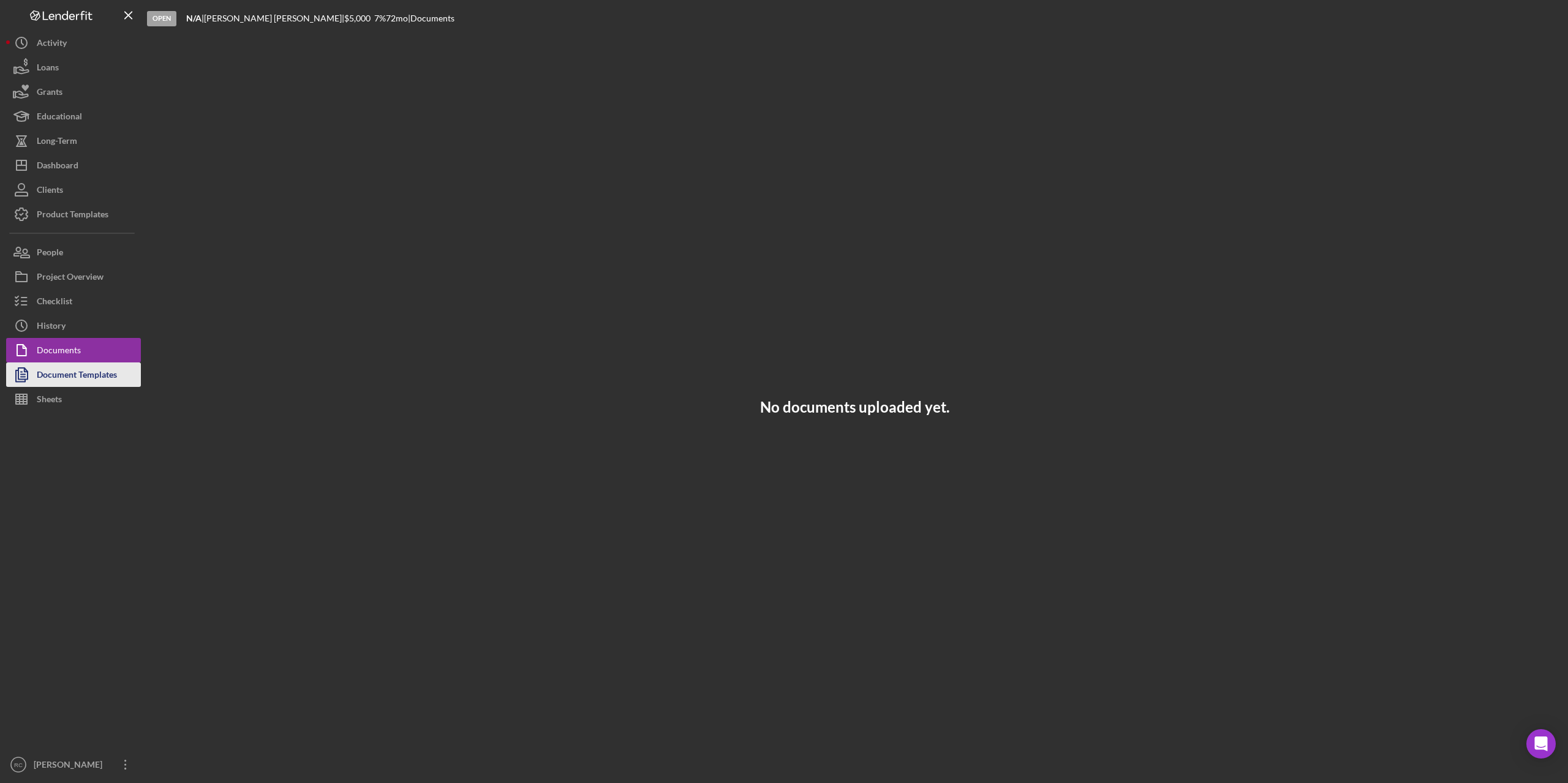
click at [80, 385] on div "Document Templates" at bounding box center [76, 376] width 80 height 27
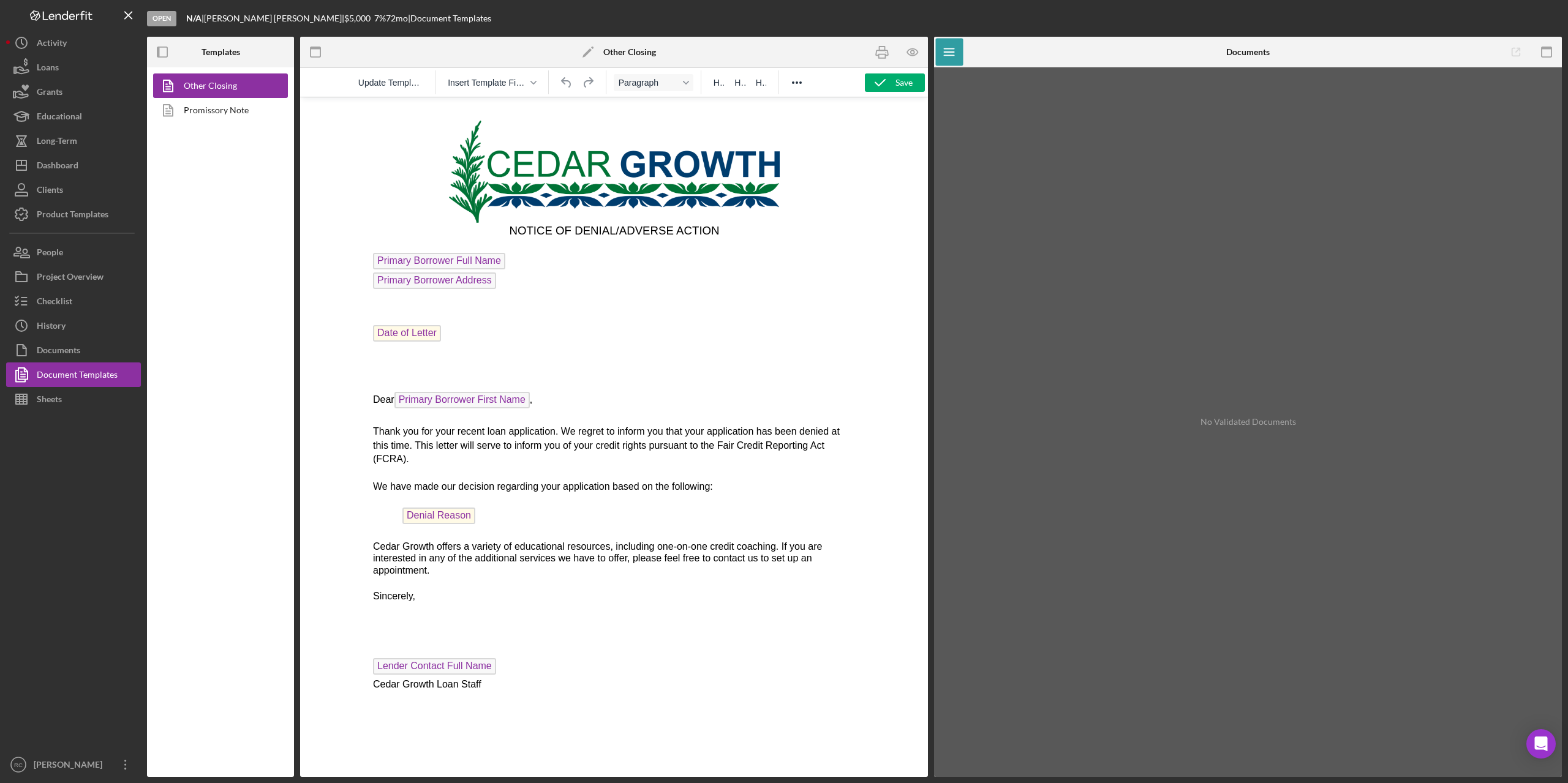
click at [411, 343] on p "Date of Letter ﻿" at bounding box center [614, 334] width 483 height 19
click at [456, 510] on span "Denial Reason" at bounding box center [438, 516] width 73 height 17
drag, startPoint x: 95, startPoint y: 413, endPoint x: 875, endPoint y: 308, distance: 787.0
click at [875, 308] on div at bounding box center [614, 437] width 628 height 680
click at [411, 86] on span "Update Template" at bounding box center [390, 83] width 64 height 10
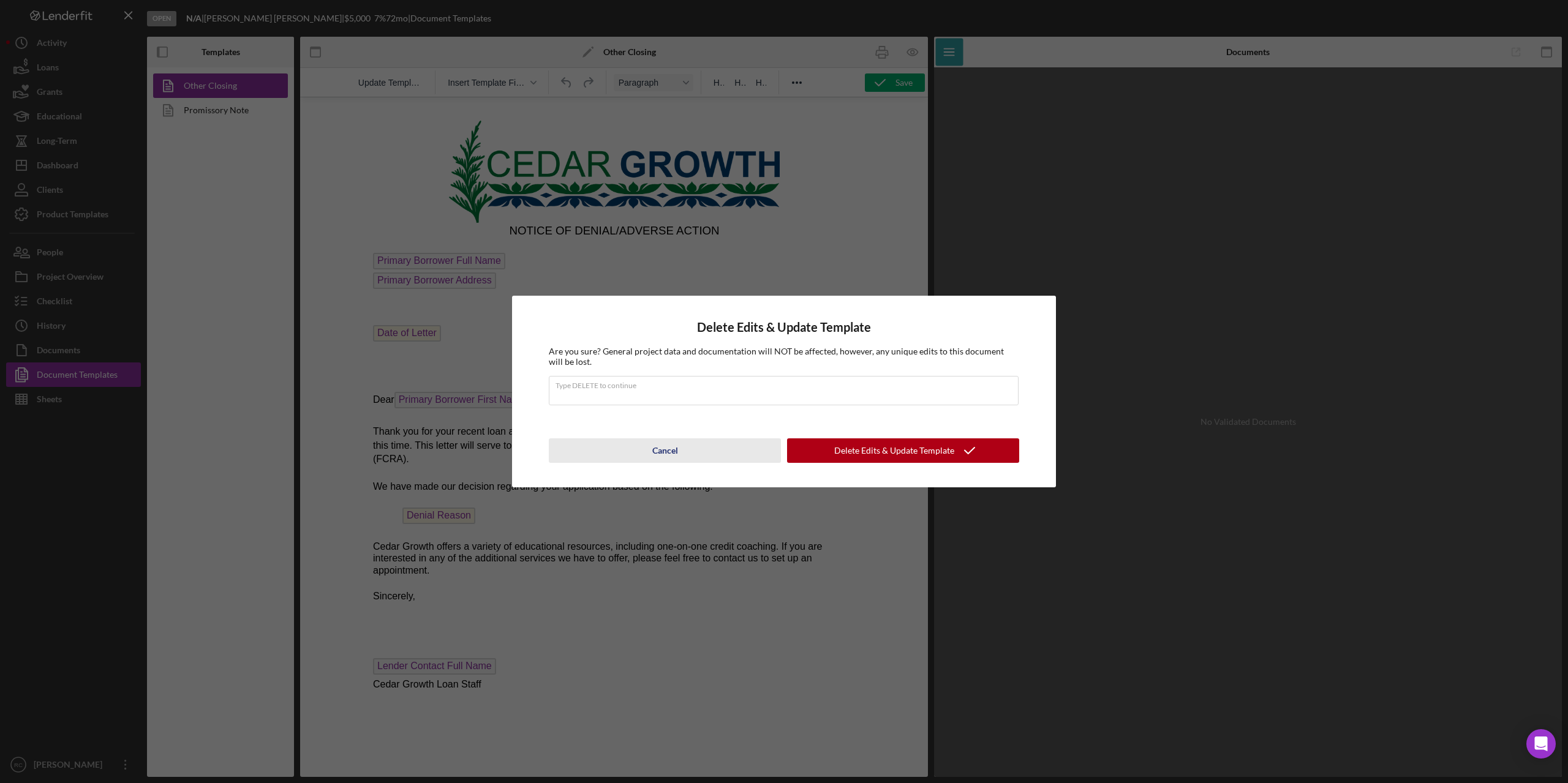
click at [656, 447] on div "Cancel" at bounding box center [665, 451] width 26 height 24
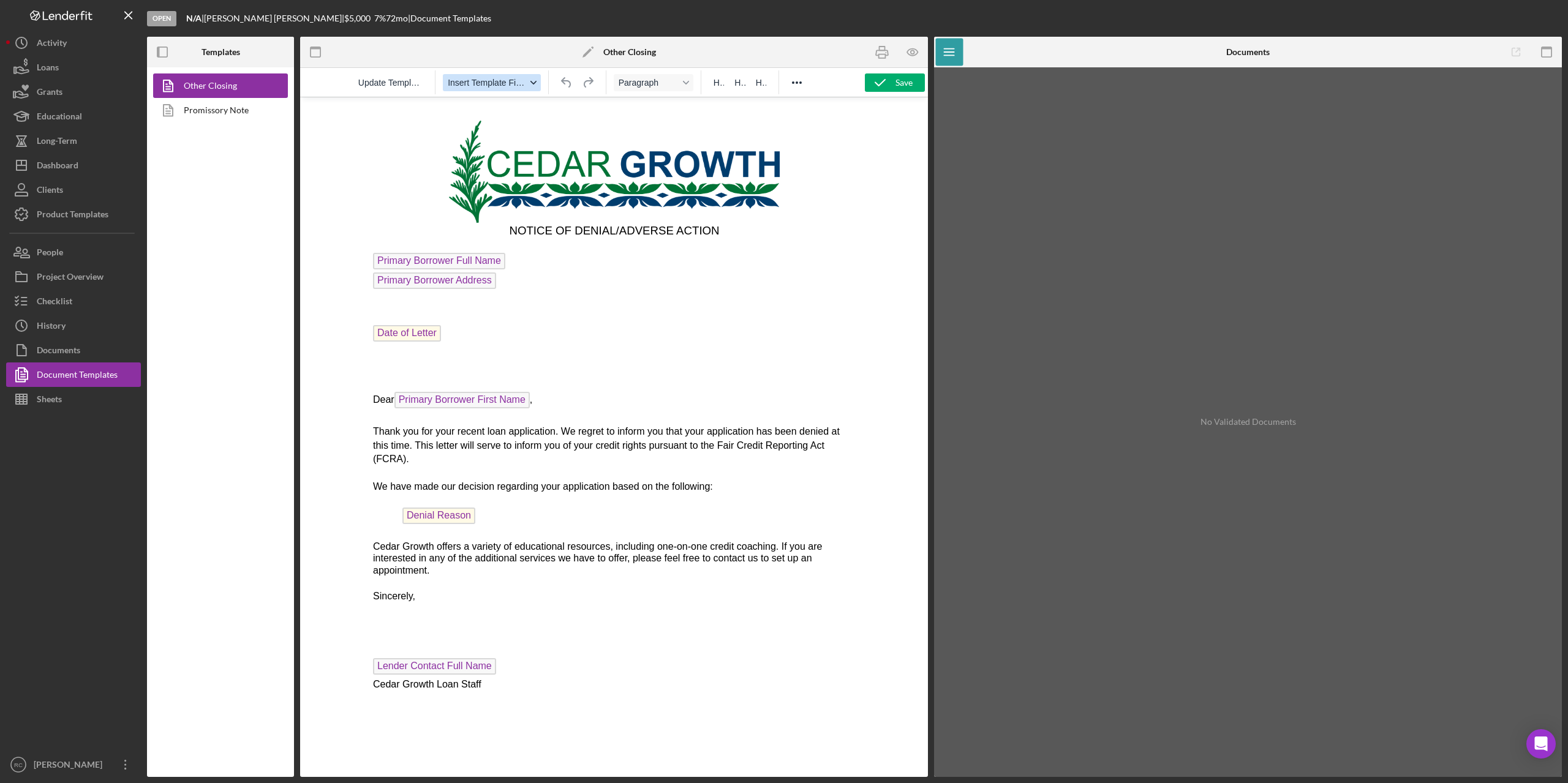
click at [502, 85] on span "Insert Template Field" at bounding box center [486, 83] width 79 height 10
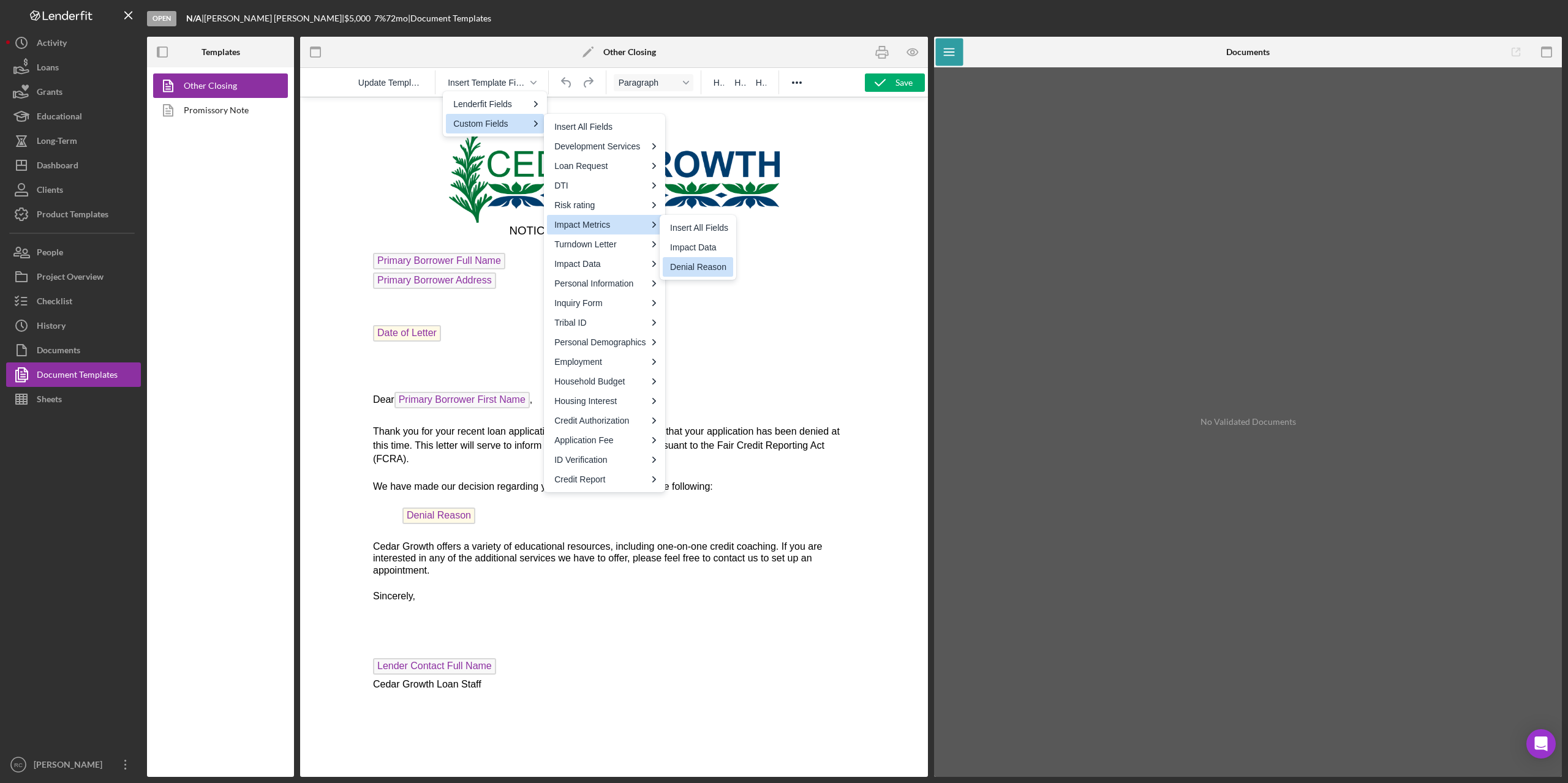
click at [705, 267] on div "Denial Reason" at bounding box center [699, 267] width 58 height 14
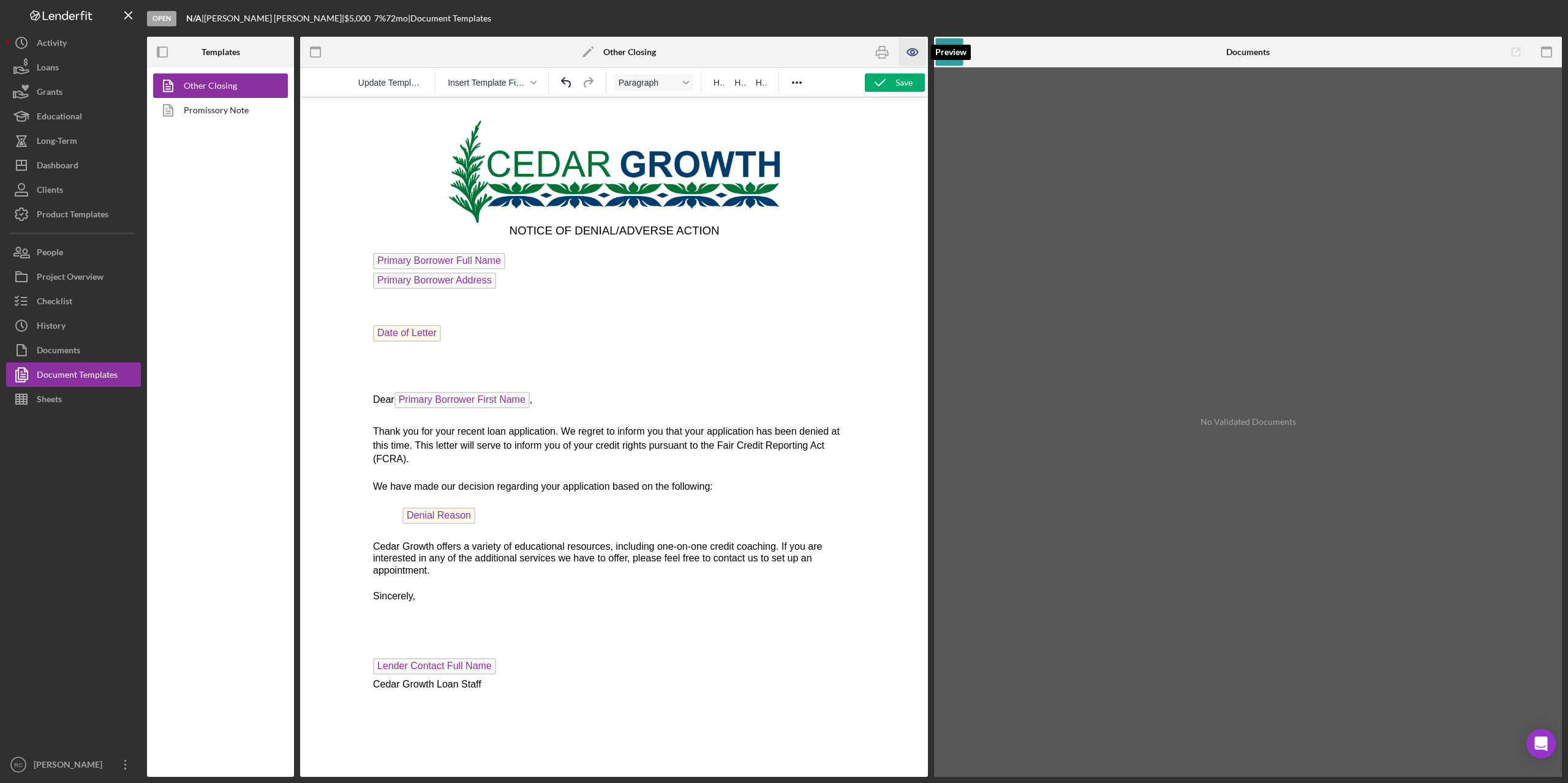
click at [910, 51] on icon "button" at bounding box center [913, 53] width 27 height 27
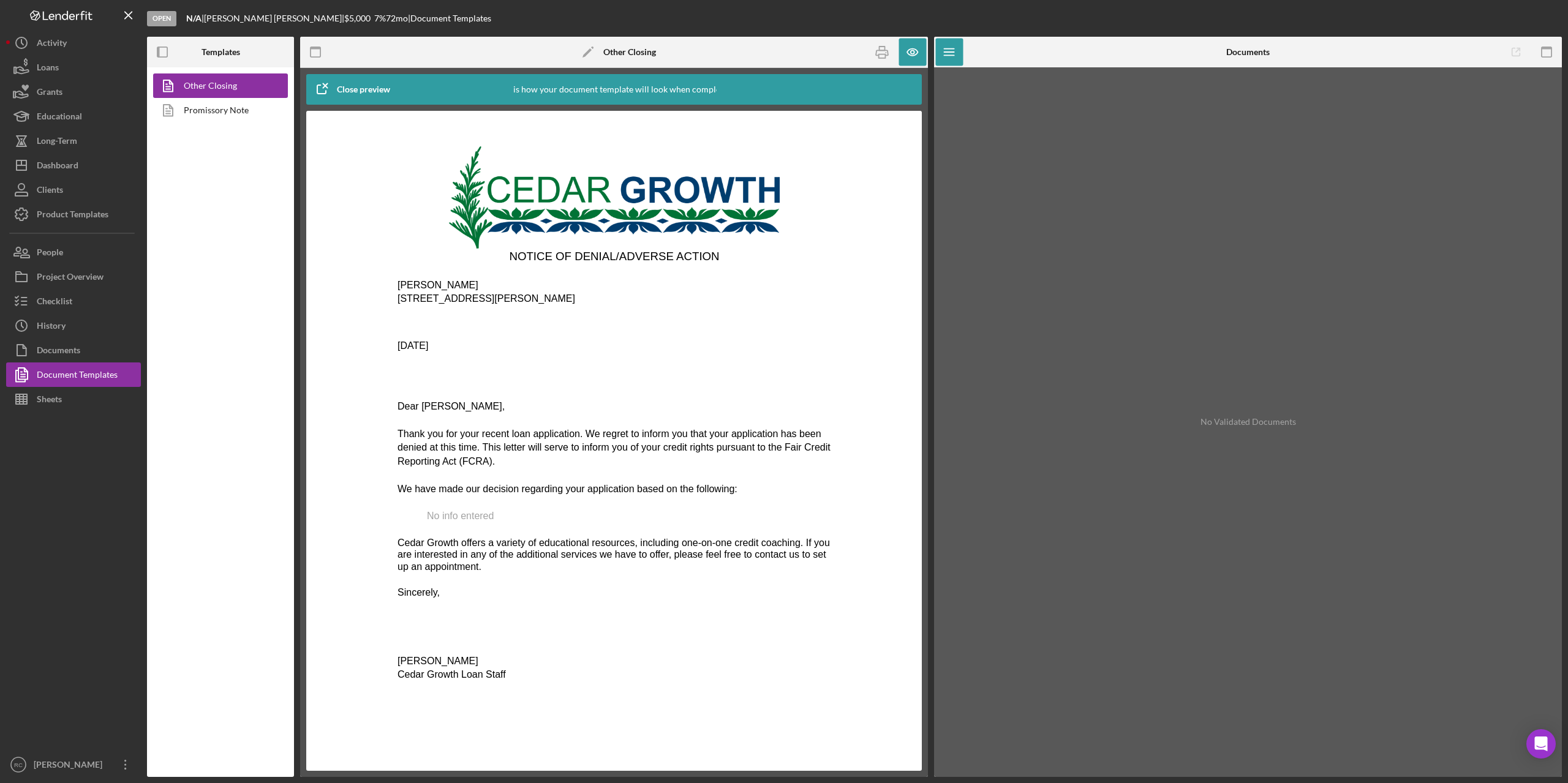
click at [541, 375] on p "Rich Text Area. Press ALT-0 for help." at bounding box center [614, 376] width 434 height 27
click at [315, 53] on icon "button" at bounding box center [316, 53] width 27 height 27
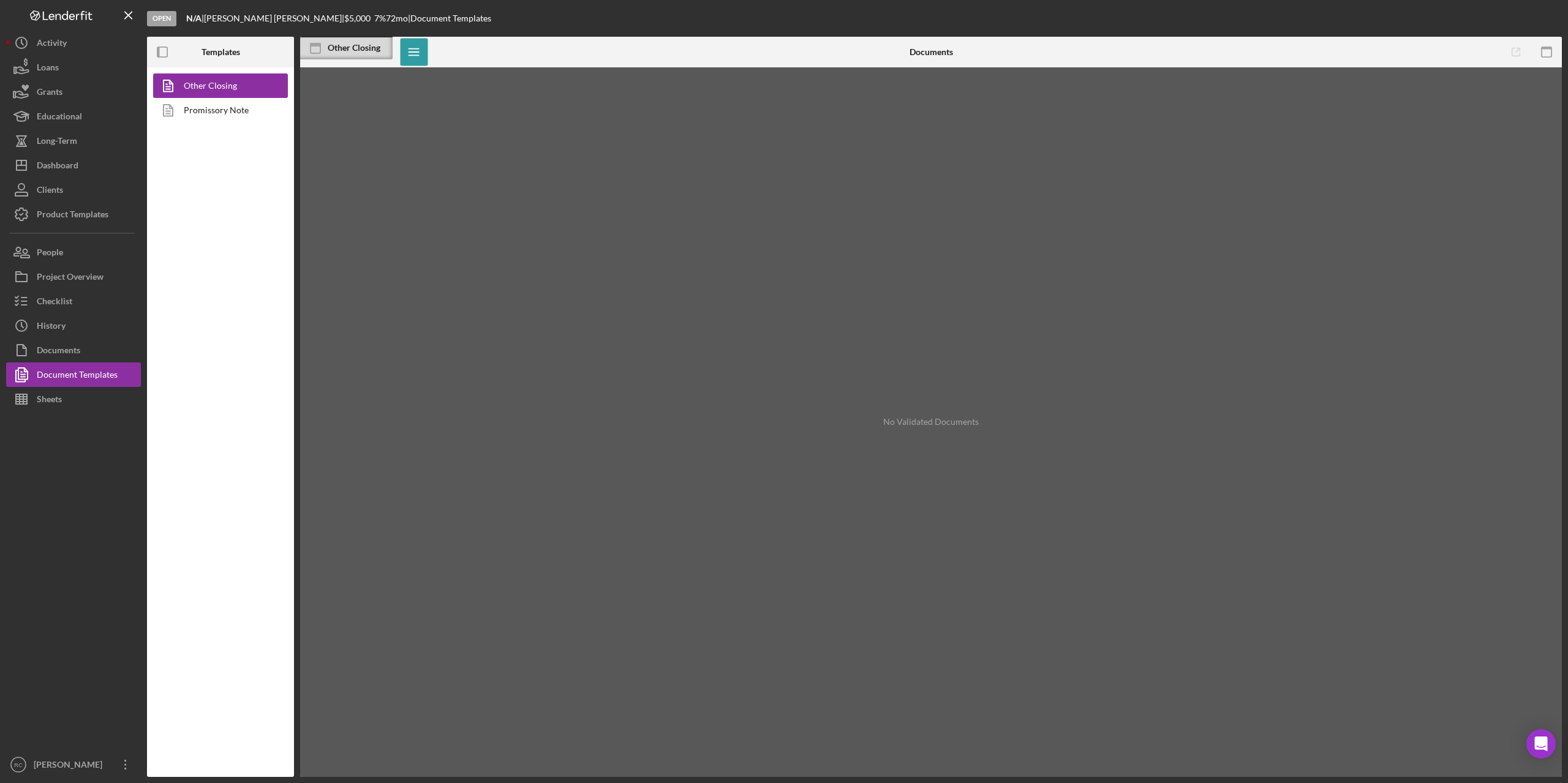
click at [315, 53] on rect at bounding box center [316, 48] width 10 height 10
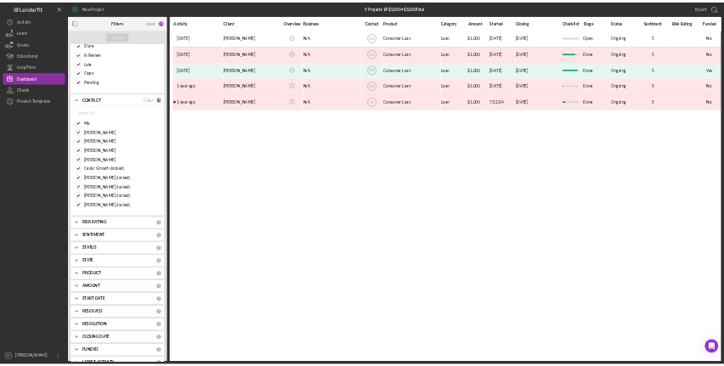
scroll to position [354, 0]
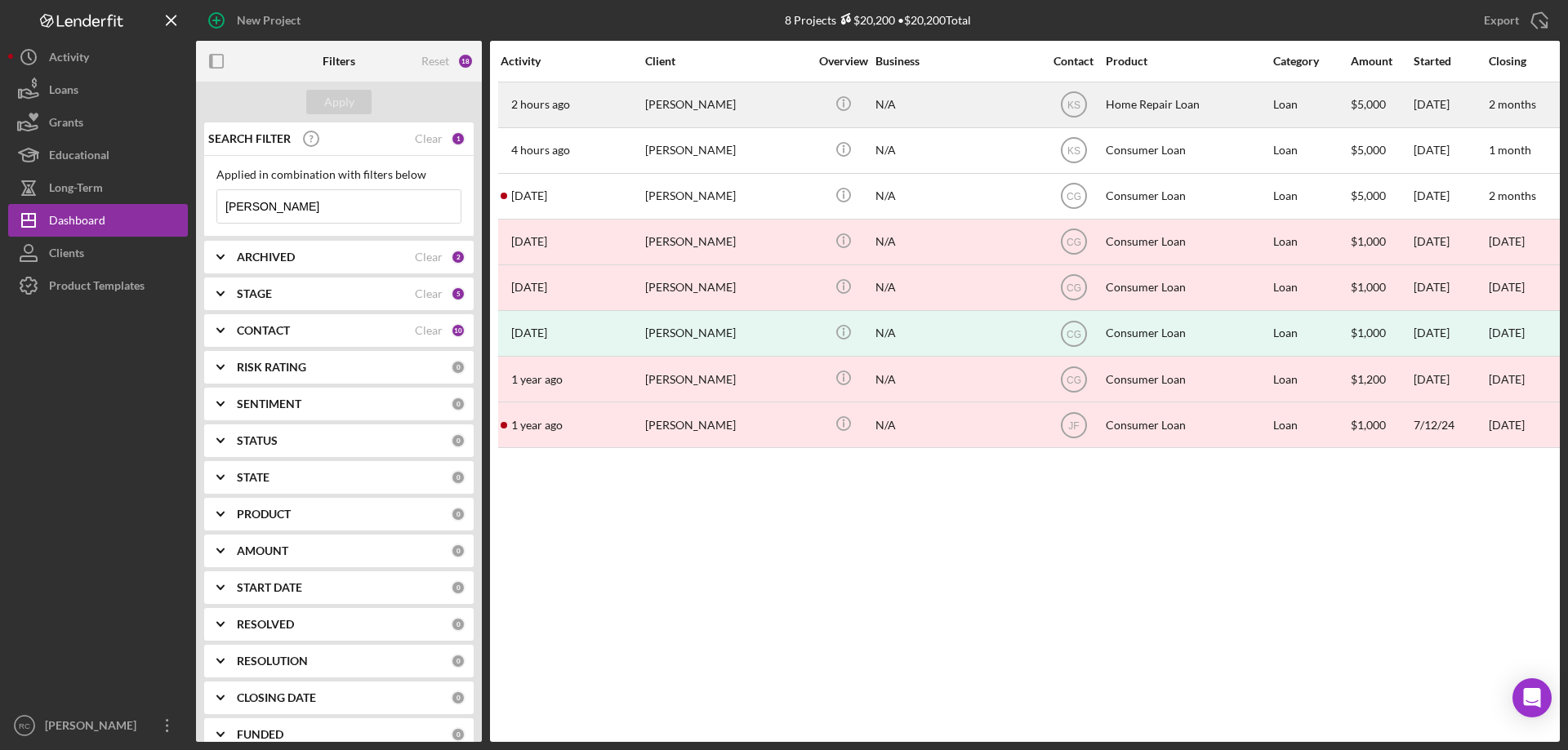
click at [668, 101] on div "[PERSON_NAME]" at bounding box center [727, 105] width 163 height 43
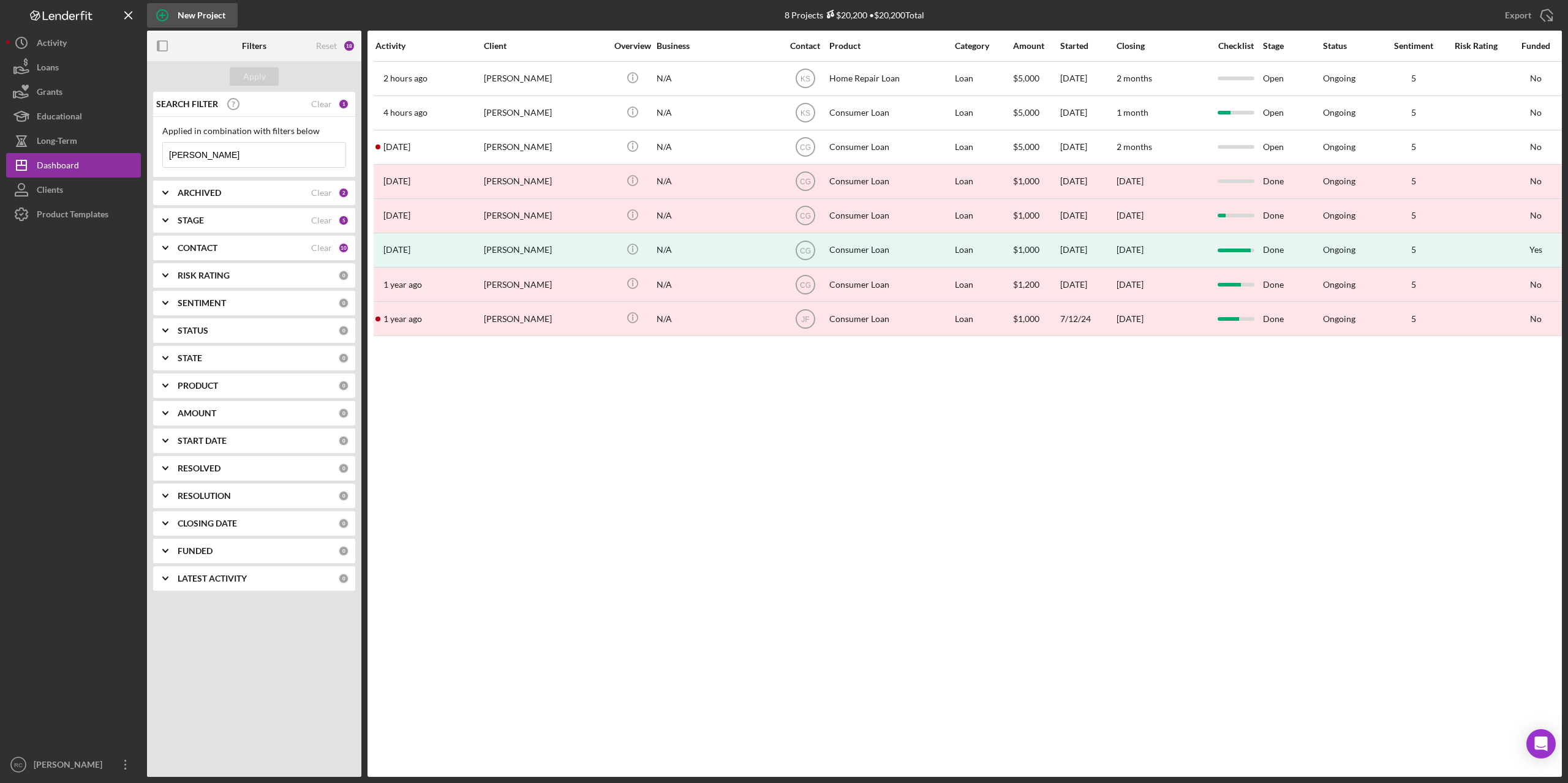
click at [218, 14] on div "New Project" at bounding box center [202, 15] width 48 height 24
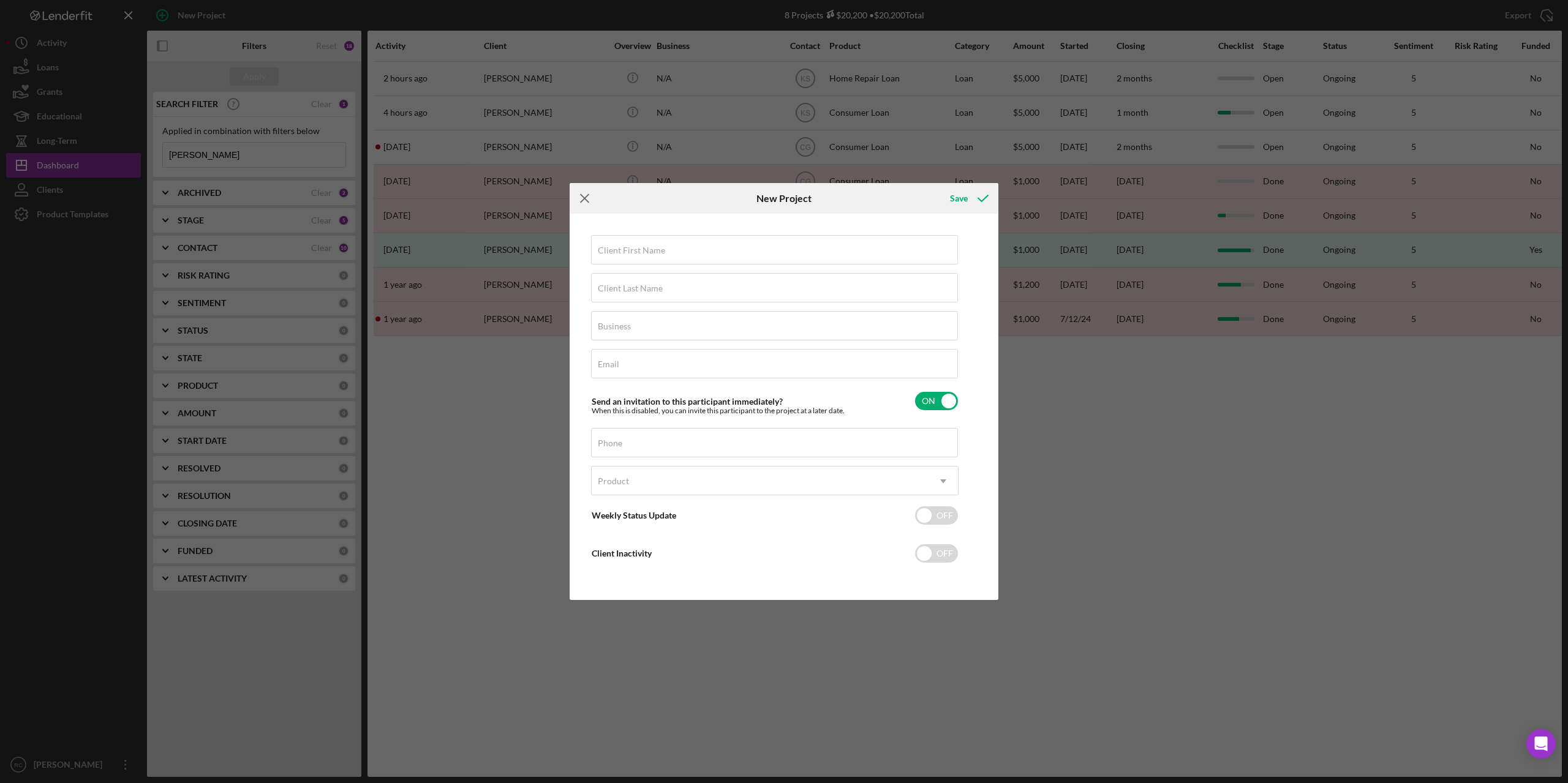
click at [584, 198] on line at bounding box center [584, 198] width 8 height 8
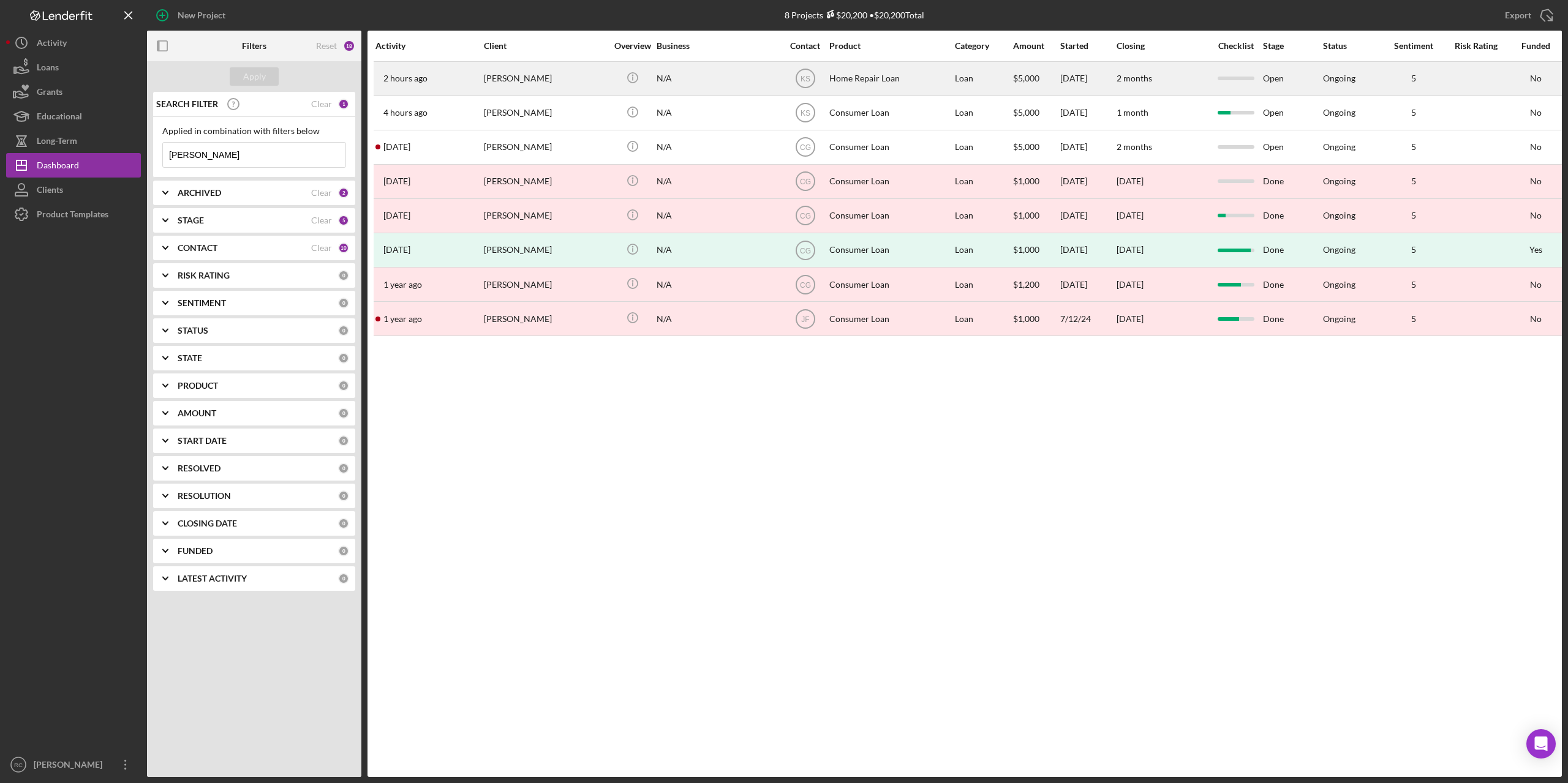
click at [508, 81] on div "[PERSON_NAME]" at bounding box center [545, 79] width 122 height 32
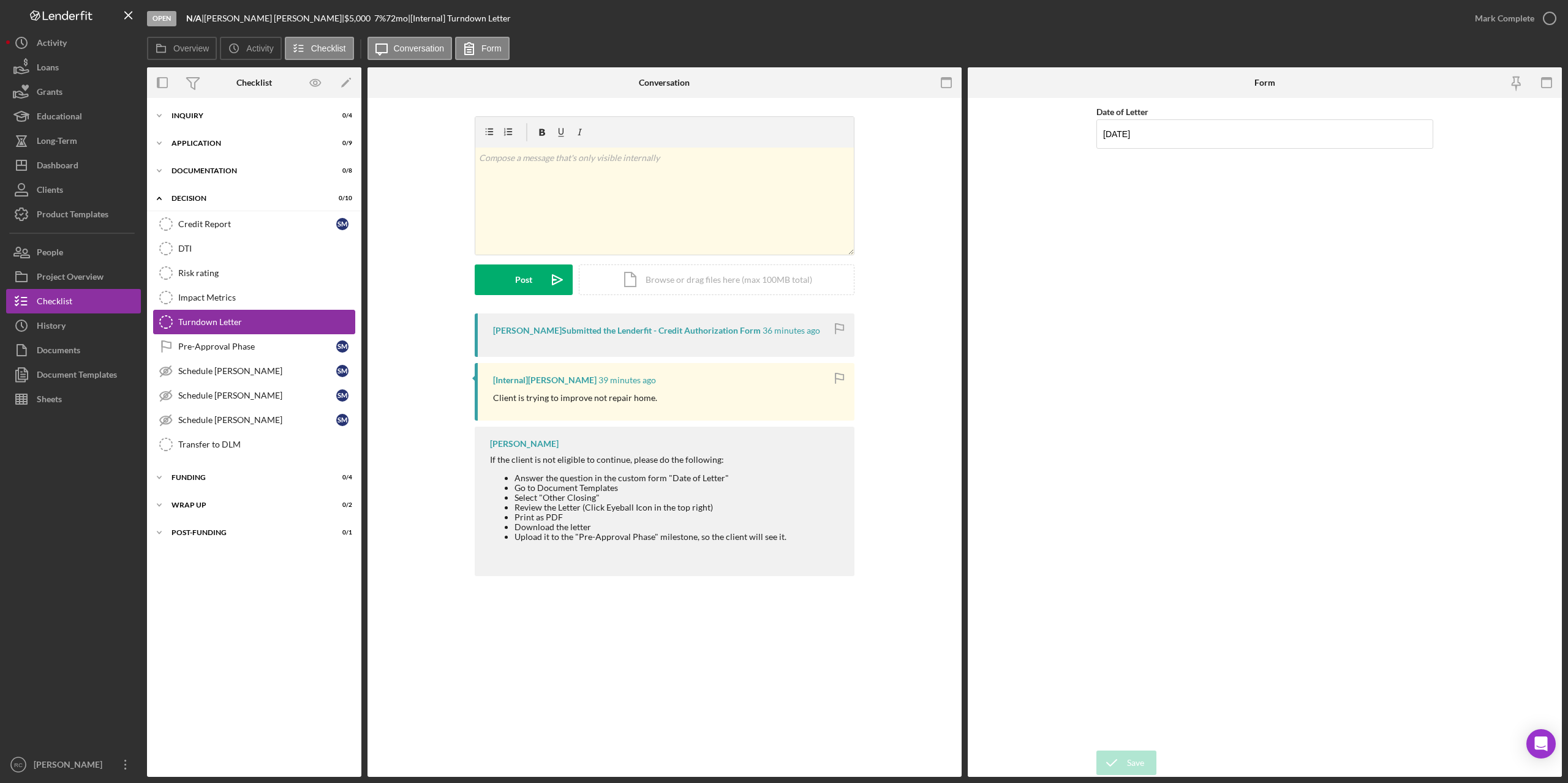
click at [219, 321] on div "Turndown Letter" at bounding box center [266, 322] width 177 height 10
click at [84, 374] on div "Document Templates" at bounding box center [76, 376] width 80 height 27
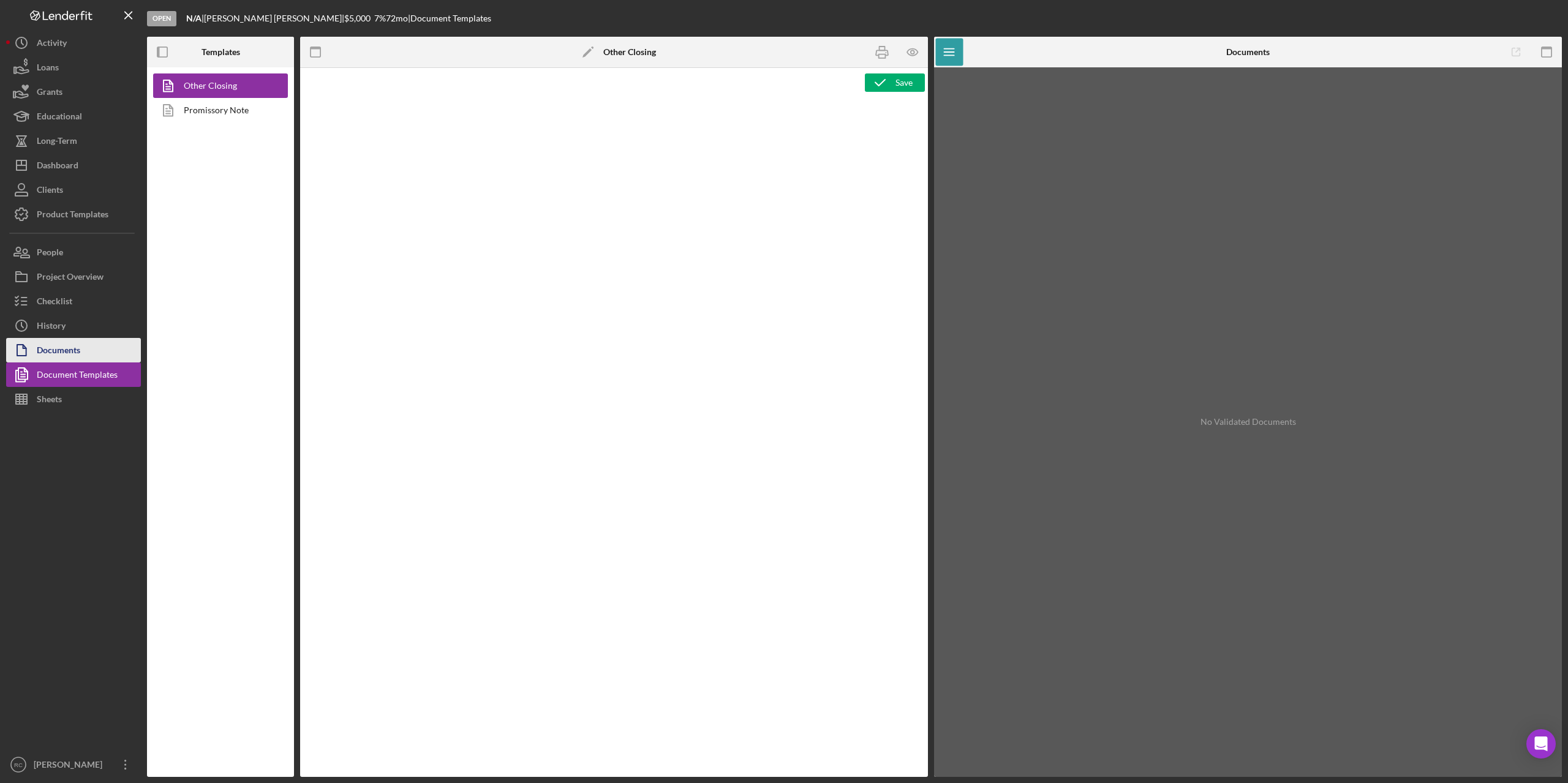
click at [74, 347] on div "Documents" at bounding box center [58, 352] width 43 height 27
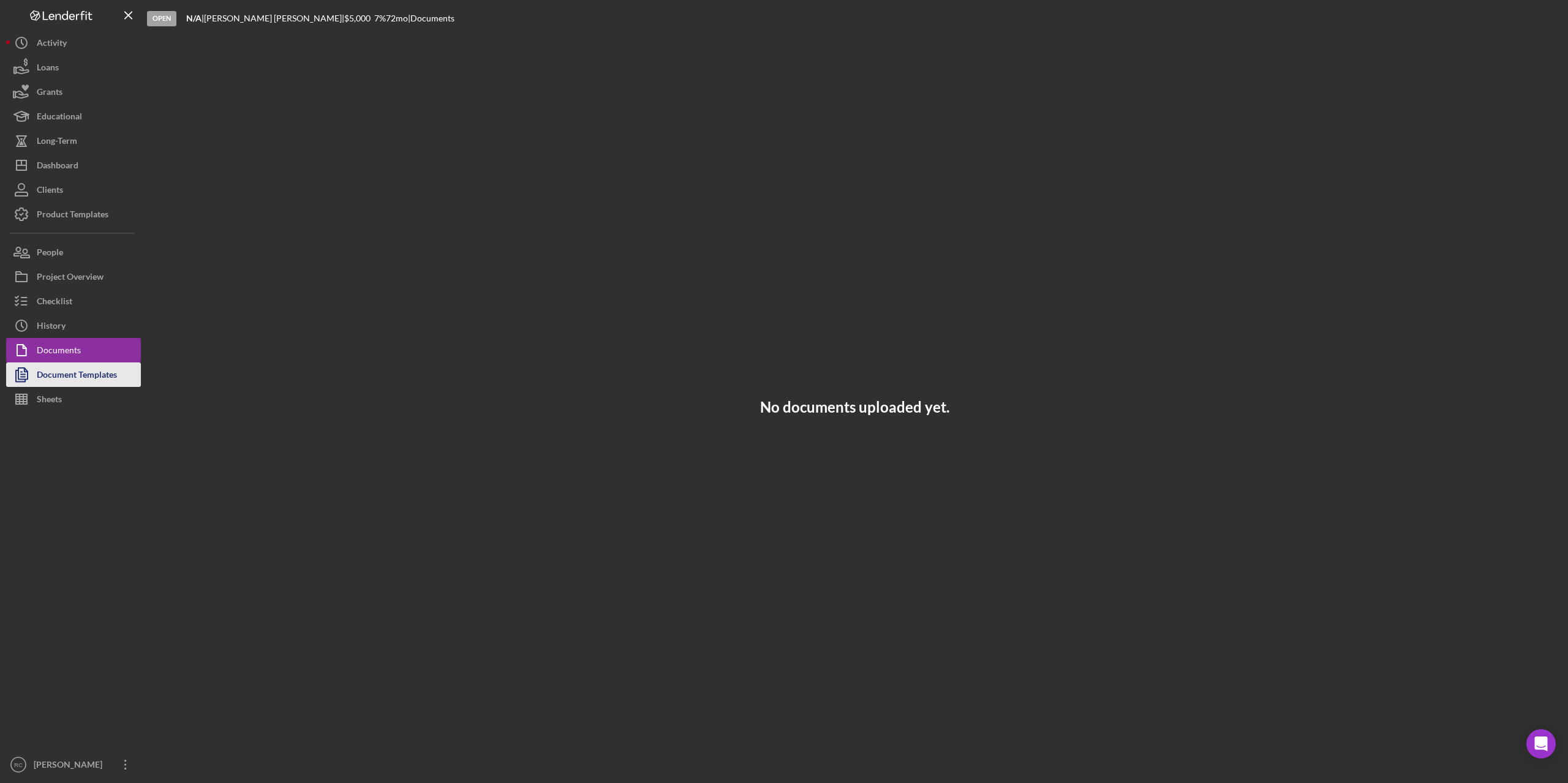
click at [55, 377] on div "Document Templates" at bounding box center [76, 376] width 80 height 27
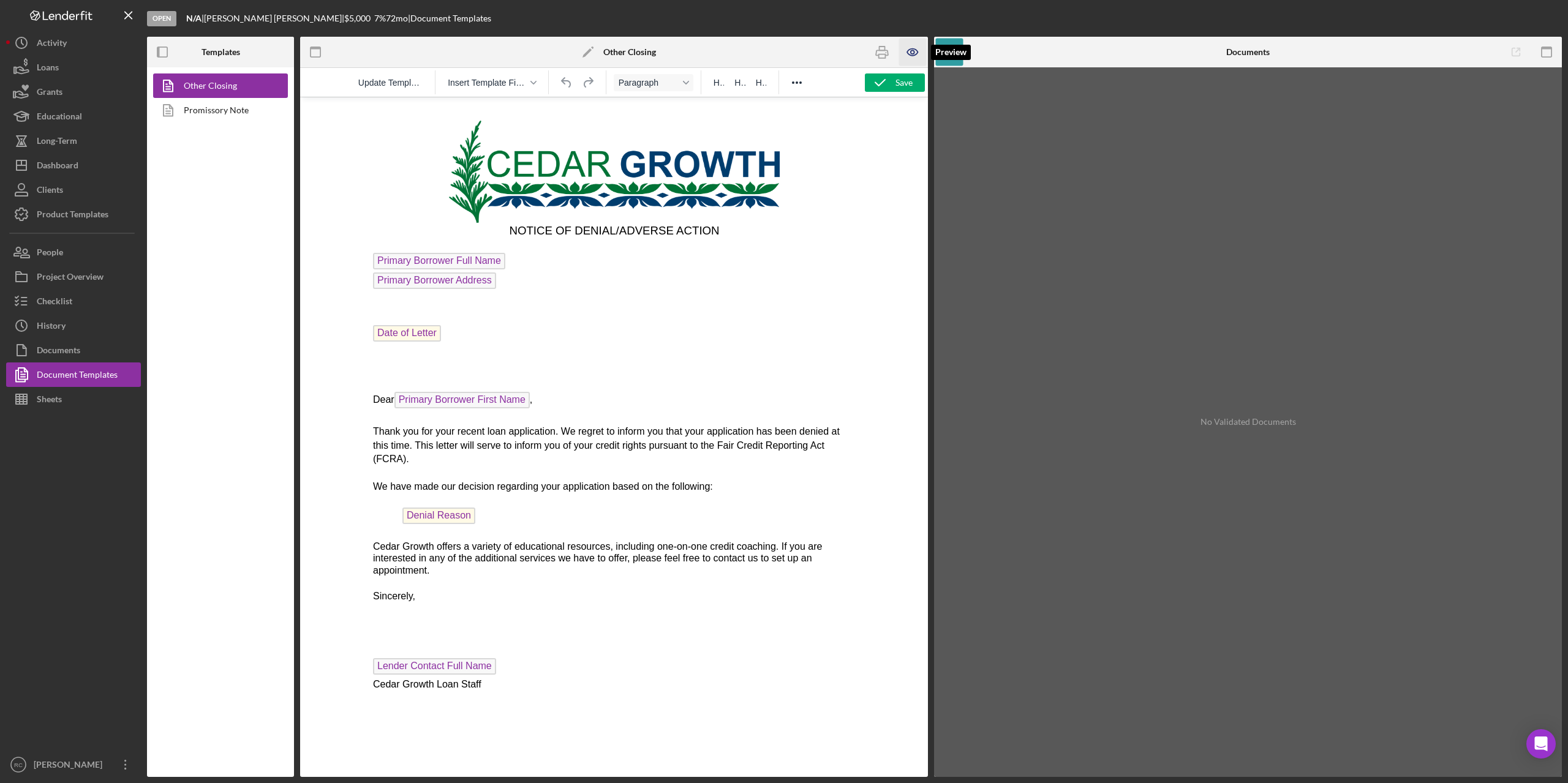
click at [908, 53] on icon "button" at bounding box center [913, 53] width 27 height 27
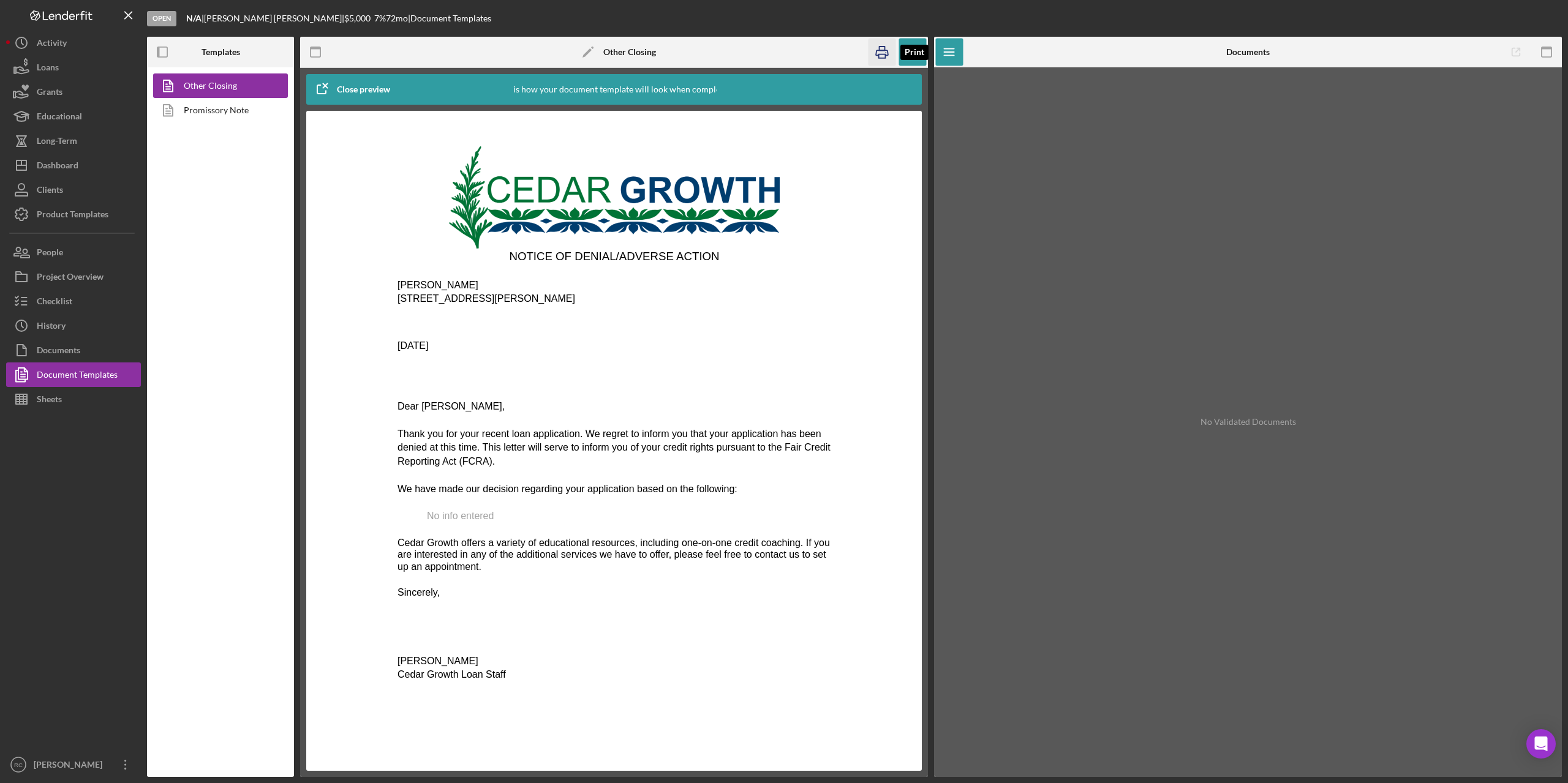
click at [881, 55] on rect "button" at bounding box center [882, 56] width 6 height 4
click at [51, 45] on div "Activity" at bounding box center [52, 45] width 30 height 27
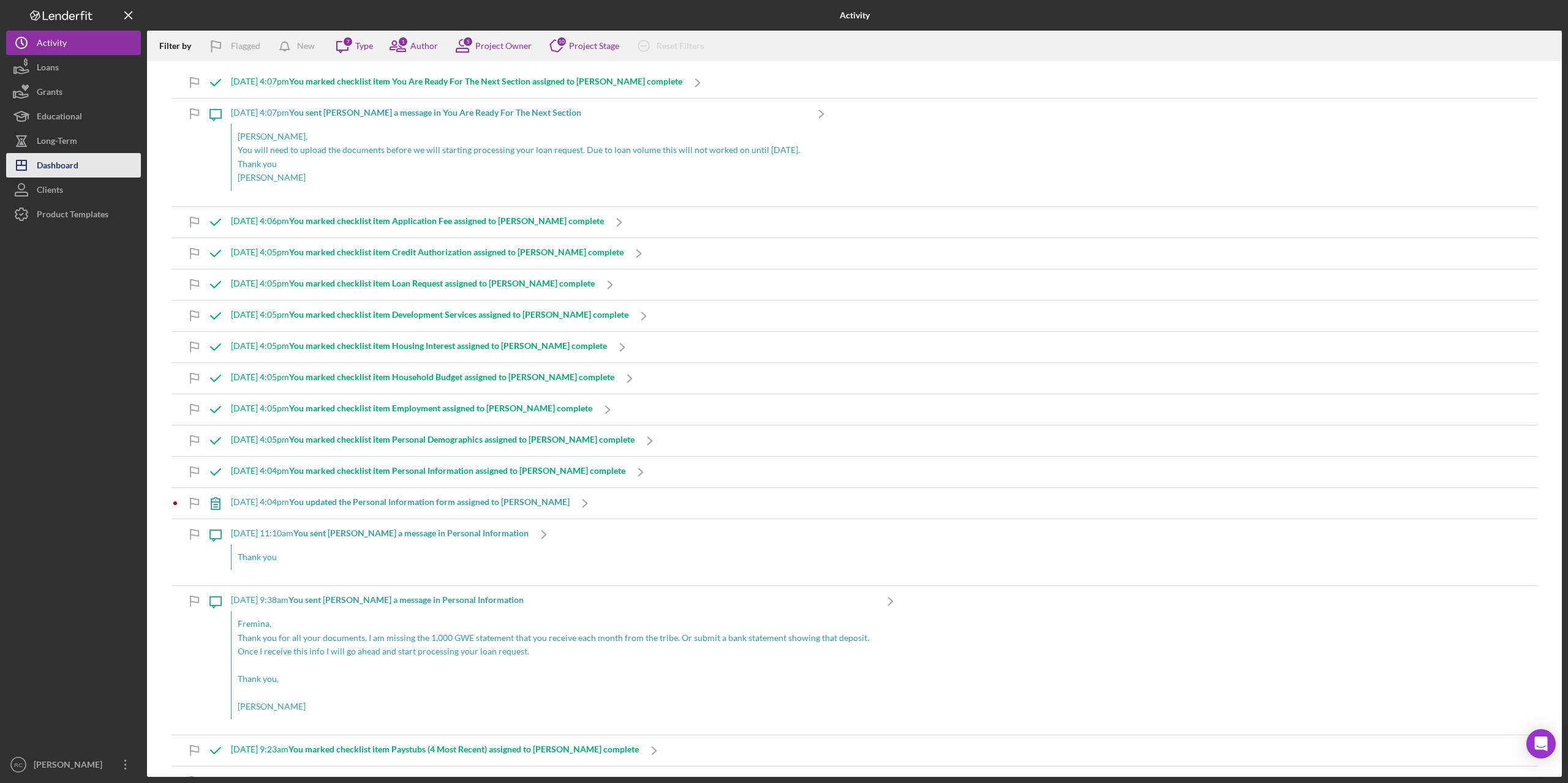
click at [64, 163] on div "Dashboard" at bounding box center [58, 167] width 42 height 27
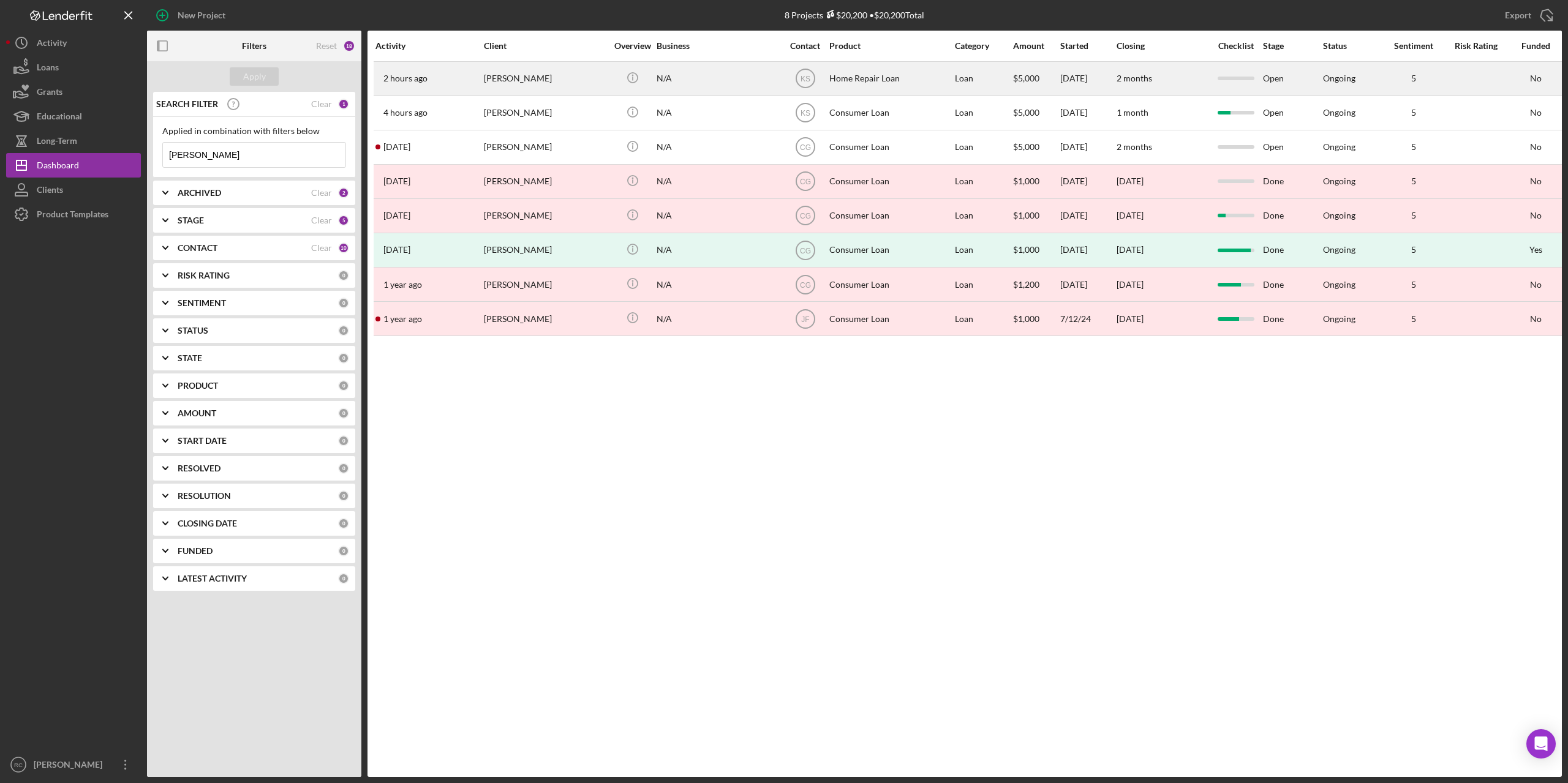
click at [521, 78] on div "[PERSON_NAME]" at bounding box center [545, 79] width 122 height 32
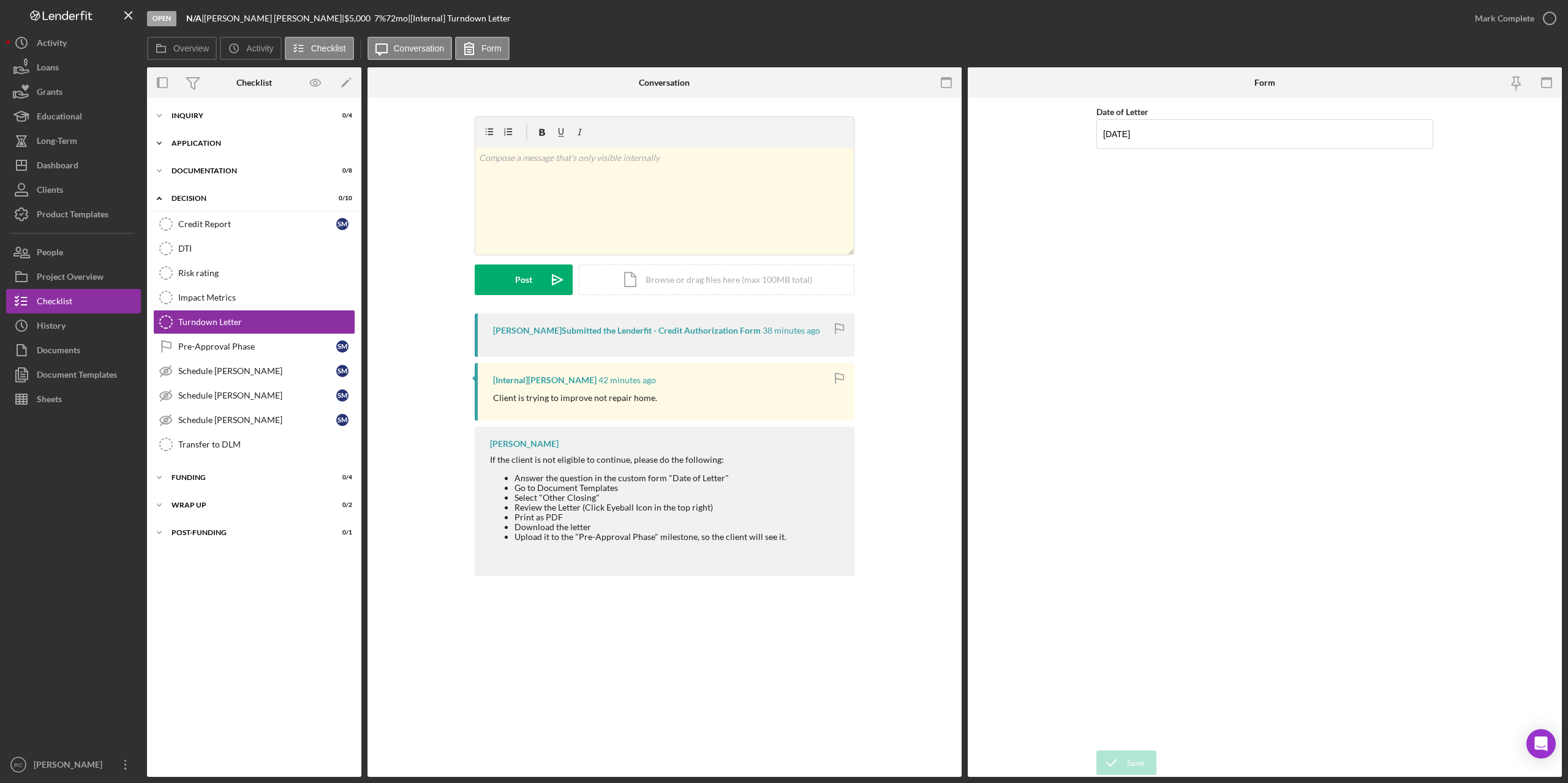
click at [174, 138] on div "Icon/Expander Application 0 / 9" at bounding box center [254, 143] width 215 height 24
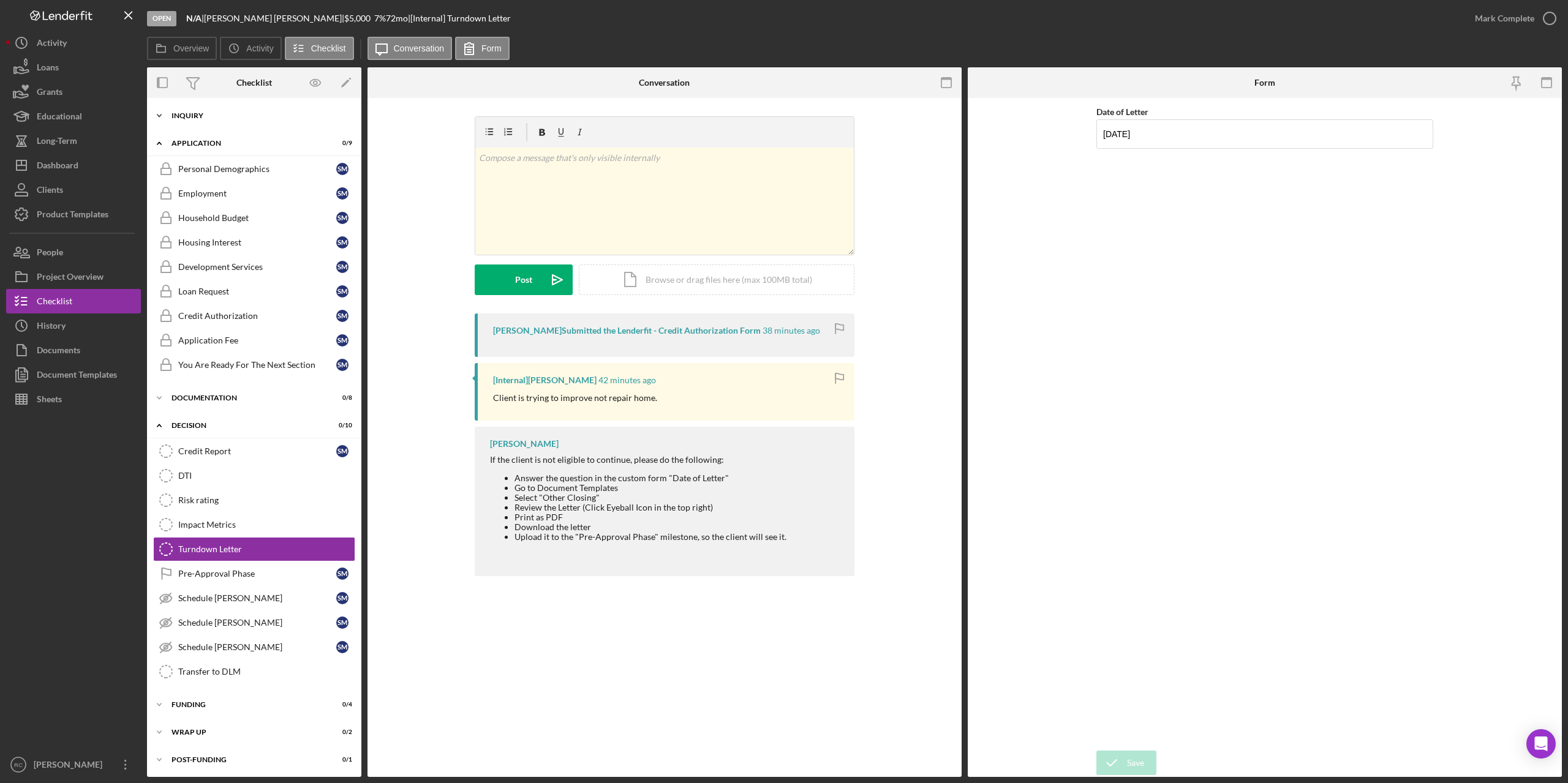
click at [190, 112] on div "Inquiry" at bounding box center [259, 116] width 174 height 7
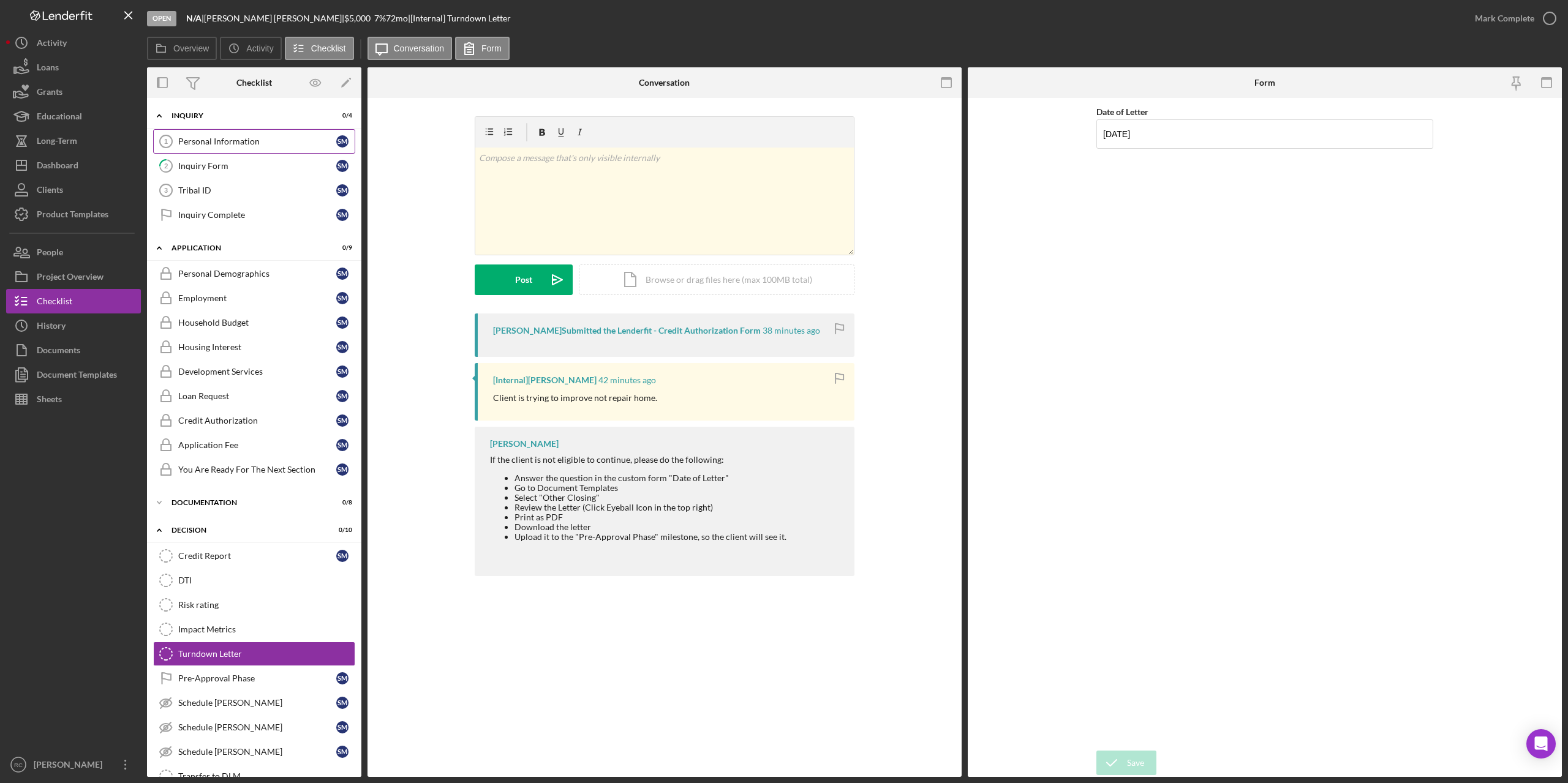
click at [207, 144] on div "Personal Information" at bounding box center [257, 142] width 158 height 10
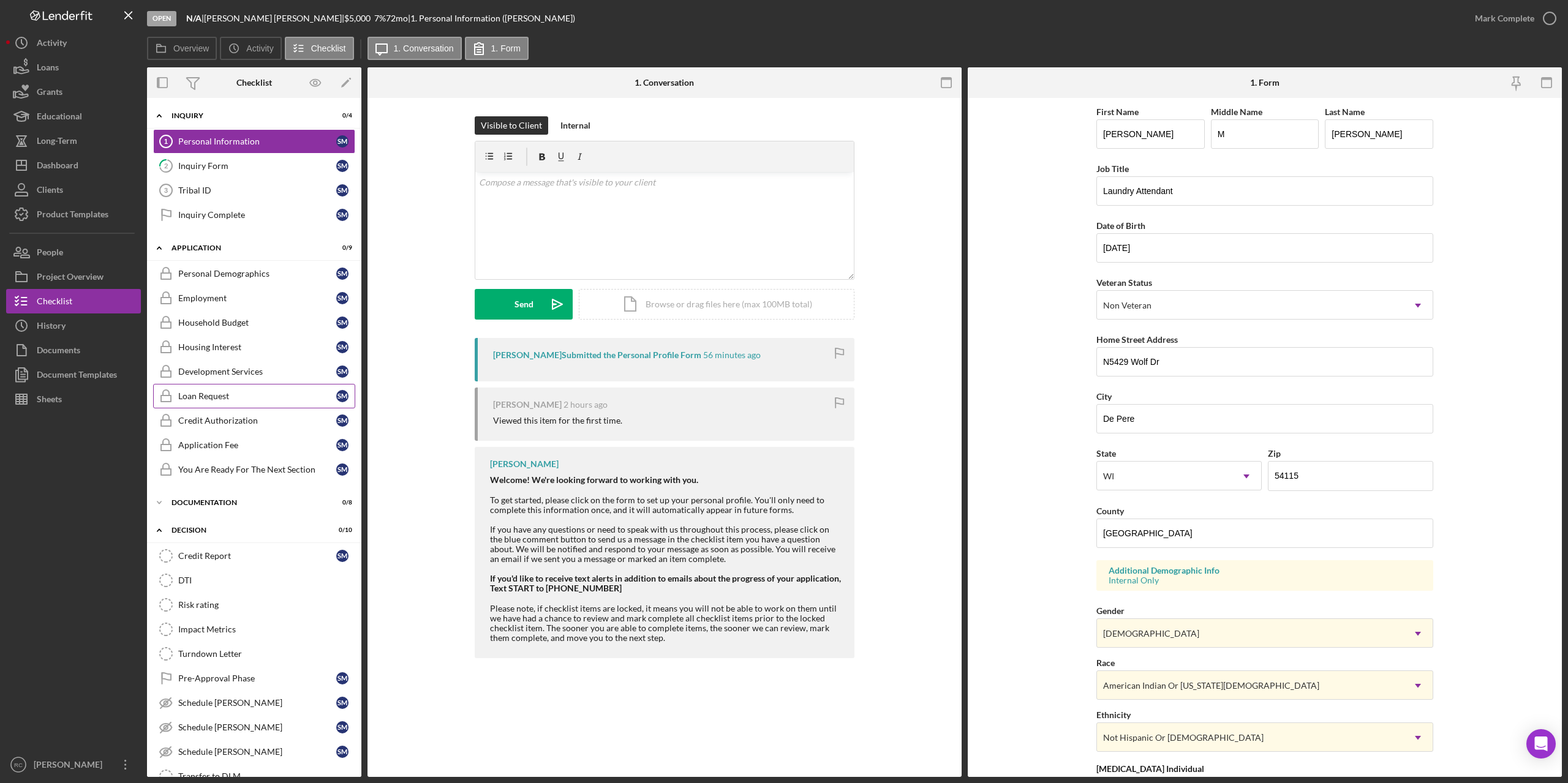
click at [226, 395] on div "Loan Request" at bounding box center [257, 396] width 158 height 10
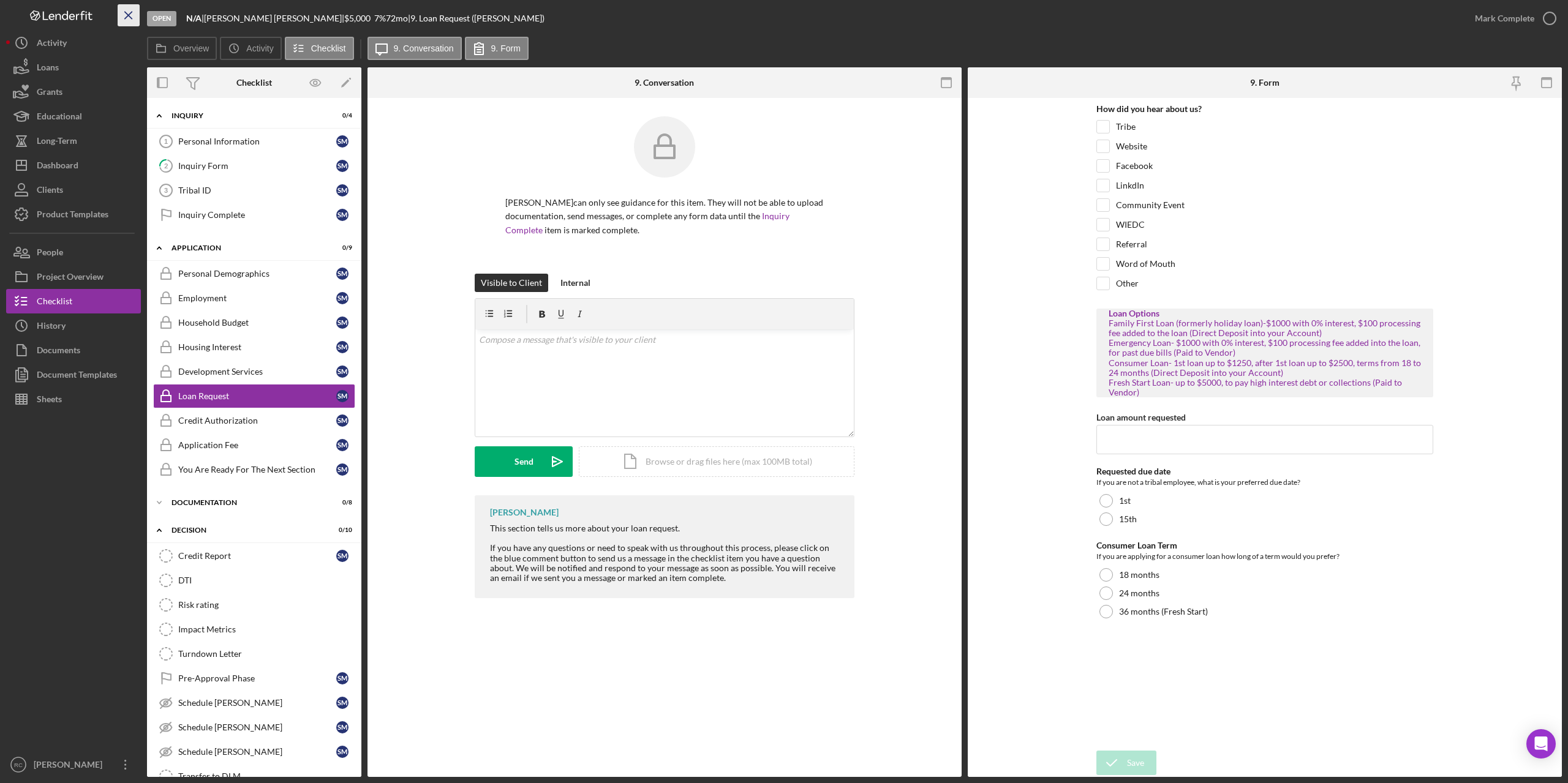
click at [130, 14] on line "button" at bounding box center [128, 14] width 6 height 6
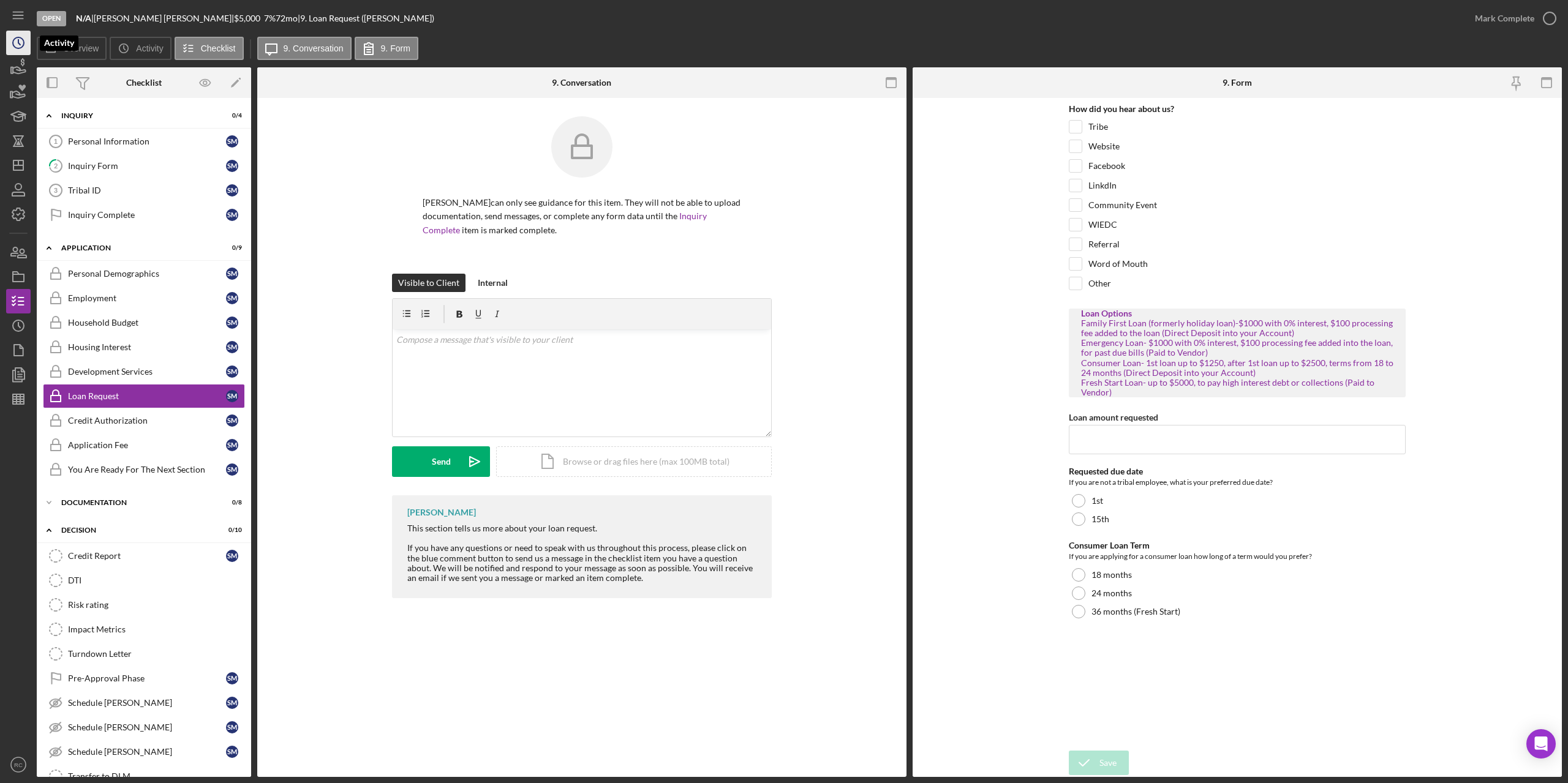
click at [19, 45] on icon "Icon/History" at bounding box center [18, 42] width 31 height 31
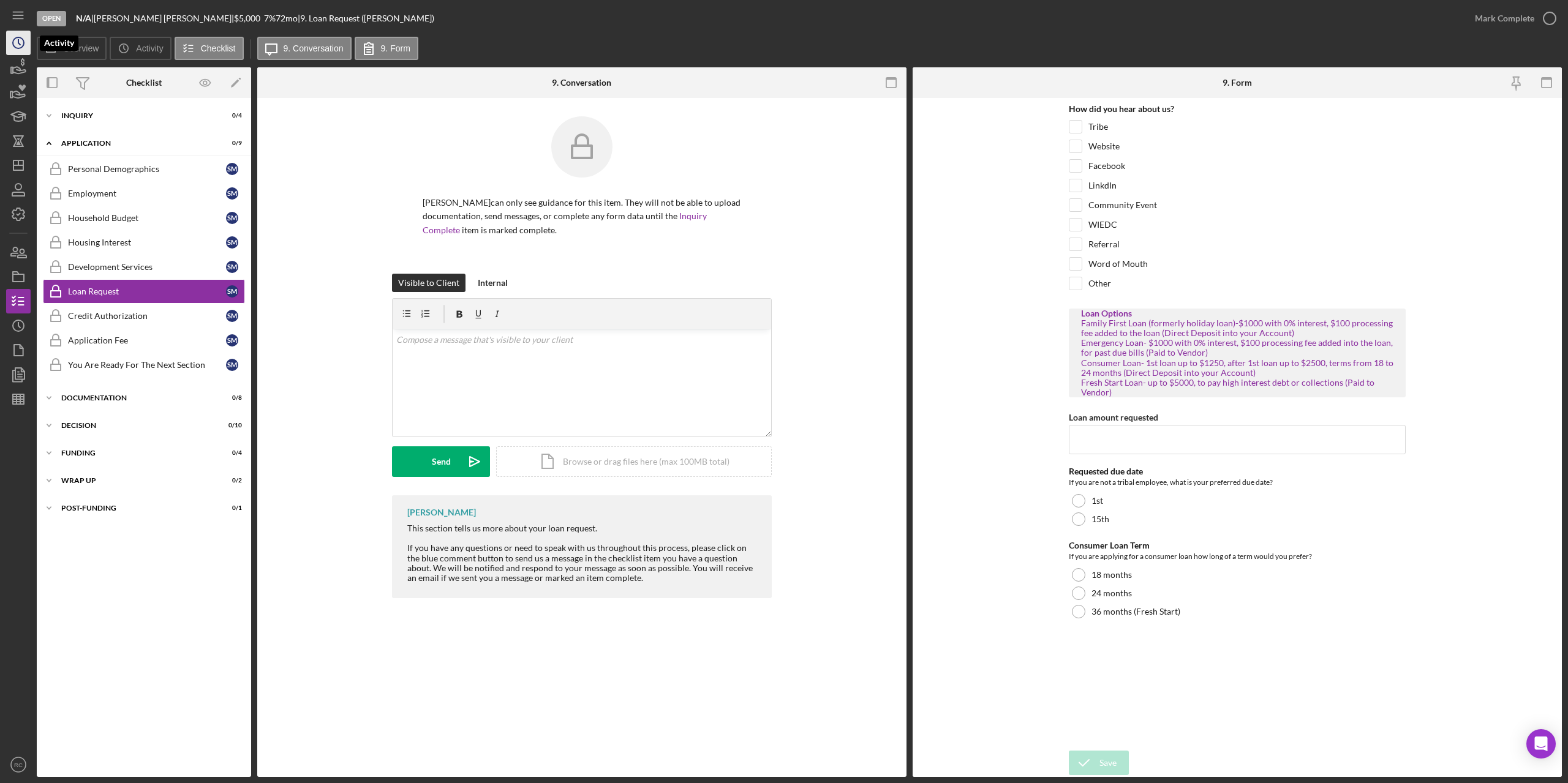
click at [22, 39] on circle "button" at bounding box center [18, 42] width 11 height 11
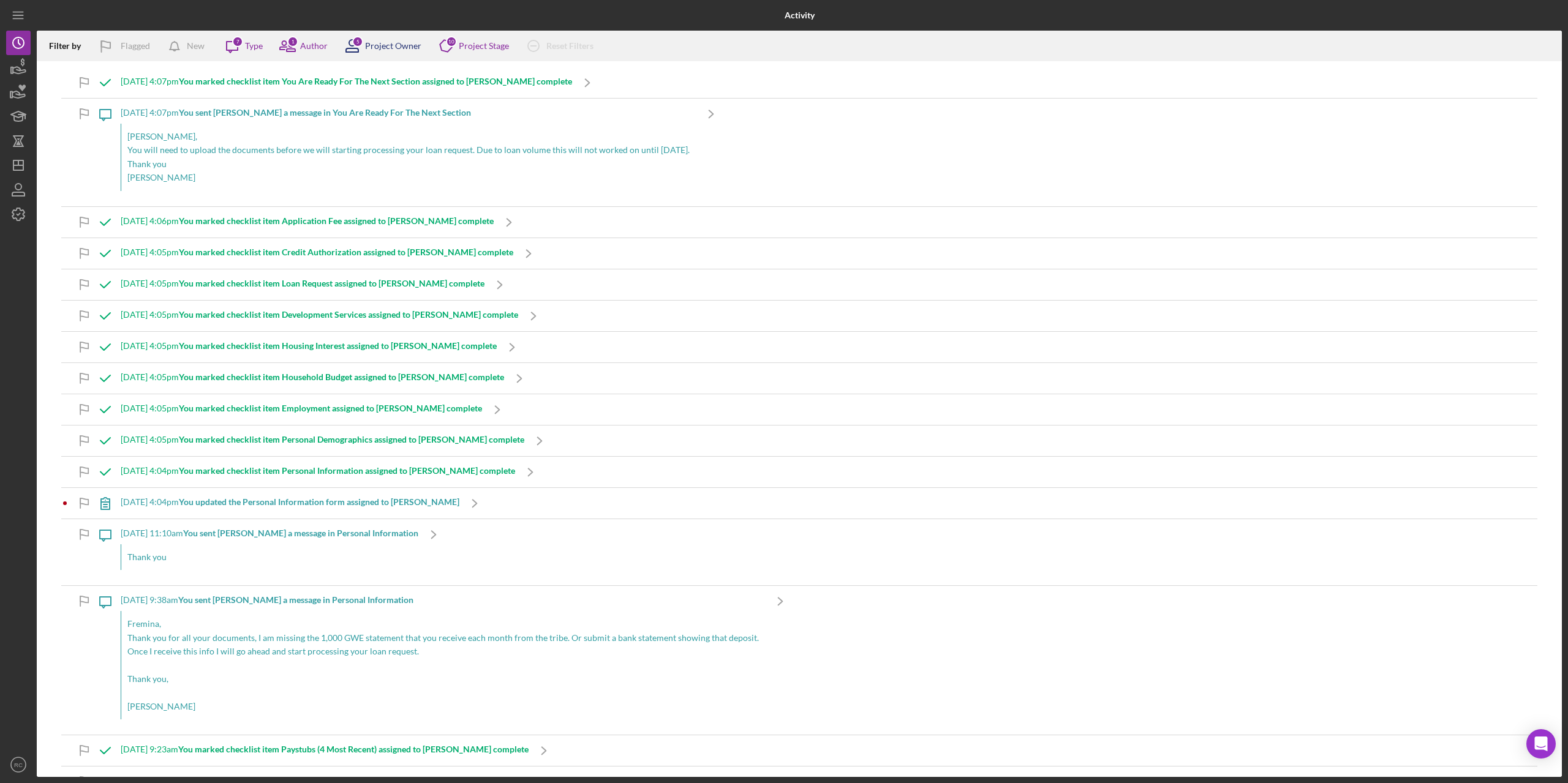
click at [378, 43] on div "Project Owner" at bounding box center [393, 46] width 56 height 10
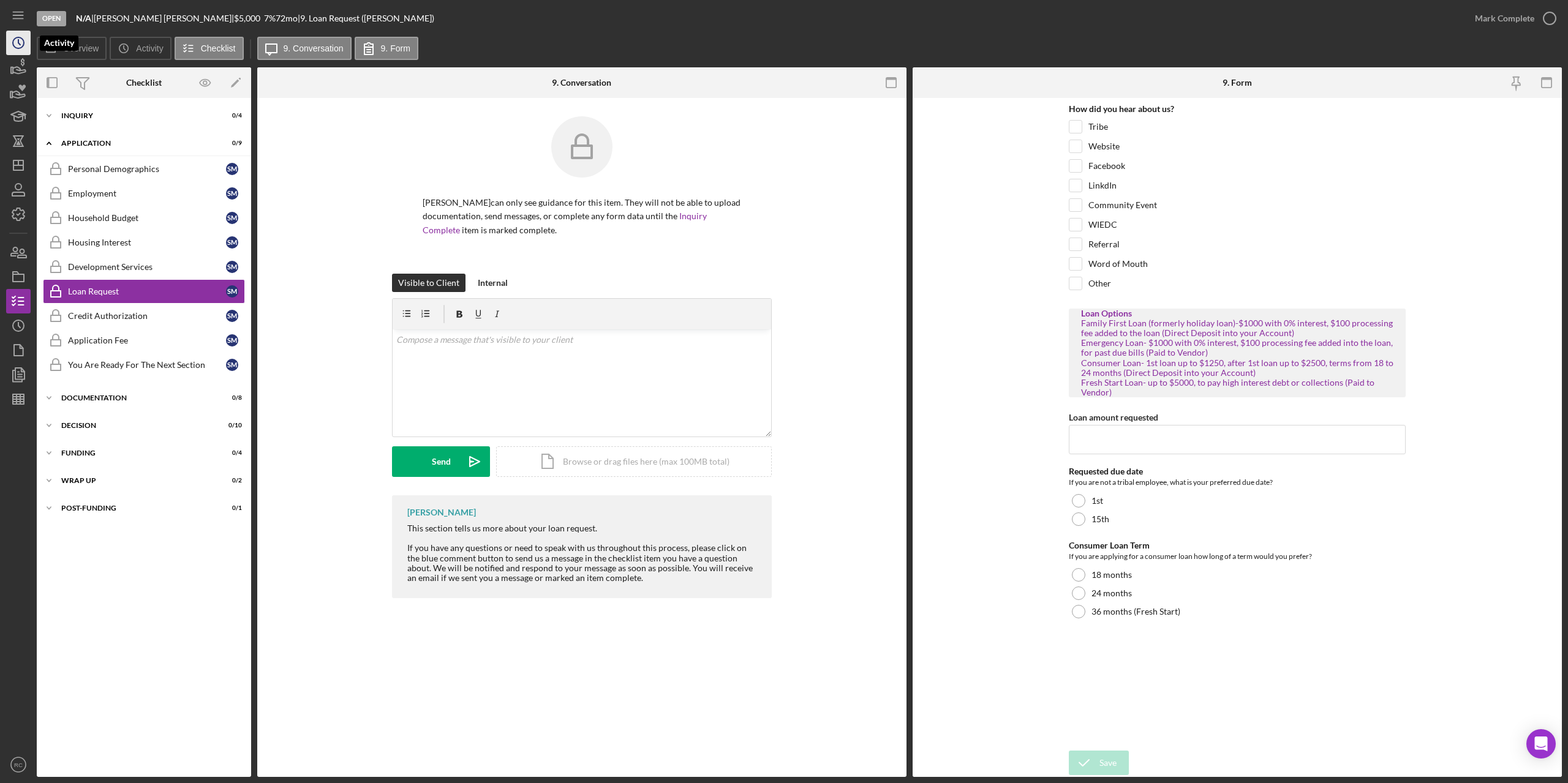
click at [22, 39] on circle "button" at bounding box center [18, 42] width 11 height 11
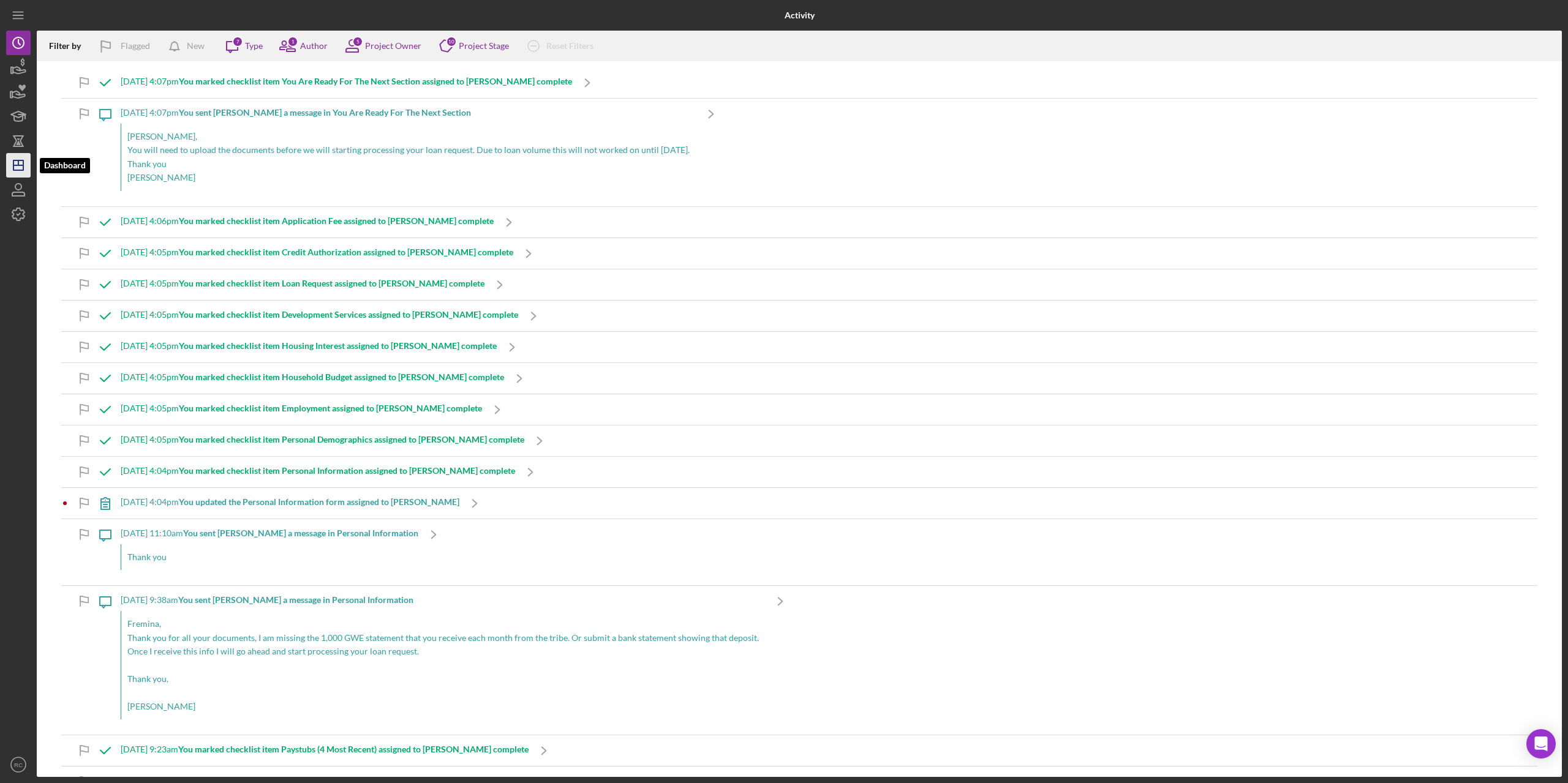
click at [17, 170] on polygon "button" at bounding box center [19, 166] width 10 height 10
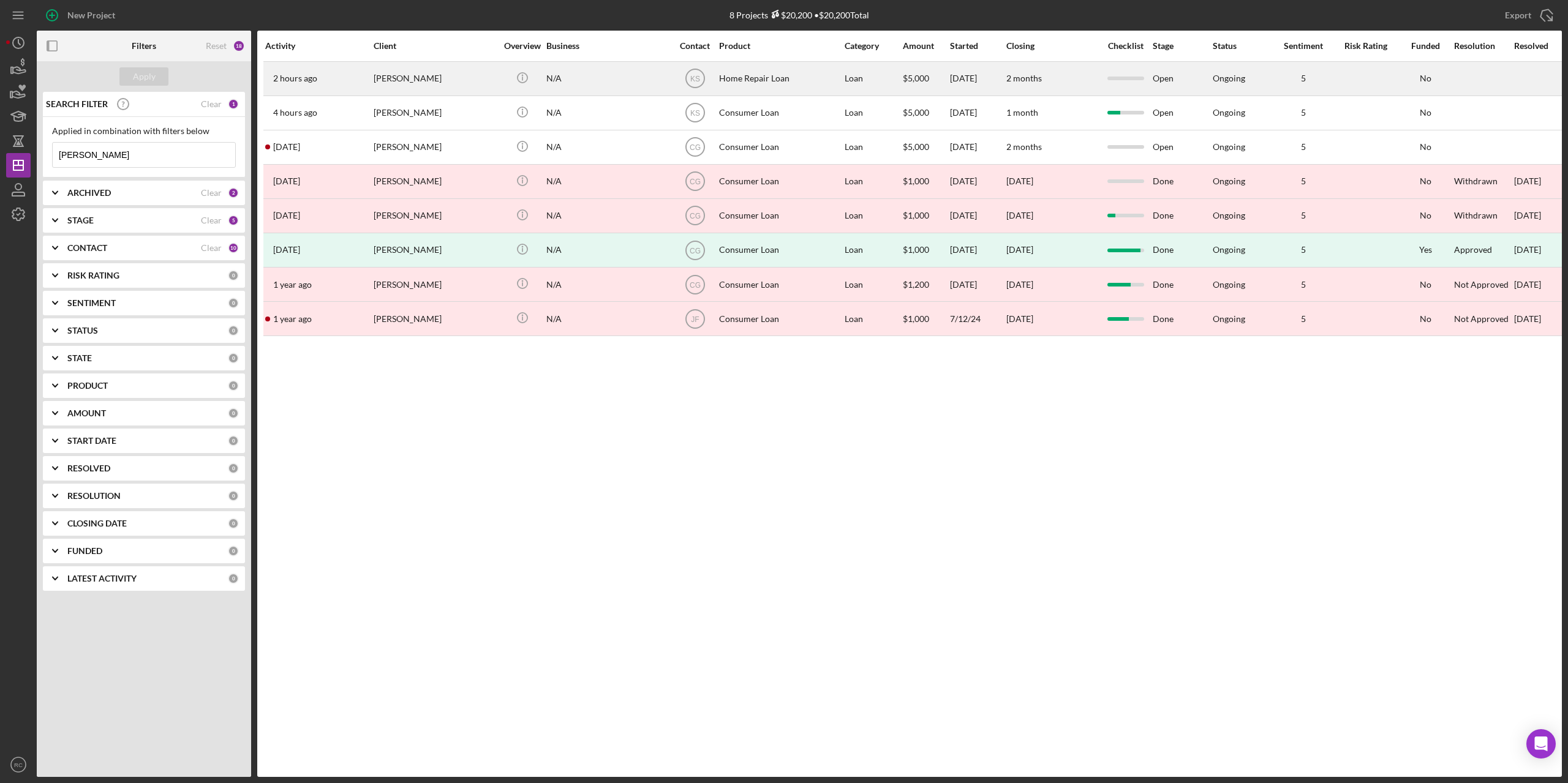
click at [400, 79] on div "[PERSON_NAME]" at bounding box center [435, 79] width 122 height 32
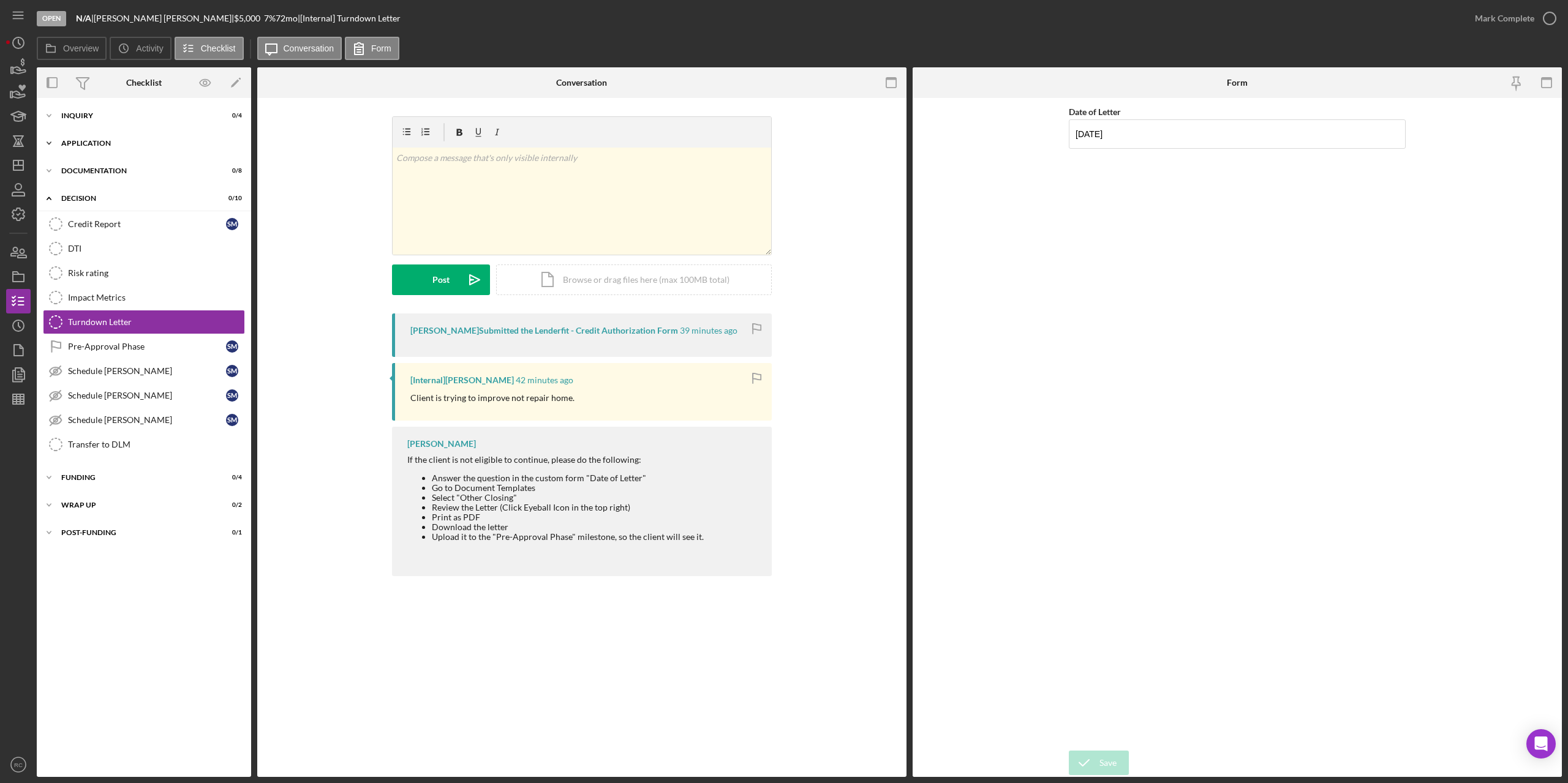
click at [96, 139] on div "Icon/Expander Application 0 / 9" at bounding box center [144, 143] width 215 height 24
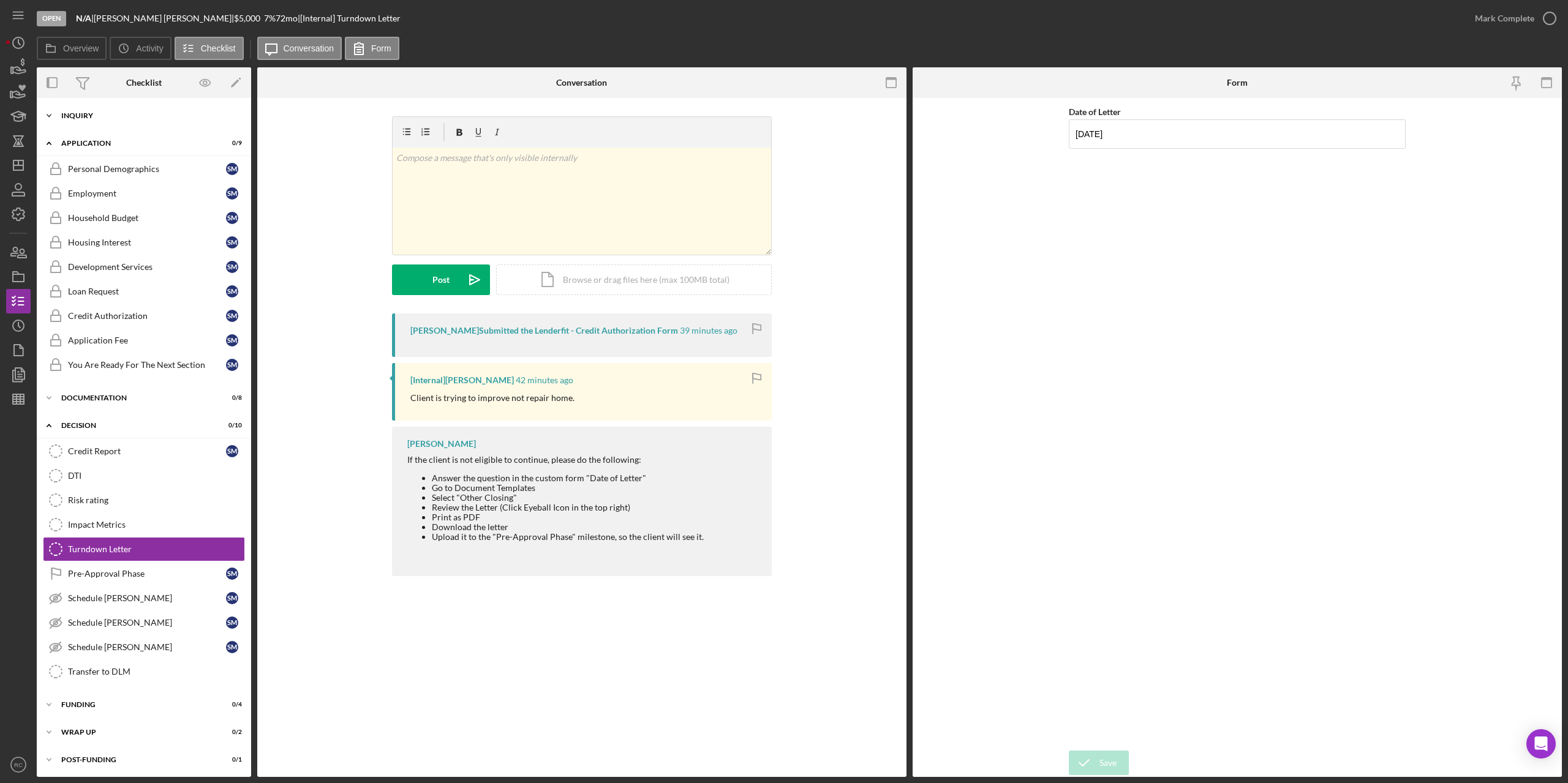
click at [86, 108] on div "Icon/Expander Inquiry 0 / 4" at bounding box center [144, 116] width 215 height 24
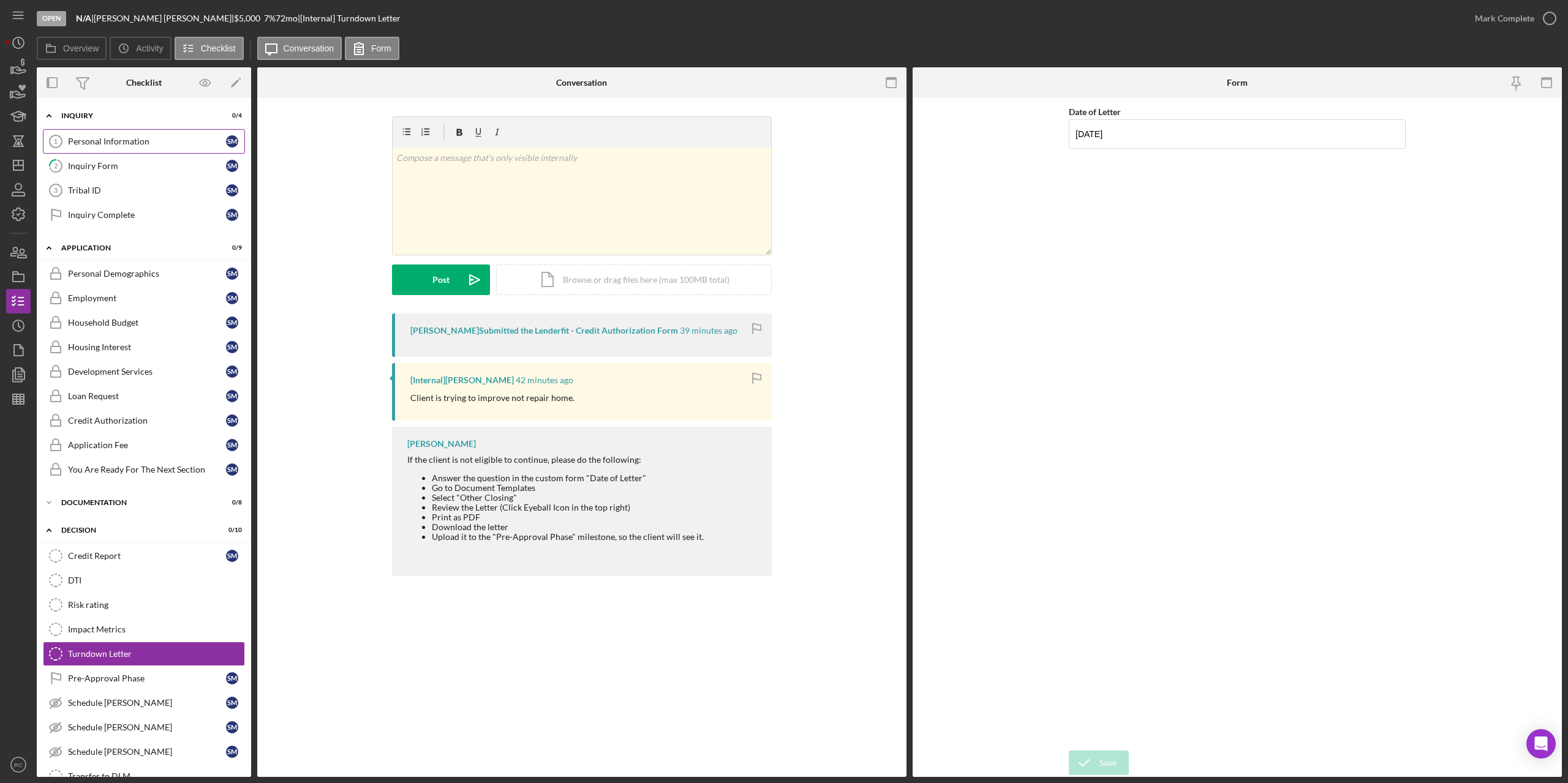
click at [106, 144] on div "Personal Information" at bounding box center [146, 142] width 158 height 10
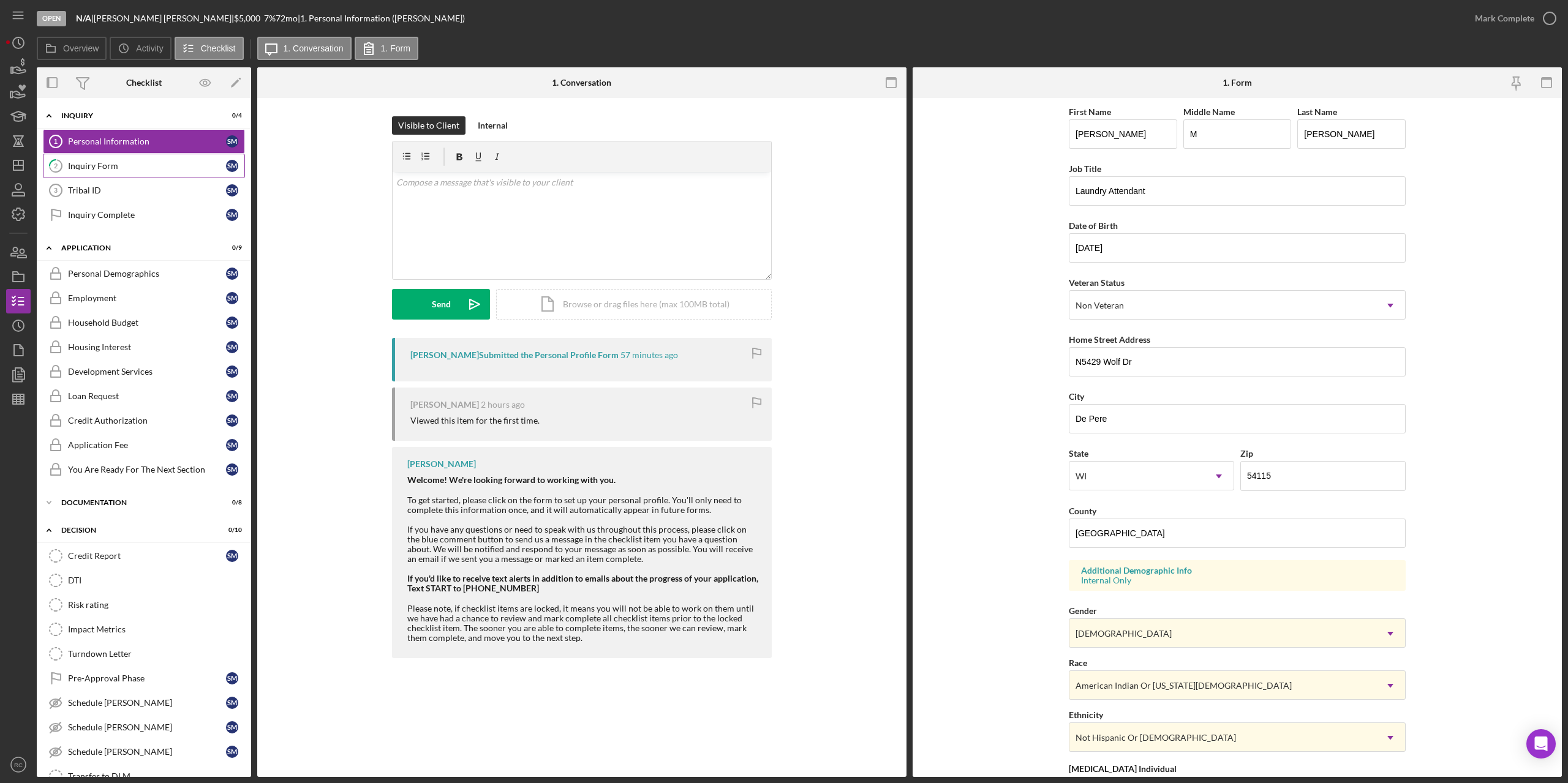
click at [104, 163] on div "Inquiry Form" at bounding box center [146, 166] width 158 height 10
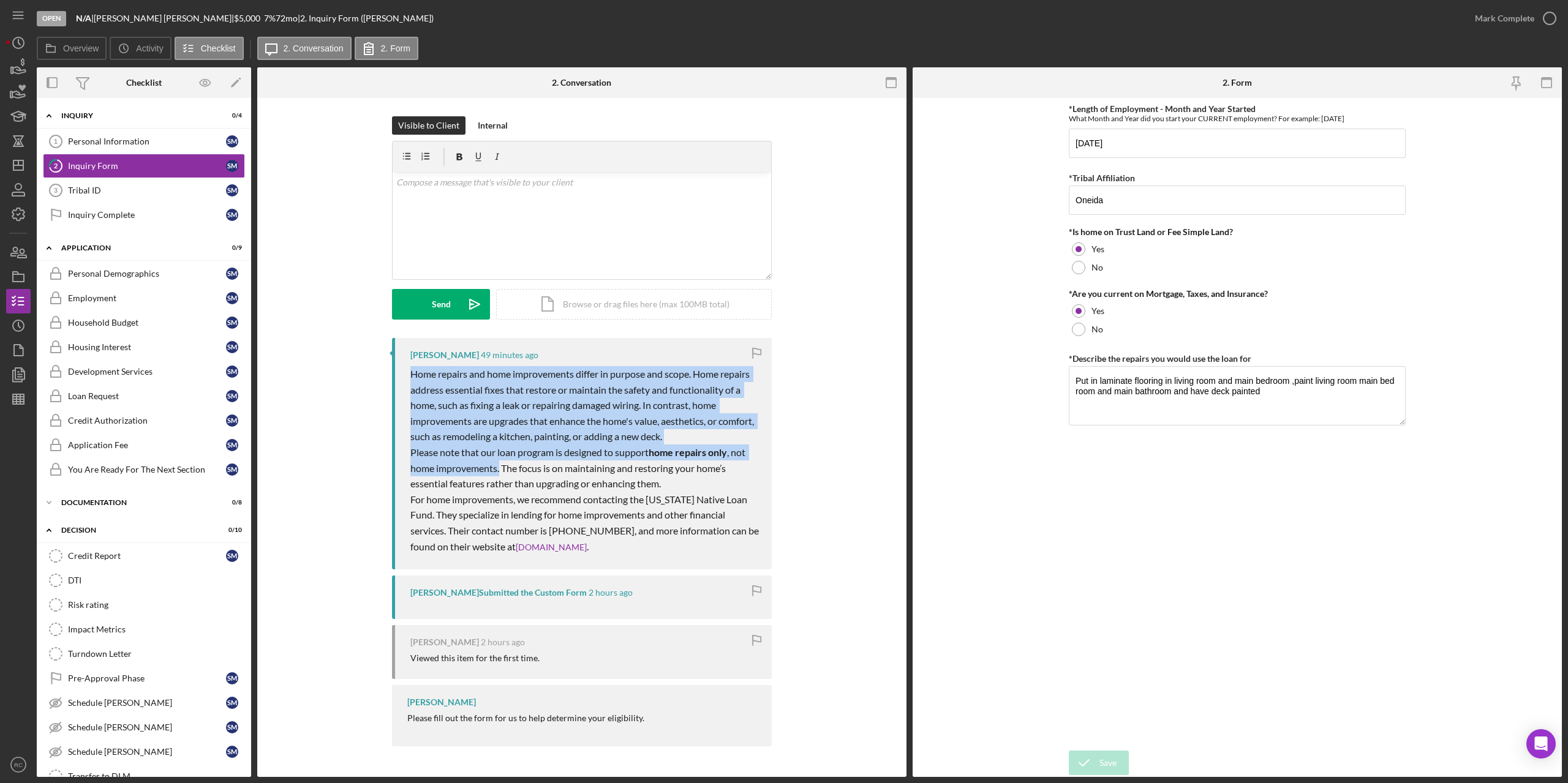
drag, startPoint x: 410, startPoint y: 370, endPoint x: 499, endPoint y: 473, distance: 136.1
click at [499, 473] on div "Kevin Stevens 49 minutes ago Home repairs and home improvements differ in purpo…" at bounding box center [582, 453] width 380 height 231
copy div "Home repairs and home improvements differ in purpose and scope. Home repairs ad…"
click at [104, 653] on div "Turndown Letter" at bounding box center [156, 654] width 177 height 10
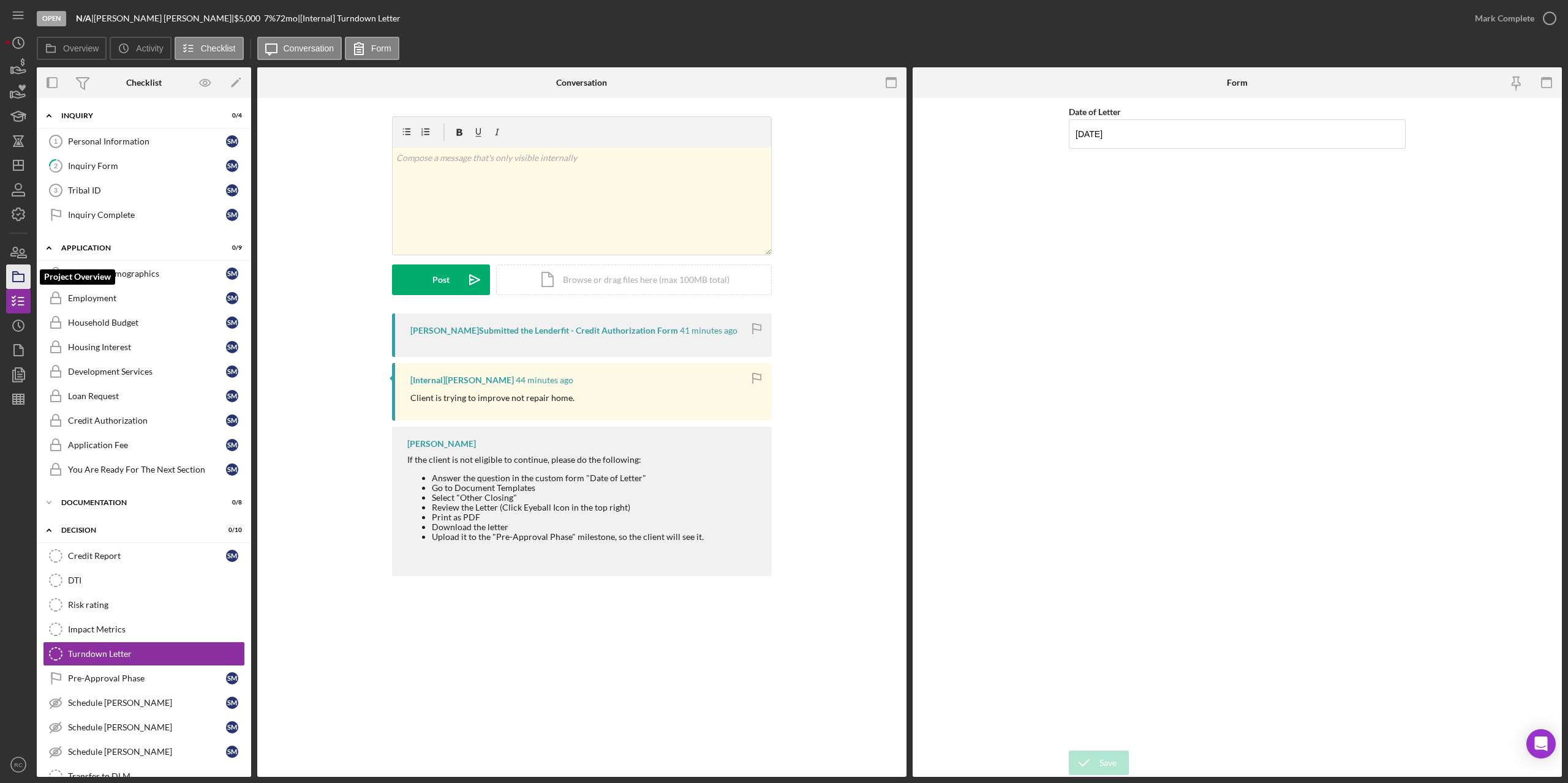
click at [17, 274] on polygon "button" at bounding box center [16, 272] width 6 height 2
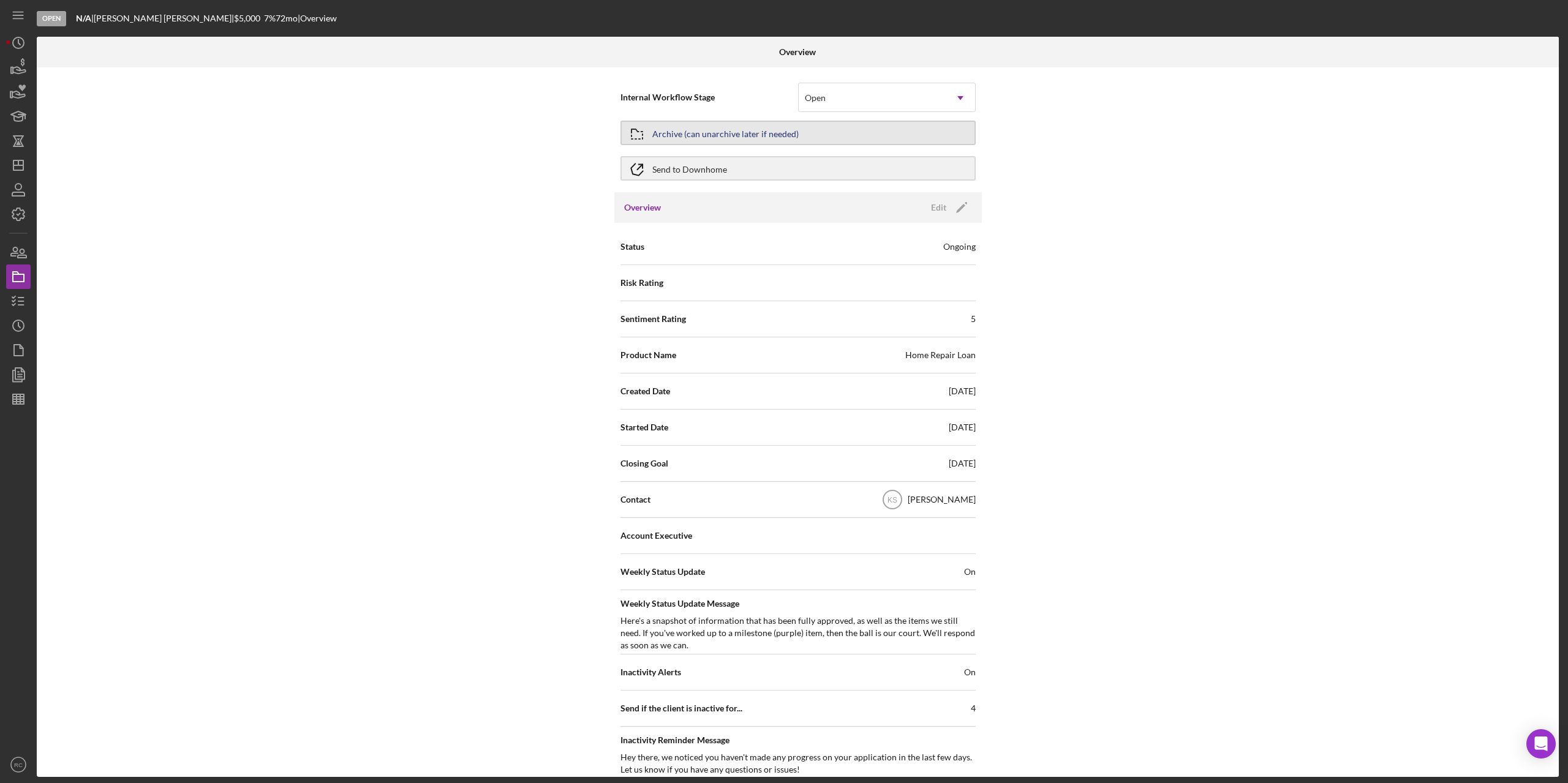
click at [747, 138] on div "Archive (can unarchive later if needed)" at bounding box center [725, 133] width 146 height 22
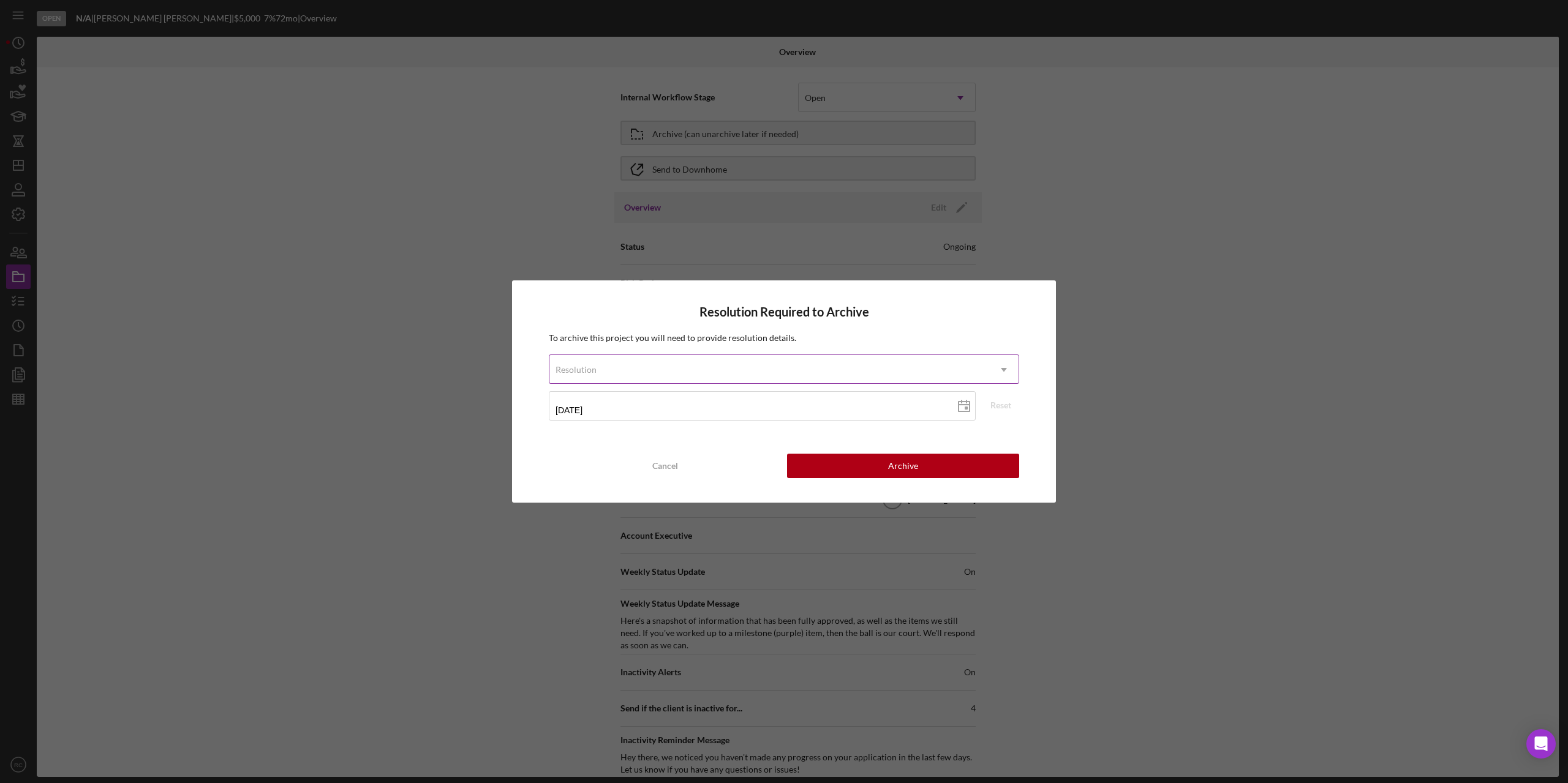
click at [777, 362] on div "Resolution" at bounding box center [769, 370] width 440 height 28
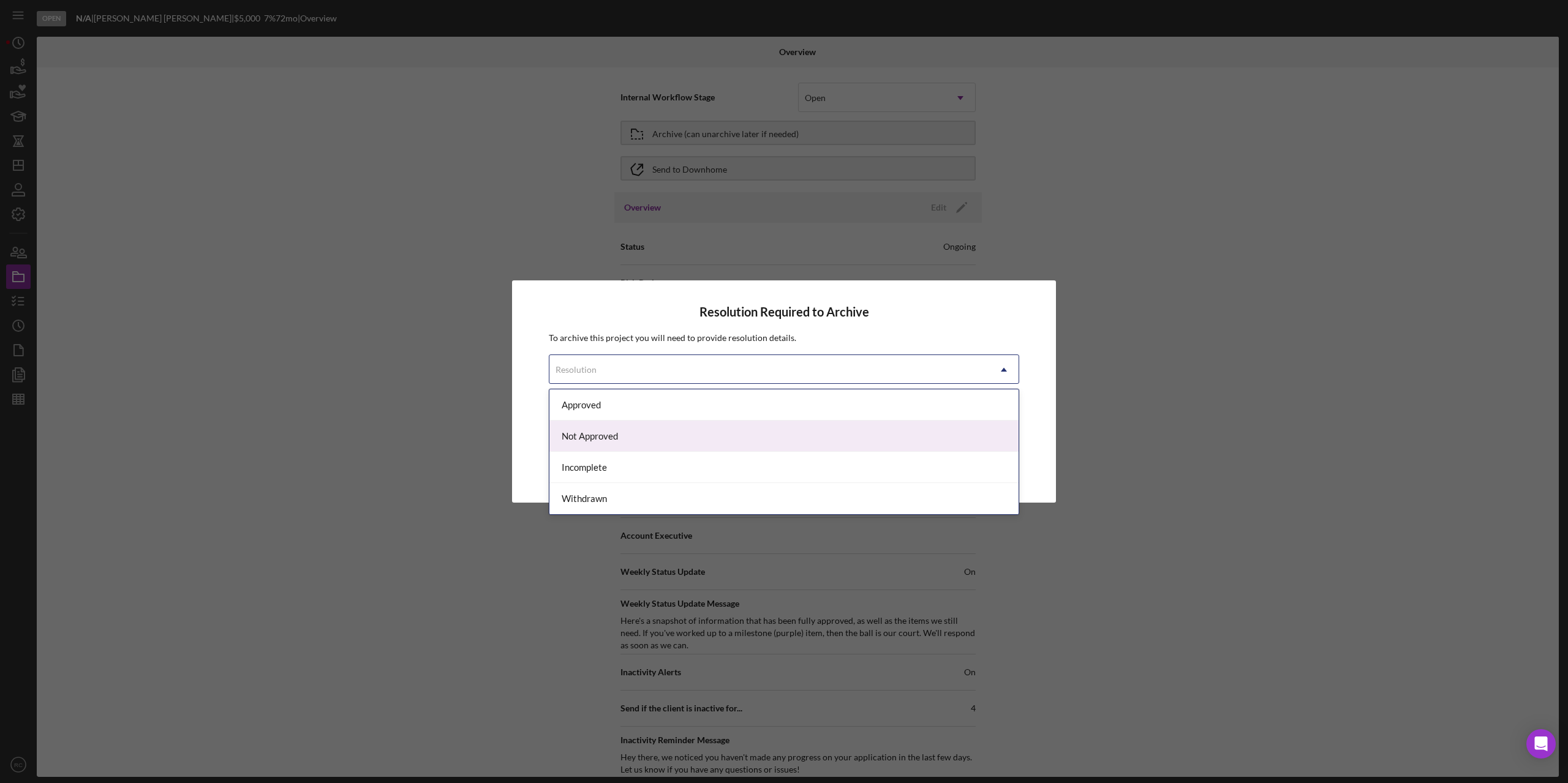
click at [698, 438] on div "Not Approved" at bounding box center [783, 436] width 469 height 31
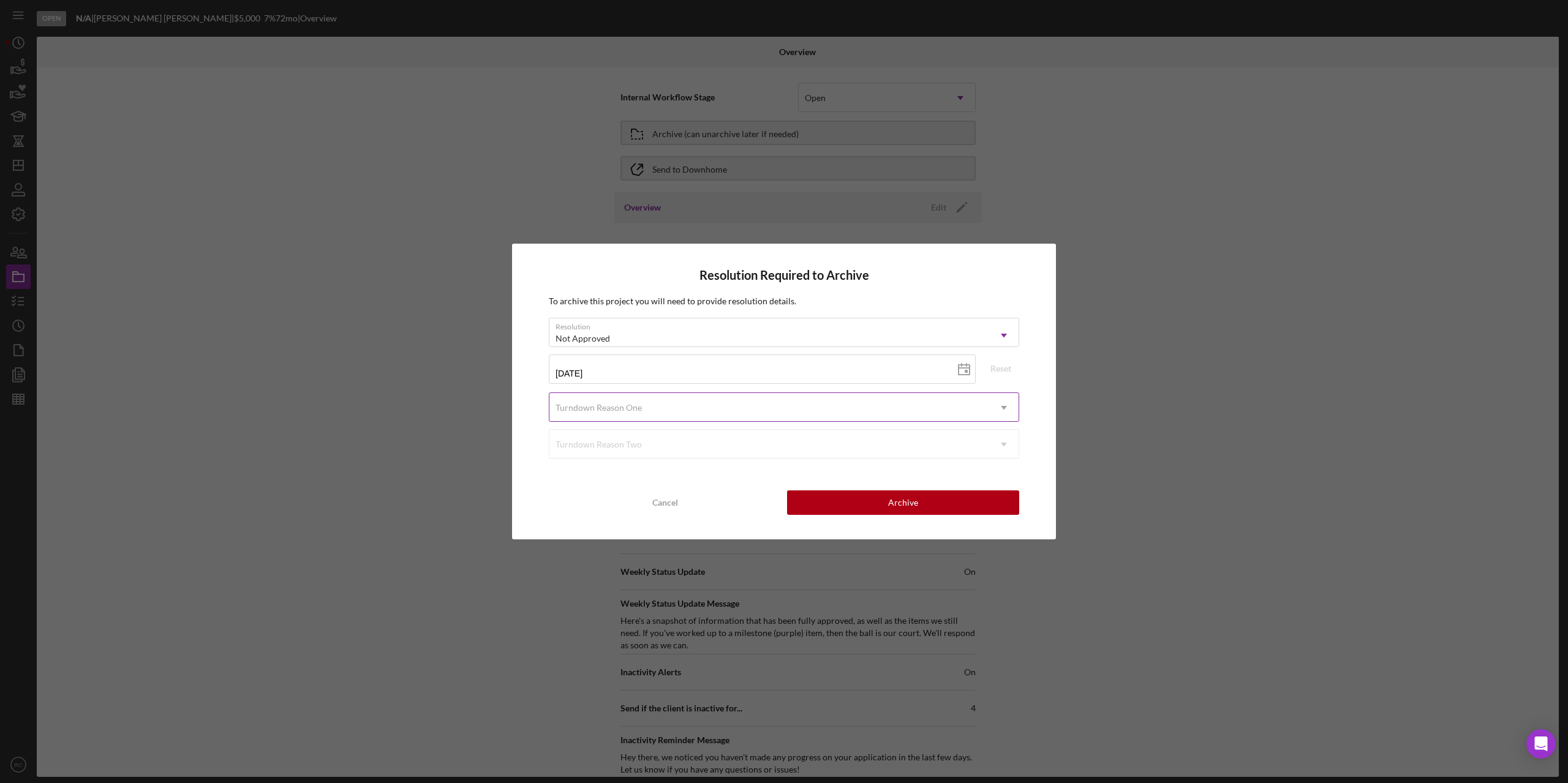
click at [689, 411] on div "Turndown Reason One" at bounding box center [769, 408] width 440 height 28
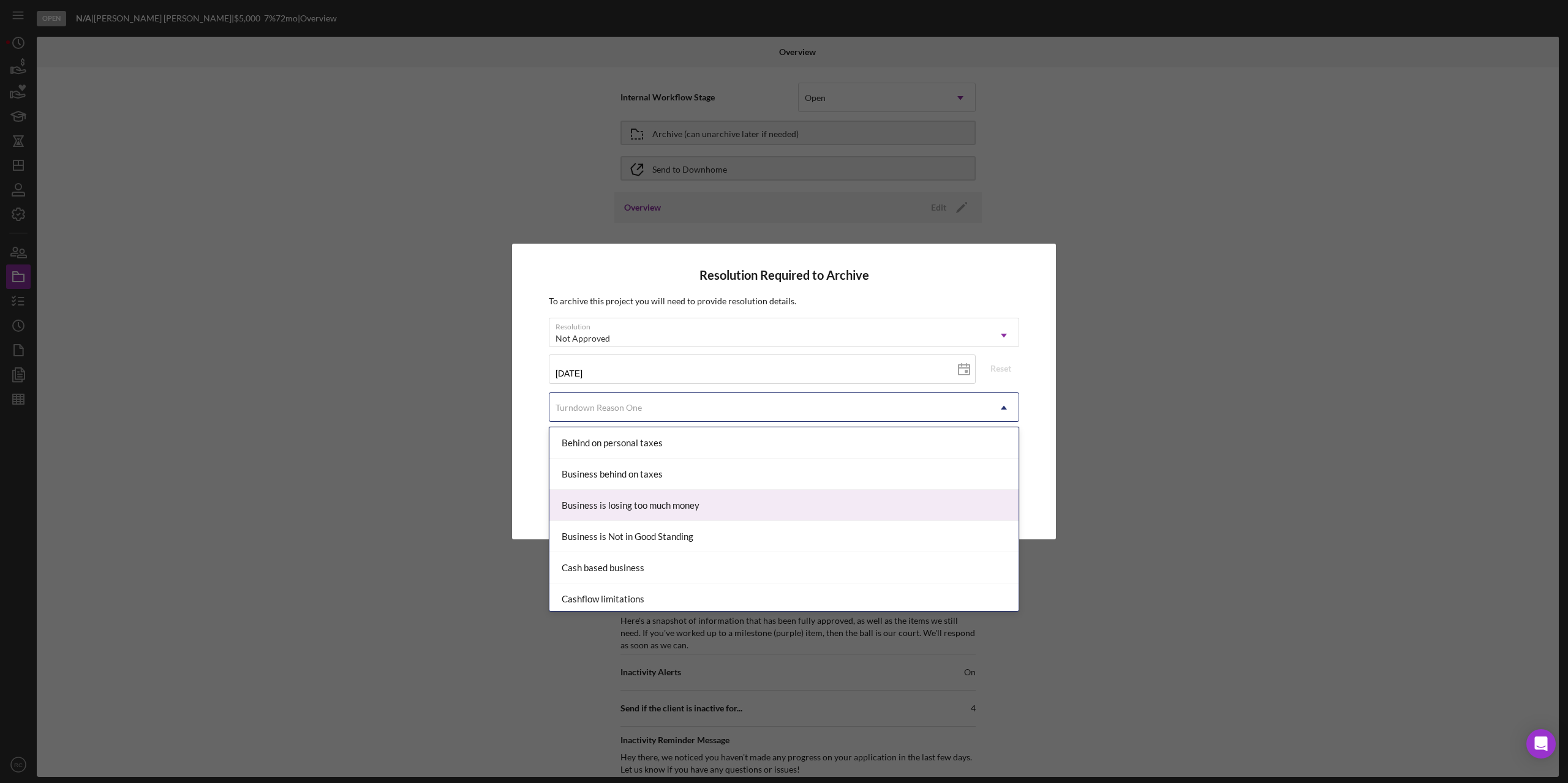
scroll to position [164, 0]
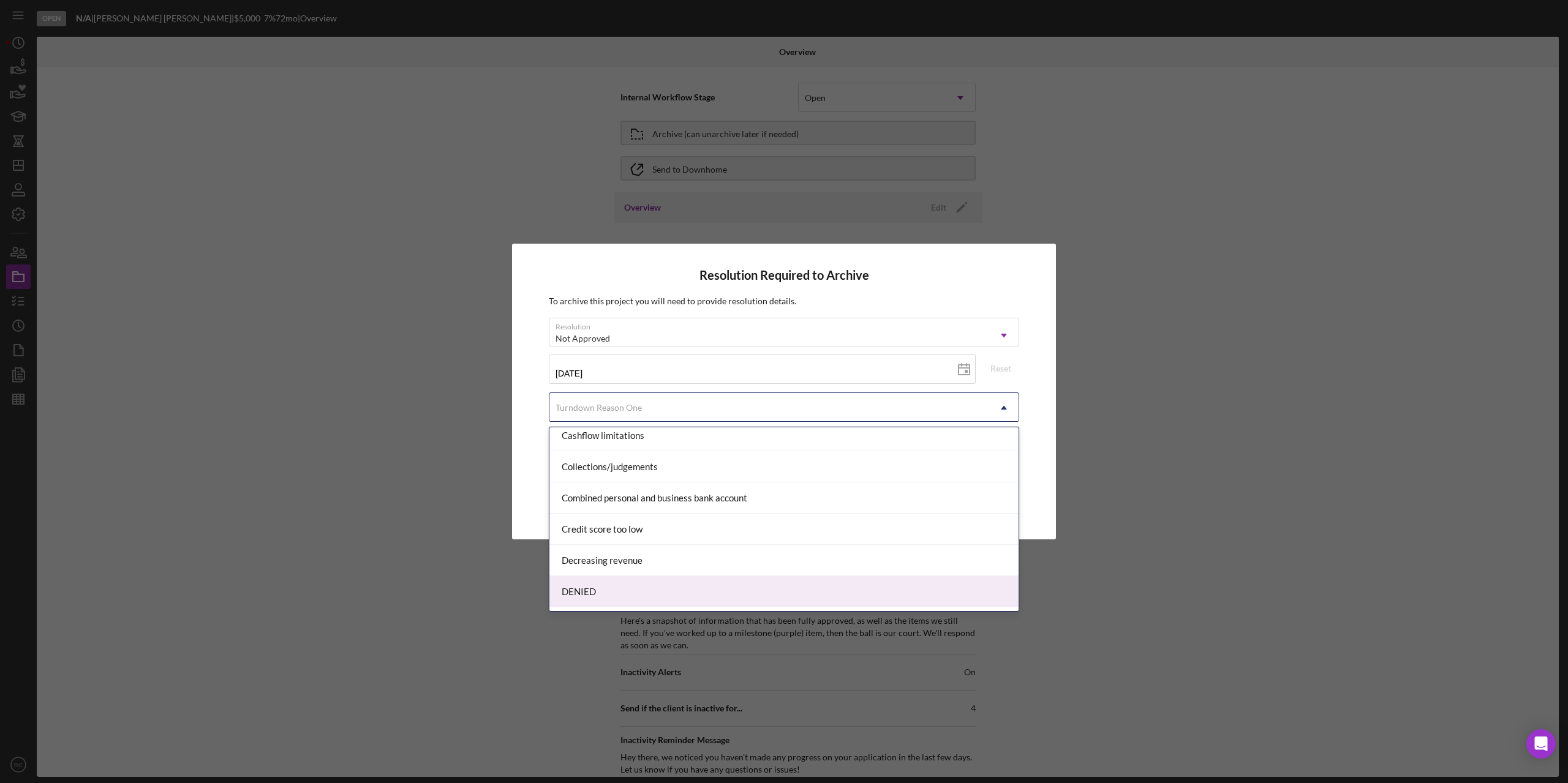
click at [688, 590] on div "DENIED" at bounding box center [783, 591] width 469 height 31
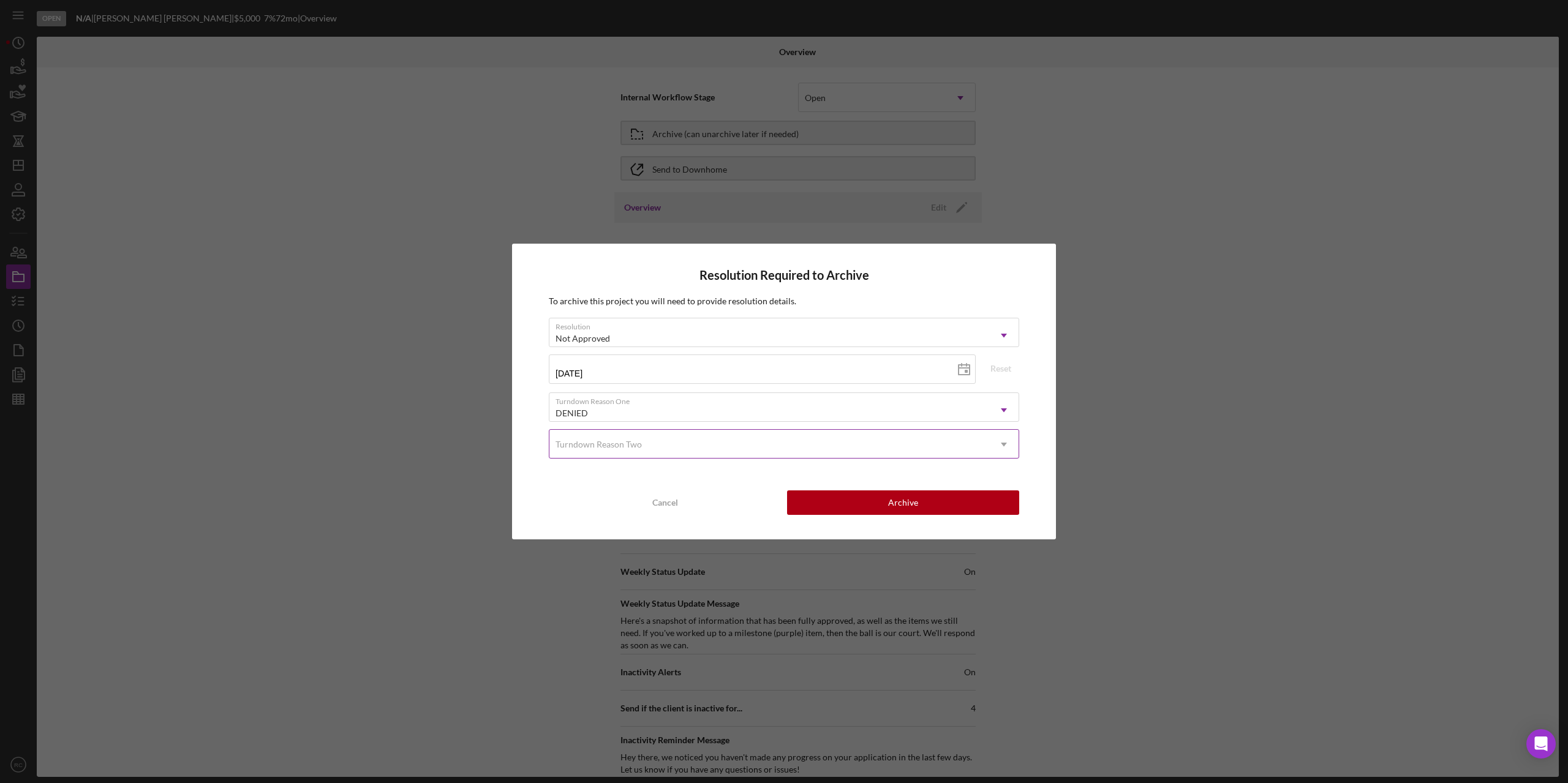
click at [678, 442] on div "Turndown Reason Two" at bounding box center [769, 444] width 440 height 28
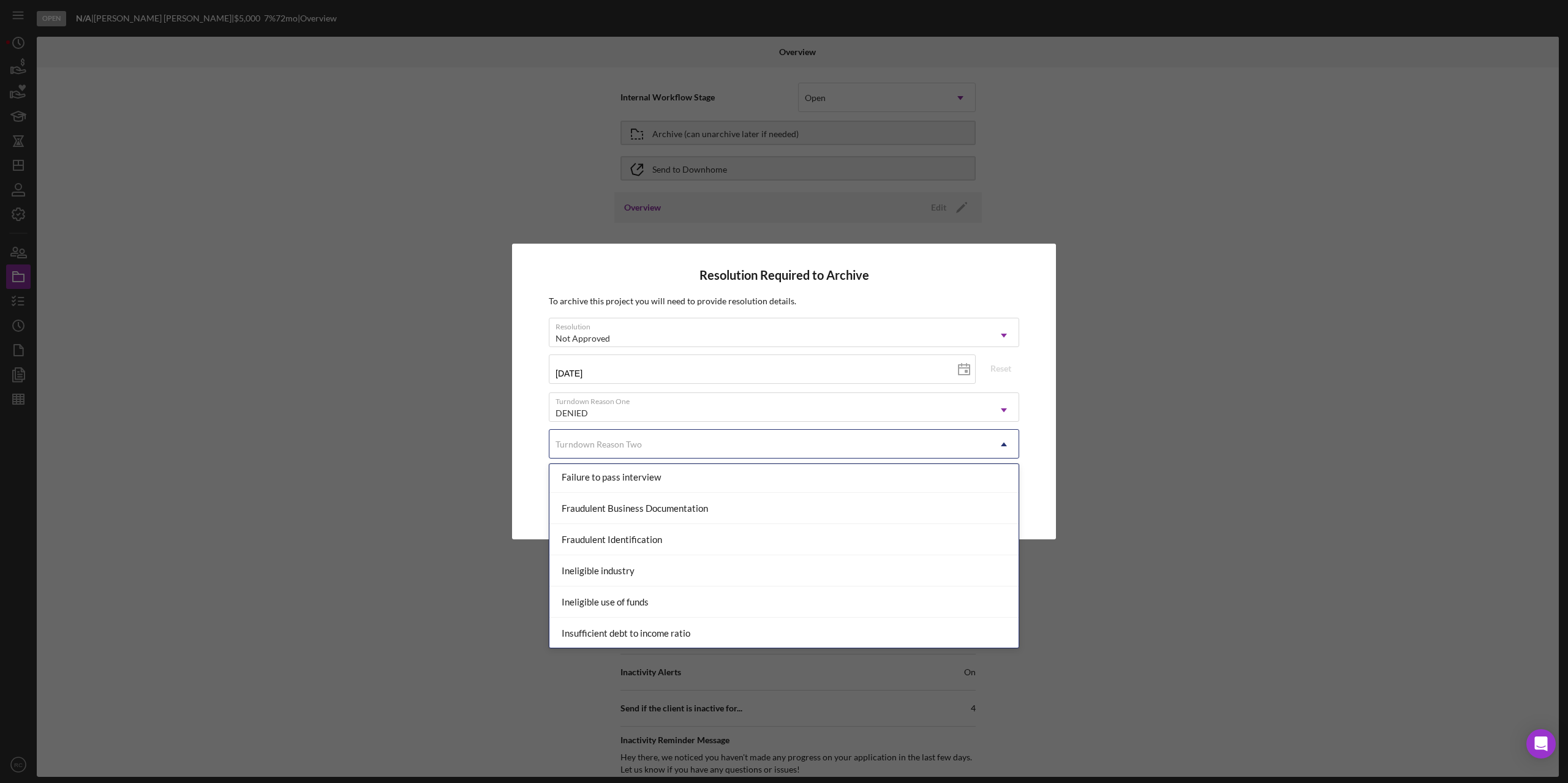
scroll to position [490, 0]
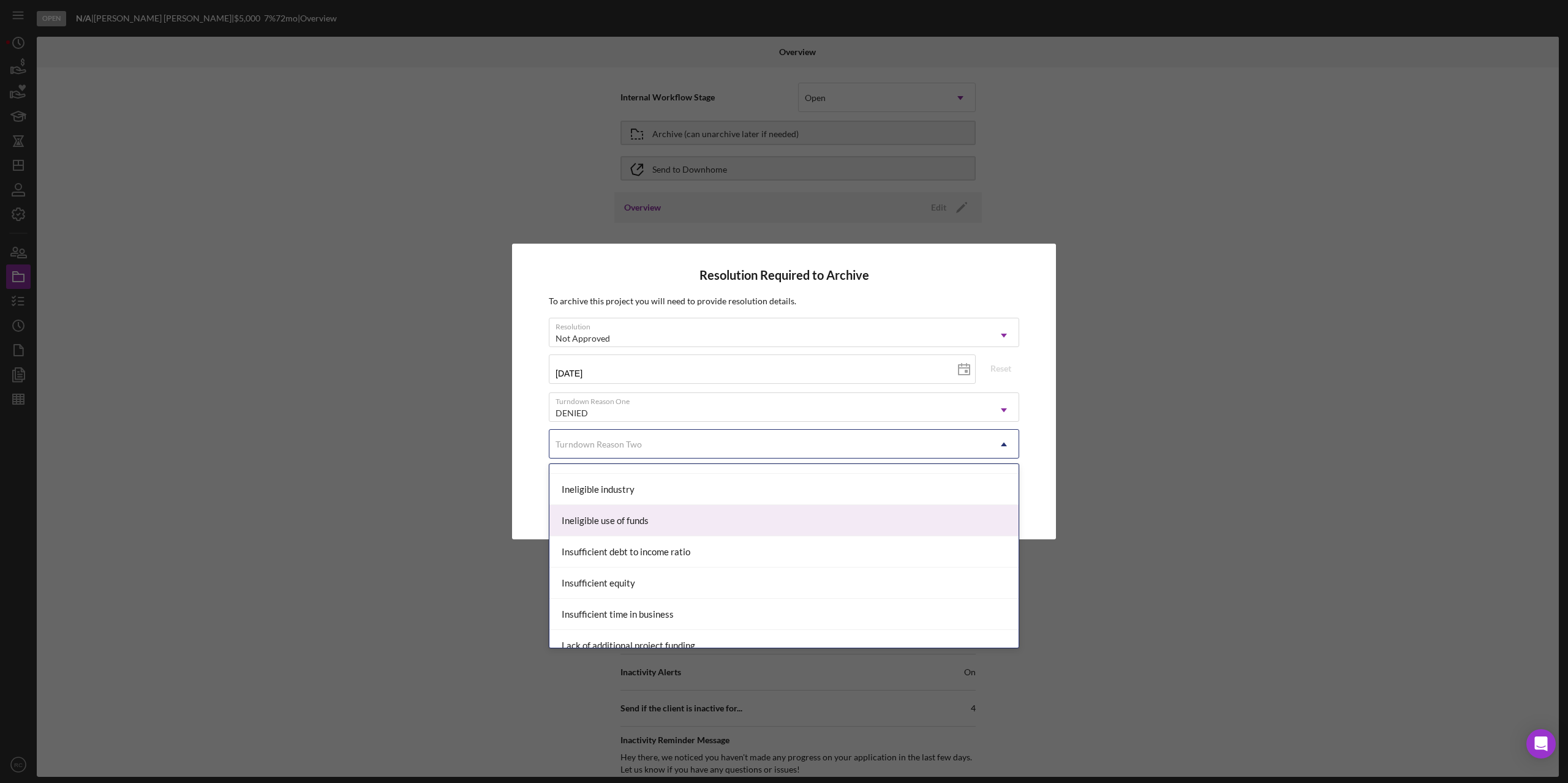
click at [700, 514] on div "Ineligible use of funds" at bounding box center [783, 520] width 469 height 31
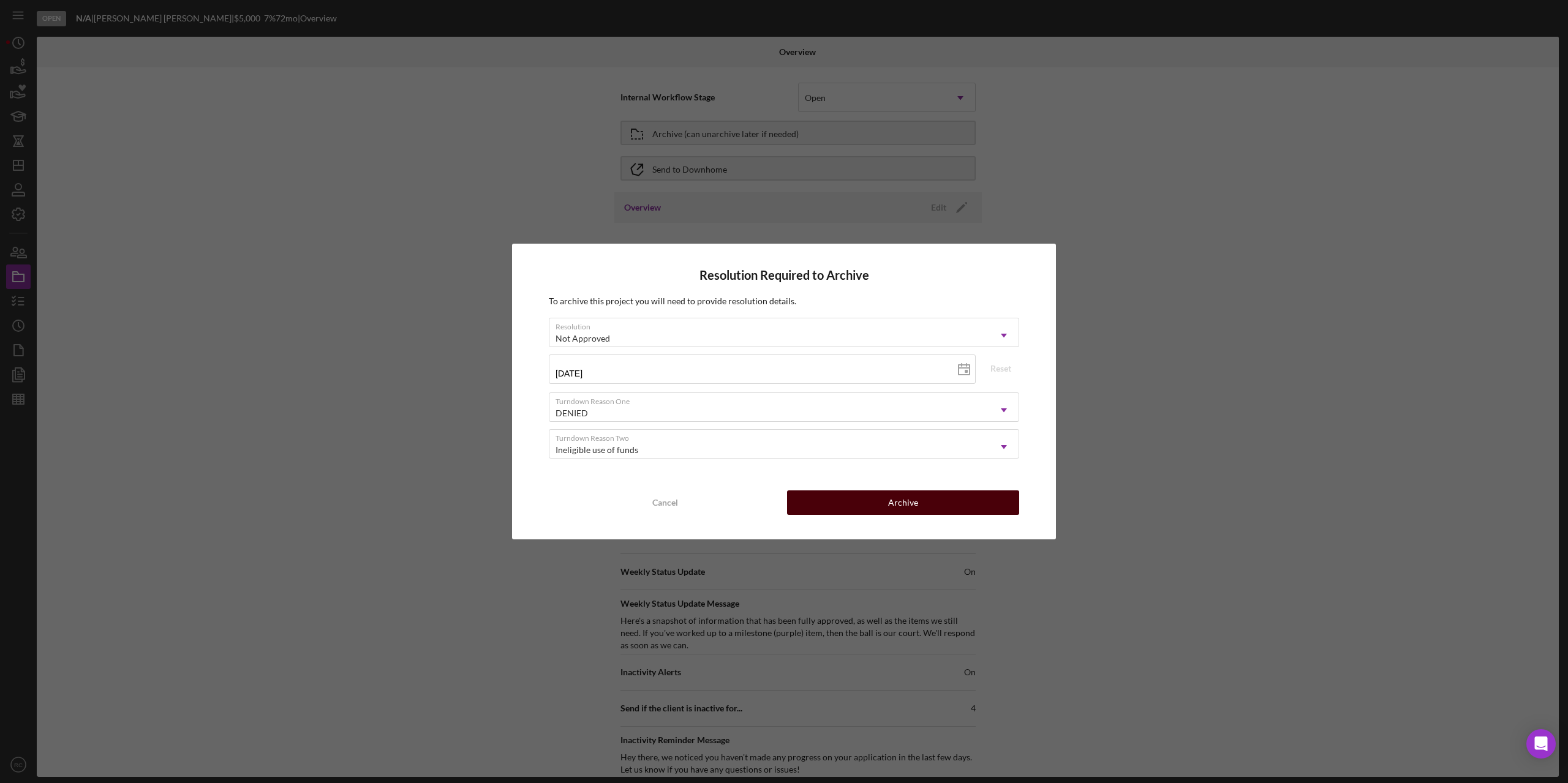
click at [901, 503] on div "Archive" at bounding box center [904, 503] width 30 height 24
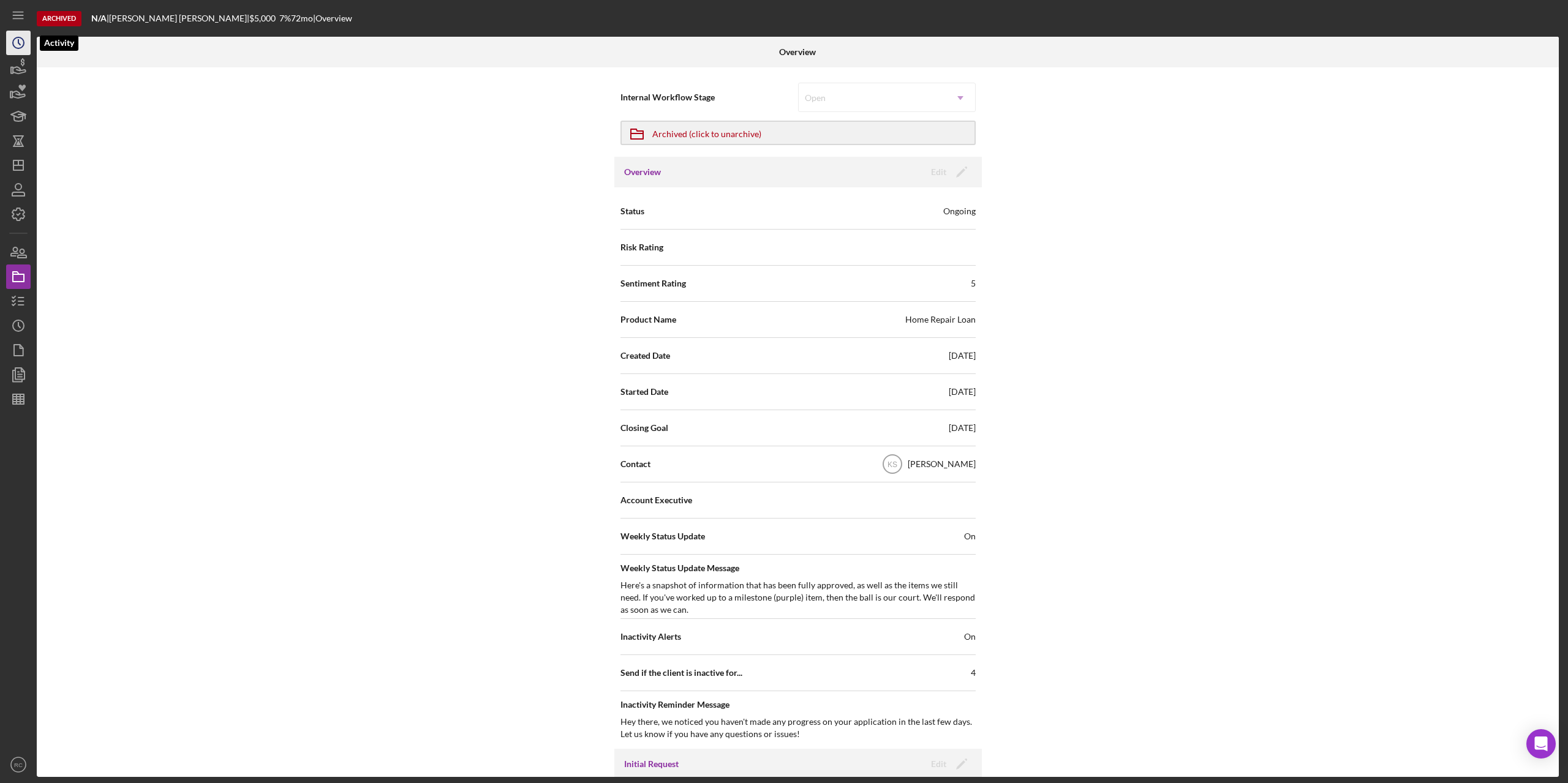
click at [22, 42] on icon "Icon/History" at bounding box center [18, 42] width 31 height 31
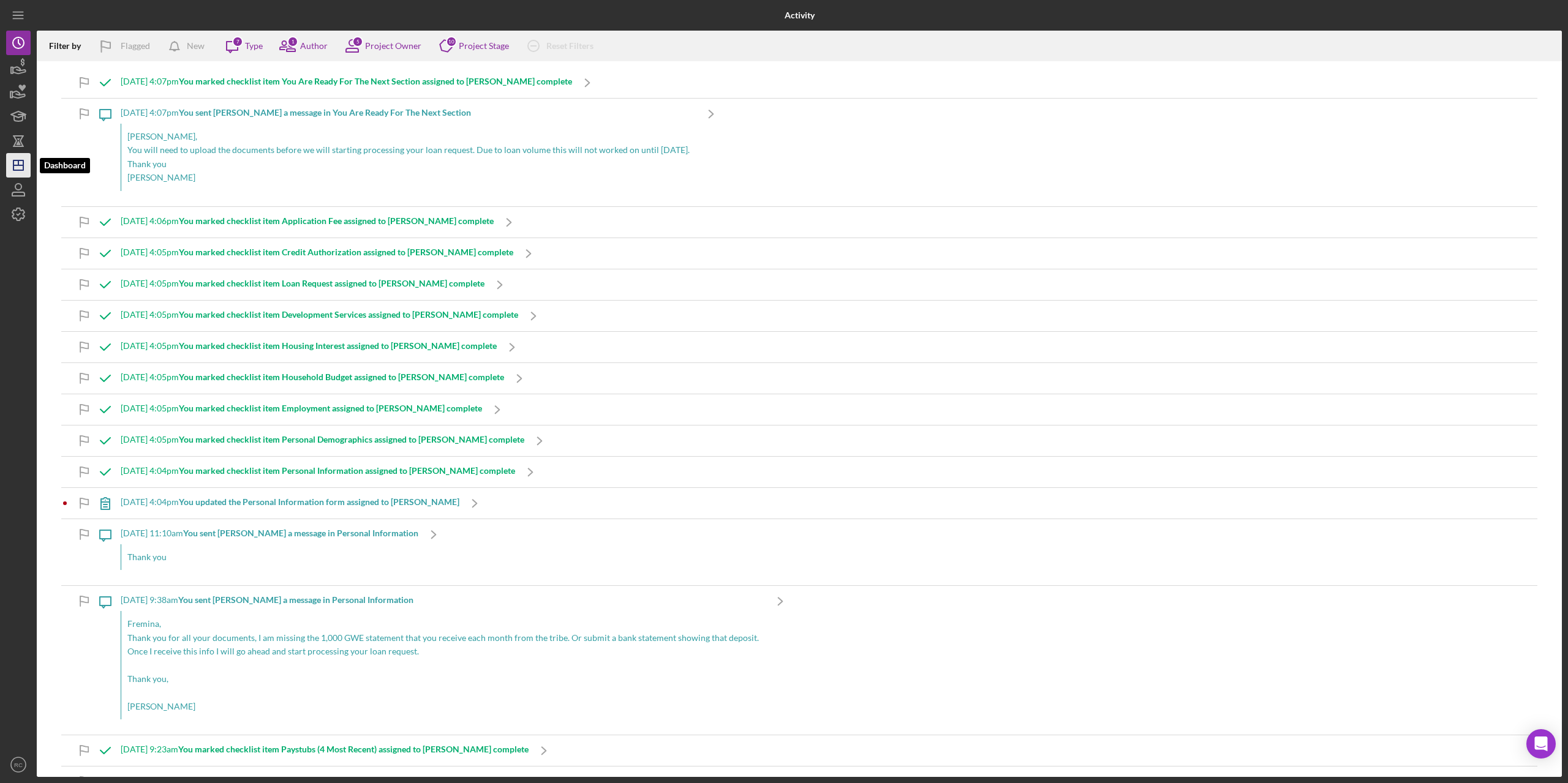
click at [18, 164] on icon "Icon/Dashboard" at bounding box center [18, 165] width 31 height 31
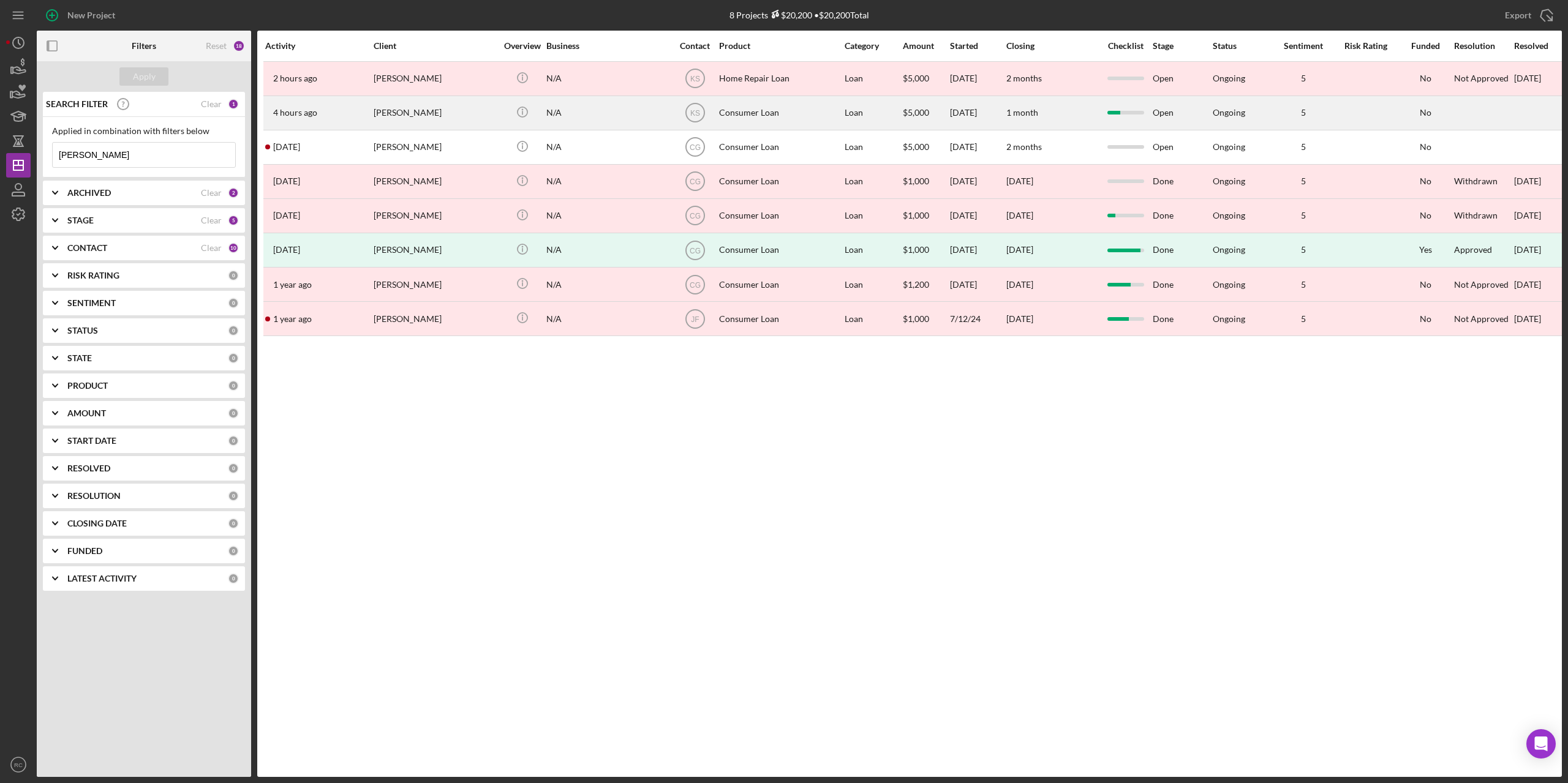
click at [419, 111] on div "[PERSON_NAME]" at bounding box center [435, 112] width 122 height 32
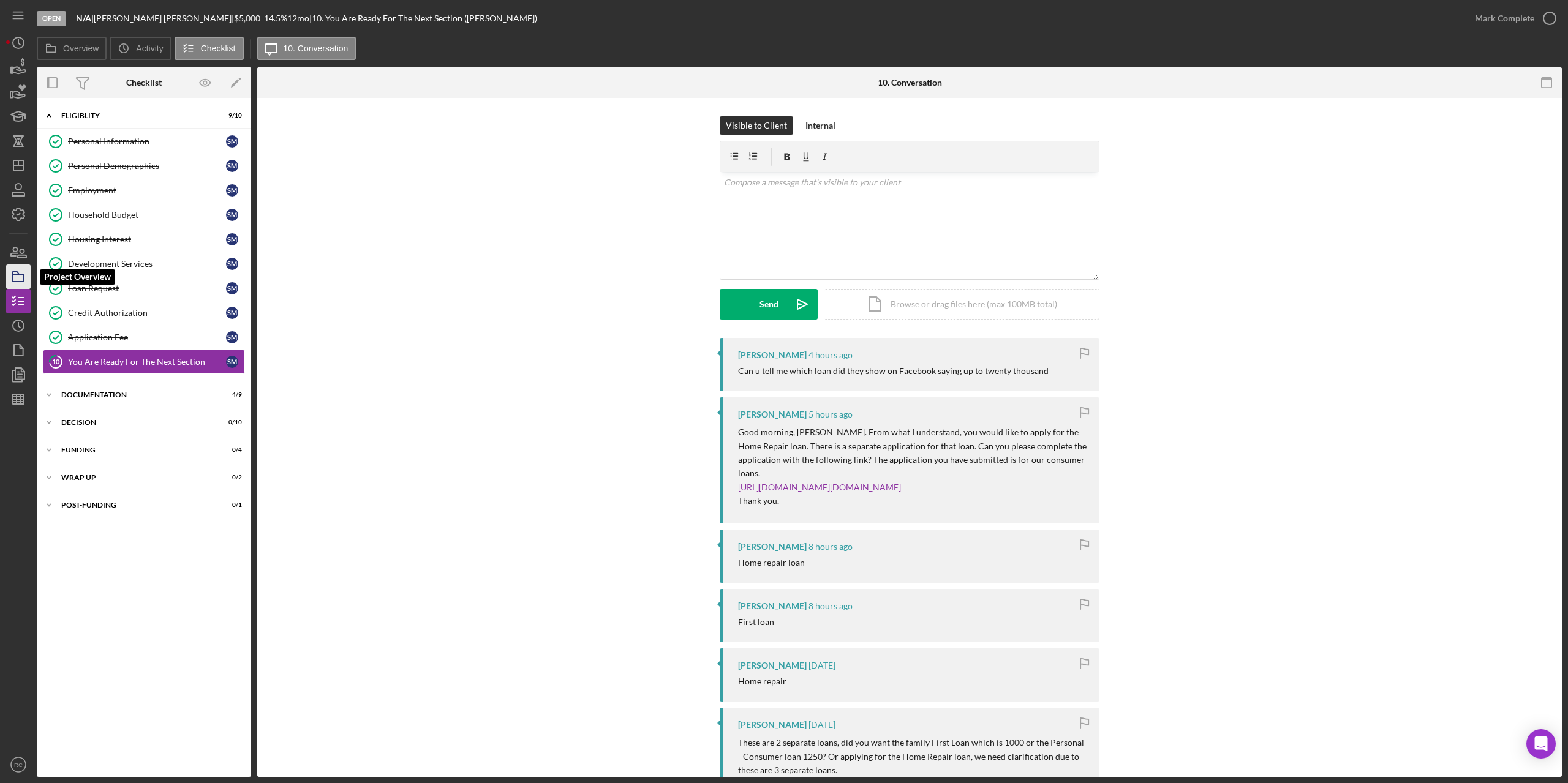
click at [14, 277] on icon "button" at bounding box center [18, 277] width 31 height 31
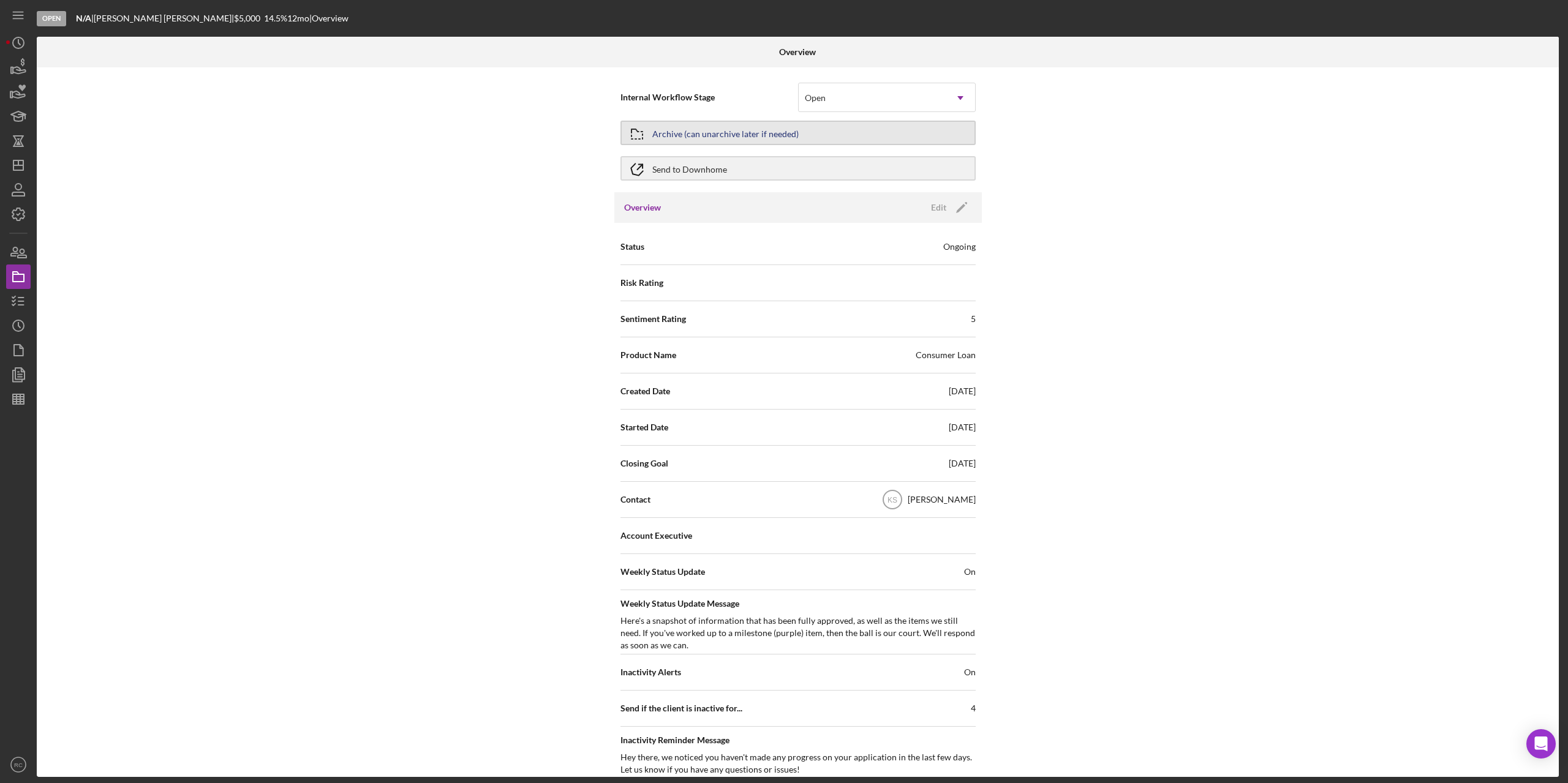
click at [749, 136] on div "Archive (can unarchive later if needed)" at bounding box center [725, 133] width 146 height 22
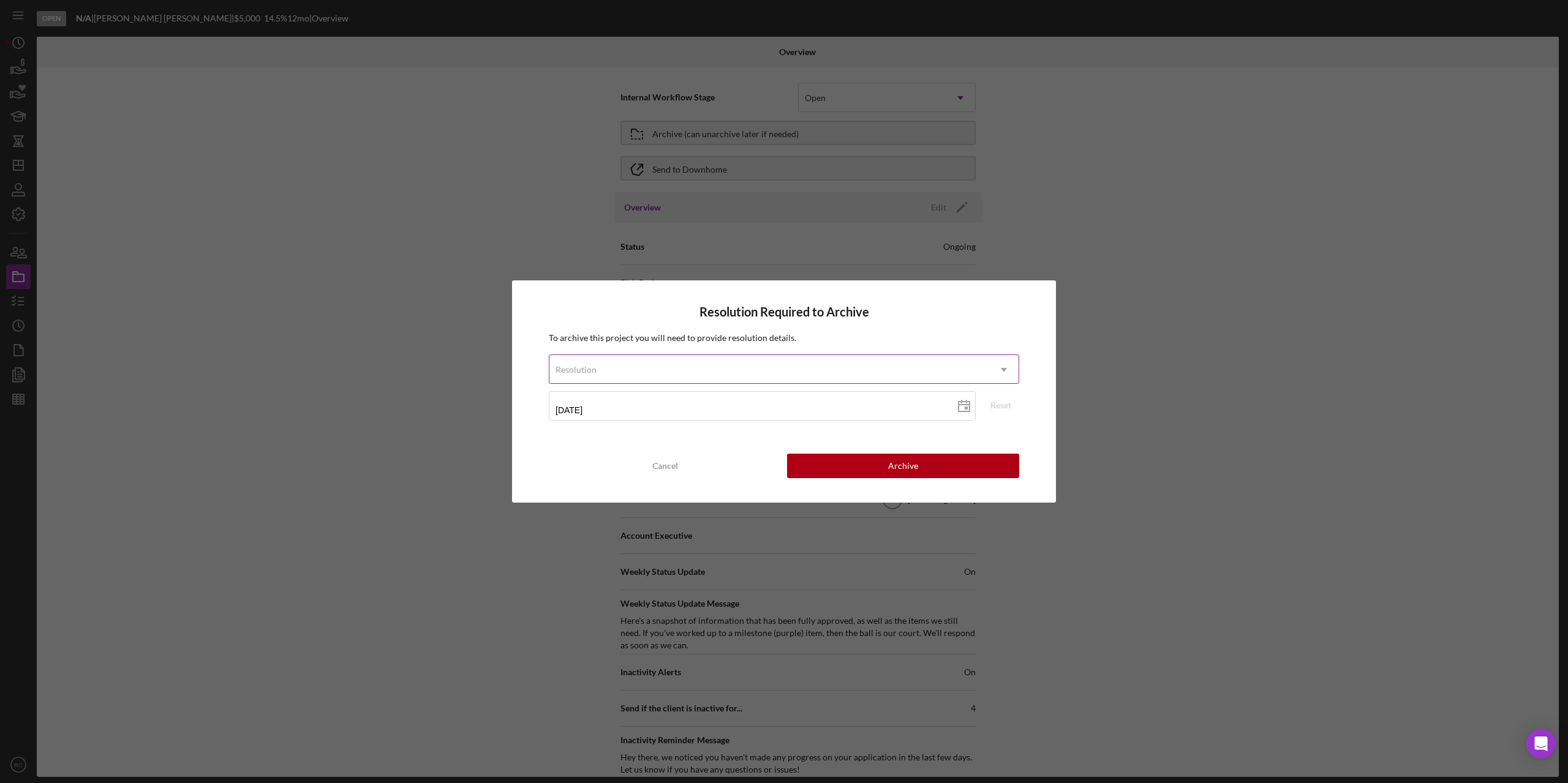
click at [729, 369] on div "Resolution" at bounding box center [769, 370] width 440 height 28
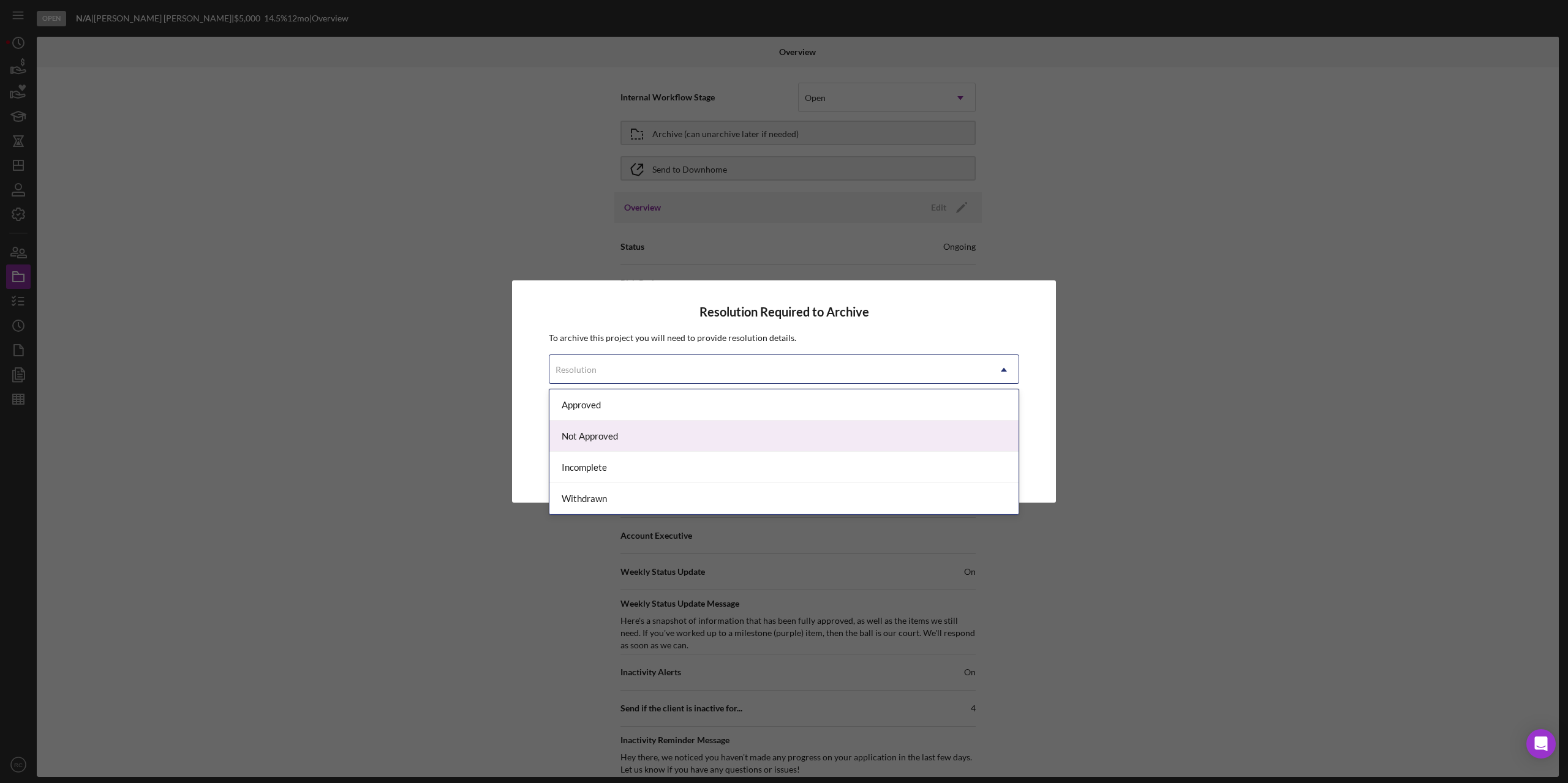
click at [698, 438] on div "Not Approved" at bounding box center [783, 436] width 469 height 31
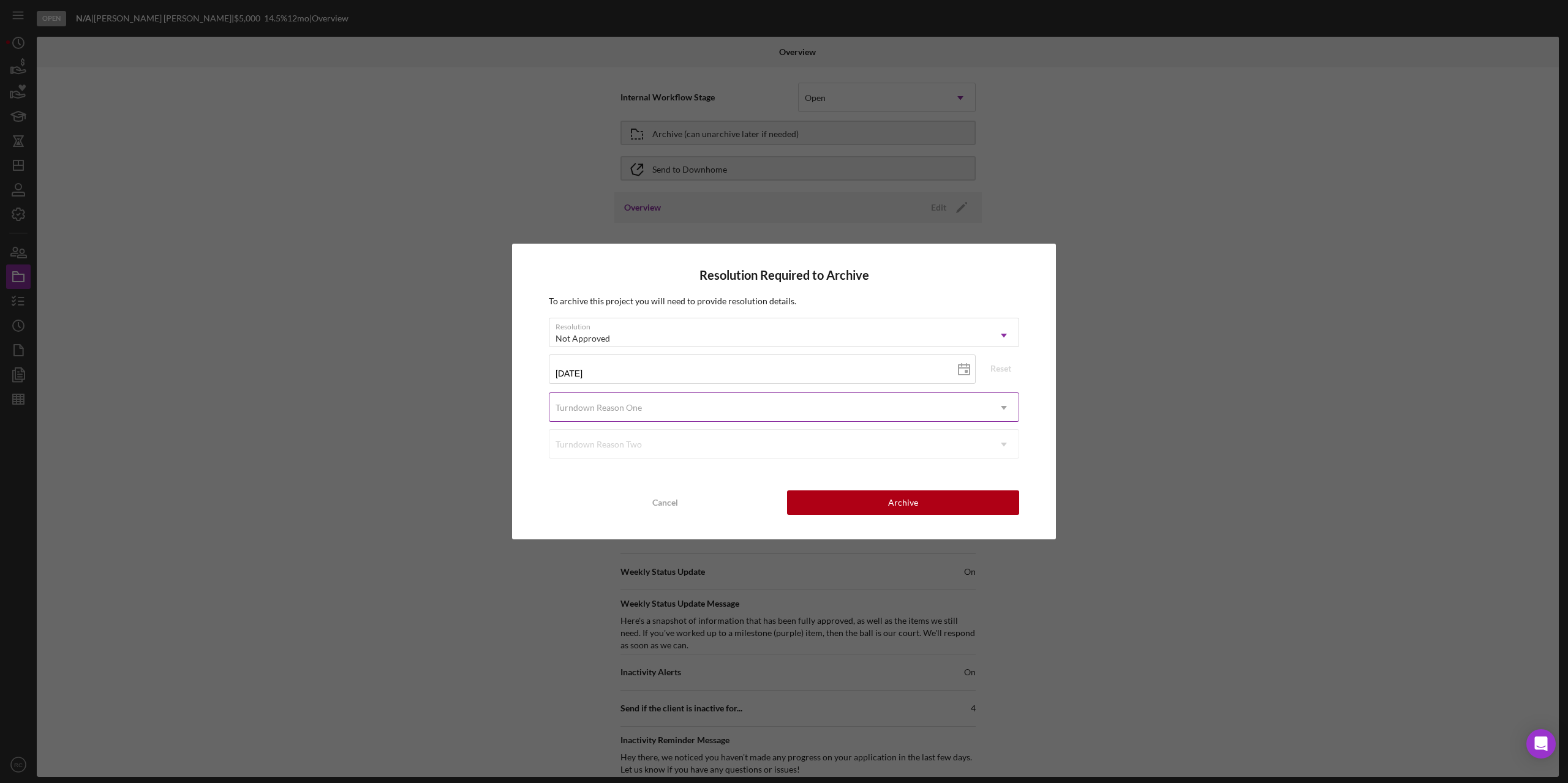
click at [682, 411] on div "Turndown Reason One" at bounding box center [769, 408] width 440 height 28
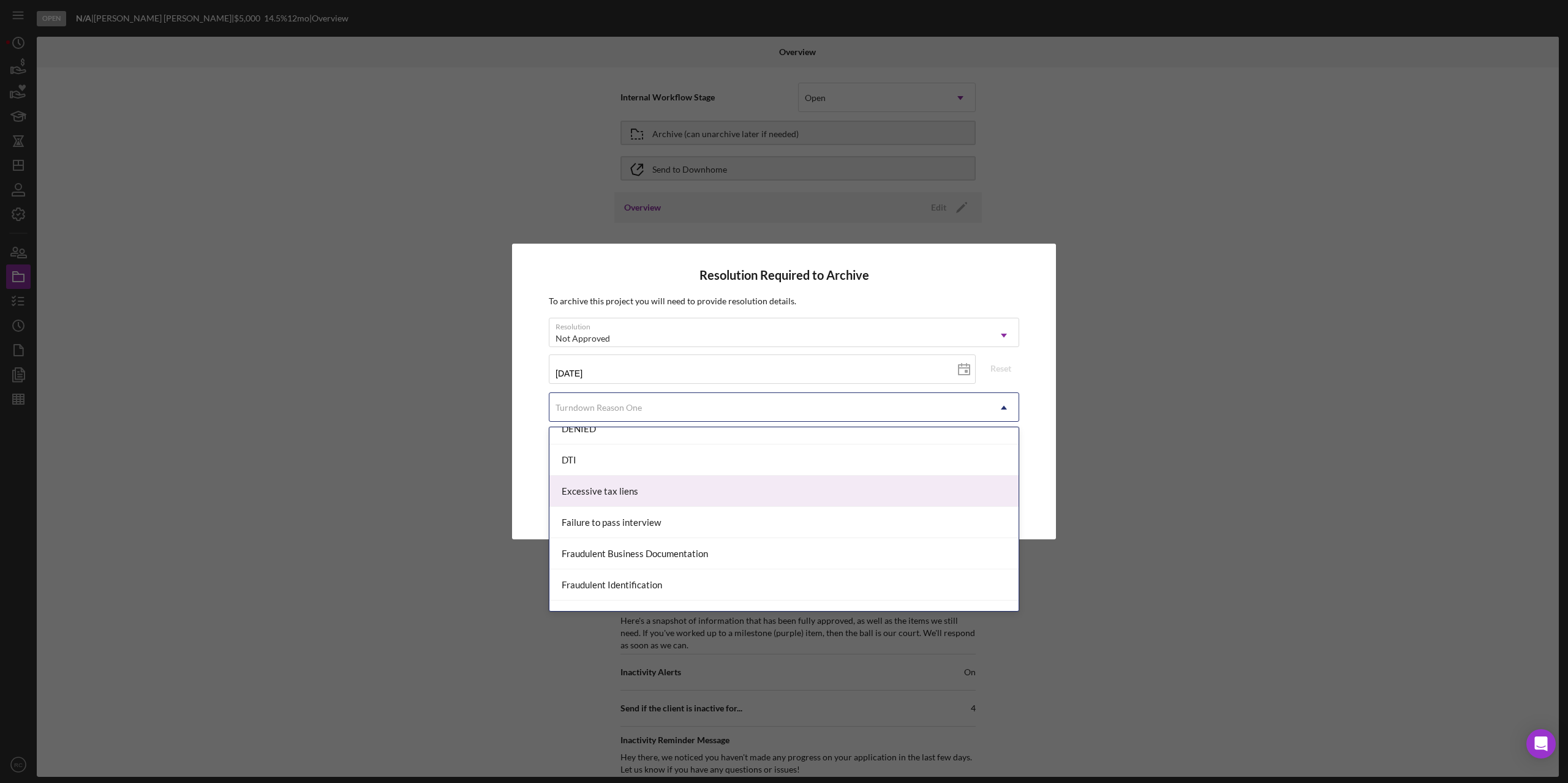
scroll to position [408, 0]
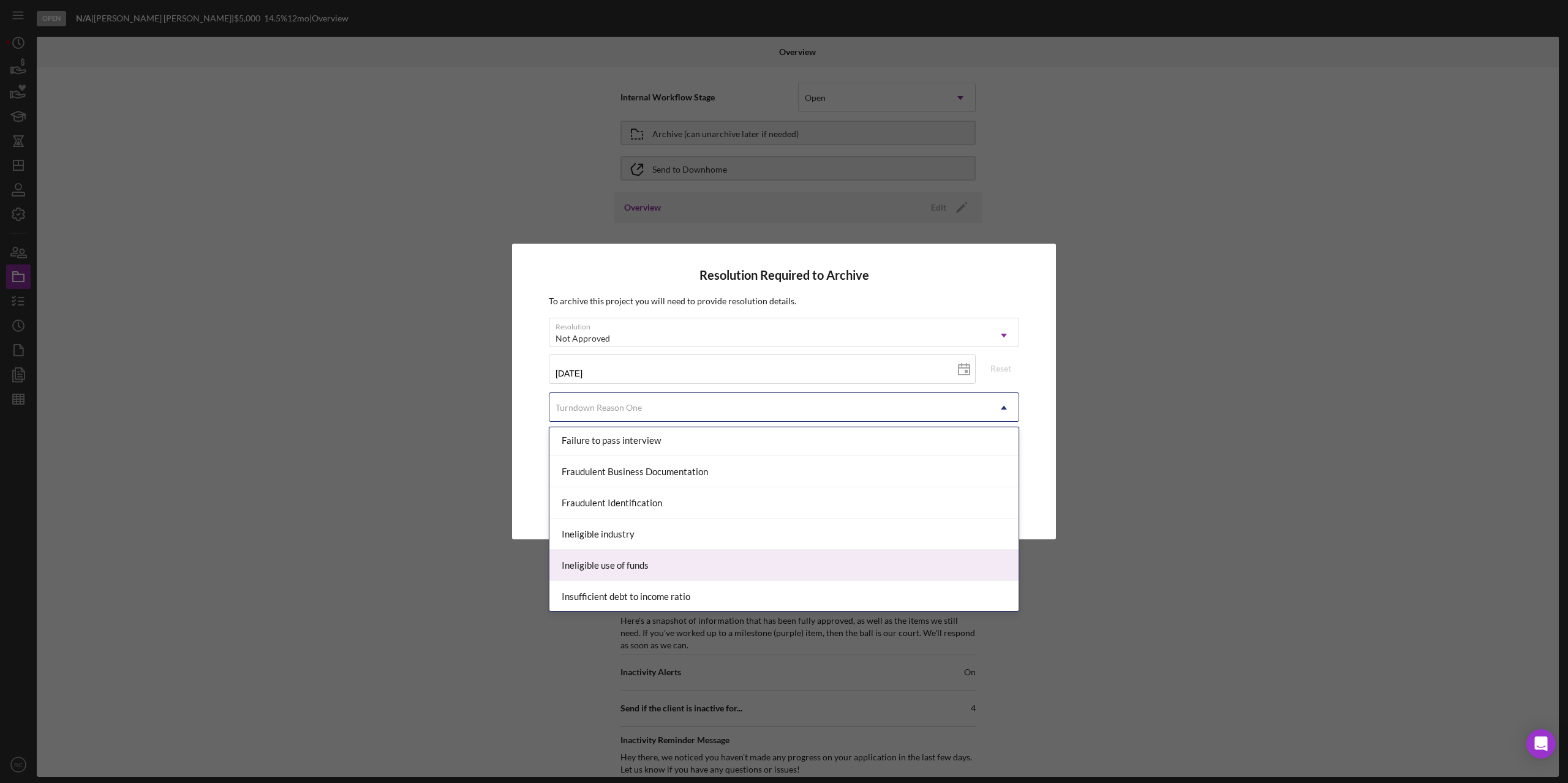
click at [654, 563] on div "Ineligible use of funds" at bounding box center [783, 565] width 469 height 31
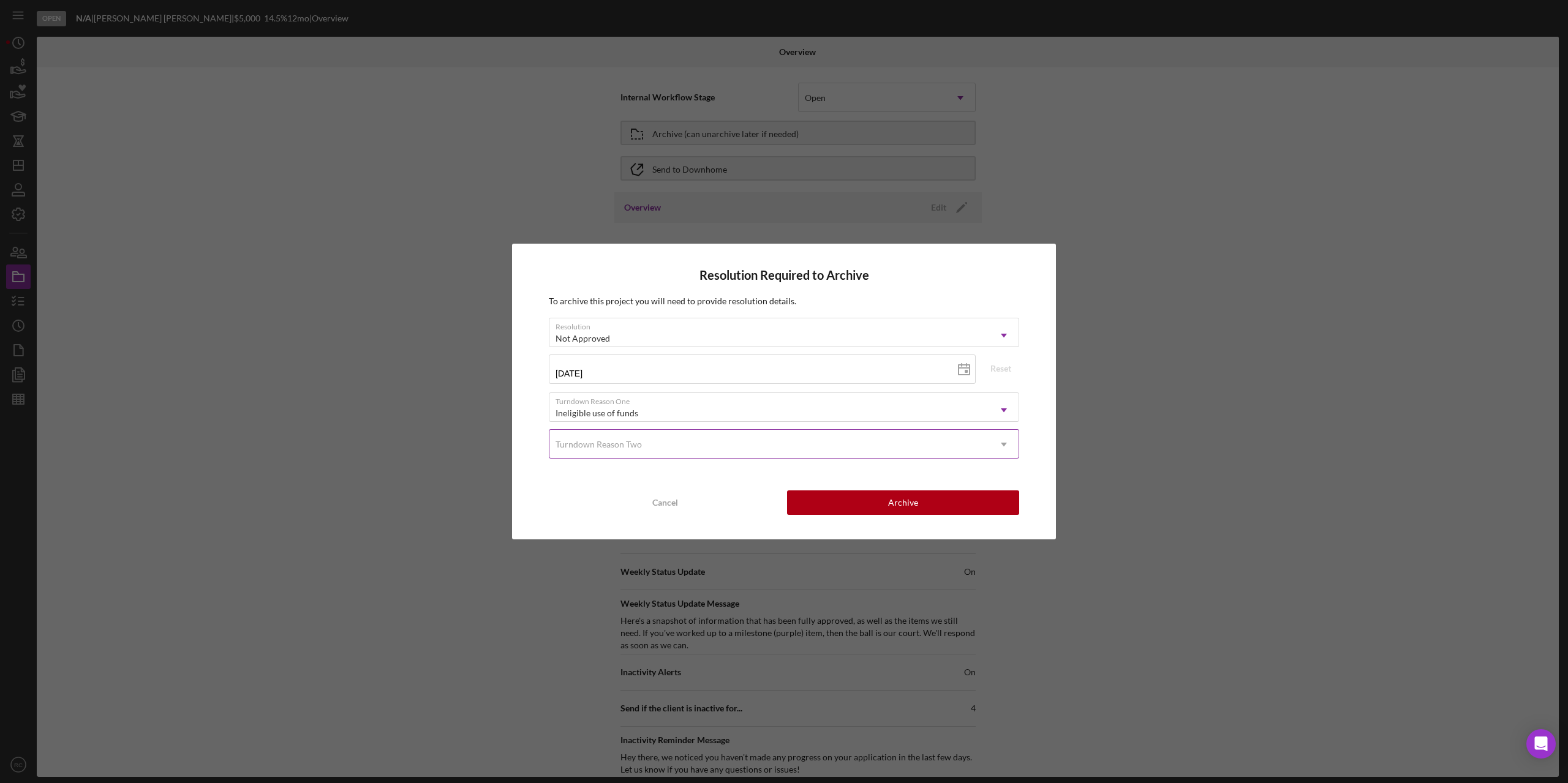
click at [662, 444] on div "Turndown Reason Two" at bounding box center [769, 444] width 440 height 28
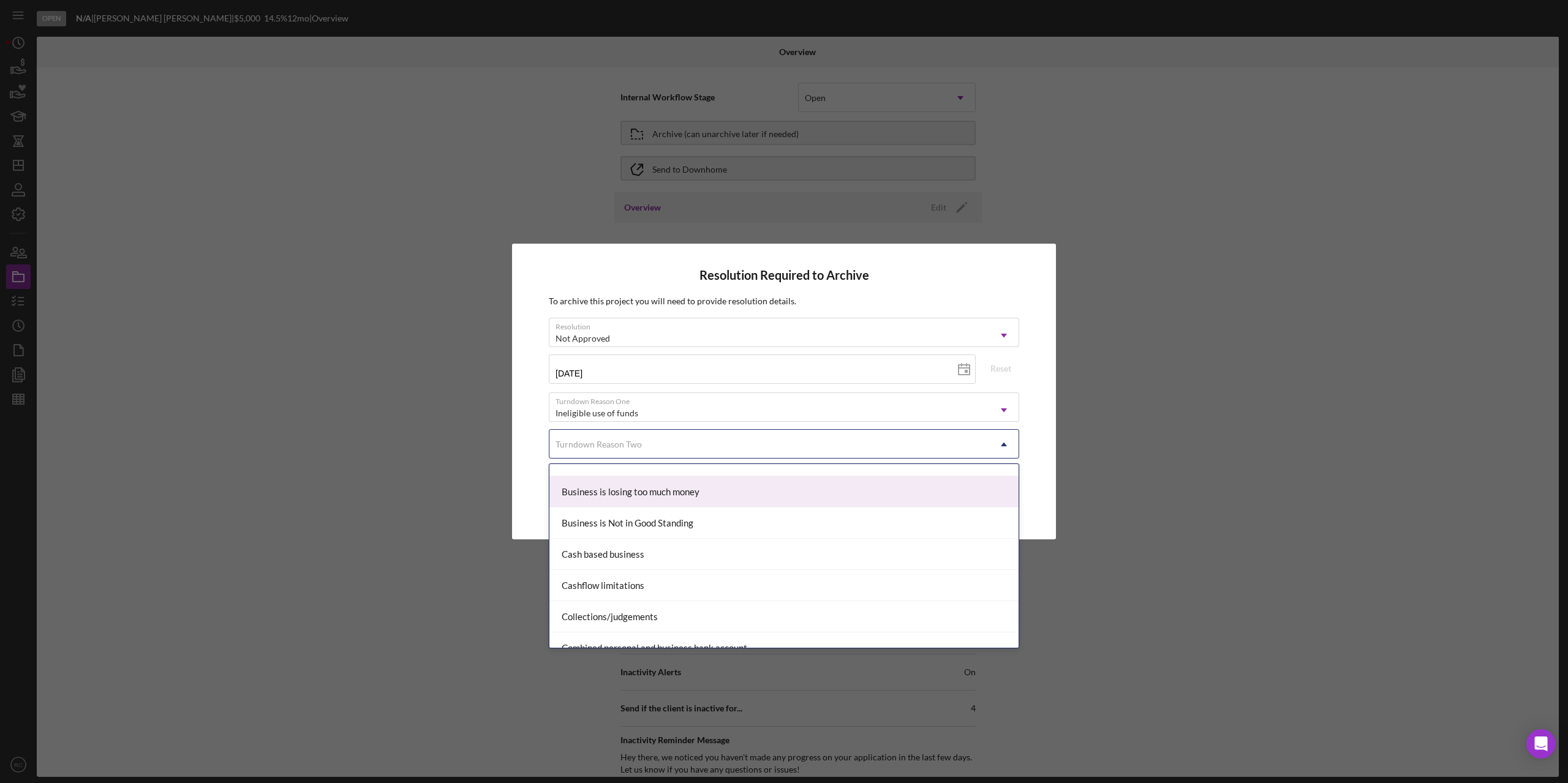
scroll to position [0, 0]
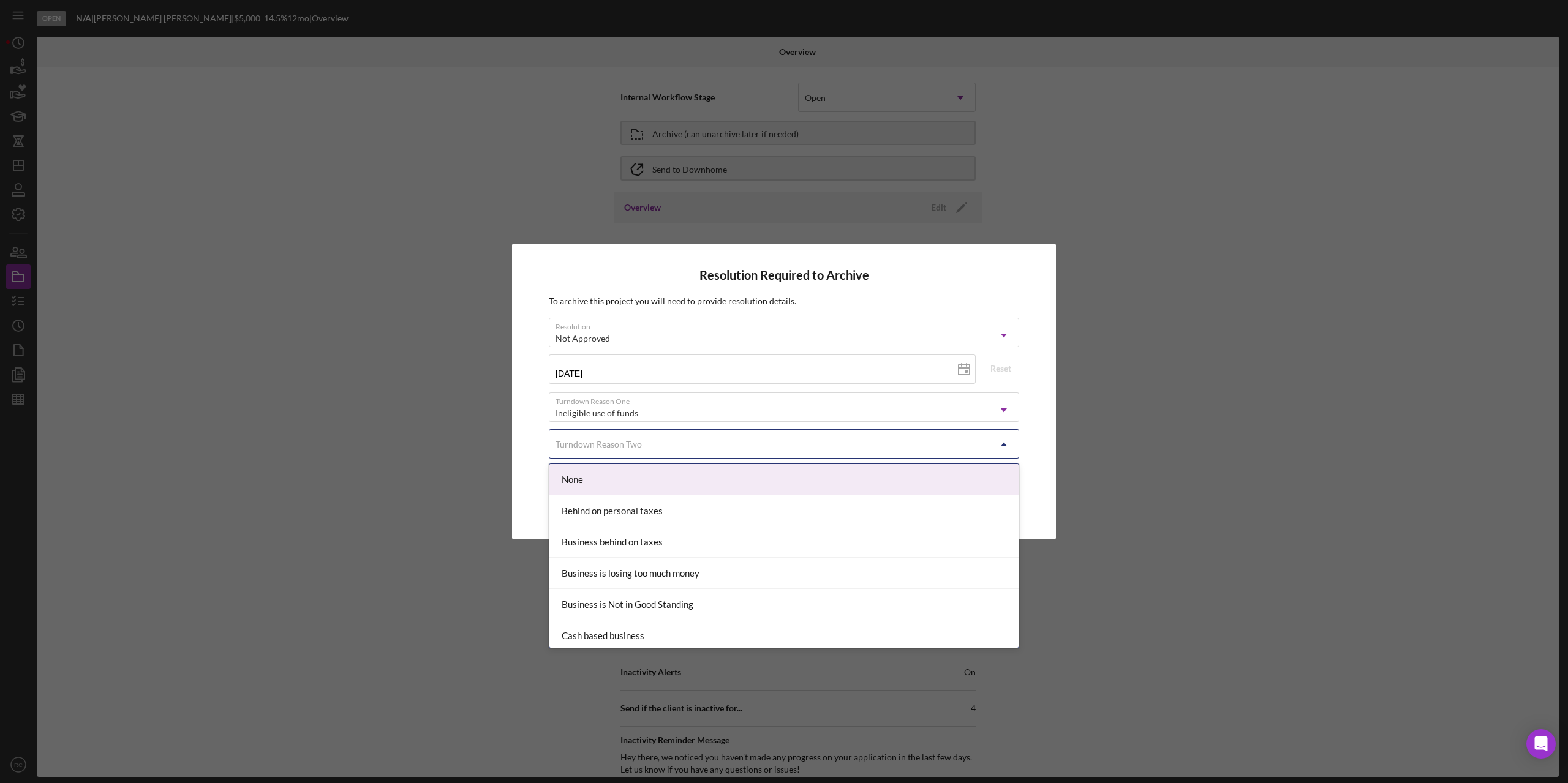
click at [570, 478] on div "None" at bounding box center [783, 479] width 469 height 31
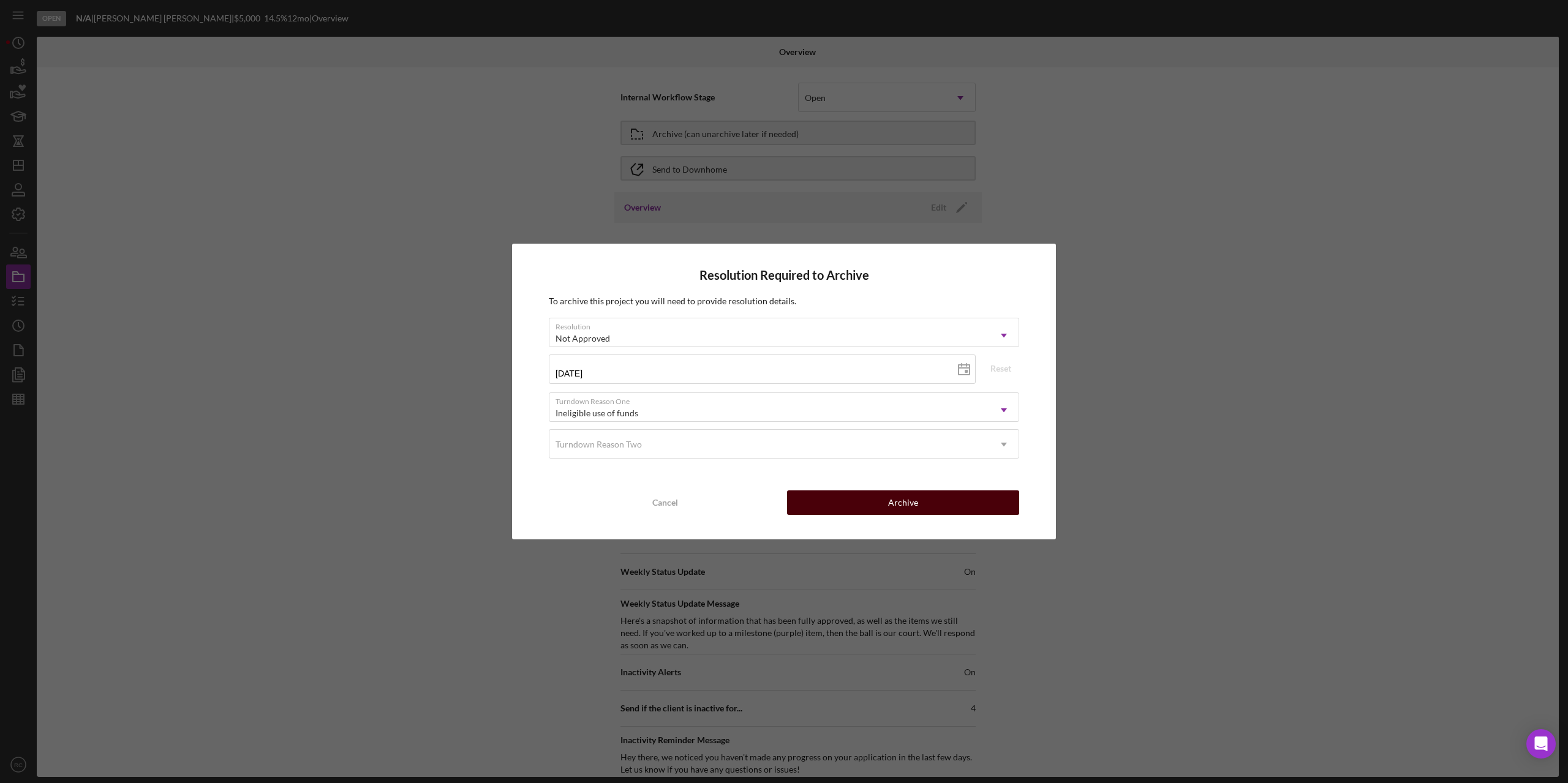
click at [892, 504] on div "Archive" at bounding box center [904, 503] width 30 height 24
